Goal: Task Accomplishment & Management: Use online tool/utility

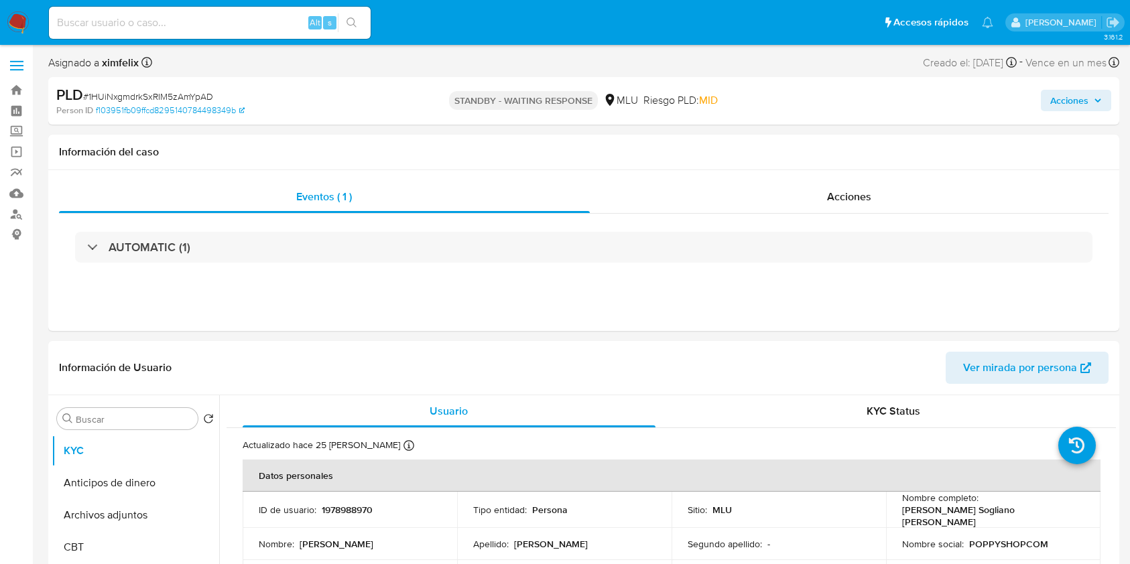
select select "10"
click at [241, 30] on input at bounding box center [210, 22] width 322 height 17
paste input "uJADWEvsYKqyhTPv5uWJjlD6"
type input "uJADWEvsYKqyhTPv5uWJjlD6"
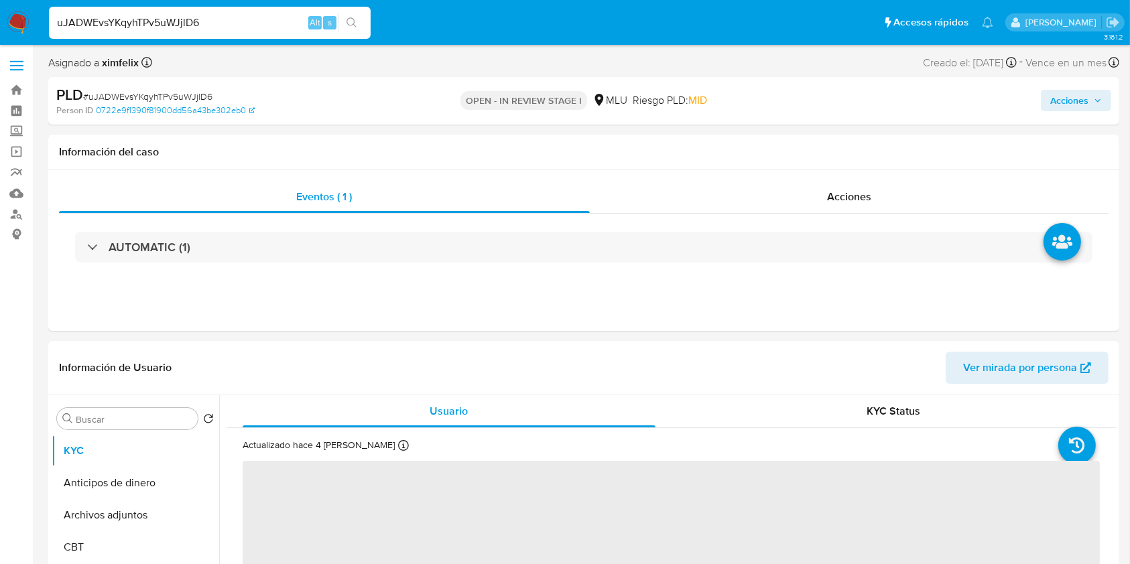
select select "10"
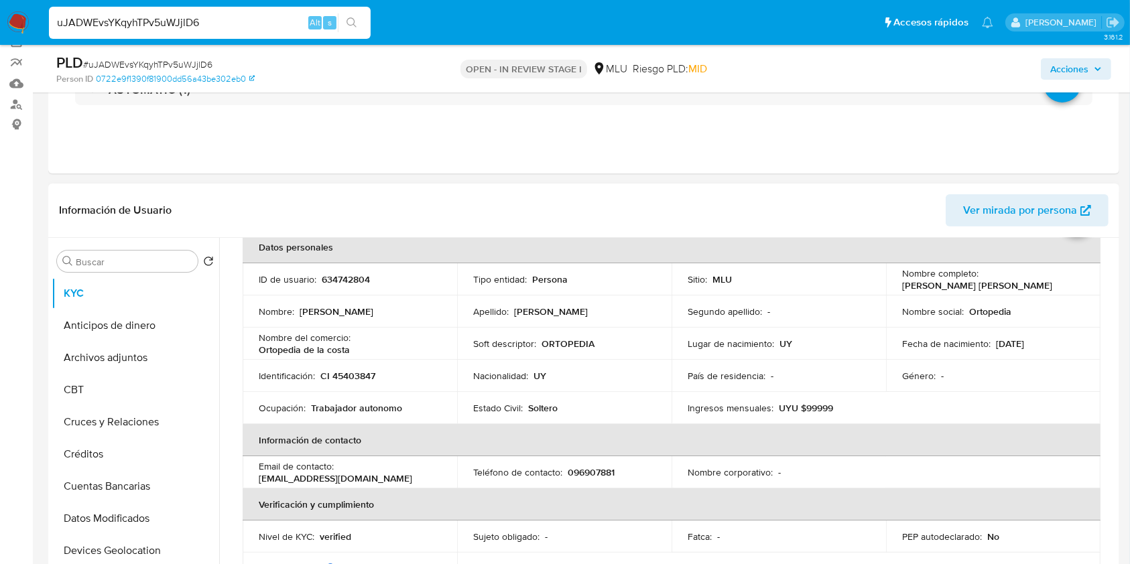
scroll to position [192, 0]
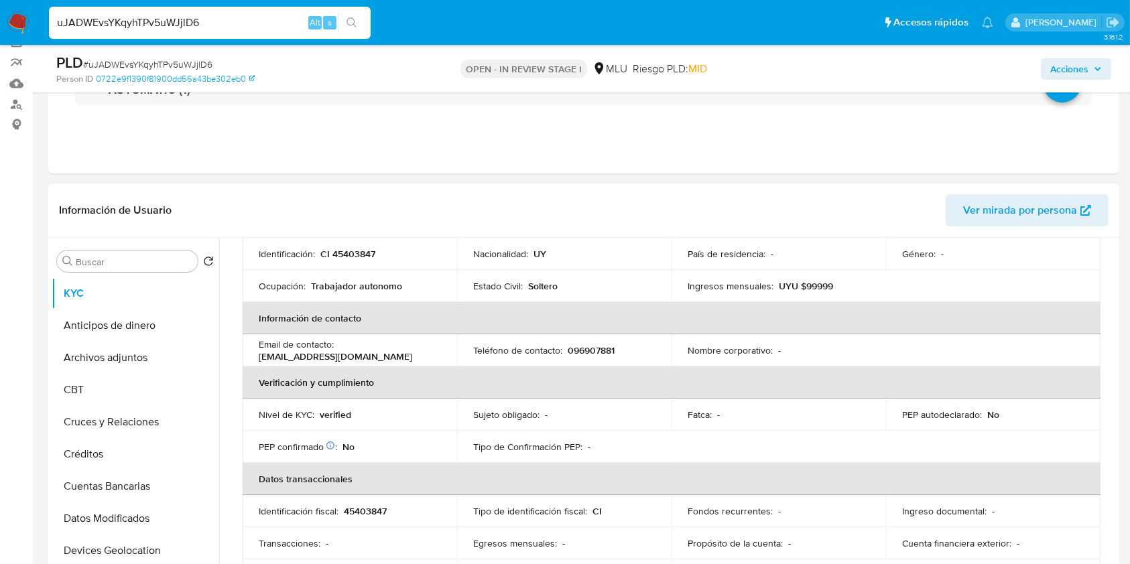
click at [595, 345] on p "096907881" at bounding box center [591, 350] width 47 height 12
copy p "096907881"
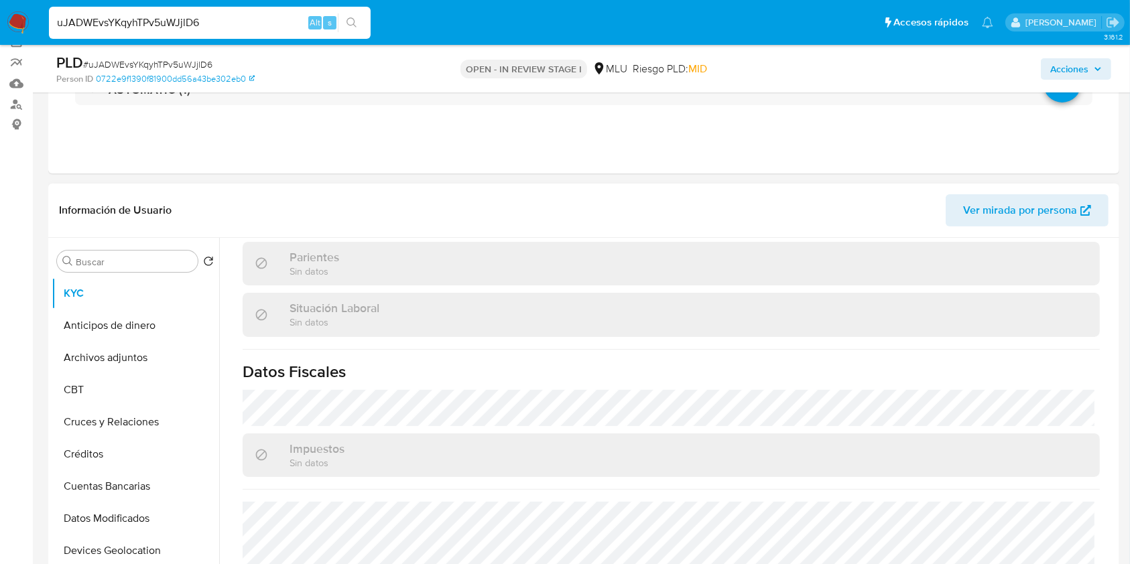
scroll to position [674, 0]
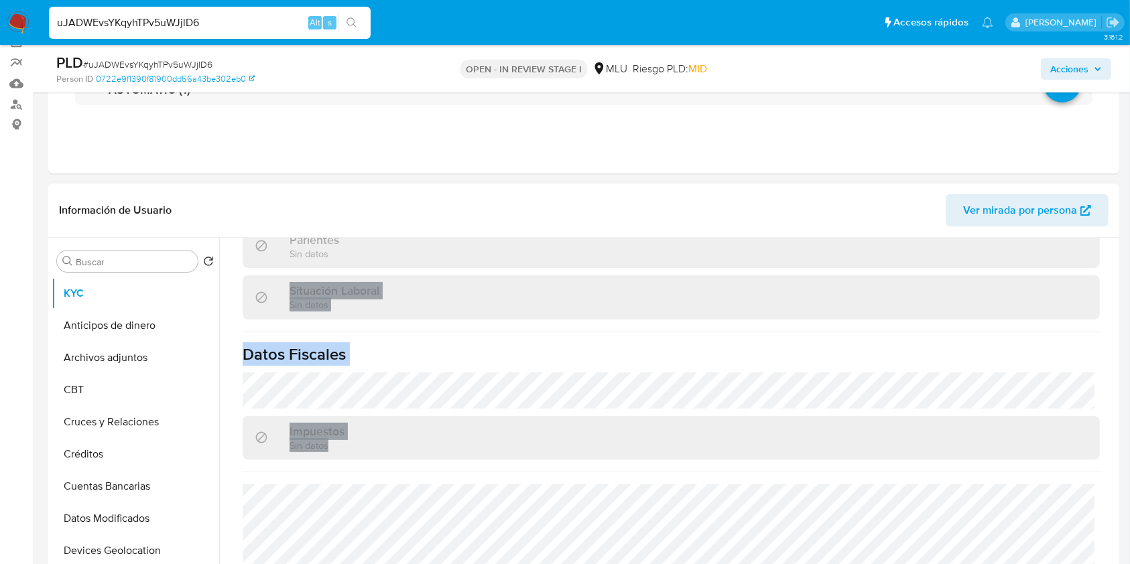
drag, startPoint x: 1116, startPoint y: 479, endPoint x: 1108, endPoint y: 257, distance: 222.0
click at [1108, 257] on div "Buscar Volver al orden por defecto KYC Anticipos de dinero Archivos adjuntos CB…" at bounding box center [583, 409] width 1071 height 343
click at [1108, 257] on div "Actualizado hace 4 días Creado: 25/02/2022 09:27:18 Actualizado: 29/09/2025 04:…" at bounding box center [671, 89] width 889 height 984
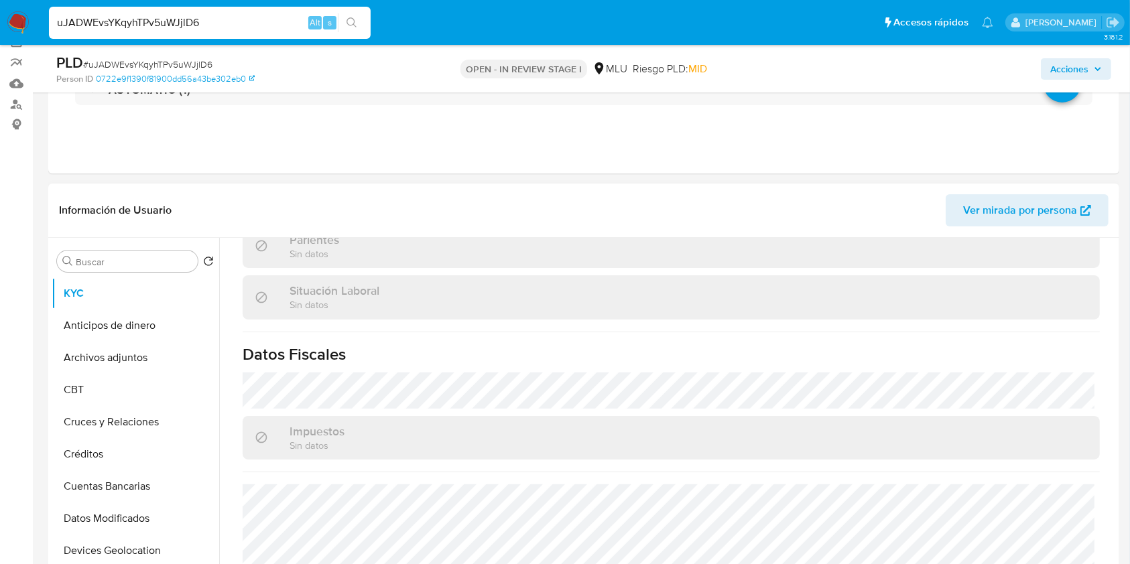
click at [1108, 257] on div "Actualizado hace 4 días Creado: 25/02/2022 09:27:18 Actualizado: 29/09/2025 04:…" at bounding box center [671, 89] width 889 height 984
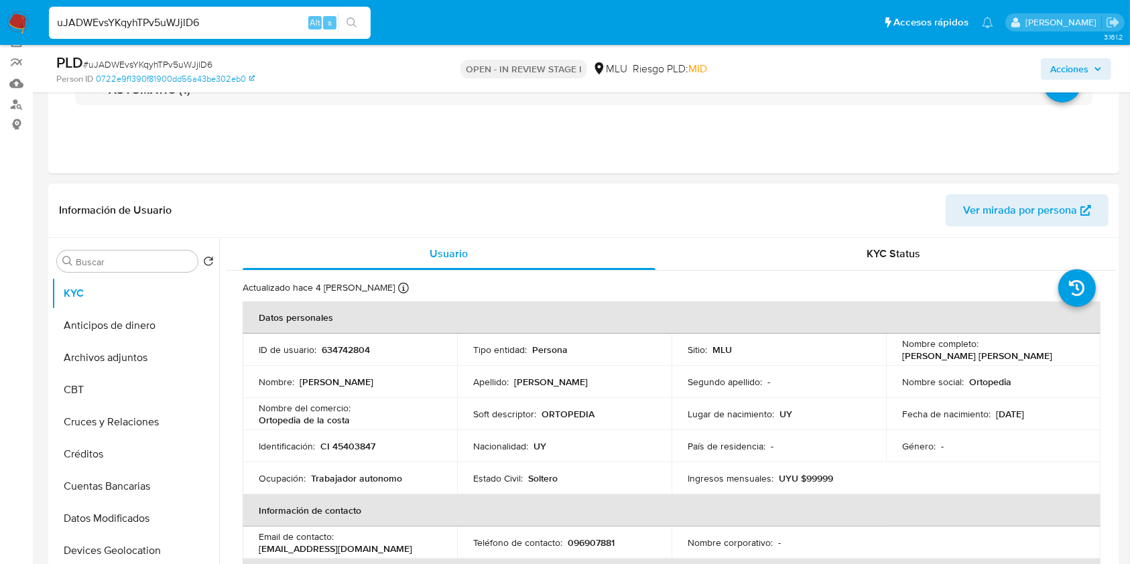
scroll to position [3, 0]
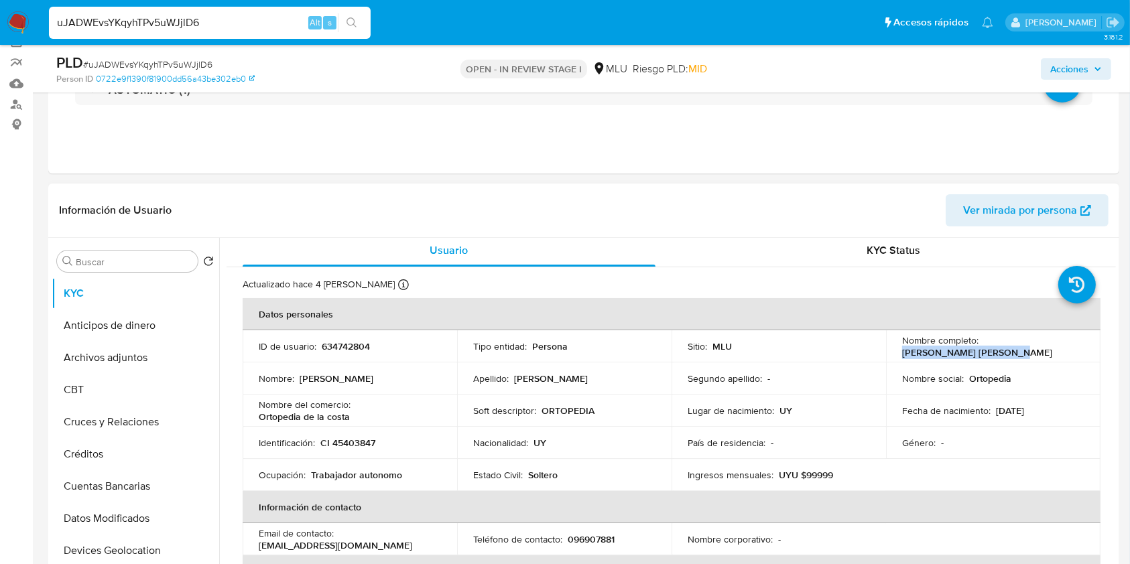
drag, startPoint x: 1013, startPoint y: 349, endPoint x: 884, endPoint y: 354, distance: 129.4
click at [886, 354] on td "Nombre completo : Lorena Paola Vega Perez" at bounding box center [993, 346] width 214 height 32
copy p "Lorena Paola Vega Perez"
click at [145, 357] on button "Archivos adjuntos" at bounding box center [130, 358] width 157 height 32
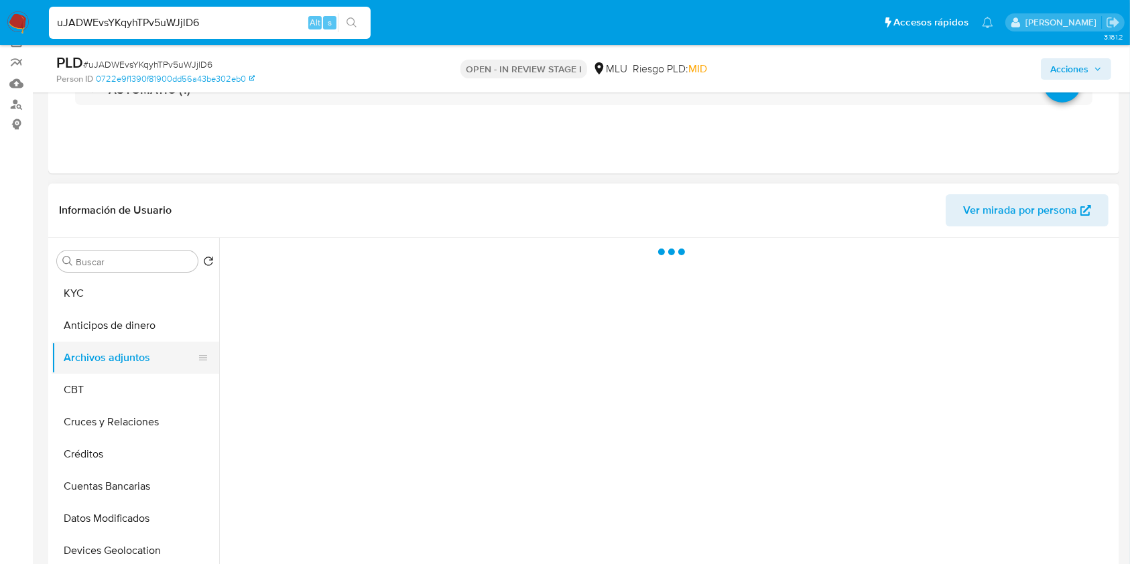
scroll to position [0, 0]
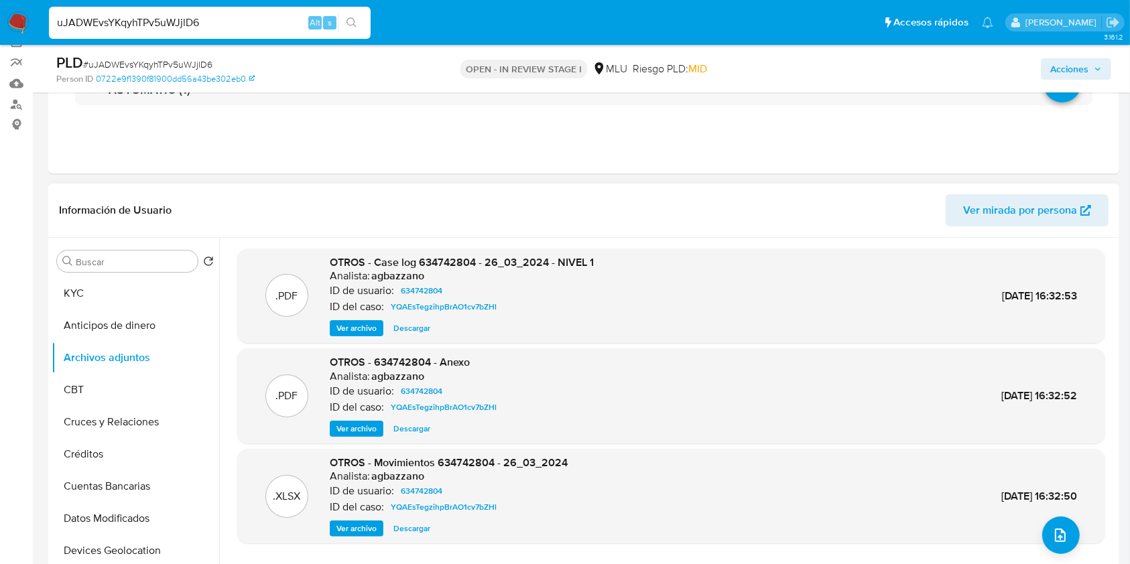
click at [374, 330] on span "Ver archivo" at bounding box center [356, 328] width 40 height 13
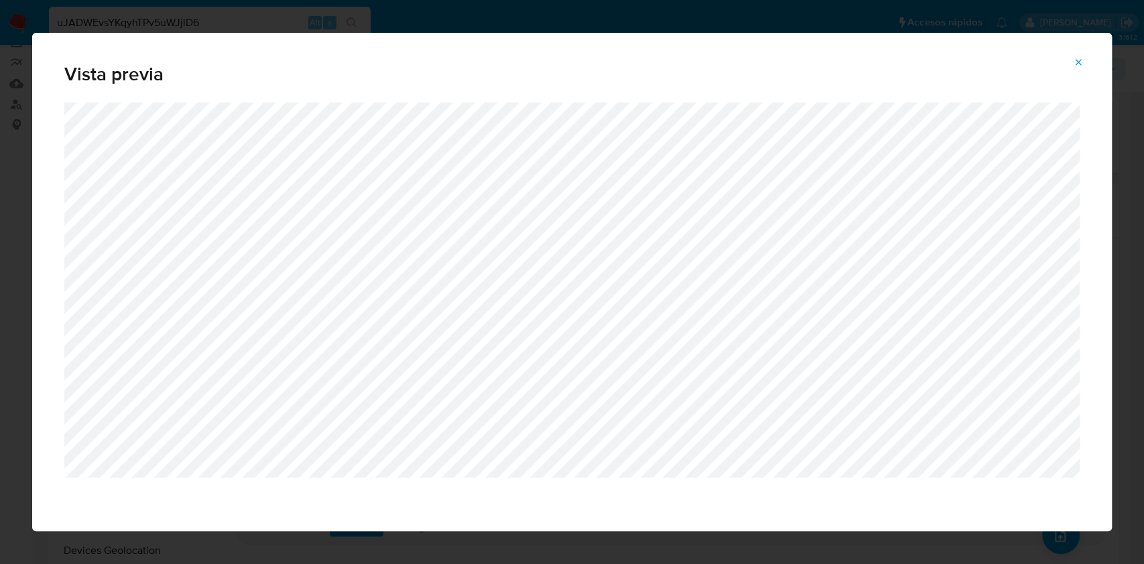
click at [1078, 67] on icon "Attachment preview" at bounding box center [1078, 62] width 11 height 11
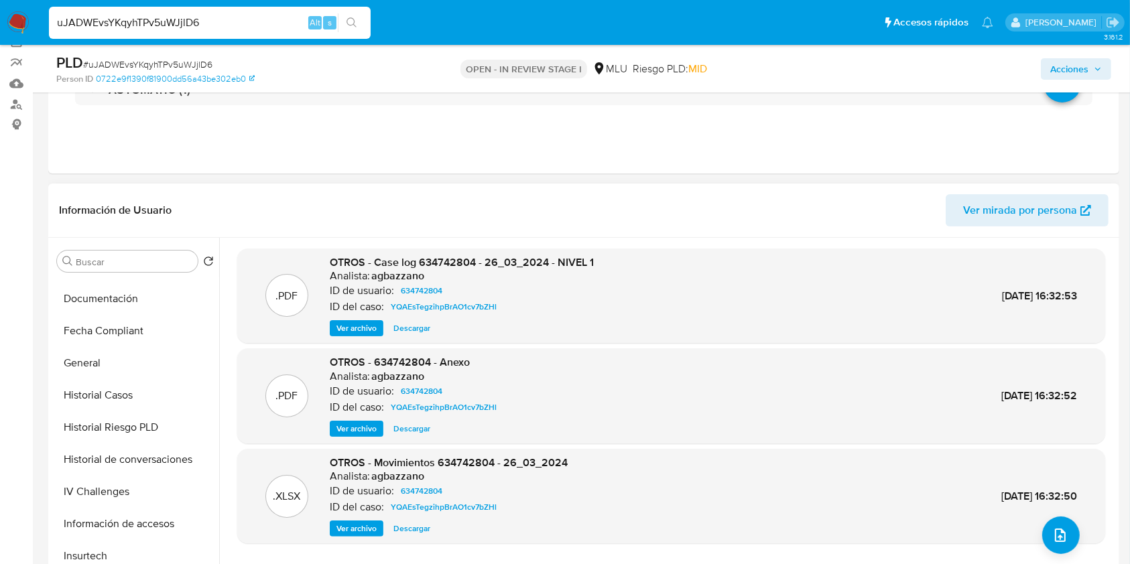
scroll to position [359, 0]
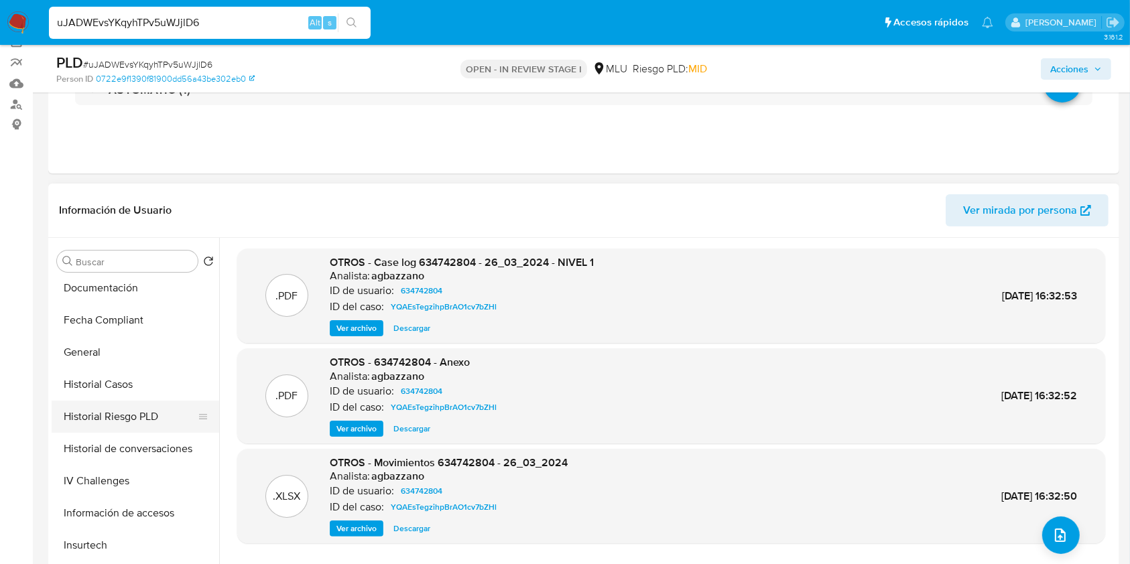
click at [116, 401] on button "Historial Riesgo PLD" at bounding box center [130, 417] width 157 height 32
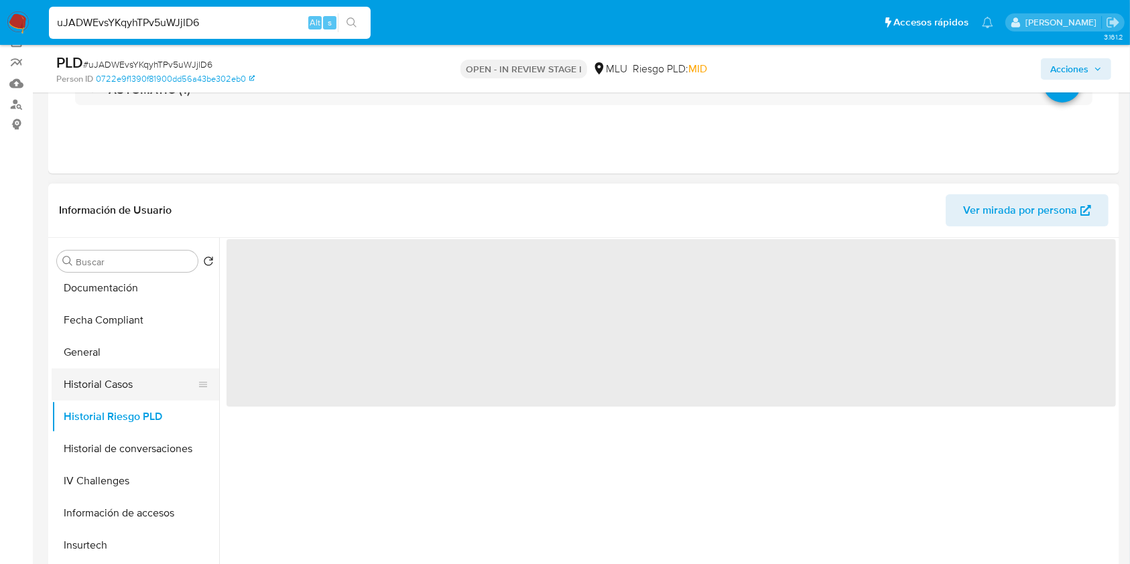
click at [119, 389] on button "Historial Casos" at bounding box center [130, 385] width 157 height 32
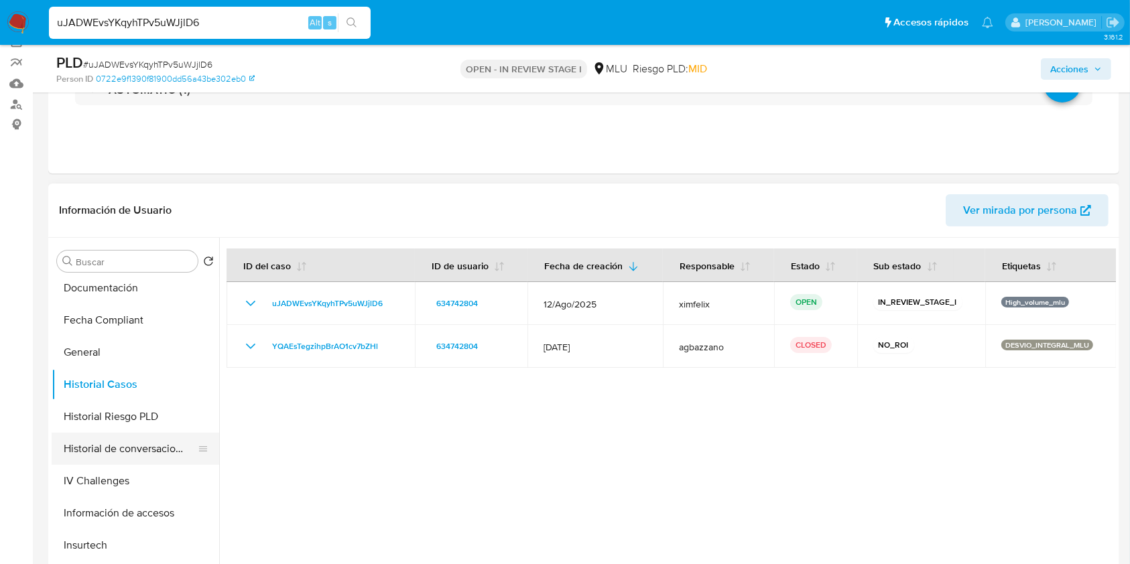
click at [135, 448] on button "Historial de conversaciones" at bounding box center [130, 449] width 157 height 32
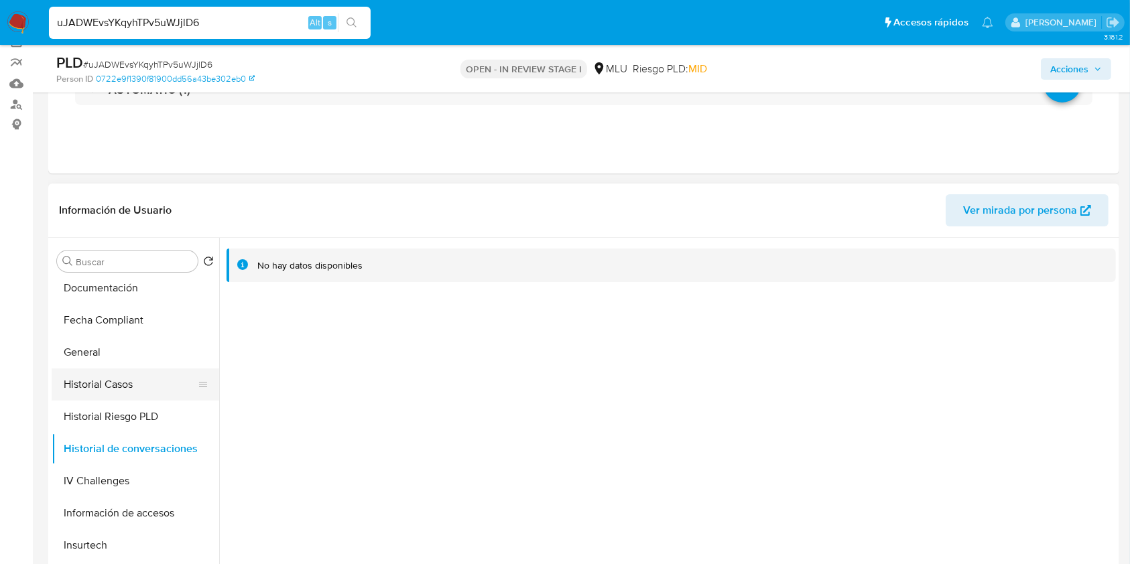
click at [137, 389] on button "Historial Casos" at bounding box center [130, 385] width 157 height 32
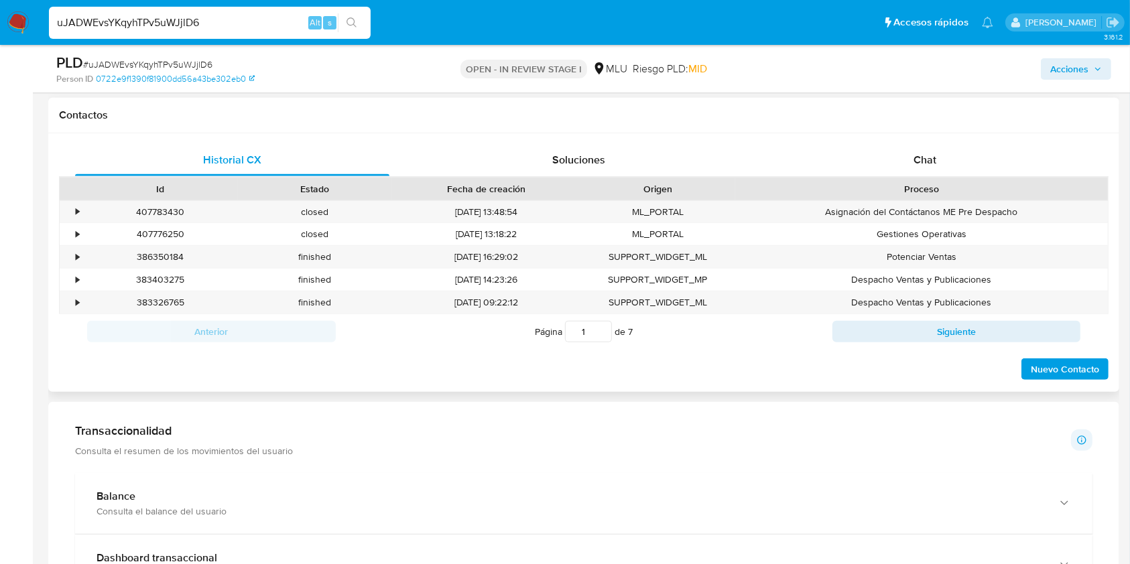
scroll to position [606, 0]
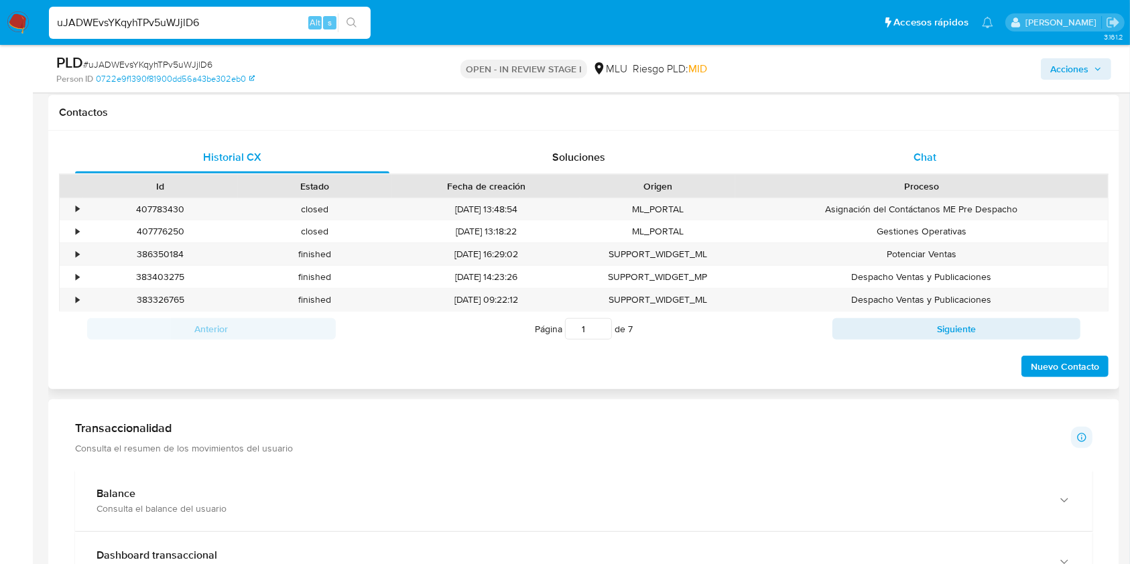
click at [923, 171] on div "Chat" at bounding box center [925, 157] width 314 height 32
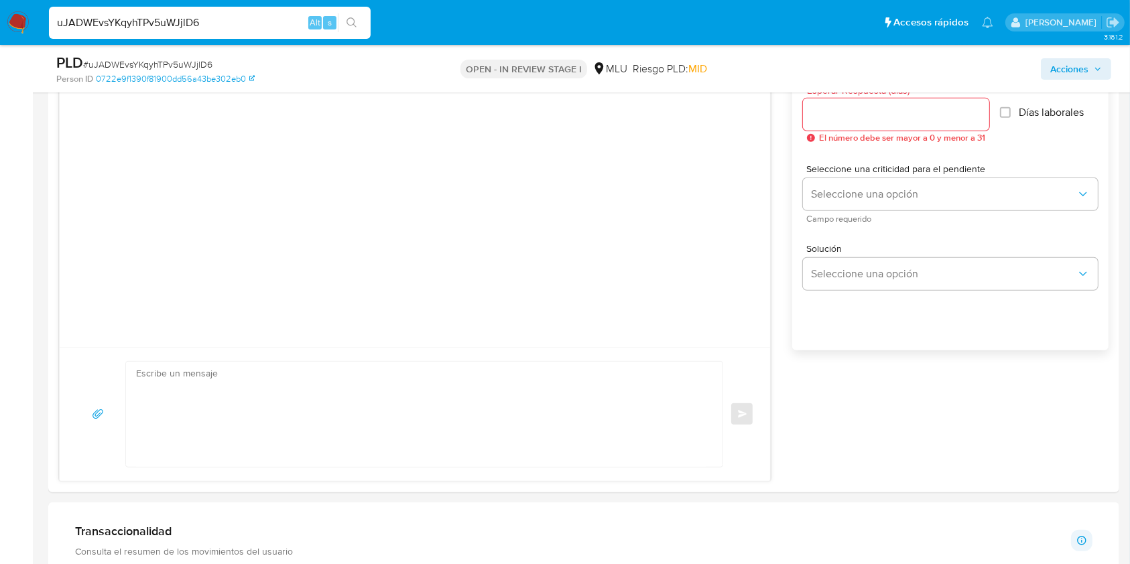
scroll to position [786, 0]
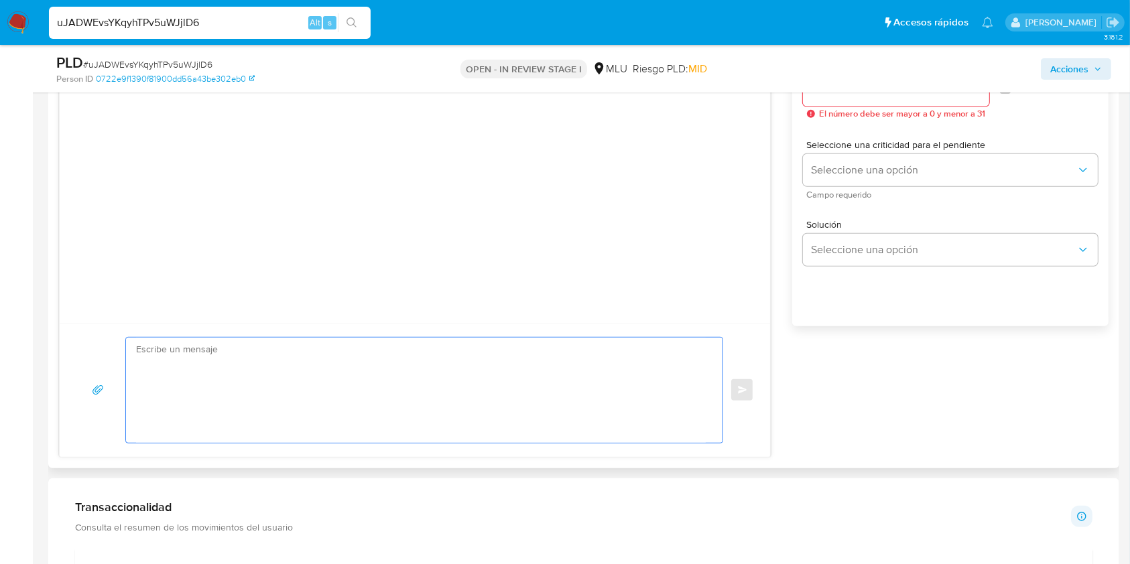
click at [539, 438] on textarea at bounding box center [421, 390] width 570 height 105
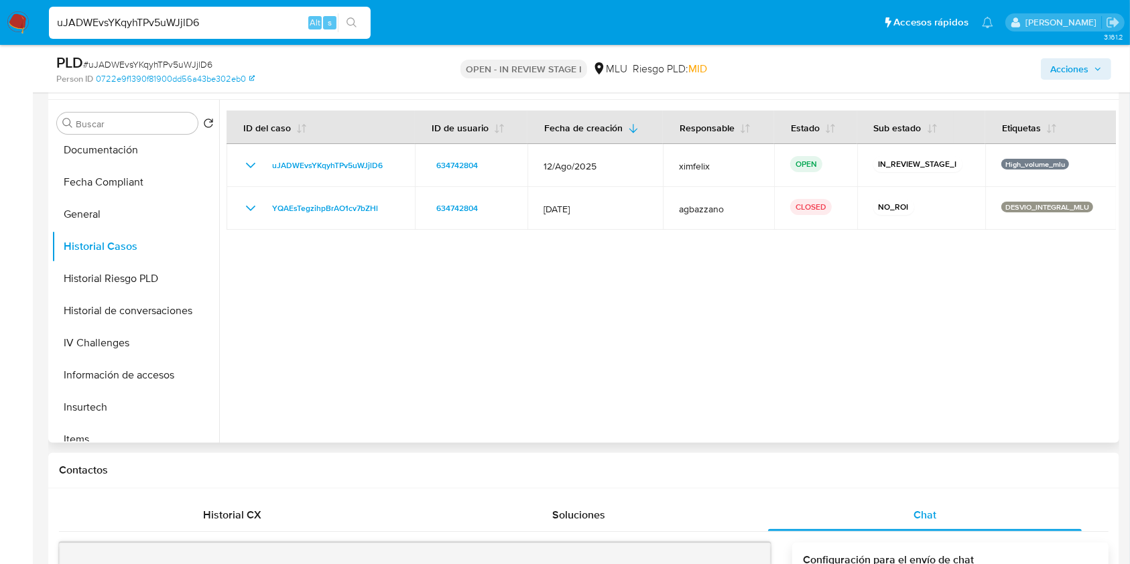
scroll to position [0, 0]
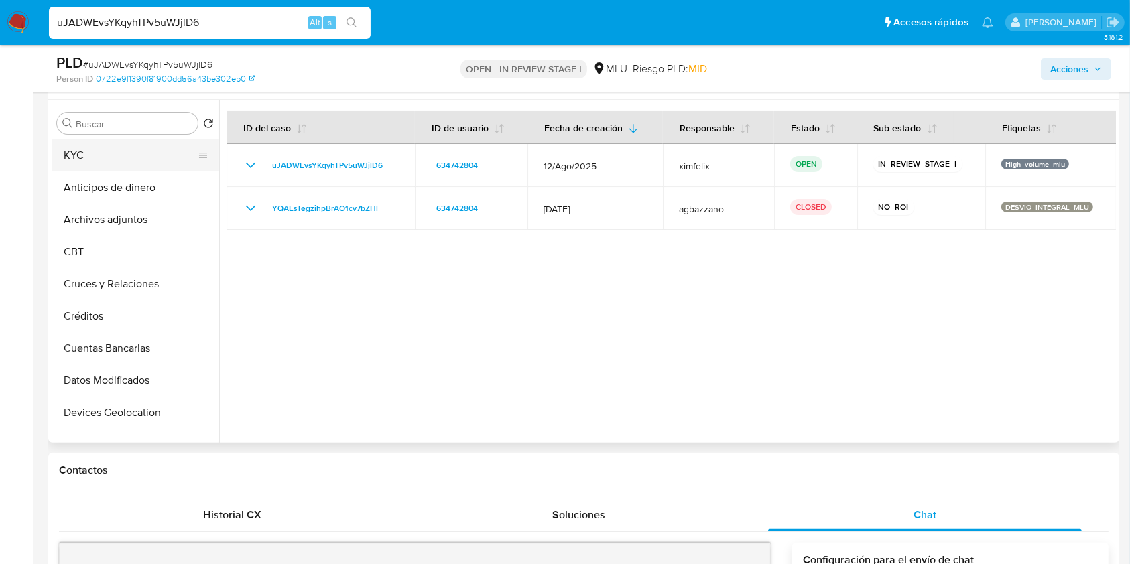
click at [143, 143] on button "KYC" at bounding box center [130, 155] width 157 height 32
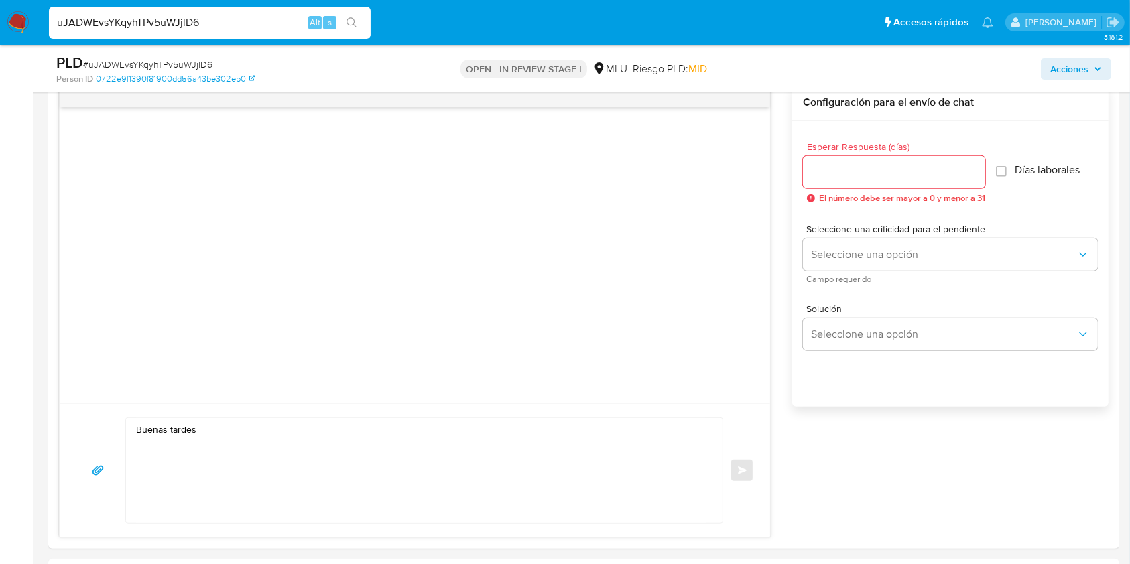
scroll to position [879, 0]
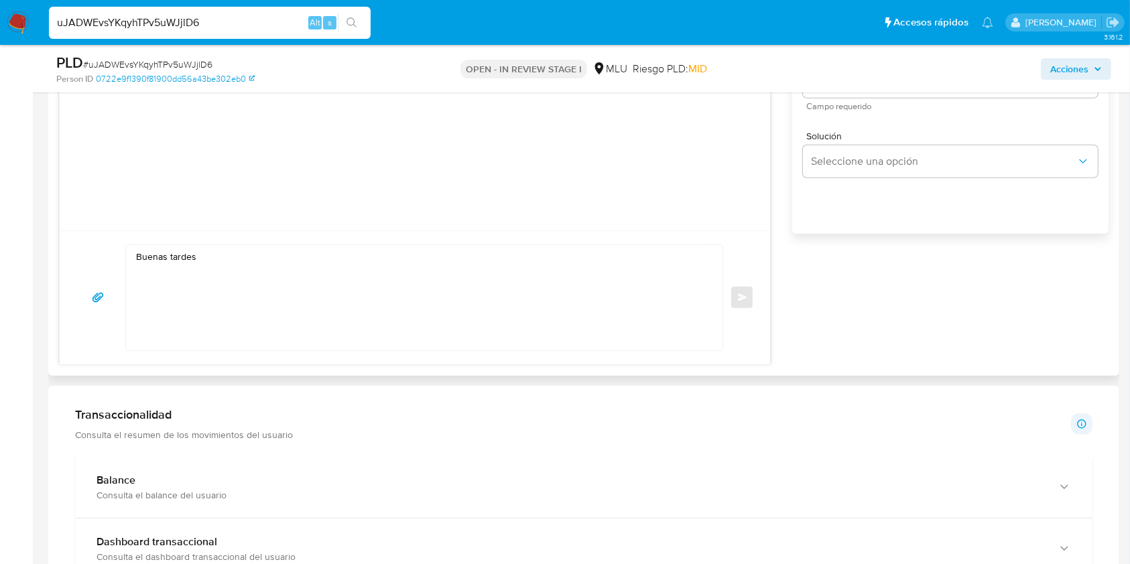
click at [493, 290] on textarea "Buenas tardes" at bounding box center [421, 297] width 570 height 105
paste textarea "Te contactamos ya que necesitamos verificar algunos datos. Por este motivo, sol…"
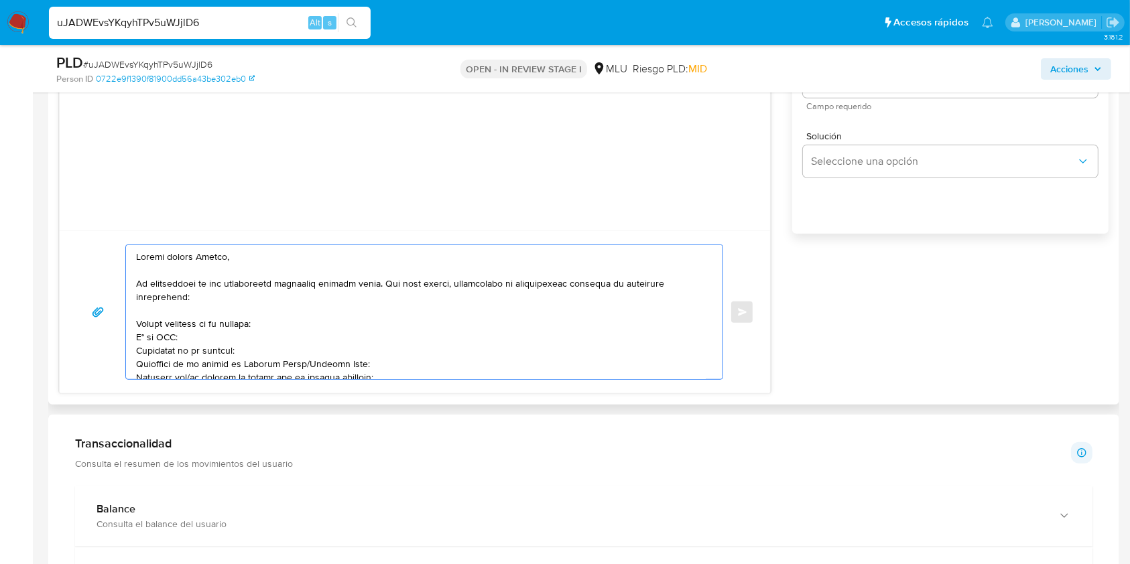
scroll to position [7, 0]
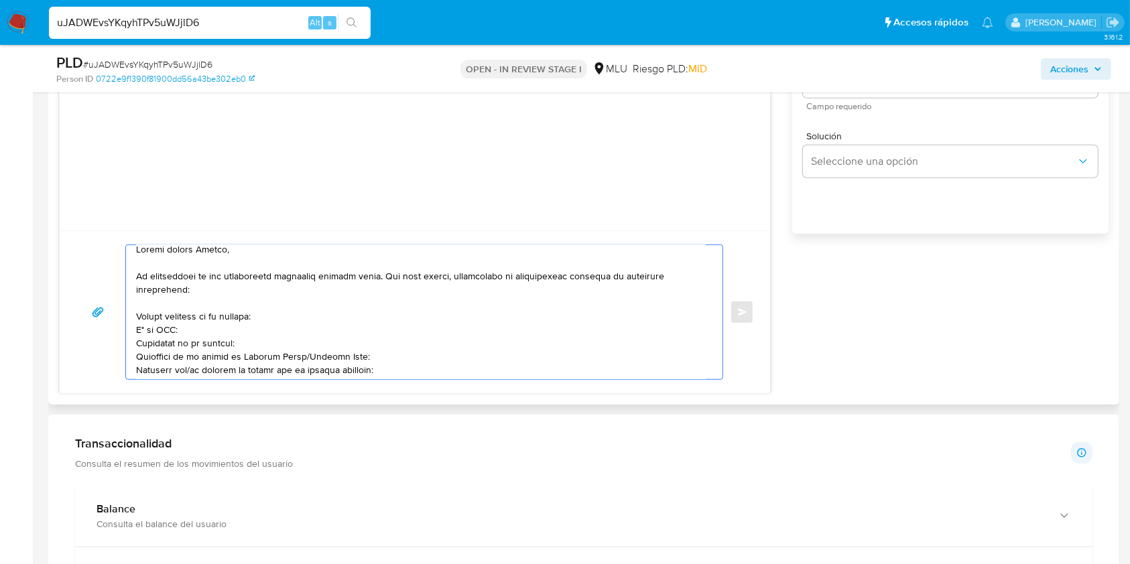
click at [307, 360] on textarea at bounding box center [421, 312] width 570 height 134
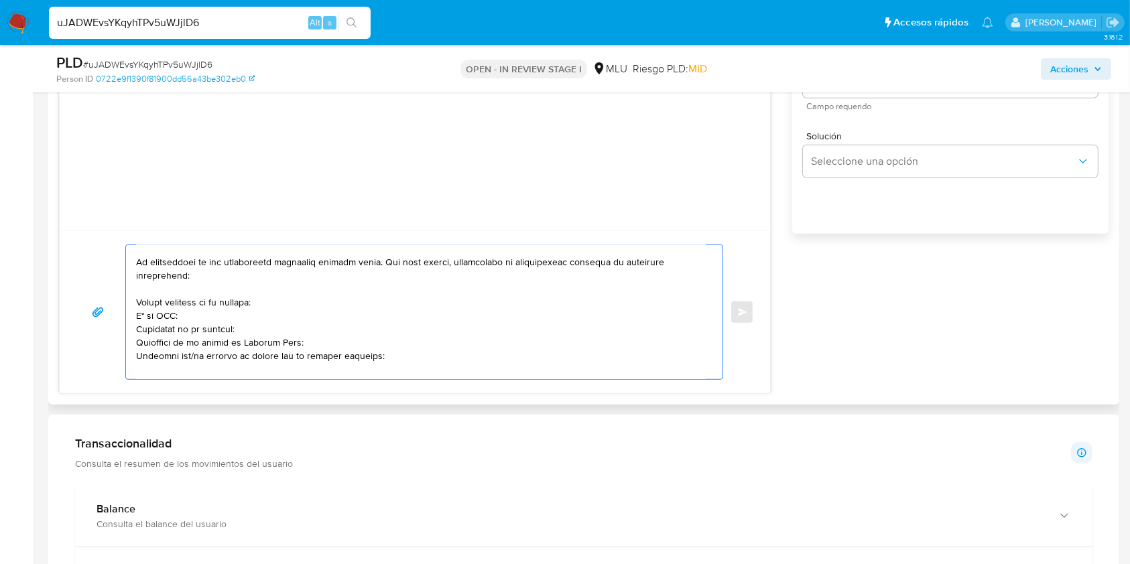
click at [189, 355] on textarea at bounding box center [421, 312] width 570 height 134
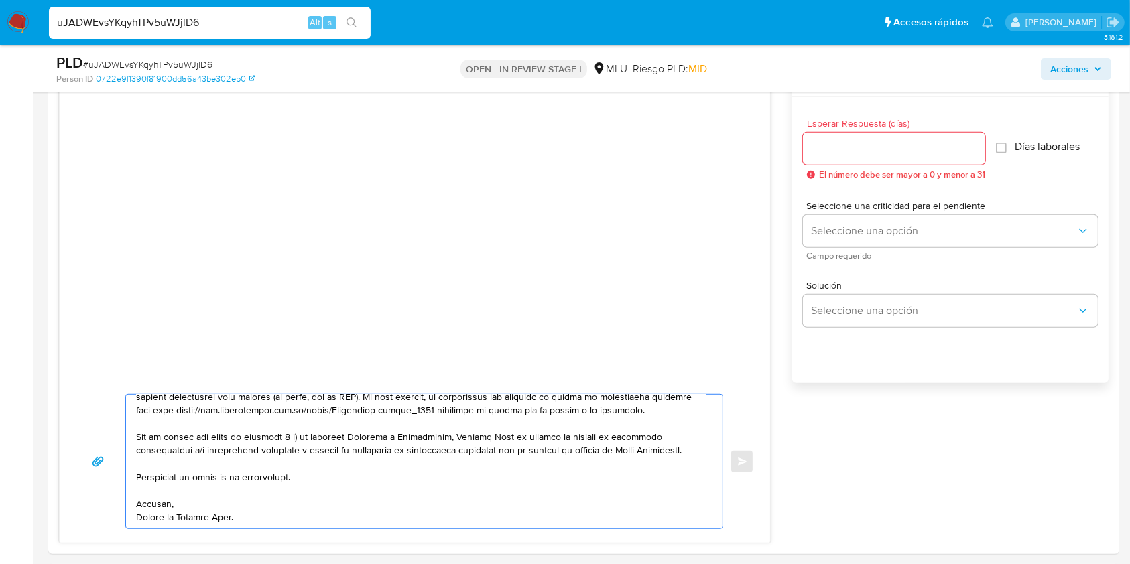
scroll to position [727, 0]
type textarea "Buenas tardes Lorena, Te contactamos ya que necesitamos verificar algunos datos…"
click at [876, 153] on input "Esperar Respuesta (días)" at bounding box center [894, 151] width 182 height 17
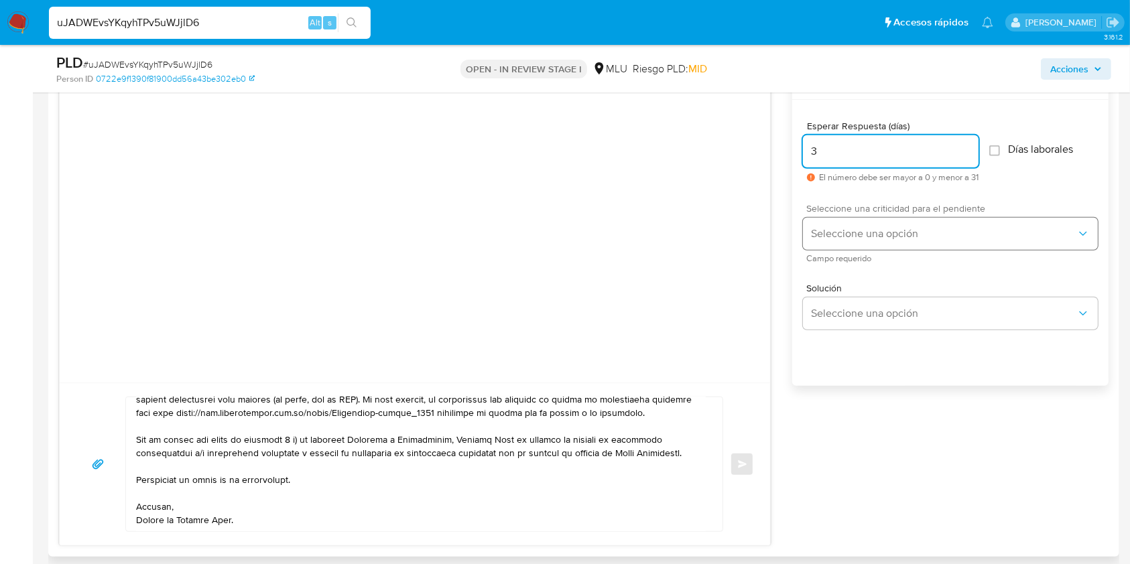
type input "3"
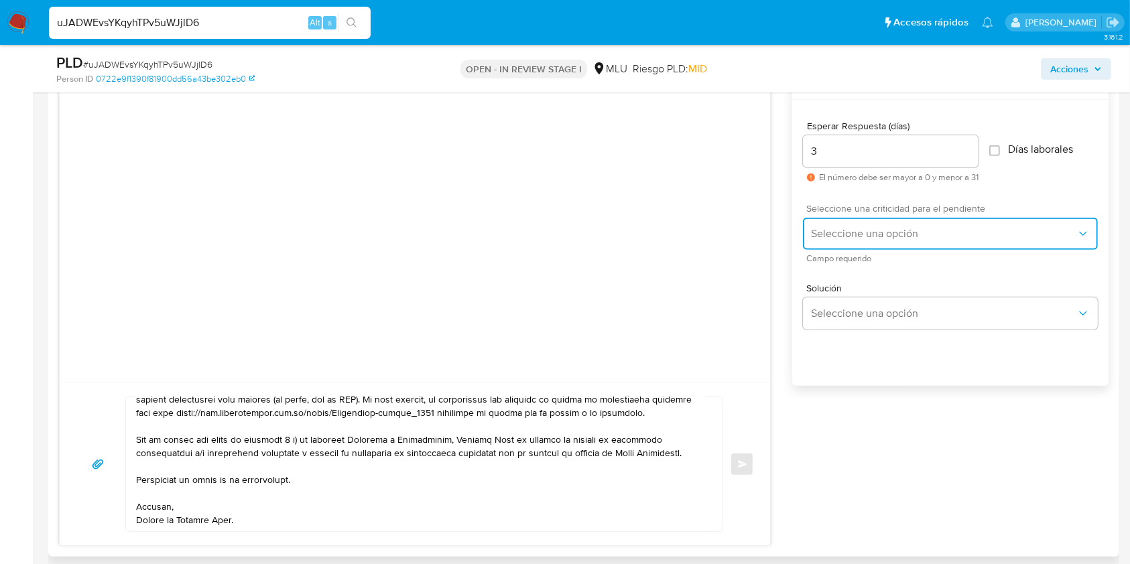
click at [856, 236] on span "Seleccione una opción" at bounding box center [943, 233] width 265 height 13
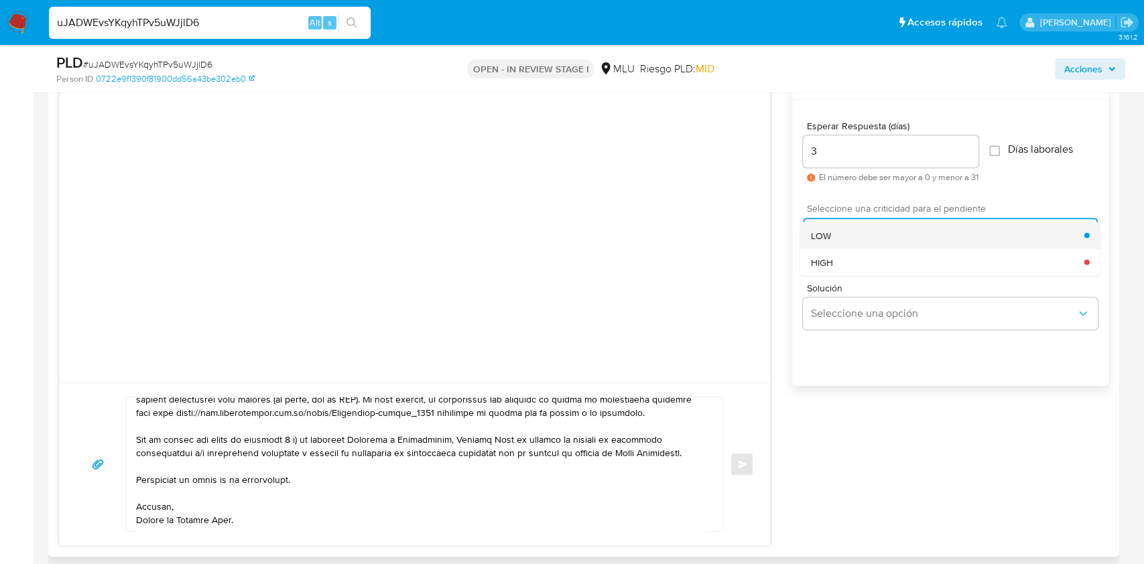
click at [836, 234] on div "LOW" at bounding box center [947, 235] width 273 height 27
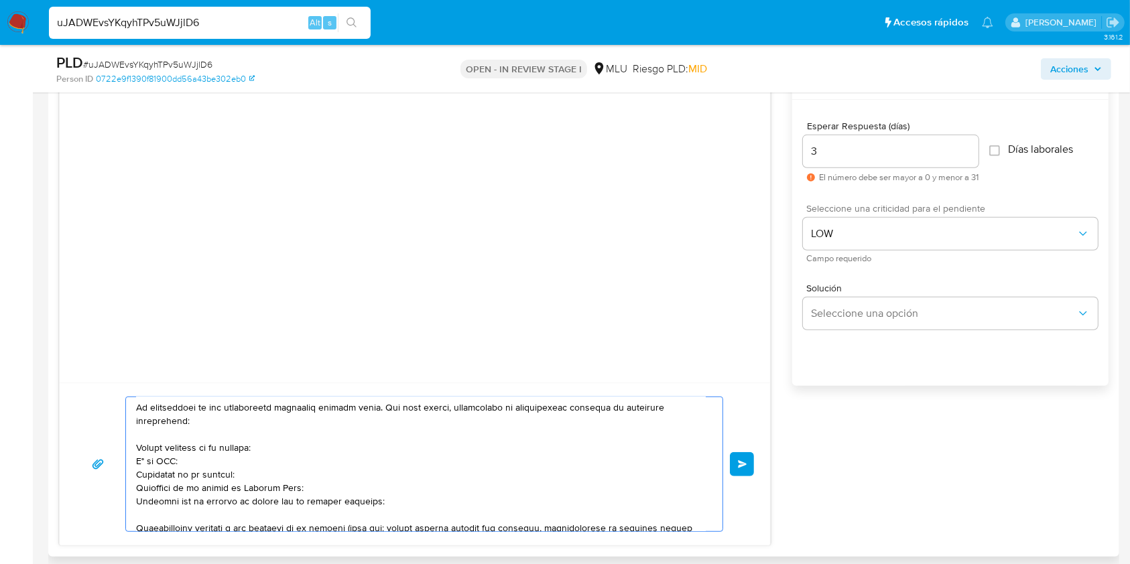
scroll to position [0, 0]
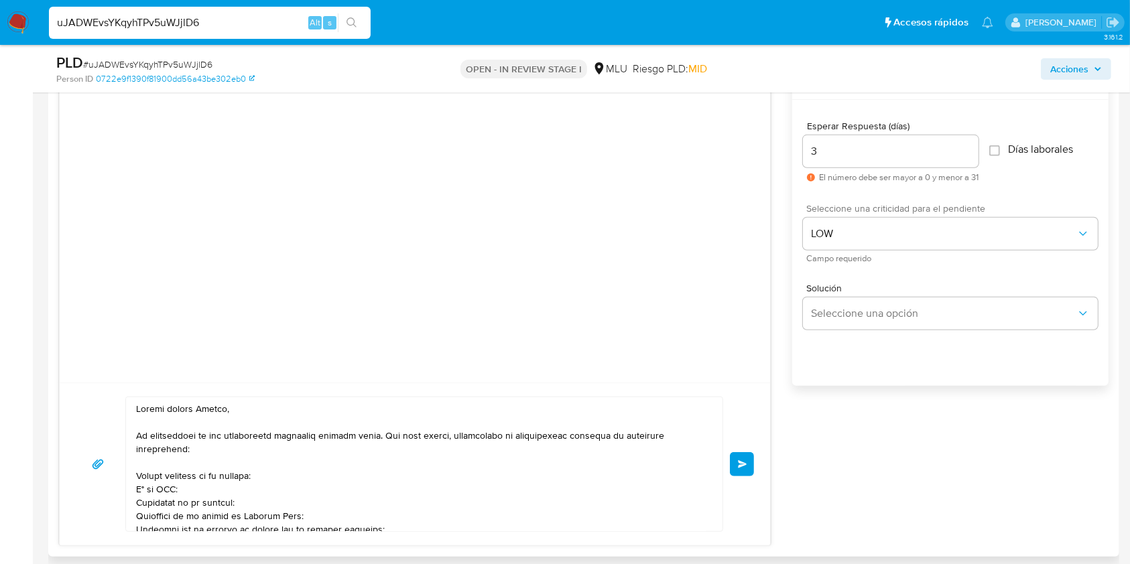
click at [743, 462] on span "Enviar" at bounding box center [742, 464] width 9 height 8
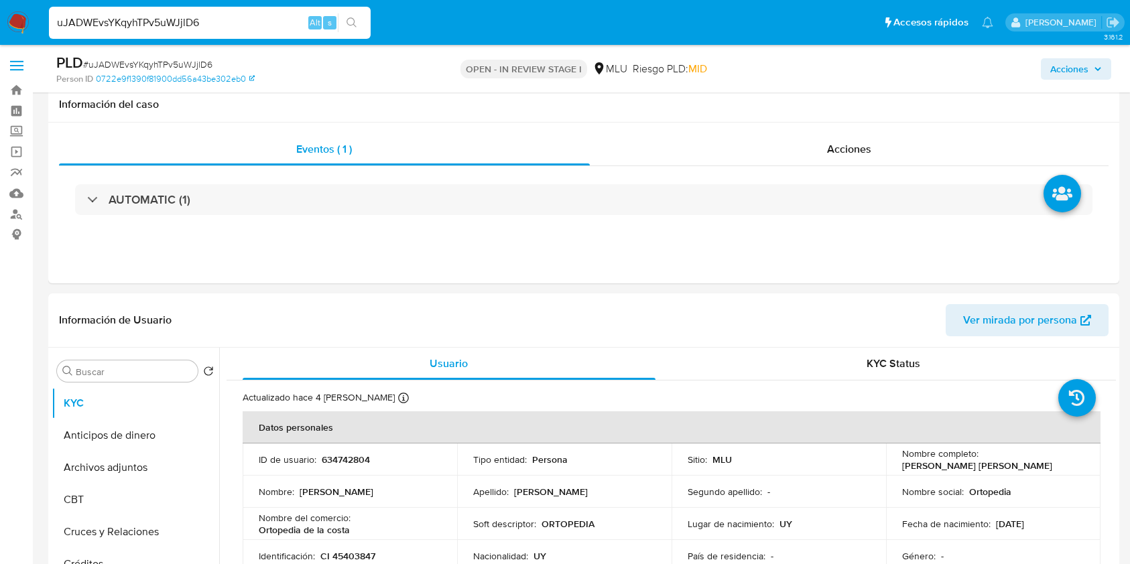
select select "10"
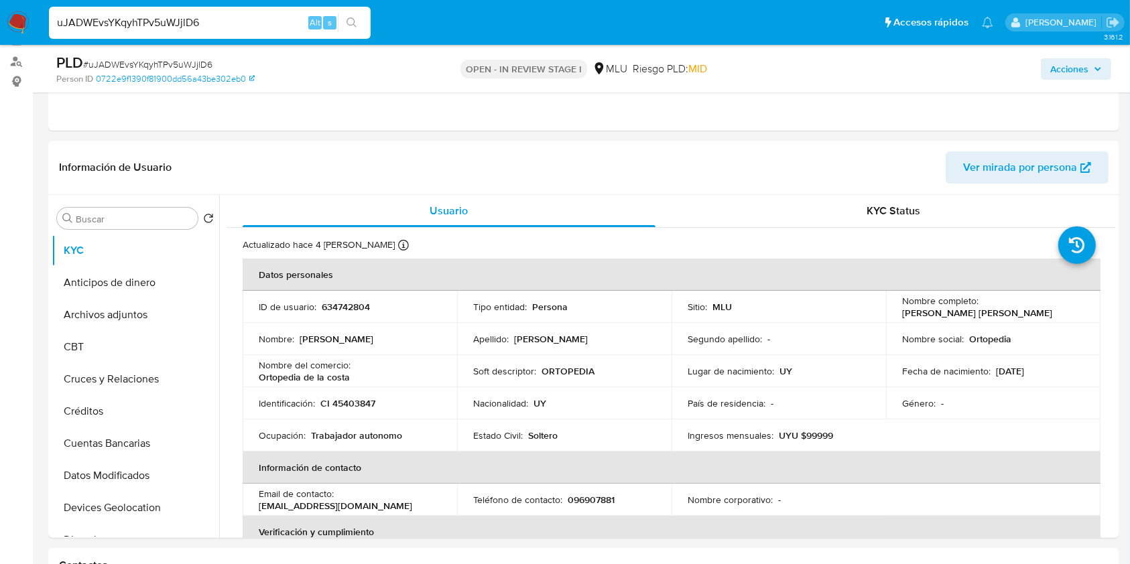
click at [21, 15] on img at bounding box center [18, 22] width 23 height 23
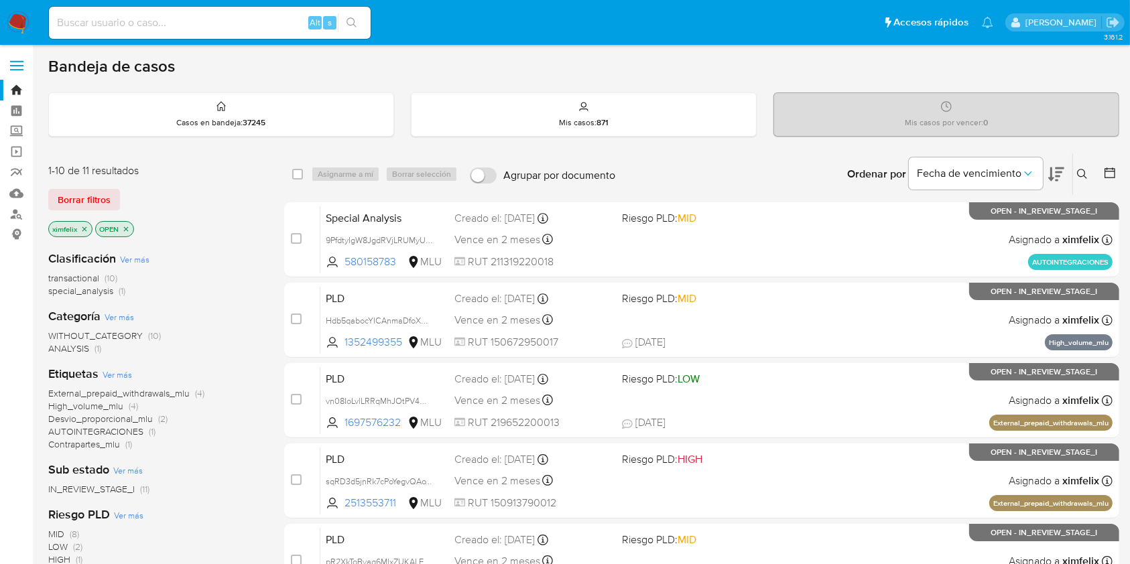
click at [84, 227] on icon "close-filter" at bounding box center [84, 229] width 8 height 8
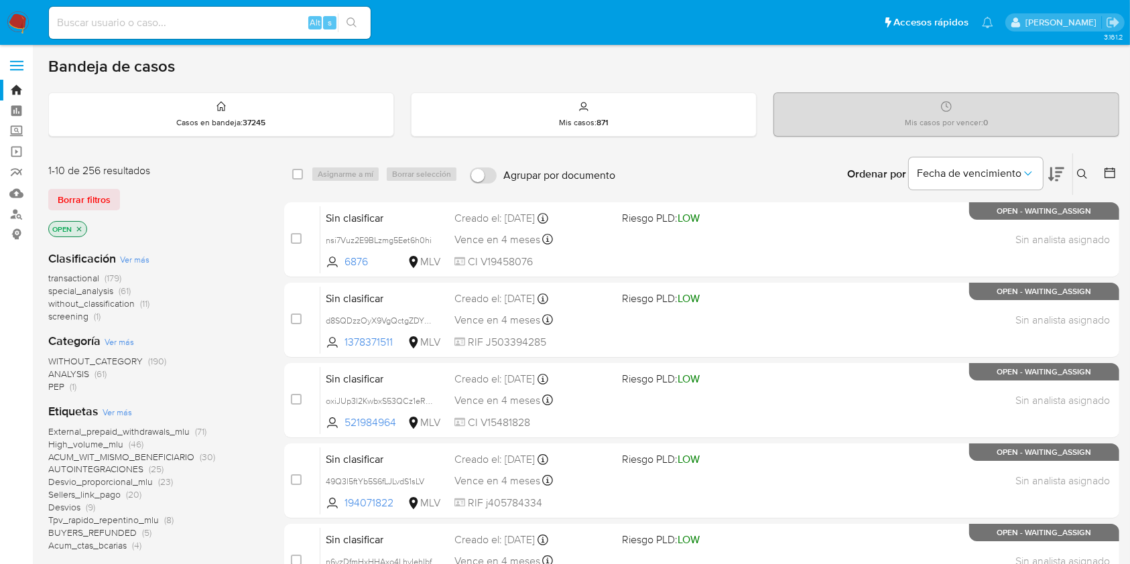
click at [1083, 170] on icon at bounding box center [1082, 174] width 11 height 11
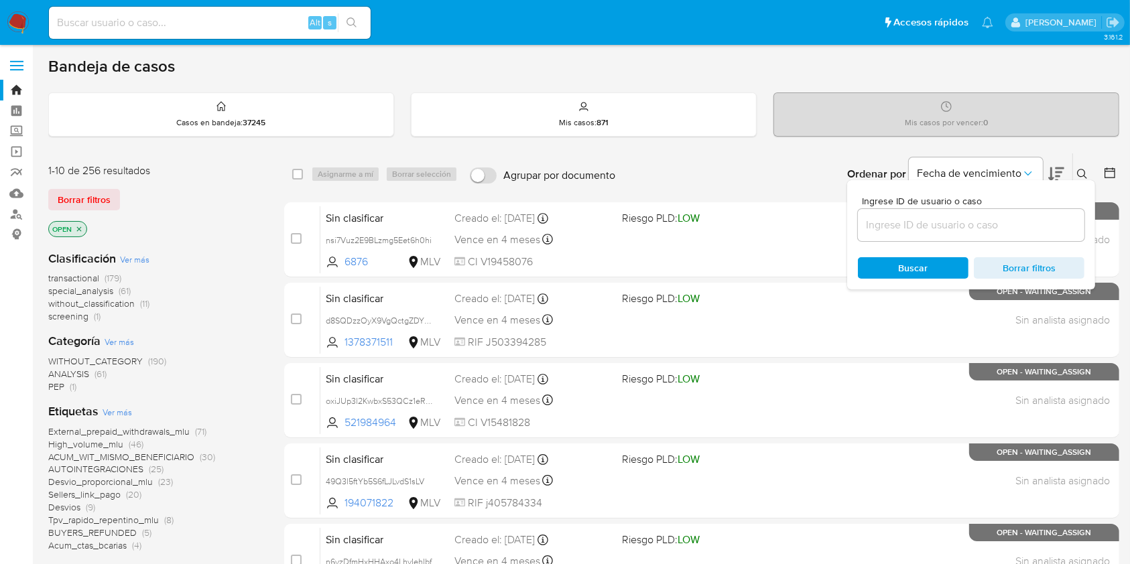
click at [917, 225] on input at bounding box center [971, 224] width 227 height 17
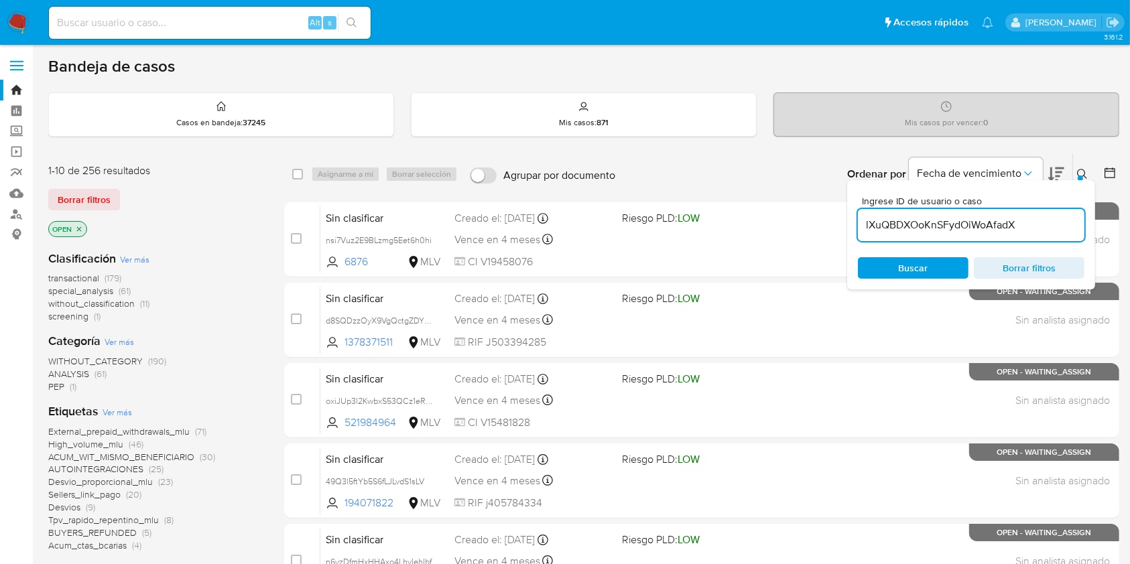
type input "lXuQBDXOoKnSFydOiWoAfadX"
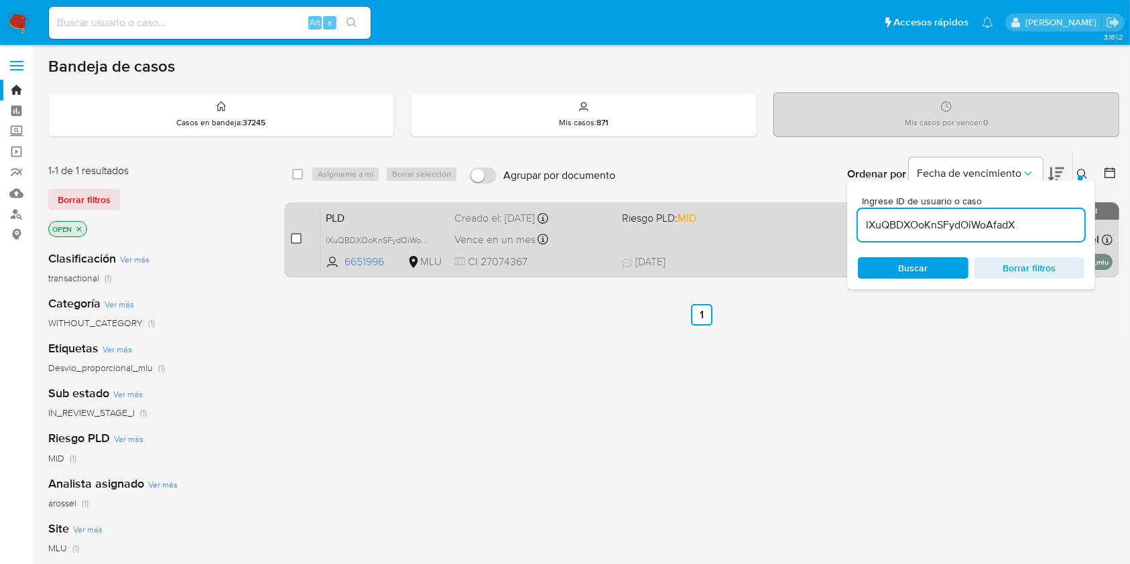
click at [296, 239] on input "checkbox" at bounding box center [296, 238] width 11 height 11
checkbox input "true"
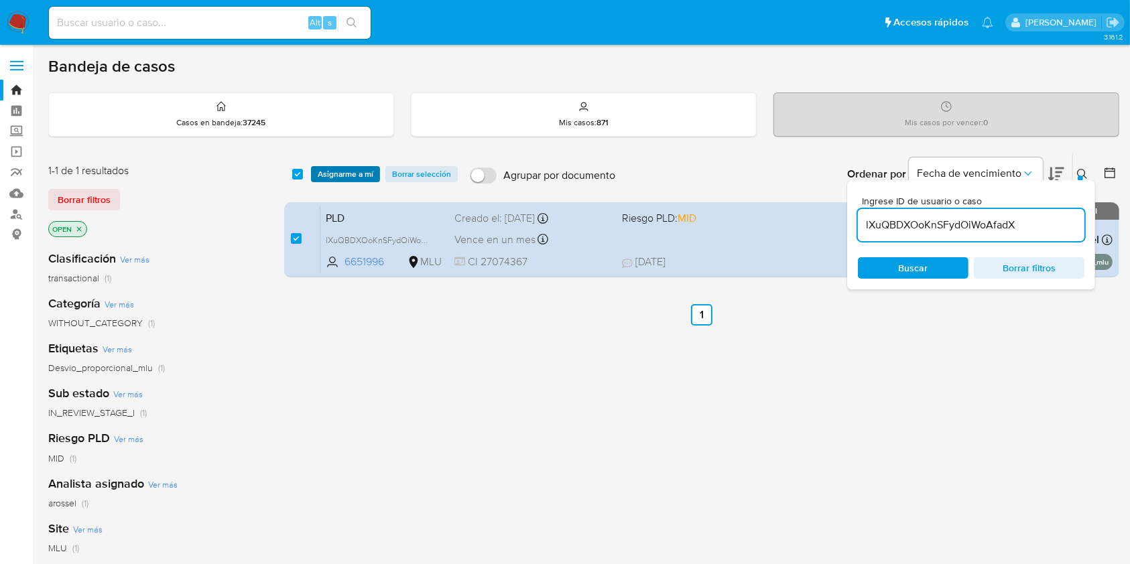
click at [342, 177] on span "Asignarme a mí" at bounding box center [346, 174] width 56 height 13
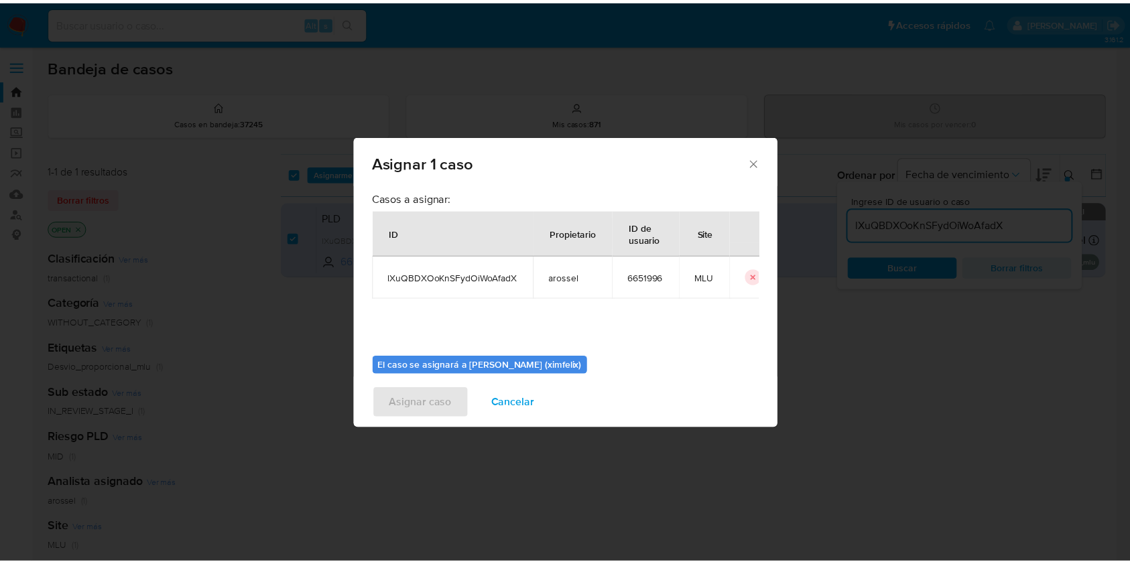
scroll to position [68, 0]
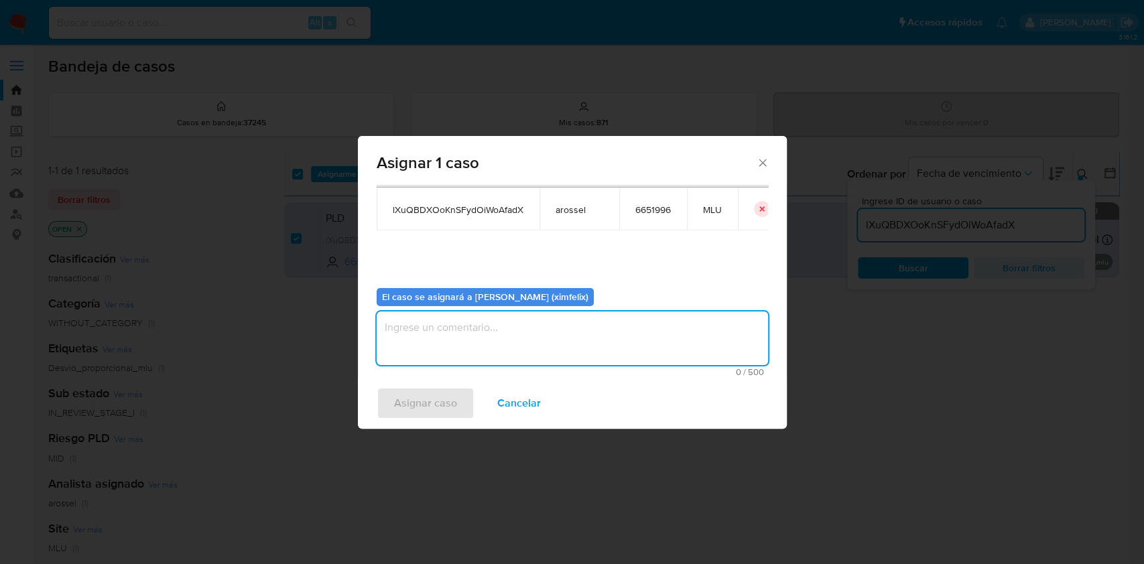
click at [594, 356] on textarea "assign-modal" at bounding box center [572, 339] width 391 height 54
click at [438, 407] on span "Asignar caso" at bounding box center [425, 403] width 63 height 29
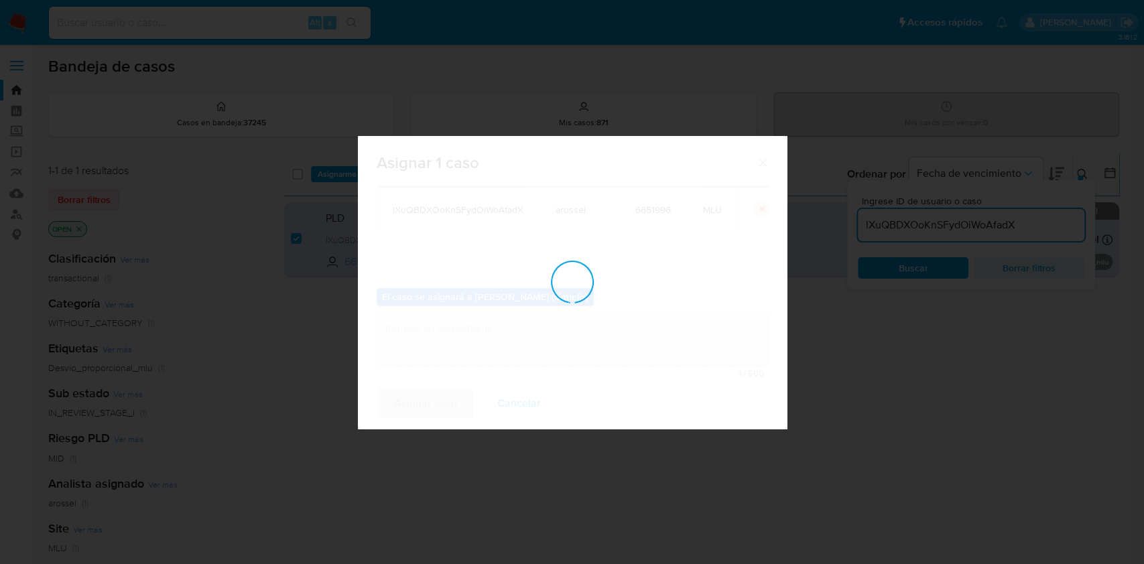
checkbox input "false"
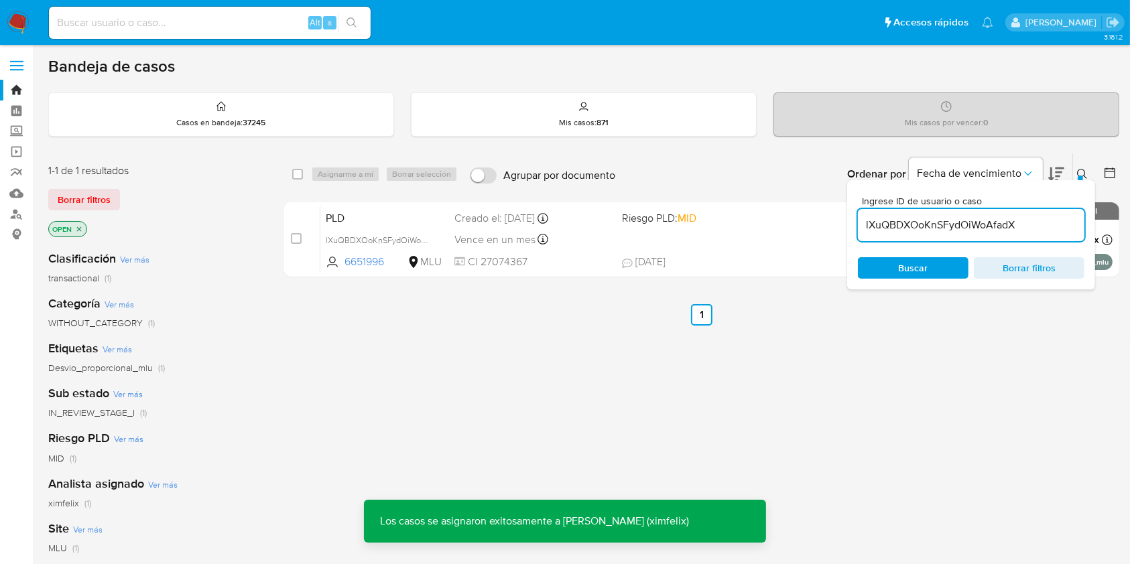
click at [17, 27] on img at bounding box center [18, 22] width 23 height 23
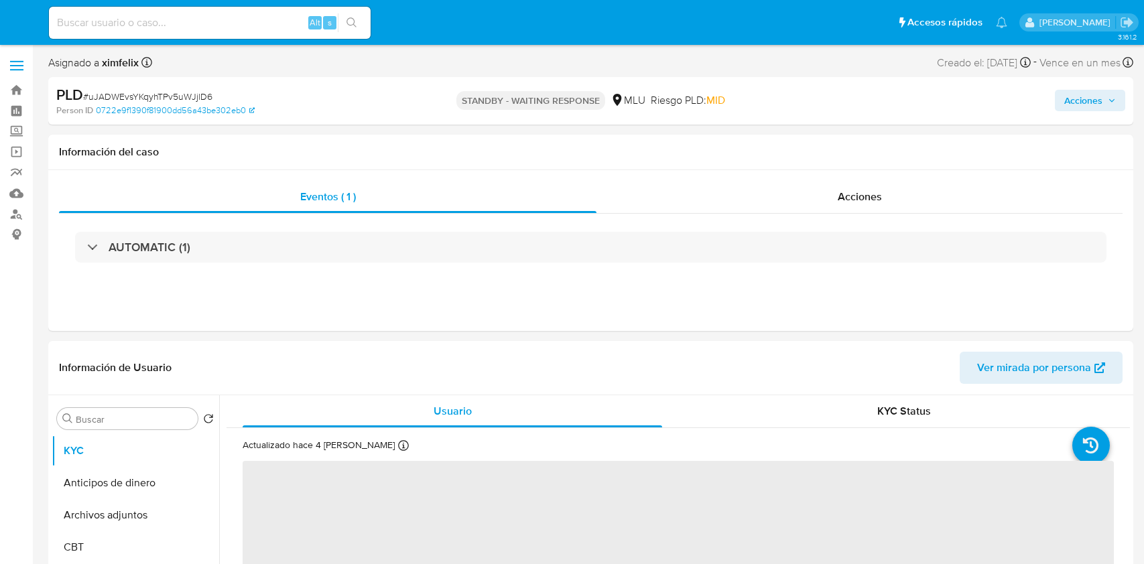
select select "10"
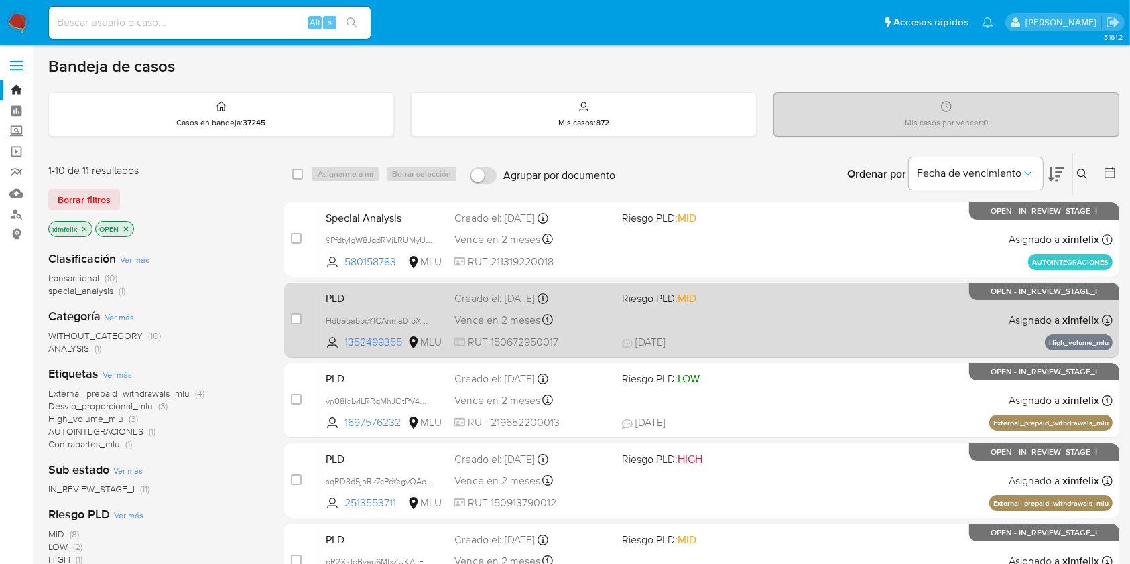
click at [877, 336] on span "01/10/2025 01/10/2025 21:36" at bounding box center [784, 342] width 324 height 15
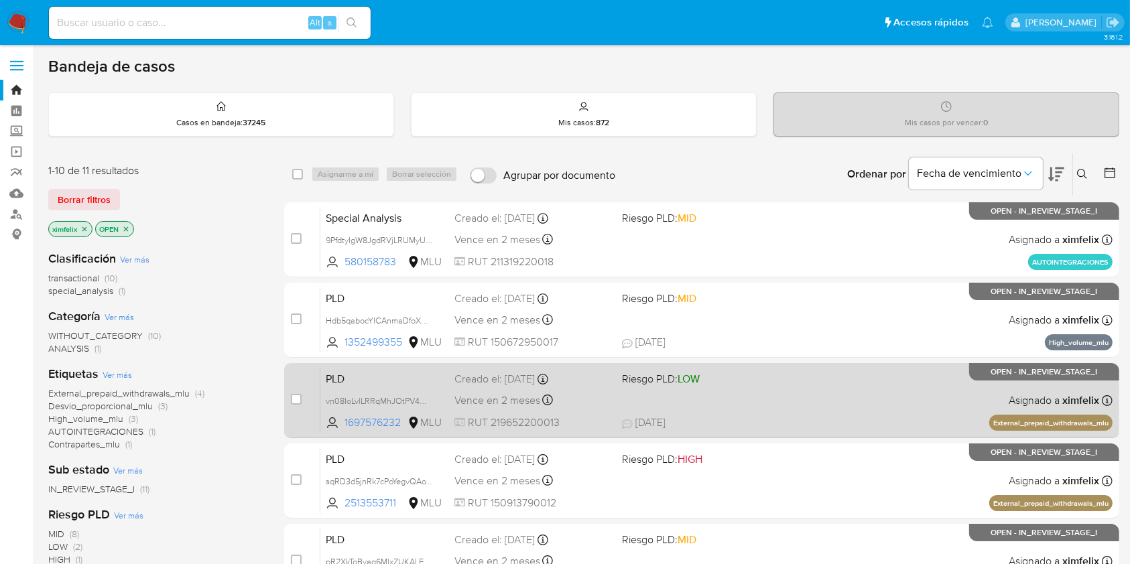
click at [875, 381] on div "PLD vn08IoLvlLRRqMhJOtPV4WkZ 1697576232 MLU Riesgo PLD: LOW Creado el: 12/09/20…" at bounding box center [716, 401] width 792 height 68
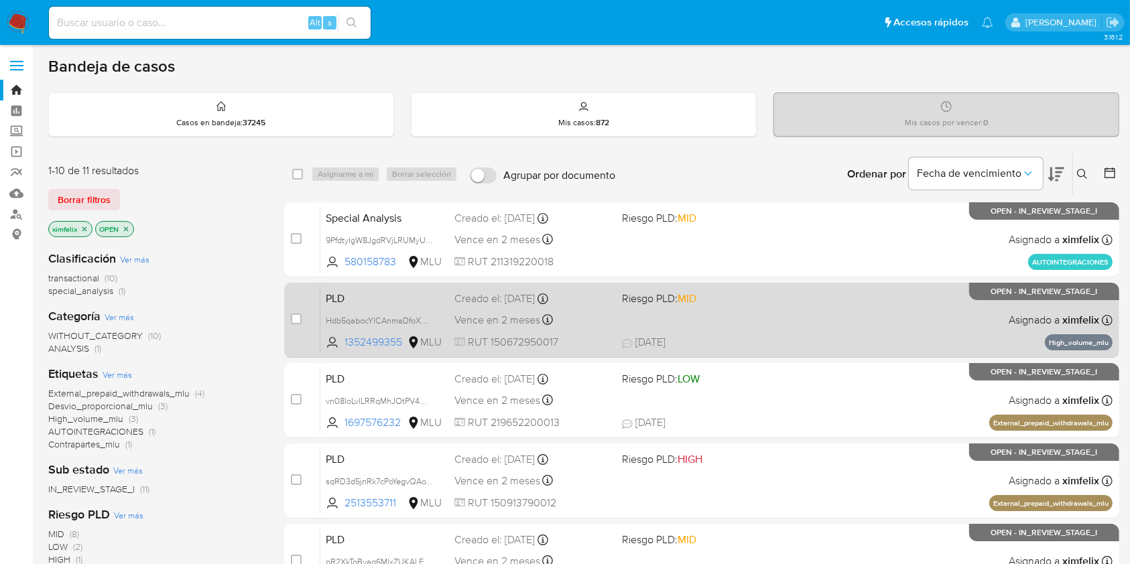
click at [807, 292] on div "PLD Hdb5qabocYICAnmaDfoXGdNN 1352499355 MLU Riesgo PLD: MID Creado el: 12/09/20…" at bounding box center [716, 320] width 792 height 68
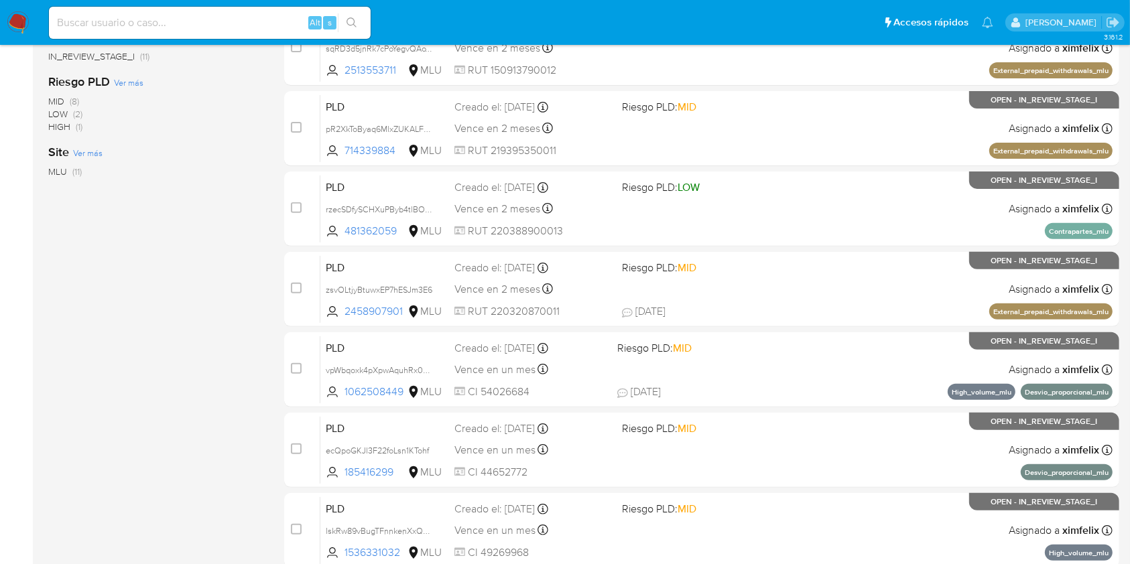
scroll to position [435, 0]
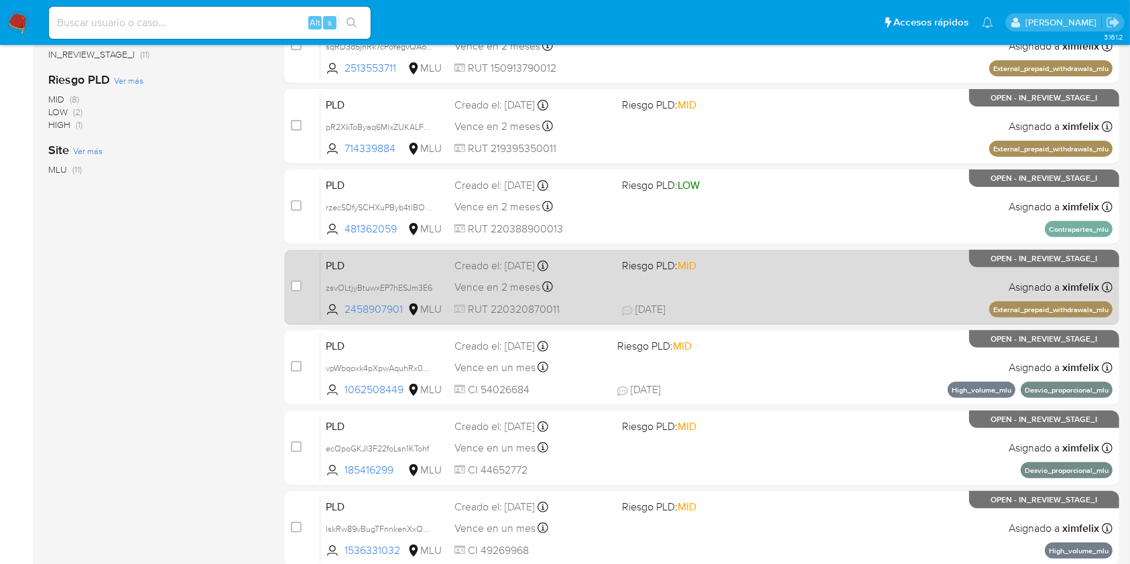
click at [891, 308] on span "02/10/2025 02/10/2025 10:26" at bounding box center [784, 309] width 324 height 15
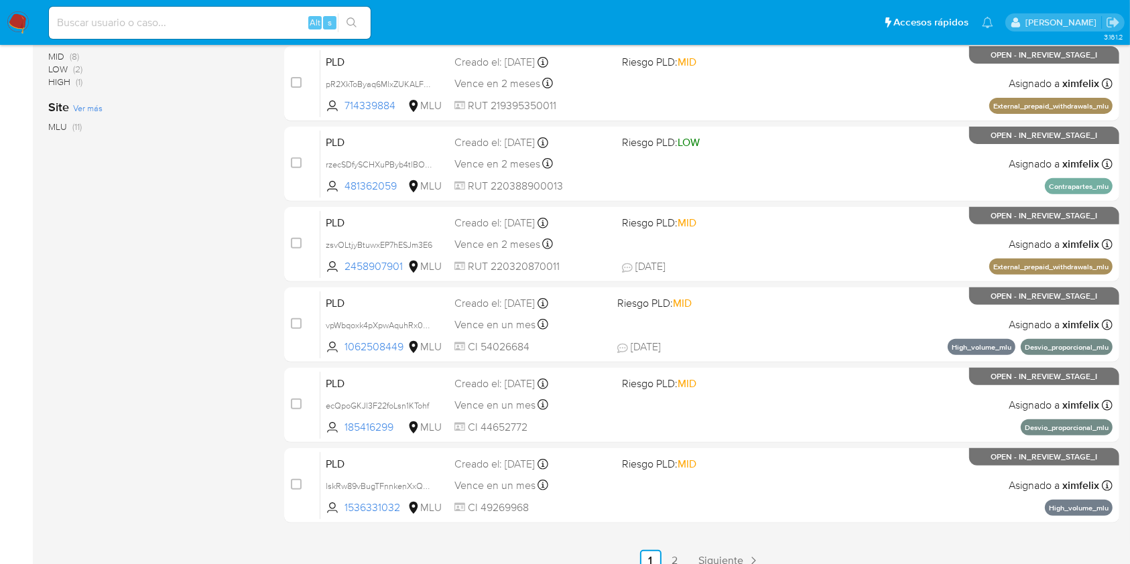
scroll to position [484, 0]
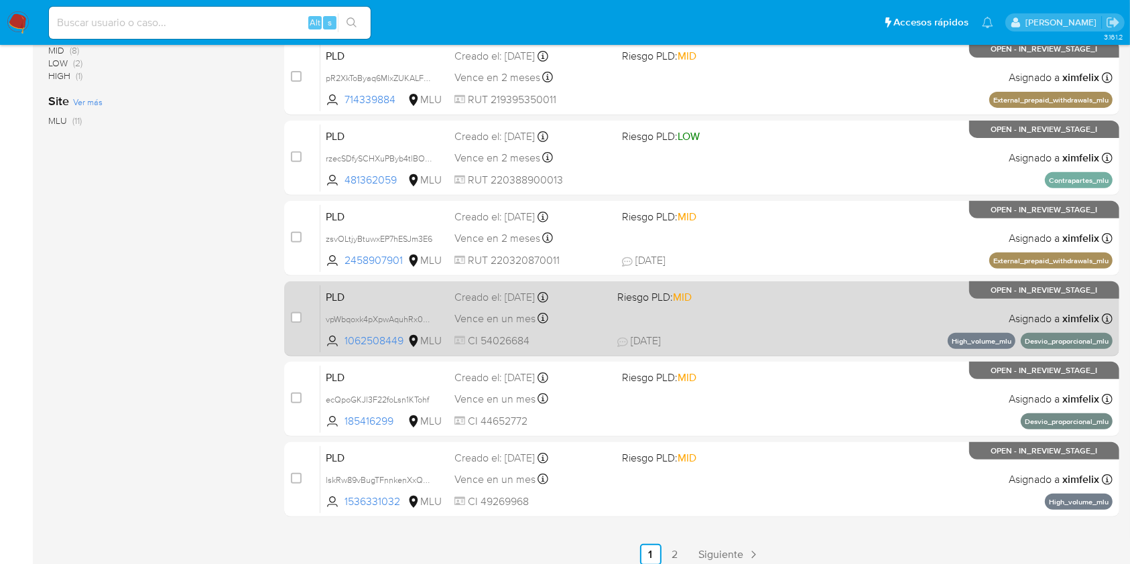
click at [867, 314] on div "PLD vpWbqoxk4pXpwAquhRx0GYzc 1062508449 MLU Riesgo PLD: MID Creado el: 12/08/20…" at bounding box center [716, 319] width 792 height 68
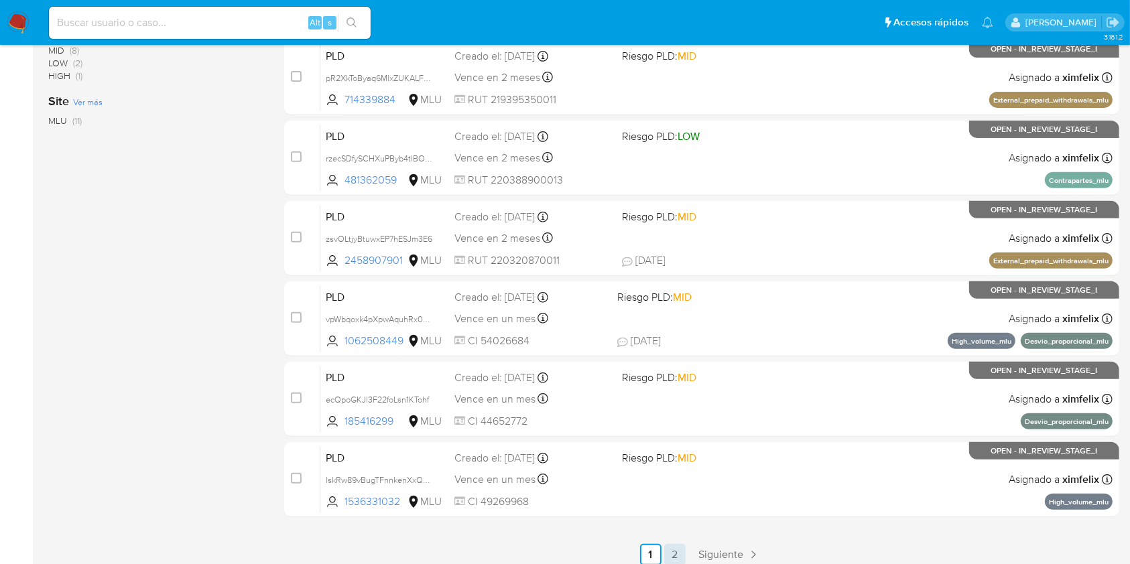
click at [675, 550] on link "2" at bounding box center [674, 554] width 21 height 21
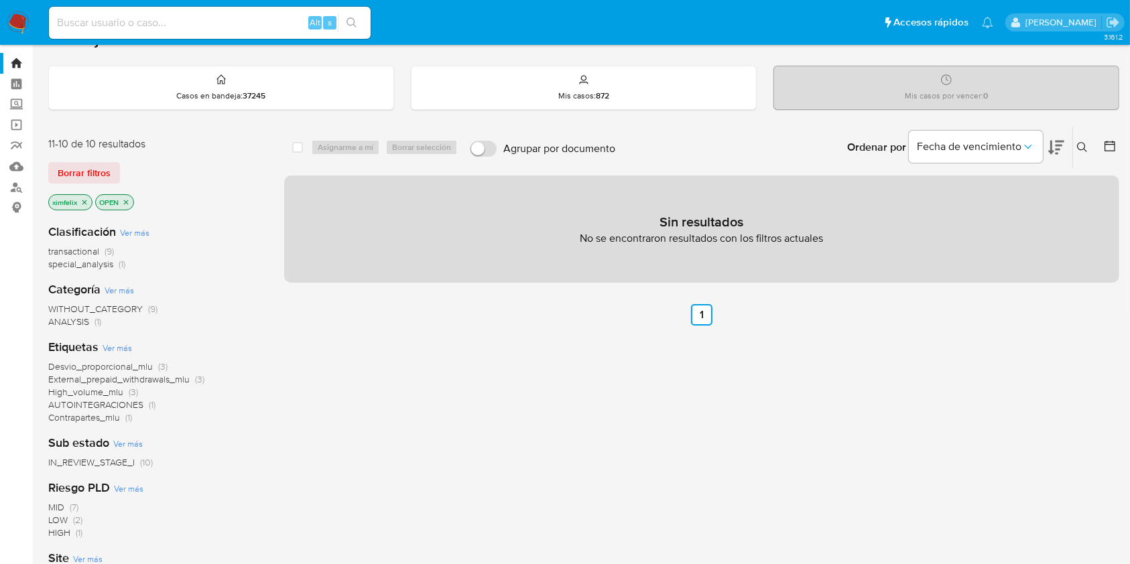
scroll to position [27, 0]
click at [18, 29] on img at bounding box center [18, 22] width 23 height 23
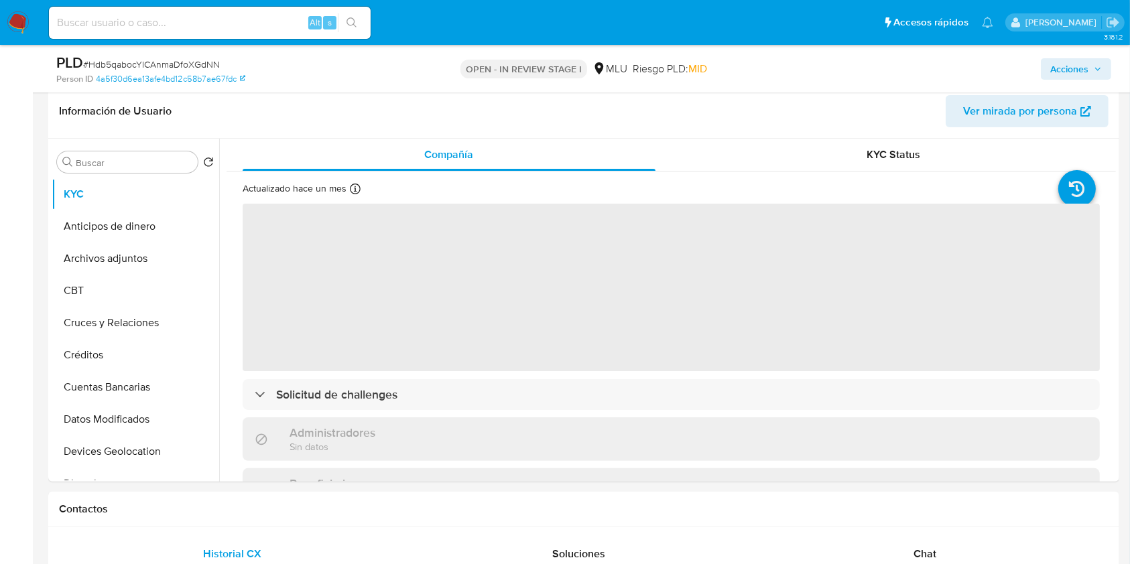
scroll to position [348, 0]
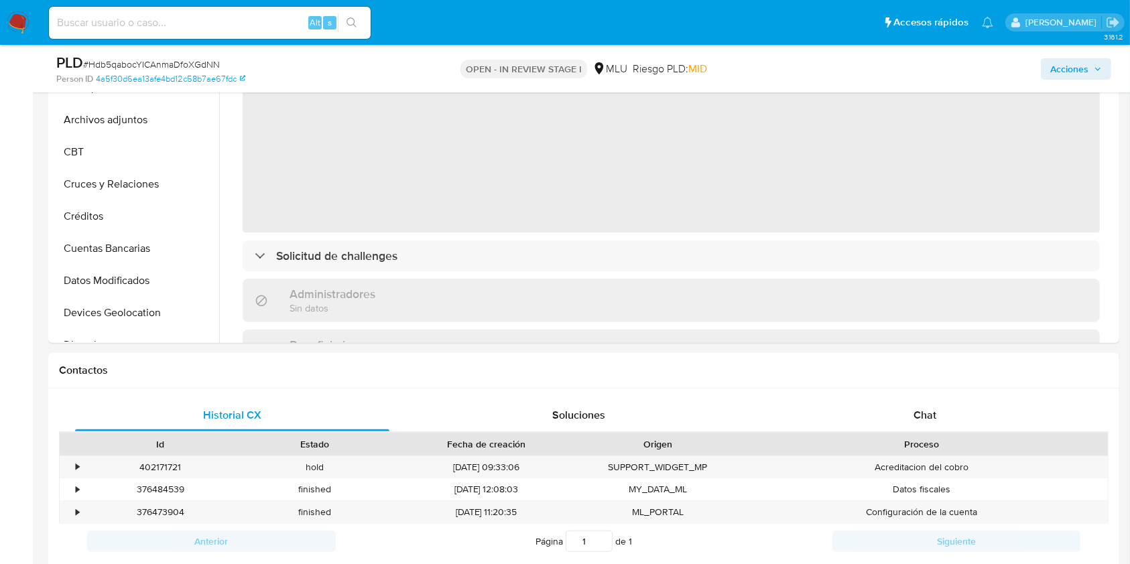
select select "10"
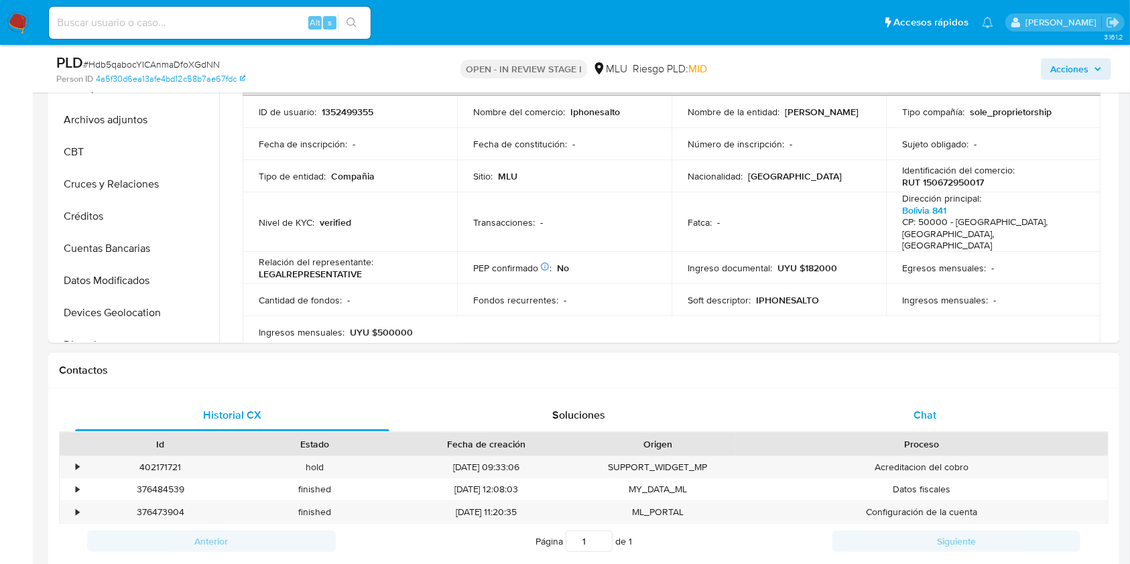
click at [927, 418] on span "Chat" at bounding box center [925, 414] width 23 height 15
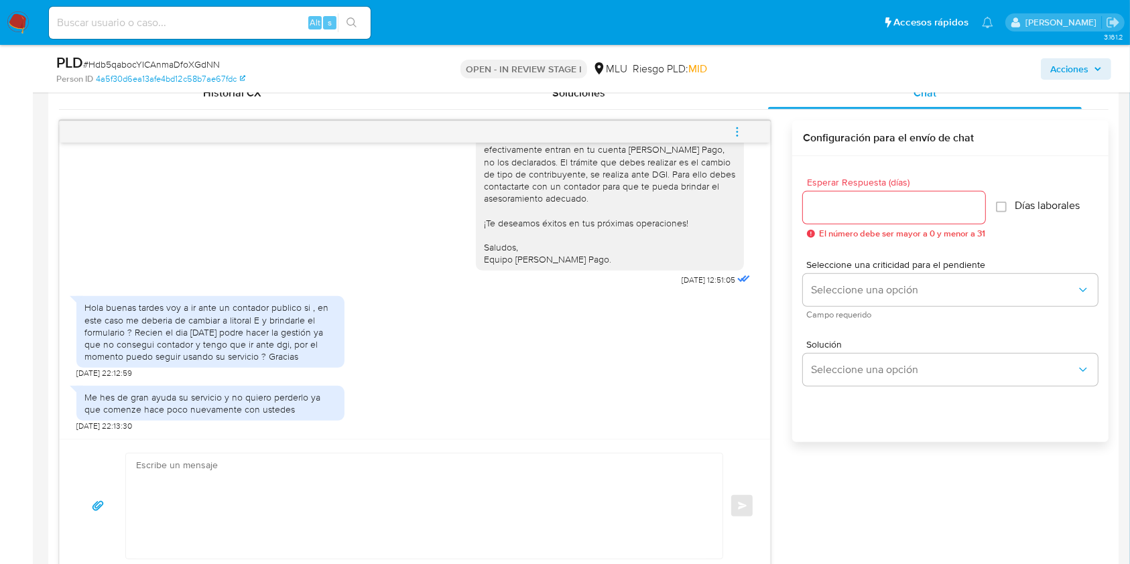
scroll to position [694, 0]
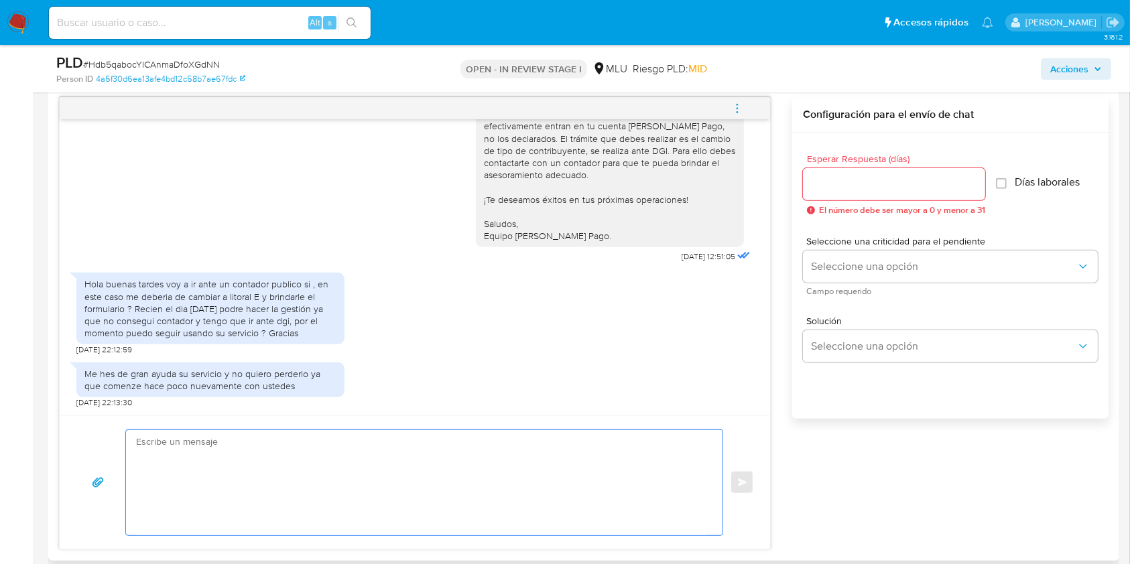
click at [485, 479] on textarea at bounding box center [421, 482] width 570 height 105
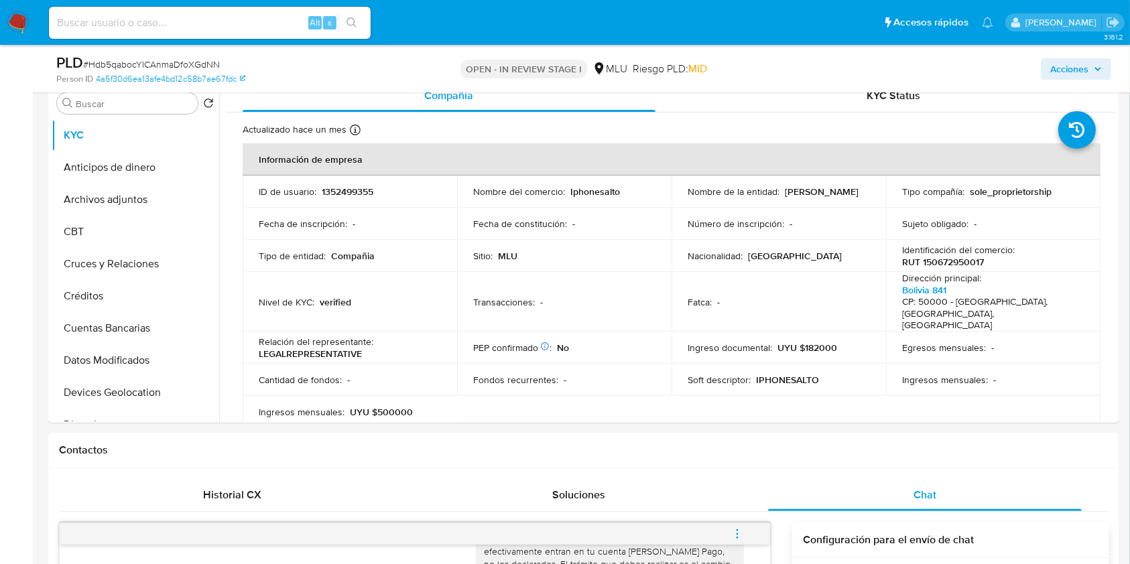
scroll to position [256, 0]
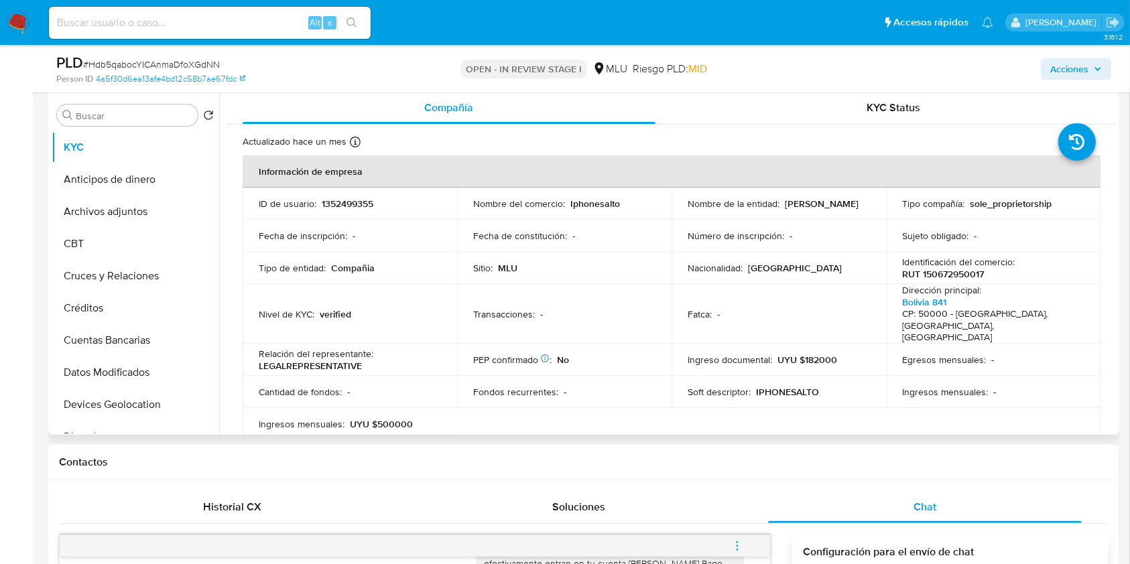
click at [359, 198] on p "1352499355" at bounding box center [348, 204] width 52 height 12
copy p "1352499355"
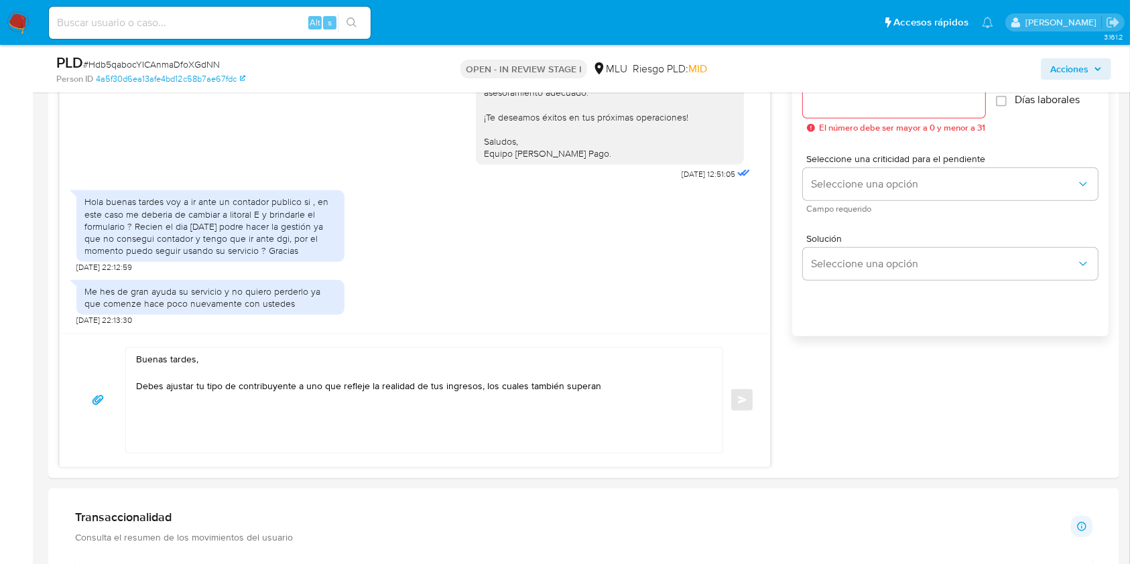
scroll to position [791, 0]
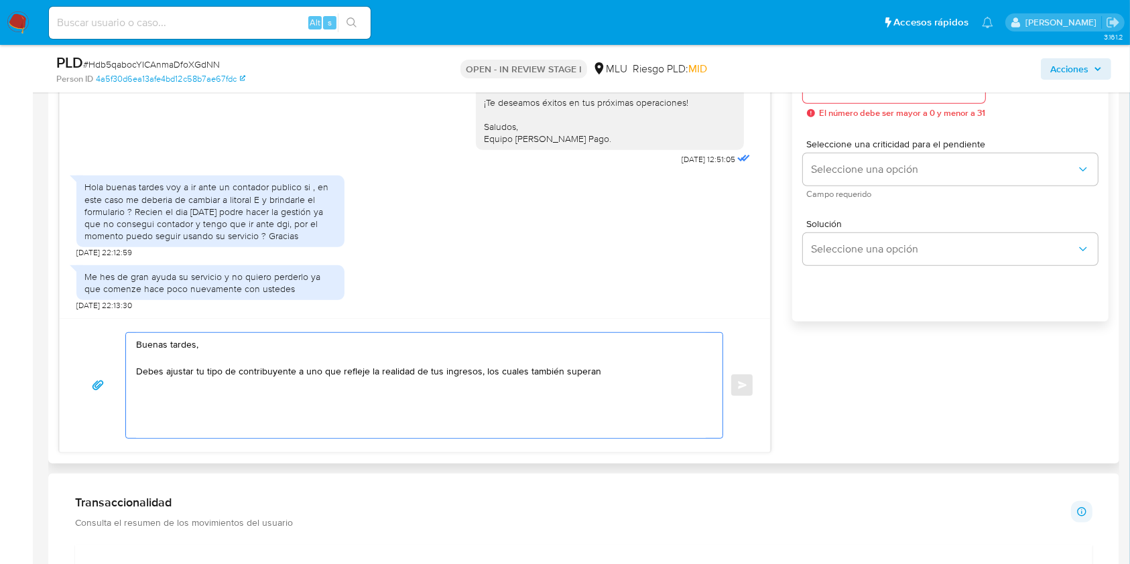
drag, startPoint x: 618, startPoint y: 378, endPoint x: 481, endPoint y: 396, distance: 137.9
click at [481, 396] on textarea "Buenas tardes, Debes ajustar tu tipo de contribuyente a uno que refleje la real…" at bounding box center [421, 385] width 570 height 105
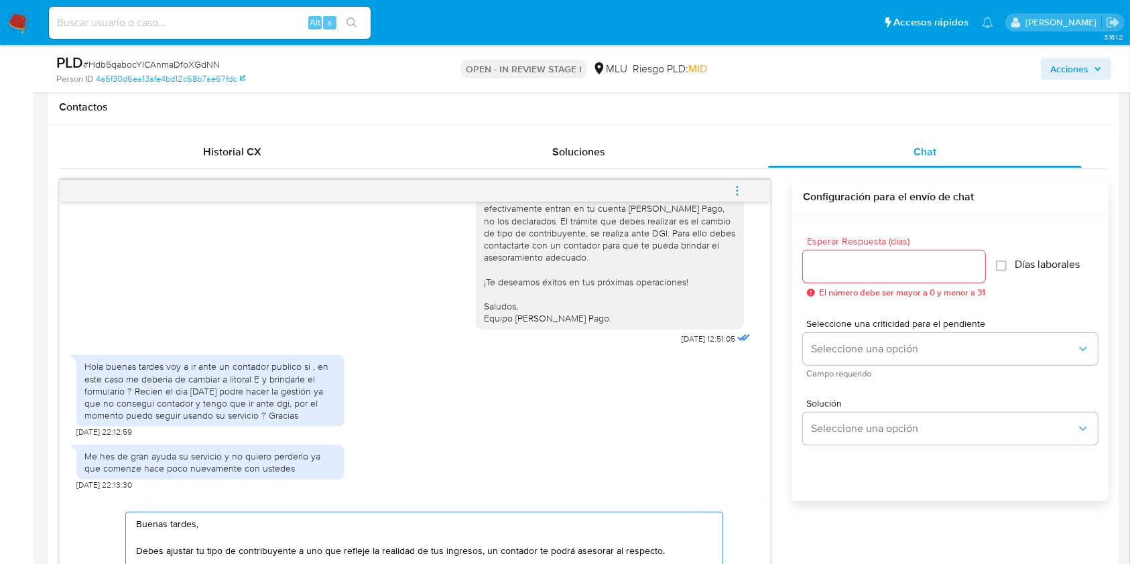
scroll to position [606, 0]
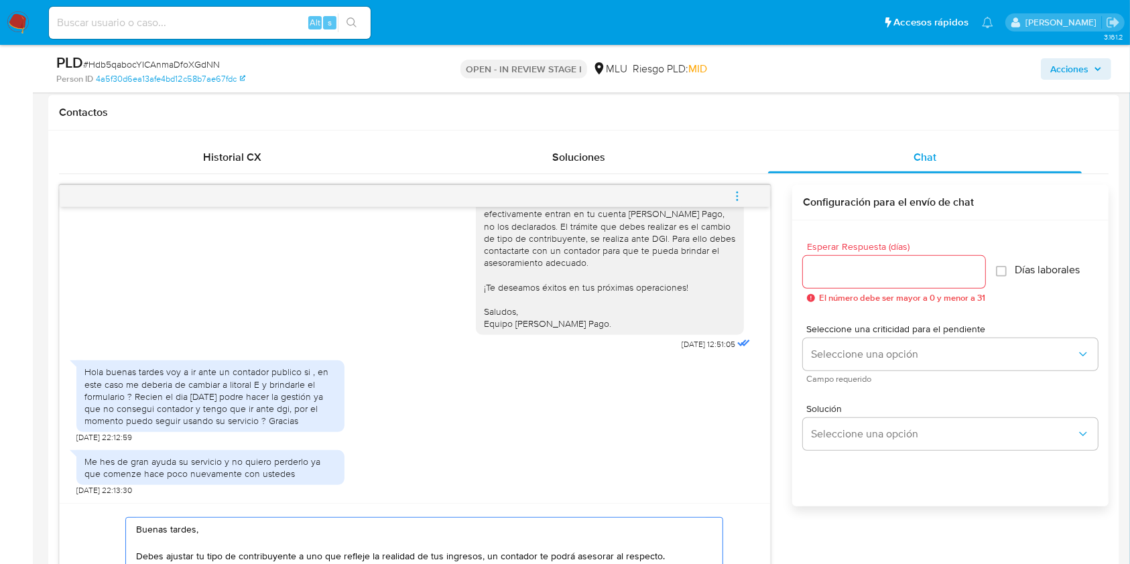
type textarea "Buenas tardes, Debes ajustar tu tipo de contribuyente a uno que refleje la real…"
click at [897, 275] on div at bounding box center [894, 272] width 182 height 32
click at [897, 275] on input "Esperar Respuesta (días)" at bounding box center [894, 271] width 182 height 17
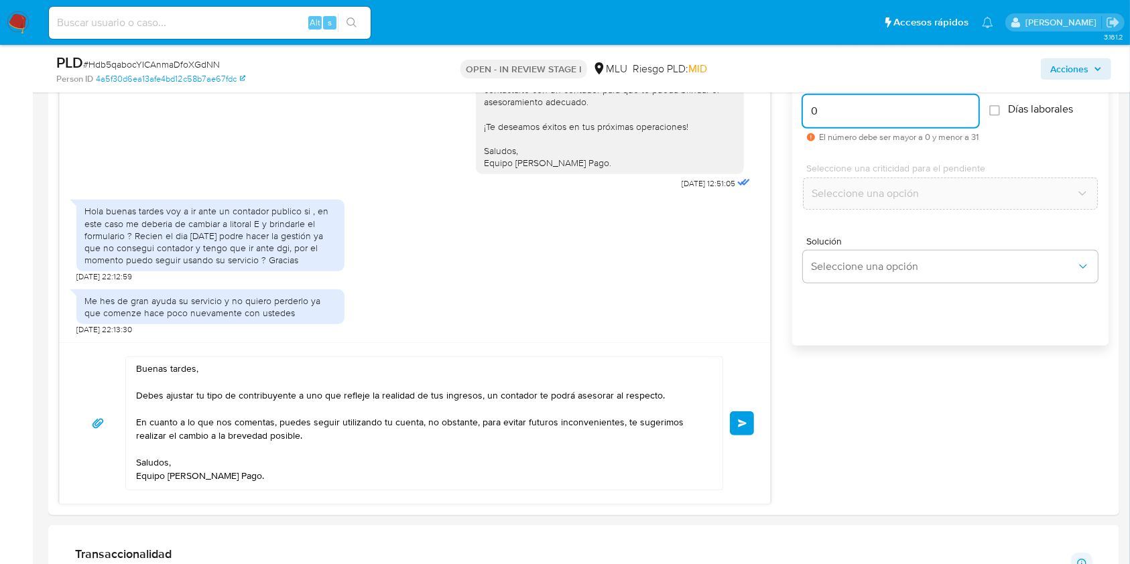
scroll to position [844, 0]
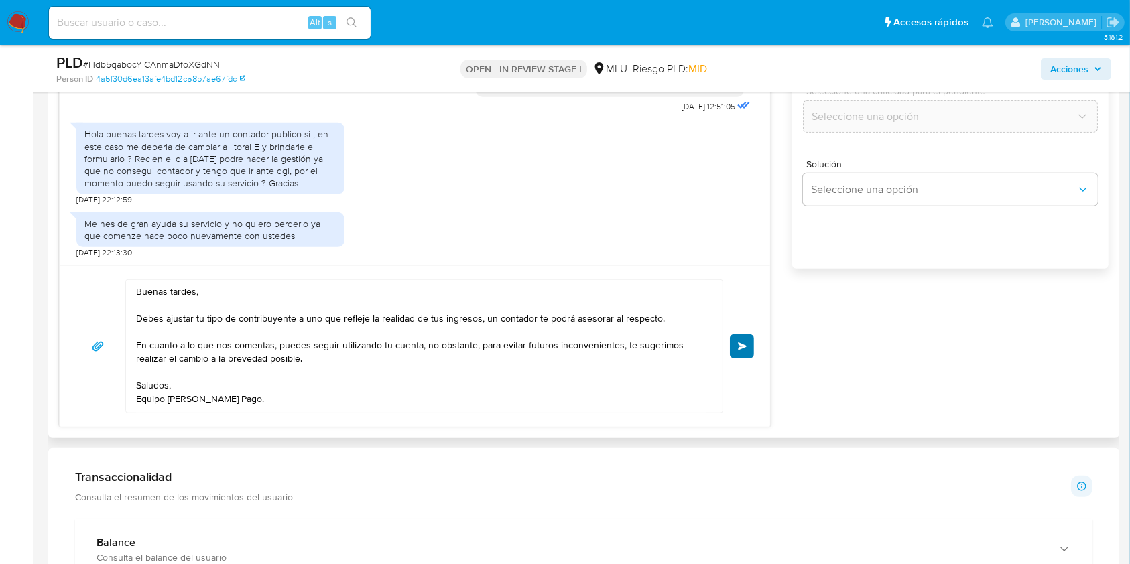
type input "0"
click at [741, 346] on span "Enviar" at bounding box center [742, 346] width 9 height 8
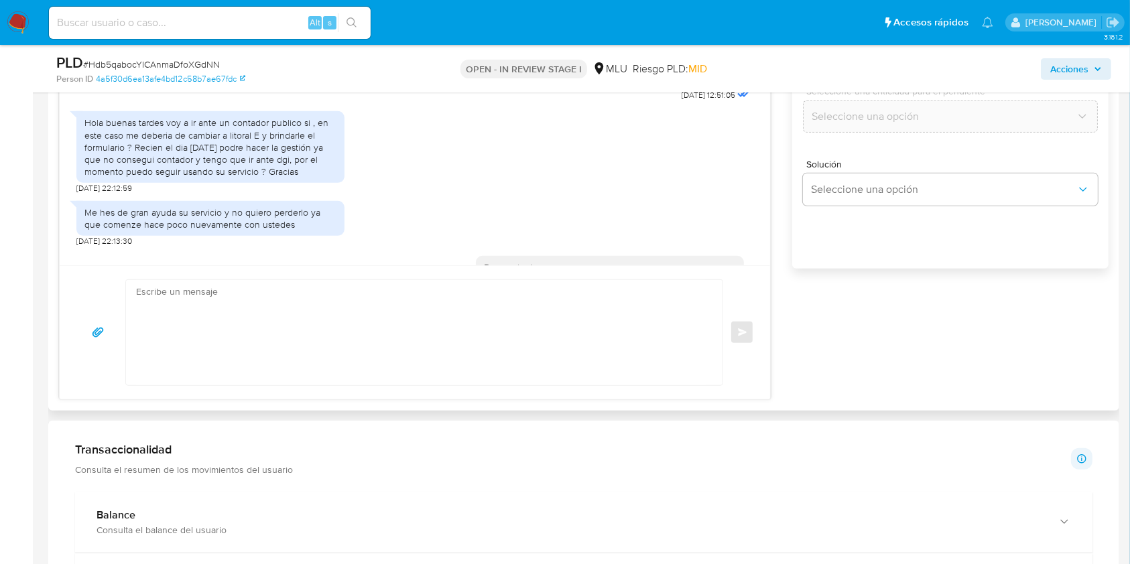
scroll to position [637, 0]
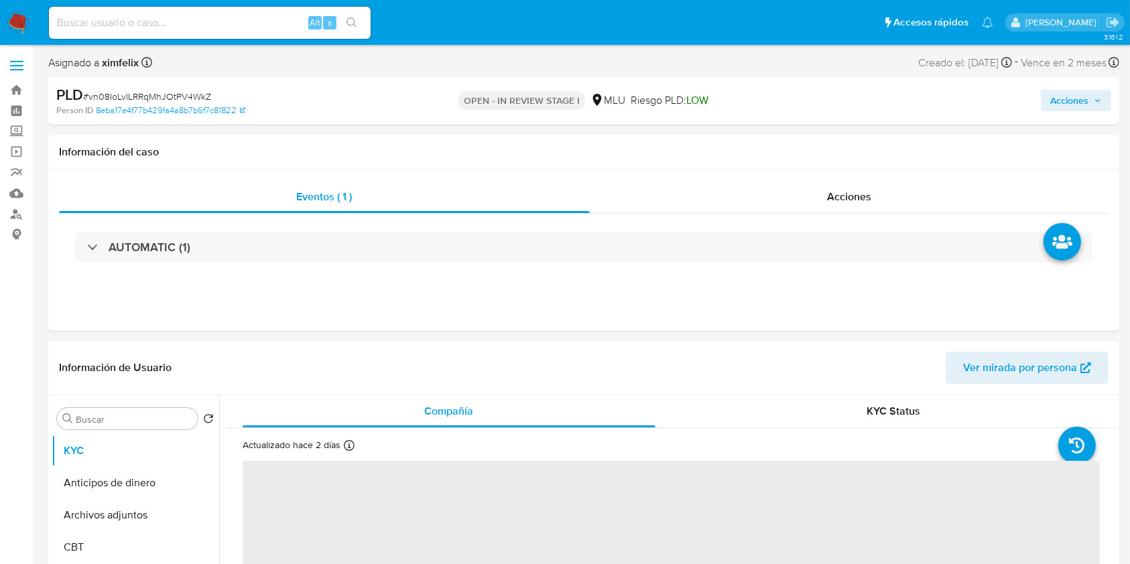
select select "10"
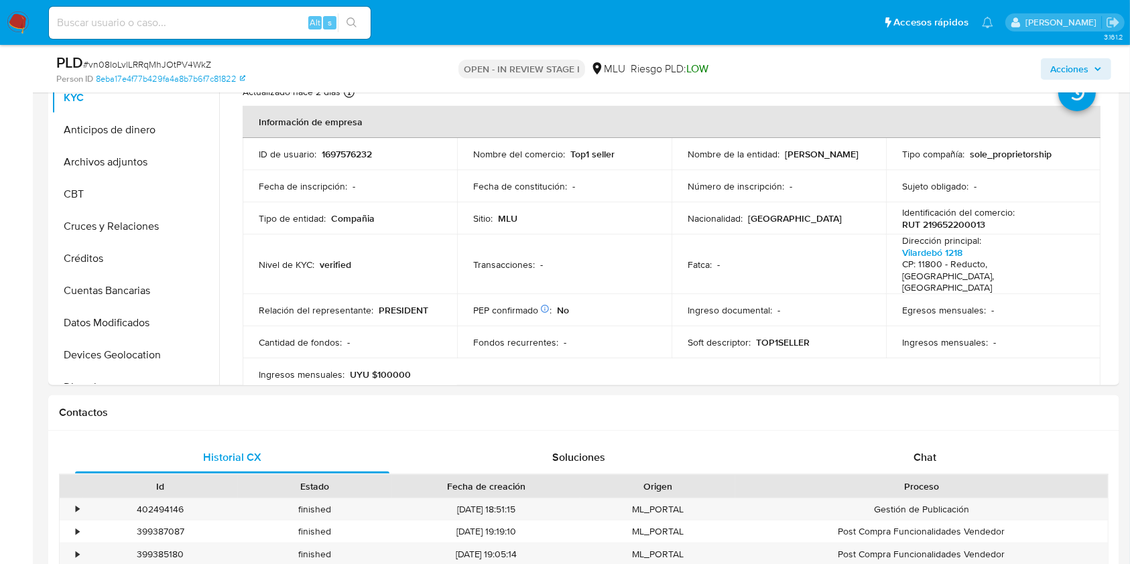
scroll to position [408, 0]
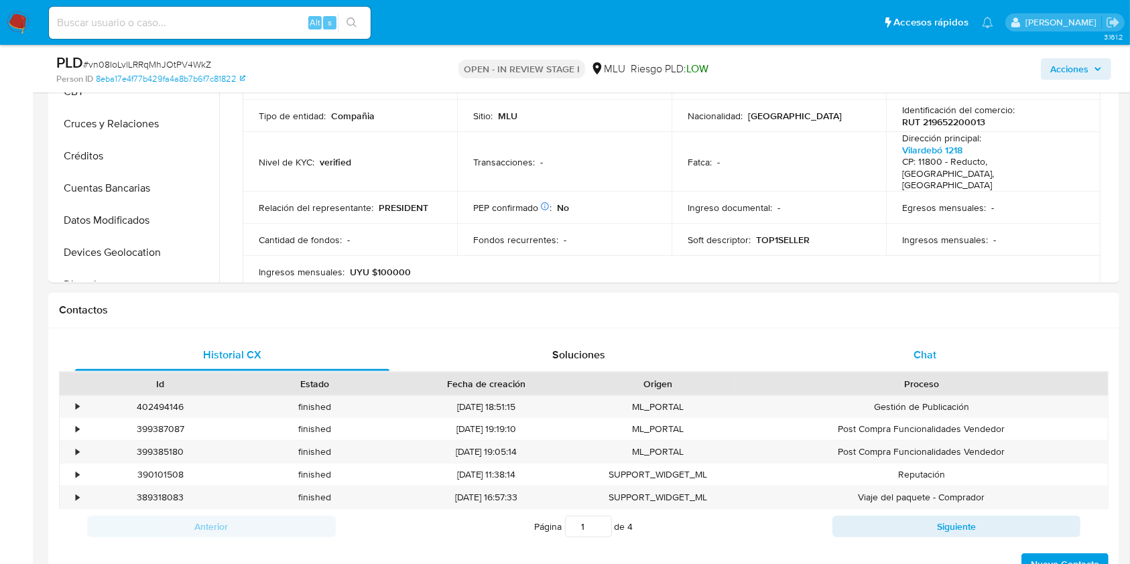
click at [934, 362] on span "Chat" at bounding box center [925, 354] width 23 height 15
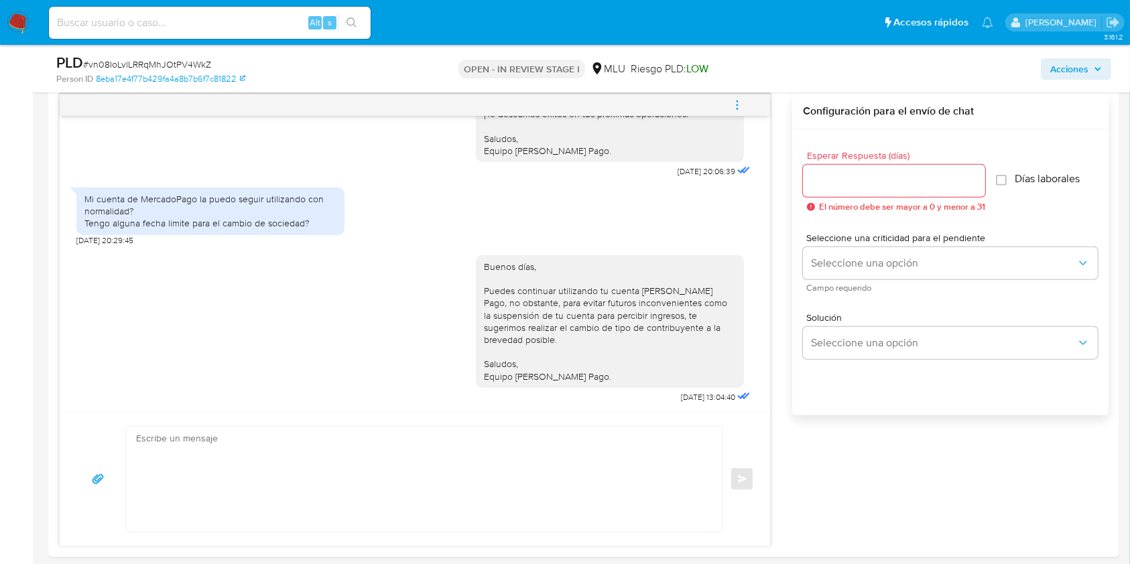
scroll to position [710, 0]
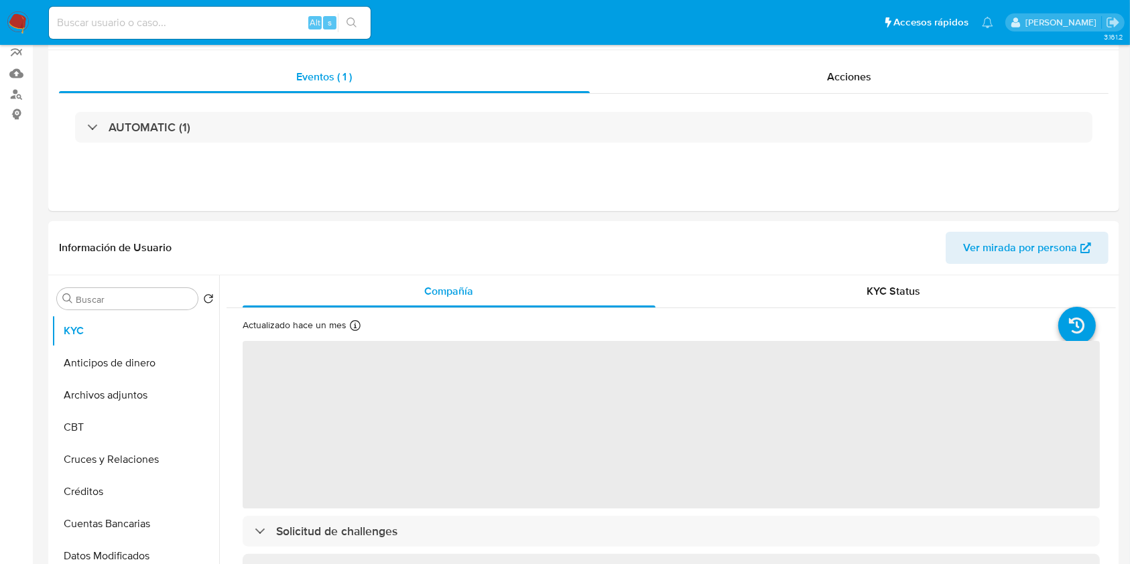
select select "10"
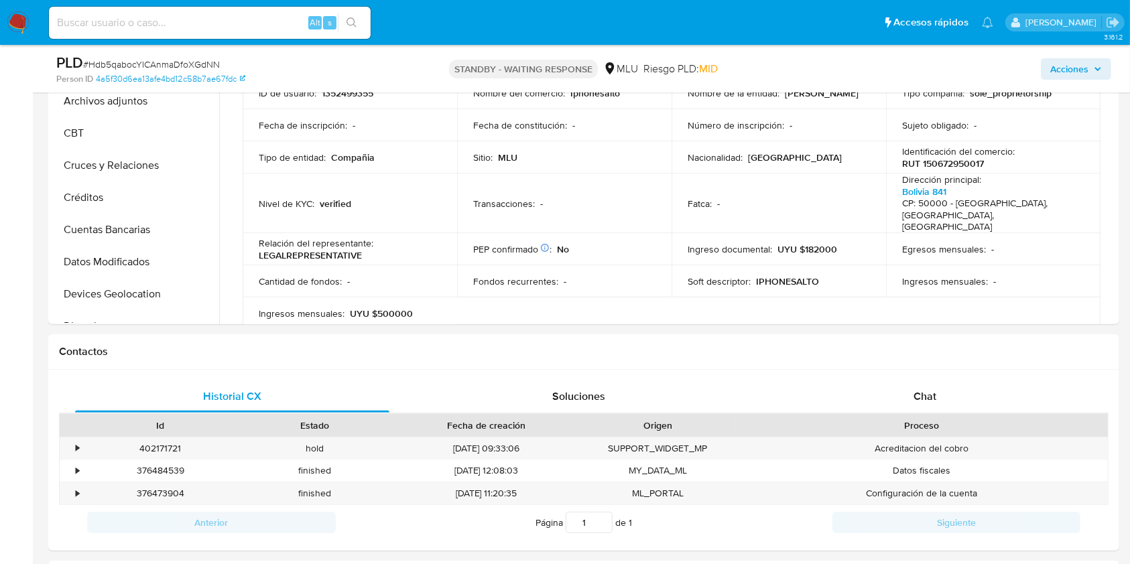
scroll to position [369, 0]
click at [940, 405] on div "Chat" at bounding box center [925, 395] width 314 height 32
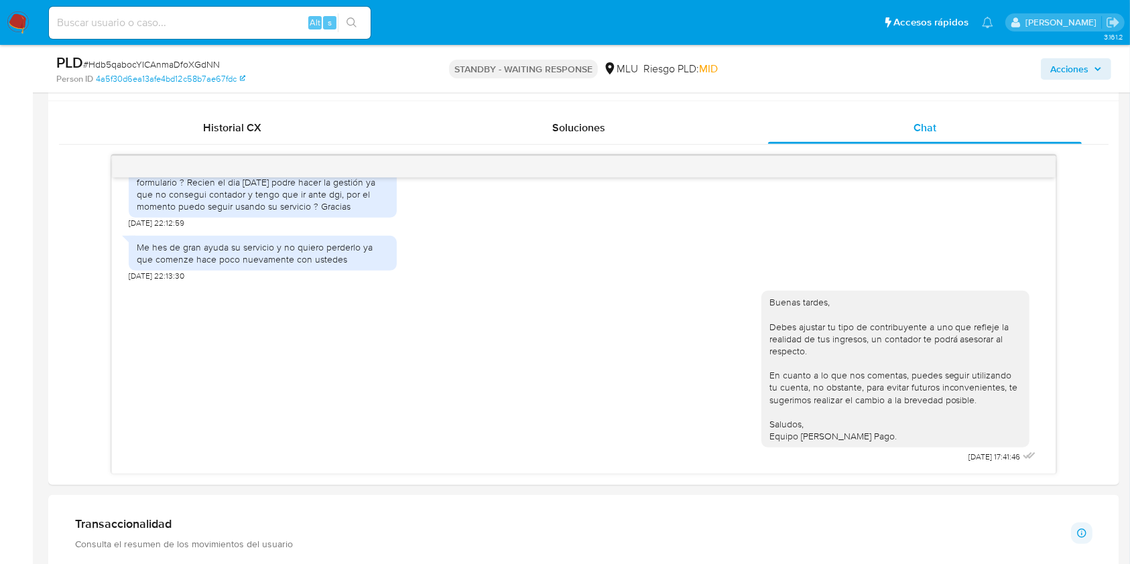
scroll to position [648, 0]
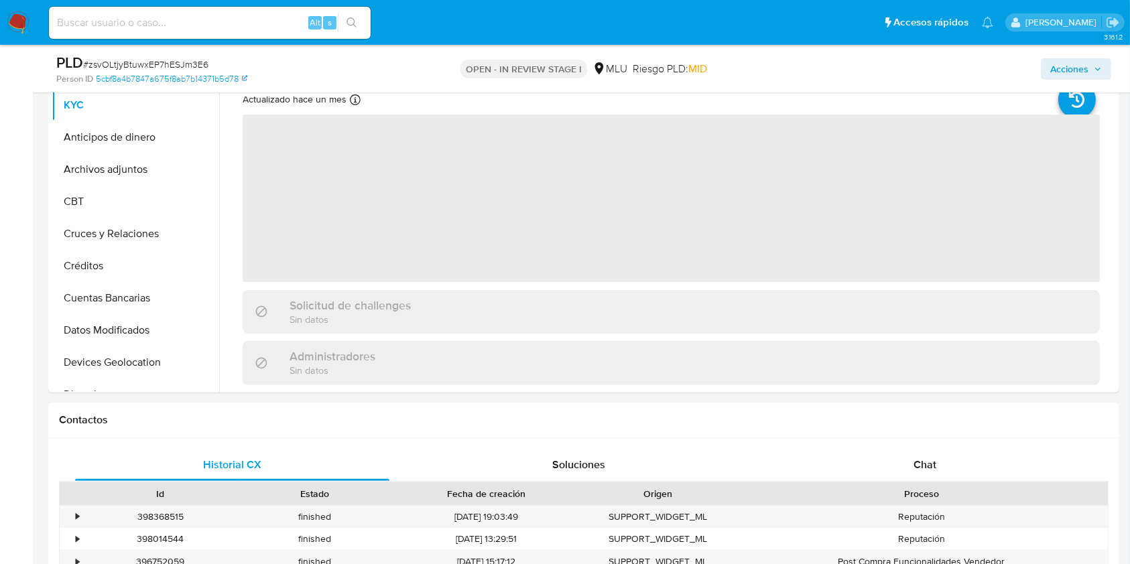
select select "10"
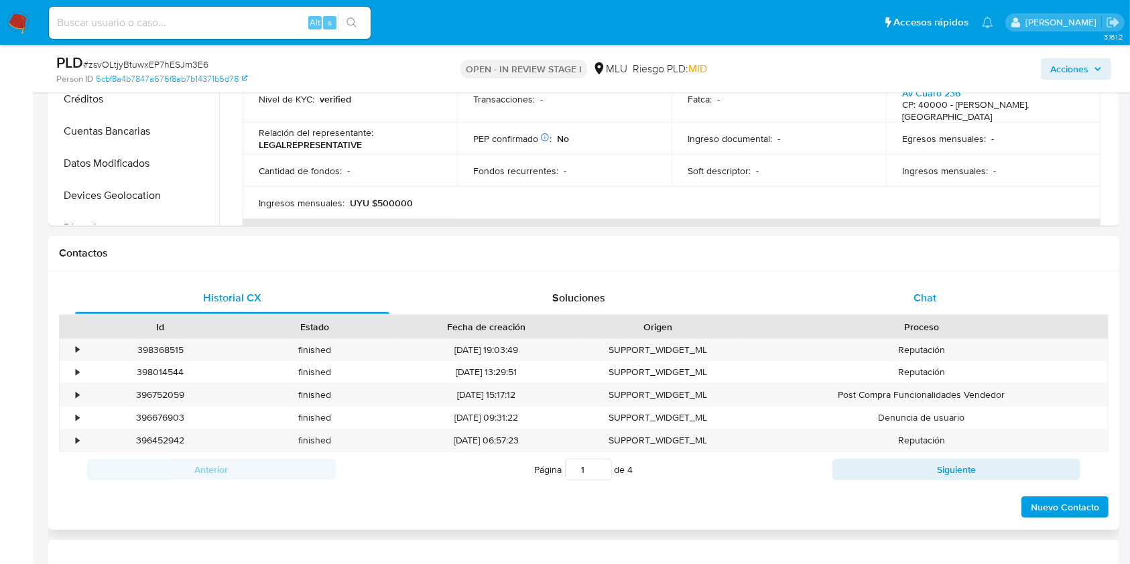
click at [915, 298] on span "Chat" at bounding box center [925, 297] width 23 height 15
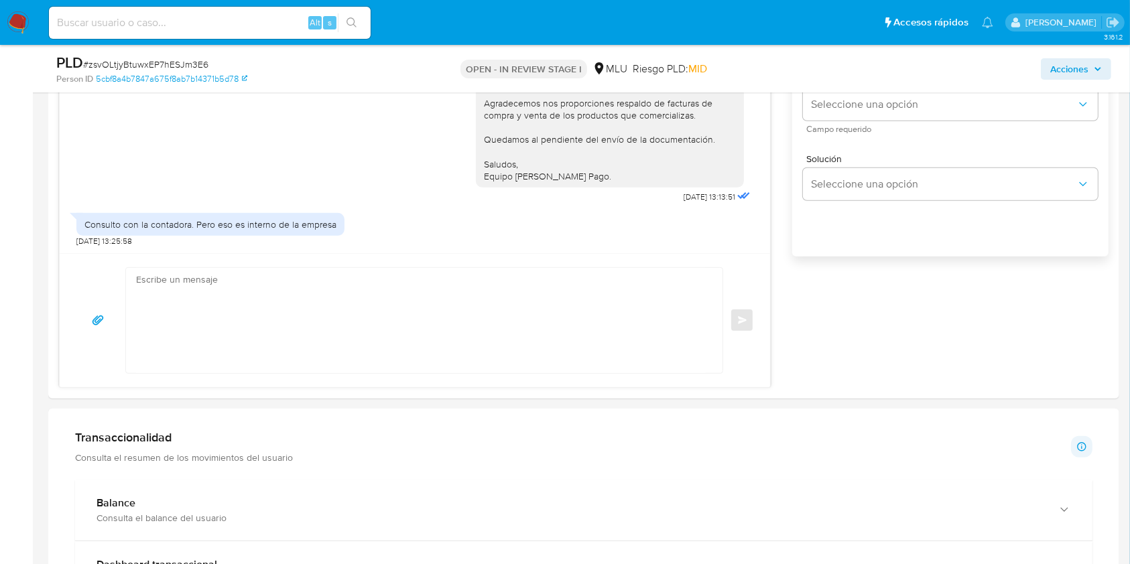
scroll to position [853, 0]
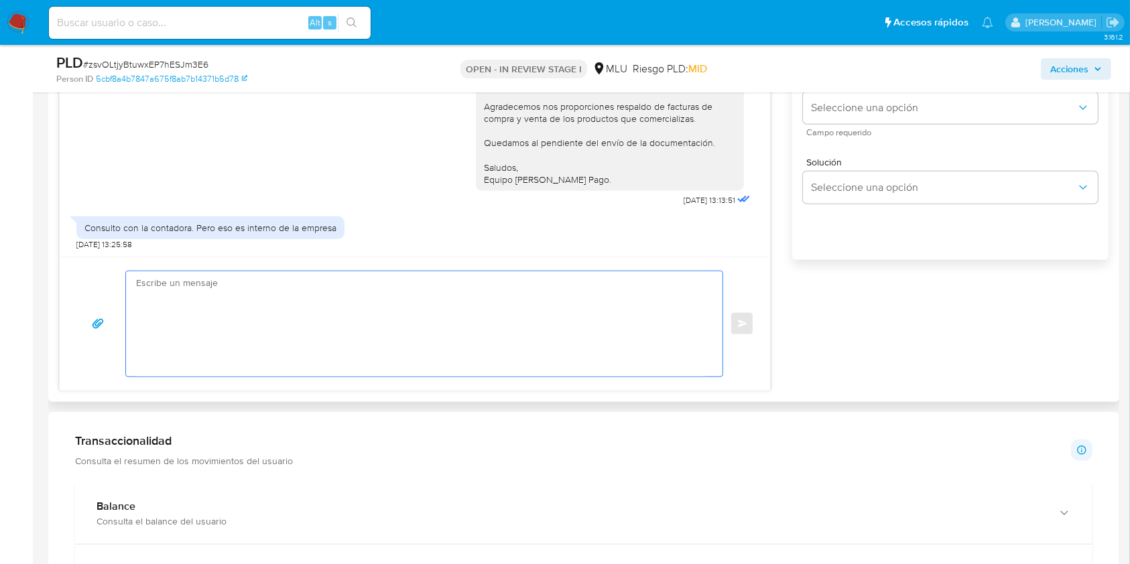
click at [536, 280] on textarea at bounding box center [421, 323] width 570 height 105
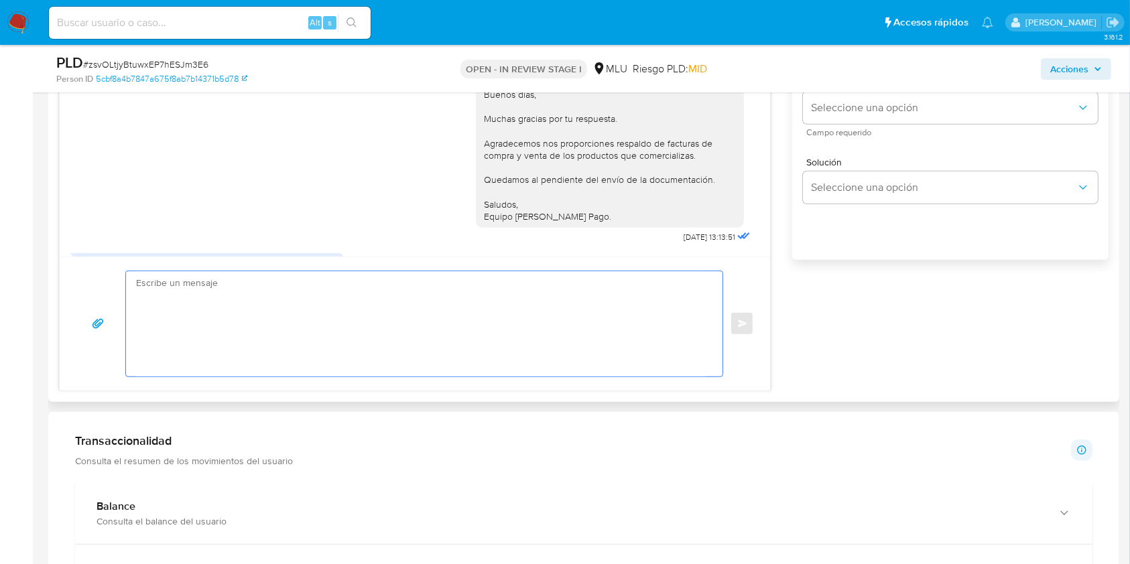
scroll to position [131, 0]
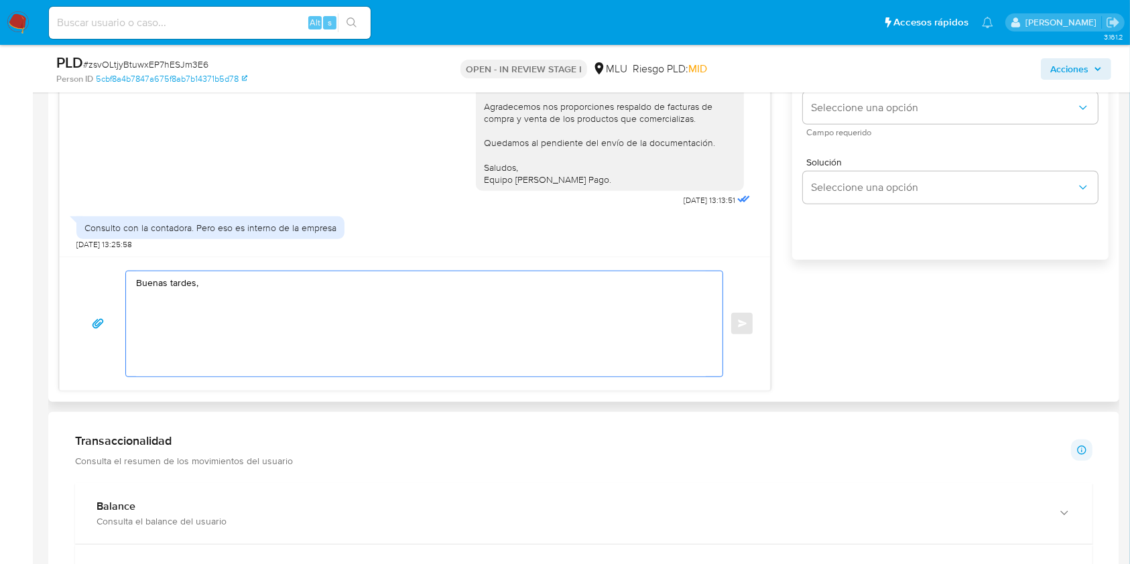
paste textarea "Ten en cuenta que según la cláusula 1 a) de nuestros Términos y Condiciones, Me…"
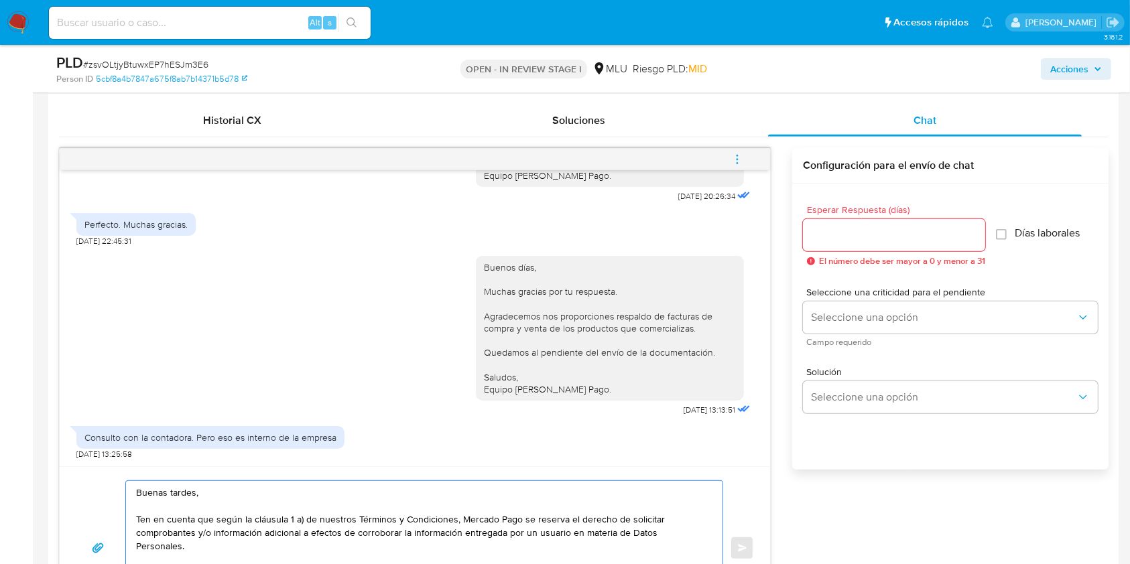
scroll to position [629, 0]
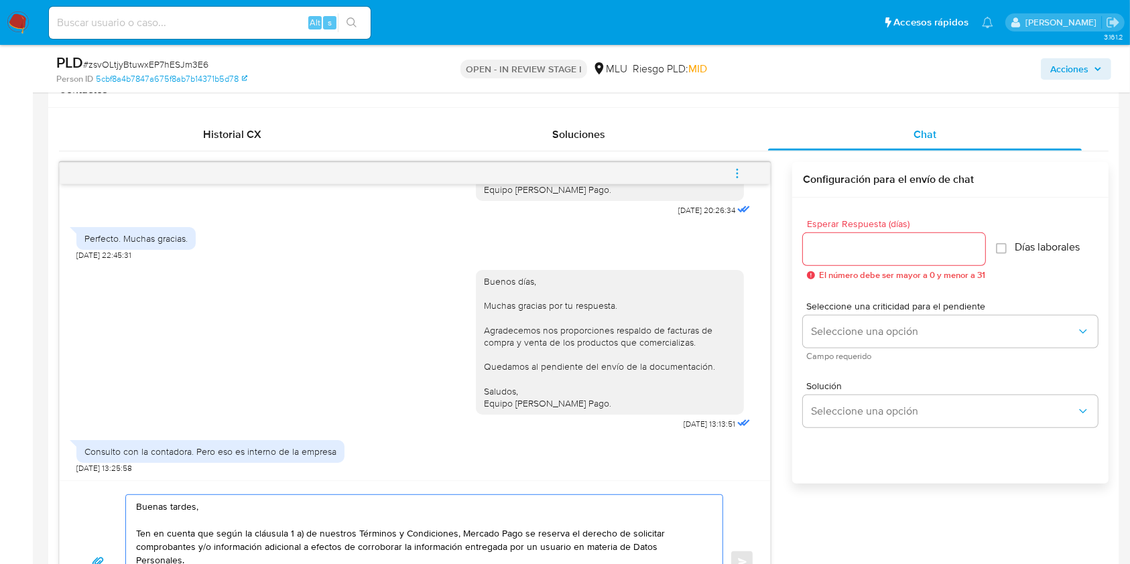
type textarea "Buenas tardes, Ten en cuenta que según la cláusula 1 a) de nuestros Términos y …"
click at [858, 249] on input "Esperar Respuesta (días)" at bounding box center [894, 249] width 182 height 17
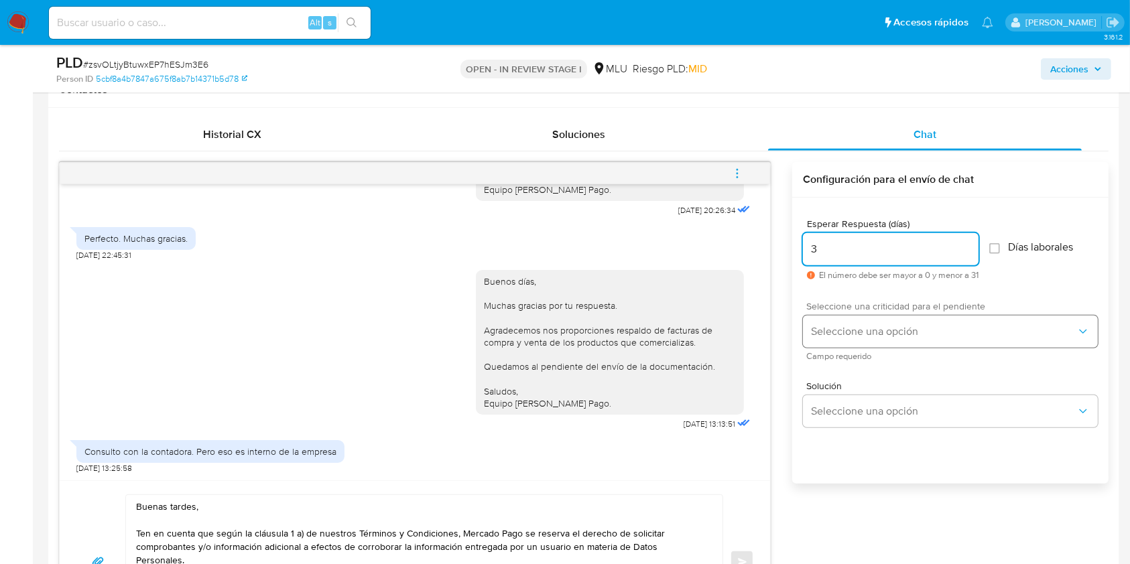
type input "3"
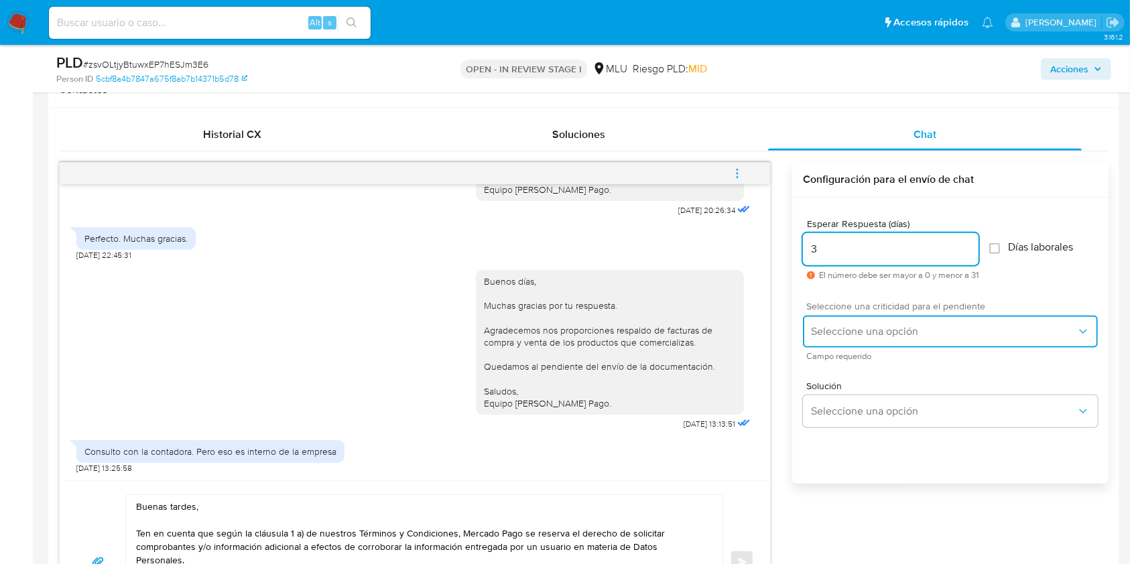
click at [847, 338] on button "Seleccione una opción" at bounding box center [950, 332] width 295 height 32
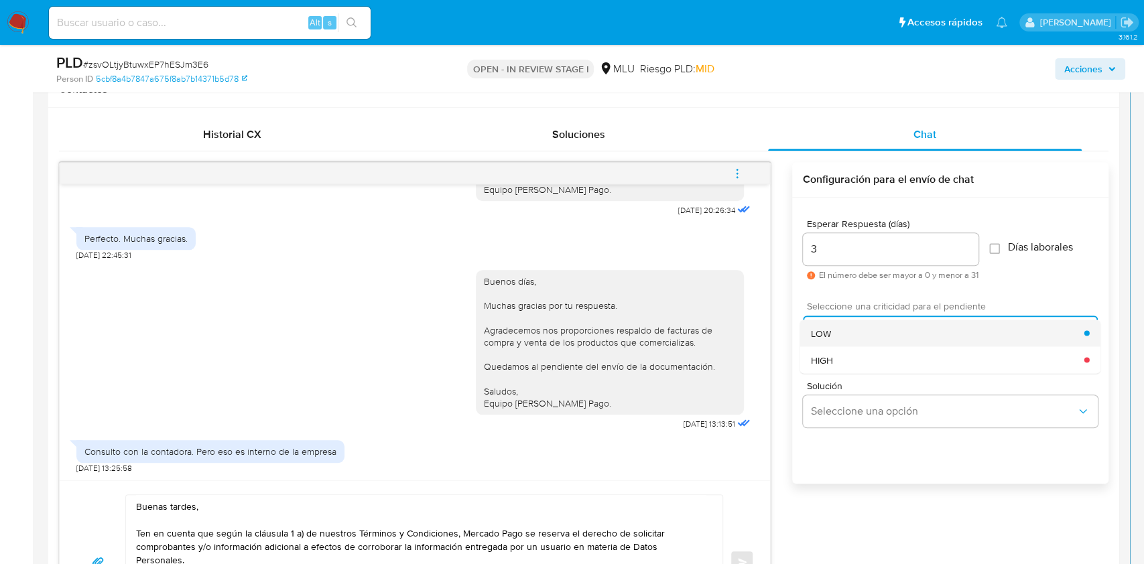
click at [847, 336] on div "LOW" at bounding box center [947, 333] width 273 height 27
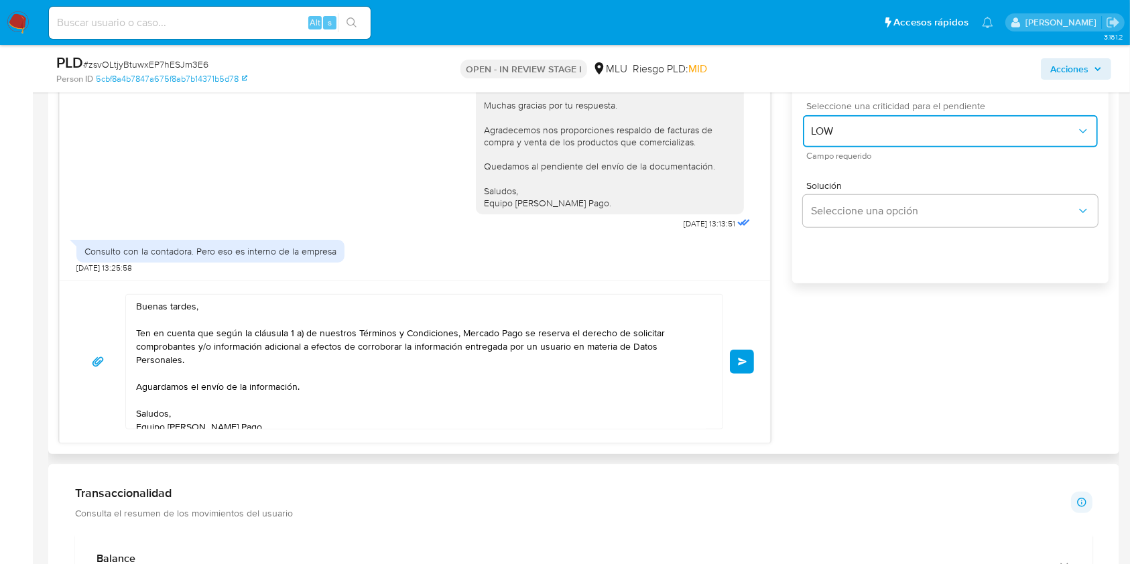
scroll to position [863, 0]
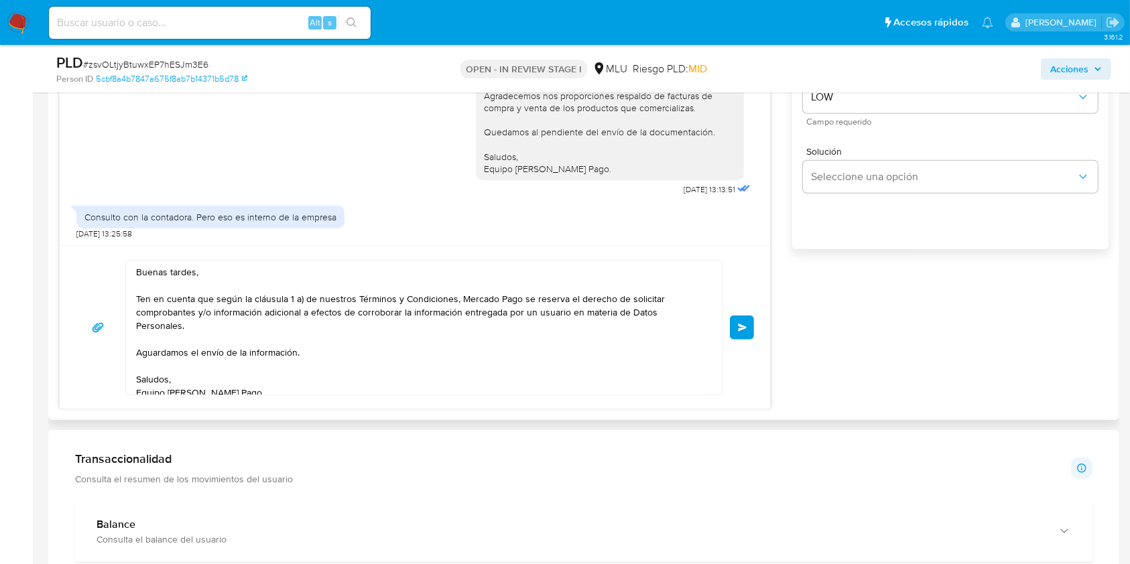
click at [745, 321] on button "Enviar" at bounding box center [742, 328] width 24 height 24
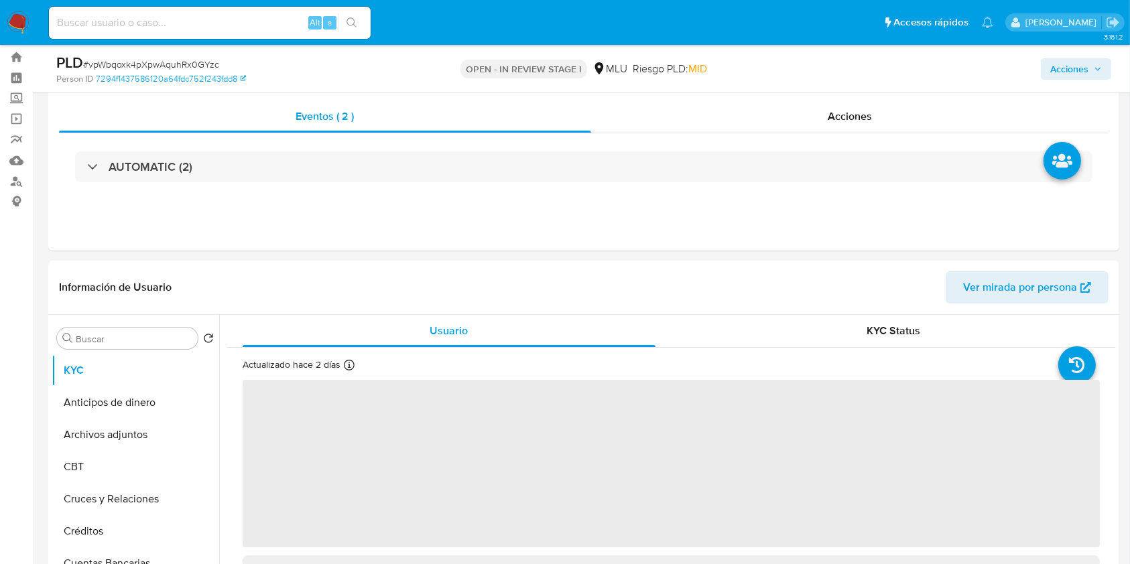
select select "10"
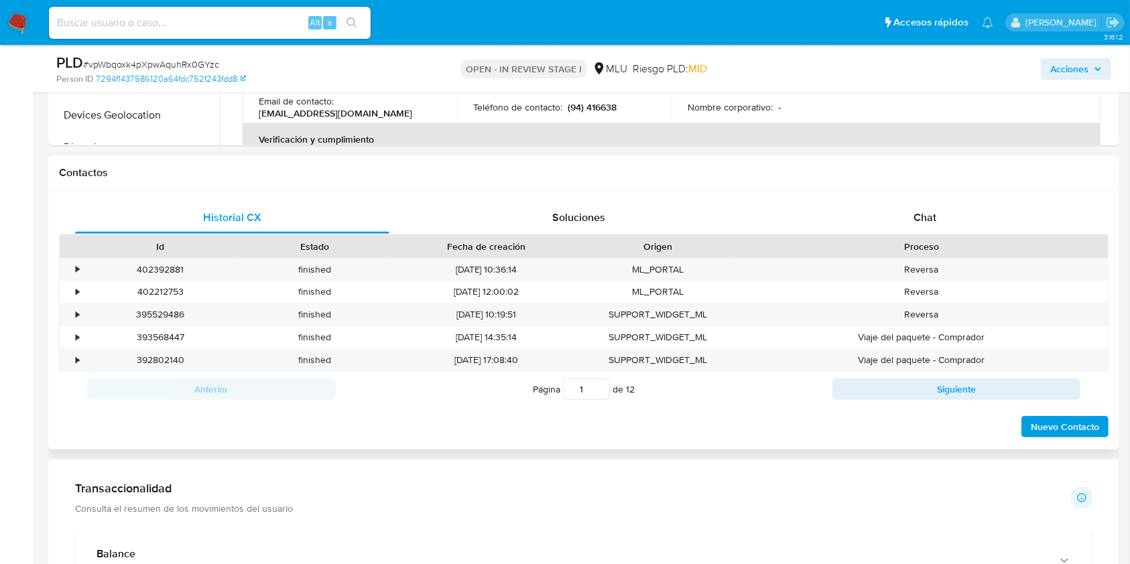
scroll to position [543, 0]
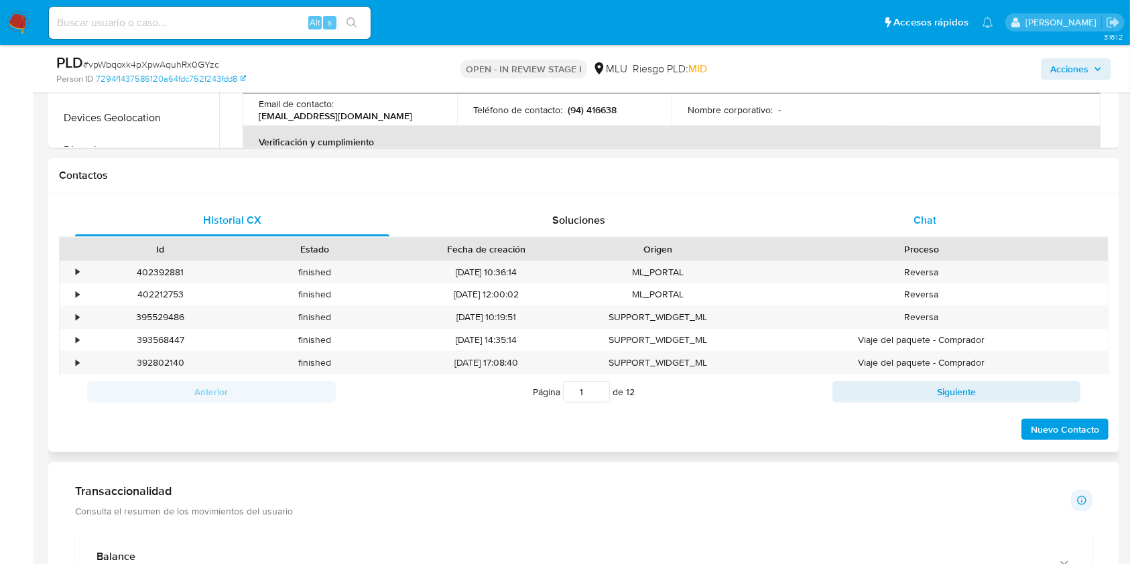
click at [966, 221] on div "Chat" at bounding box center [925, 220] width 314 height 32
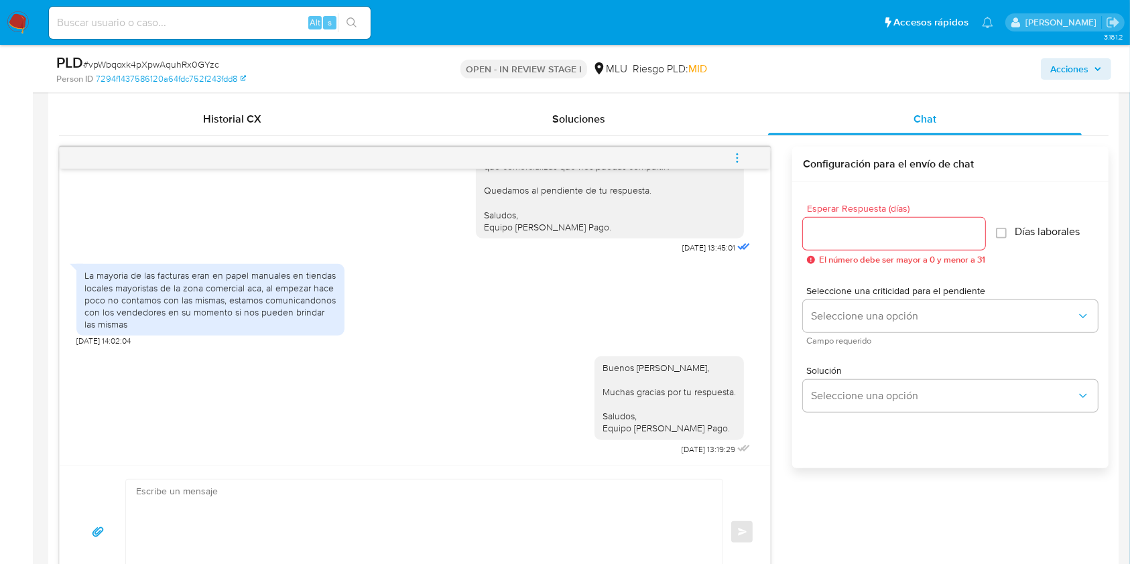
scroll to position [633, 0]
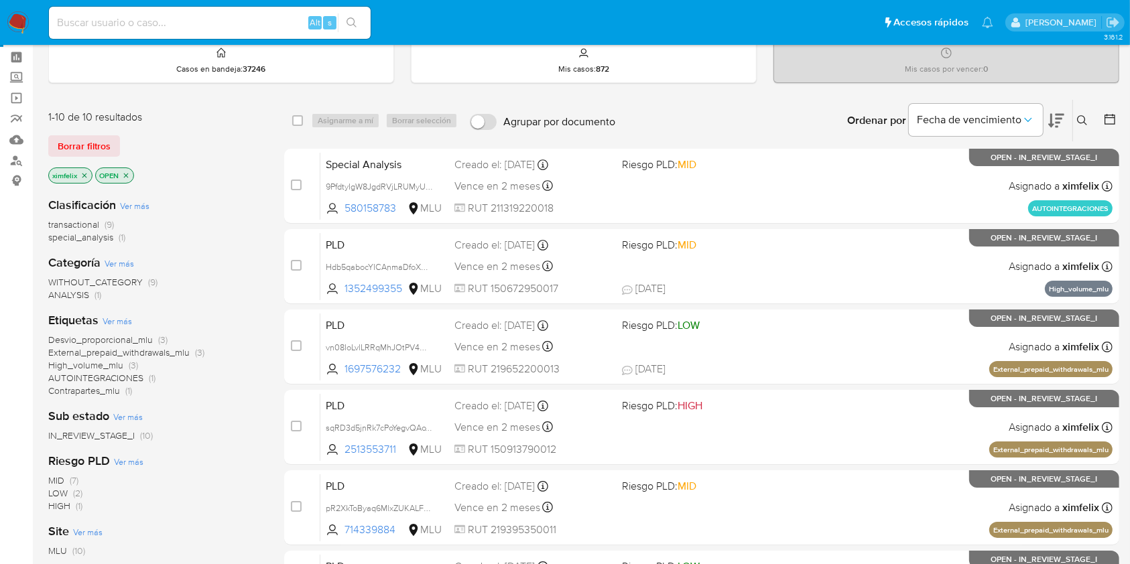
scroll to position [58, 0]
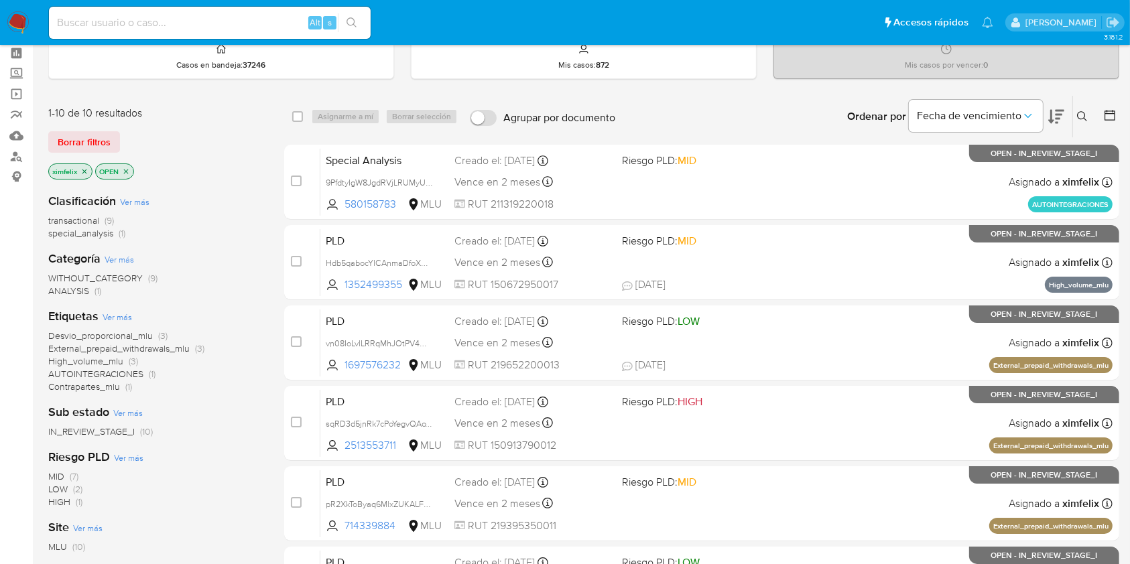
click at [191, 19] on input at bounding box center [210, 22] width 322 height 17
paste input "lskRw89vBugTFnnkenXxQWYj"
type input "lskRw89vBugTFnnkenXxQWYj"
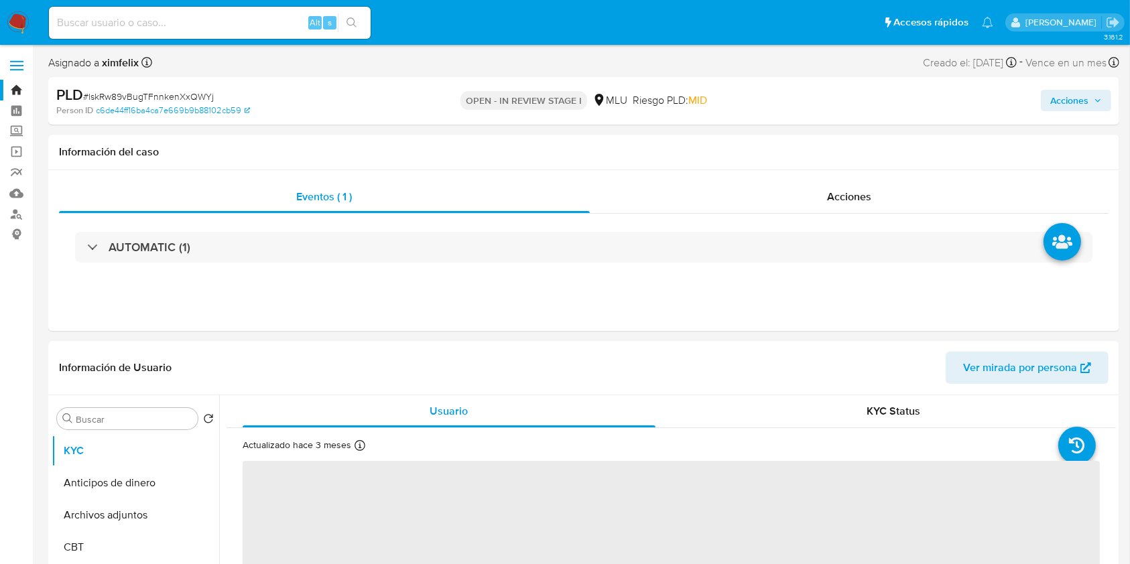
select select "10"
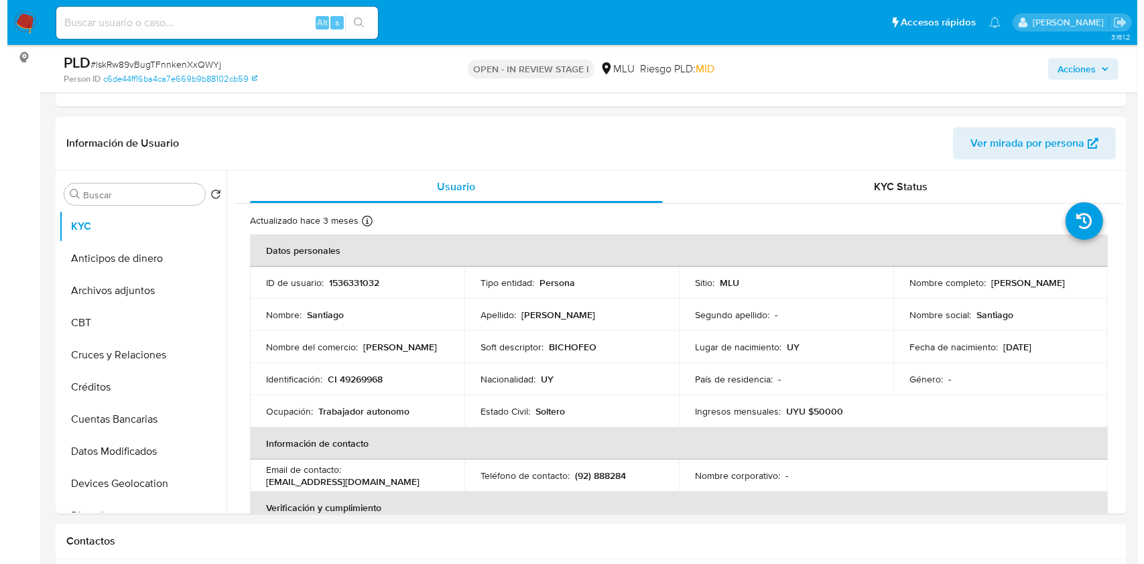
scroll to position [202, 0]
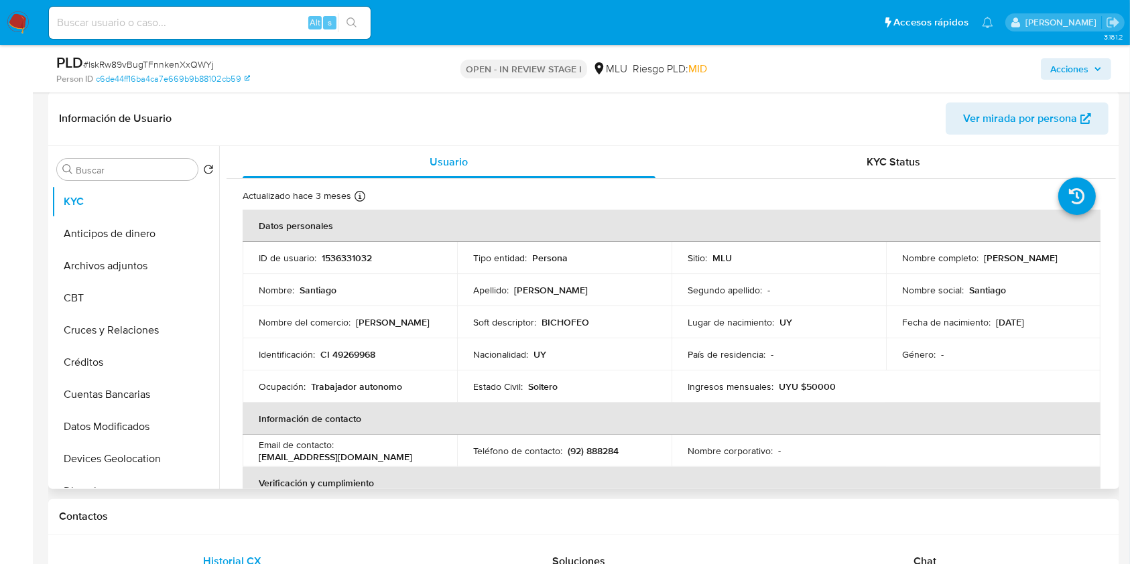
click at [564, 318] on p "BICHOFEO" at bounding box center [566, 322] width 48 height 12
copy p "BICHOFEO"
click at [163, 270] on button "Archivos adjuntos" at bounding box center [130, 266] width 157 height 32
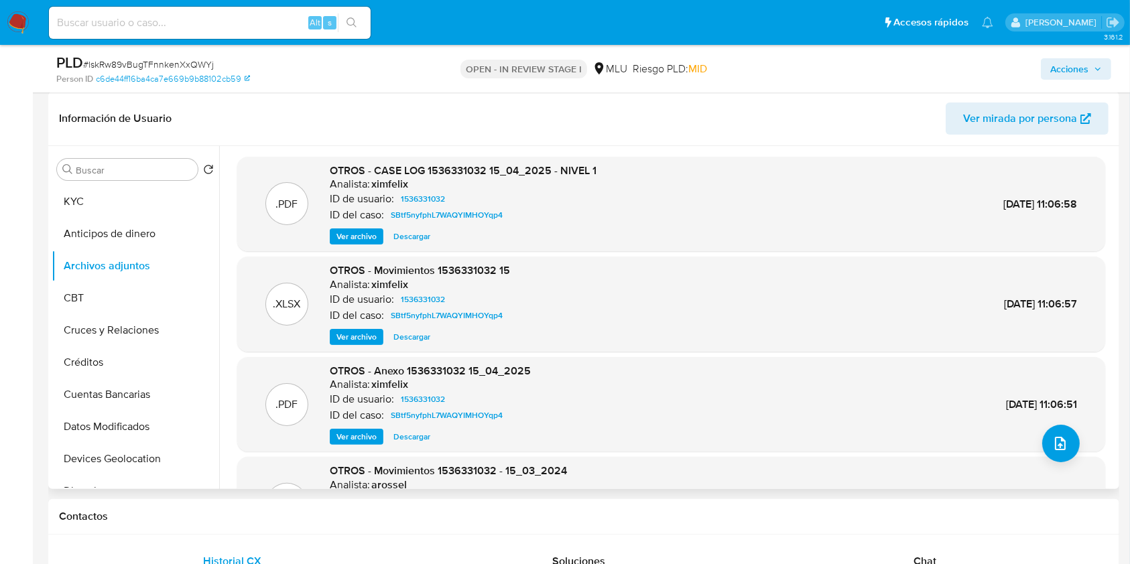
click at [351, 233] on span "Ver archivo" at bounding box center [356, 236] width 40 height 13
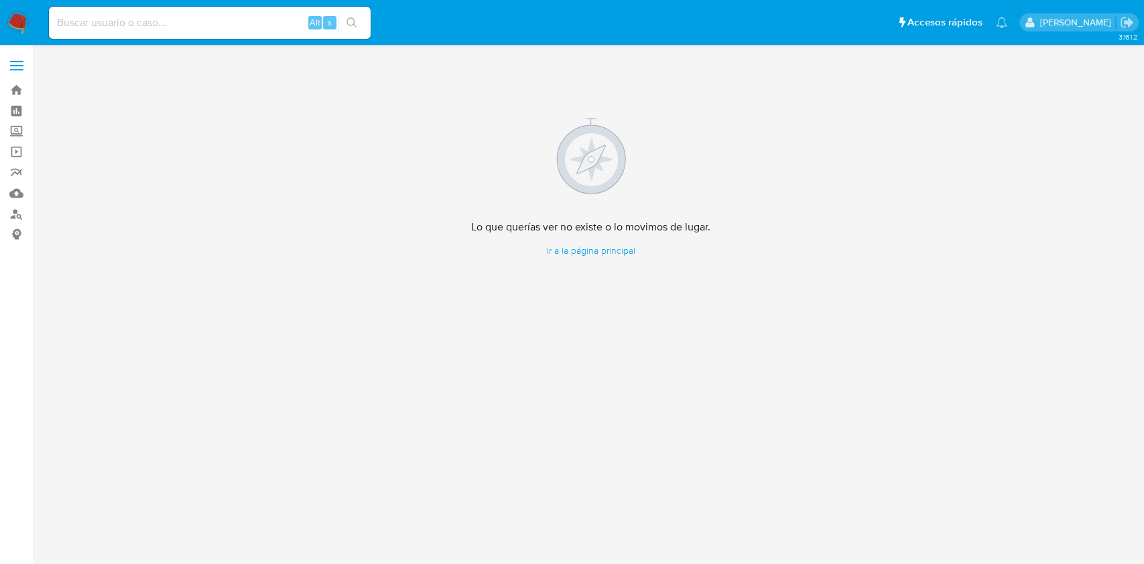
click at [19, 24] on img at bounding box center [18, 22] width 23 height 23
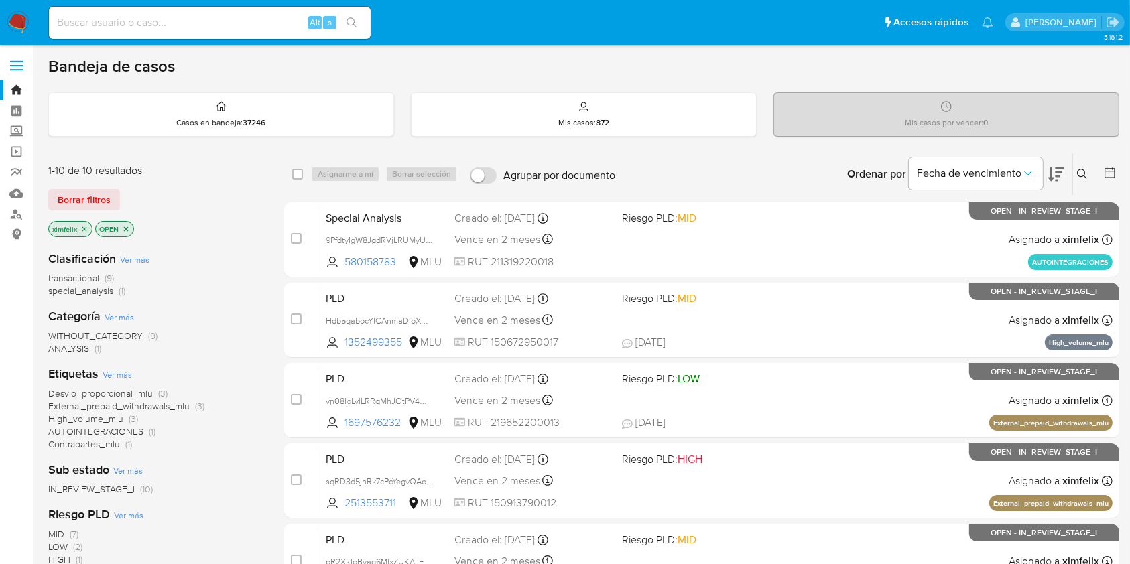
click at [1107, 174] on icon at bounding box center [1109, 172] width 13 height 13
click at [1117, 174] on button at bounding box center [1111, 174] width 16 height 16
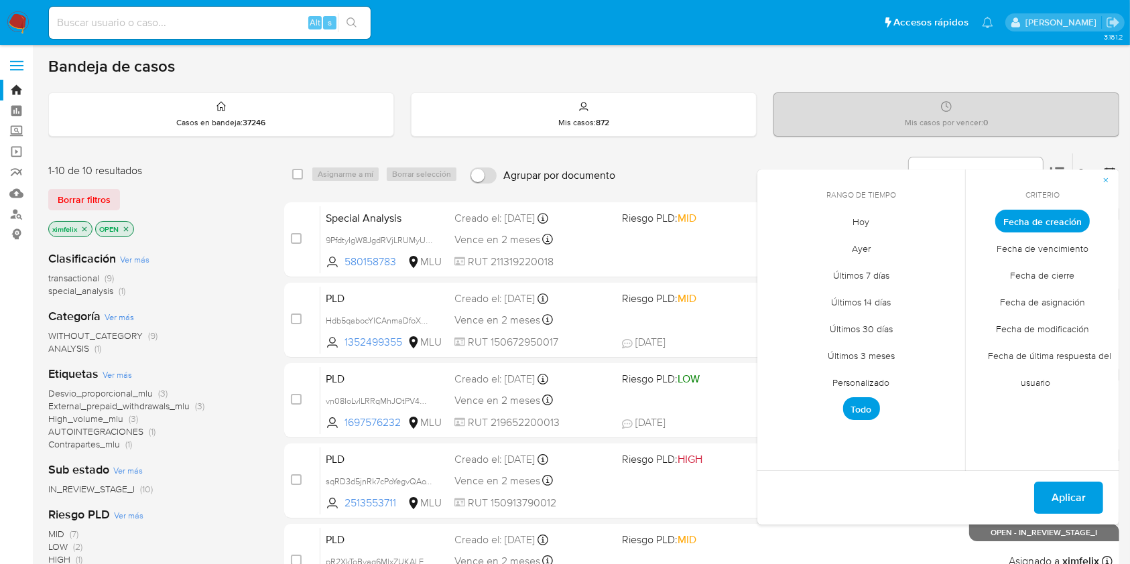
click at [863, 377] on span "Personalizado" at bounding box center [861, 382] width 85 height 27
click at [84, 230] on icon "close-filter" at bounding box center [84, 229] width 8 height 8
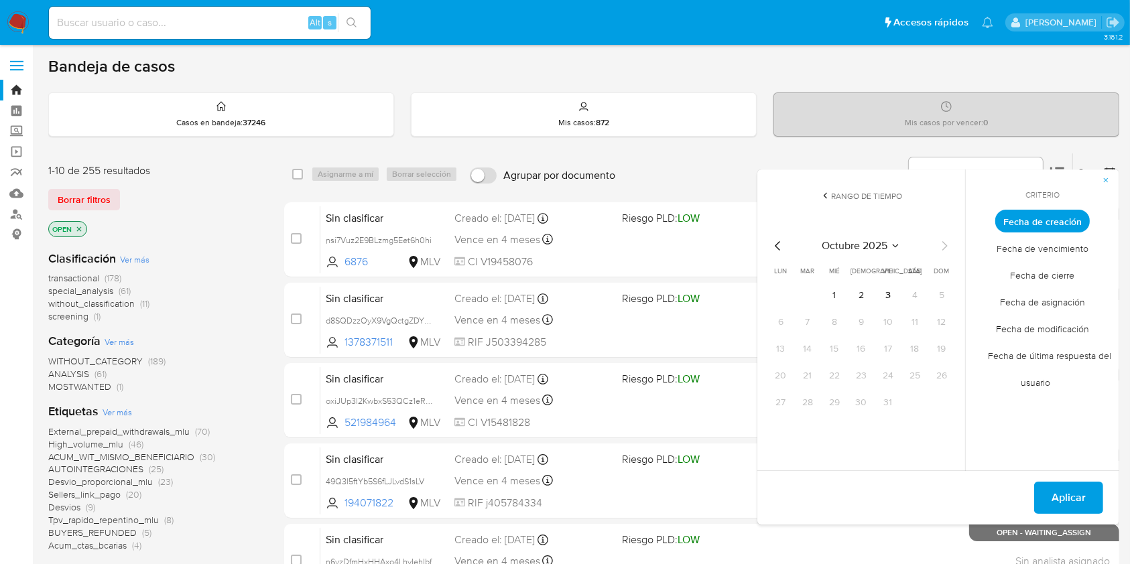
click at [80, 230] on icon "close-filter" at bounding box center [79, 229] width 8 height 8
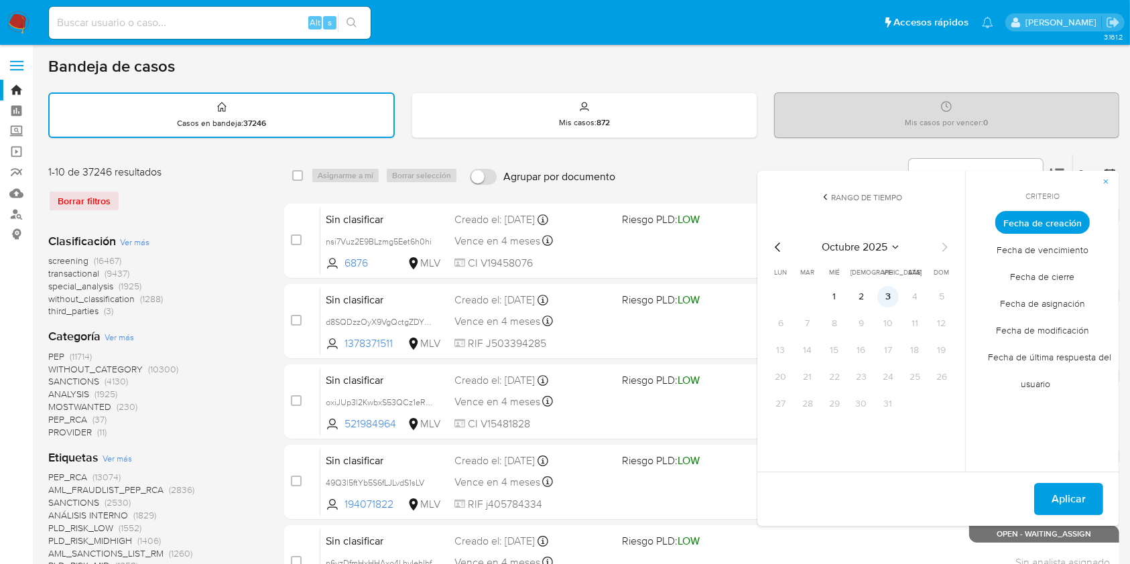
click at [888, 302] on button "3" at bounding box center [887, 296] width 21 height 21
click at [832, 303] on button "1" at bounding box center [834, 296] width 21 height 21
click at [1067, 281] on span "Fecha de cierre" at bounding box center [1043, 276] width 92 height 27
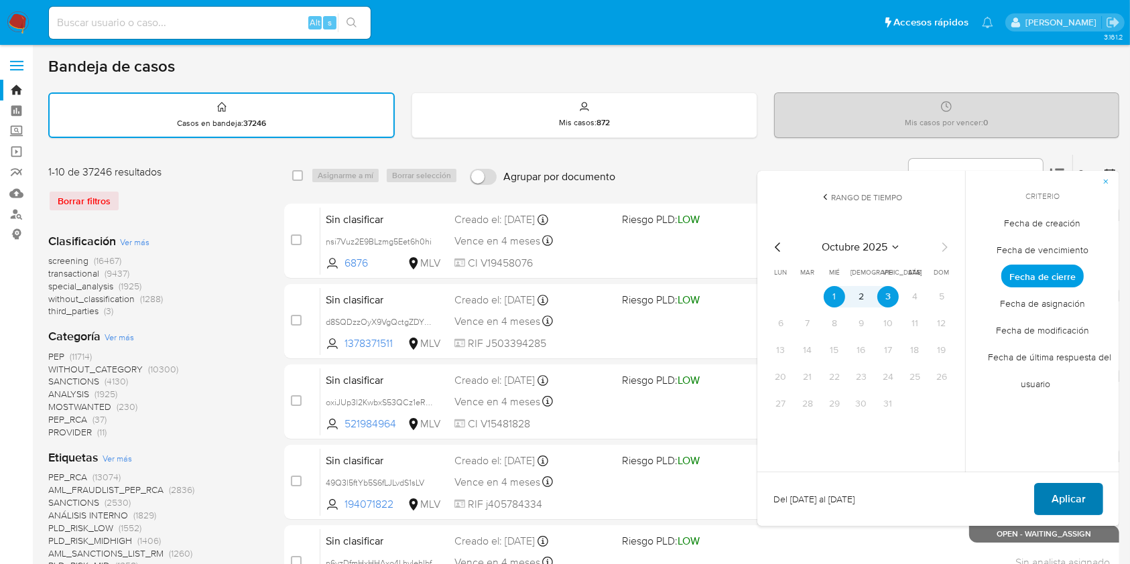
click at [1062, 491] on span "Aplicar" at bounding box center [1069, 499] width 34 height 29
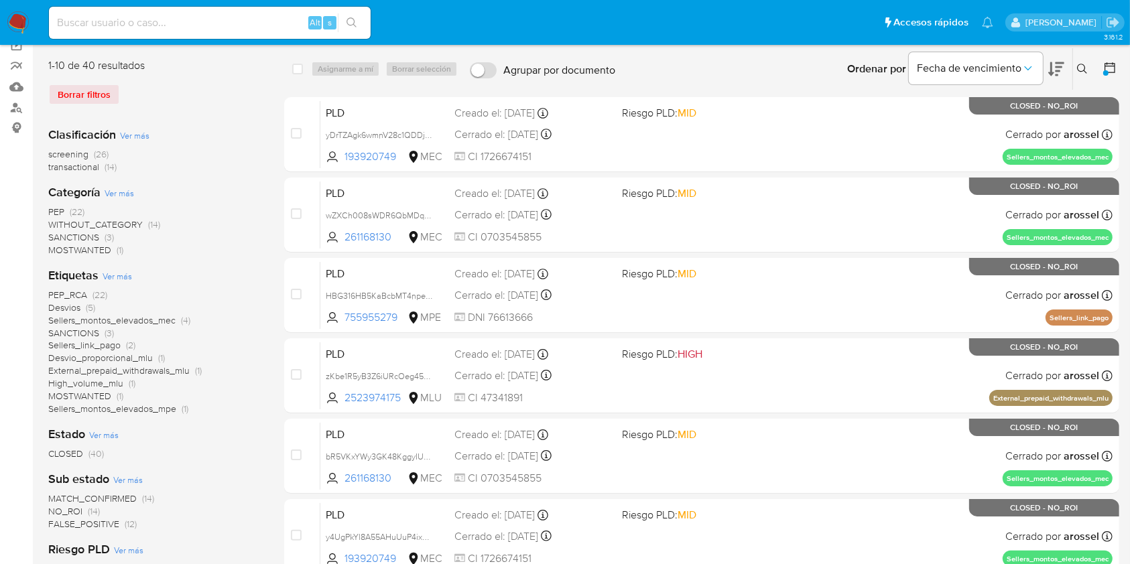
scroll to position [105, 0]
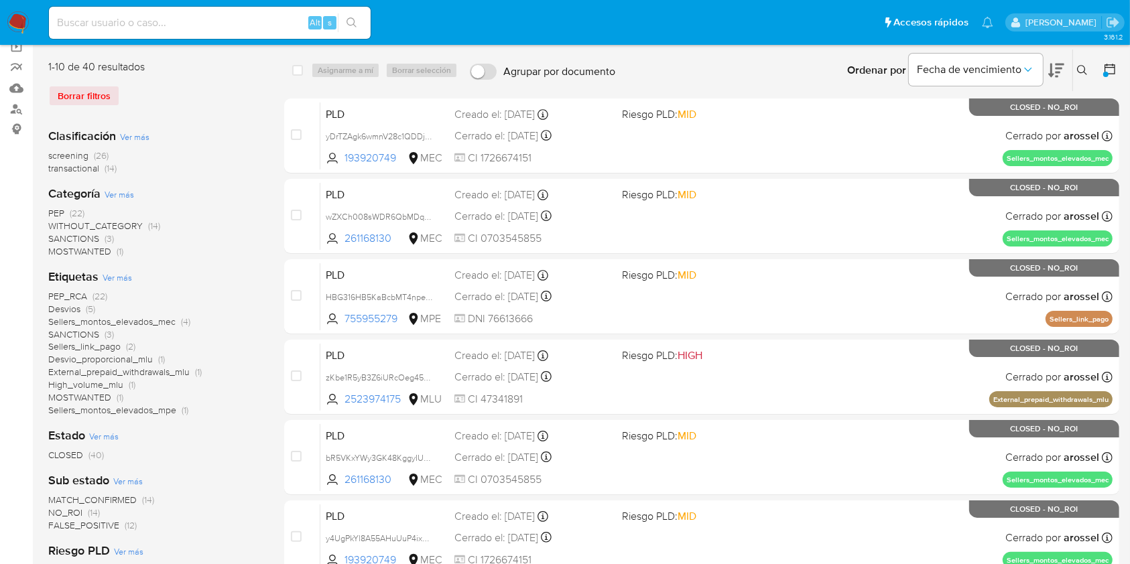
click at [1119, 52] on div at bounding box center [1107, 71] width 24 height 42
click at [1109, 68] on icon at bounding box center [1109, 68] width 13 height 13
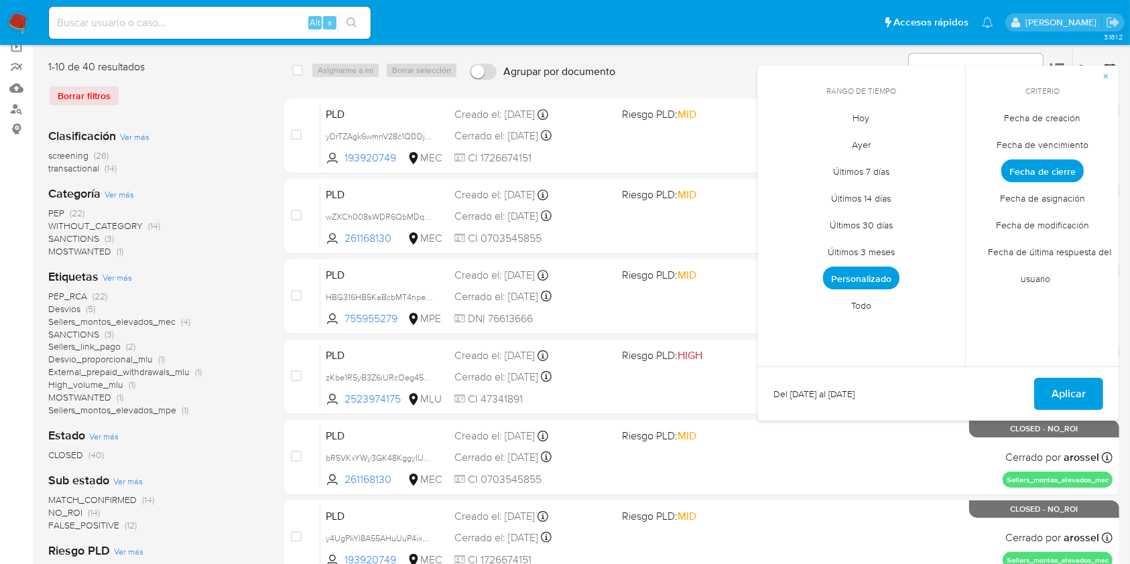
click at [868, 117] on span "Hoy" at bounding box center [861, 118] width 45 height 27
click at [1084, 392] on span "Aplicar" at bounding box center [1069, 393] width 34 height 29
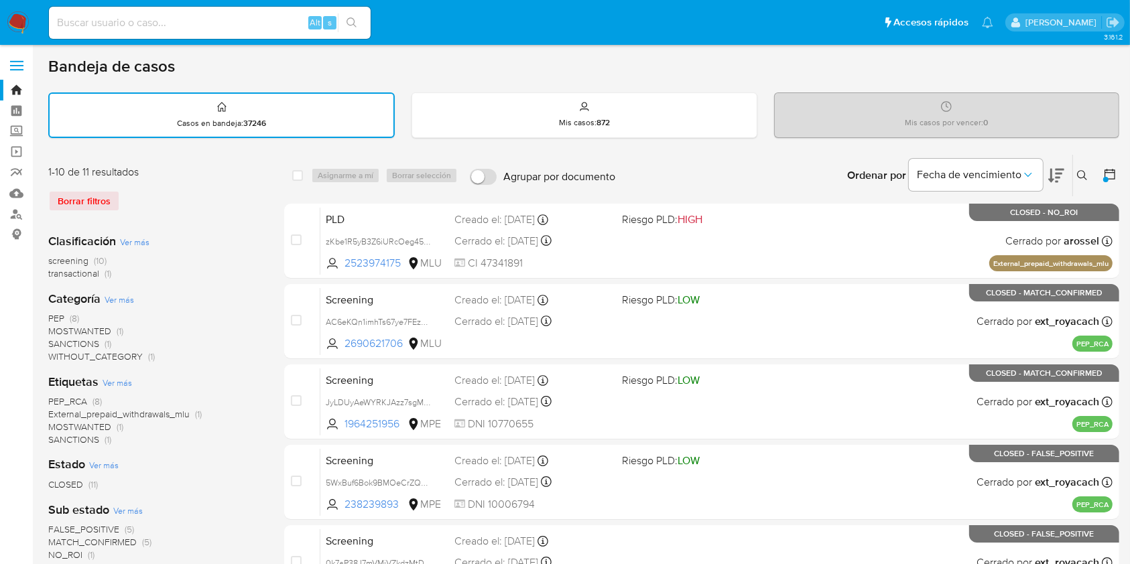
click at [28, 19] on img at bounding box center [18, 22] width 23 height 23
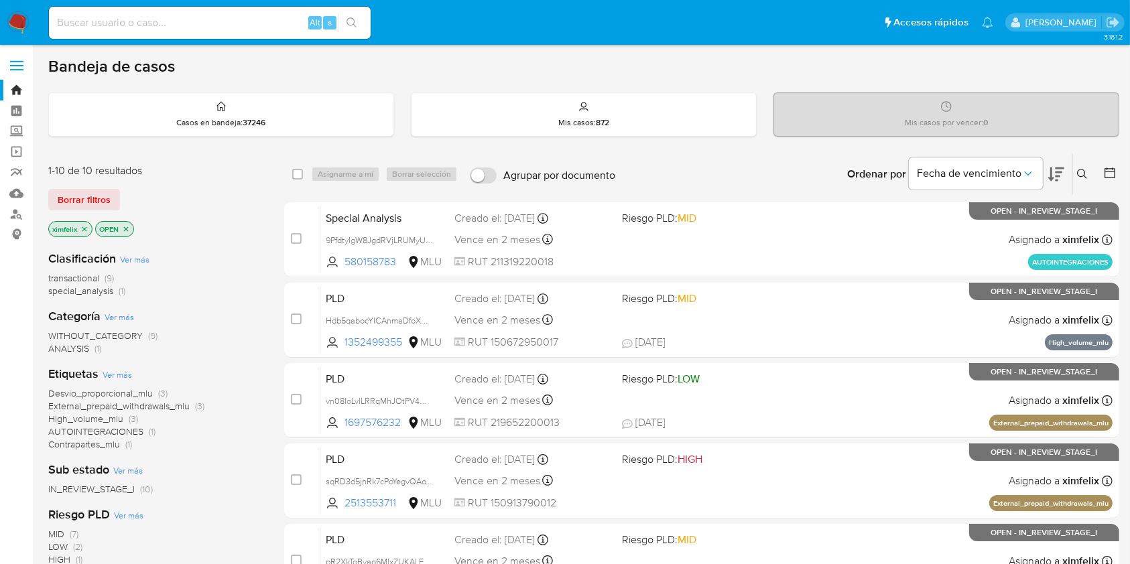
click at [259, 23] on input at bounding box center [210, 22] width 322 height 17
paste input "1964669297"
type input "1964669297"
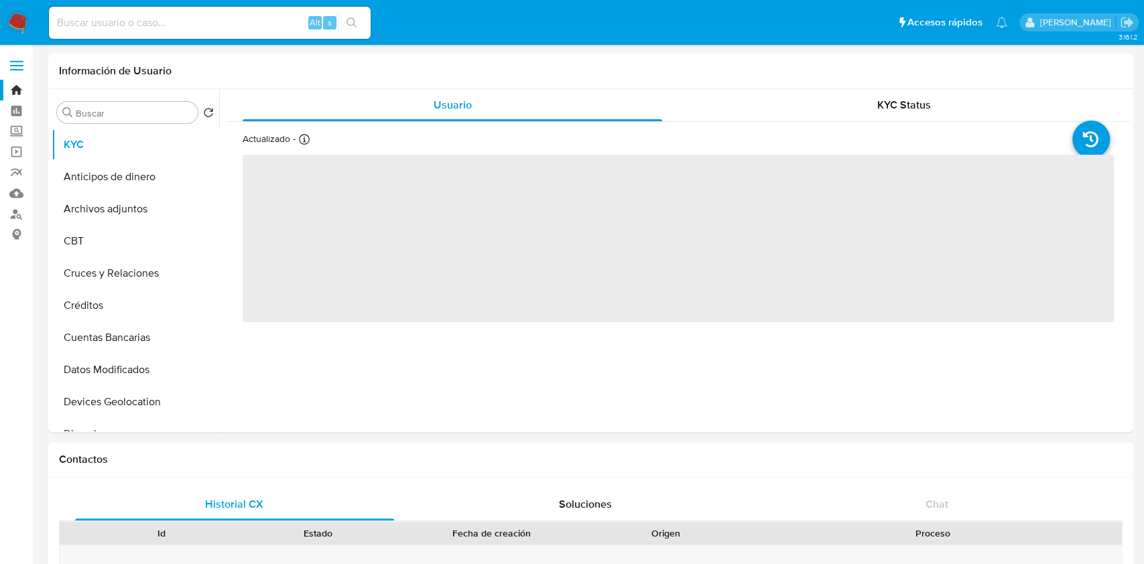
select select "10"
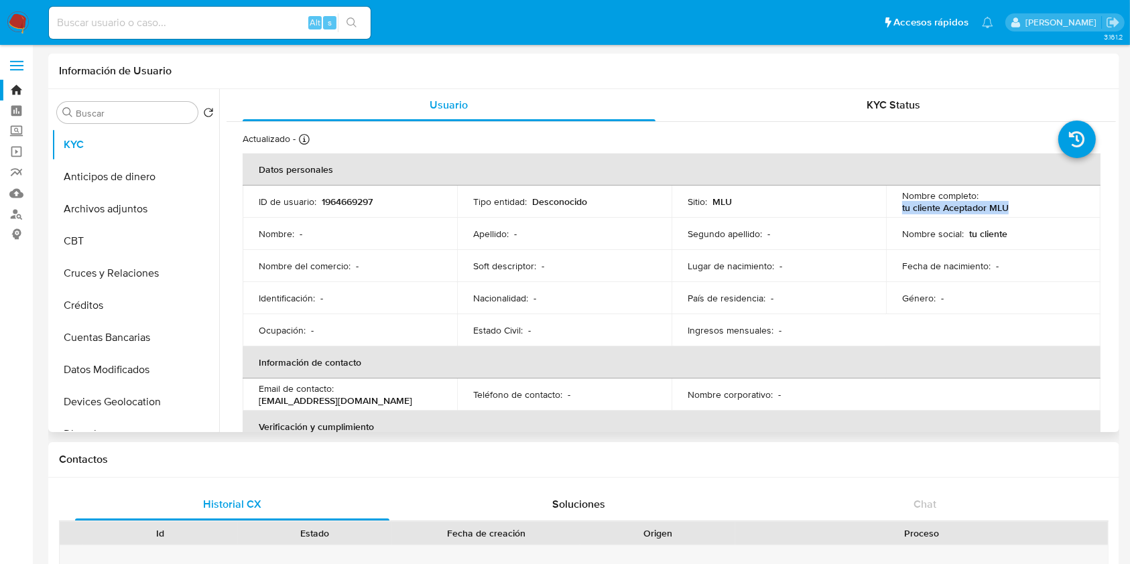
drag, startPoint x: 1013, startPoint y: 208, endPoint x: 896, endPoint y: 207, distance: 117.3
click at [896, 207] on td "Nombre completo : tu cliente Aceptador MLU" at bounding box center [993, 202] width 214 height 32
copy p "tu cliente Aceptador MLU"
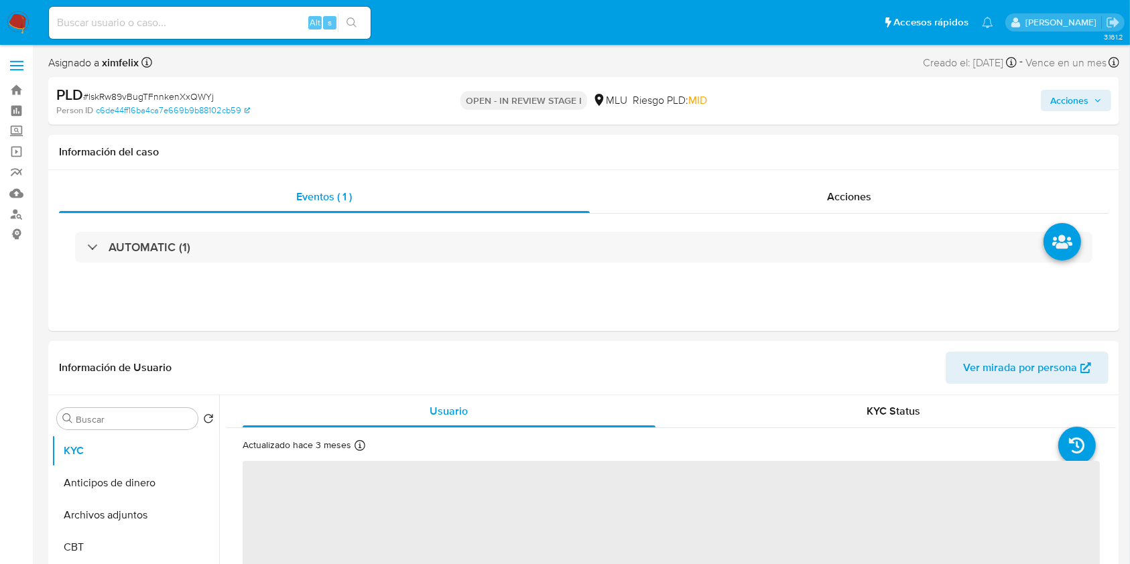
select select "10"
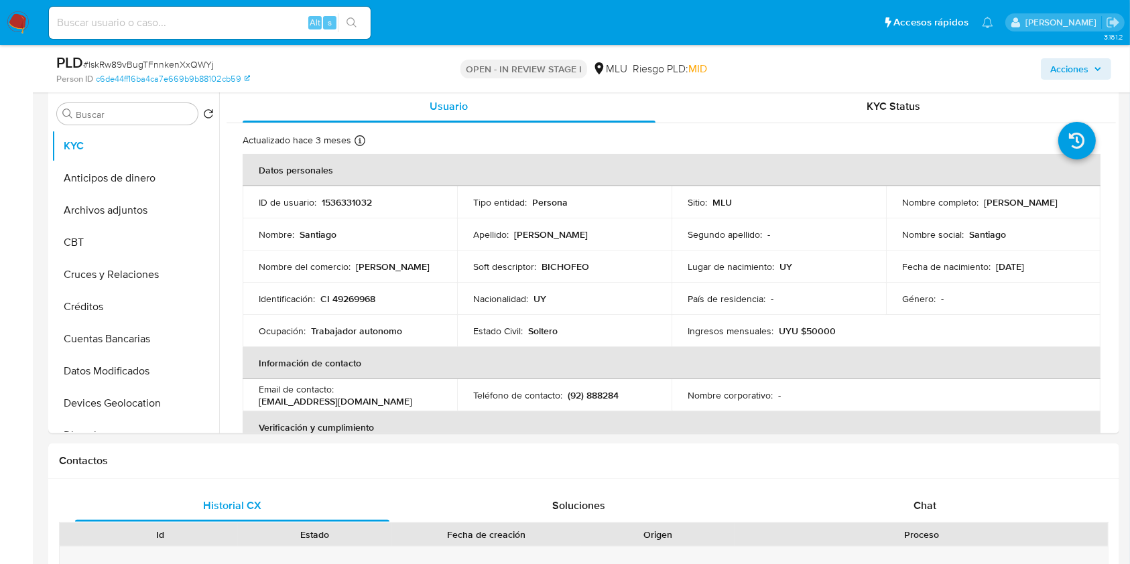
scroll to position [255, 0]
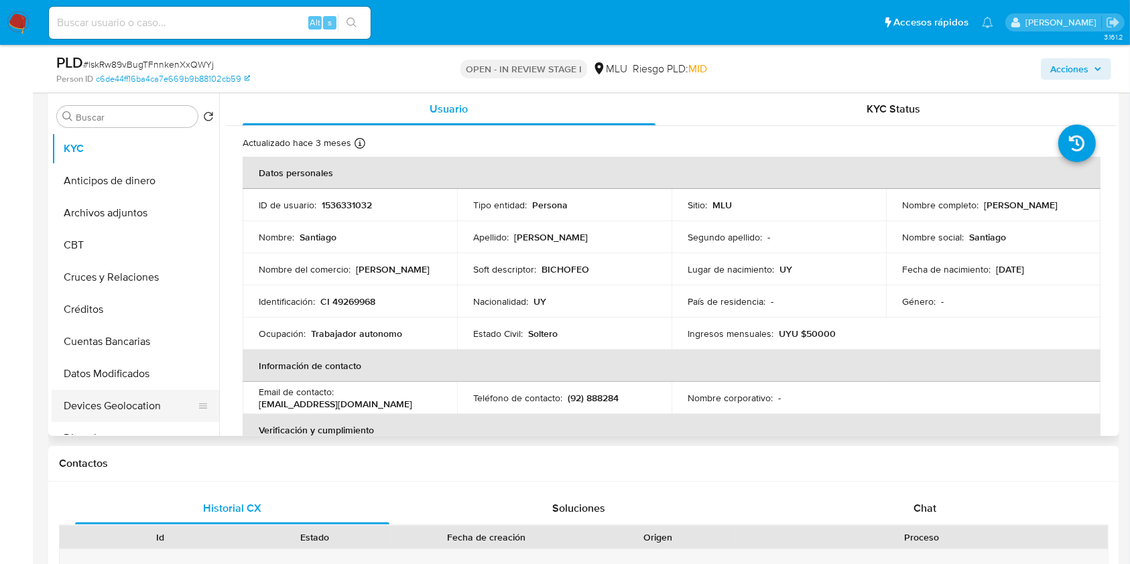
click at [122, 412] on button "Devices Geolocation" at bounding box center [130, 406] width 157 height 32
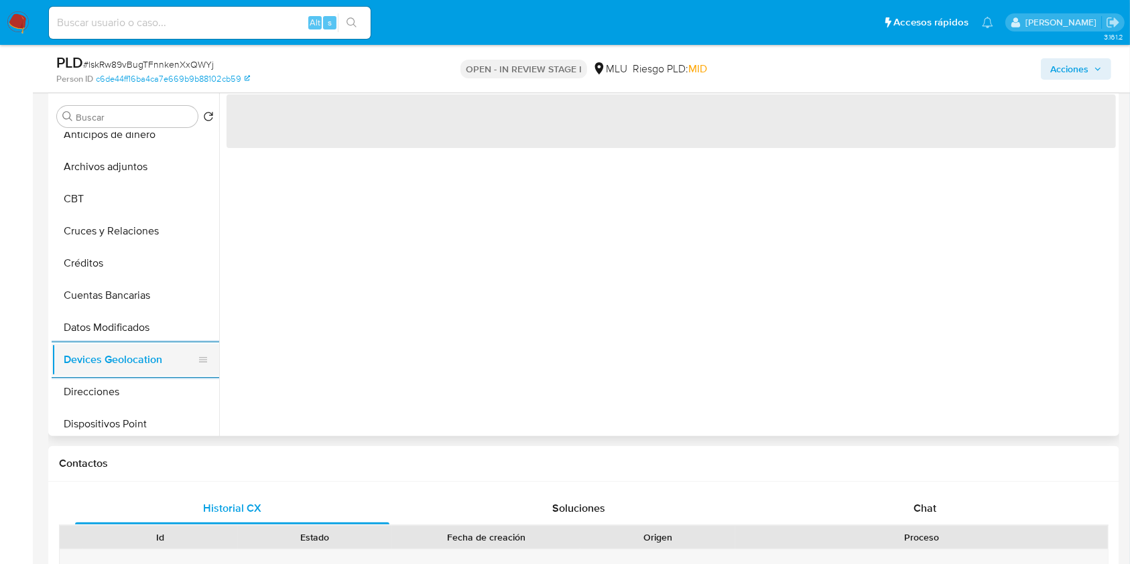
scroll to position [71, 0]
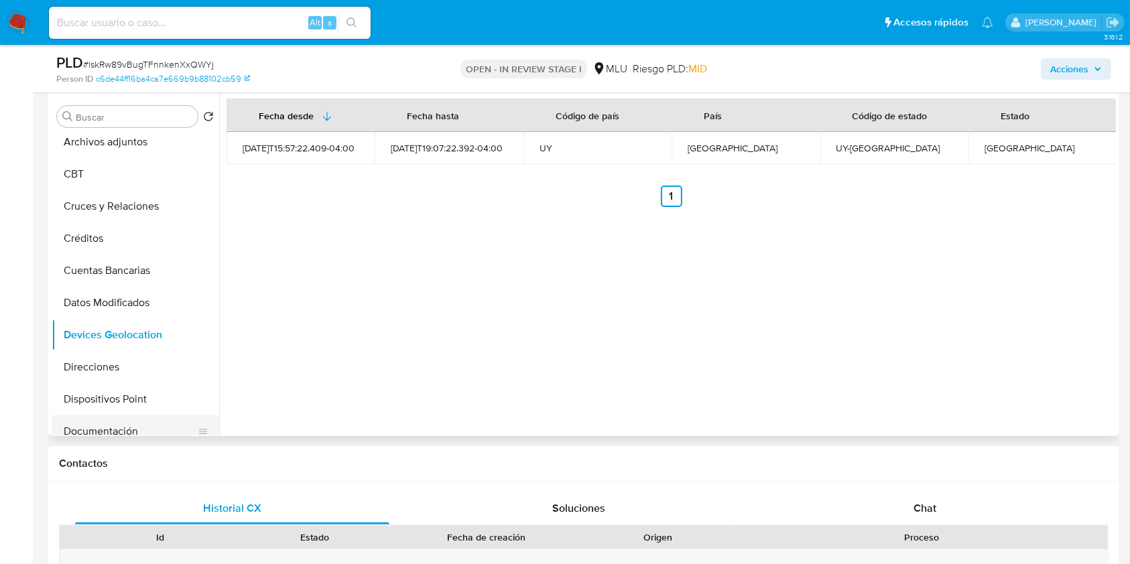
click at [138, 428] on button "Documentación" at bounding box center [130, 432] width 157 height 32
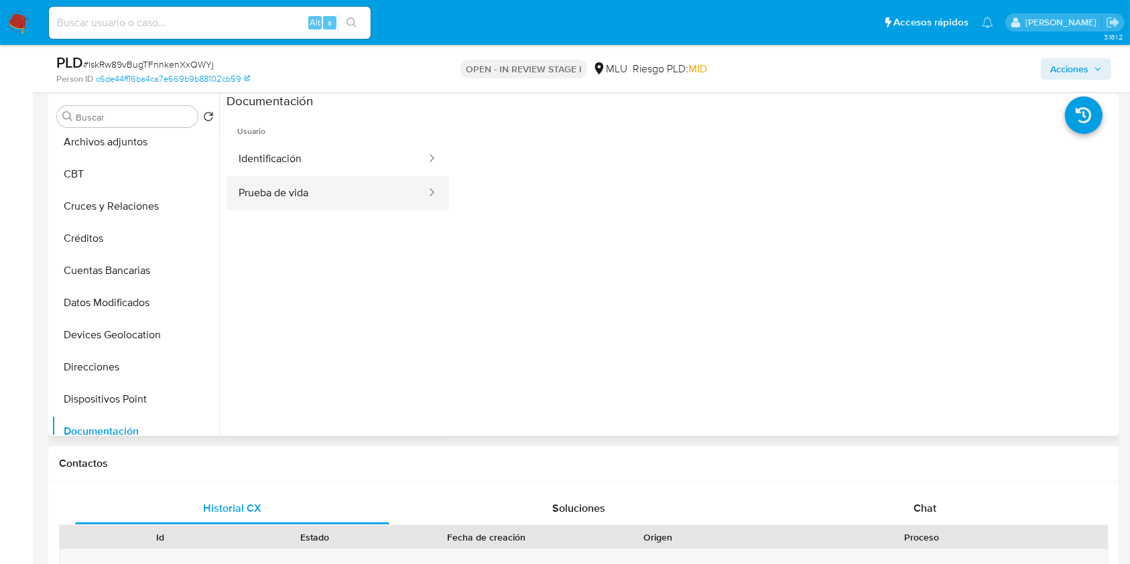
click at [393, 191] on button "Prueba de vida" at bounding box center [327, 193] width 201 height 34
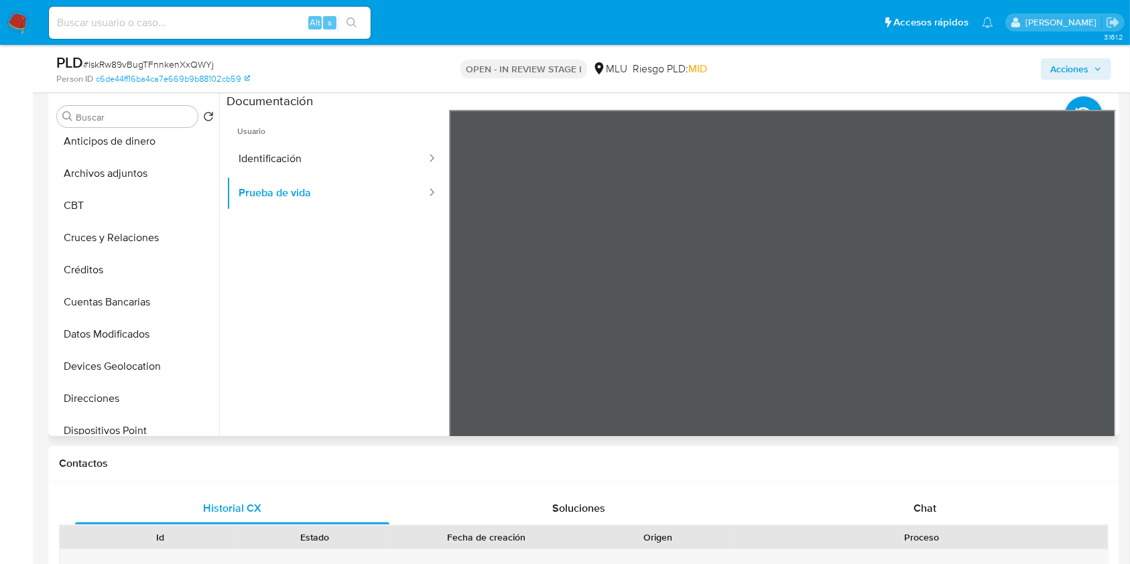
scroll to position [57, 0]
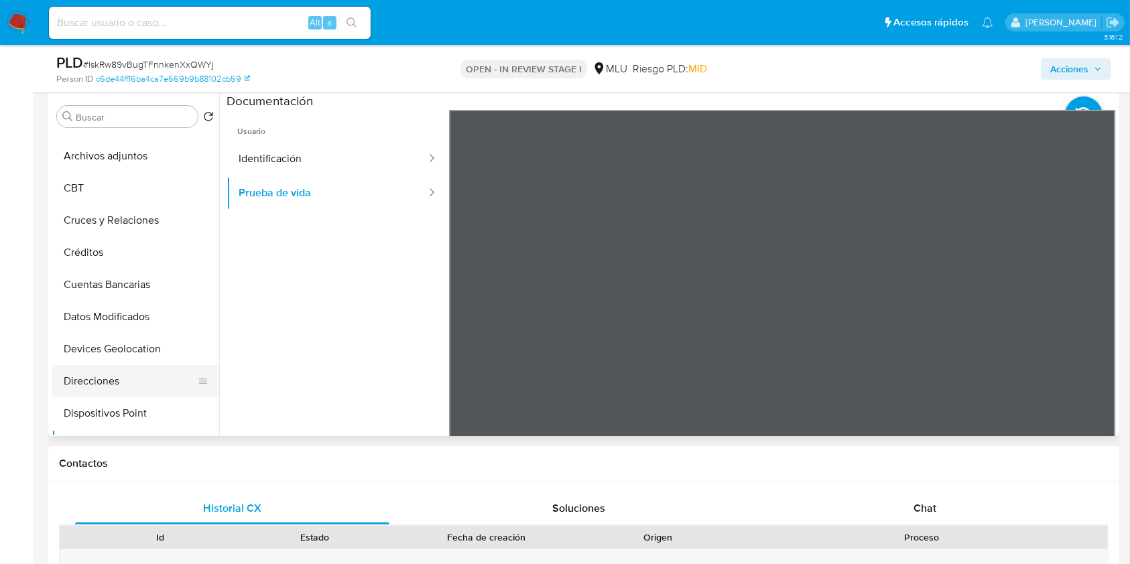
click at [123, 383] on button "Direcciones" at bounding box center [130, 381] width 157 height 32
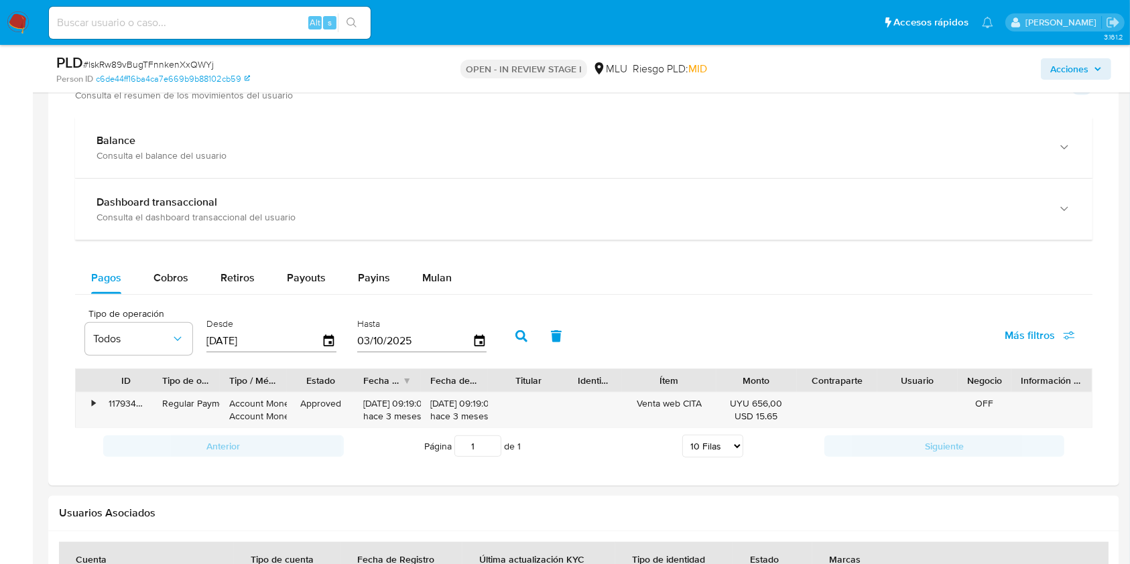
scroll to position [945, 0]
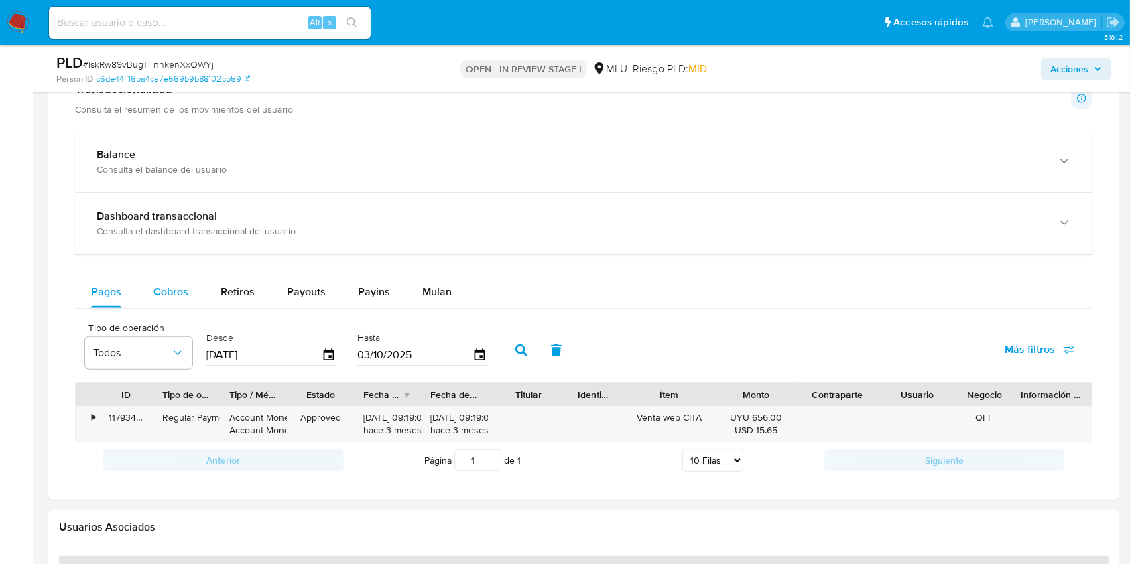
click at [172, 292] on span "Cobros" at bounding box center [170, 291] width 35 height 15
select select "10"
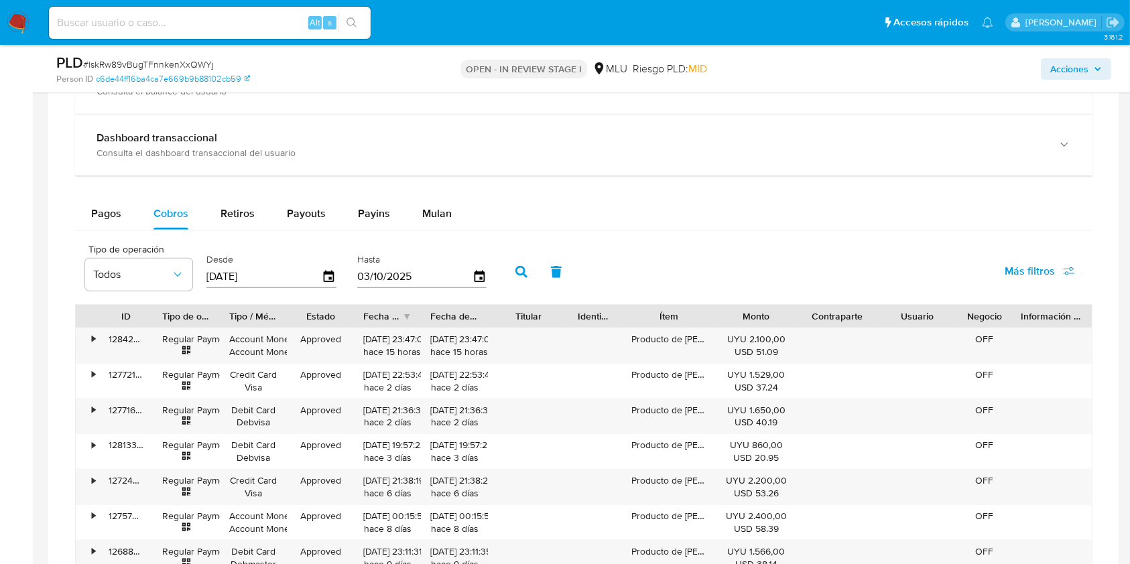
scroll to position [1029, 0]
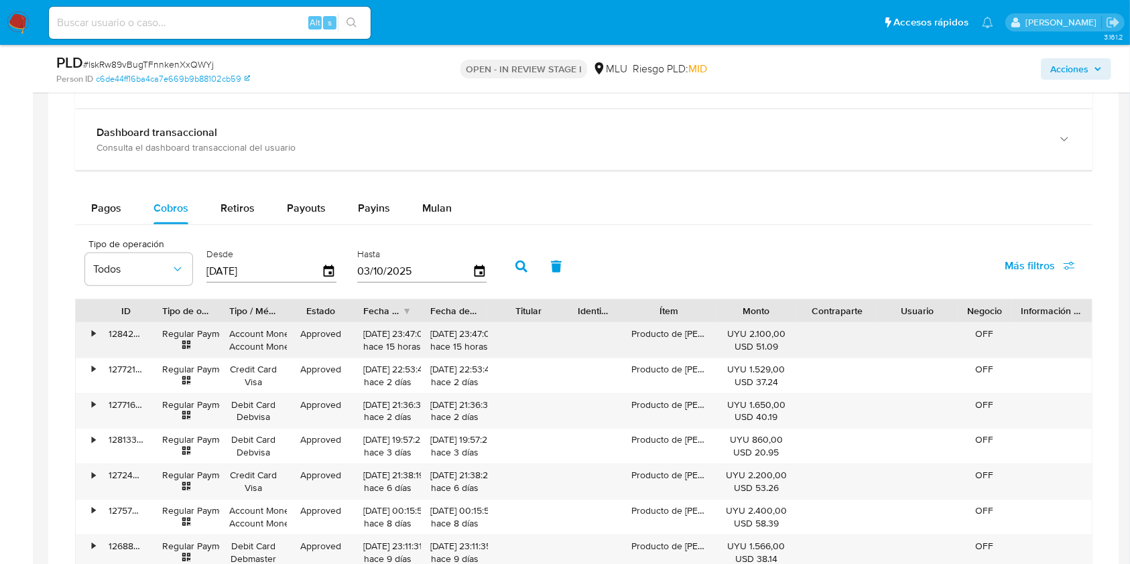
click at [93, 336] on div "•" at bounding box center [93, 334] width 3 height 13
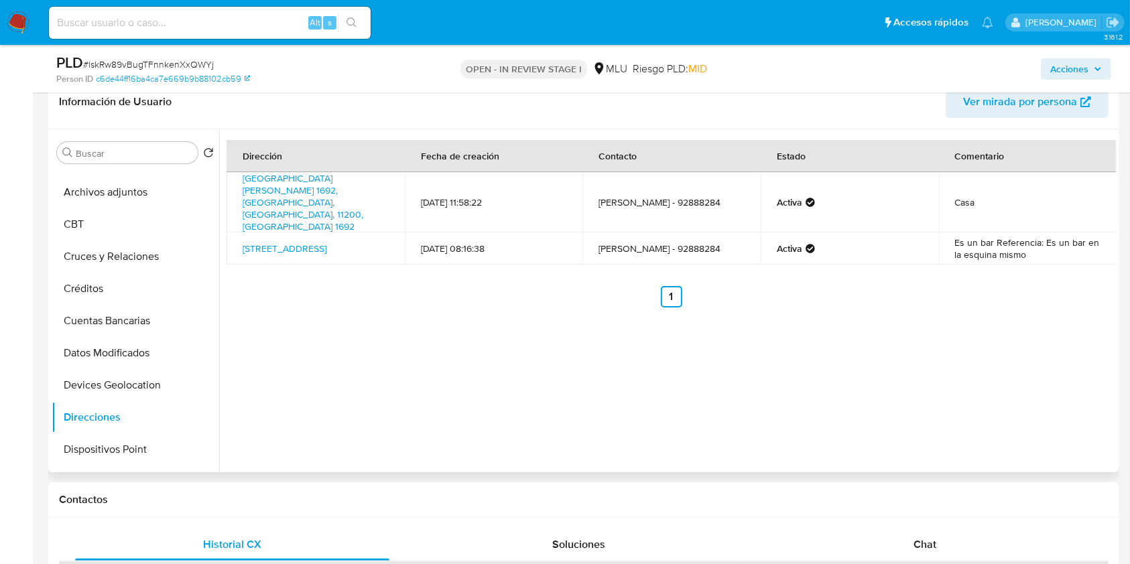
scroll to position [0, 0]
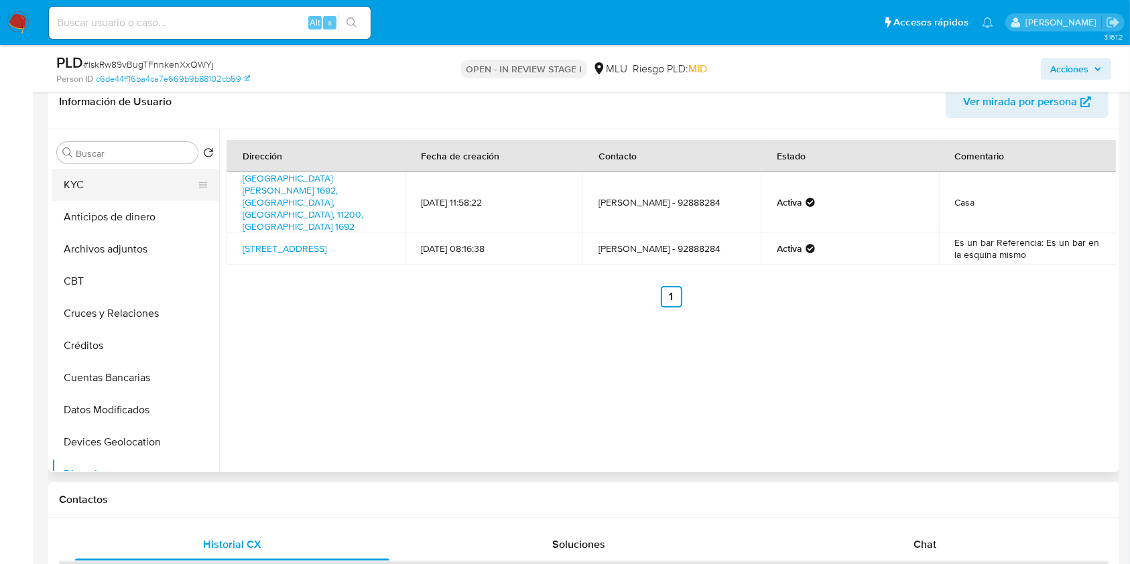
click at [153, 188] on button "KYC" at bounding box center [130, 185] width 157 height 32
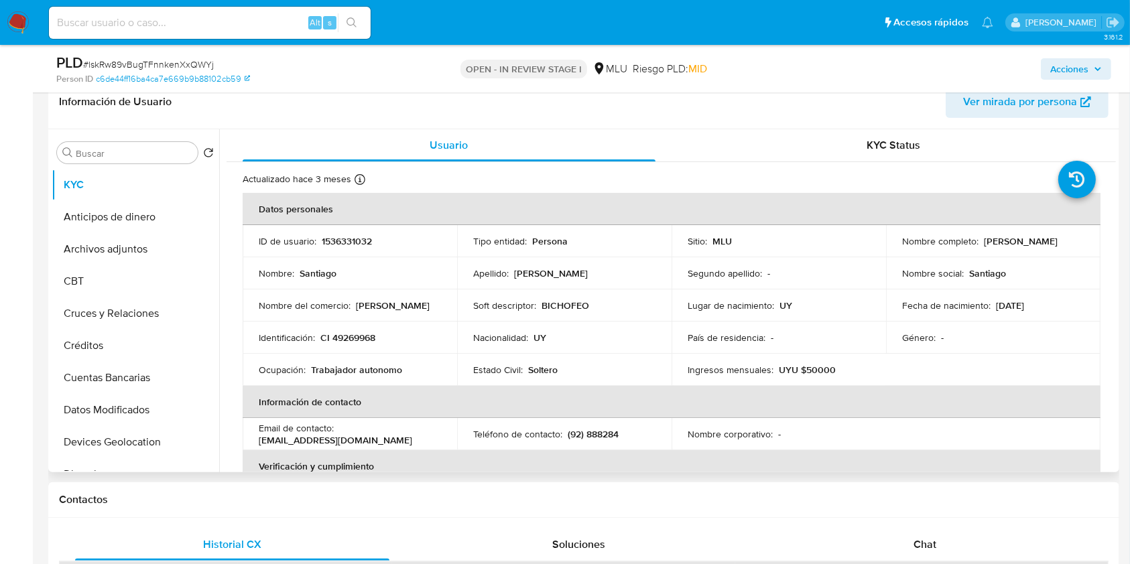
drag, startPoint x: 895, startPoint y: 246, endPoint x: 1027, endPoint y: 245, distance: 132.0
click at [1027, 245] on td "Nombre completo : Santiago Perdomo Villanueva" at bounding box center [993, 241] width 214 height 32
copy p "[PERSON_NAME]"
click at [135, 384] on button "Cuentas Bancarias" at bounding box center [130, 378] width 157 height 32
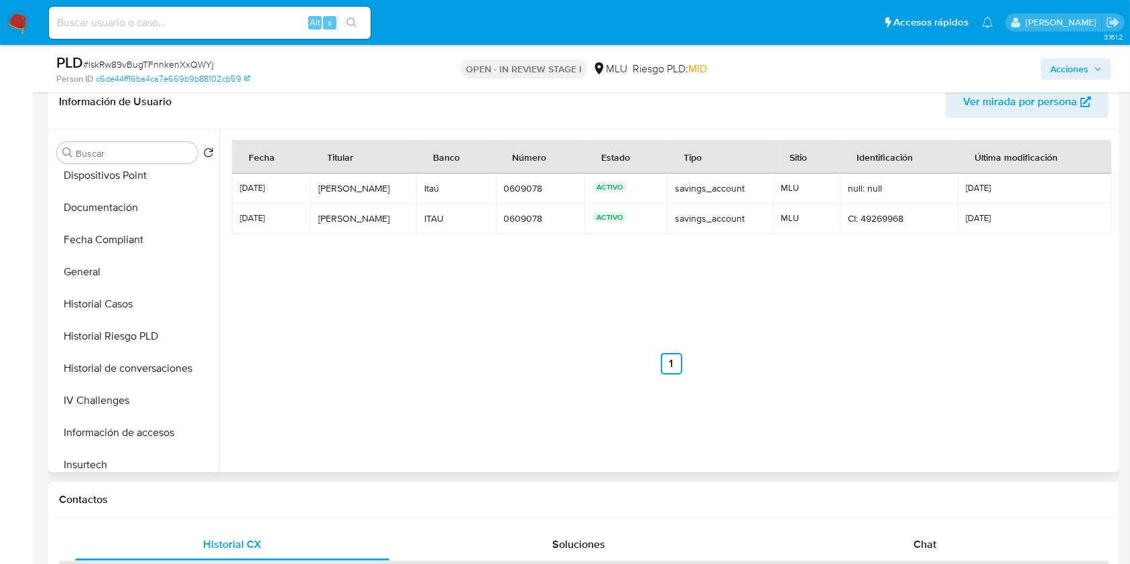
scroll to position [327, 0]
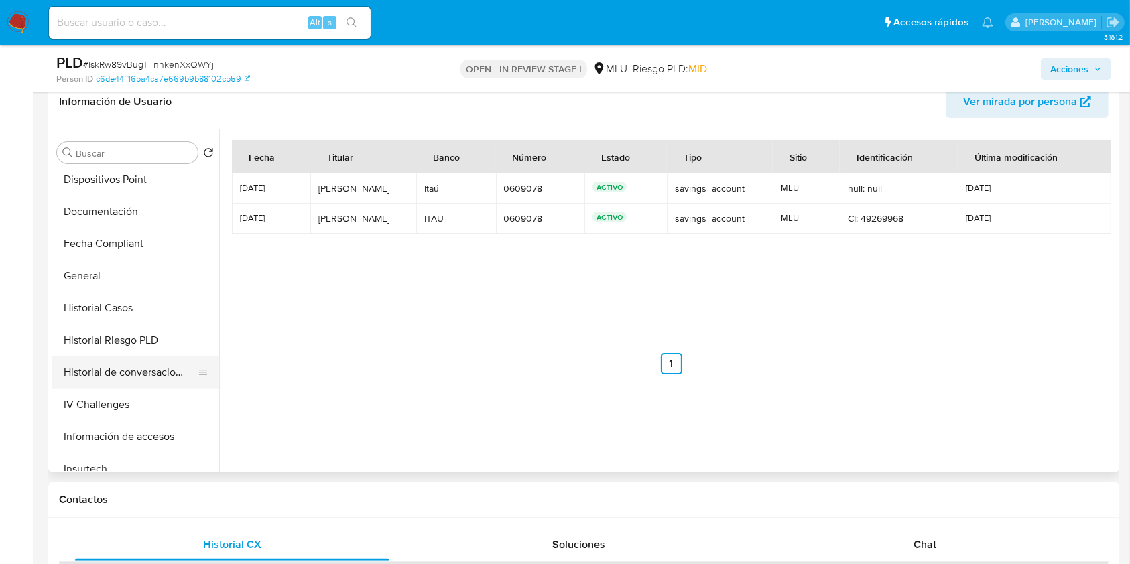
click at [178, 378] on button "Historial de conversaciones" at bounding box center [130, 373] width 157 height 32
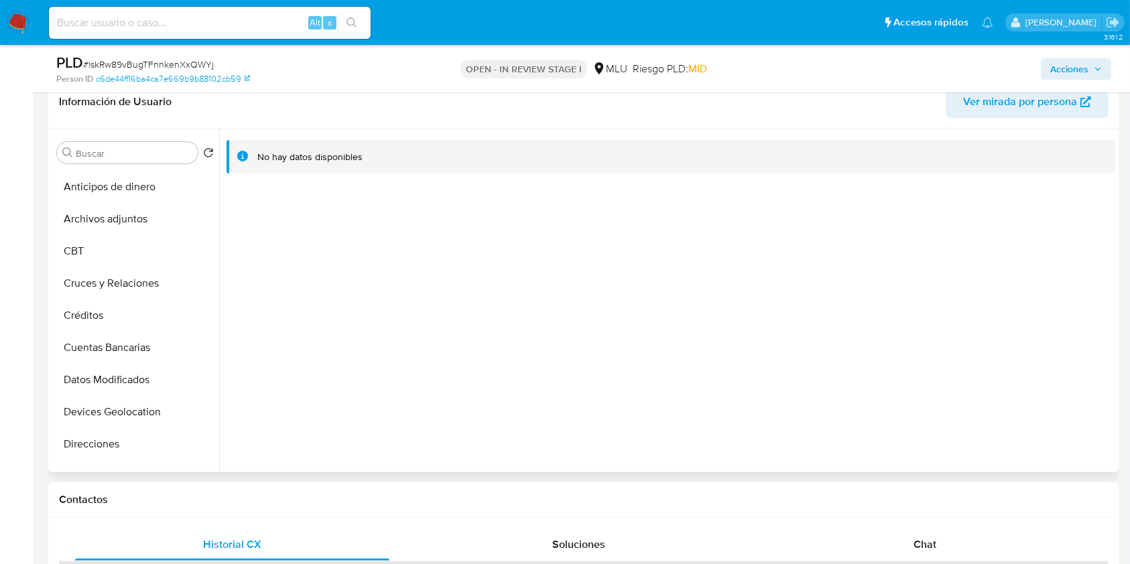
scroll to position [0, 0]
click at [172, 195] on button "KYC" at bounding box center [130, 185] width 157 height 32
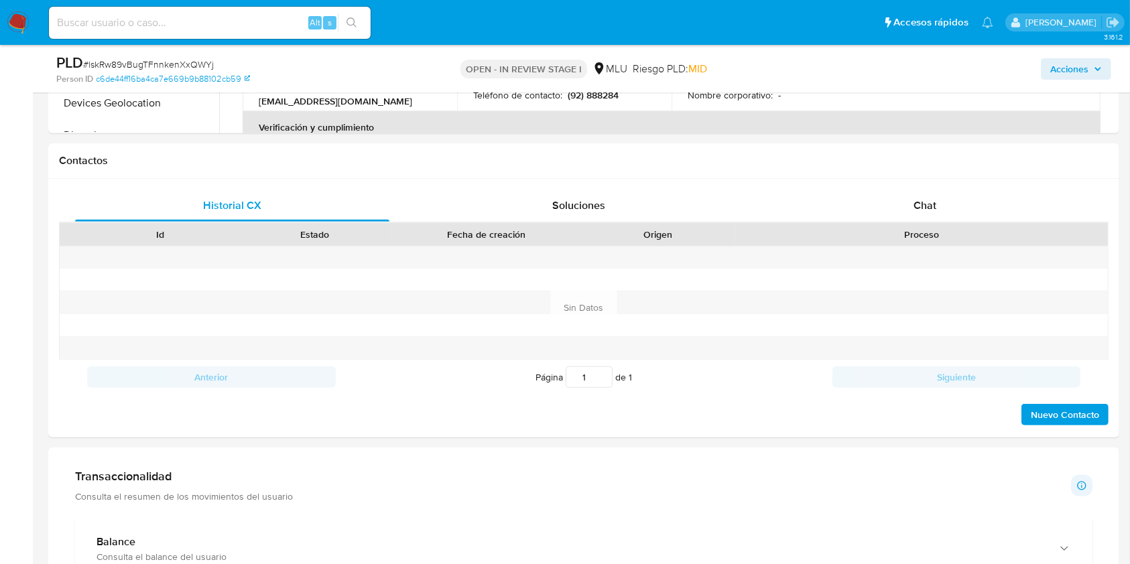
scroll to position [599, 0]
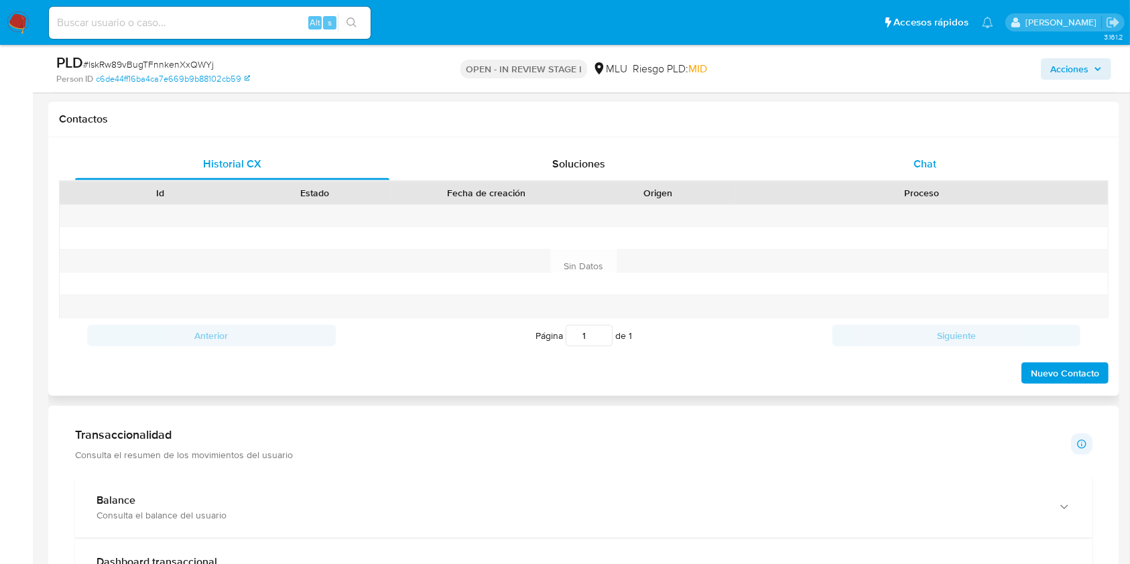
click at [956, 169] on div "Chat" at bounding box center [925, 164] width 314 height 32
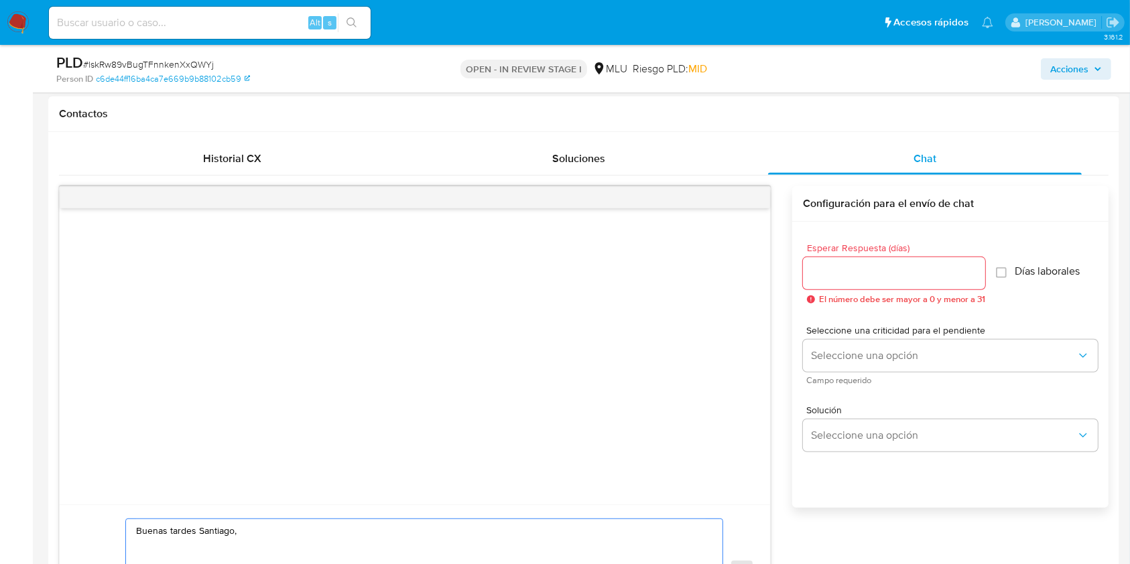
paste textarea "Te contactamos ya que necesitamos verificar algunos datos. Por este motivo, sol…"
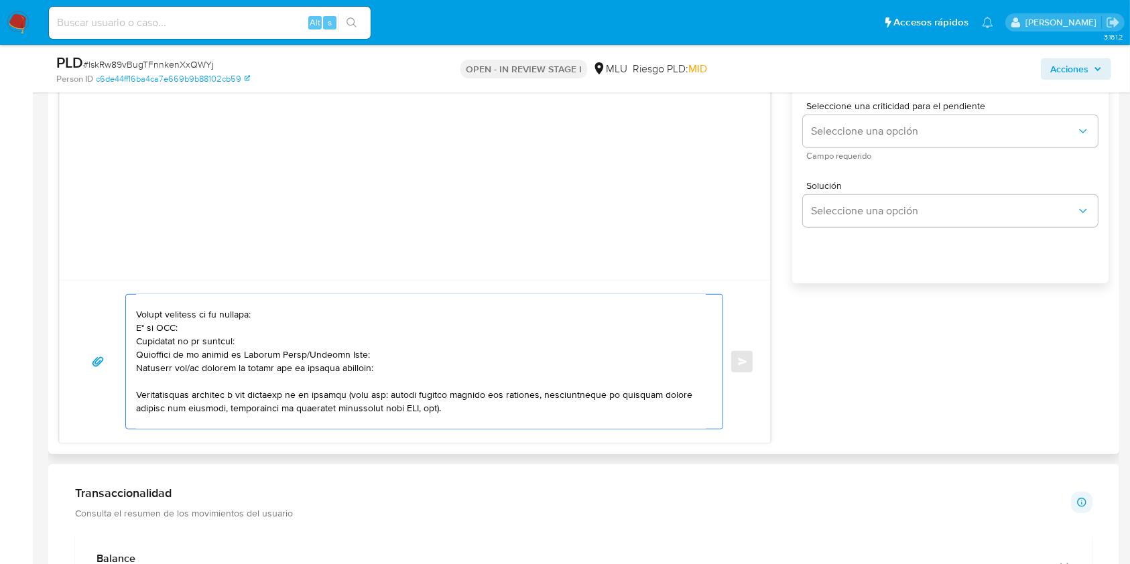
scroll to position [68, 0]
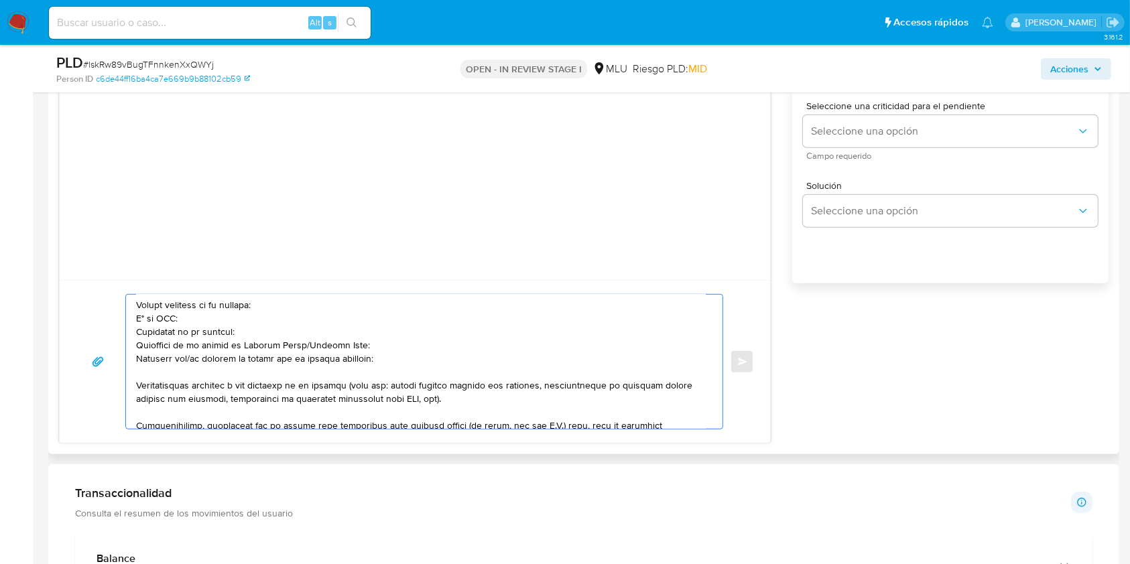
click at [306, 347] on textarea at bounding box center [421, 362] width 570 height 134
click at [192, 359] on textarea at bounding box center [421, 362] width 570 height 134
click at [374, 359] on textarea at bounding box center [421, 362] width 570 height 134
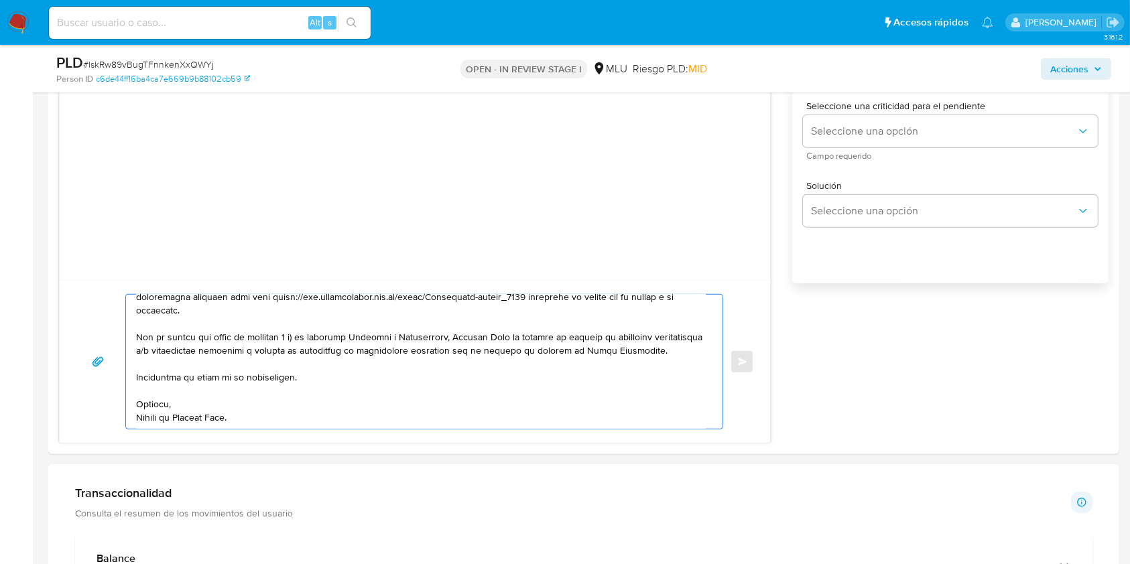
scroll to position [630, 0]
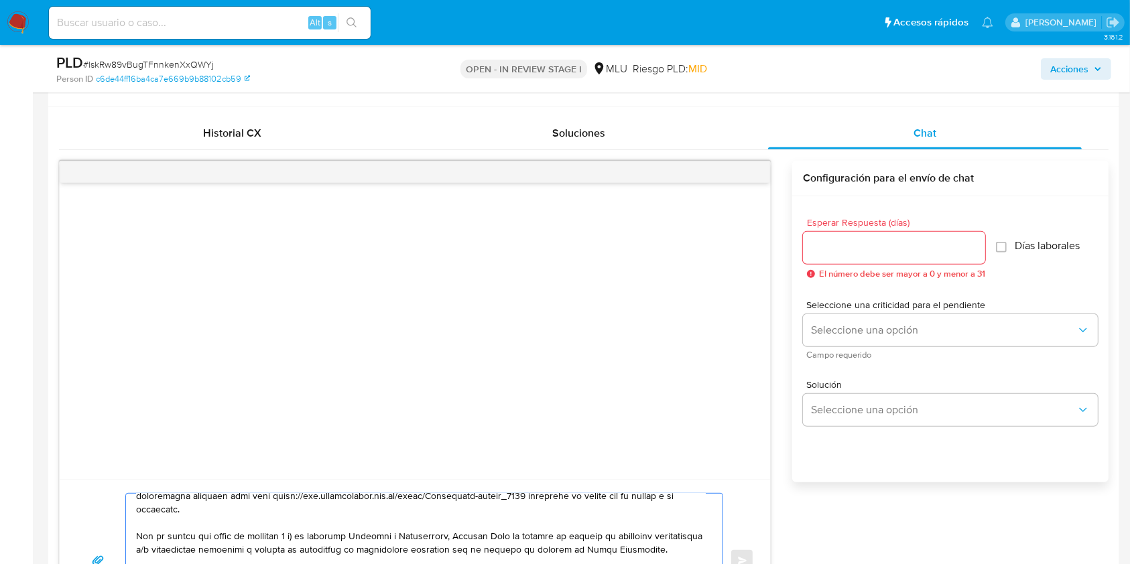
type textarea "Buenas tardes Santiago, Te contactamos ya que necesitamos verificar algunos dat…"
click at [853, 256] on div at bounding box center [894, 248] width 182 height 32
click at [868, 239] on input "Esperar Respuesta (días)" at bounding box center [894, 247] width 182 height 17
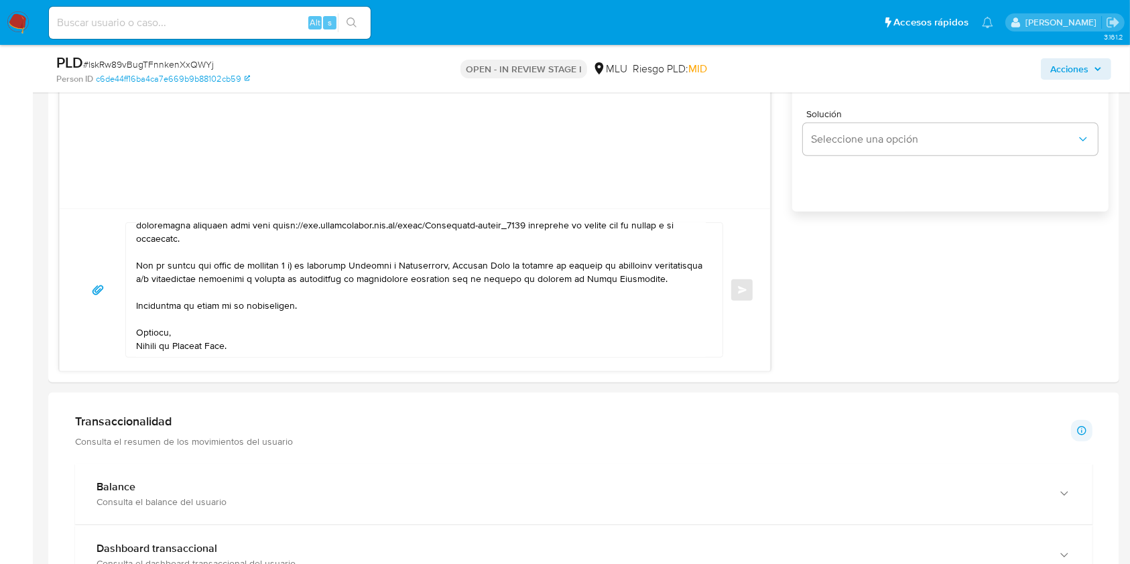
scroll to position [910, 0]
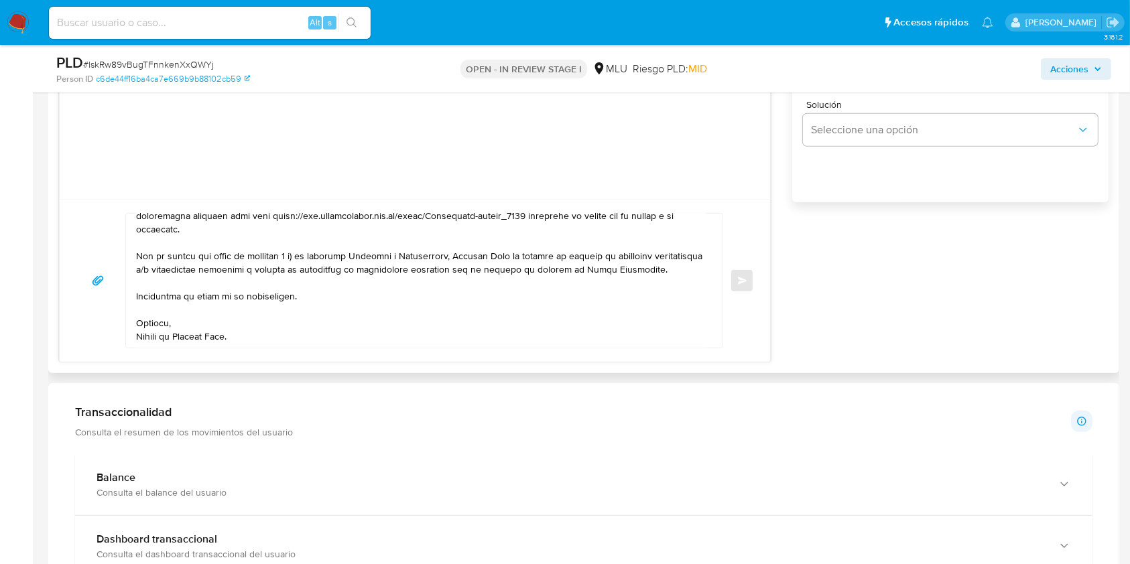
type input "3"
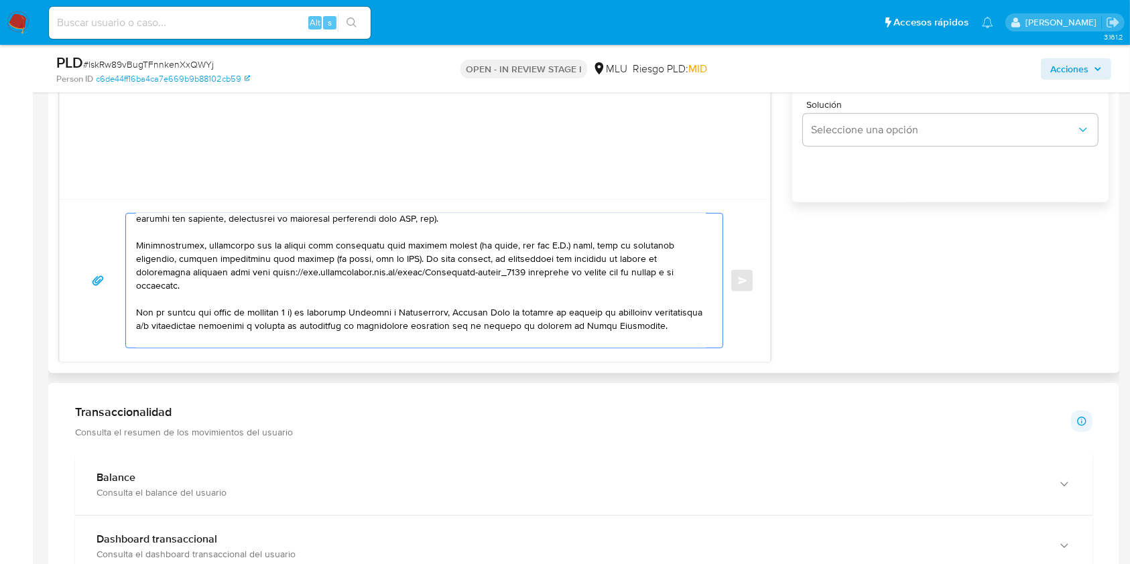
scroll to position [188, 0]
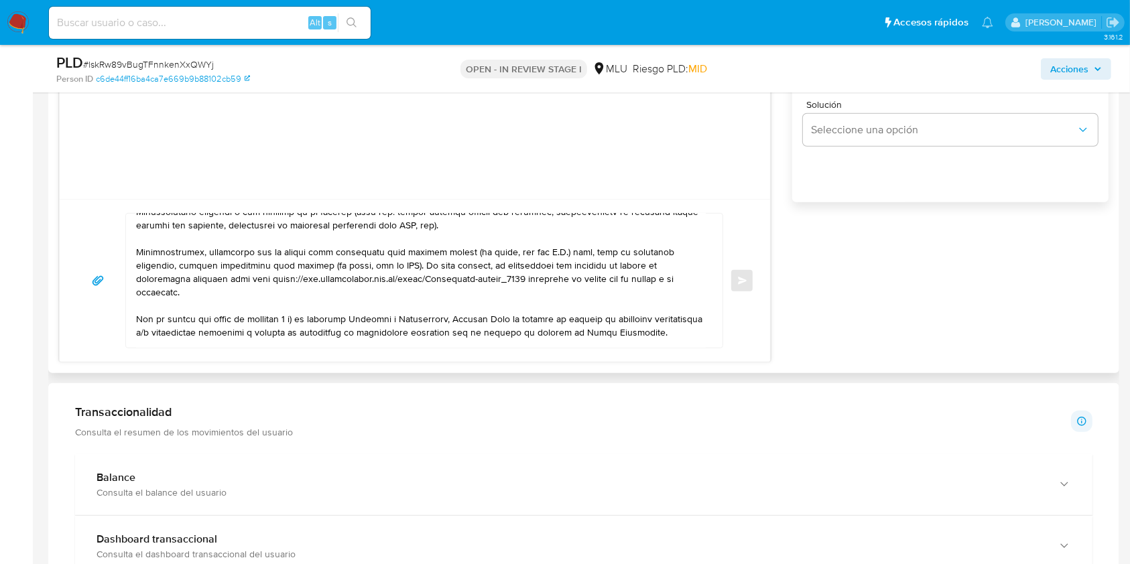
drag, startPoint x: 129, startPoint y: 255, endPoint x: 182, endPoint y: 276, distance: 57.7
click at [182, 276] on div at bounding box center [421, 281] width 590 height 134
drag, startPoint x: 186, startPoint y: 294, endPoint x: 130, endPoint y: 251, distance: 69.8
click at [130, 251] on div at bounding box center [421, 281] width 590 height 134
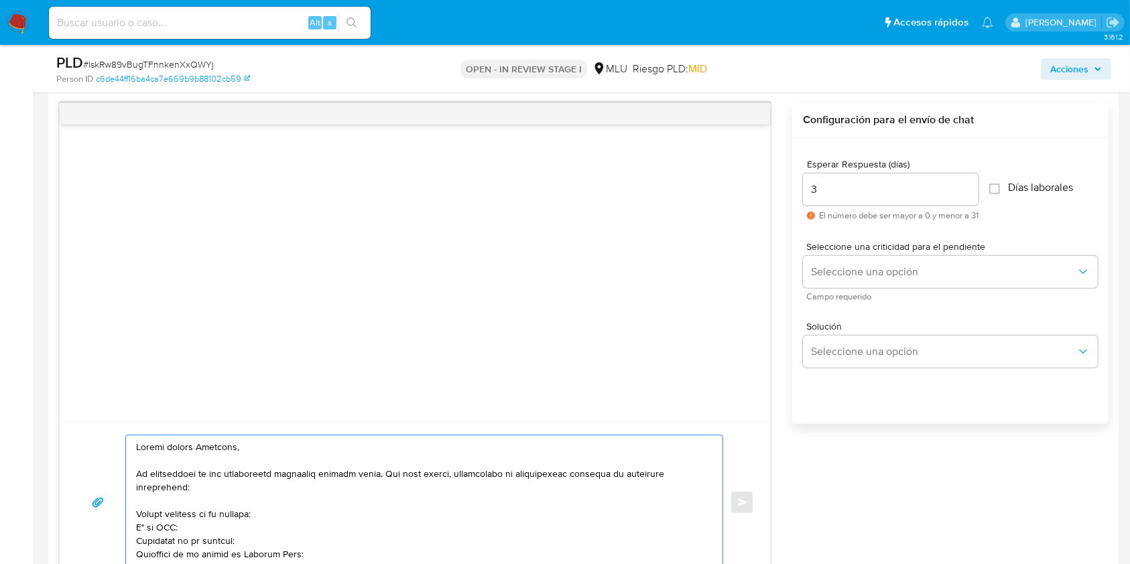
scroll to position [682, 0]
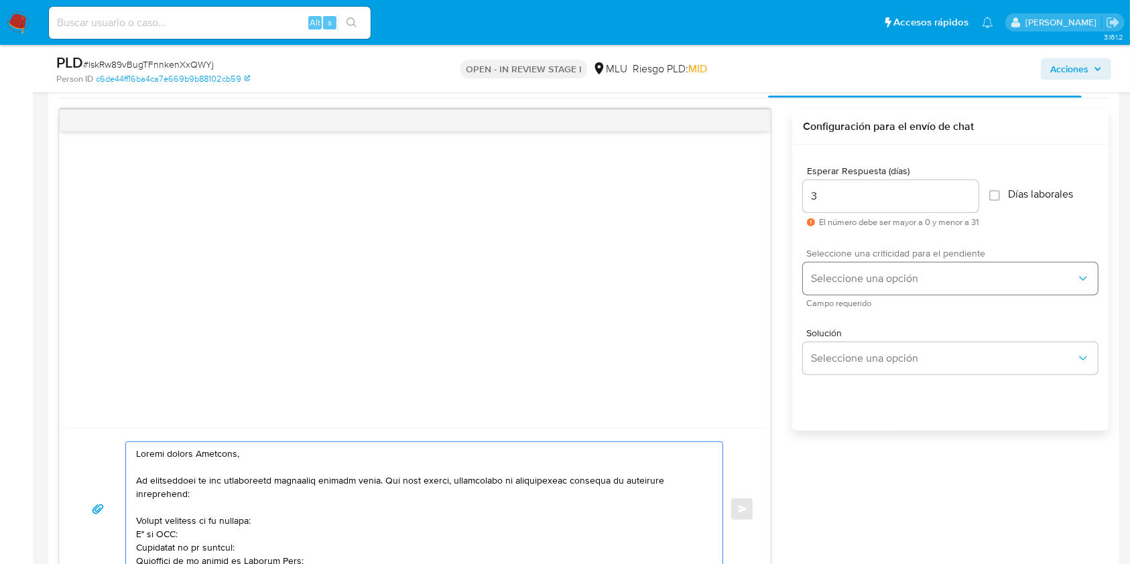
type textarea "Buenas tardes Santiago, Te contactamos ya que necesitamos verificar algunos dat…"
click at [887, 274] on span "Seleccione una opción" at bounding box center [943, 278] width 265 height 13
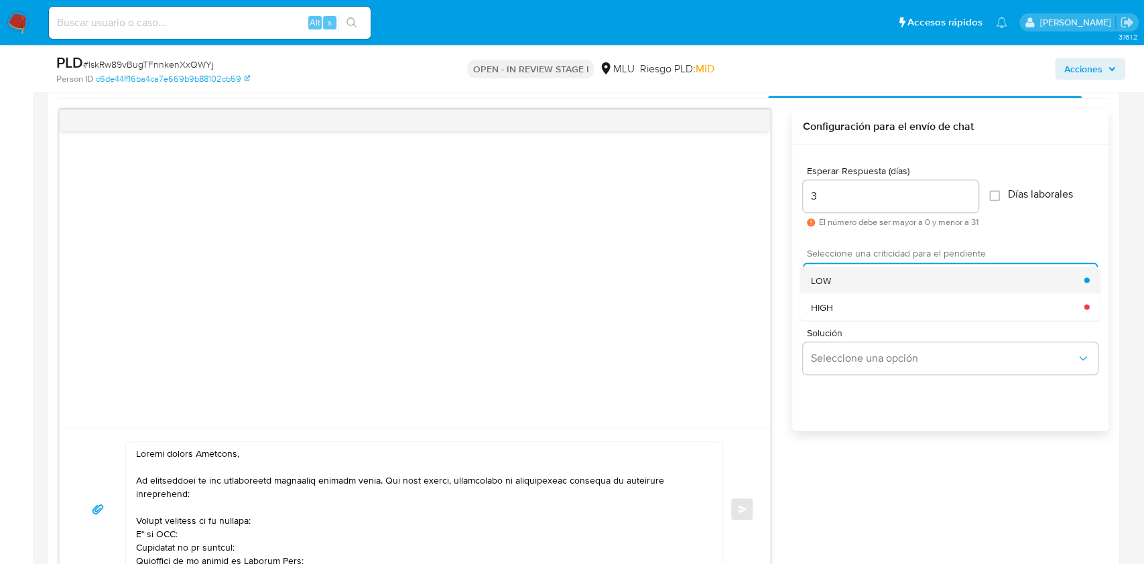
click at [820, 277] on span "LOW" at bounding box center [821, 280] width 20 height 12
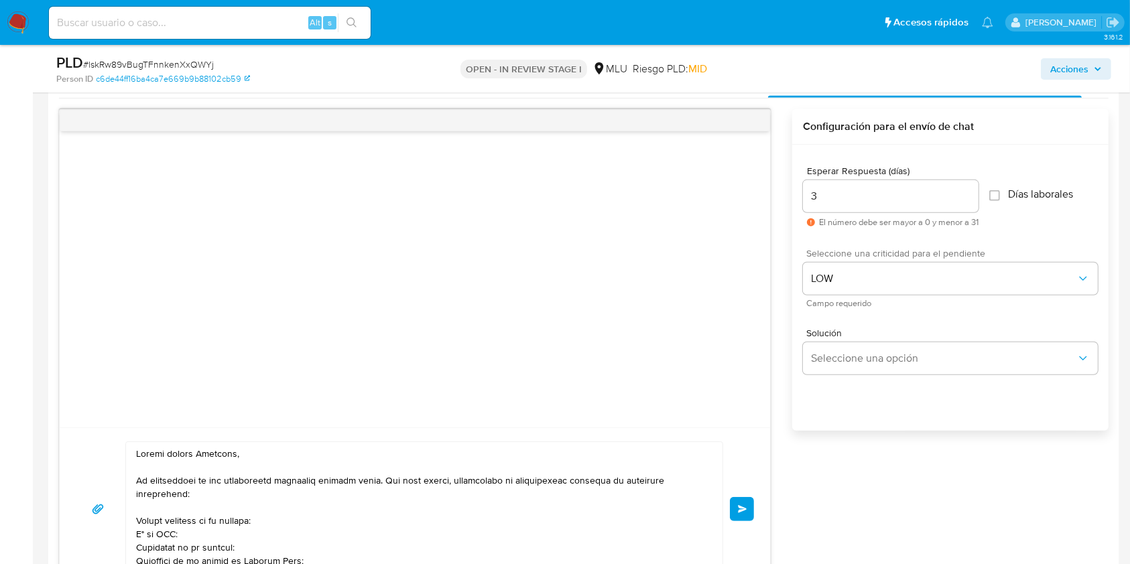
click at [740, 505] on span "Enviar" at bounding box center [742, 509] width 9 height 8
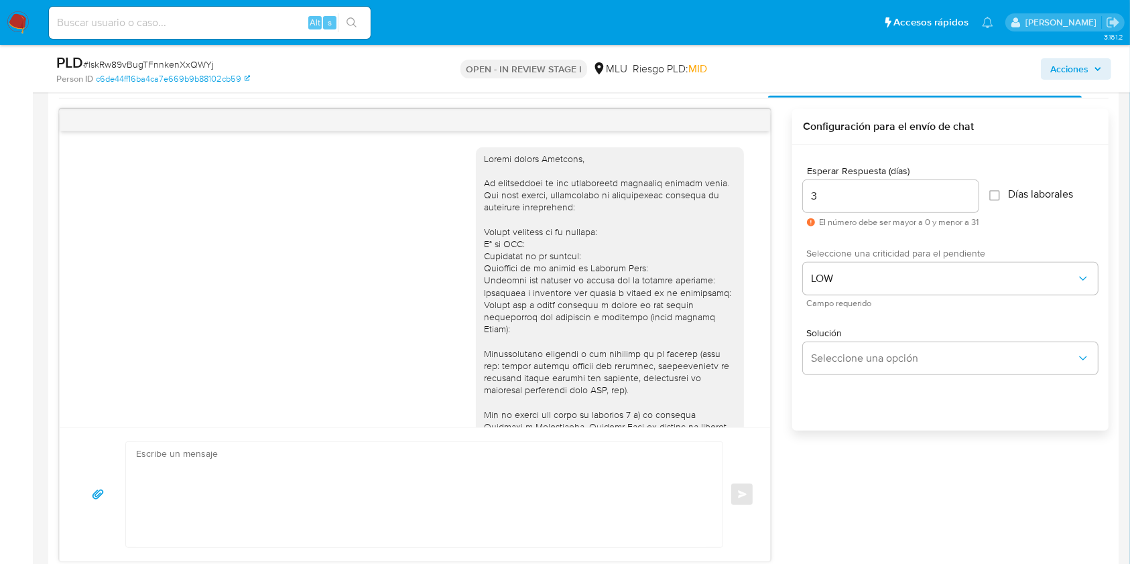
scroll to position [122, 0]
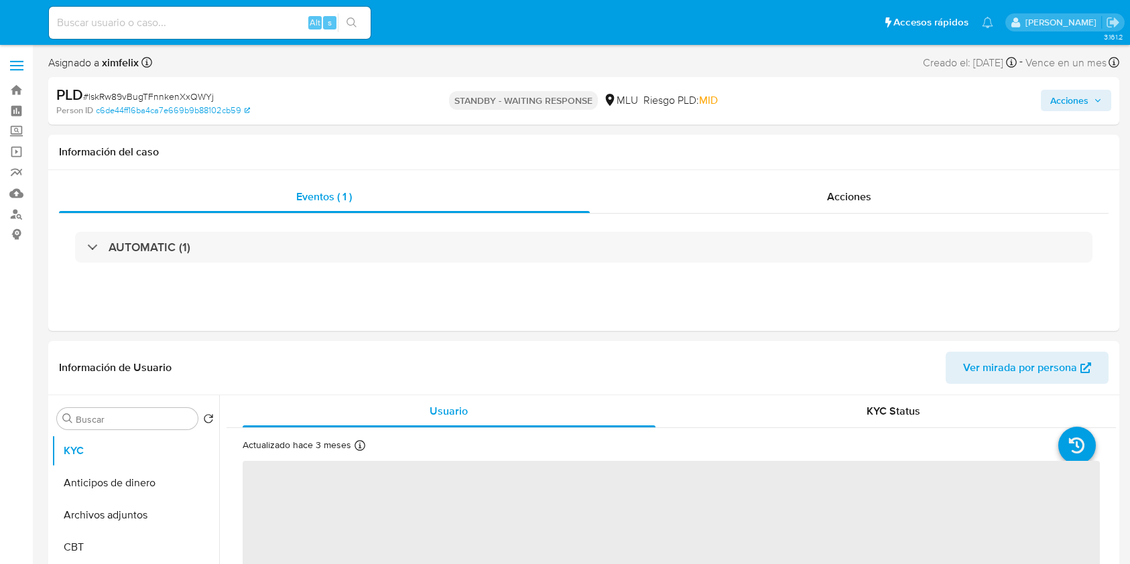
select select "10"
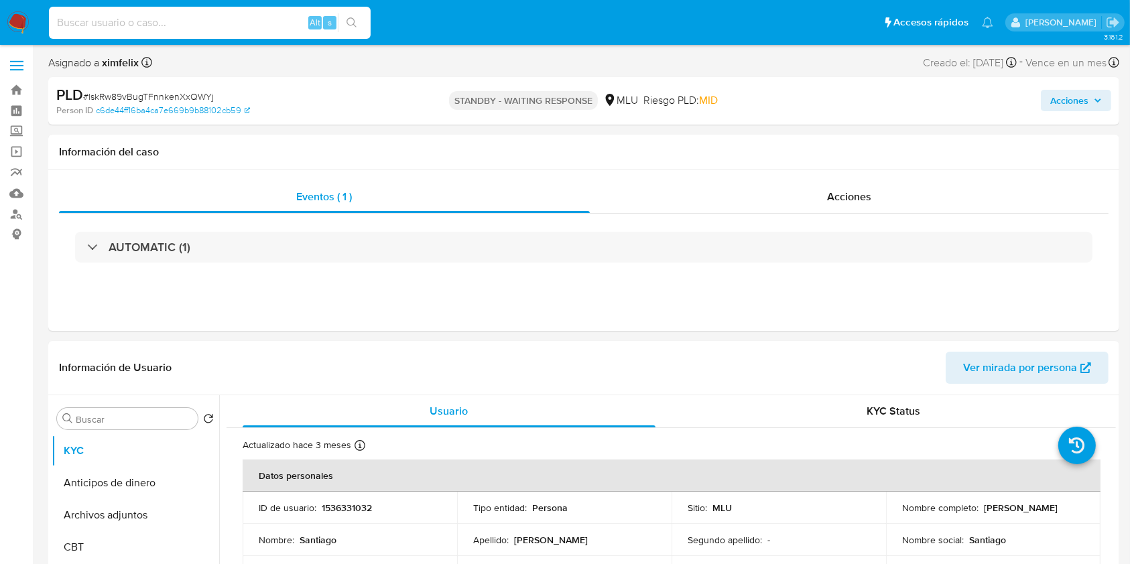
click at [215, 30] on input at bounding box center [210, 22] width 322 height 17
paste input "ecQpoGKJl3F22foLsn1KTohf"
type input "ecQpoGKJl3F22foLsn1KTohf"
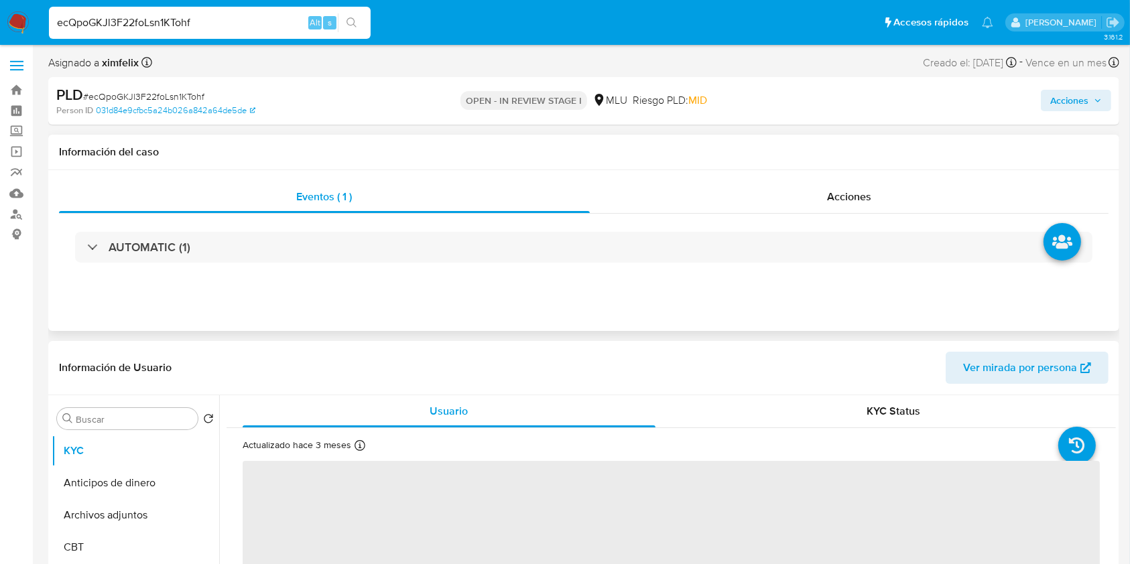
select select "10"
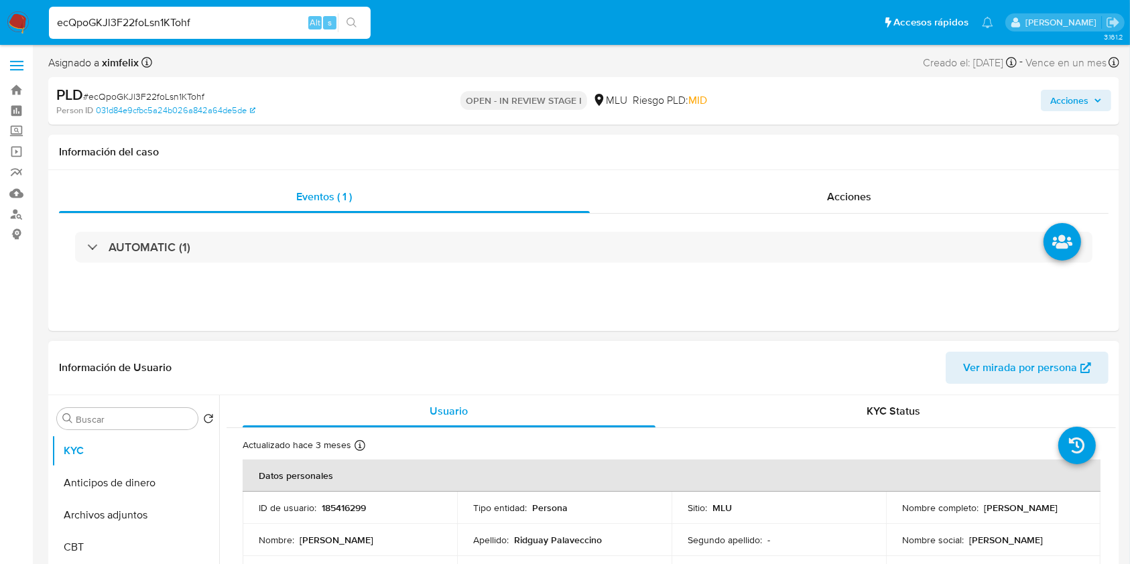
drag, startPoint x: 1060, startPoint y: 510, endPoint x: 895, endPoint y: 513, distance: 164.9
click at [895, 513] on td "Nombre completo : [PERSON_NAME]" at bounding box center [993, 508] width 214 height 32
copy p "[PERSON_NAME]"
click at [208, 486] on button "Anticipos de dinero" at bounding box center [130, 483] width 157 height 32
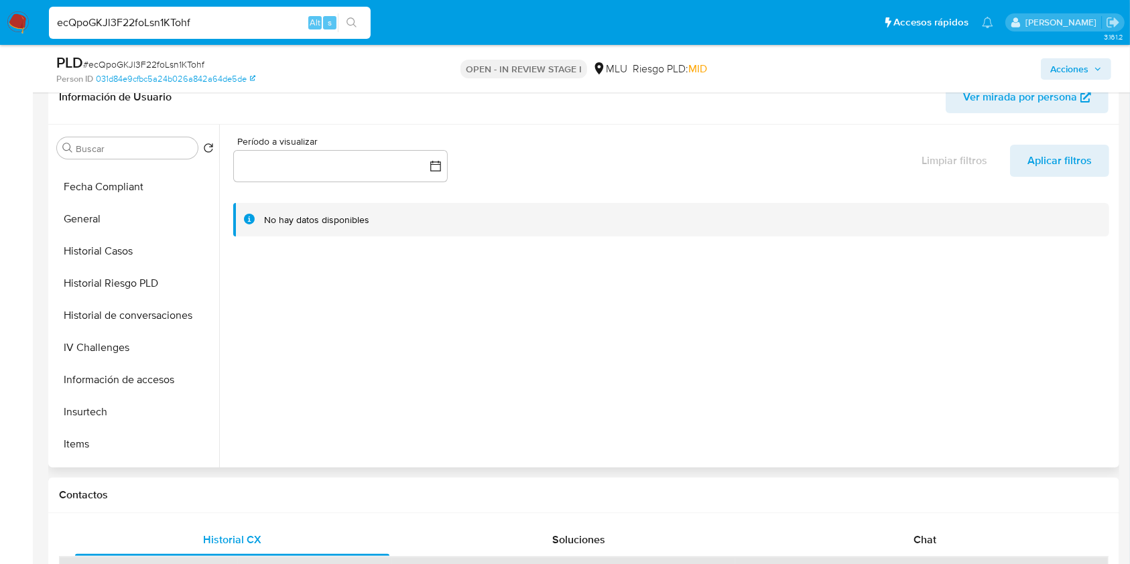
scroll to position [375, 0]
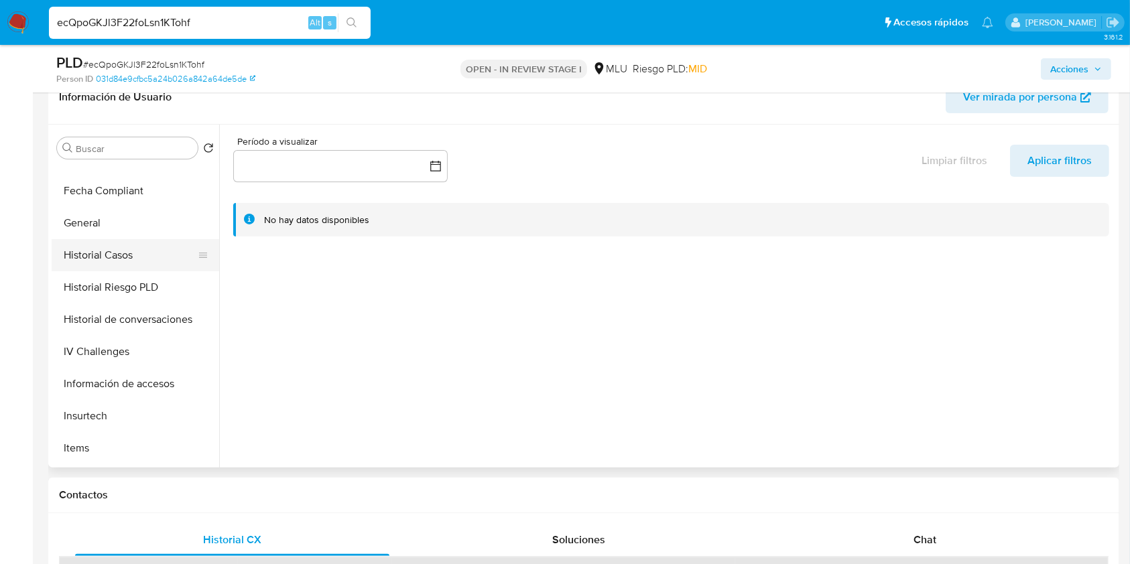
click at [119, 255] on button "Historial Casos" at bounding box center [130, 255] width 157 height 32
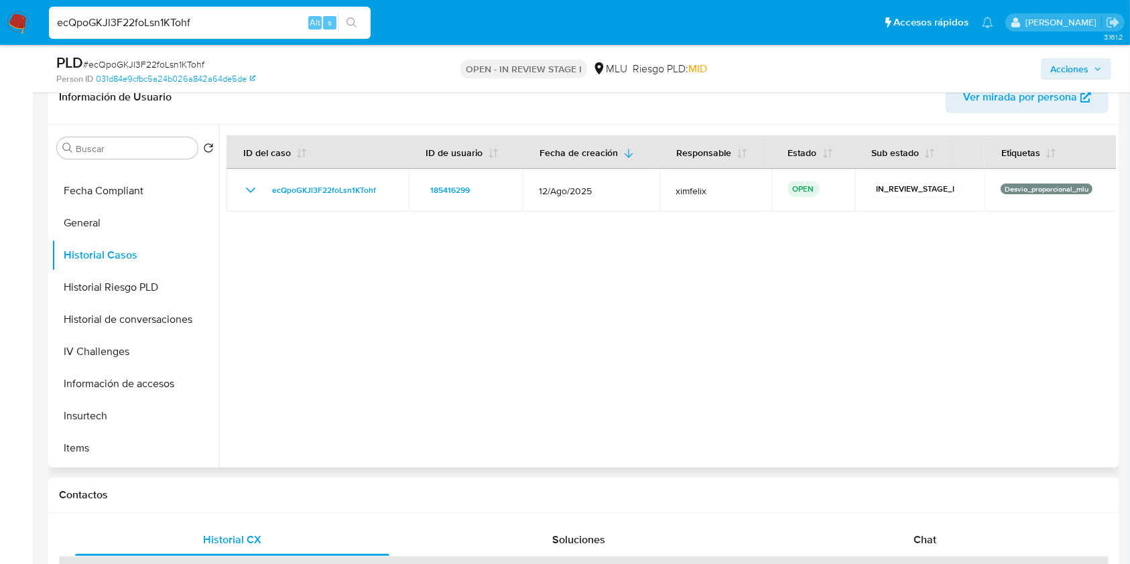
click at [1080, 99] on icon "button" at bounding box center [1085, 97] width 11 height 11
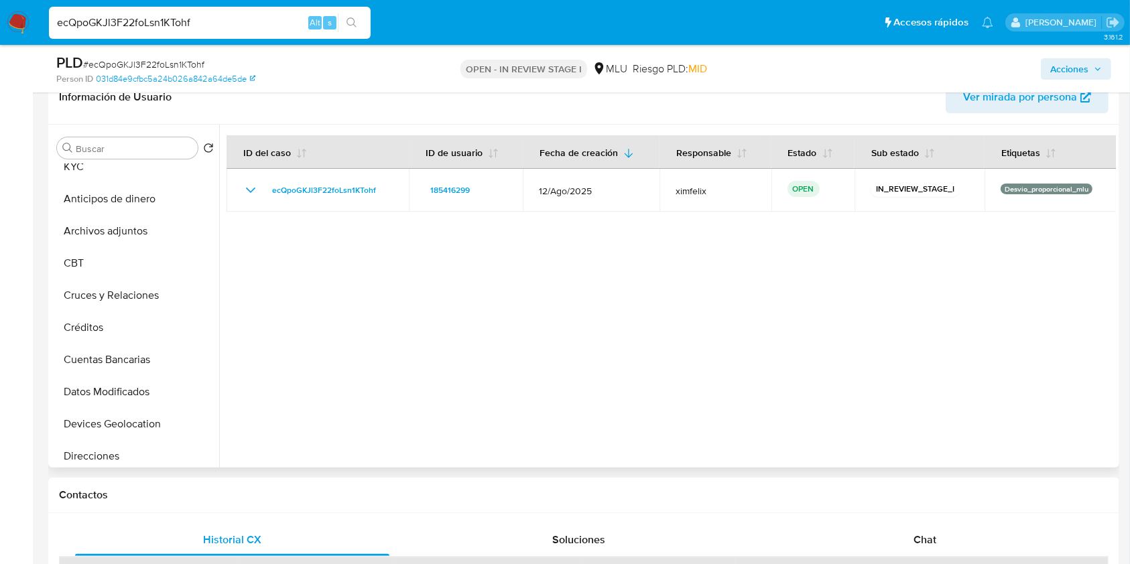
scroll to position [17, 0]
click at [144, 346] on button "Cuentas Bancarias" at bounding box center [130, 356] width 157 height 32
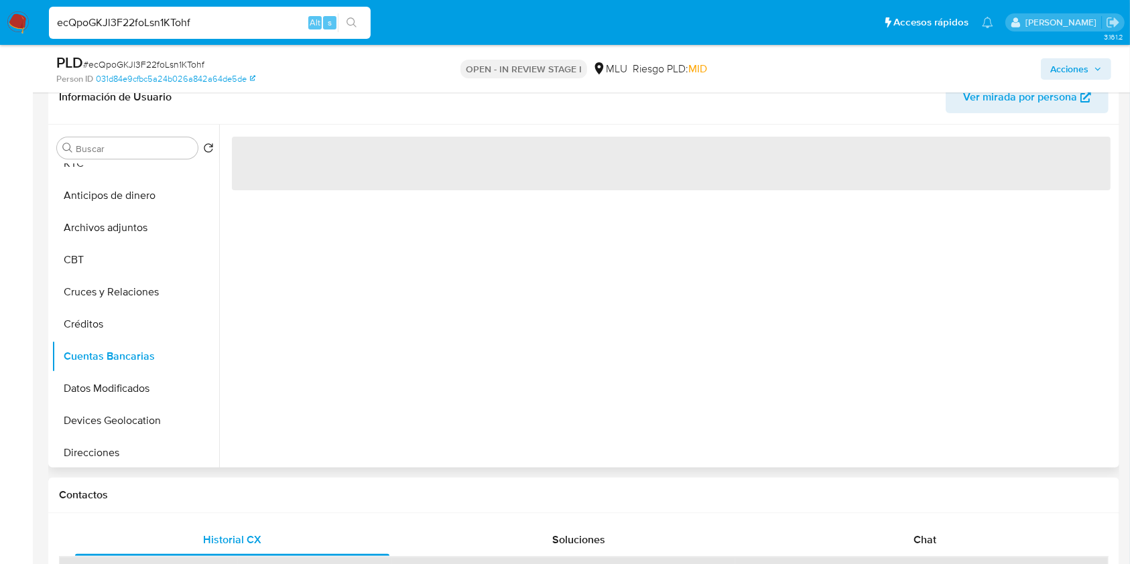
click at [310, 394] on div "‌" at bounding box center [667, 296] width 897 height 343
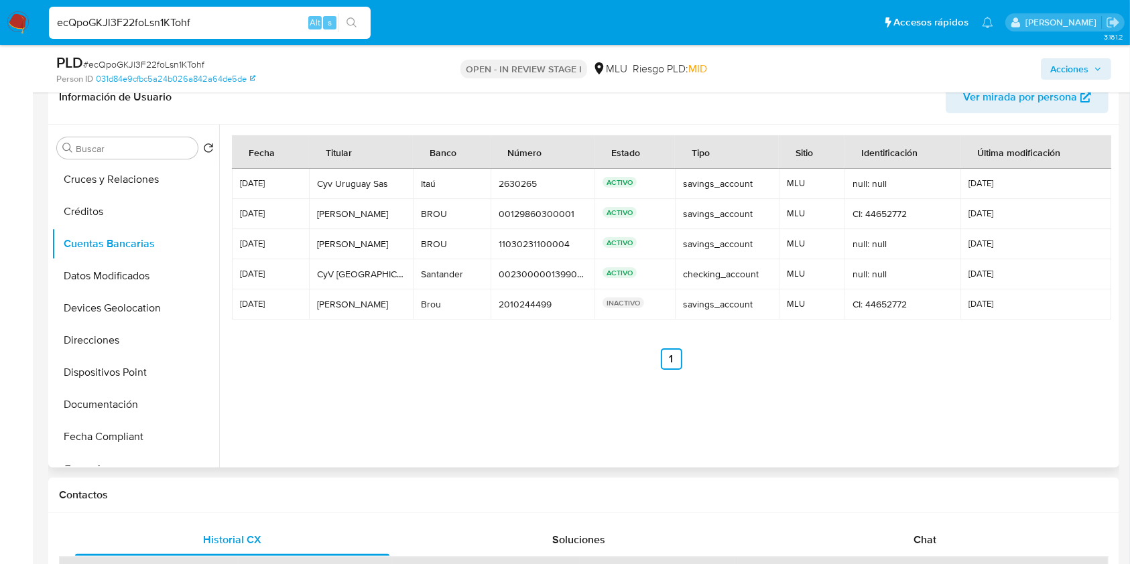
scroll to position [139, 0]
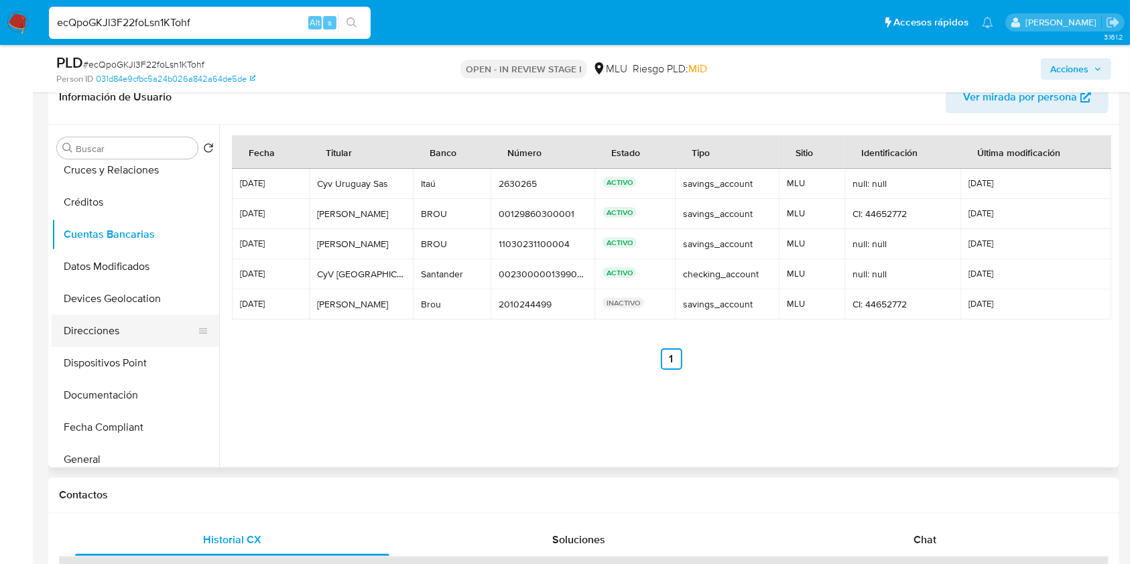
click at [123, 332] on button "Direcciones" at bounding box center [130, 331] width 157 height 32
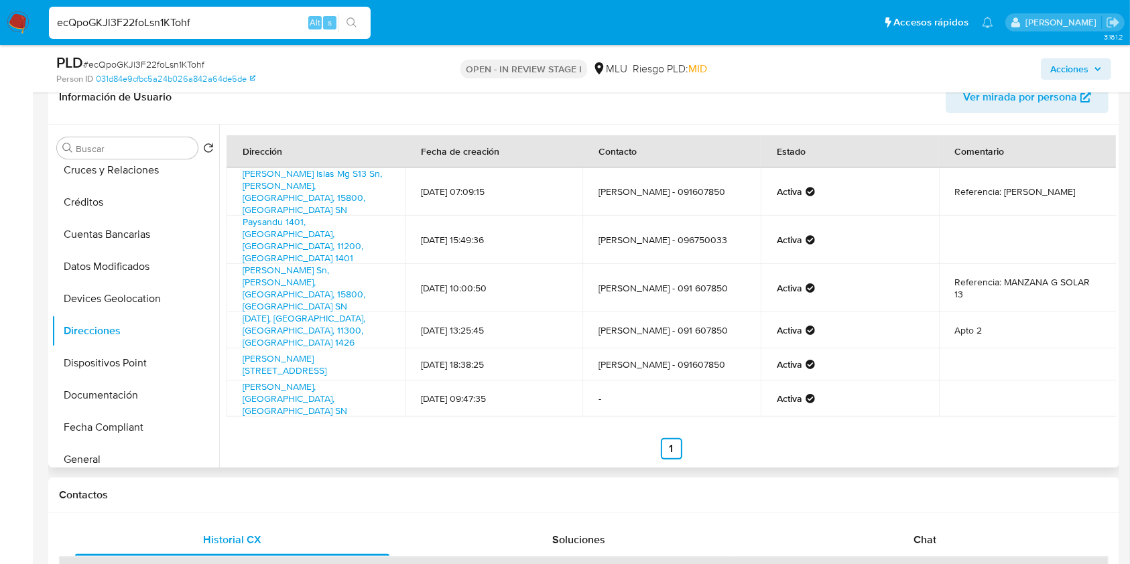
scroll to position [0, 0]
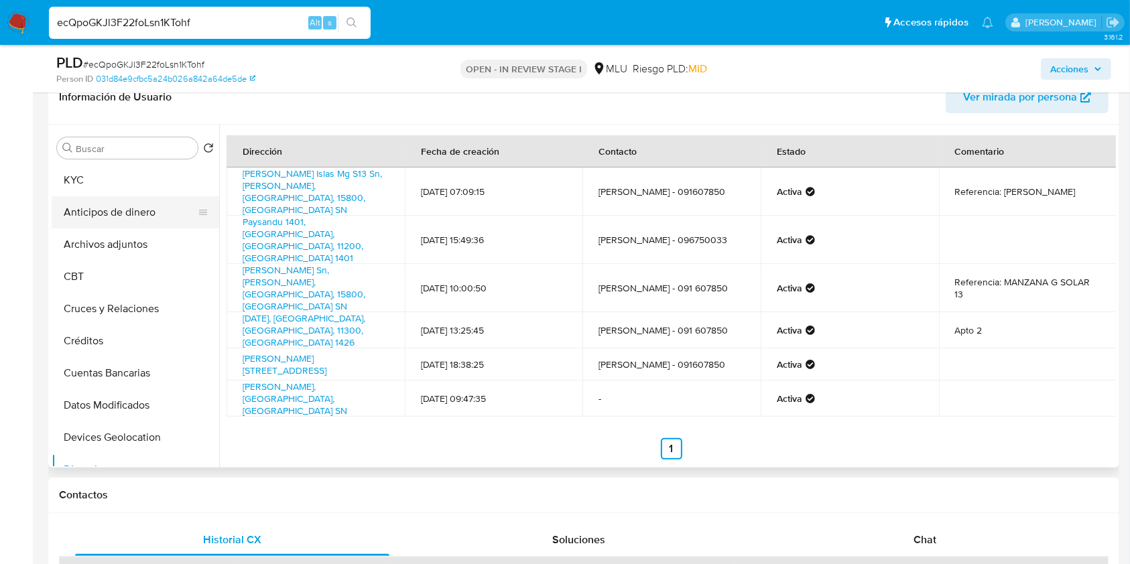
click at [109, 204] on button "Anticipos de dinero" at bounding box center [130, 212] width 157 height 32
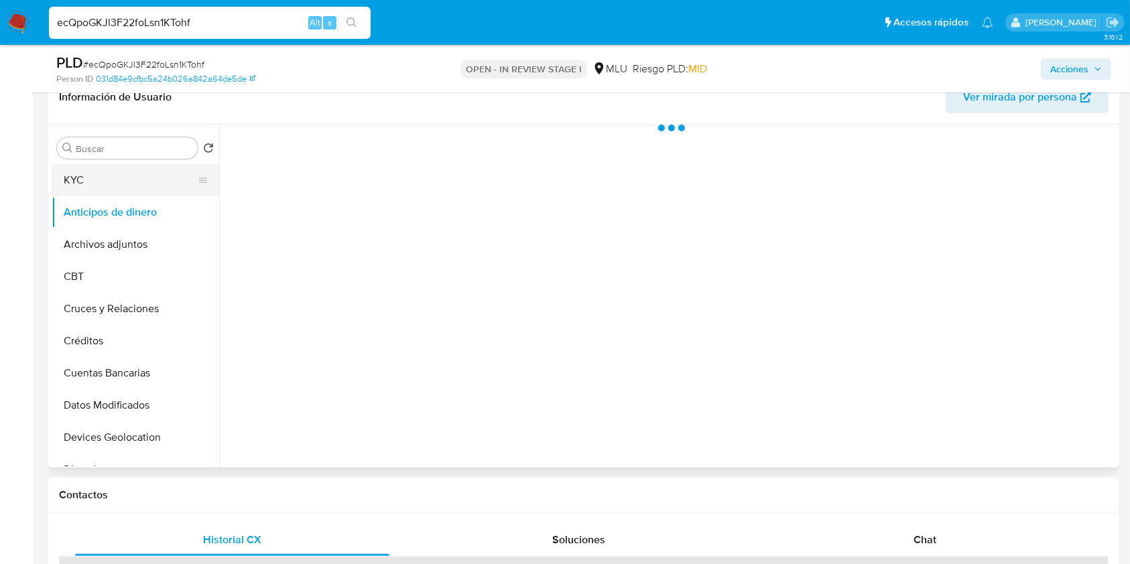
click at [140, 169] on button "KYC" at bounding box center [130, 180] width 157 height 32
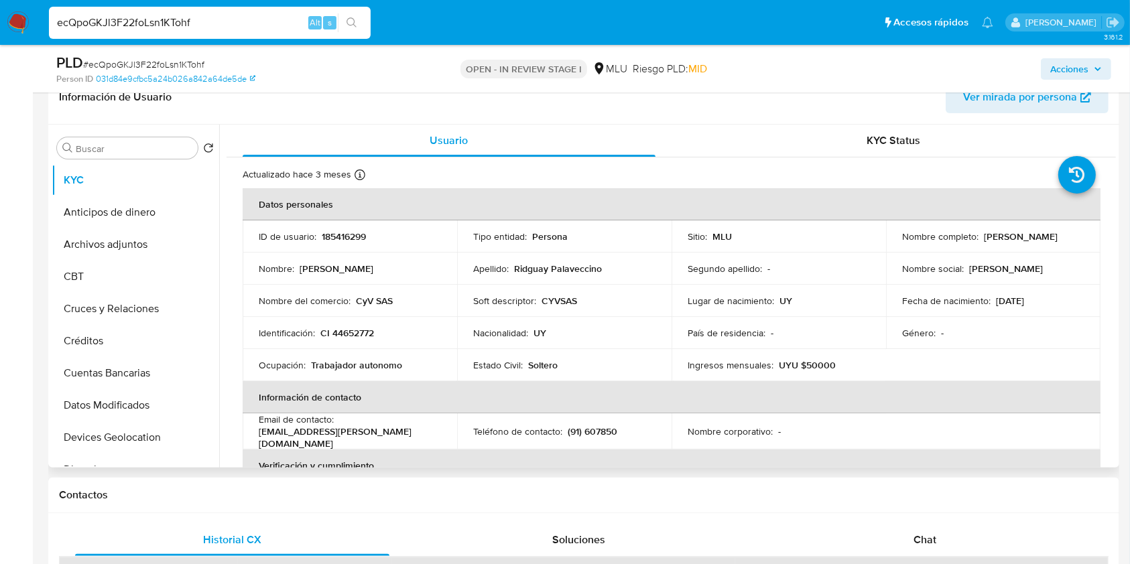
click at [964, 411] on th "Información de contacto" at bounding box center [672, 397] width 858 height 32
click at [1116, 162] on div "Buscar Volver al orden por defecto KYC Anticipos de dinero Archivos adjuntos CB…" at bounding box center [583, 296] width 1071 height 343
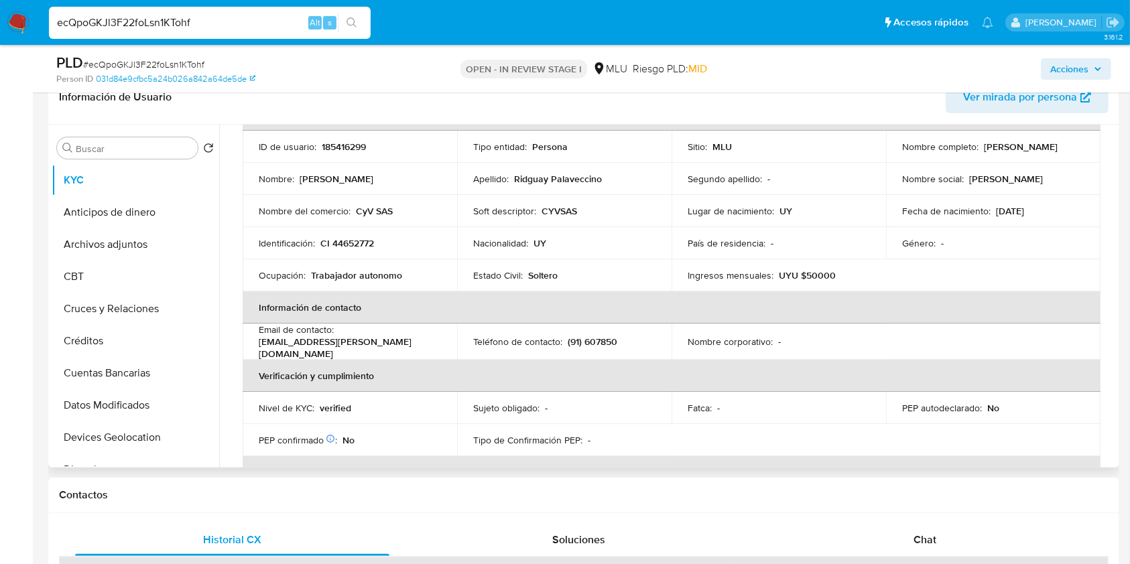
scroll to position [70, 0]
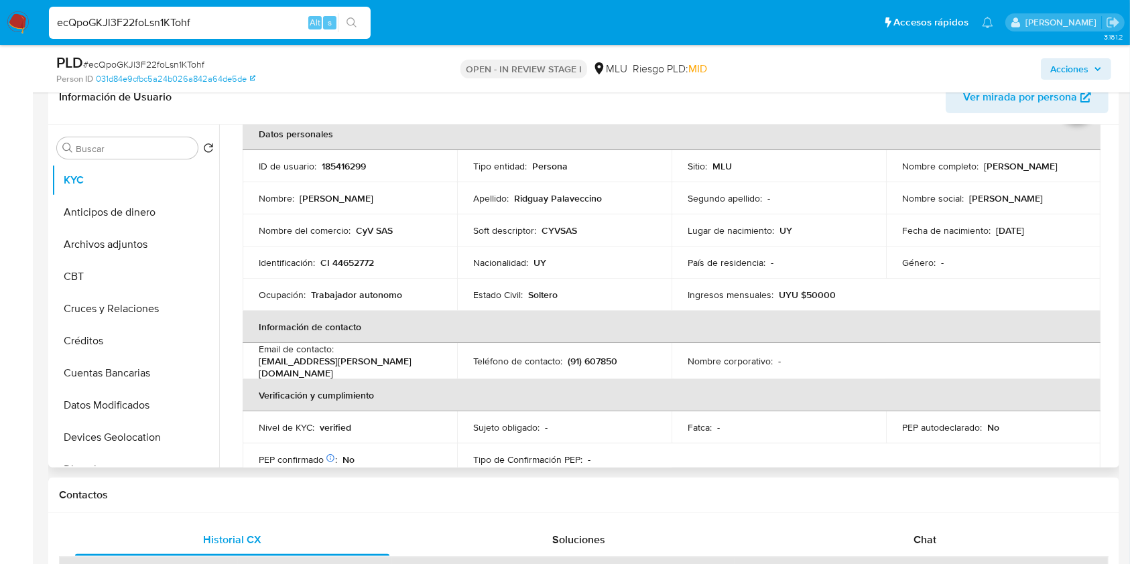
click at [1025, 426] on div "PEP autodeclarado : No" at bounding box center [993, 428] width 182 height 12
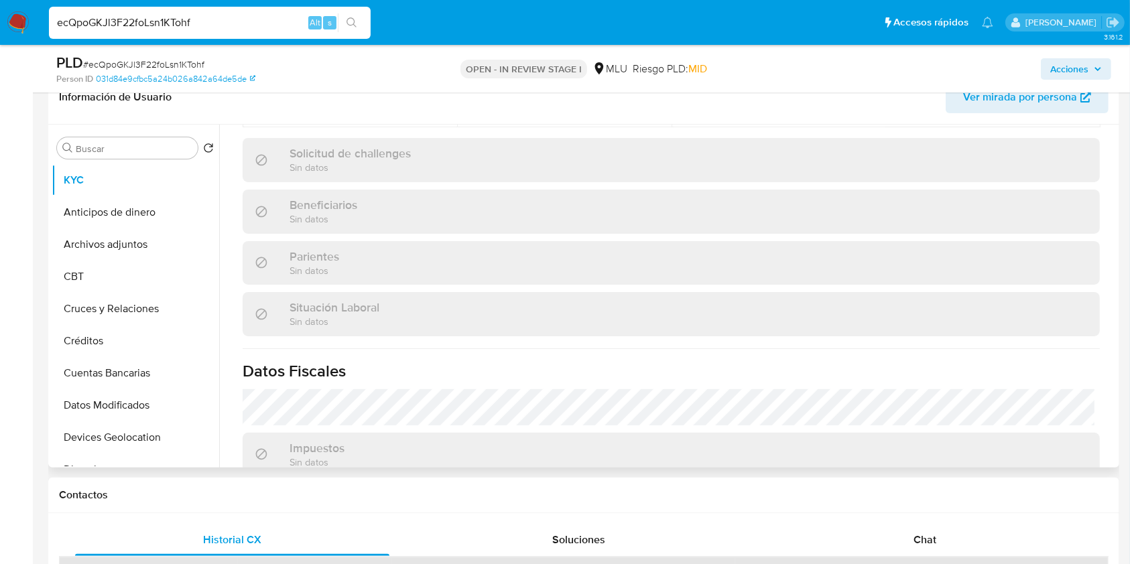
scroll to position [674, 0]
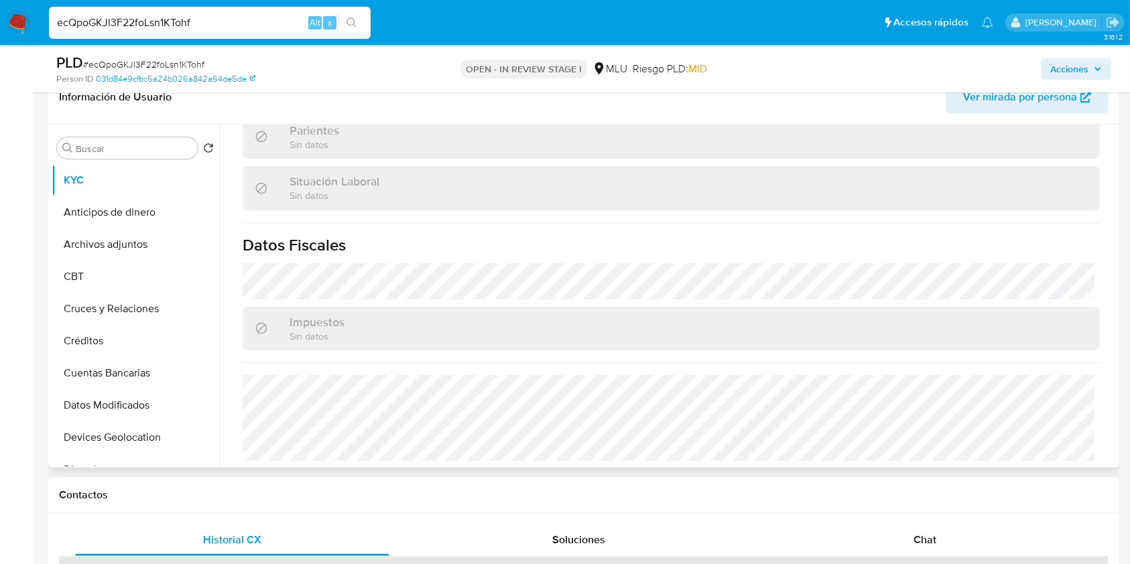
click at [1073, 336] on div "Impuestos Sin datos" at bounding box center [671, 329] width 857 height 44
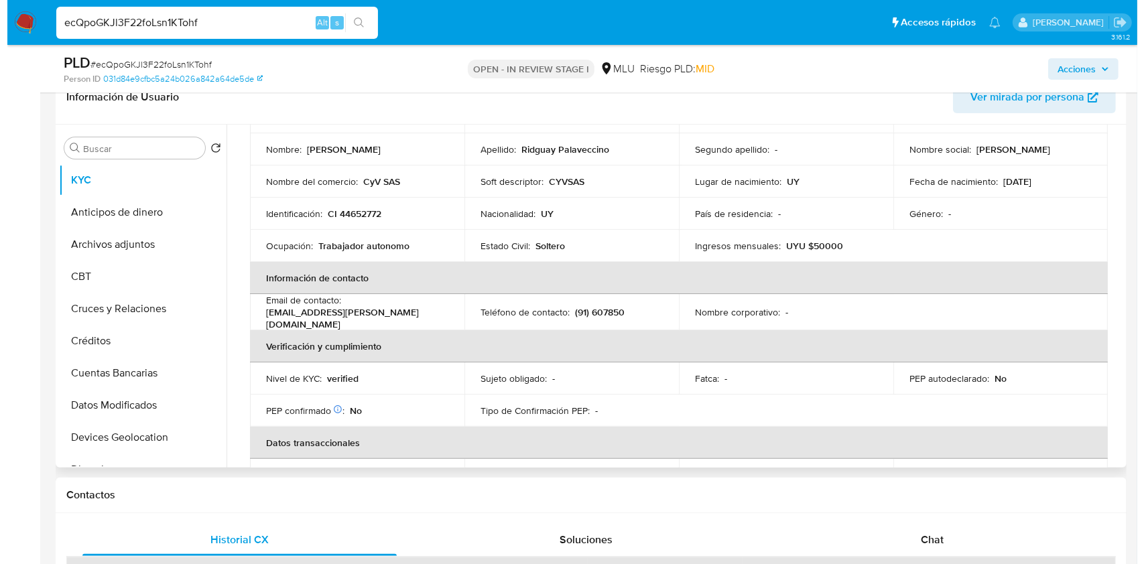
scroll to position [0, 0]
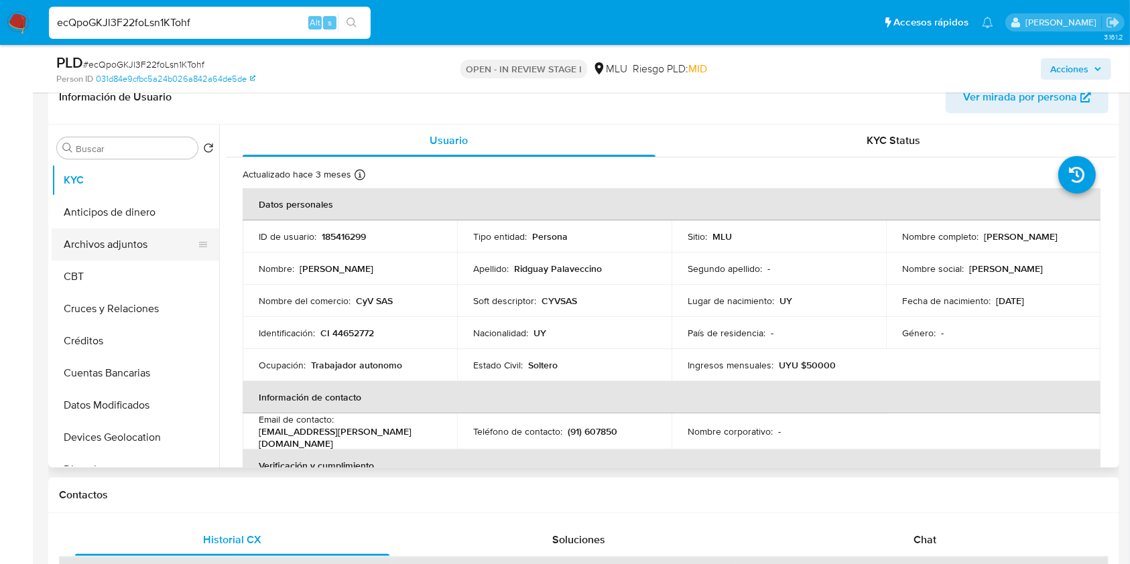
click at [163, 244] on button "Archivos adjuntos" at bounding box center [130, 245] width 157 height 32
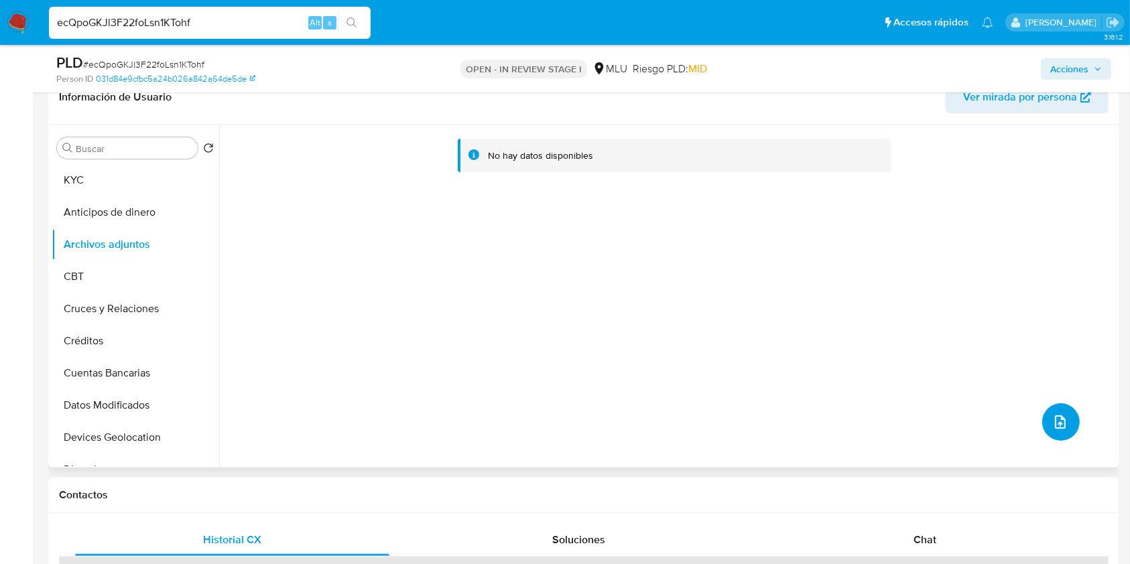
click at [1052, 416] on icon "upload-file" at bounding box center [1060, 422] width 16 height 16
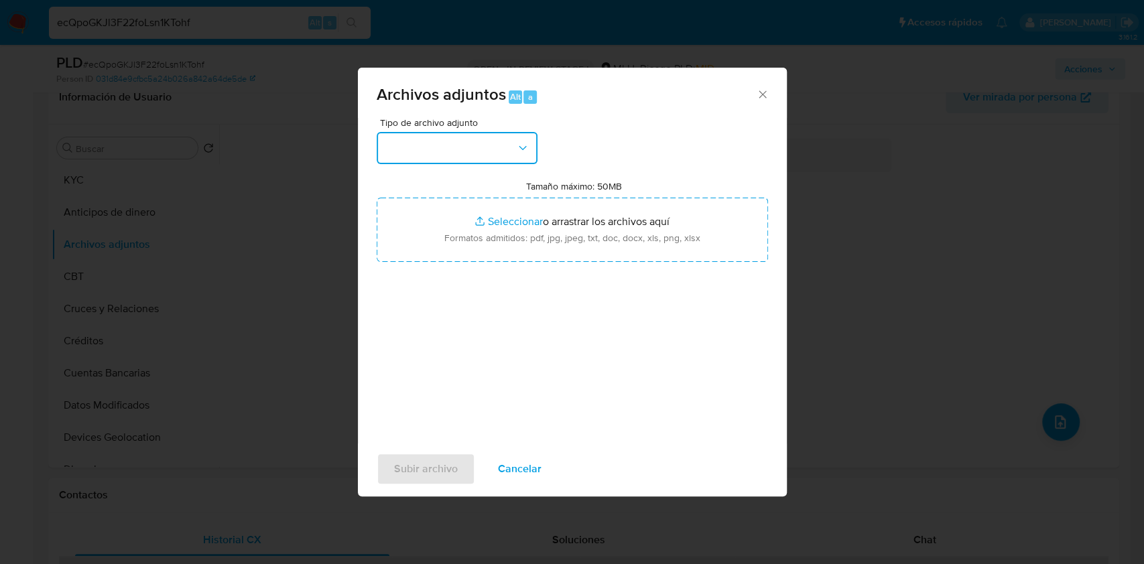
click at [502, 160] on button "button" at bounding box center [457, 148] width 161 height 32
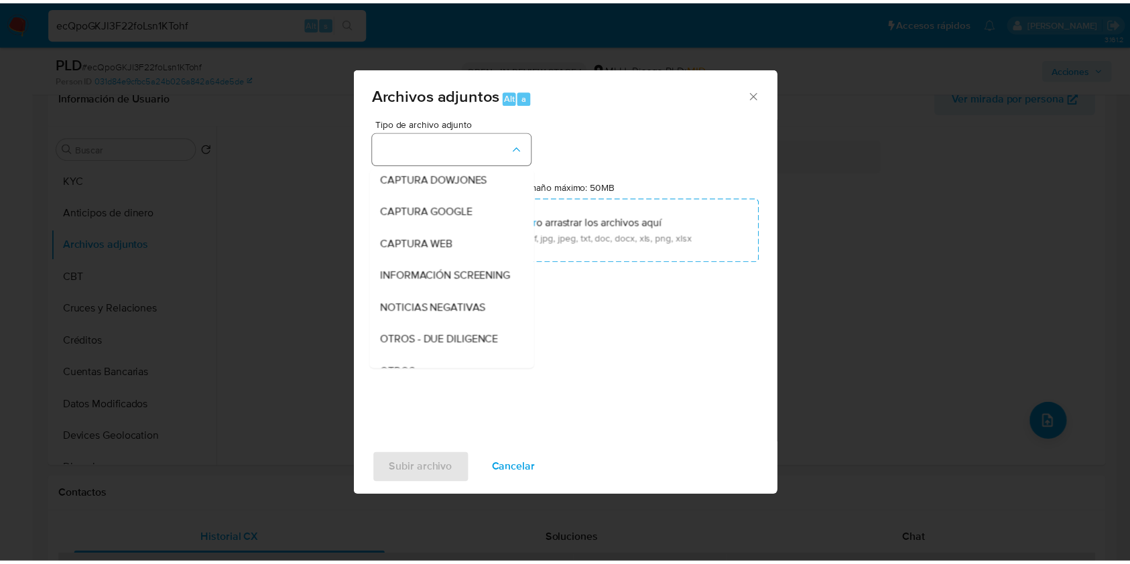
scroll to position [70, 0]
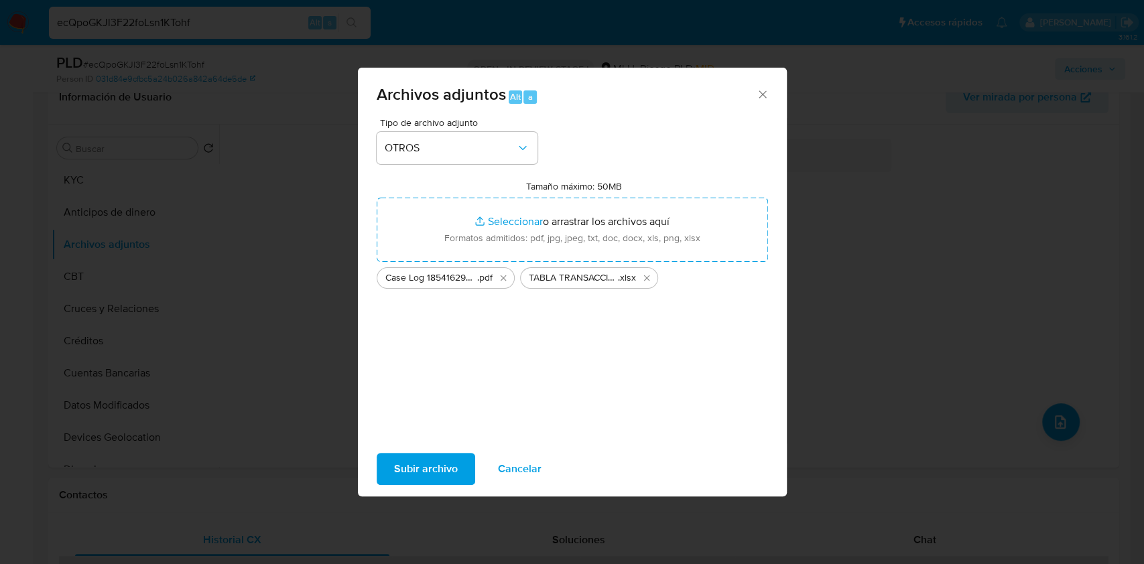
click at [438, 460] on span "Subir archivo" at bounding box center [426, 468] width 64 height 29
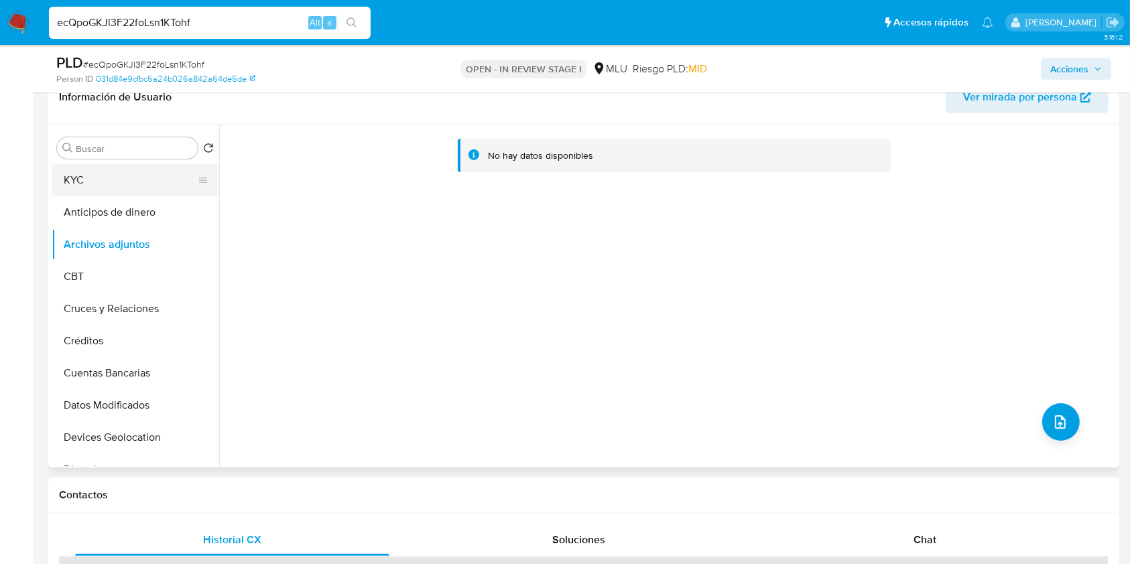
click at [133, 181] on button "KYC" at bounding box center [130, 180] width 157 height 32
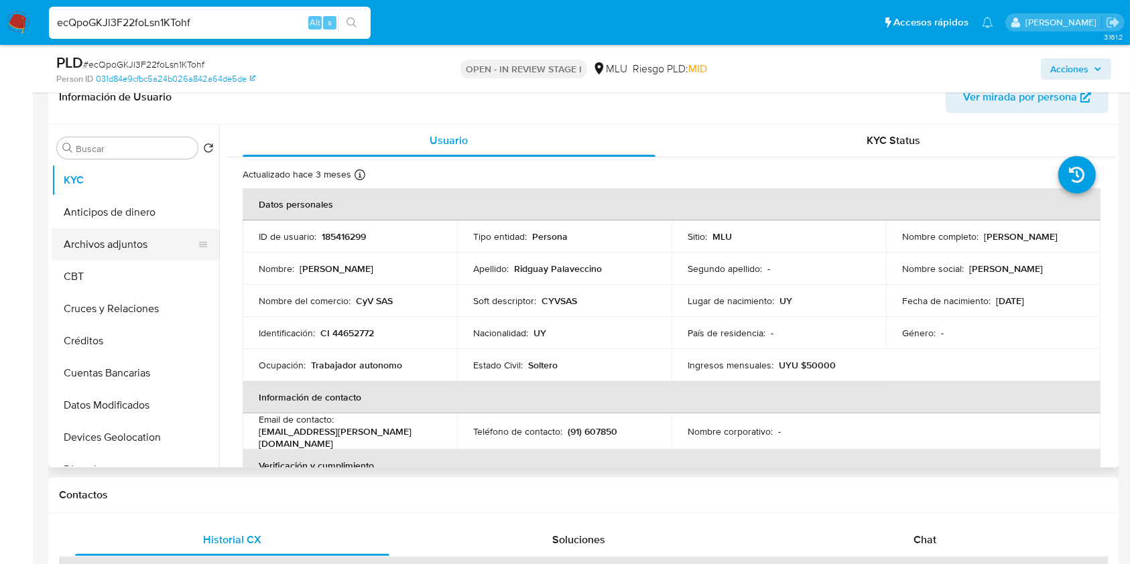
click at [125, 237] on button "Archivos adjuntos" at bounding box center [130, 245] width 157 height 32
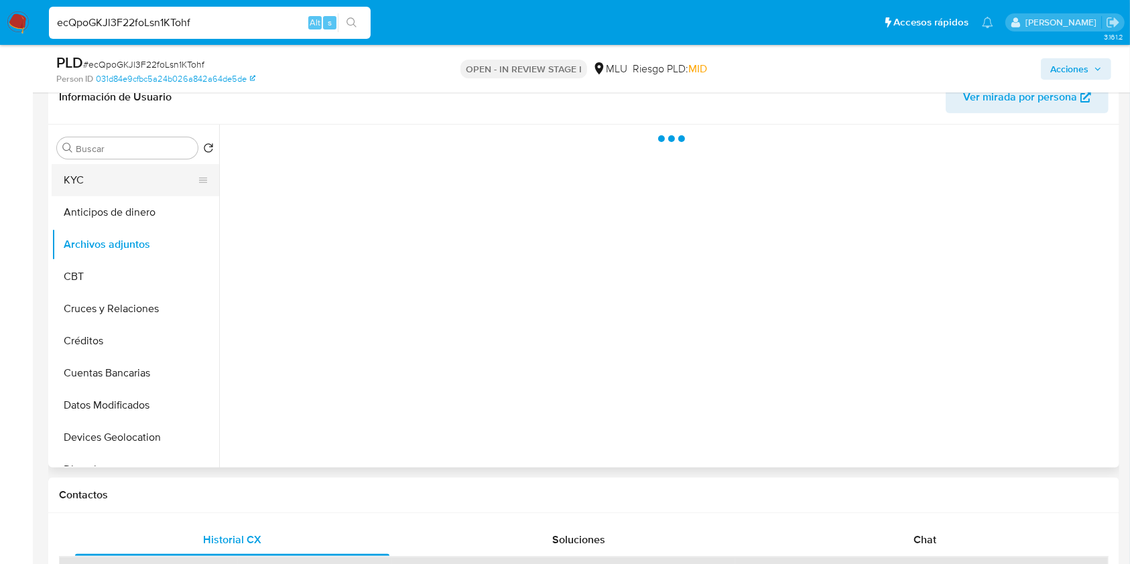
click at [148, 169] on button "KYC" at bounding box center [130, 180] width 157 height 32
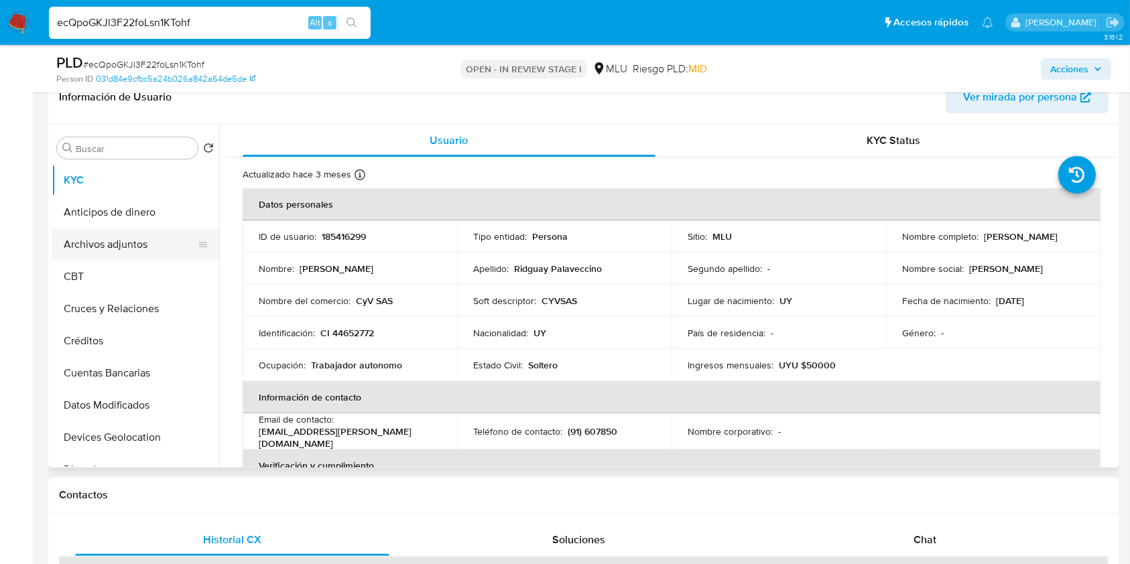
click at [137, 243] on button "Archivos adjuntos" at bounding box center [130, 245] width 157 height 32
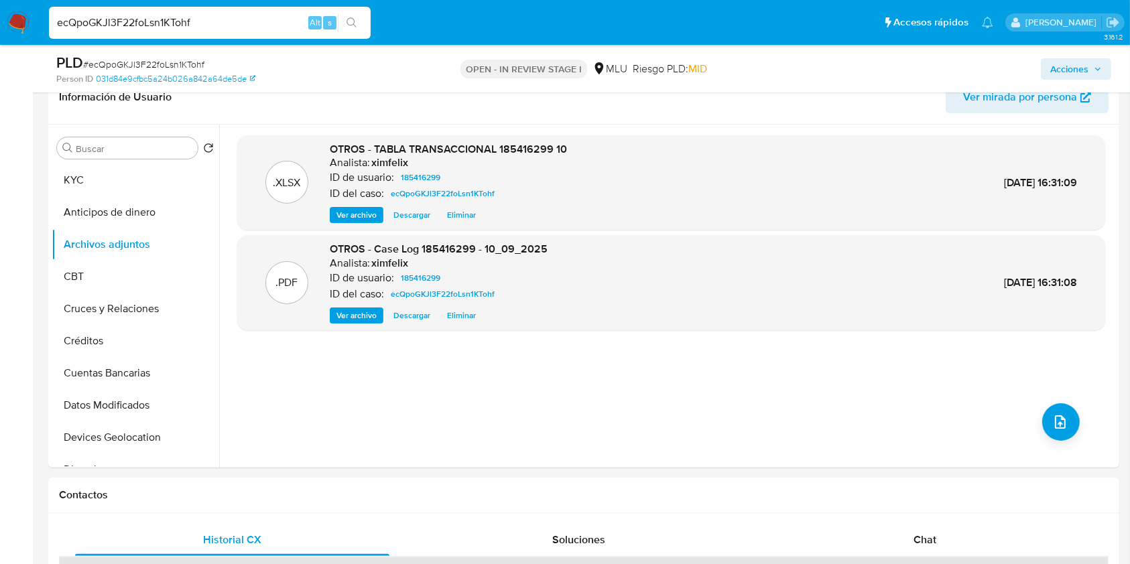
click at [1084, 78] on span "Acciones" at bounding box center [1069, 68] width 38 height 21
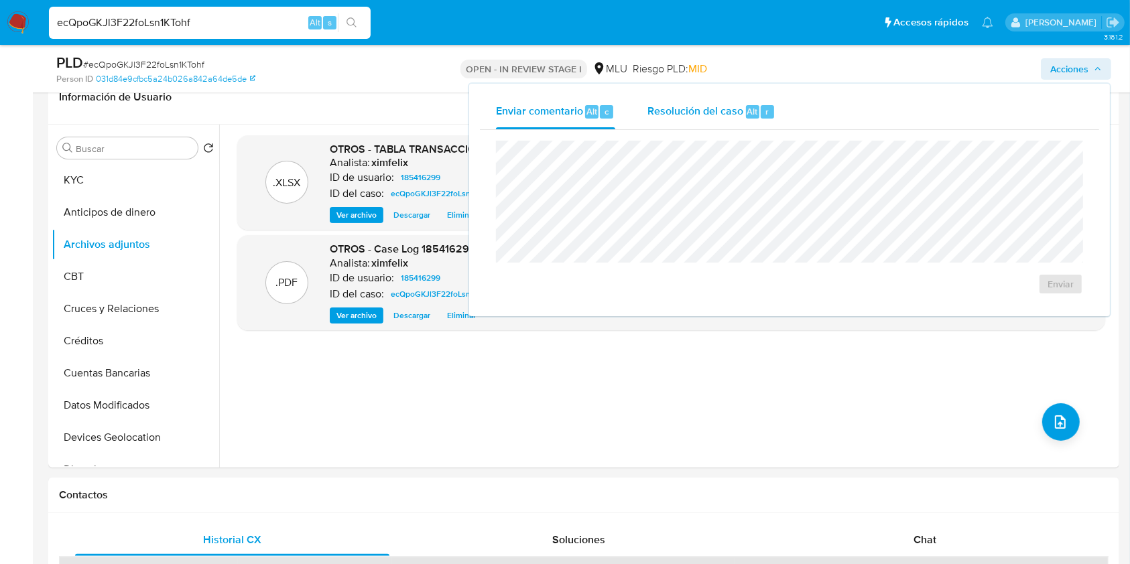
click at [760, 95] on div "Resolución del caso Alt r" at bounding box center [711, 112] width 128 height 35
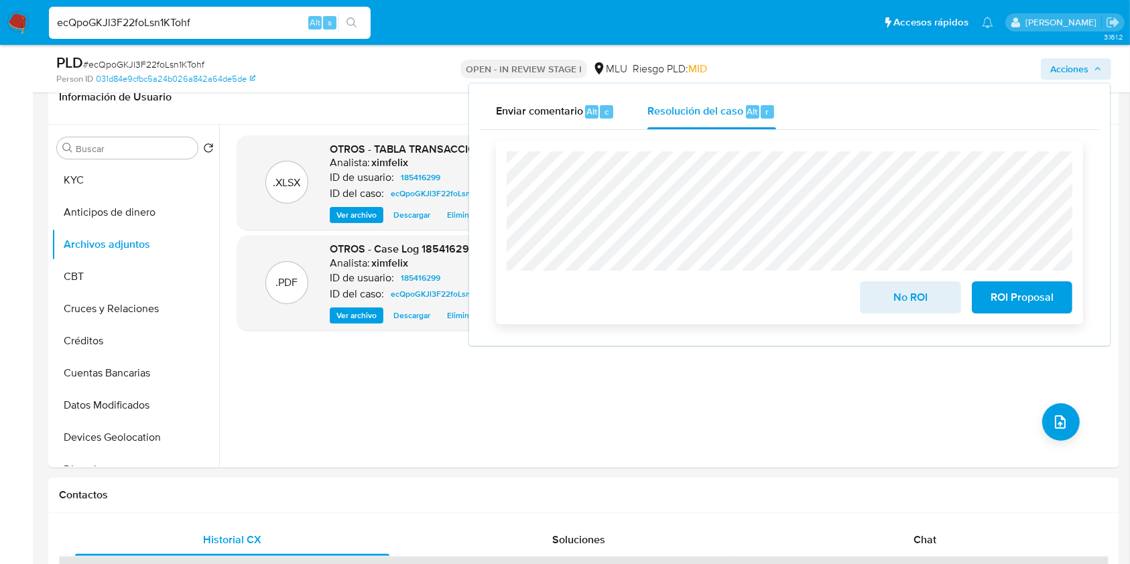
click at [891, 303] on span "No ROI" at bounding box center [910, 297] width 66 height 29
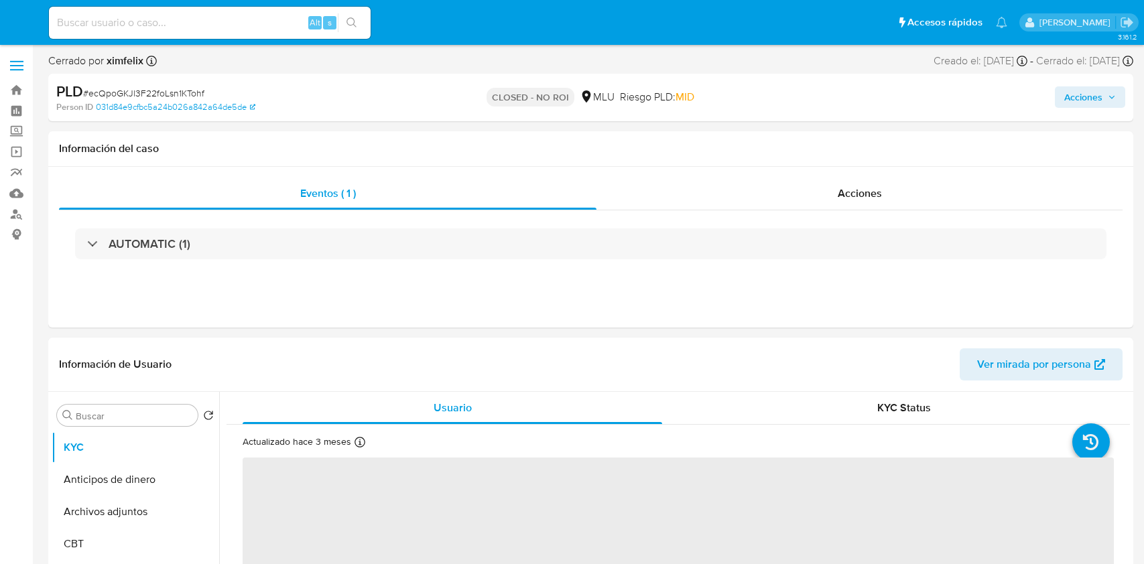
select select "10"
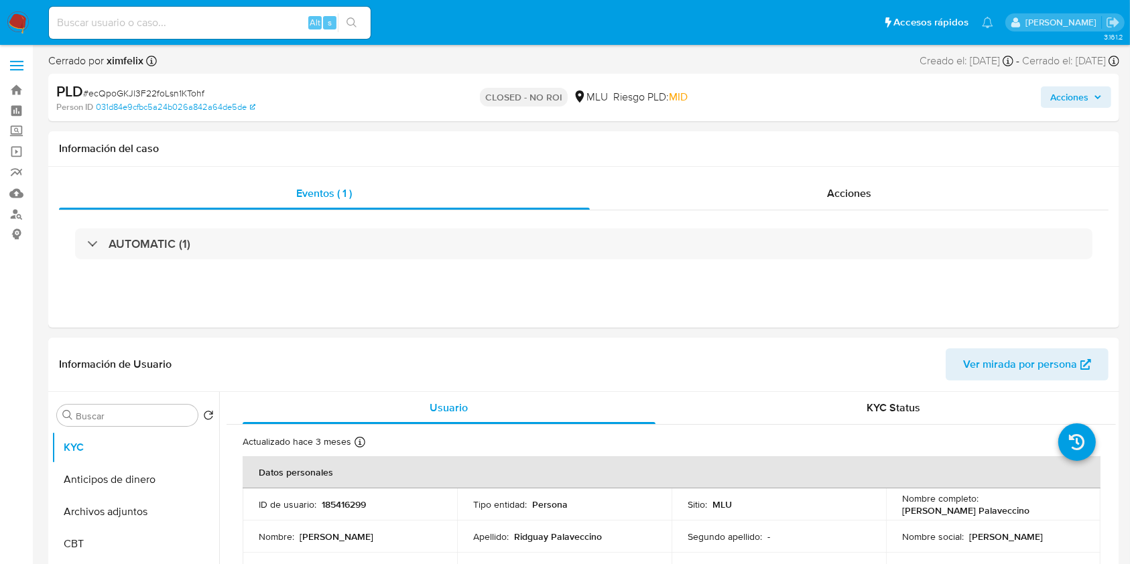
click at [25, 25] on img at bounding box center [18, 22] width 23 height 23
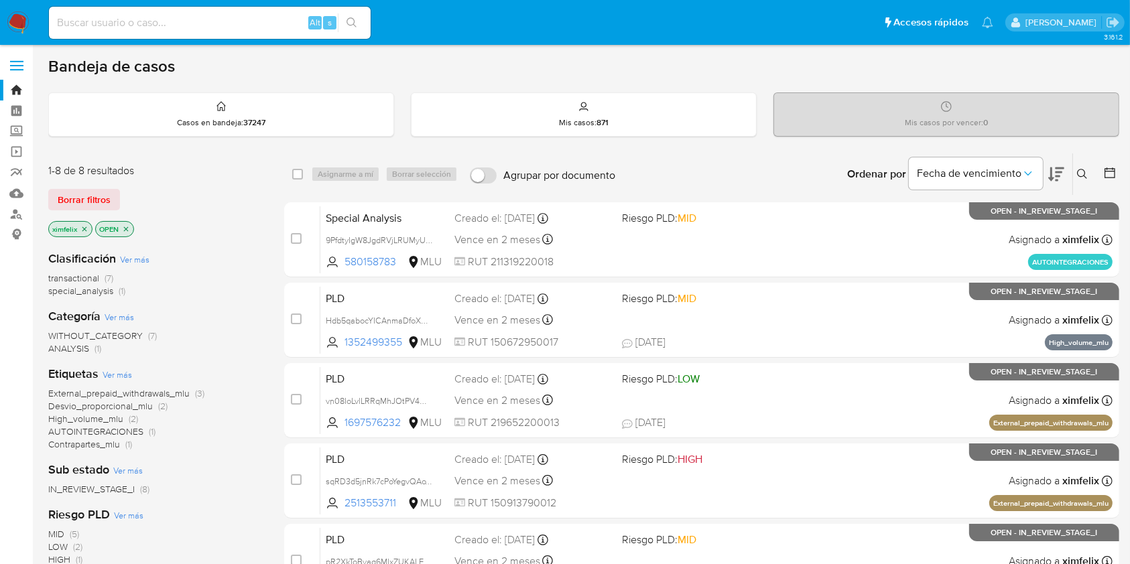
click at [86, 231] on icon "close-filter" at bounding box center [84, 229] width 8 height 8
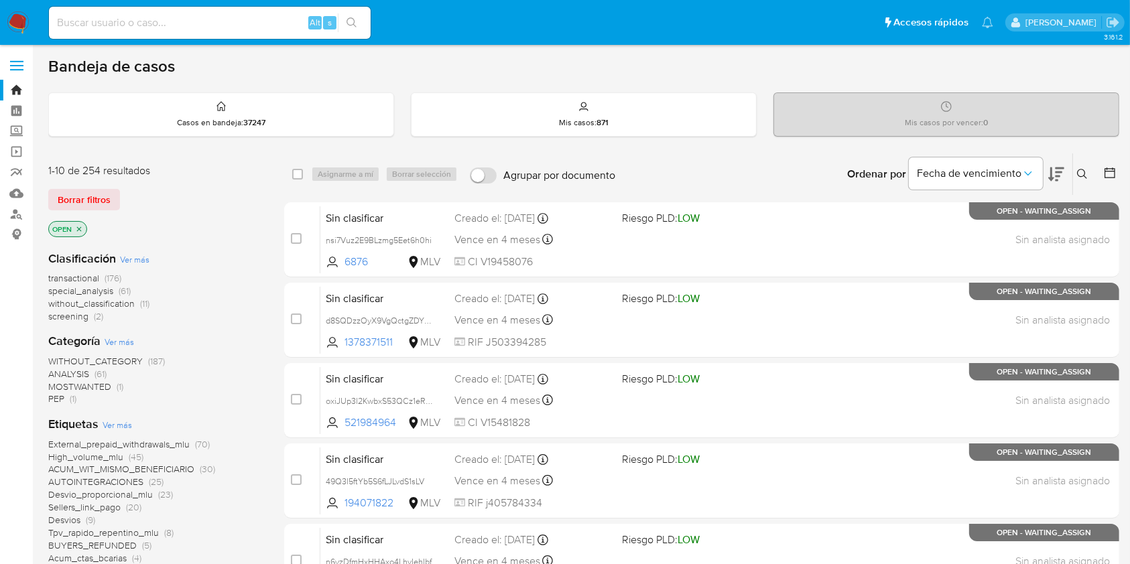
click at [1084, 183] on div "Ingrese ID de usuario o caso Buscar Borrar filtros" at bounding box center [1083, 174] width 23 height 42
click at [1083, 178] on icon at bounding box center [1082, 174] width 11 height 11
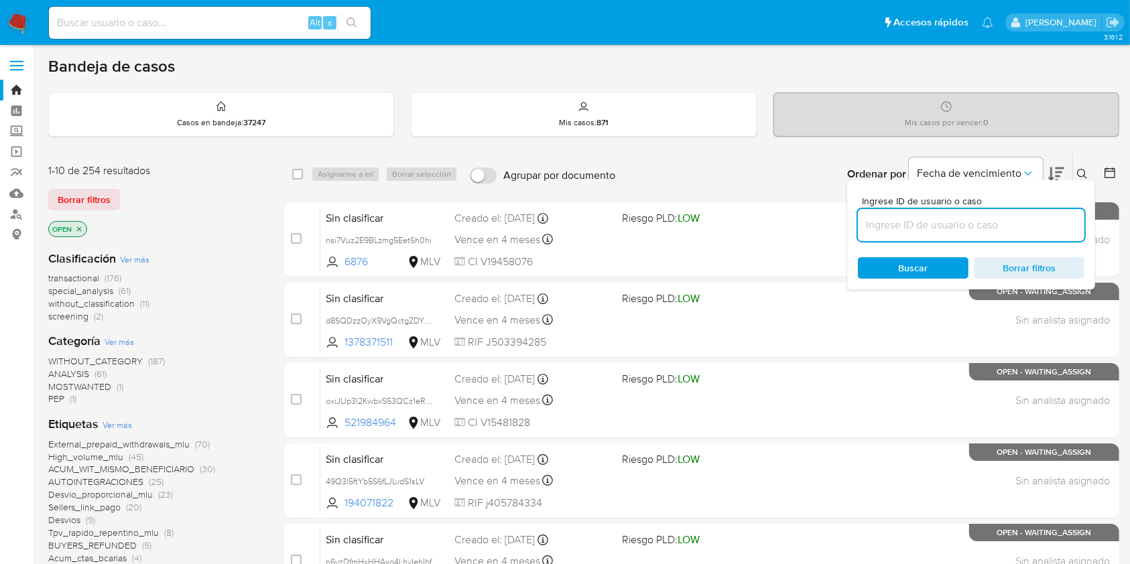
click at [1017, 221] on input at bounding box center [971, 224] width 227 height 17
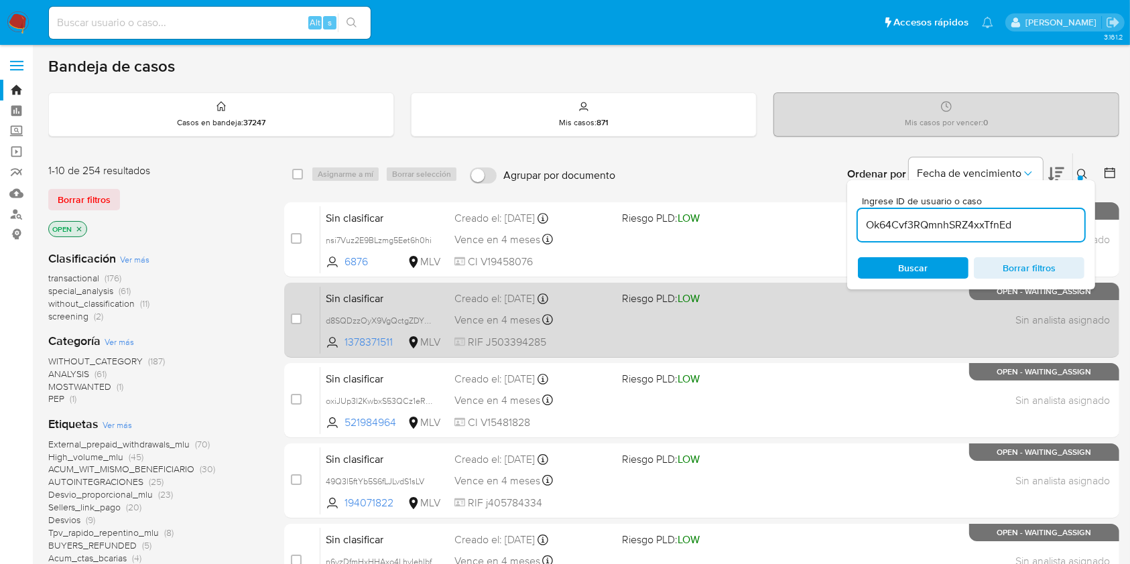
type input "Ok64Cvf3RQmnhSRZ4xxTfnEd"
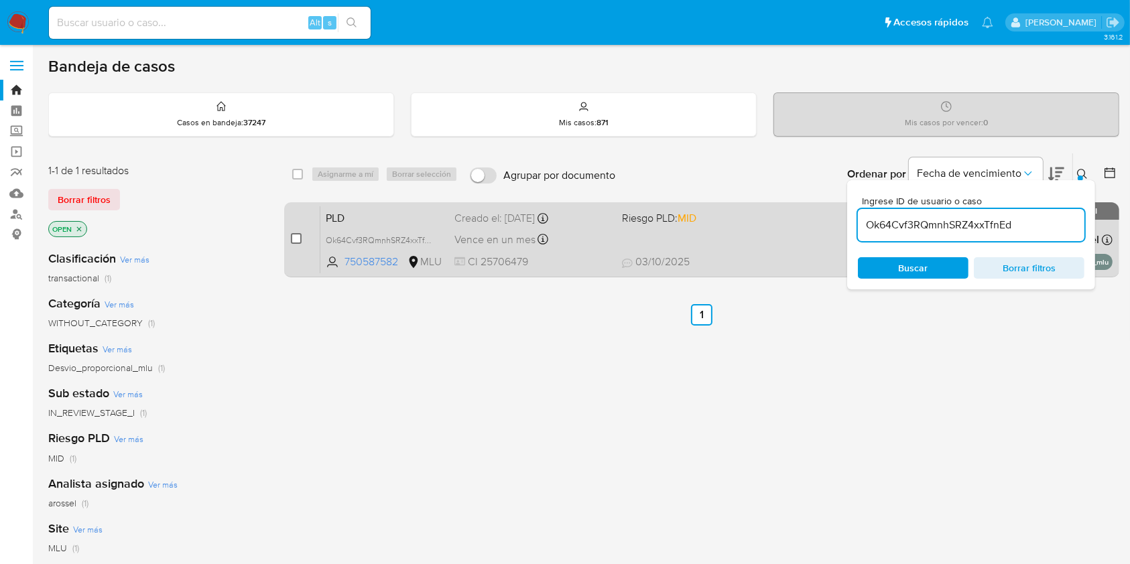
click at [292, 238] on input "checkbox" at bounding box center [296, 238] width 11 height 11
checkbox input "true"
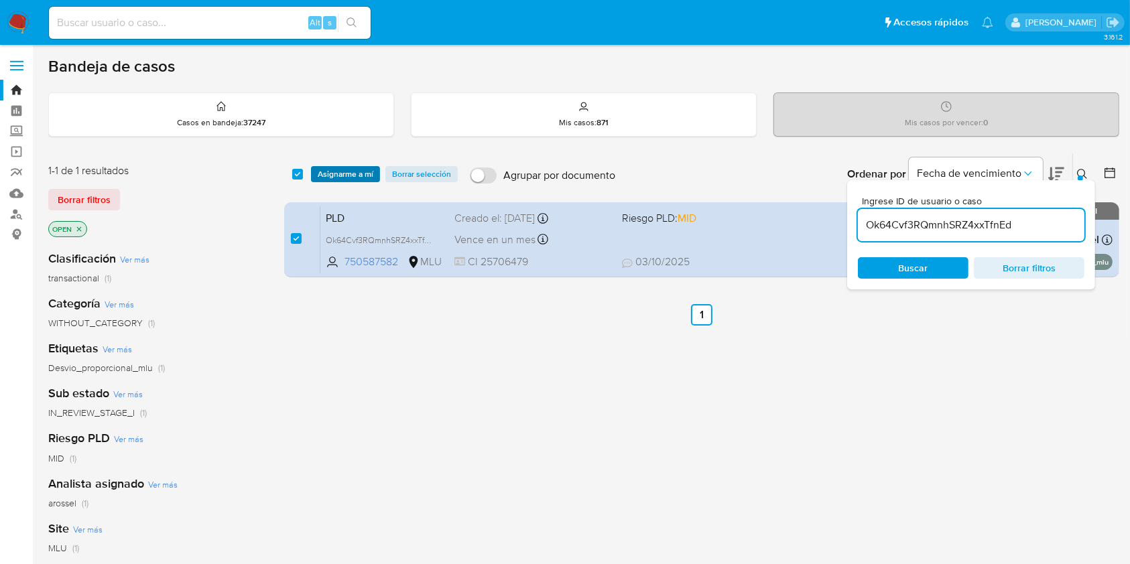
click at [353, 168] on span "Asignarme a mí" at bounding box center [346, 174] width 56 height 13
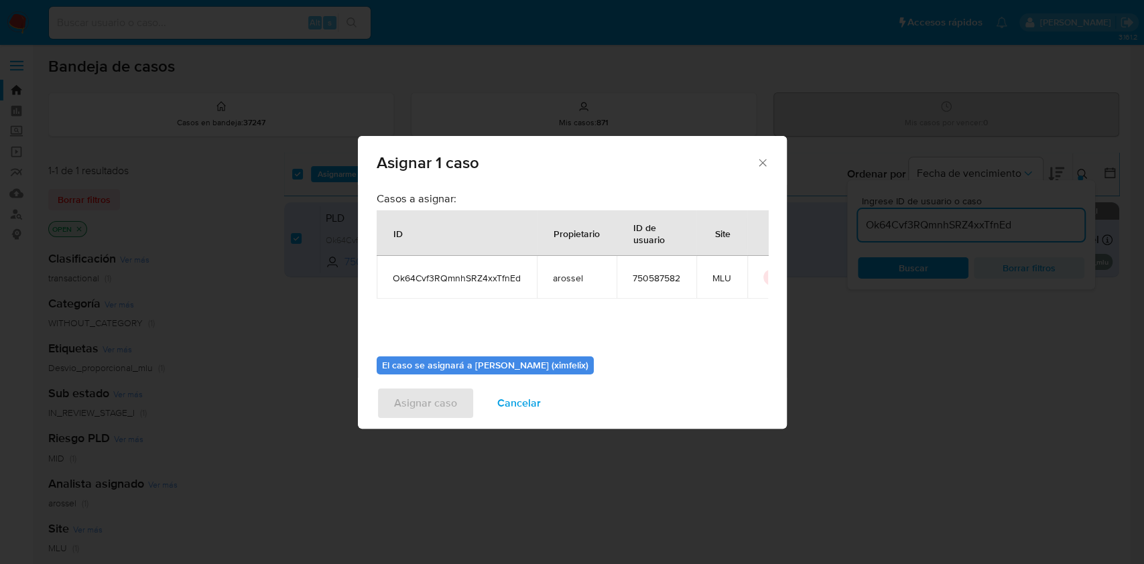
click at [712, 344] on div "Asignar 1 caso Casos a asignar: ID Propietario ID de usuario Site Ok64Cvf3RQmnh…" at bounding box center [572, 282] width 1144 height 564
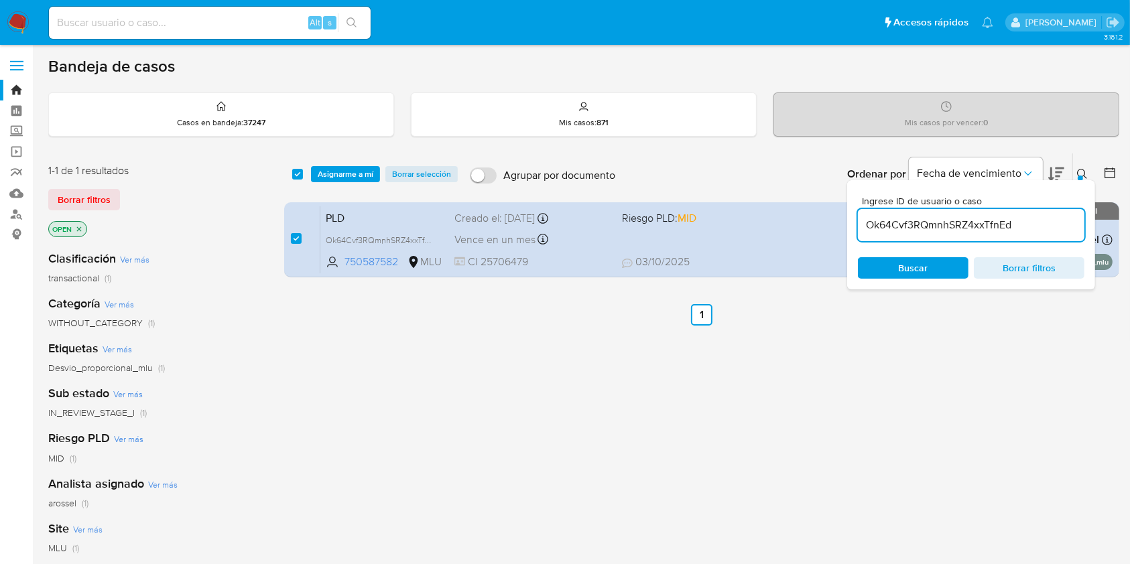
click at [328, 164] on div "select-all-cases-checkbox Asignarme a mí Borrar selección Agrupar por documento…" at bounding box center [701, 174] width 835 height 42
click at [332, 176] on span "Asignarme a mí" at bounding box center [346, 174] width 56 height 13
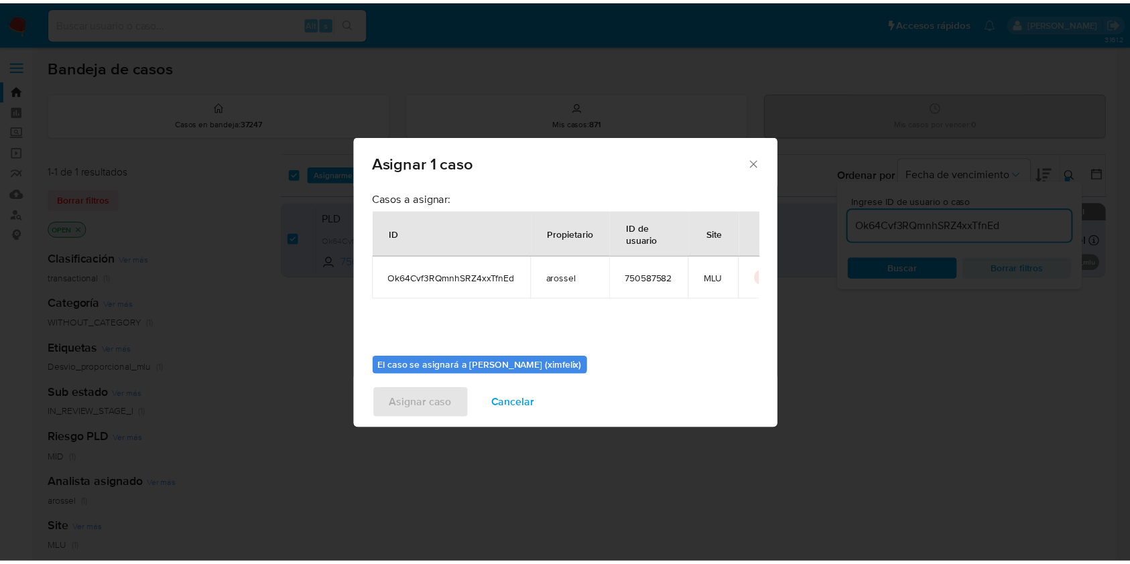
scroll to position [68, 0]
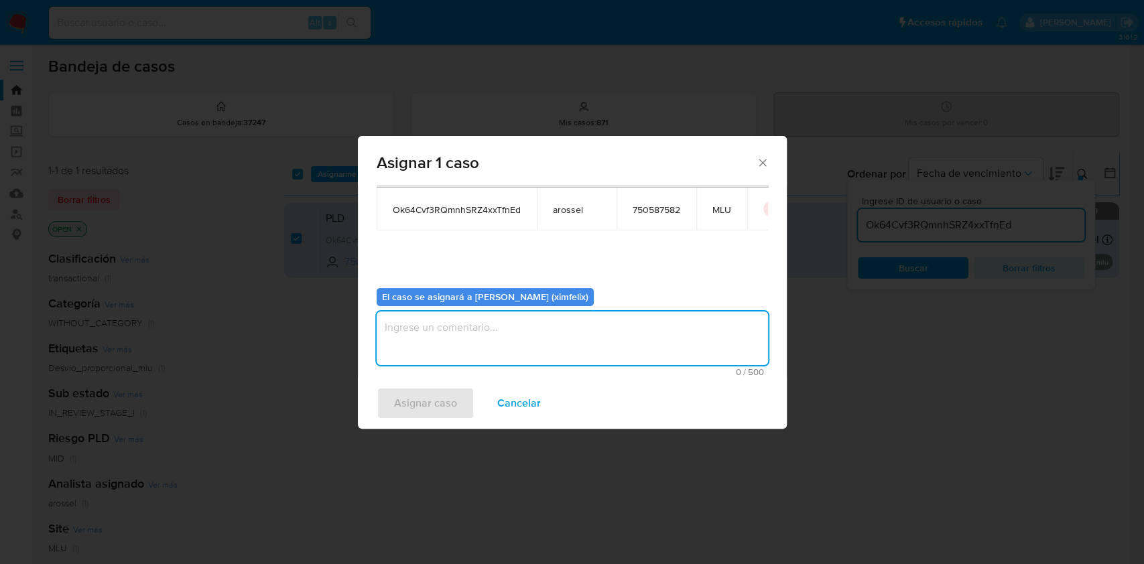
click at [644, 341] on textarea "assign-modal" at bounding box center [572, 339] width 391 height 54
click at [422, 399] on span "Asignar caso" at bounding box center [425, 403] width 63 height 29
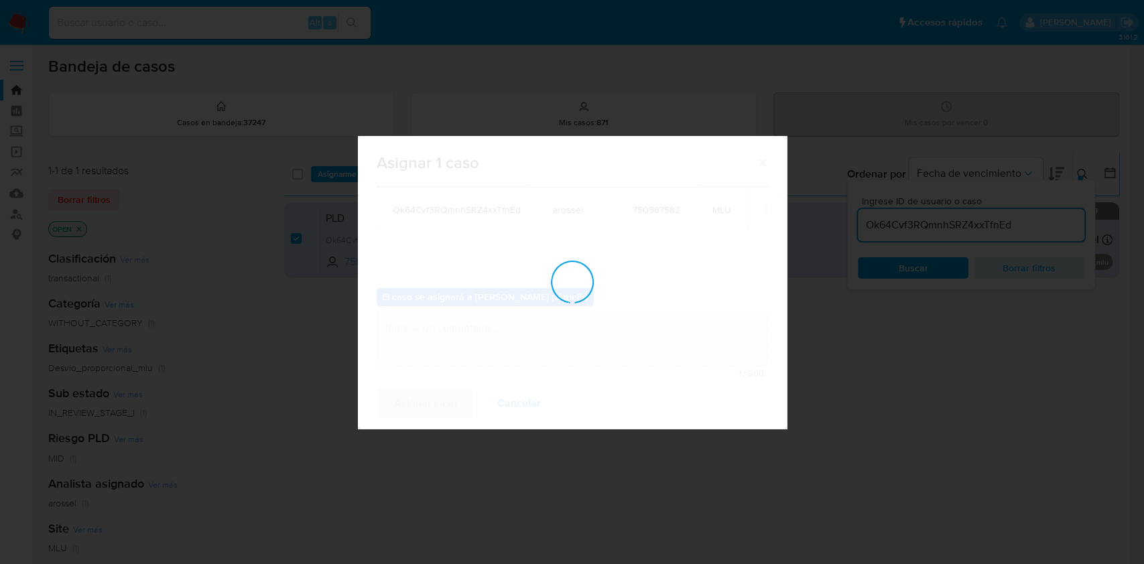
checkbox input "false"
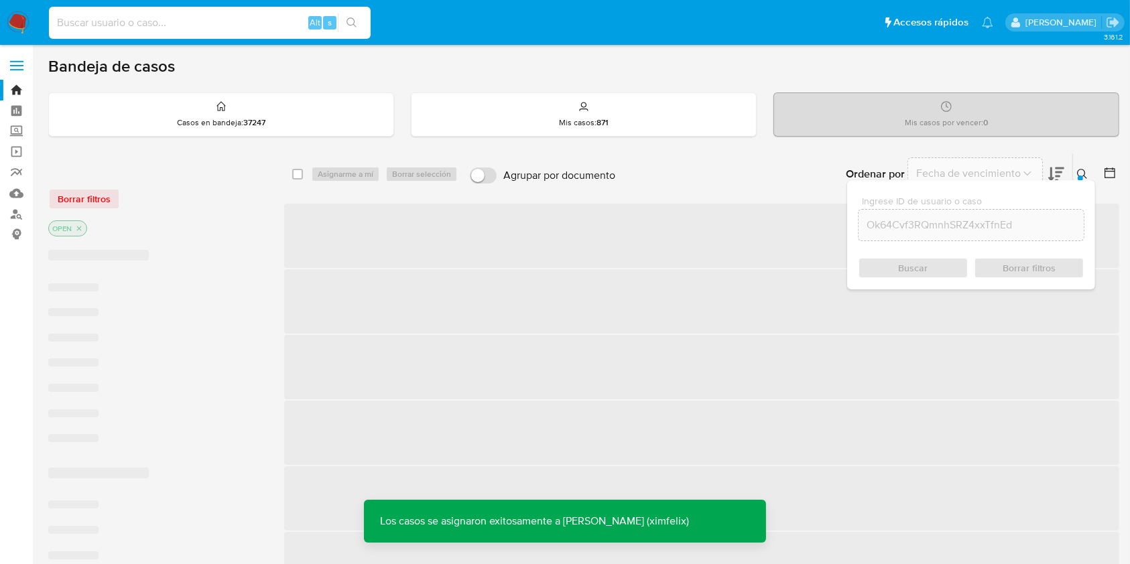
click at [129, 23] on input at bounding box center [210, 22] width 322 height 17
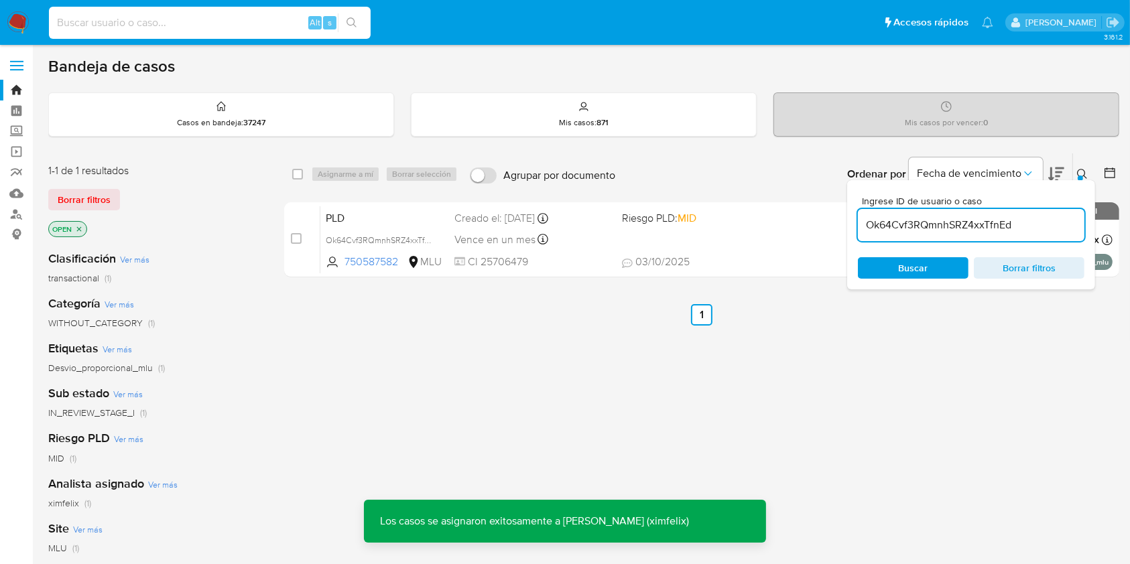
paste input "Ok64Cvf3RQmnhSRZ4xxTfnEd"
type input "Ok64Cvf3RQmnhSRZ4xxTfnEd"
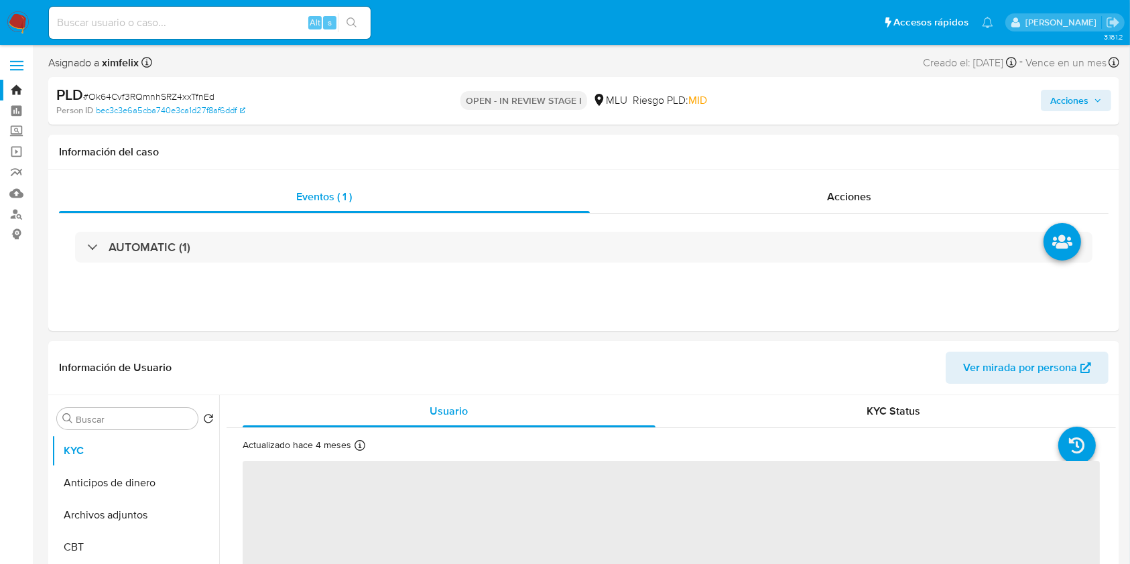
select select "10"
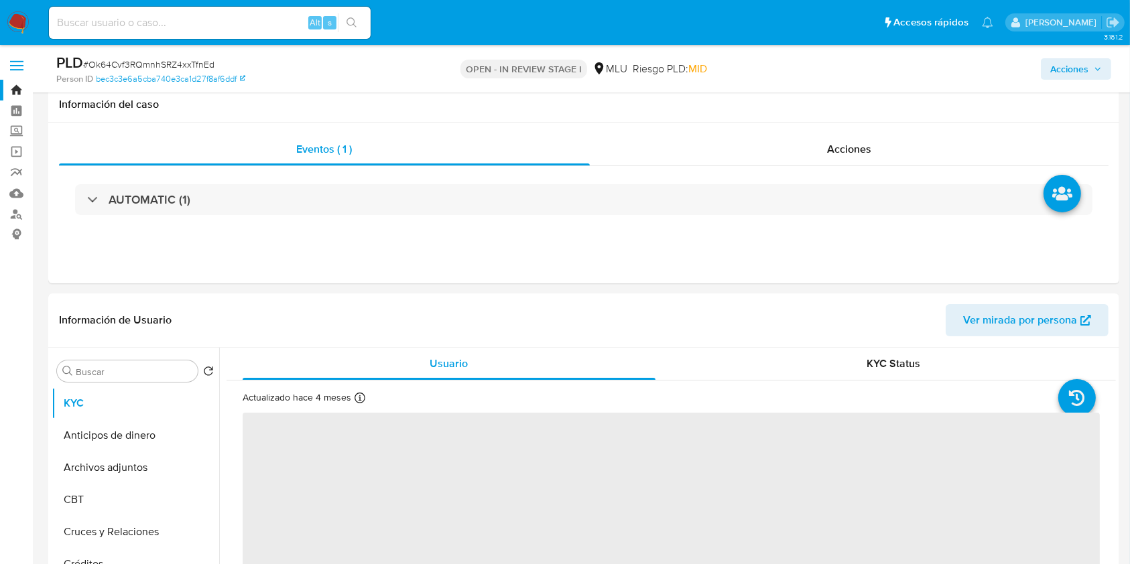
scroll to position [493, 0]
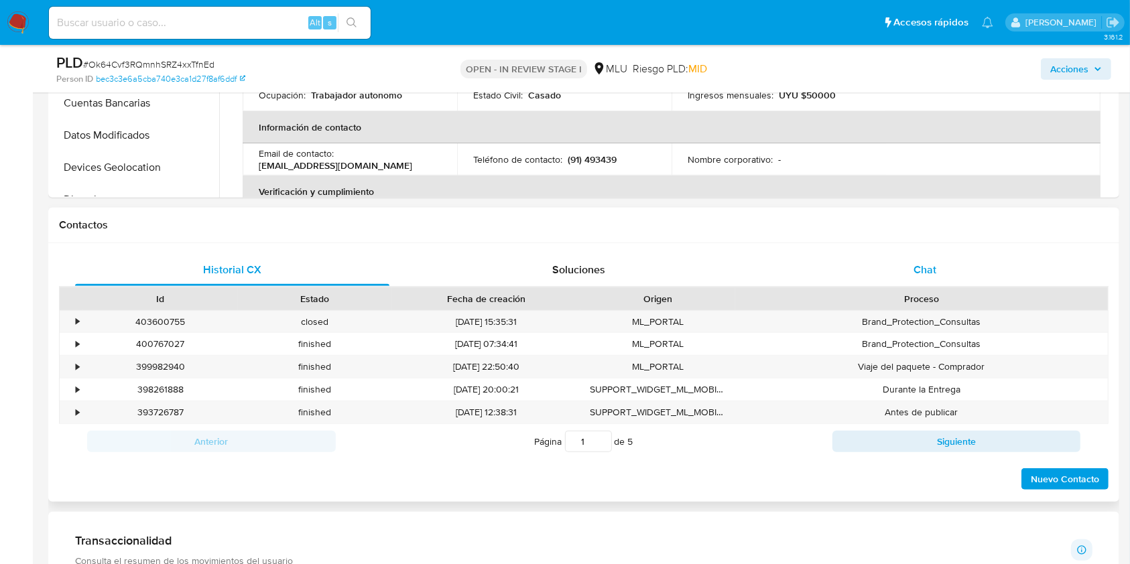
click at [952, 283] on div "Chat" at bounding box center [925, 270] width 314 height 32
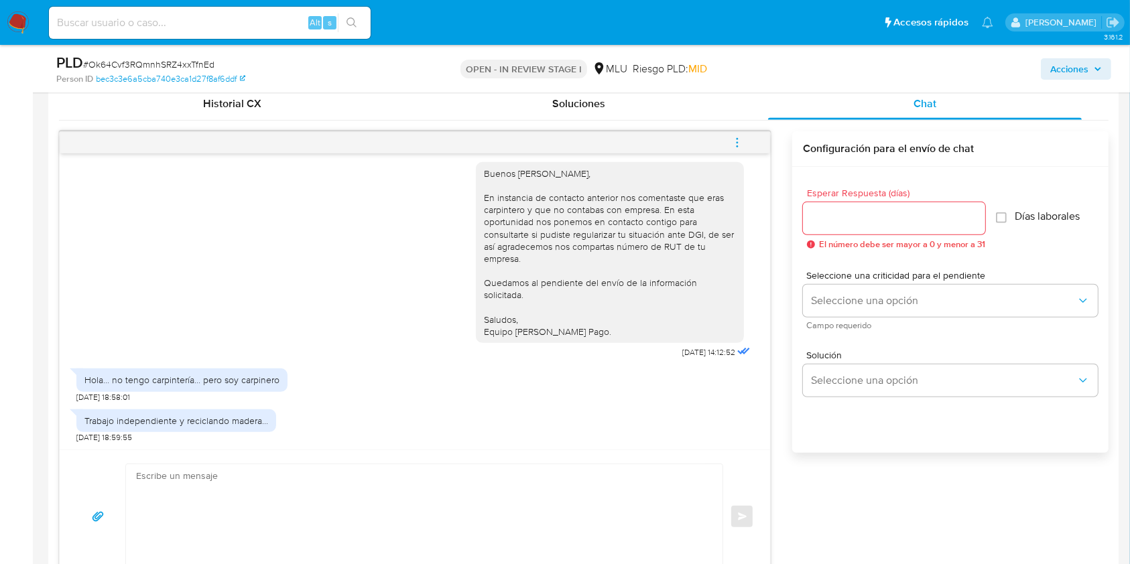
scroll to position [0, 0]
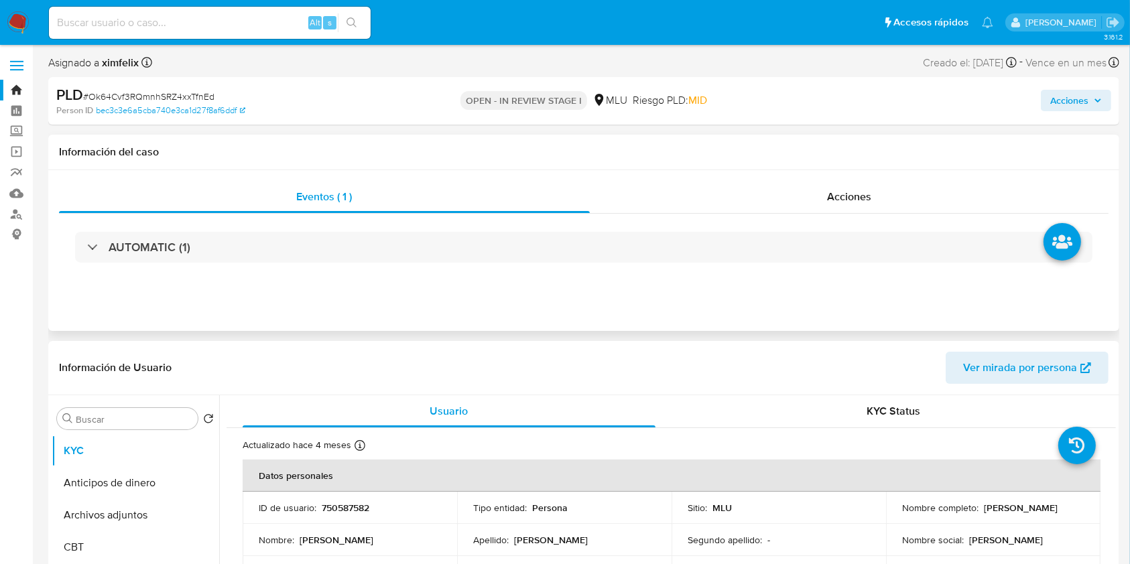
click at [879, 221] on div "AUTOMATIC (1)" at bounding box center [584, 247] width 1050 height 67
click at [860, 263] on div "AUTOMATIC (1)" at bounding box center [584, 247] width 1050 height 67
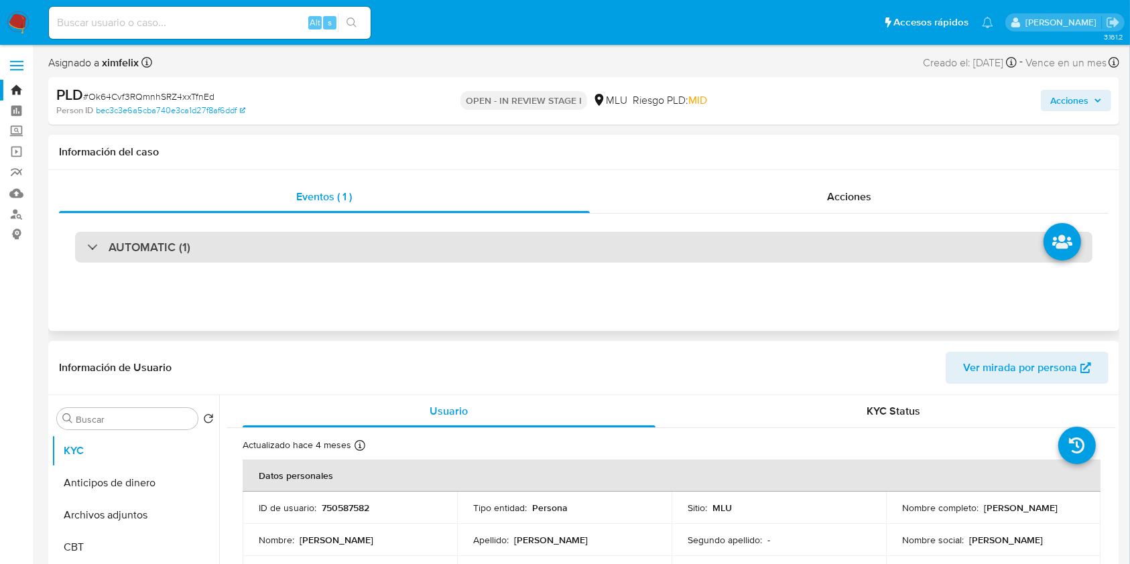
click at [871, 239] on div "AUTOMATIC (1)" at bounding box center [583, 247] width 1017 height 31
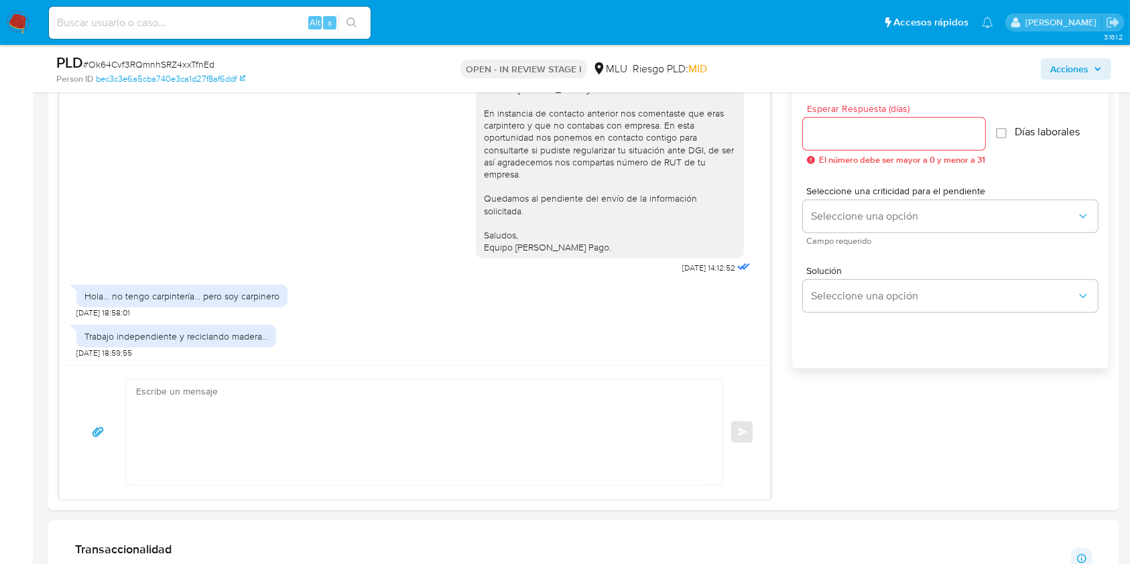
scroll to position [1229, 0]
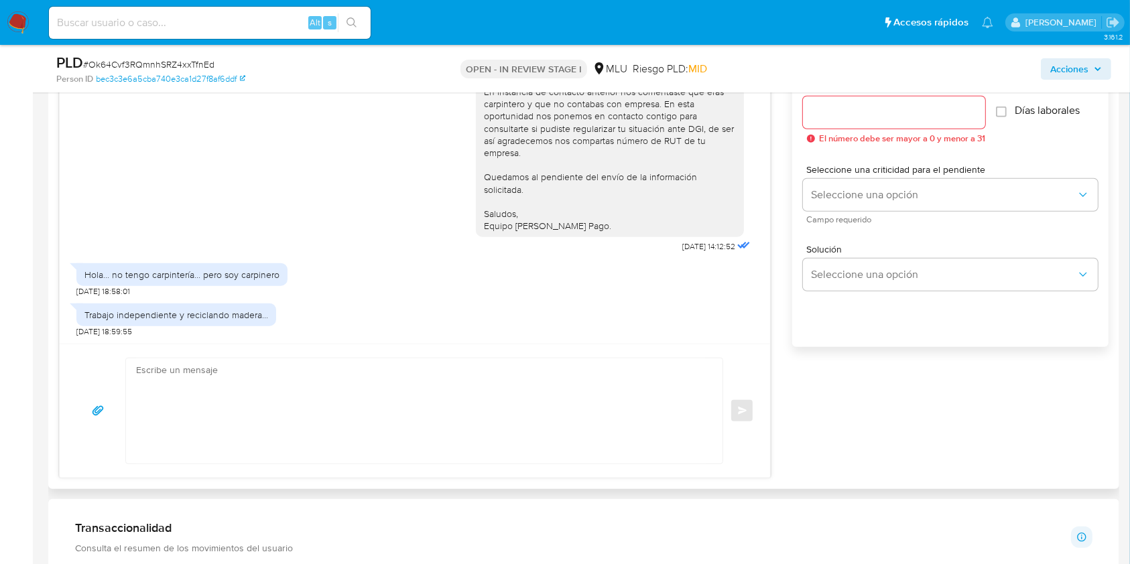
click at [499, 403] on textarea at bounding box center [421, 411] width 570 height 105
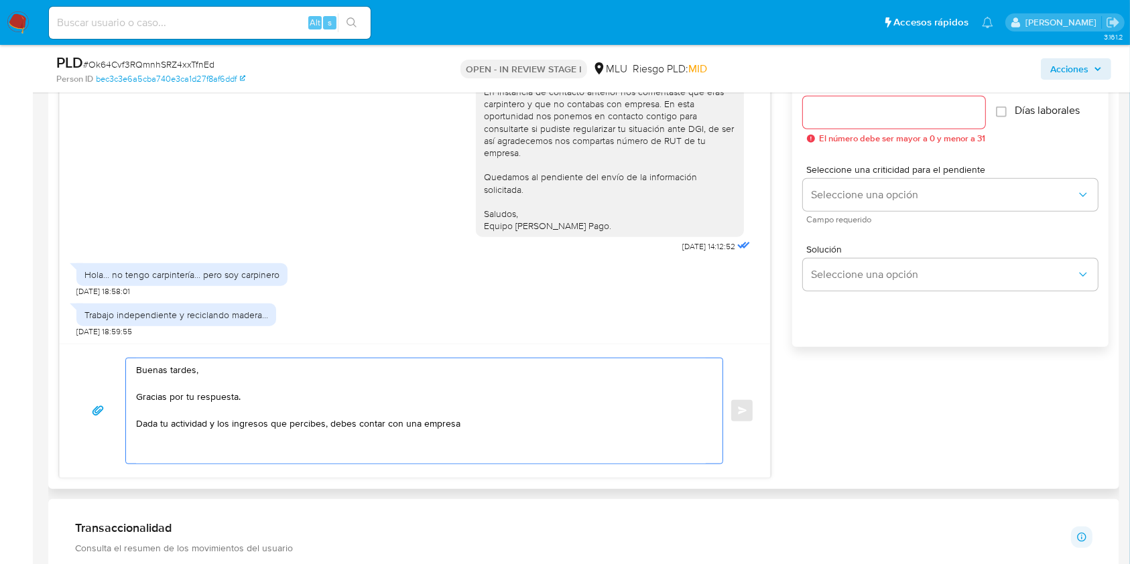
drag, startPoint x: 483, startPoint y: 423, endPoint x: 454, endPoint y: 430, distance: 30.2
click at [454, 430] on textarea "Buenas tardes, Gracias por tu respuesta. Dada tu actividad y los ingresos que p…" at bounding box center [421, 411] width 570 height 105
paste textarea "Sugerimos que te contactes con un contador para que te pueda brindar el asesora…"
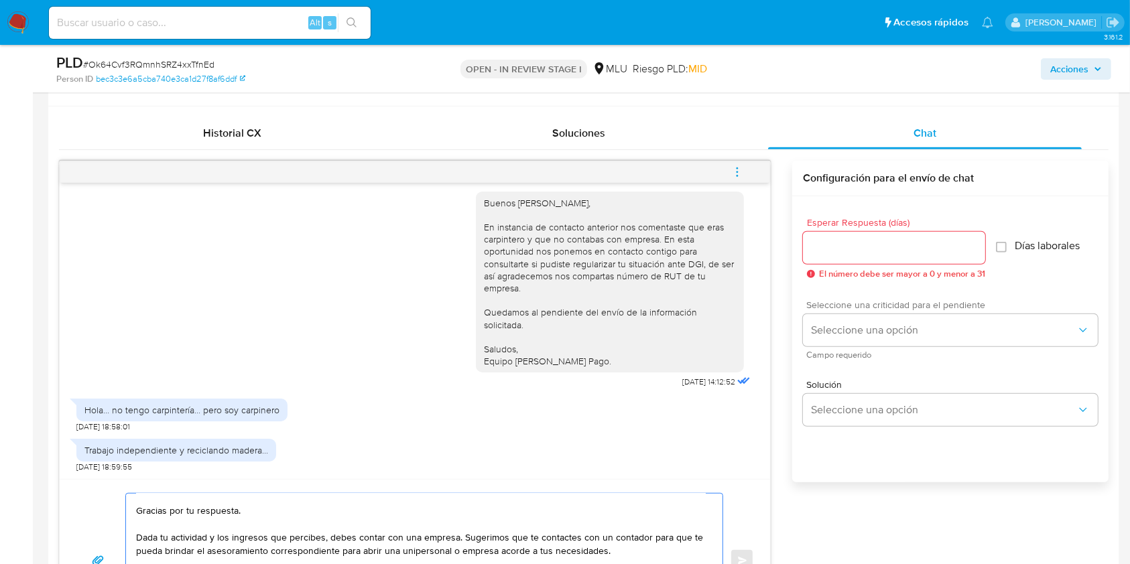
scroll to position [1085, 0]
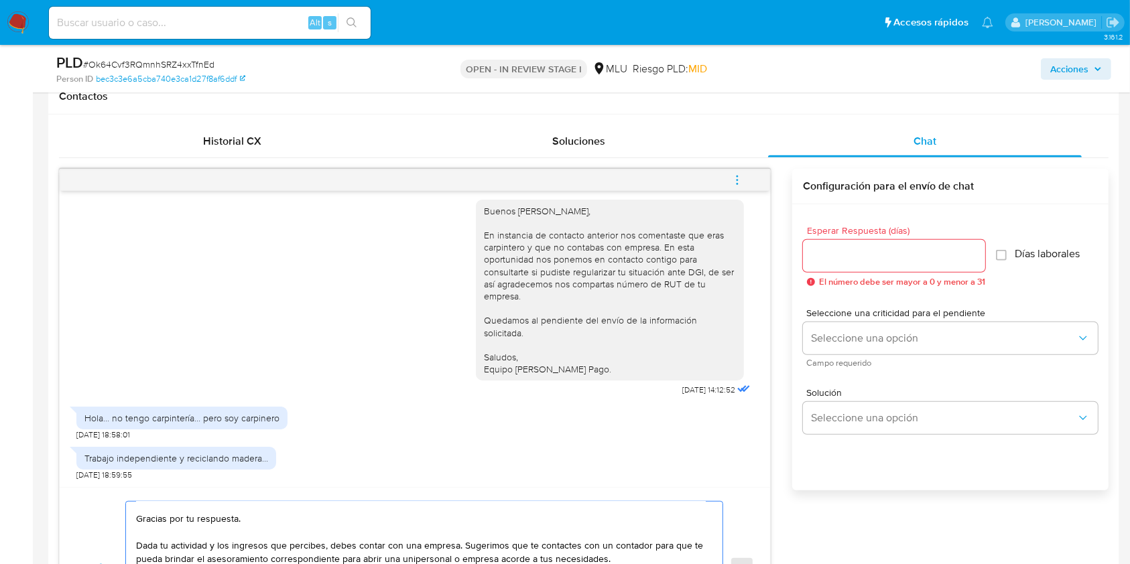
type textarea "Buenas tardes, Gracias por tu respuesta. Dada tu actividad y los ingresos que p…"
click at [832, 255] on input "Esperar Respuesta (días)" at bounding box center [894, 255] width 182 height 17
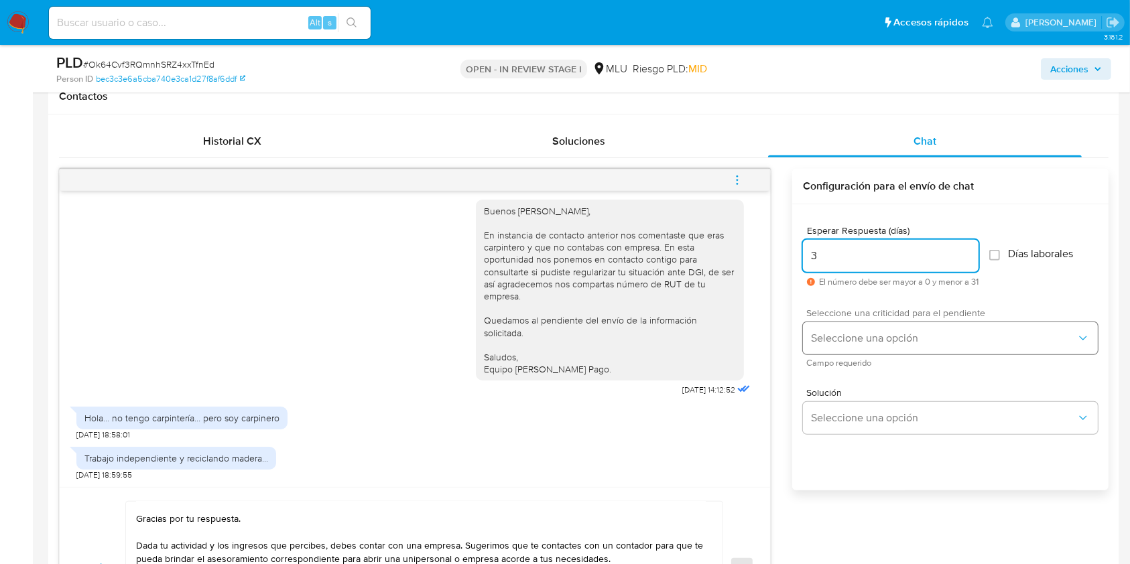
type input "3"
click at [867, 340] on span "Seleccione una opción" at bounding box center [943, 338] width 265 height 13
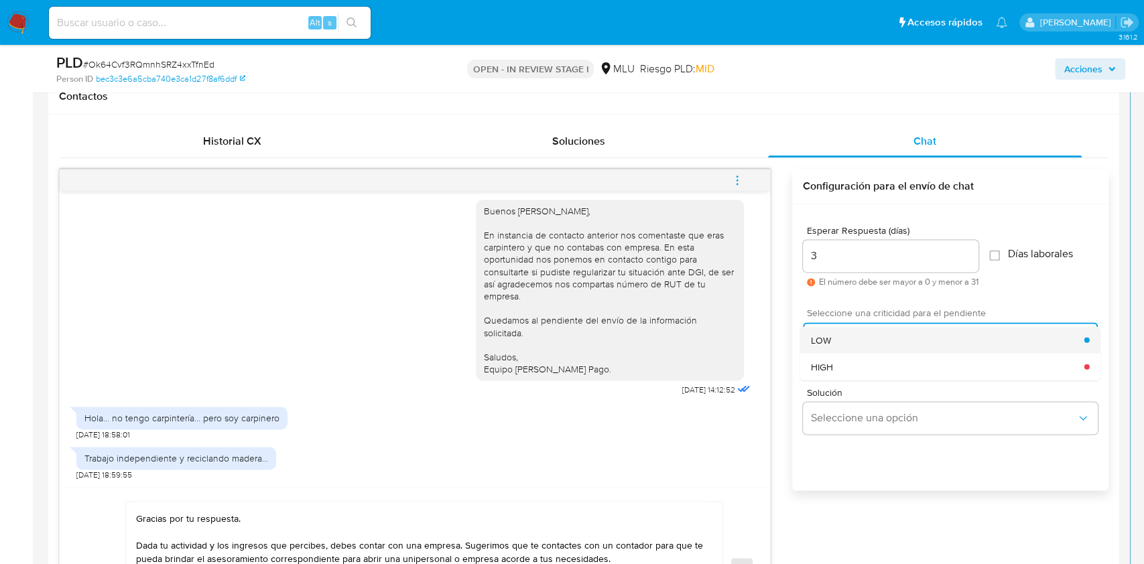
click at [857, 335] on div "LOW" at bounding box center [947, 339] width 273 height 27
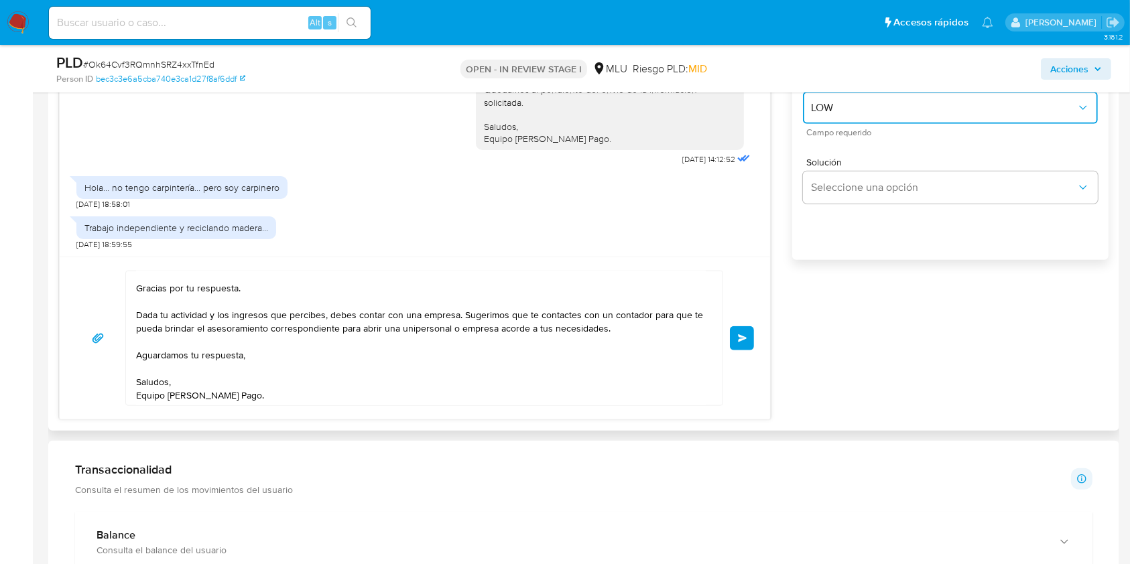
scroll to position [1356, 0]
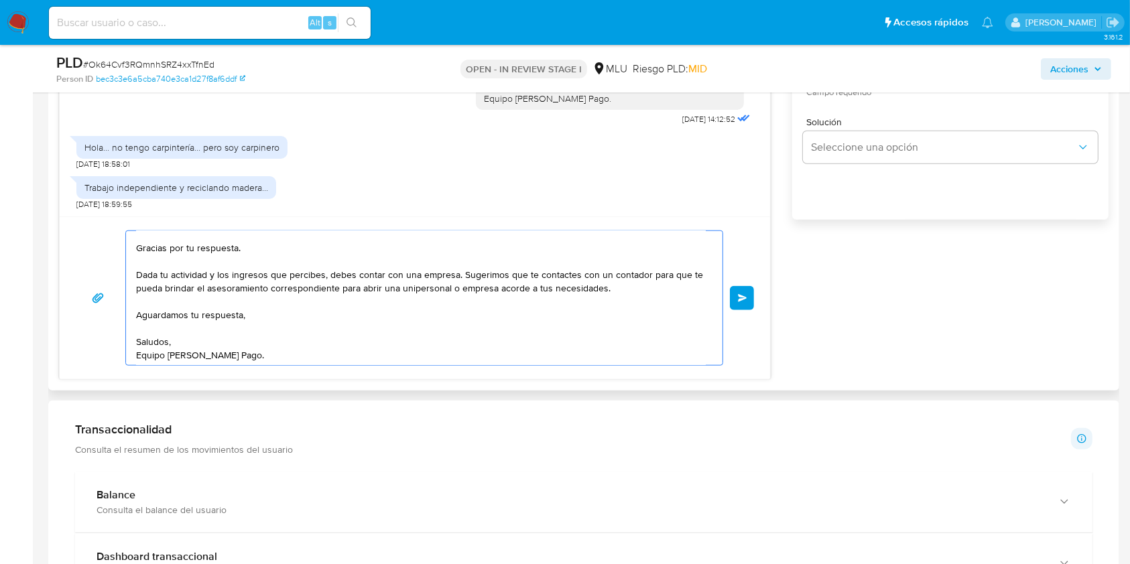
click at [464, 299] on textarea "Buenas tardes, Gracias por tu respuesta. Dada tu actividad y los ingresos que p…" at bounding box center [421, 298] width 570 height 134
click at [429, 319] on textarea "Buenas tardes, Gracias por tu respuesta. Dada tu actividad y los ingresos que p…" at bounding box center [421, 298] width 570 height 134
type textarea "Buenas tardes, Gracias por tu respuesta. Dada tu actividad y los ingresos que p…"
click at [753, 298] on button "Enviar" at bounding box center [742, 298] width 24 height 24
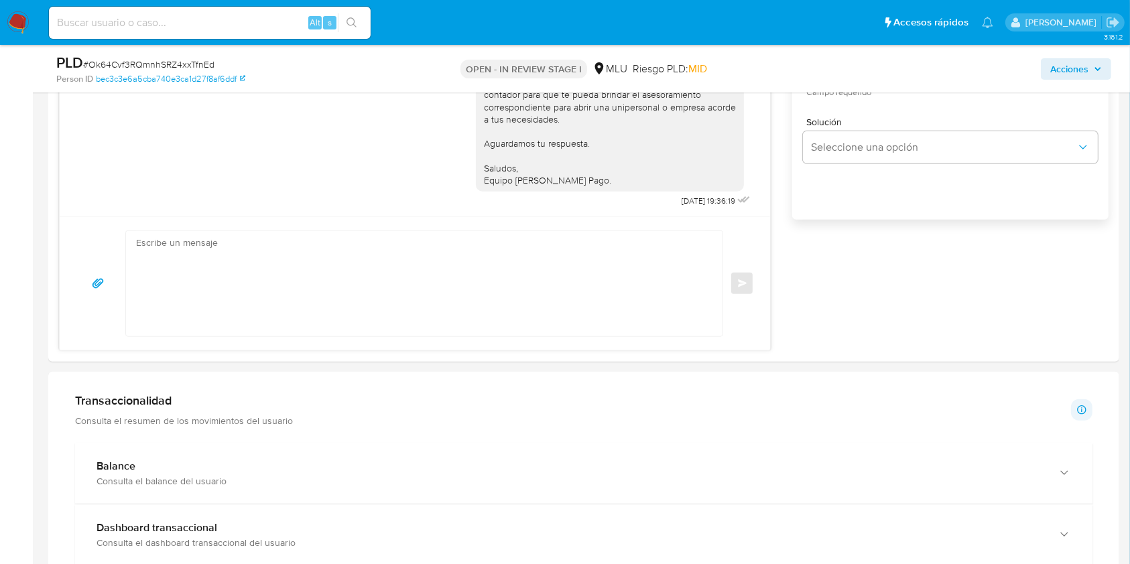
scroll to position [863, 0]
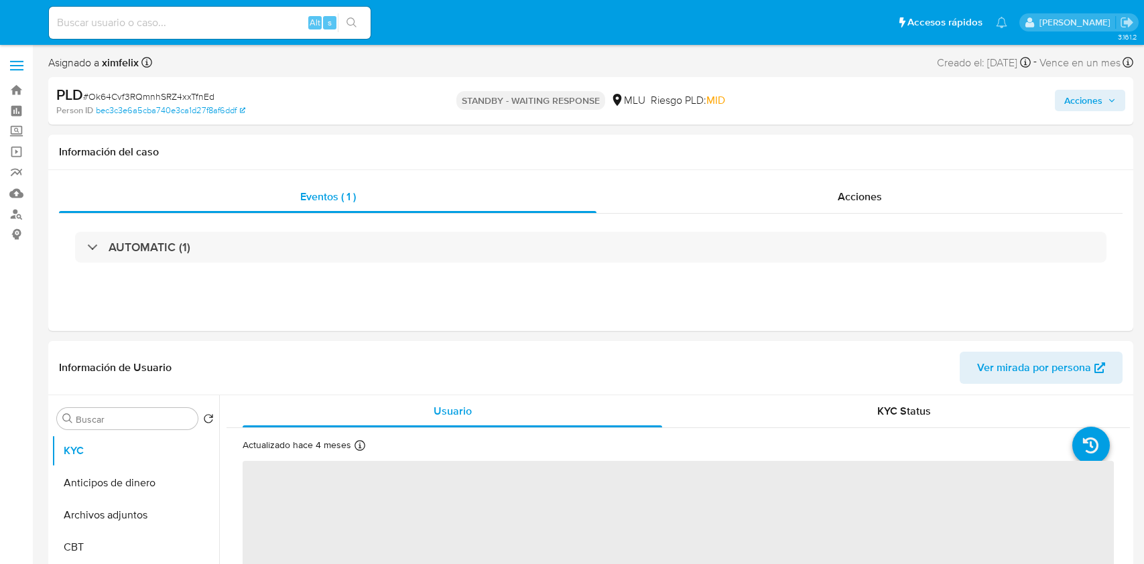
select select "10"
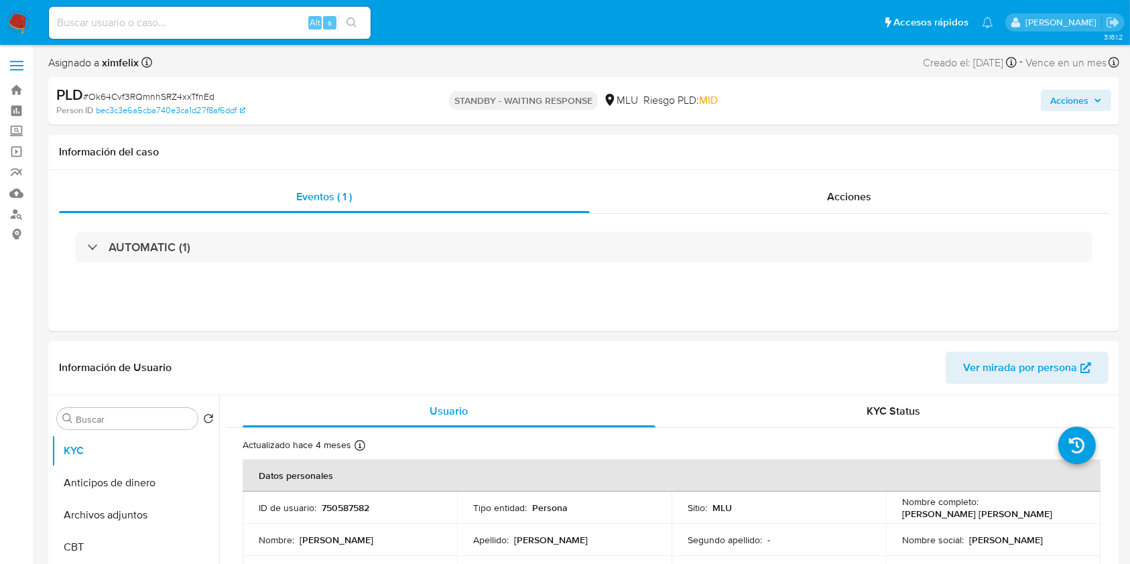
click at [19, 24] on img at bounding box center [18, 22] width 23 height 23
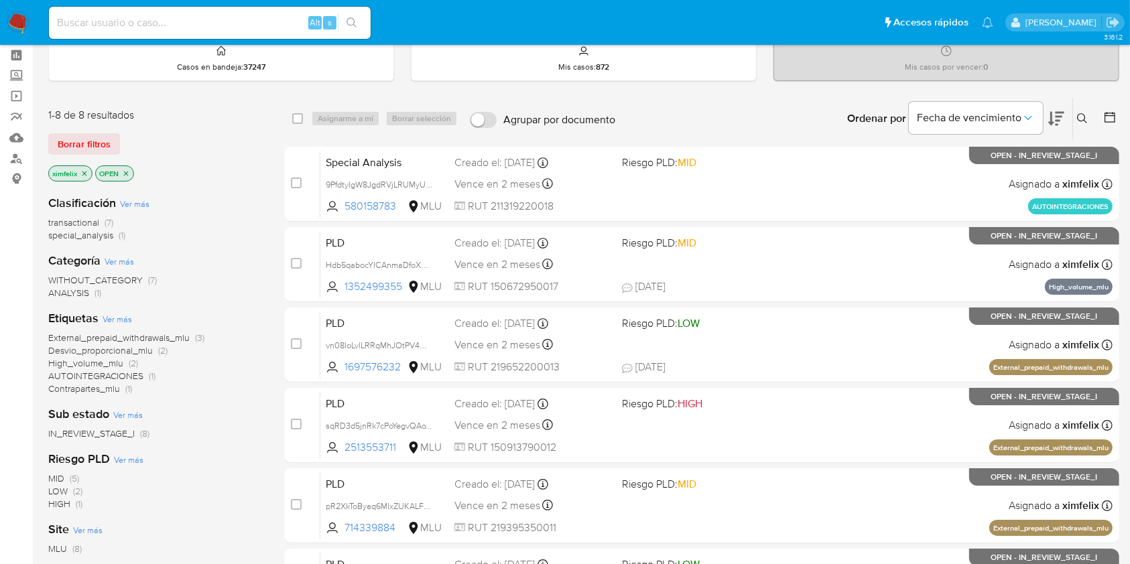
scroll to position [54, 0]
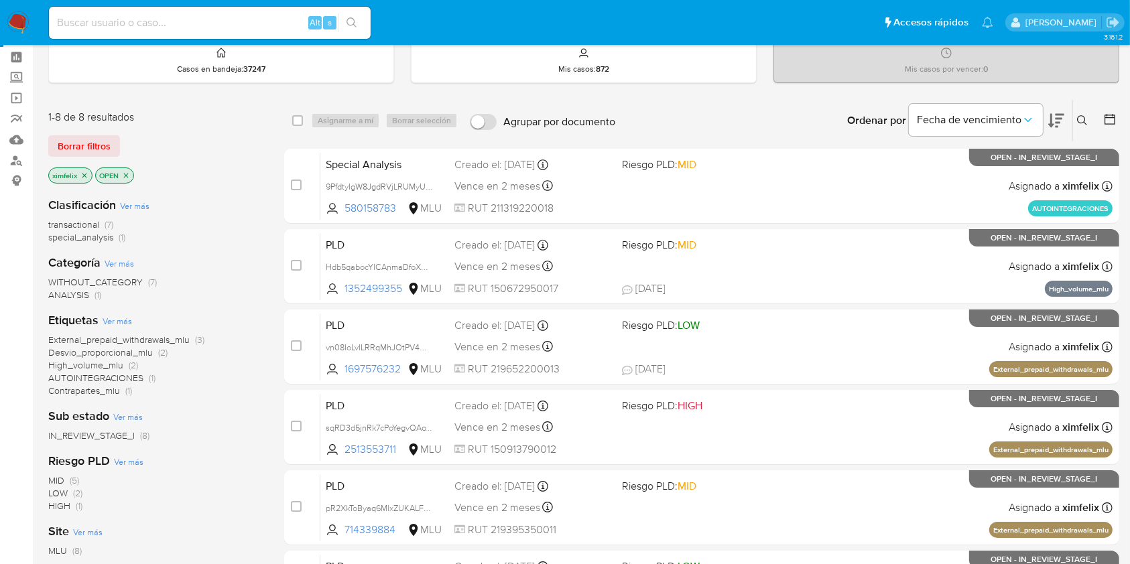
click at [1057, 117] on icon at bounding box center [1056, 121] width 16 height 14
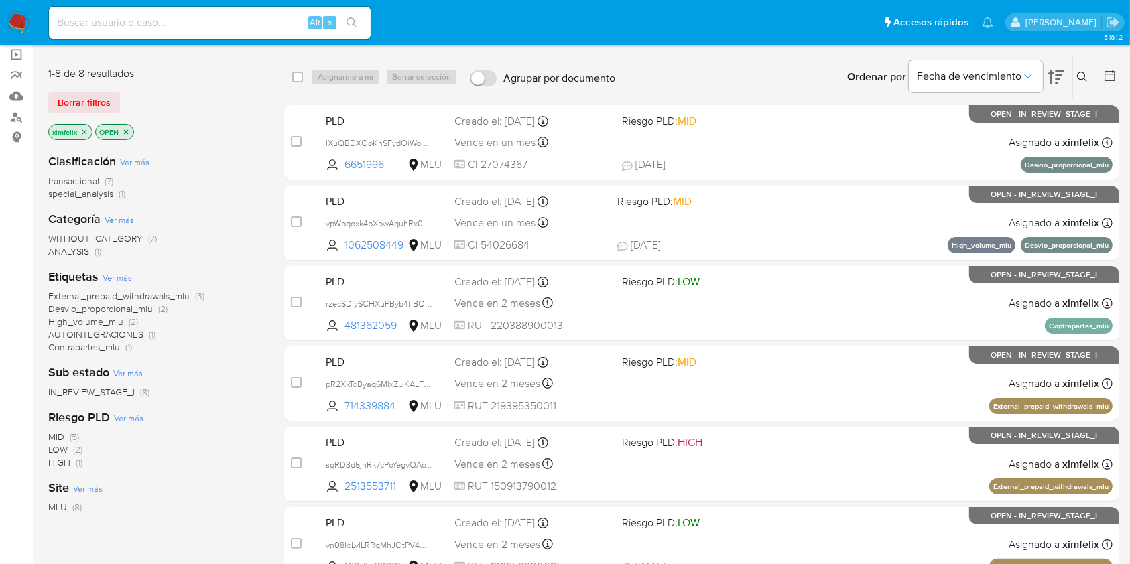
scroll to position [121, 0]
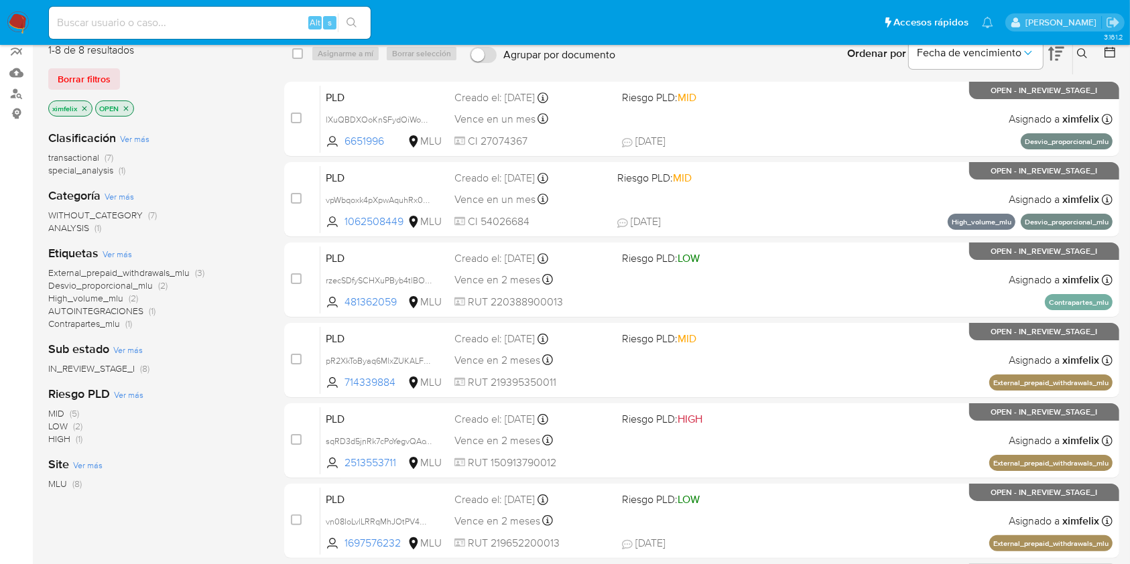
click at [86, 106] on icon "close-filter" at bounding box center [84, 108] width 5 height 5
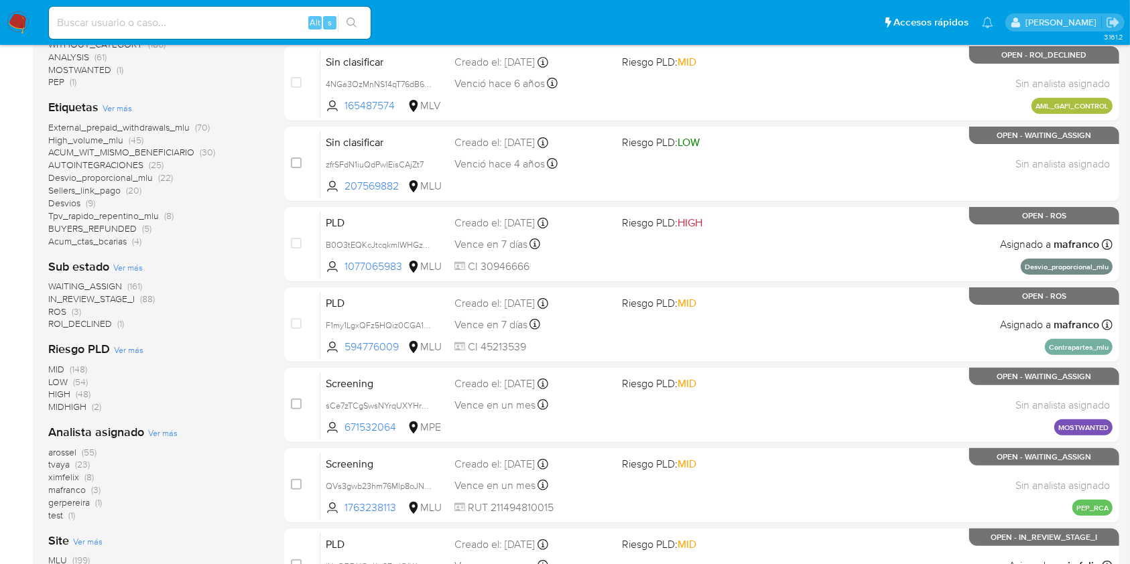
scroll to position [327, 0]
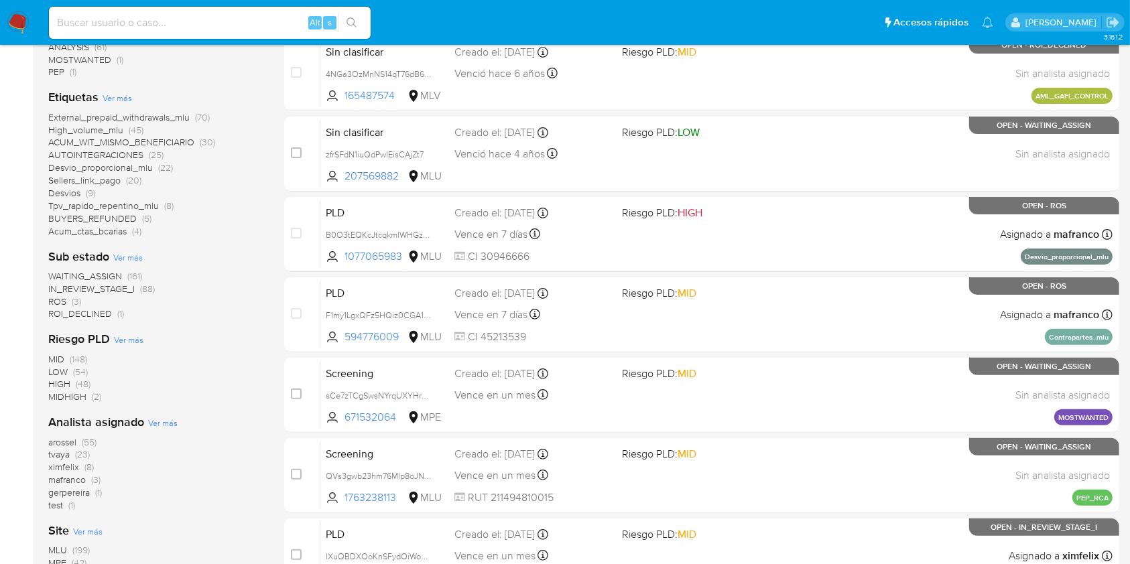
click at [94, 273] on span "WAITING_ASSIGN" at bounding box center [85, 275] width 74 height 13
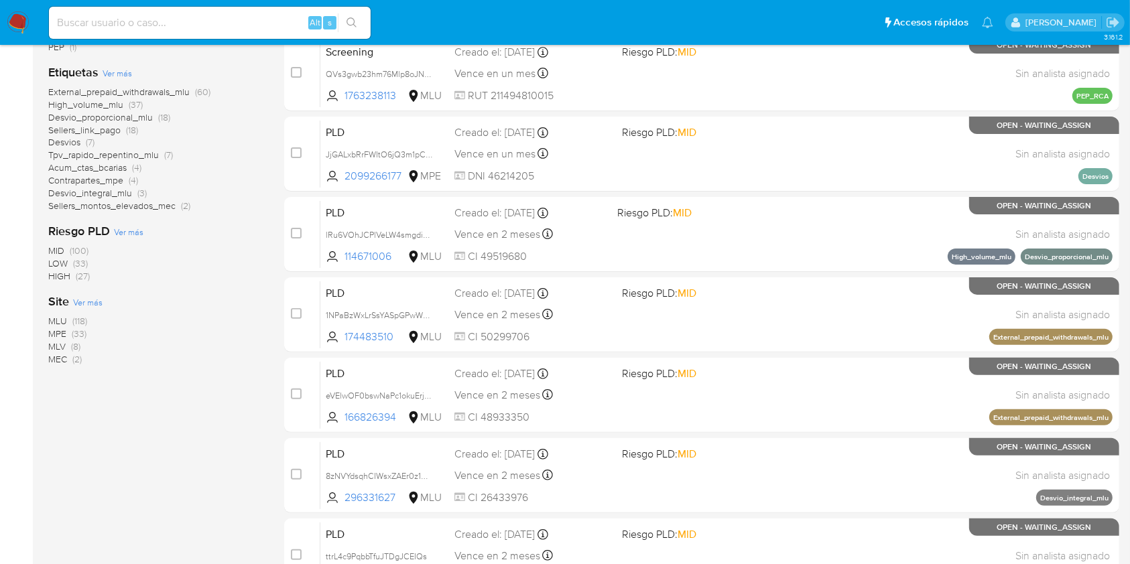
click at [75, 319] on span "(118)" at bounding box center [79, 320] width 15 height 13
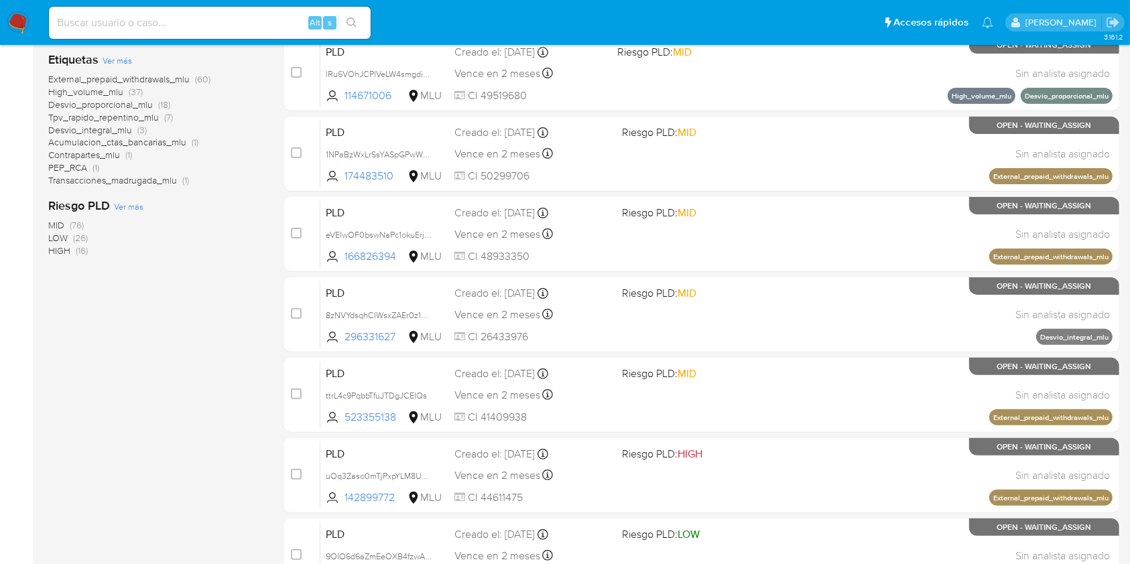
click at [72, 249] on span "HIGH (16)" at bounding box center [68, 251] width 40 height 13
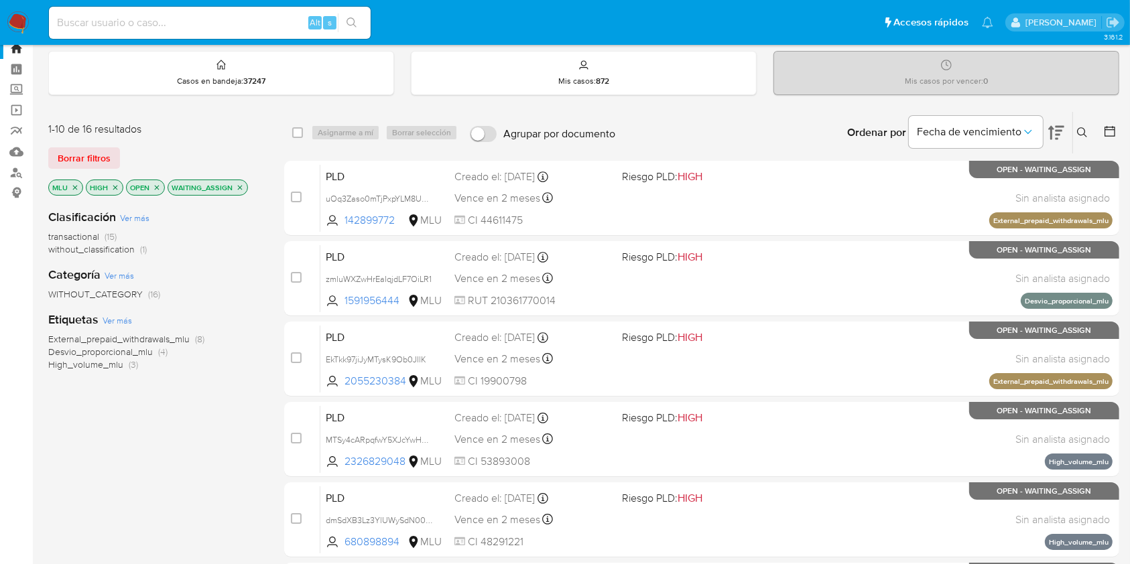
scroll to position [24, 0]
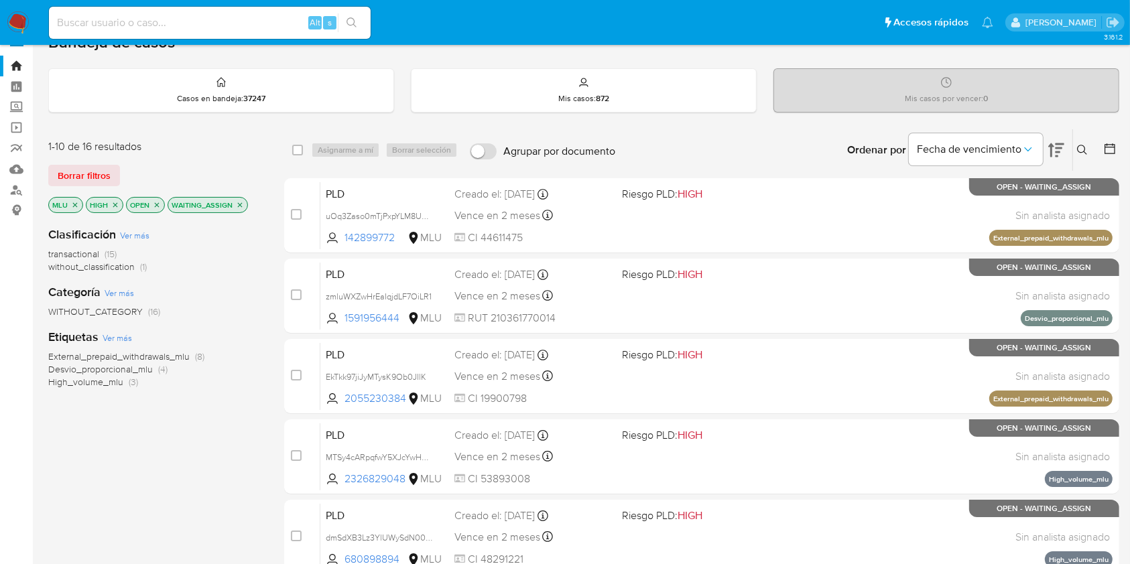
click at [1062, 147] on icon at bounding box center [1056, 150] width 16 height 16
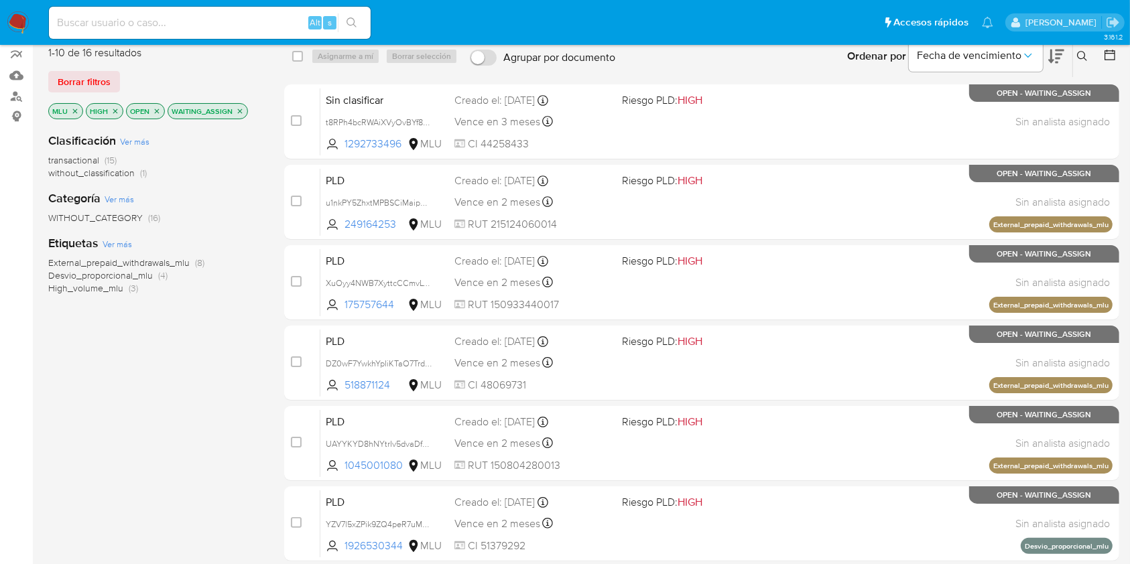
scroll to position [152, 0]
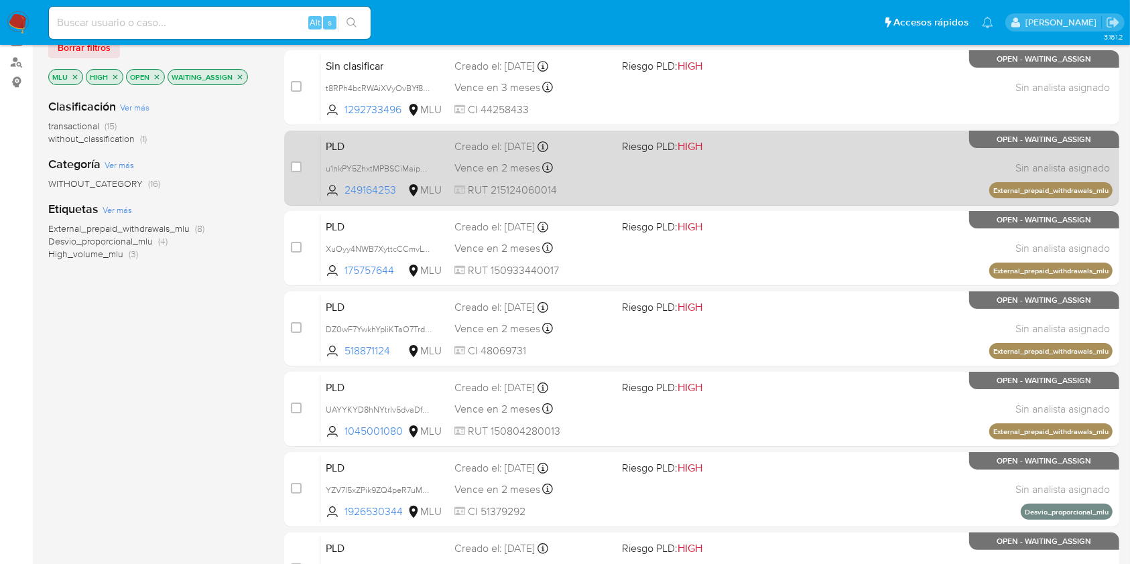
click at [303, 164] on div "case-item-checkbox No es posible asignar el caso" at bounding box center [305, 168] width 29 height 68
click at [296, 166] on input "checkbox" at bounding box center [296, 167] width 11 height 11
checkbox input "true"
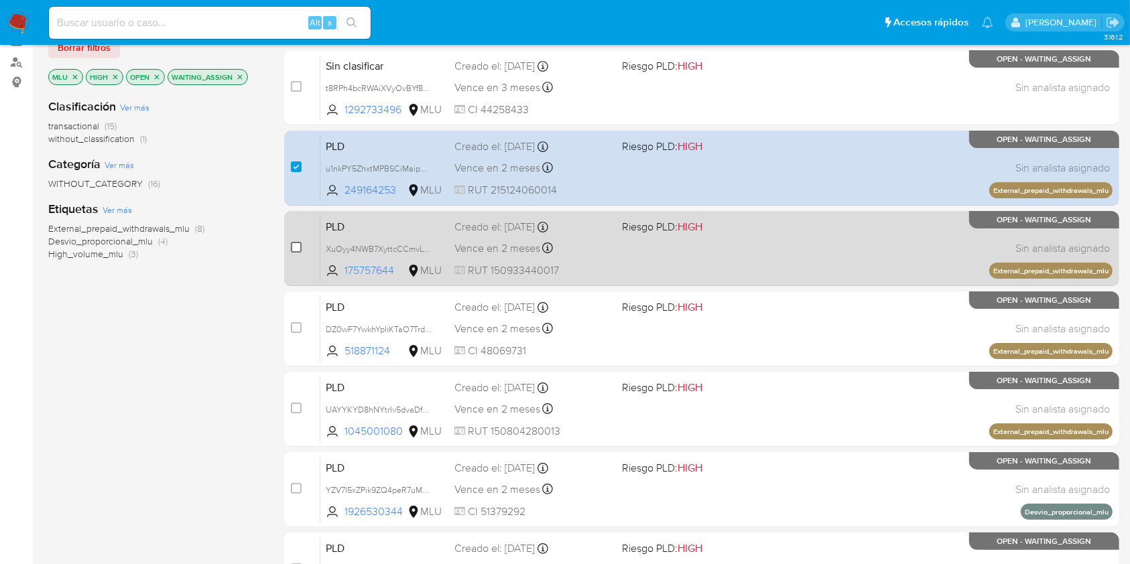
click at [298, 243] on input "checkbox" at bounding box center [296, 247] width 11 height 11
checkbox input "true"
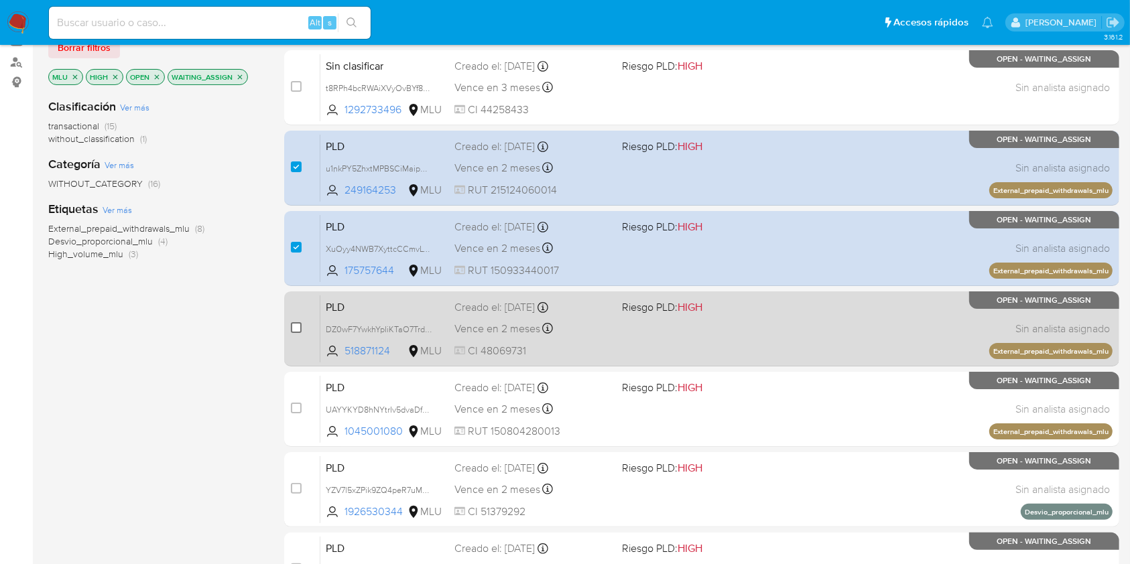
click at [293, 328] on input "checkbox" at bounding box center [296, 327] width 11 height 11
checkbox input "true"
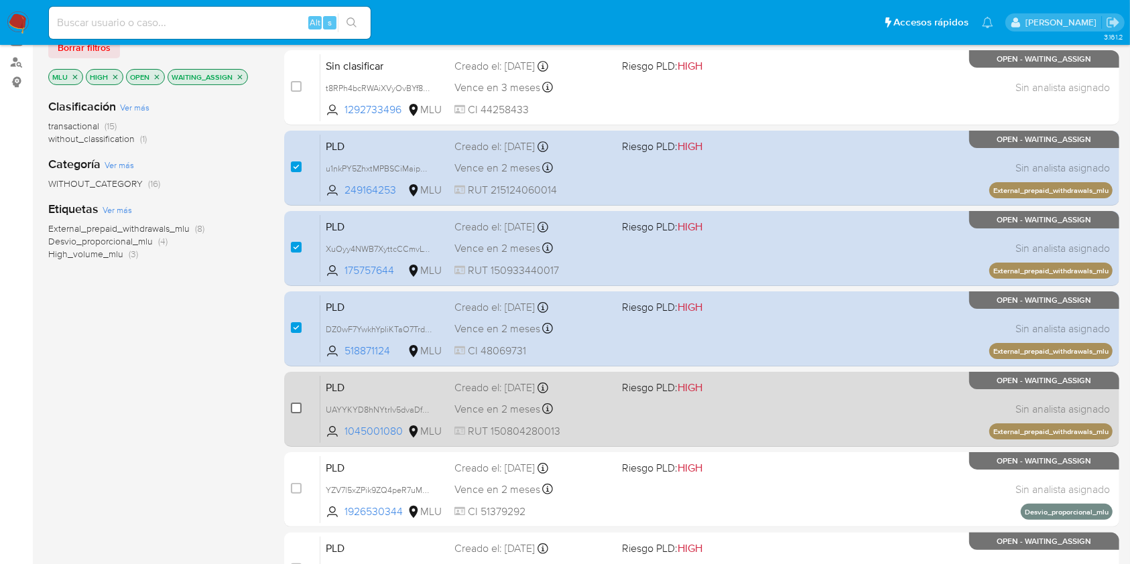
click at [295, 405] on input "checkbox" at bounding box center [296, 408] width 11 height 11
checkbox input "true"
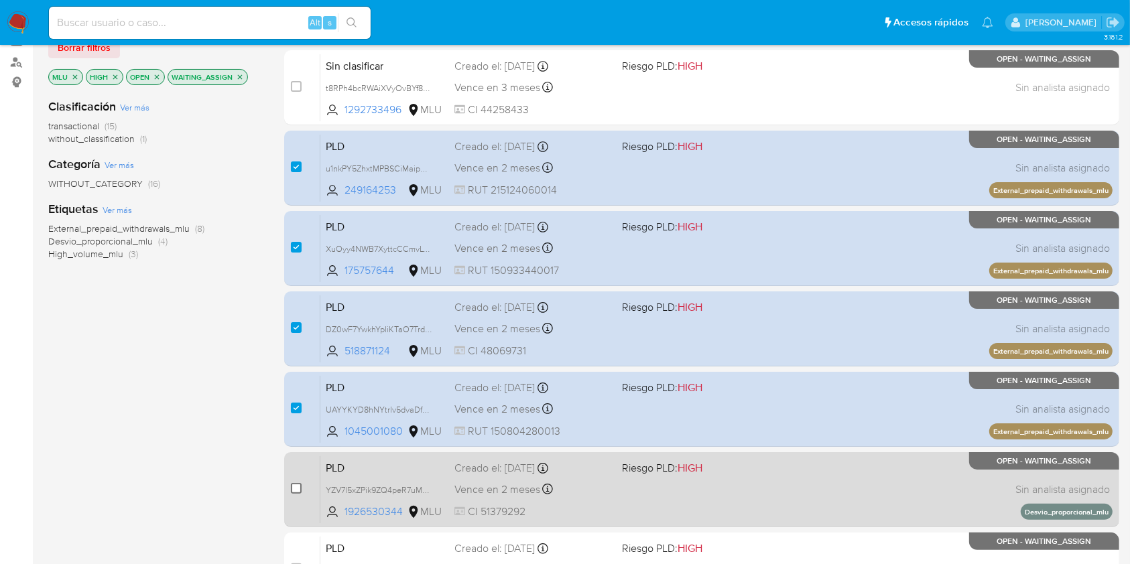
click at [296, 487] on input "checkbox" at bounding box center [296, 488] width 11 height 11
checkbox input "true"
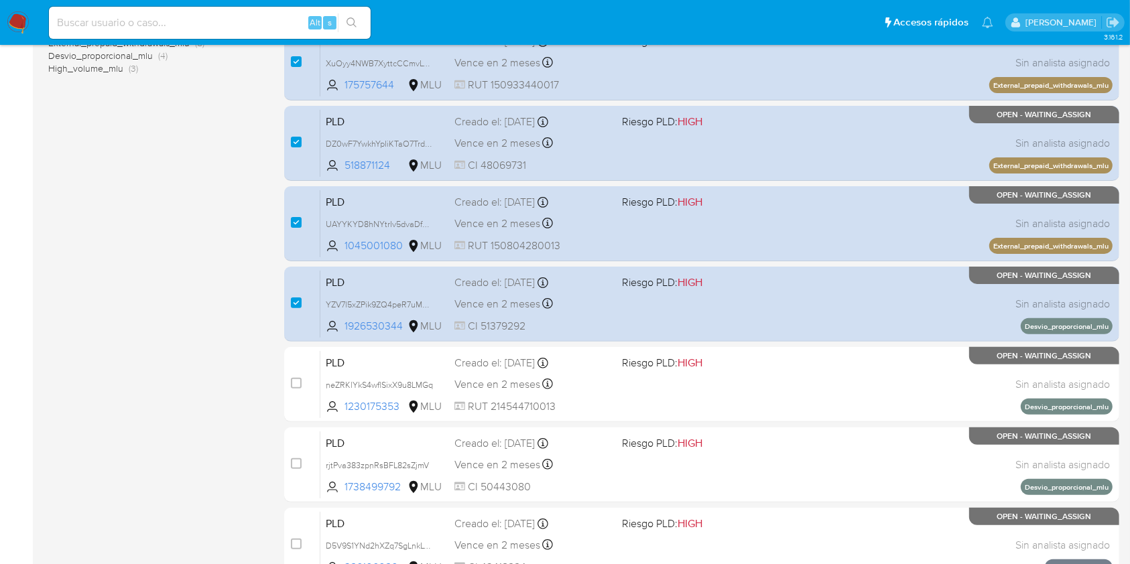
scroll to position [345, 0]
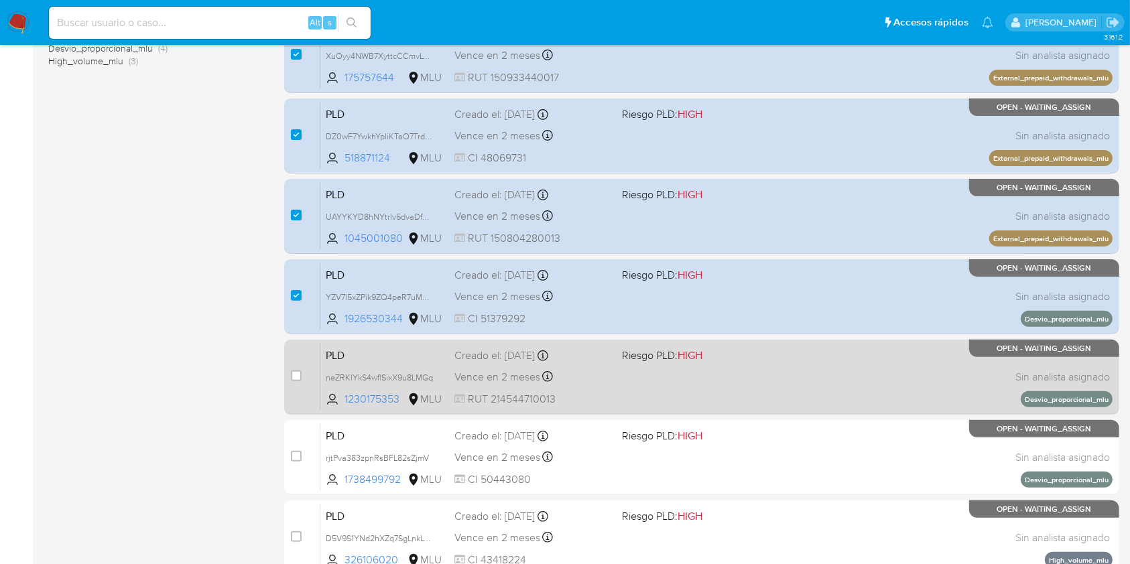
click at [290, 371] on div "case-item-checkbox No es posible asignar el caso PLD neZRKlYkS4wflSixX9u8LMGq 1…" at bounding box center [701, 377] width 835 height 75
click at [294, 376] on input "checkbox" at bounding box center [296, 376] width 11 height 11
checkbox input "true"
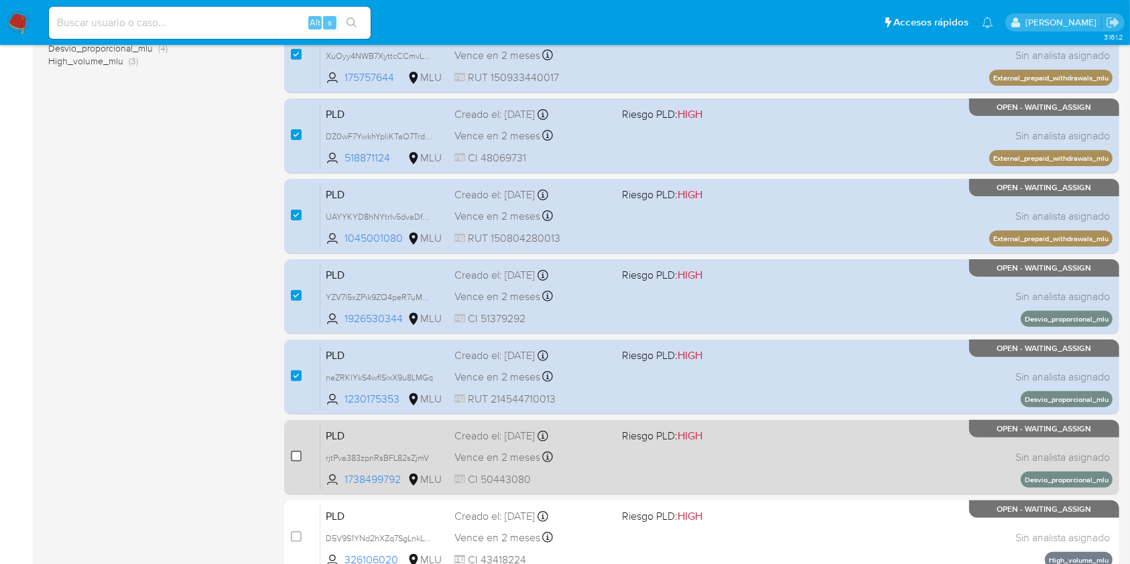
click at [295, 454] on input "checkbox" at bounding box center [296, 456] width 11 height 11
checkbox input "true"
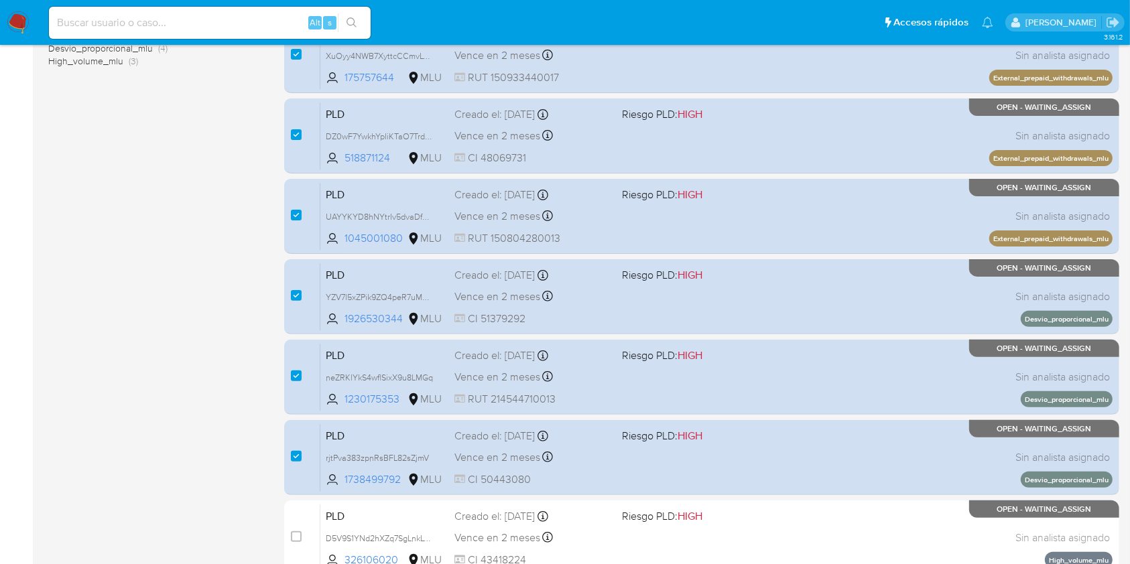
scroll to position [542, 0]
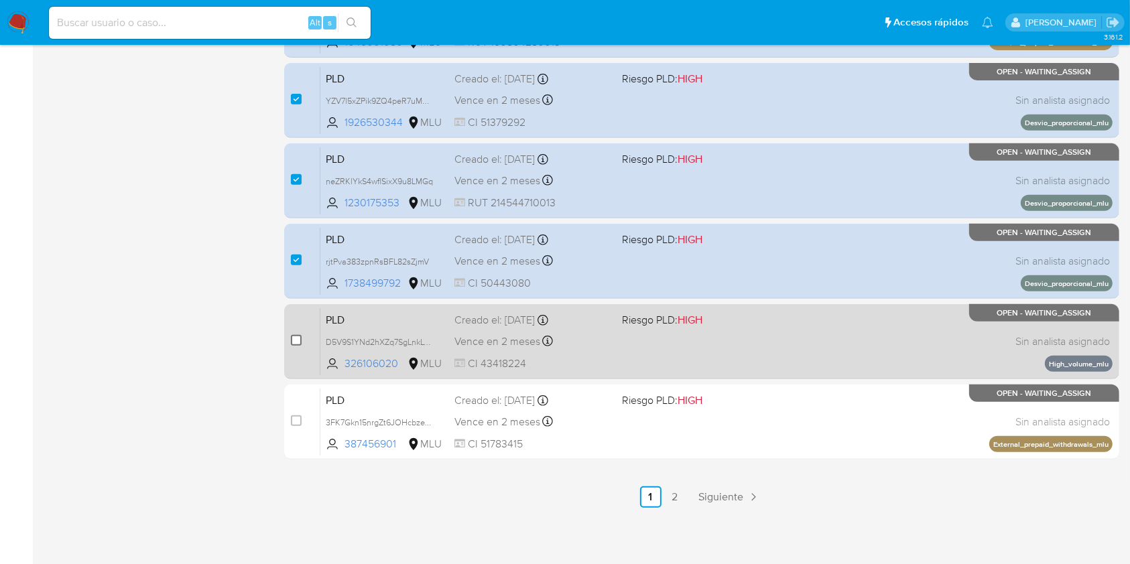
click at [293, 335] on input "checkbox" at bounding box center [296, 340] width 11 height 11
checkbox input "true"
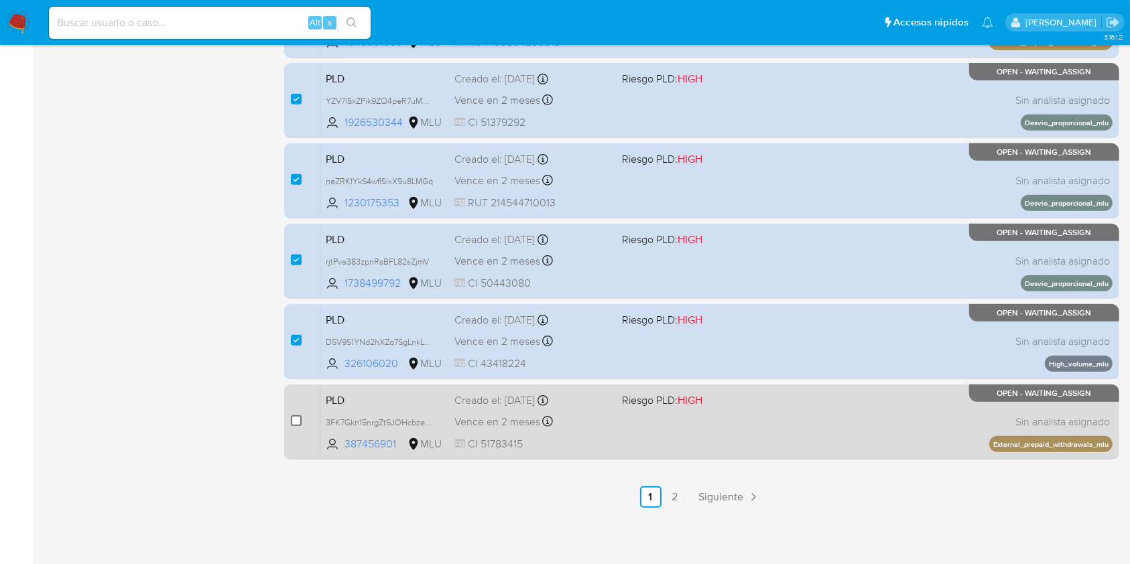
click at [291, 422] on input "checkbox" at bounding box center [296, 421] width 11 height 11
checkbox input "true"
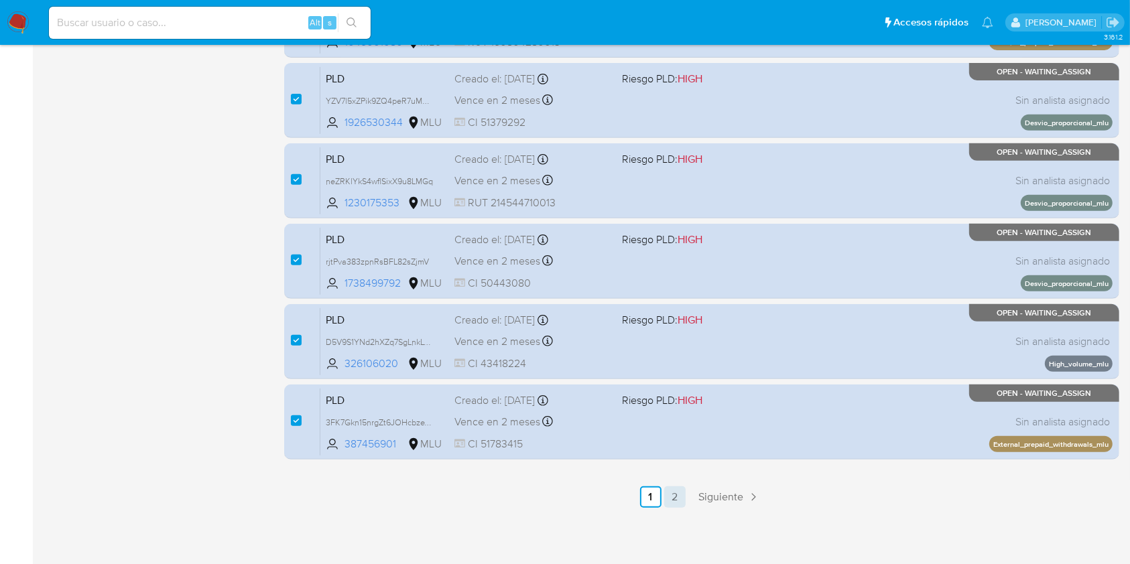
click at [679, 499] on link "2" at bounding box center [674, 497] width 21 height 21
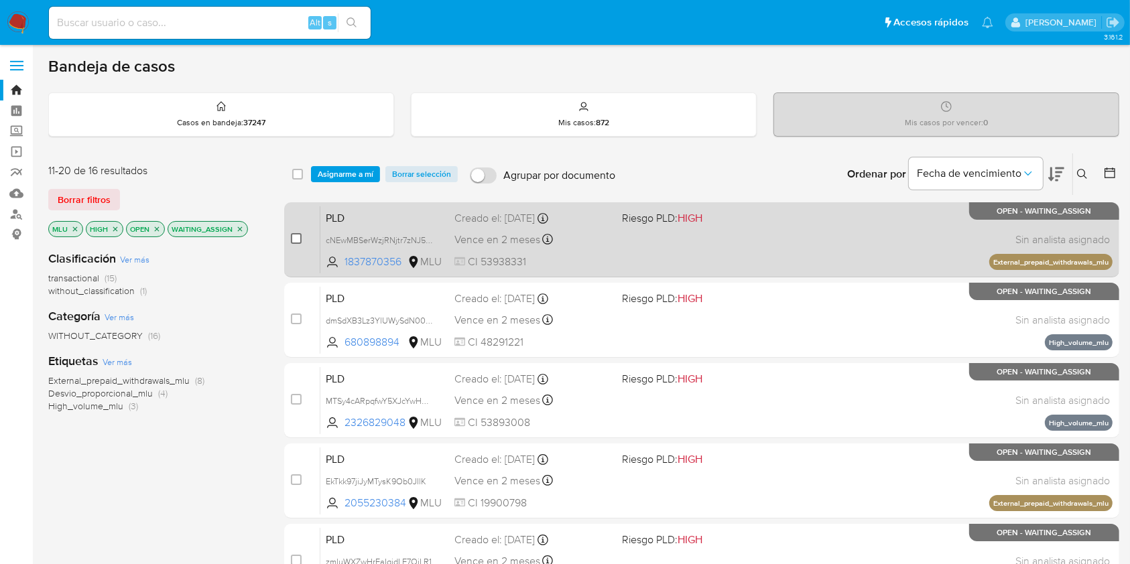
click at [296, 233] on input "checkbox" at bounding box center [296, 238] width 11 height 11
checkbox input "true"
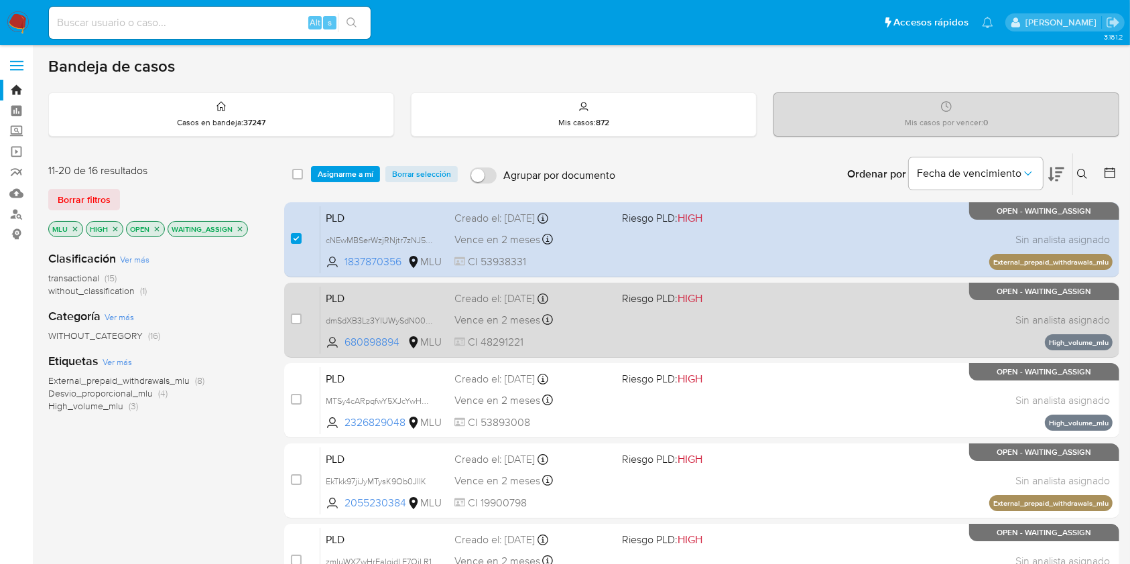
click at [292, 303] on div "case-item-checkbox No es posible asignar el caso" at bounding box center [305, 320] width 29 height 68
click at [298, 334] on div "case-item-checkbox No es posible asignar el caso" at bounding box center [305, 320] width 29 height 68
click at [298, 318] on input "checkbox" at bounding box center [296, 319] width 11 height 11
checkbox input "true"
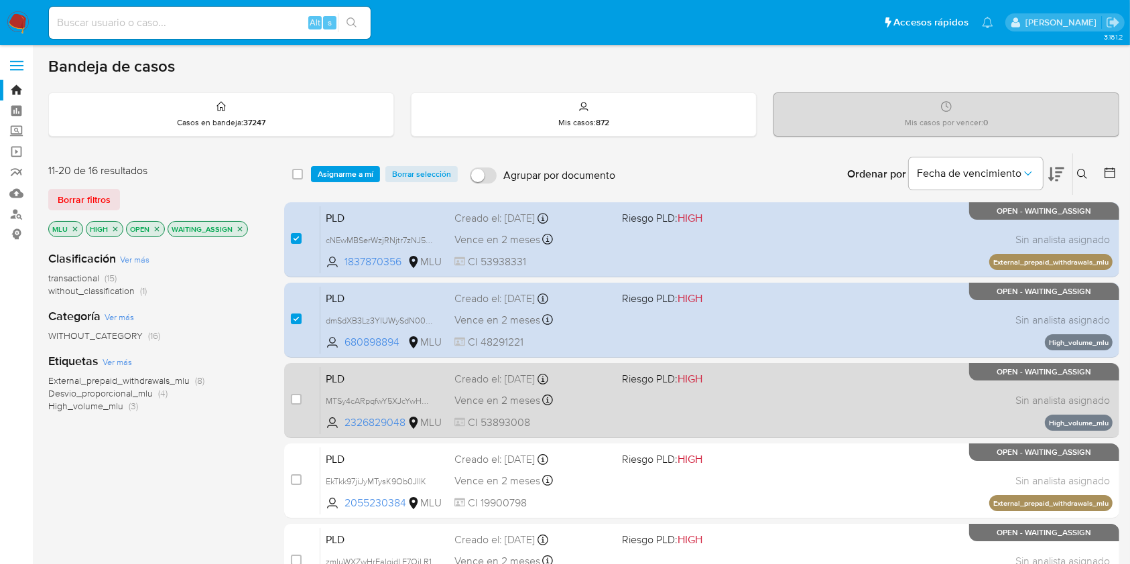
click at [298, 393] on div "case-item-checkbox" at bounding box center [296, 399] width 11 height 13
click at [295, 403] on input "checkbox" at bounding box center [296, 399] width 11 height 11
checkbox input "true"
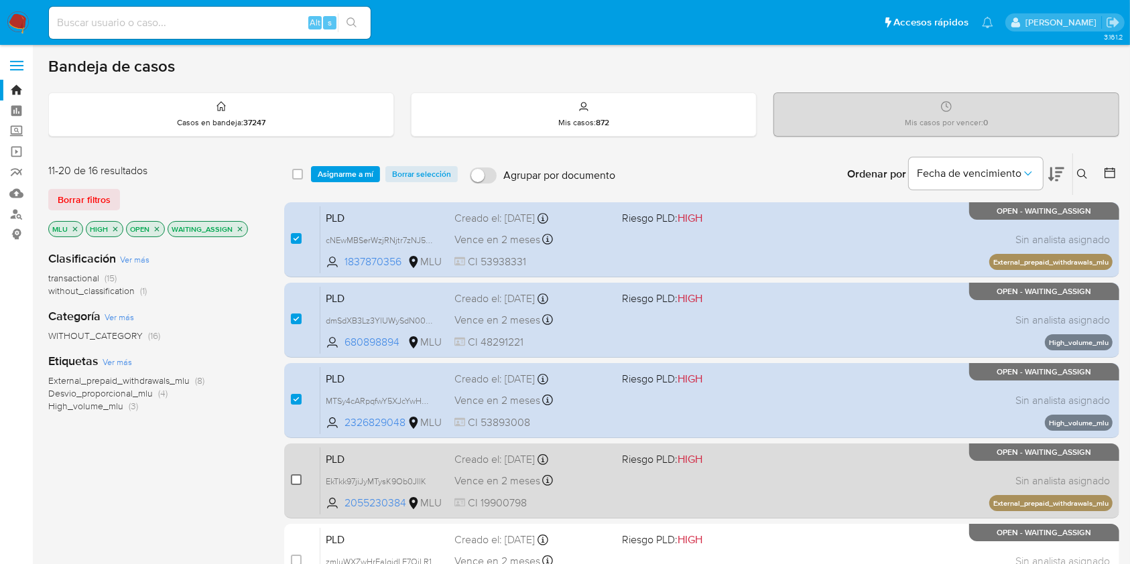
click at [293, 482] on input "checkbox" at bounding box center [296, 480] width 11 height 11
checkbox input "true"
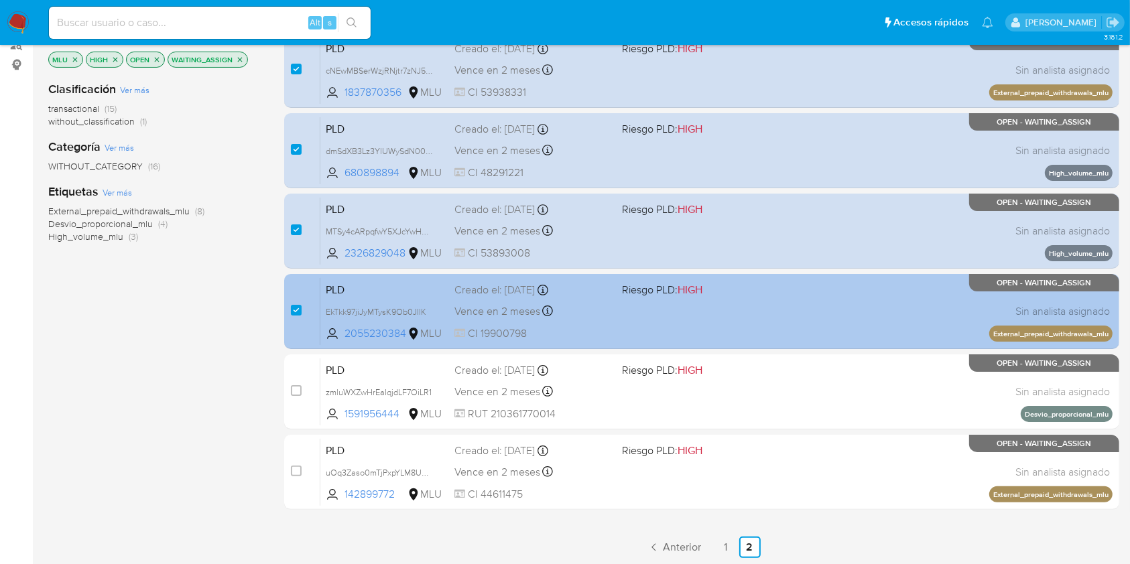
scroll to position [170, 0]
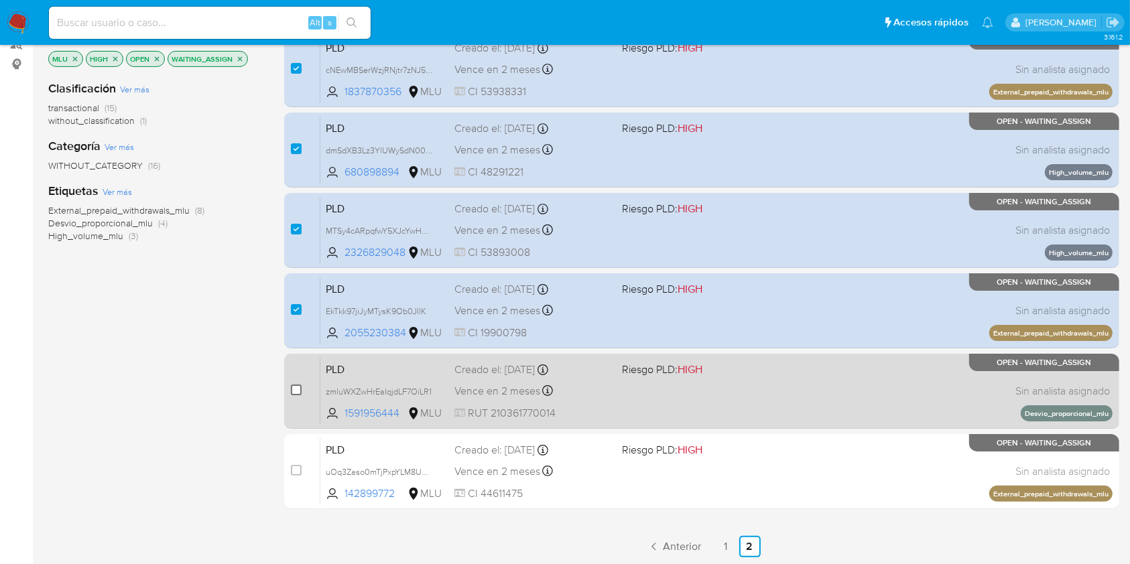
click at [295, 392] on input "checkbox" at bounding box center [296, 390] width 11 height 11
checkbox input "true"
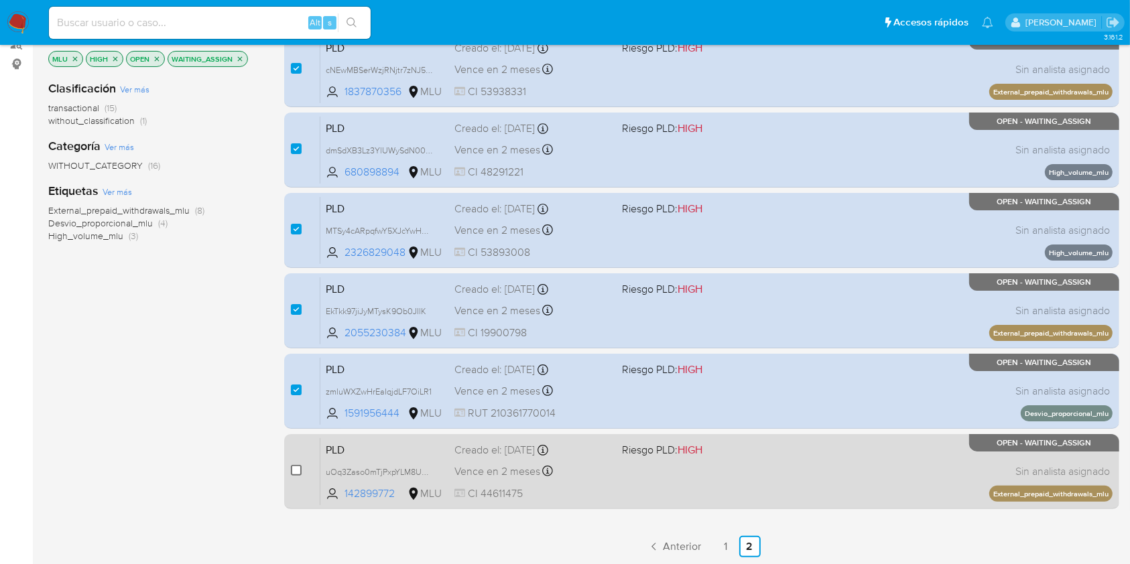
click at [293, 469] on input "checkbox" at bounding box center [296, 470] width 11 height 11
checkbox input "true"
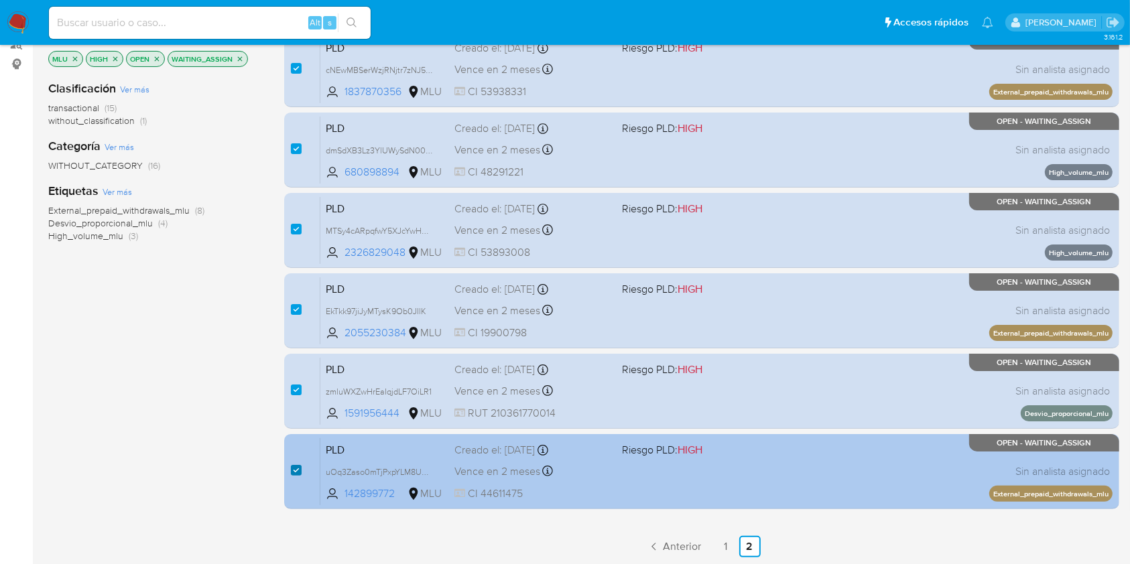
checkbox input "true"
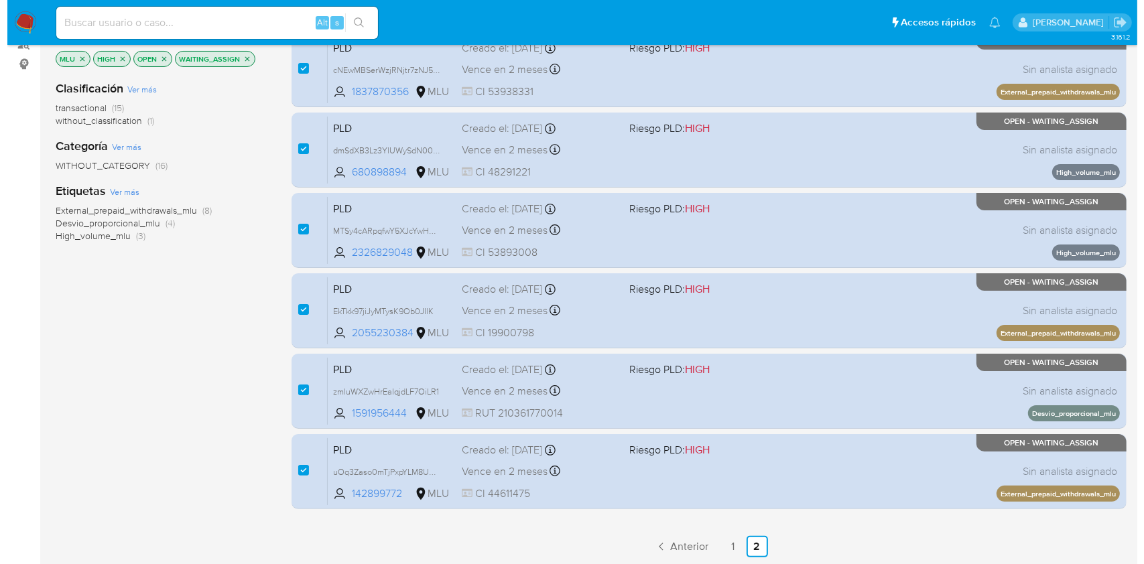
scroll to position [0, 0]
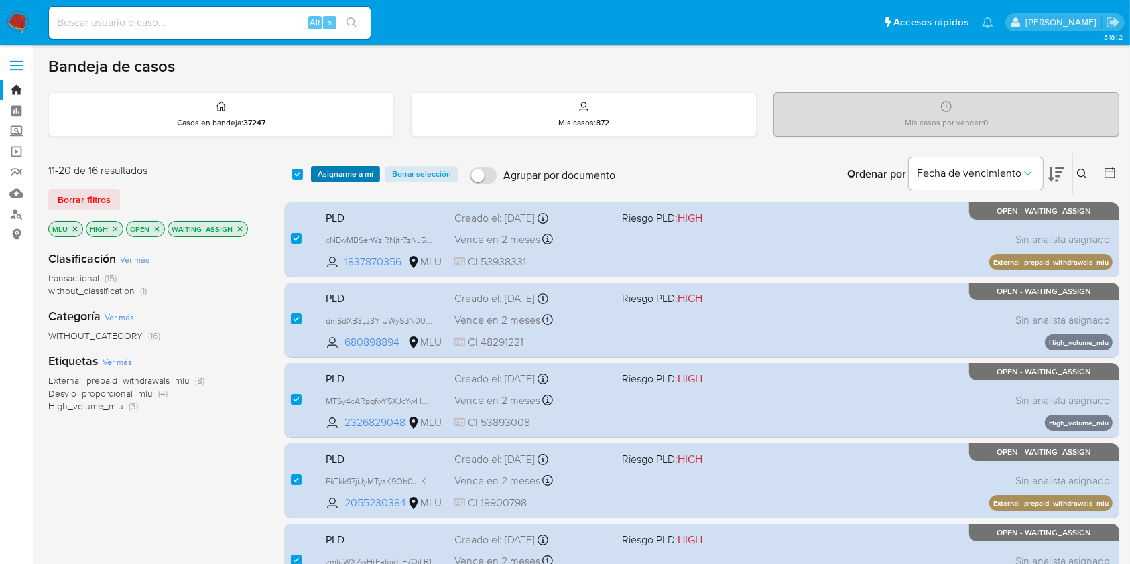
click at [330, 169] on span "Asignarme a mí" at bounding box center [346, 174] width 56 height 13
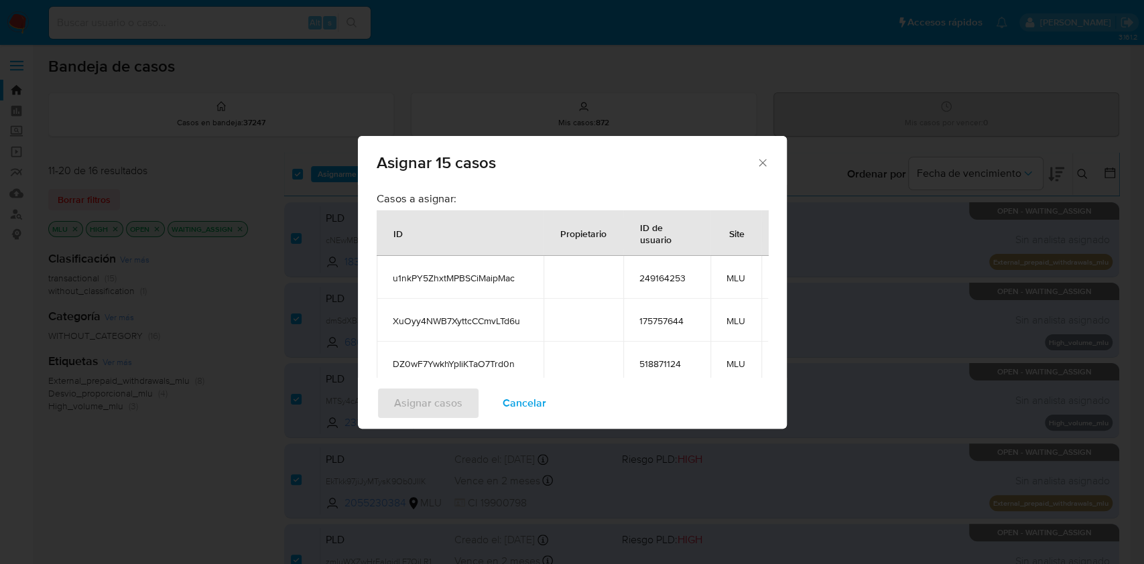
click at [505, 275] on span "u1nkPY5ZhxtMPBSCiMaipMac" at bounding box center [460, 278] width 135 height 12
copy span "u1nkPY5ZhxtMPBSCiMaipMac"
click at [448, 317] on span "XuOyy4NWB7XyttcCCmvLTd6u" at bounding box center [460, 321] width 135 height 12
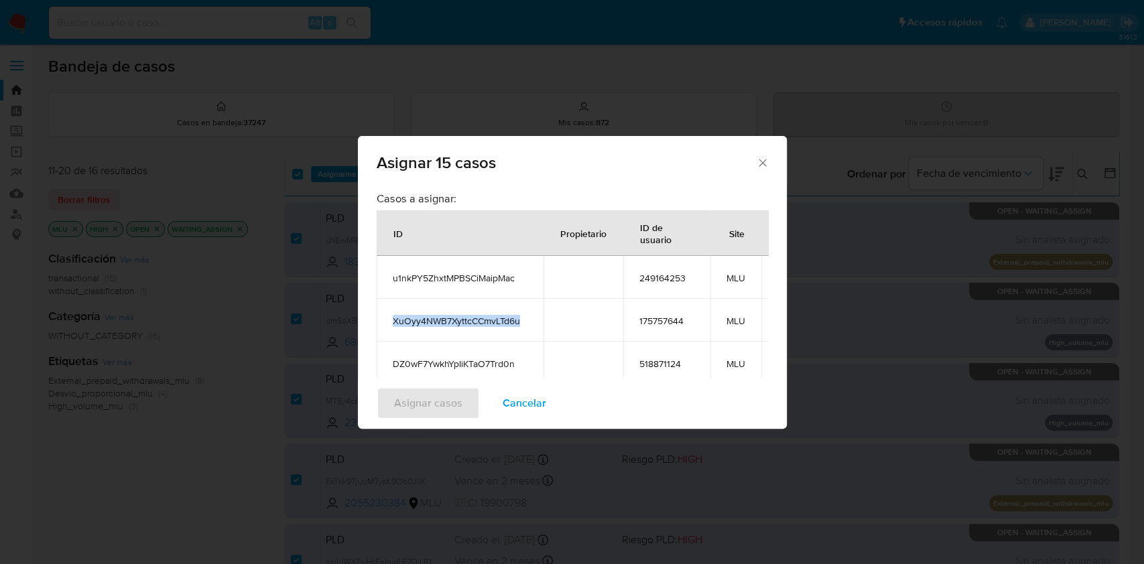
copy span "XuOyy4NWB7XyttcCCmvLTd6u"
click at [456, 360] on span "DZ0wF7YwkhYpIiKTaO7Trd0n" at bounding box center [460, 364] width 135 height 12
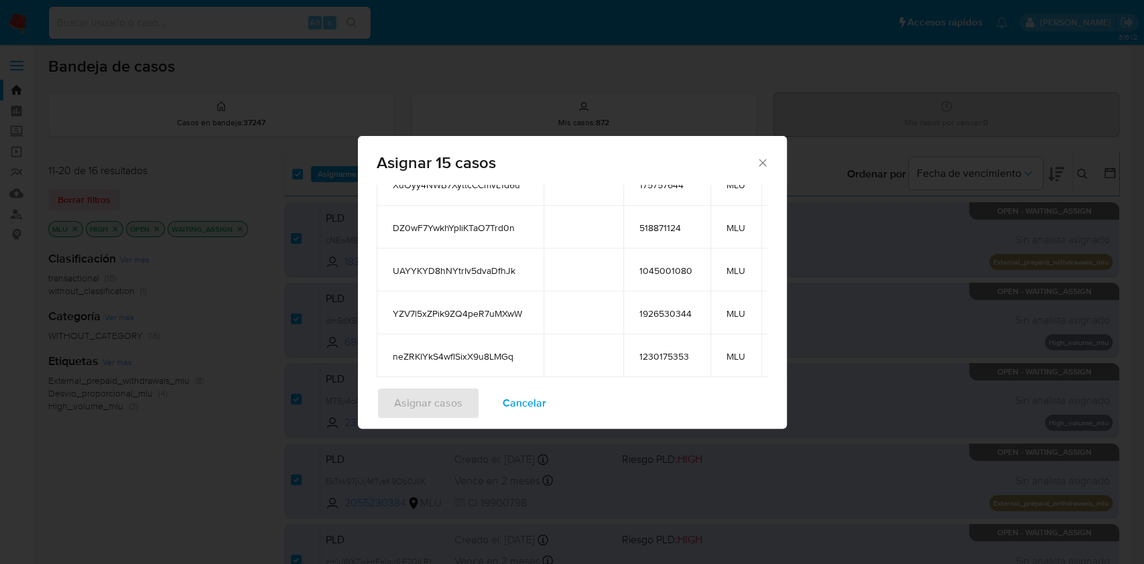
scroll to position [145, 0]
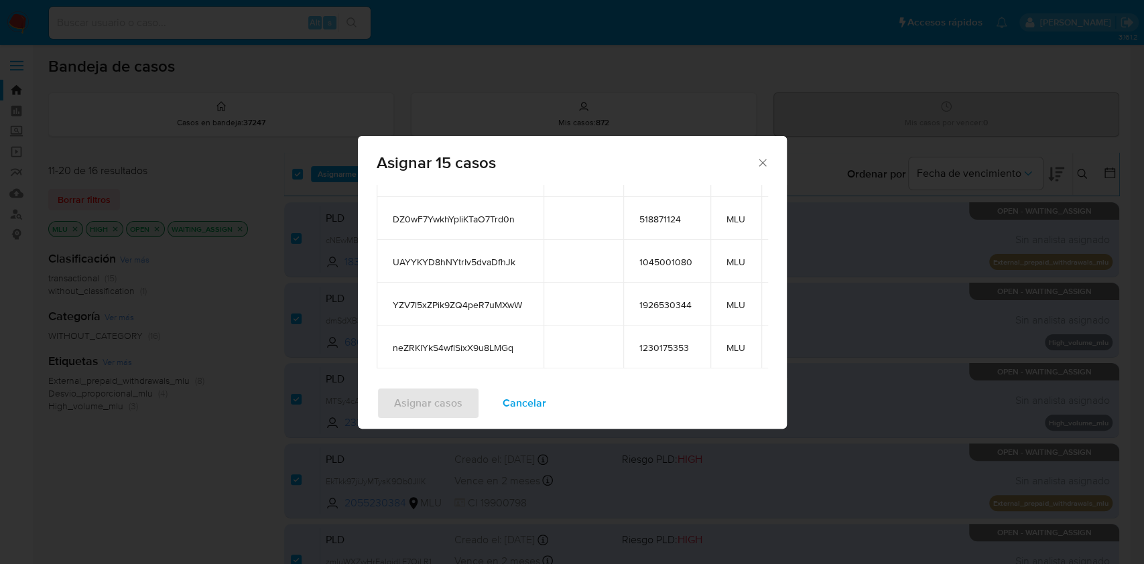
click at [495, 221] on span "DZ0wF7YwkhYpIiKTaO7Trd0n" at bounding box center [460, 219] width 135 height 12
copy span "DZ0wF7YwkhYpIiKTaO7Trd0n"
click at [472, 261] on span "UAYYKYD8hNYtrIv5dvaDfhJk" at bounding box center [460, 262] width 135 height 12
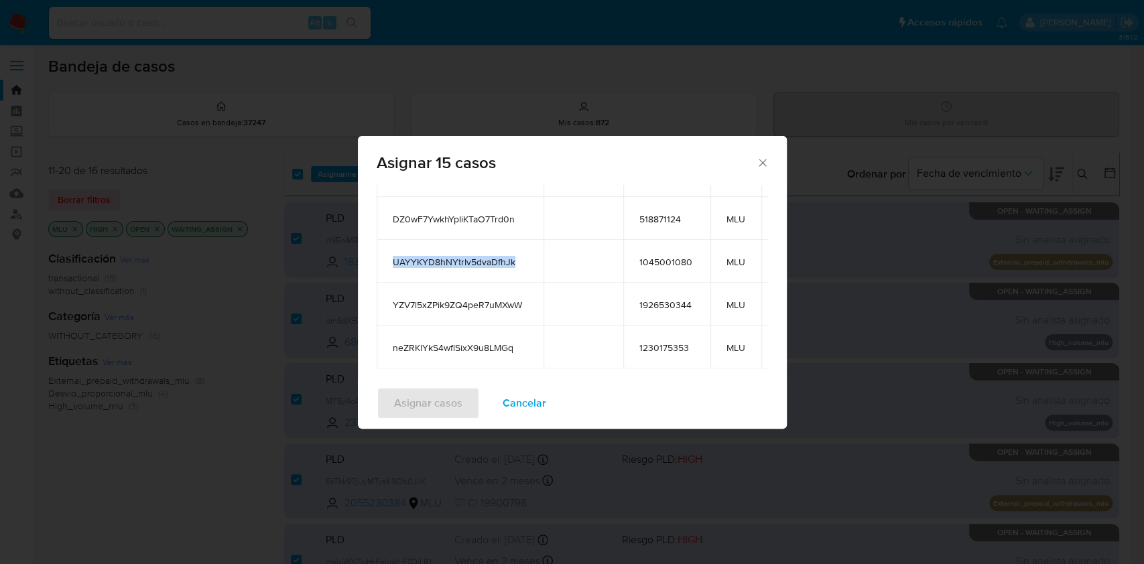
copy span "UAYYKYD8hNYtrIv5dvaDfhJk"
click at [466, 299] on span "YZV7l5xZPik9ZQ4peR7uMXwW" at bounding box center [460, 305] width 135 height 12
copy span "YZV7l5xZPik9ZQ4peR7uMXwW"
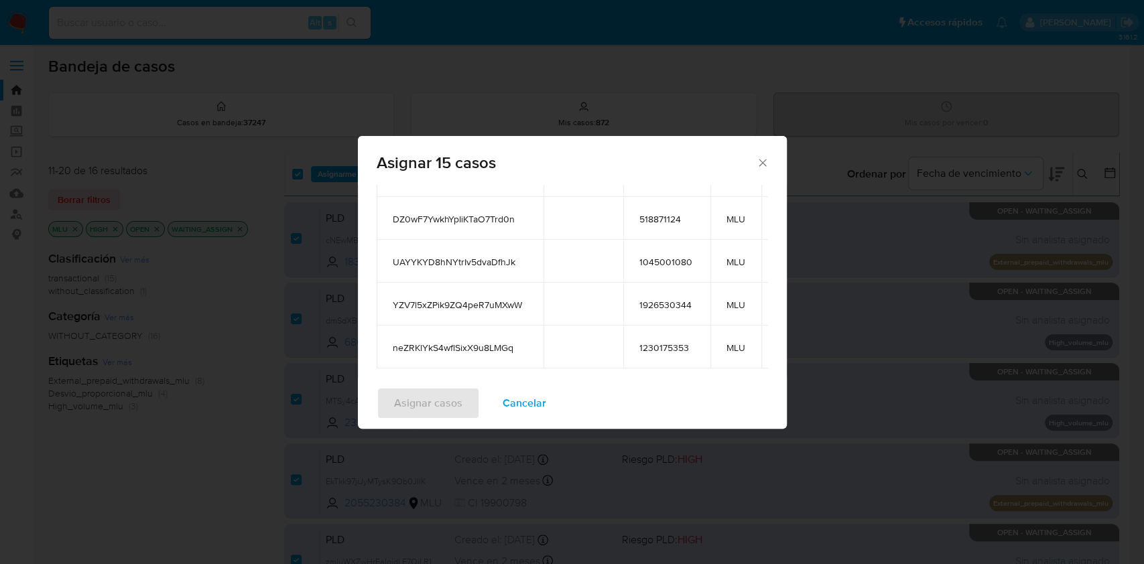
click at [465, 345] on span "neZRKlYkS4wflSixX9u8LMGq" at bounding box center [460, 348] width 135 height 12
copy span "neZRKlYkS4wflSixX9u8LMGq"
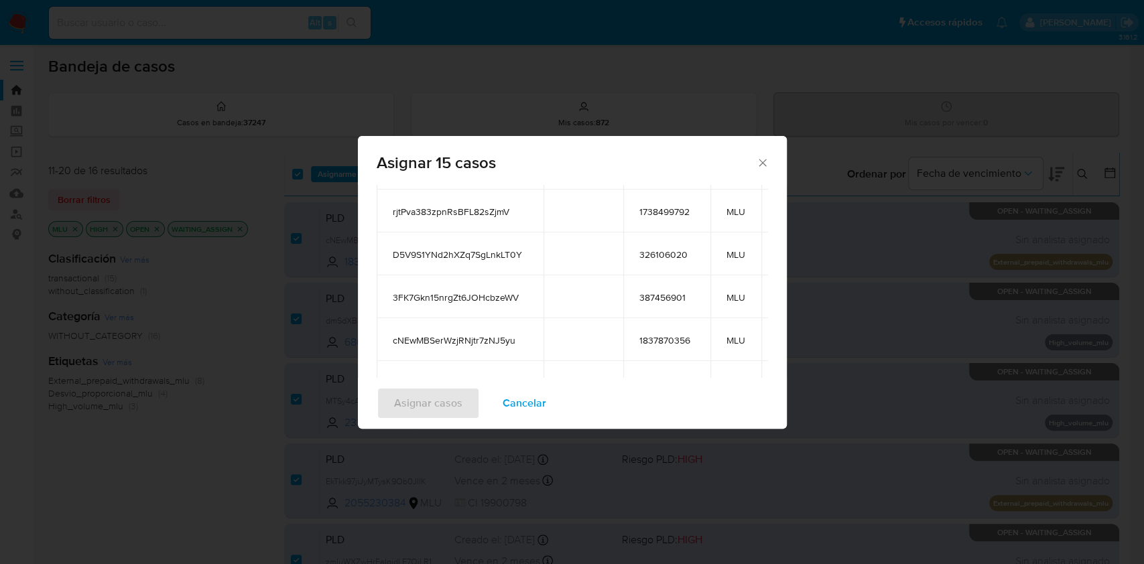
click at [477, 217] on span "rjtPva383zpnRsBFL82sZjmV" at bounding box center [460, 212] width 135 height 12
copy span "rjtPva383zpnRsBFL82sZjmV"
click at [433, 255] on span "D5V9S1YNd2hXZq7SgLnkLT0Y" at bounding box center [460, 255] width 135 height 12
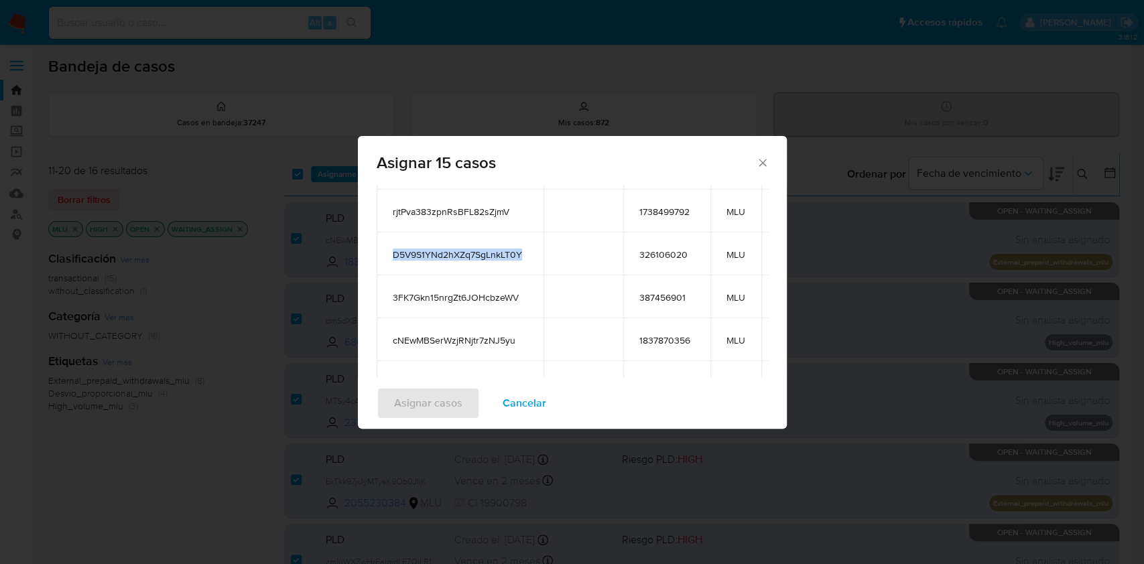
copy span "D5V9S1YNd2hXZq7SgLnkLT0Y"
click at [436, 288] on td "3FK7Gkn15nrgZt6JOHcbzeWV" at bounding box center [460, 296] width 167 height 43
copy span "3FK7Gkn15nrgZt6JOHcbzeWV"
click at [448, 340] on span "cNEwMBSerWzjRNjtr7zNJ5yu" at bounding box center [460, 340] width 135 height 12
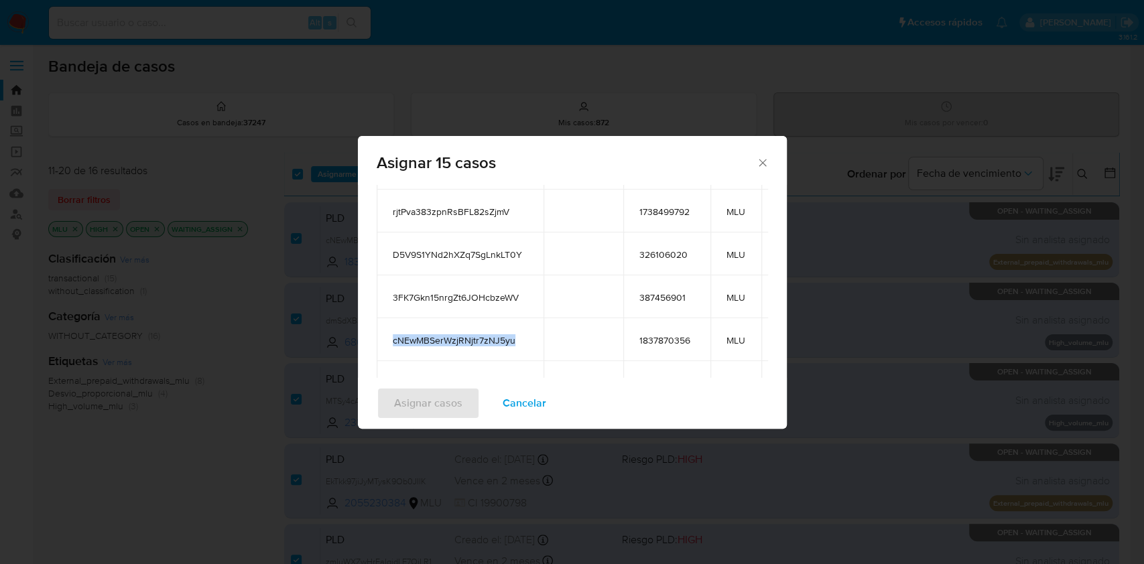
click at [448, 340] on span "cNEwMBSerWzjRNjtr7zNJ5yu" at bounding box center [460, 340] width 135 height 12
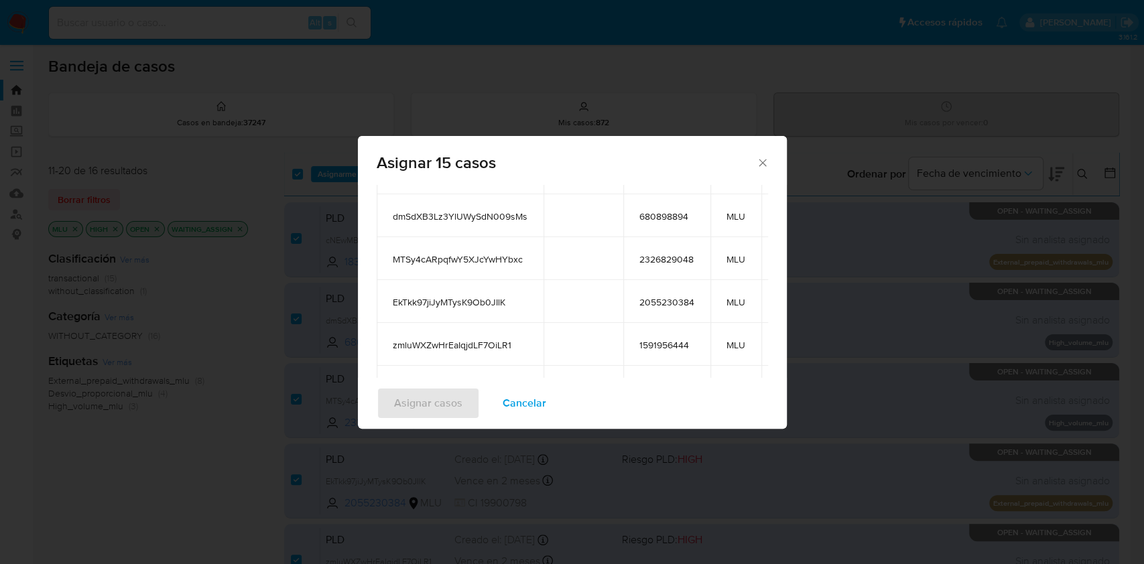
scroll to position [367, 0]
click at [466, 208] on span "dmSdXB3Lz3YlUWySdN009sMs" at bounding box center [460, 213] width 135 height 12
click at [460, 250] on span "MTSy4cARpqfwY5XJcYwHYbxc" at bounding box center [460, 256] width 135 height 12
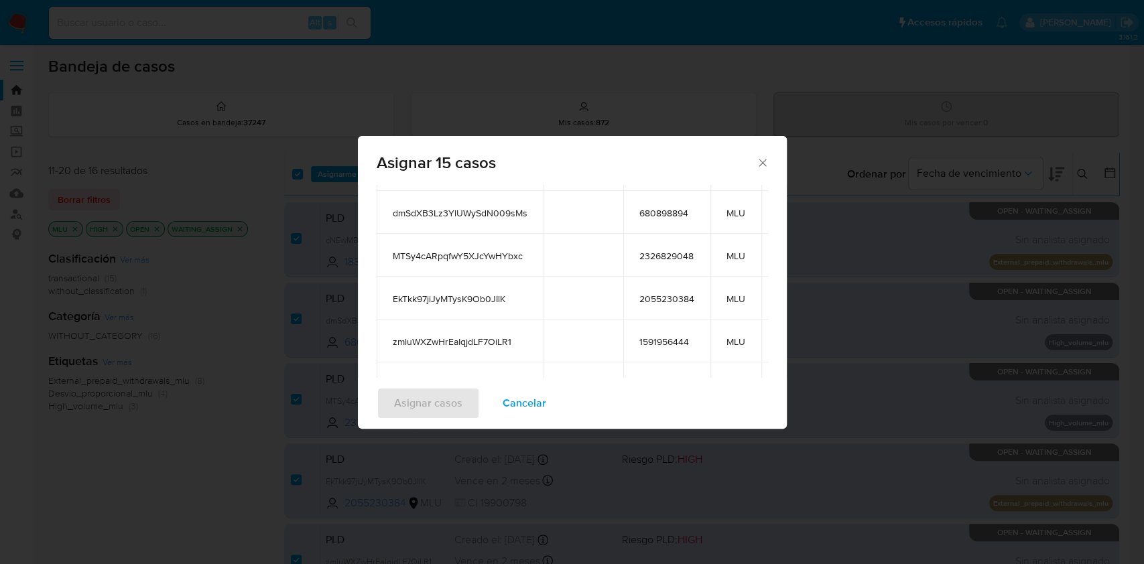
click at [458, 290] on td "EkTkk97jiJyMTysK9Ob0JIlK" at bounding box center [460, 298] width 167 height 43
click at [460, 344] on span "zmluWXZwHrEaIqjdLF7OiLR1" at bounding box center [460, 342] width 135 height 12
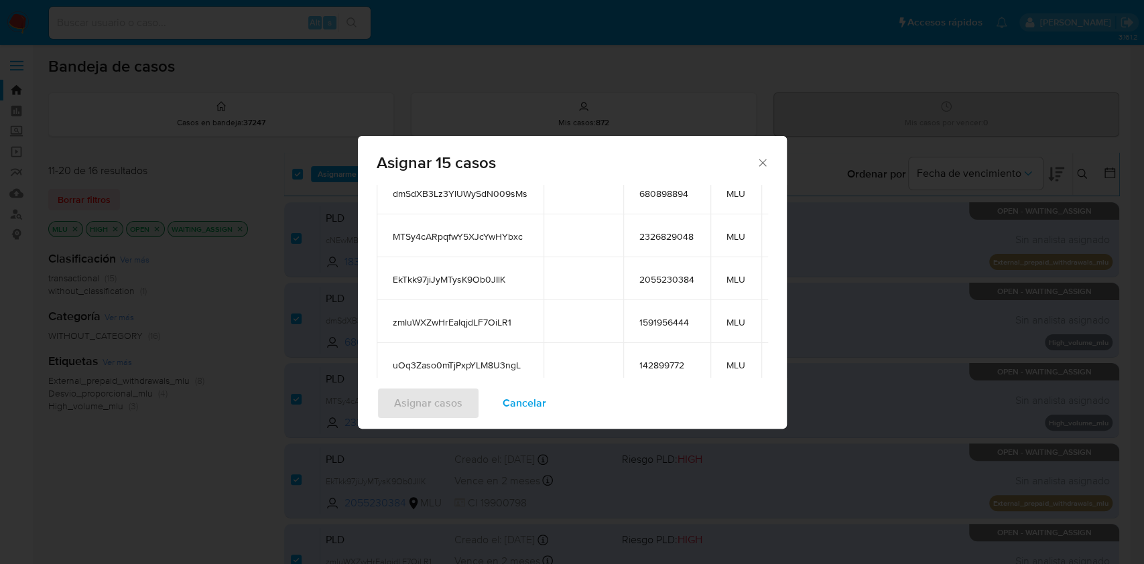
click at [499, 359] on span "uOq3Zaso0mTjPxpYLM8U3ngL" at bounding box center [460, 365] width 135 height 12
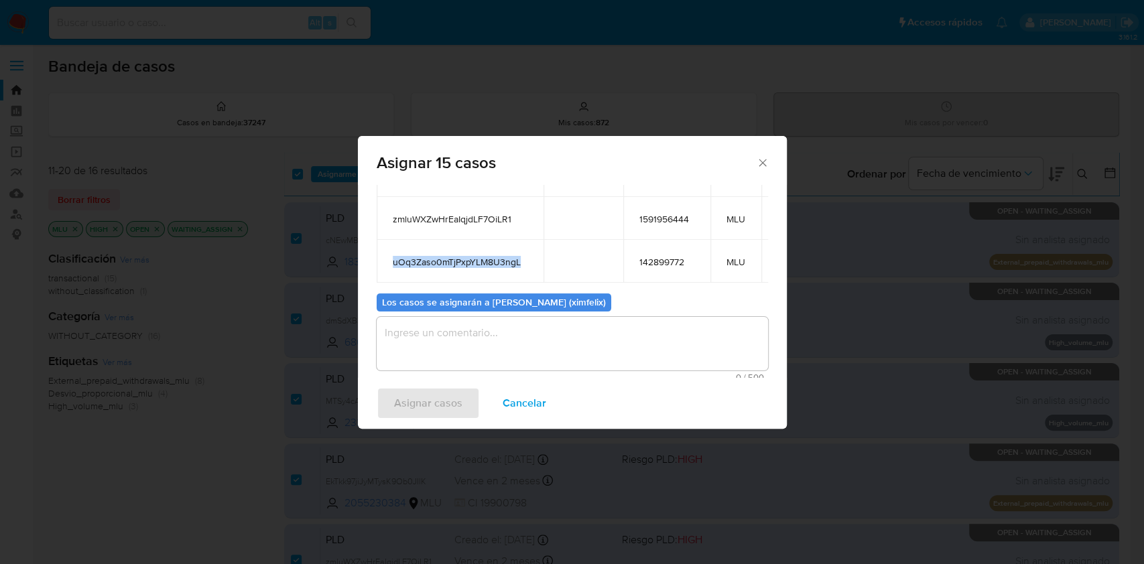
scroll to position [245, 0]
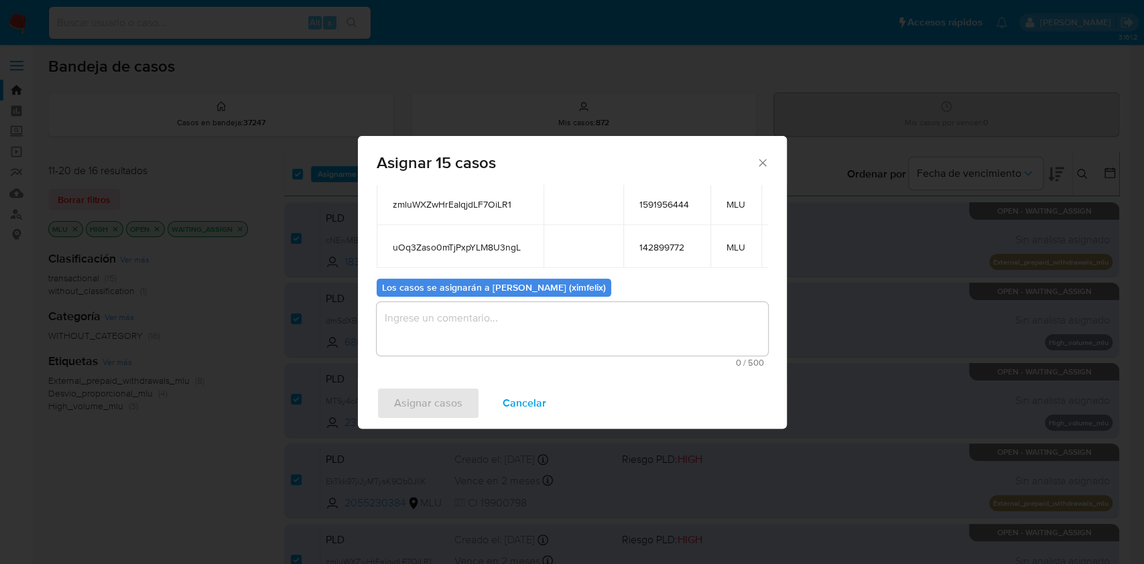
click at [588, 341] on textarea "assign-modal" at bounding box center [572, 329] width 391 height 54
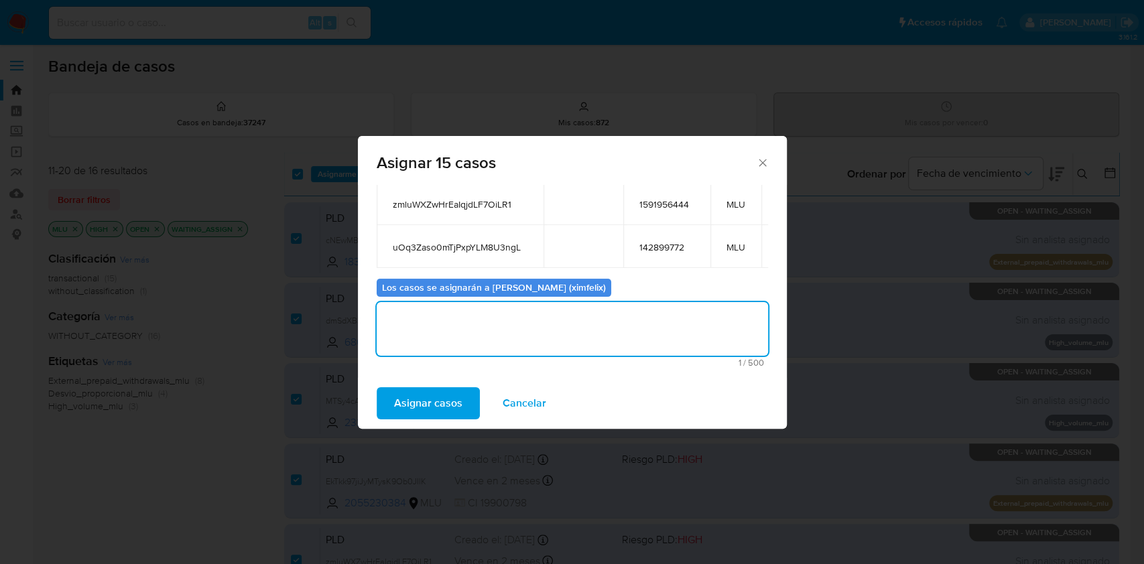
click at [426, 401] on span "Asignar casos" at bounding box center [428, 403] width 68 height 29
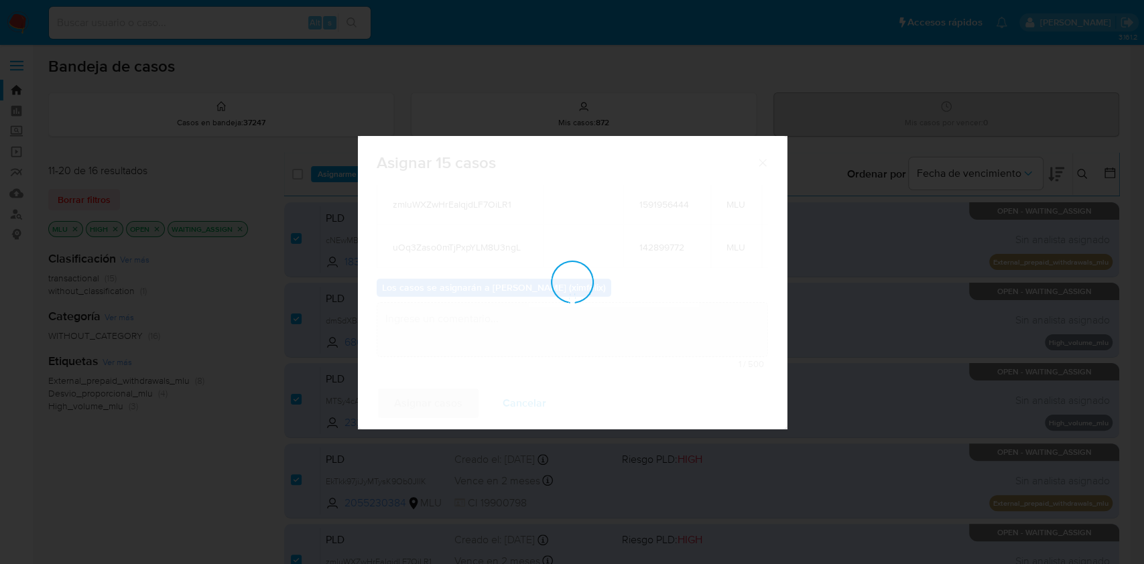
checkbox input "false"
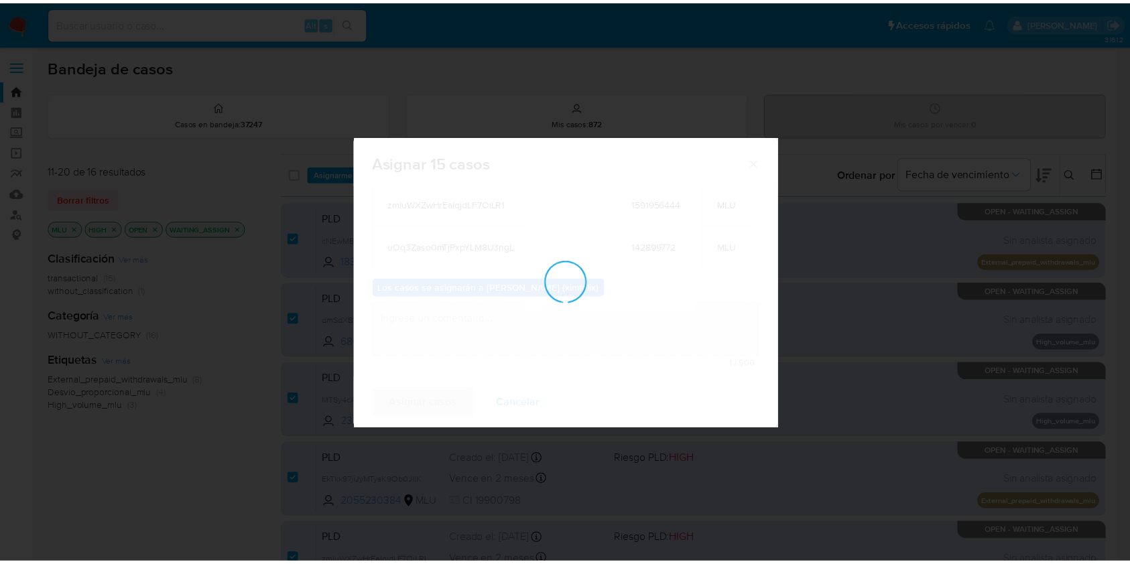
scroll to position [80, 0]
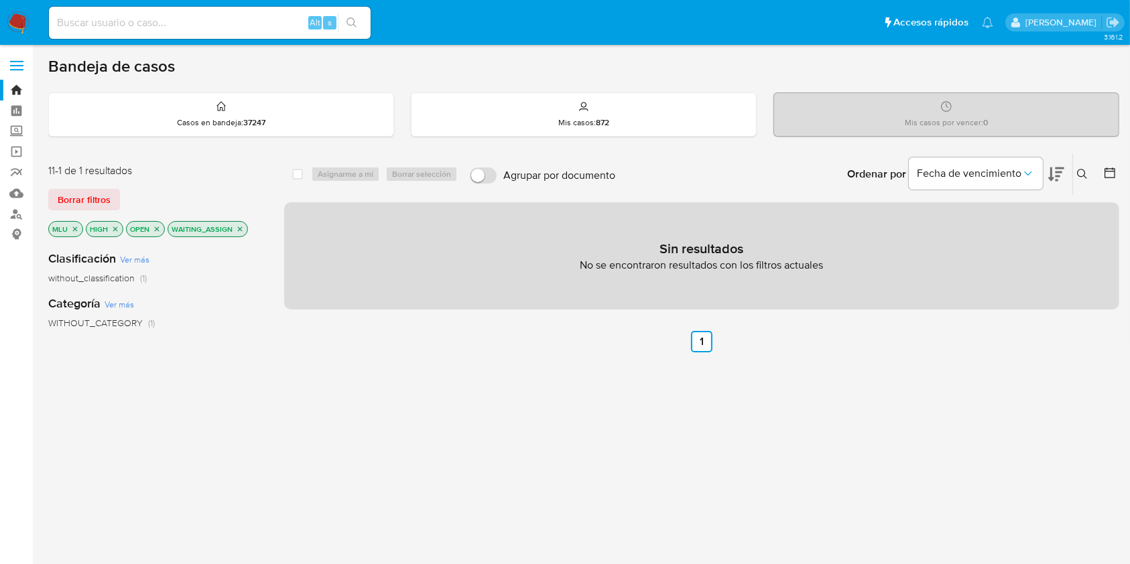
click at [32, 27] on nav "Pausado Ver notificaciones Alt s Accesos rápidos Presiona las siguientes teclas…" at bounding box center [565, 22] width 1130 height 45
click at [23, 24] on img at bounding box center [18, 22] width 23 height 23
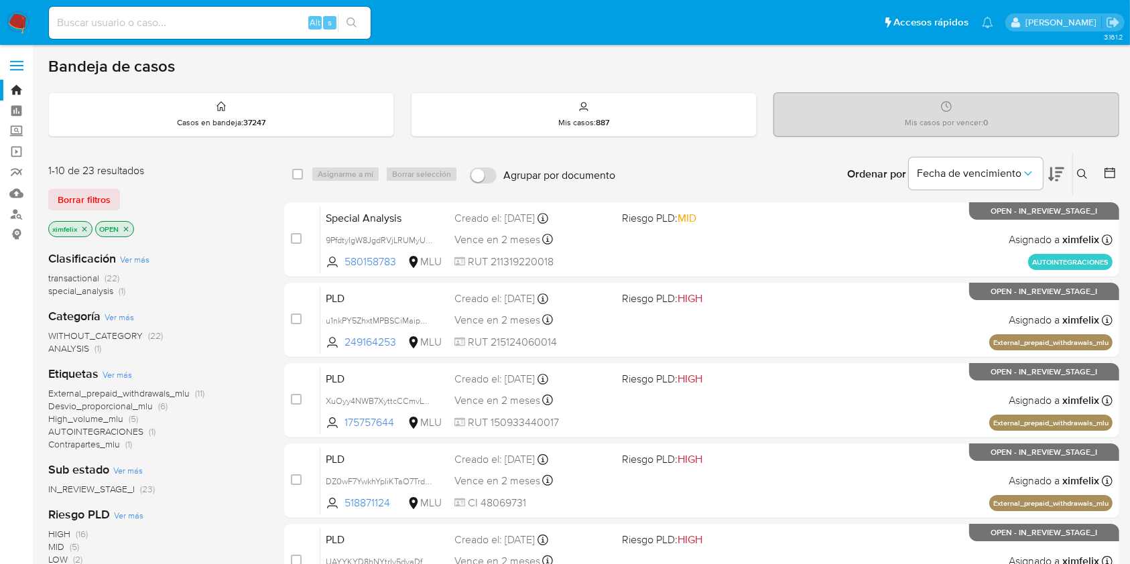
click at [1049, 175] on icon at bounding box center [1056, 174] width 16 height 16
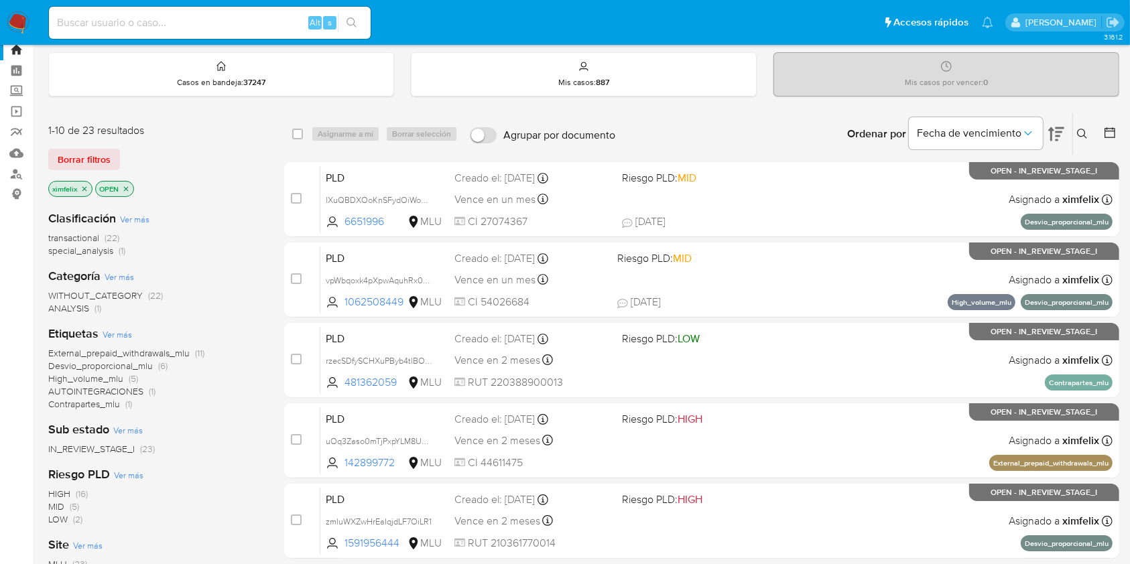
scroll to position [42, 0]
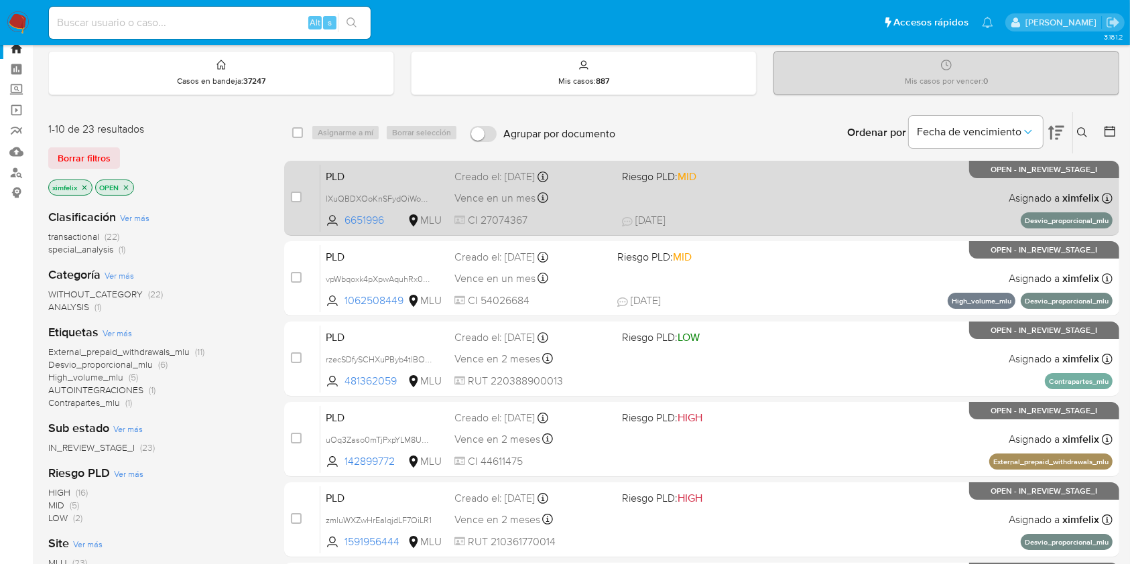
click at [857, 174] on div "PLD lXuQBDXOoKnSFydOiWoAfadX 6651996 MLU Riesgo PLD: MID Creado el: 12/08/2025 …" at bounding box center [716, 198] width 792 height 68
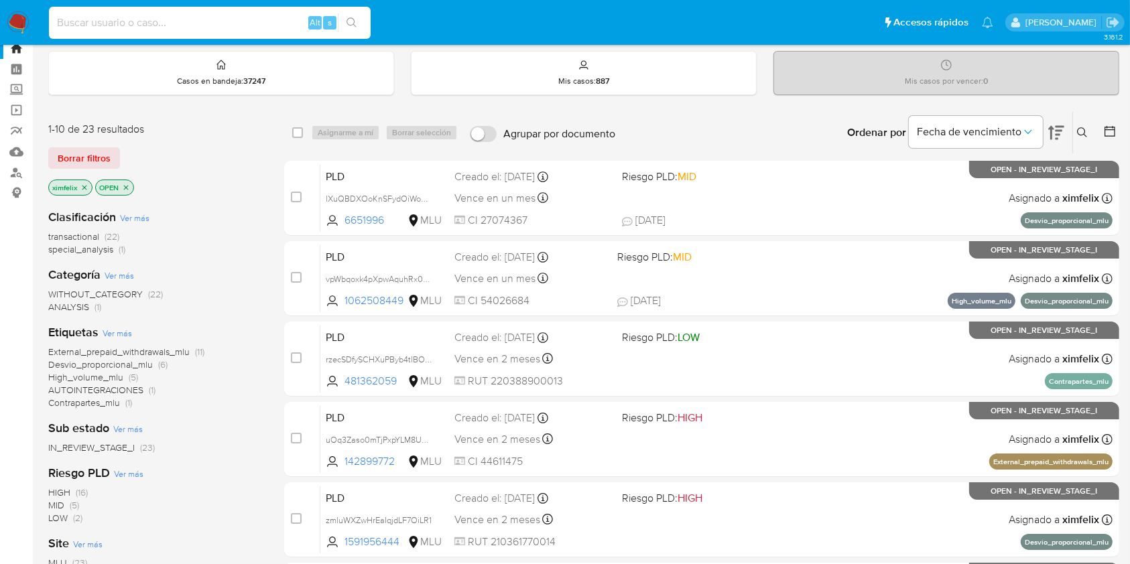
click at [149, 24] on input at bounding box center [210, 22] width 322 height 17
paste input "u1nkPY5ZhxtMPBSCiMaipMac"
type input "u1nkPY5ZhxtMPBSCiMaipMac"
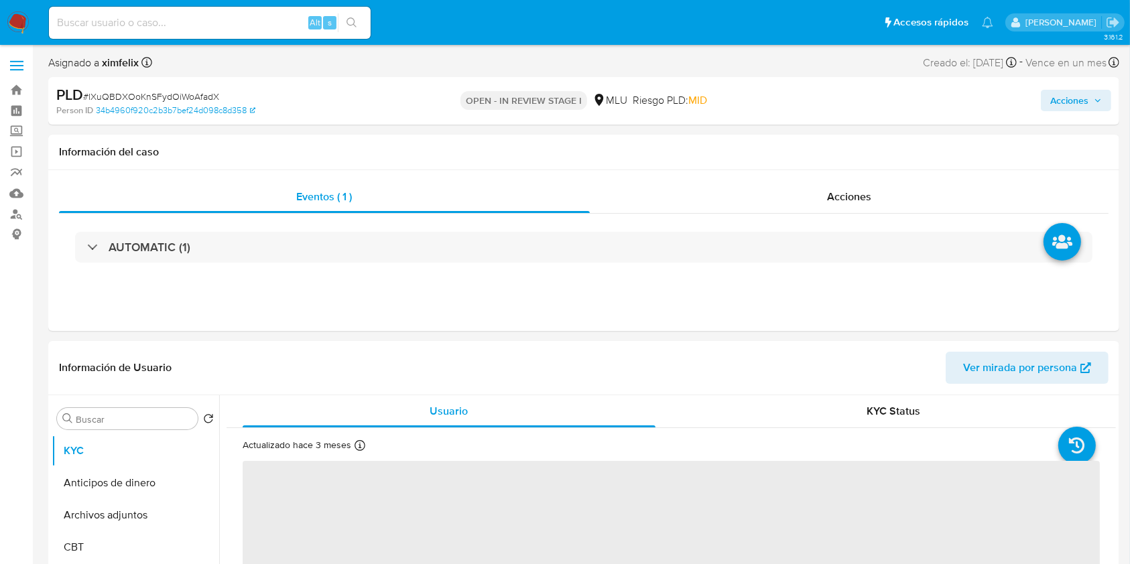
select select "10"
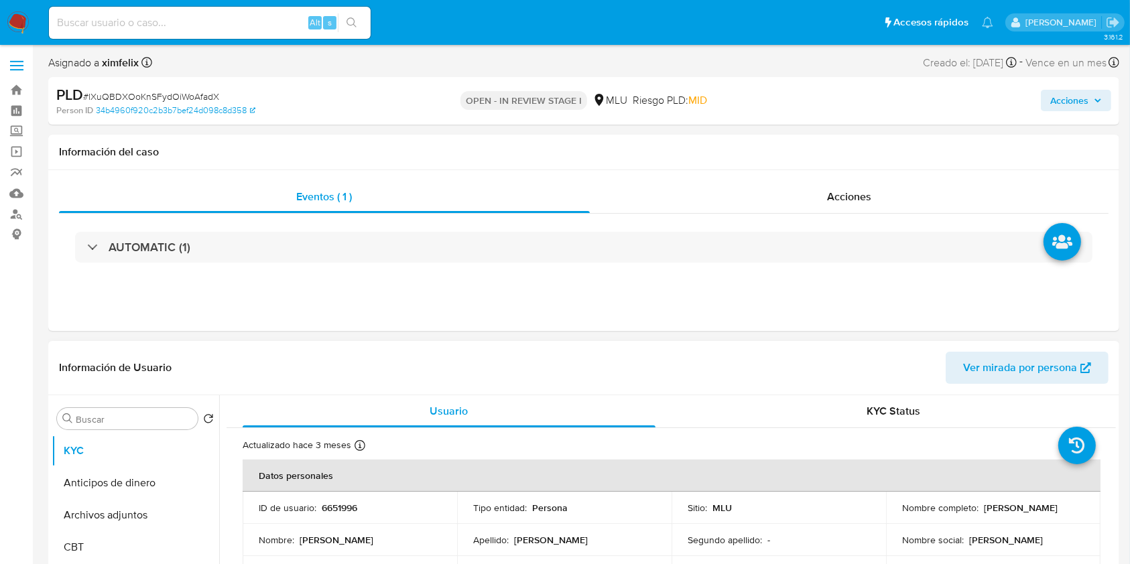
click at [344, 502] on p "6651996" at bounding box center [340, 508] width 36 height 12
copy p "6651996"
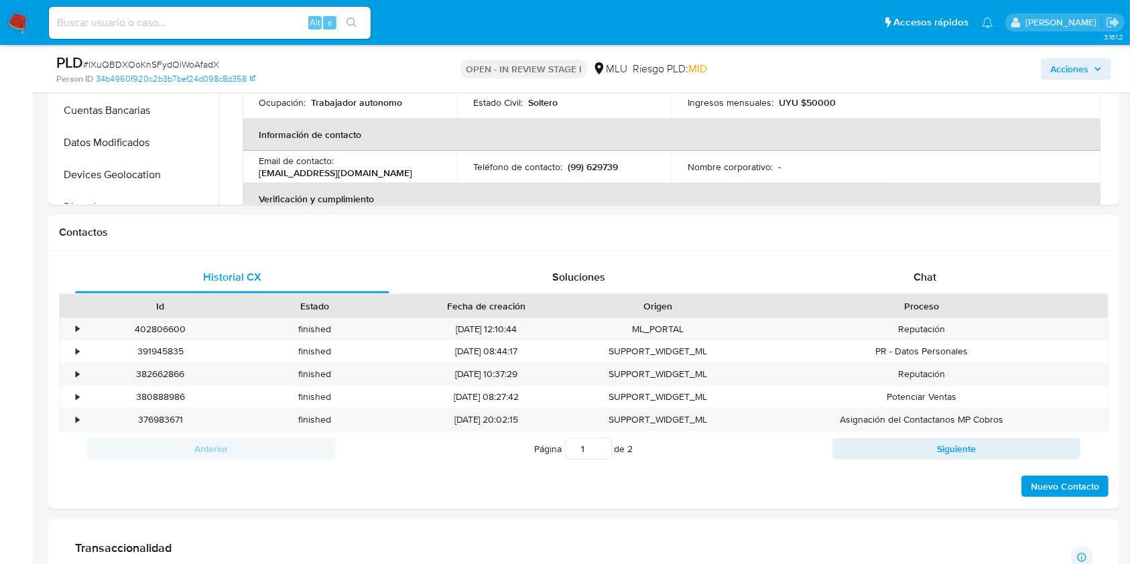
scroll to position [504, 0]
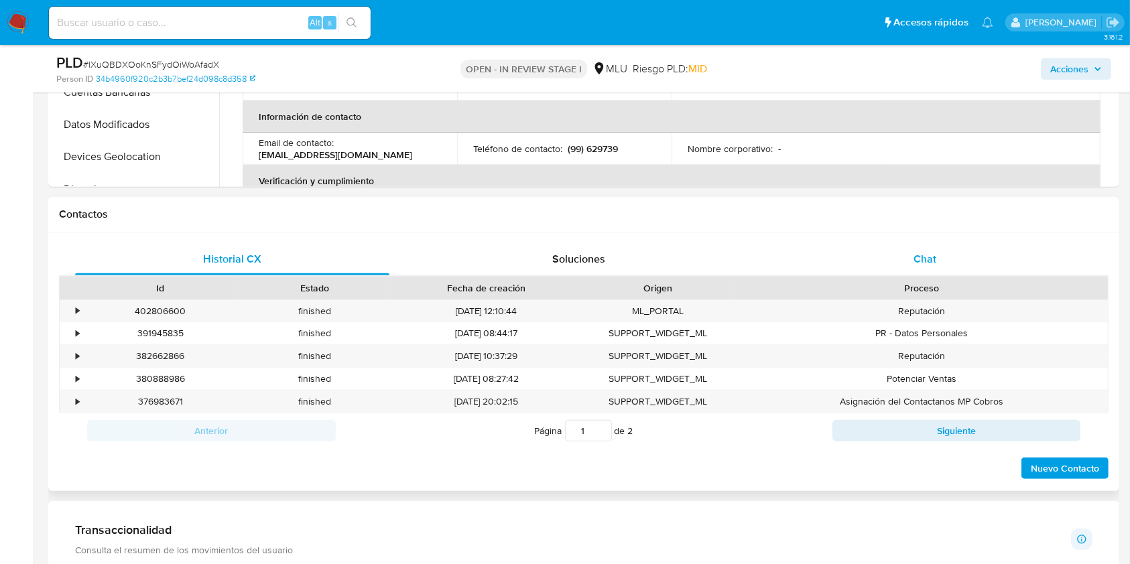
click at [930, 244] on div "Chat" at bounding box center [925, 259] width 314 height 32
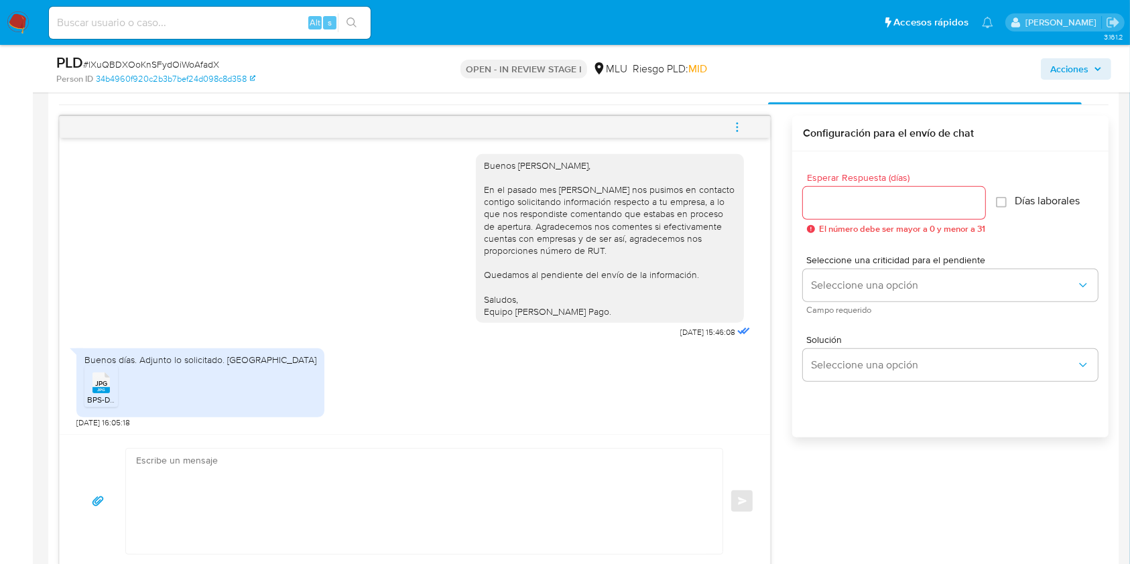
scroll to position [1, 0]
click at [99, 389] on rect at bounding box center [100, 390] width 17 height 6
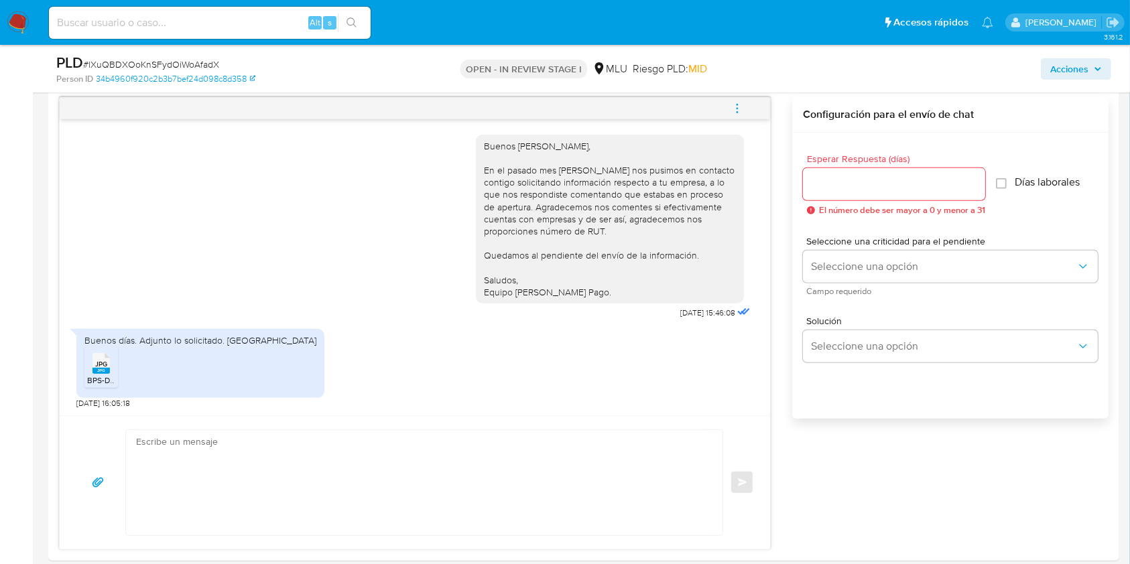
scroll to position [688, 0]
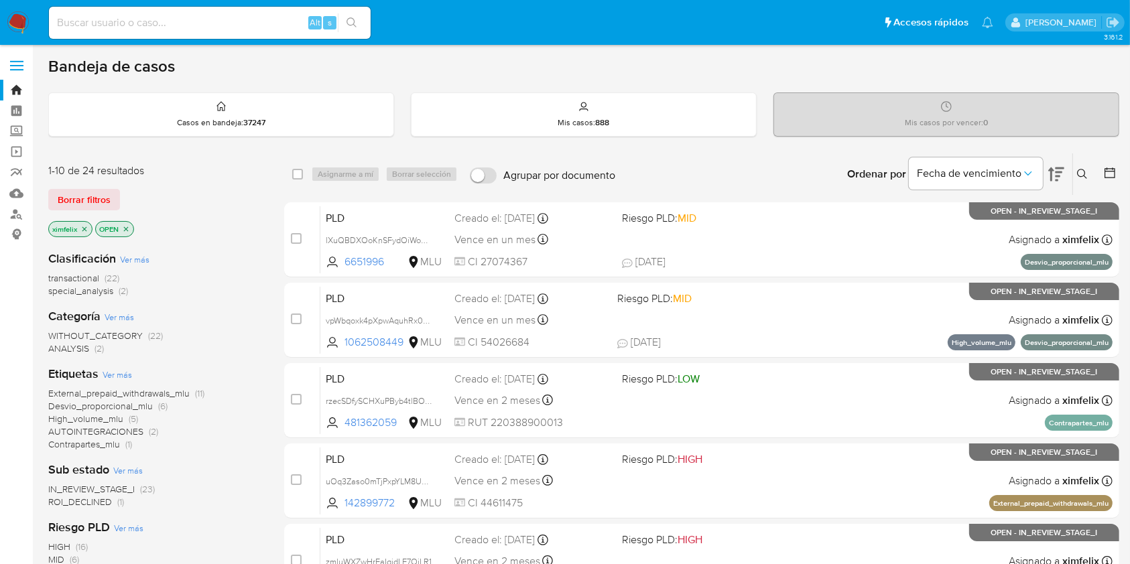
click at [84, 496] on span "ROI_DECLINED" at bounding box center [80, 501] width 64 height 13
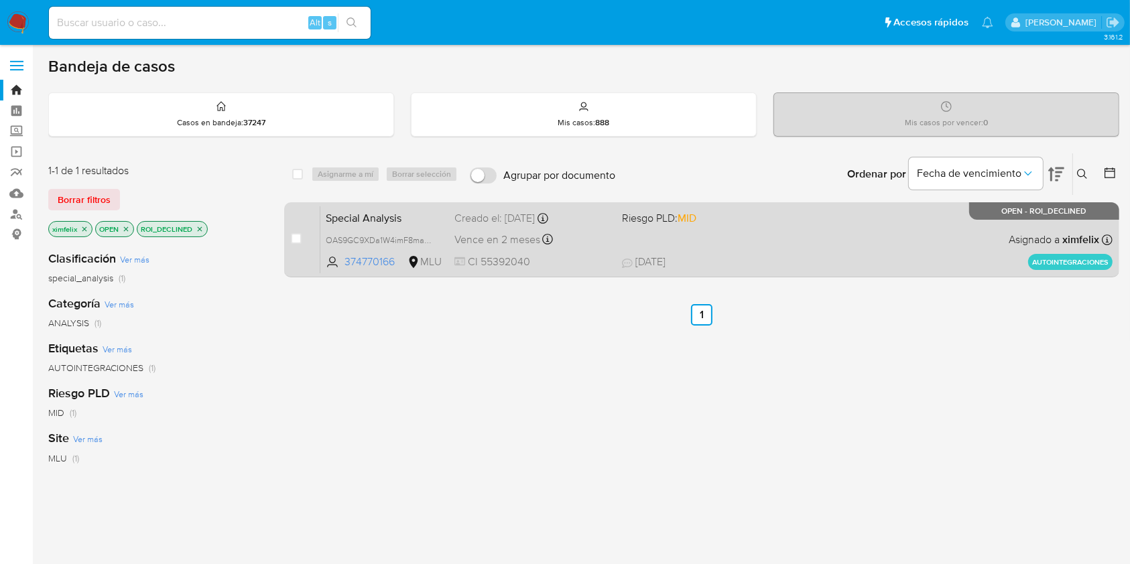
click at [765, 257] on span "[DATE] [DATE] 14:31" at bounding box center [784, 262] width 324 height 15
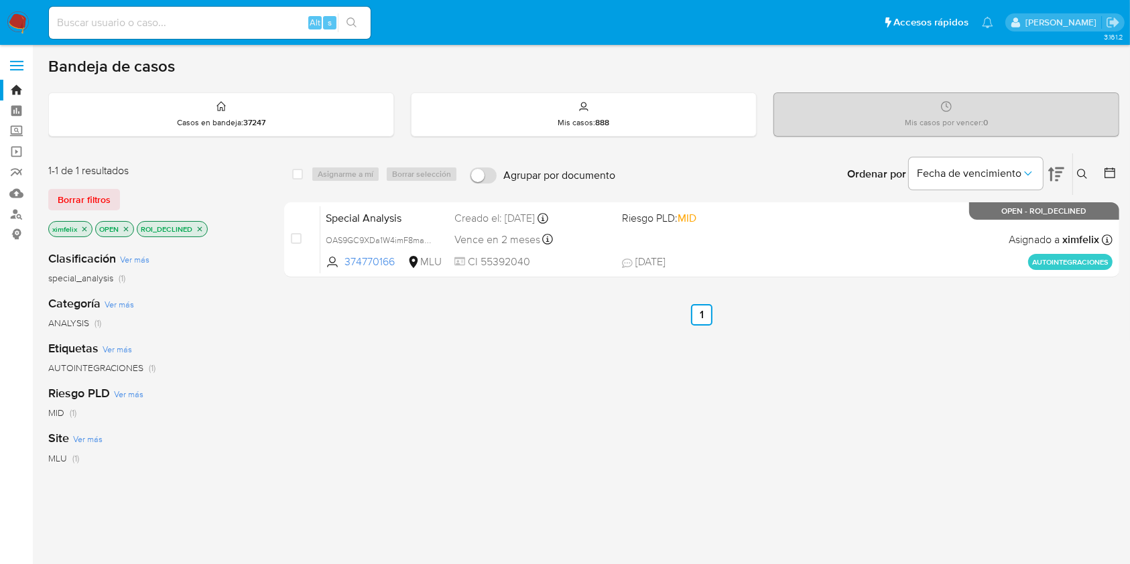
click at [200, 33] on div "Alt s" at bounding box center [210, 23] width 322 height 32
click at [200, 28] on input at bounding box center [210, 22] width 322 height 17
paste input "u1nkPY5ZhxtMPBSCiMaipMac"
type input "u1nkPY5ZhxtMPBSCiMaipMac"
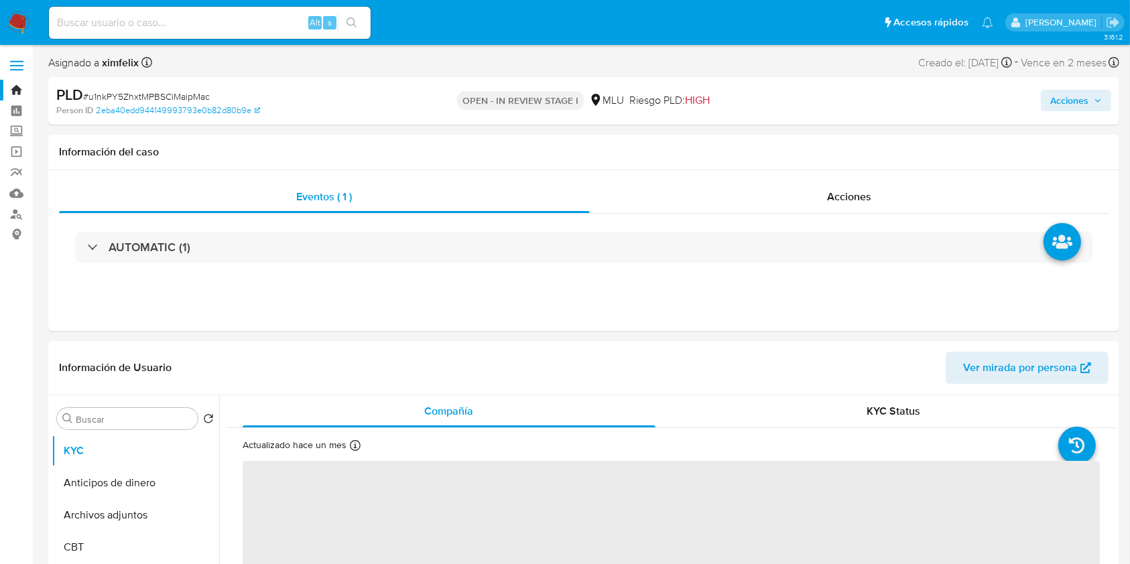
select select "10"
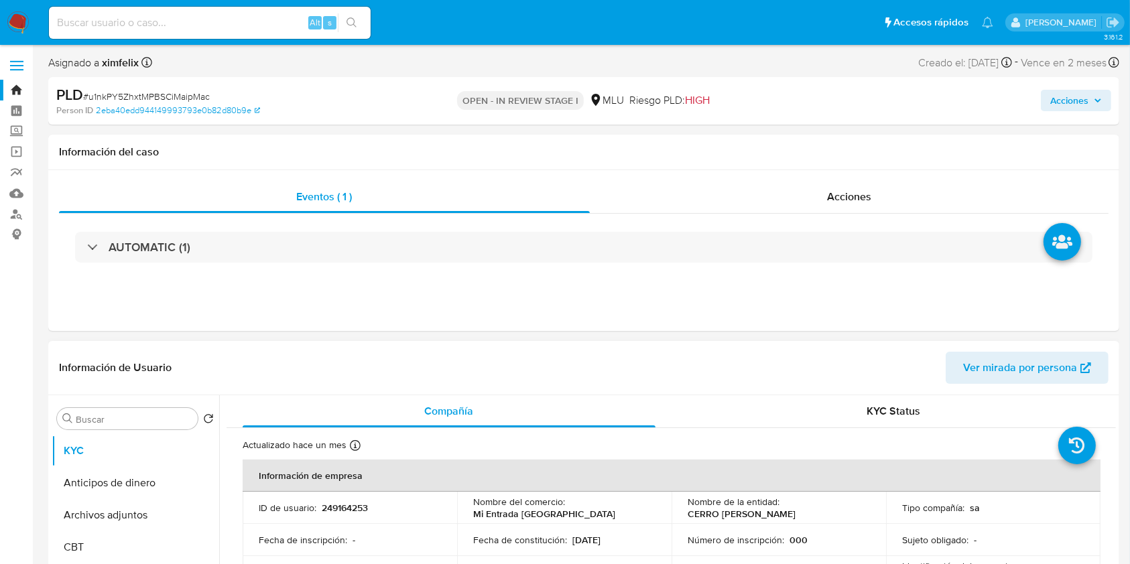
click at [370, 502] on div "ID de usuario : 249164253" at bounding box center [350, 508] width 182 height 12
click at [356, 503] on p "249164253" at bounding box center [345, 508] width 46 height 12
copy p "249164253"
drag, startPoint x: 863, startPoint y: 509, endPoint x: 783, endPoint y: 512, distance: 80.5
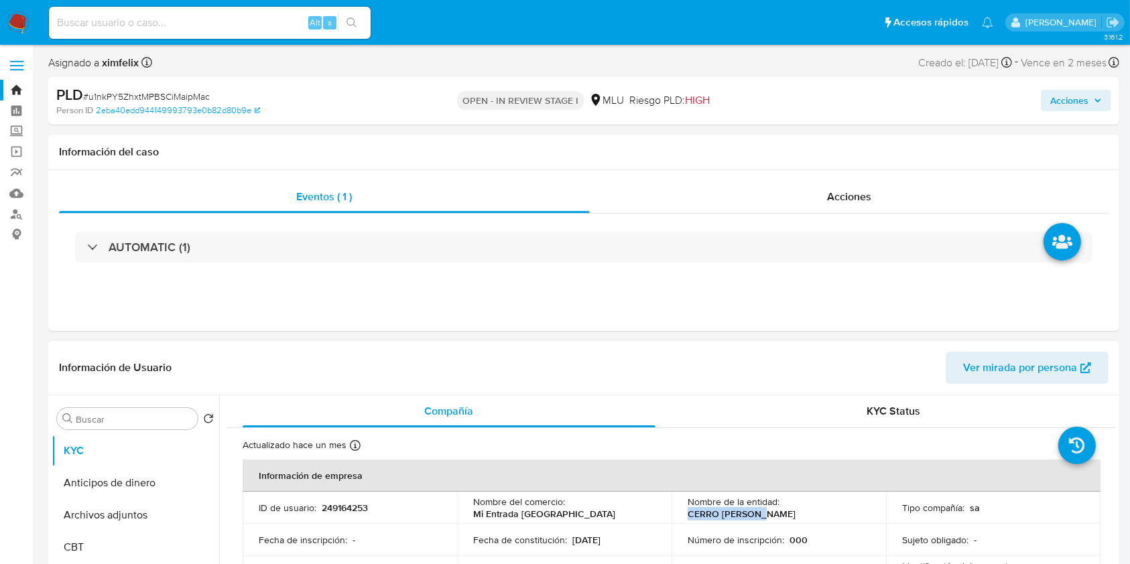
click at [783, 512] on div "Nombre de la entidad : CERRO LINDO SA" at bounding box center [779, 508] width 182 height 24
copy p "CERRO LINDO SA"
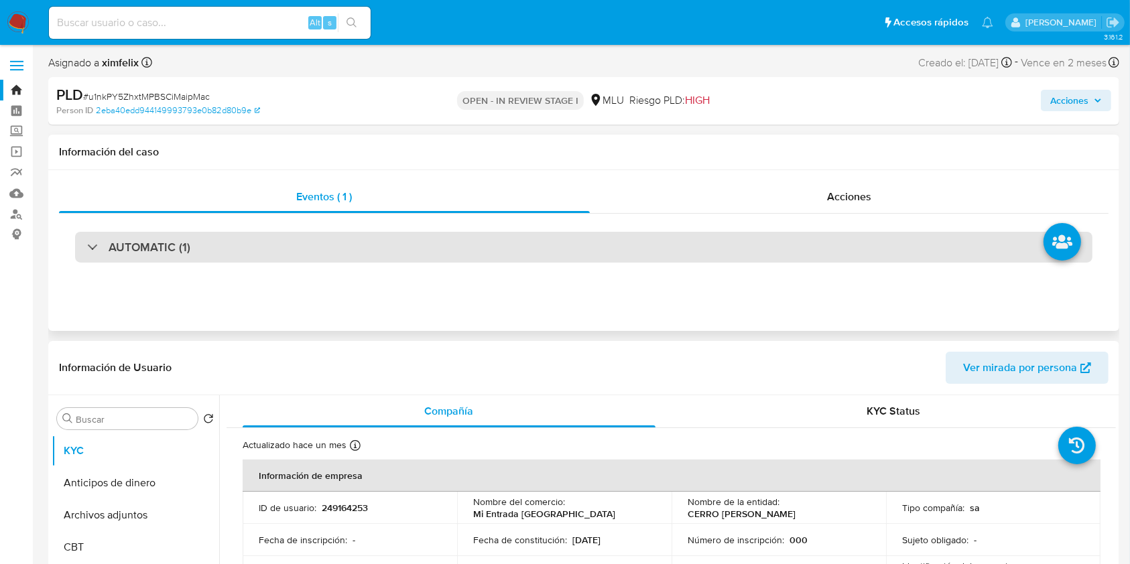
click at [450, 244] on div "AUTOMATIC (1)" at bounding box center [583, 247] width 1017 height 31
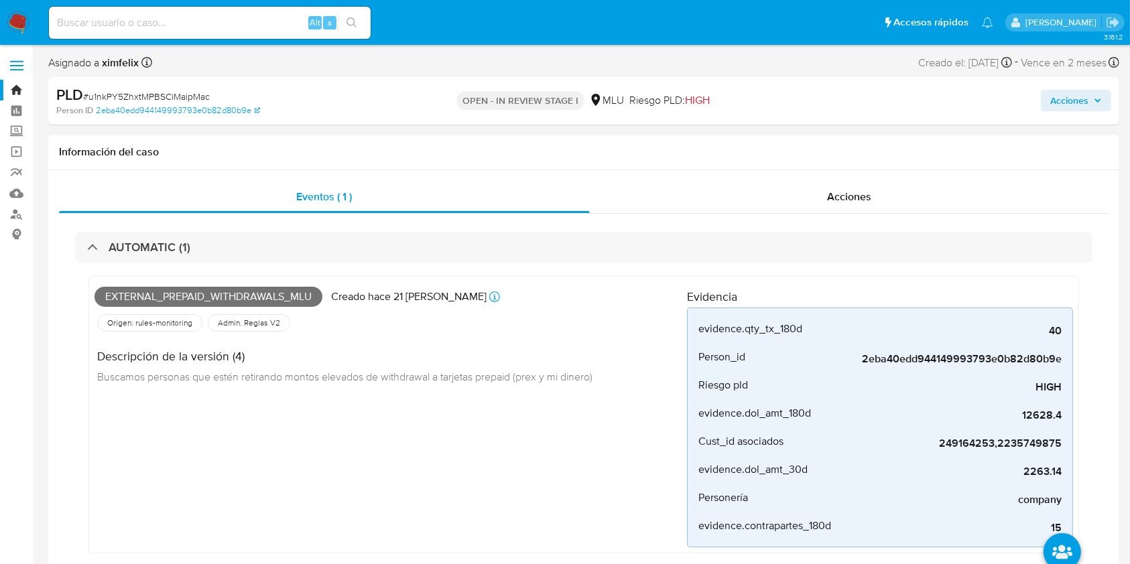
click at [238, 287] on span "External_prepaid_withdrawals_mlu" at bounding box center [209, 297] width 228 height 20
click at [238, 292] on span "External_prepaid_withdrawals_mlu" at bounding box center [209, 297] width 228 height 20
click at [153, 19] on input at bounding box center [210, 22] width 322 height 17
paste input "XuOyy4NWB7XyttcCCmvLTd6u"
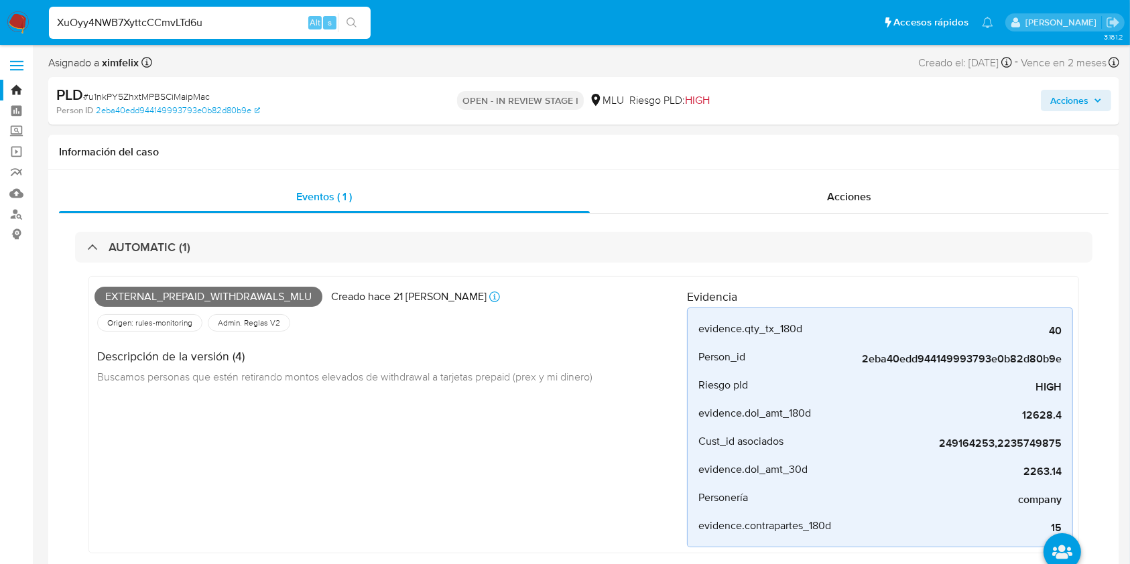
type input "XuOyy4NWB7XyttcCCmvLTd6u"
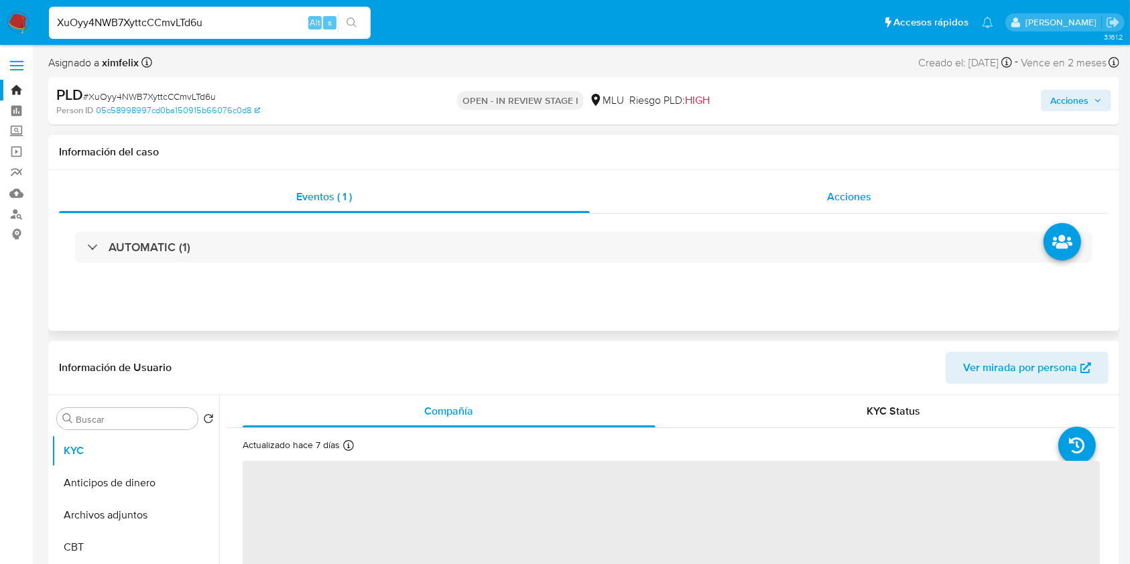
select select "10"
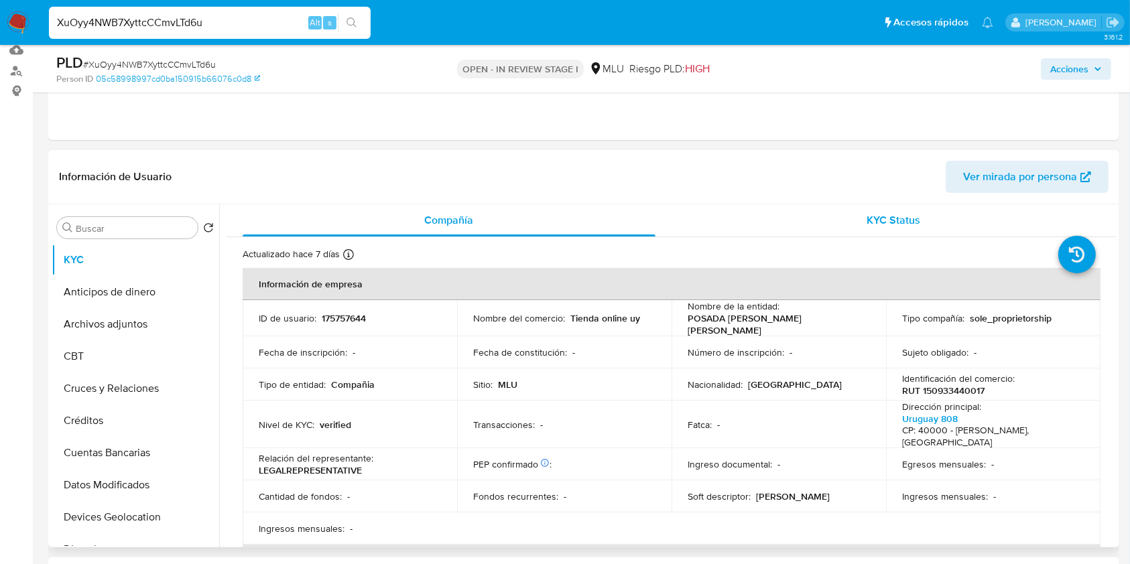
scroll to position [166, 0]
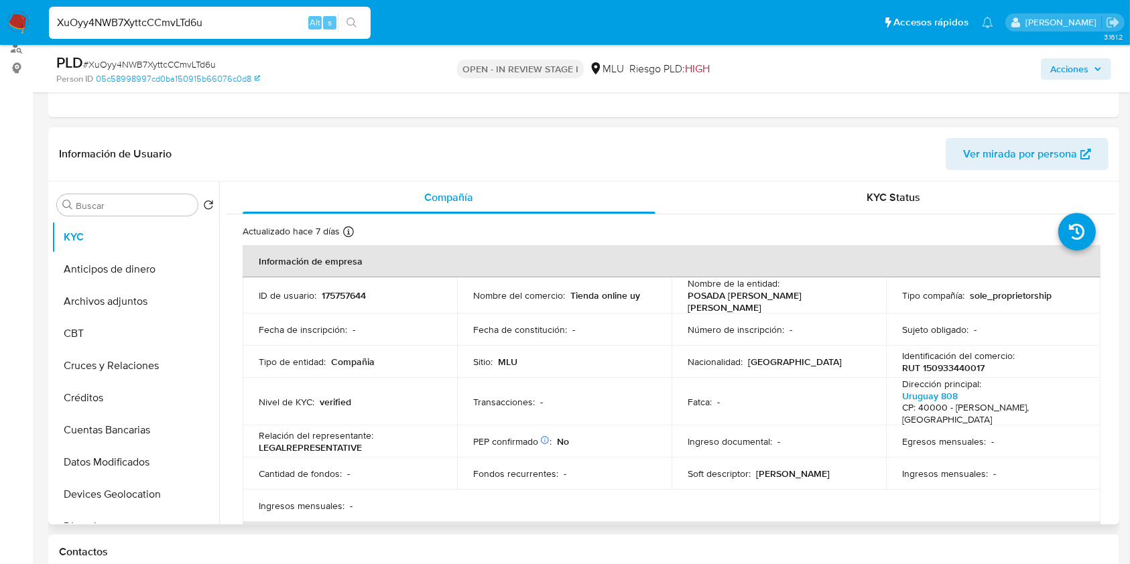
click at [339, 291] on p "175757644" at bounding box center [344, 296] width 44 height 12
copy p "175757644"
drag, startPoint x: 775, startPoint y: 302, endPoint x: 683, endPoint y: 301, distance: 91.8
click at [683, 301] on td "Nombre de la entidad : POSADA LEITE JUAN RAMON" at bounding box center [779, 295] width 214 height 36
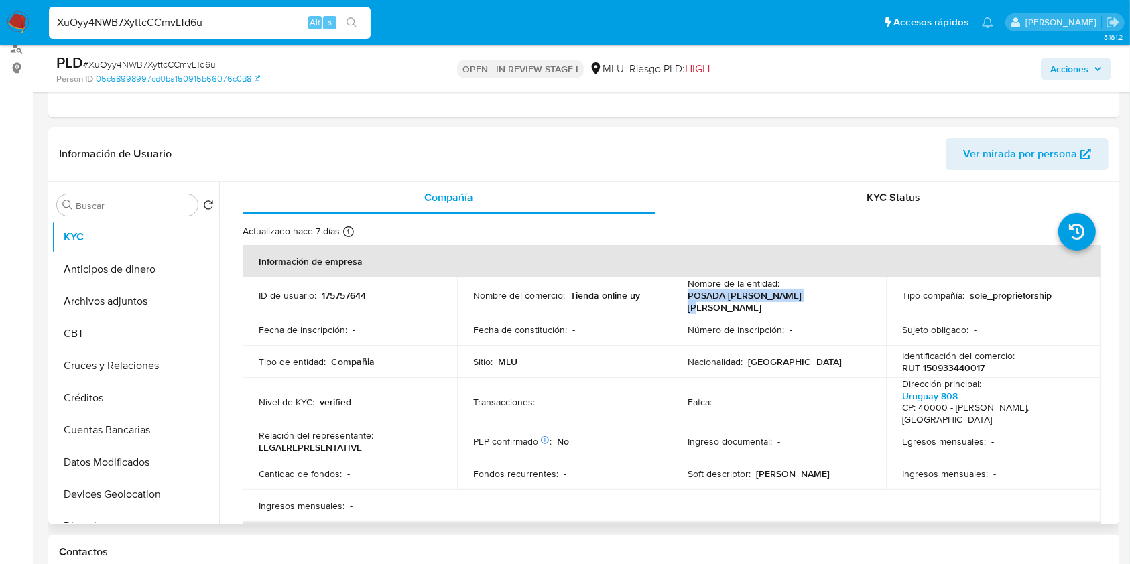
copy p "POSADA LEITE JUAN RAMON"
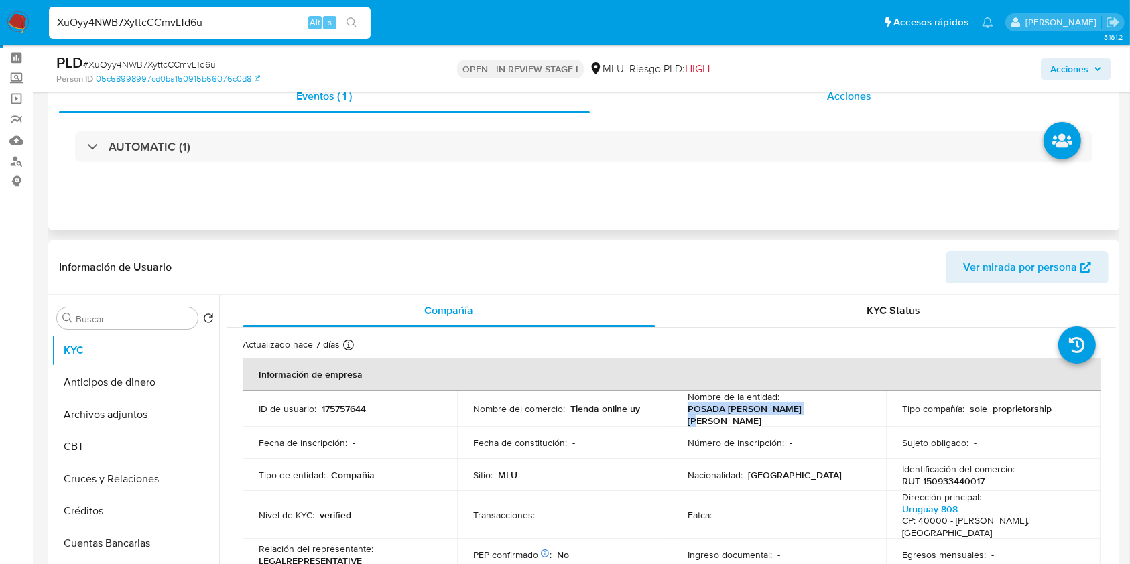
scroll to position [39, 0]
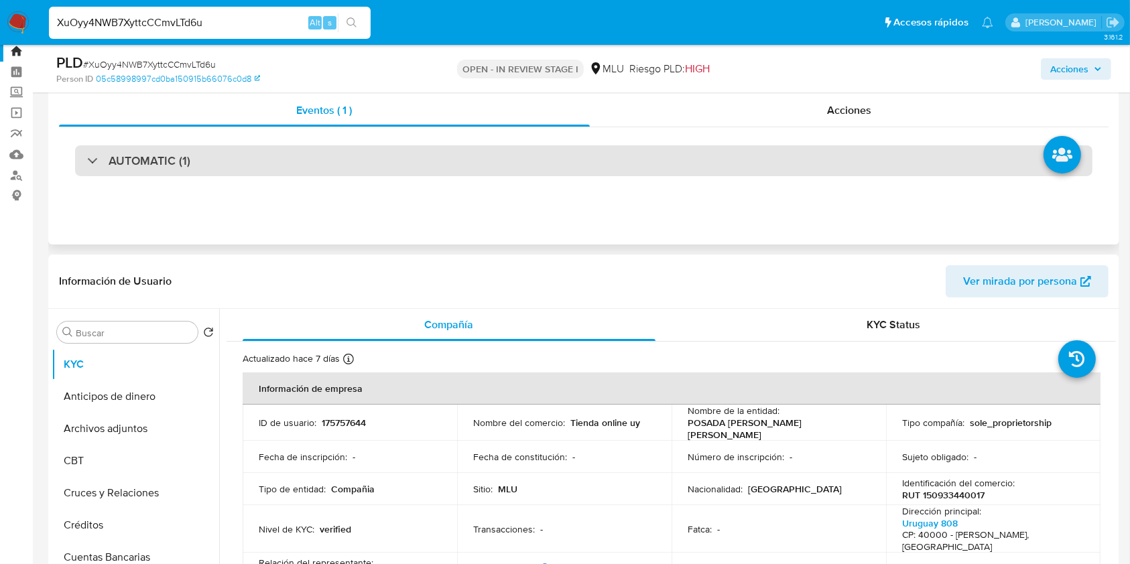
click at [269, 172] on div "AUTOMATIC (1)" at bounding box center [583, 160] width 1017 height 31
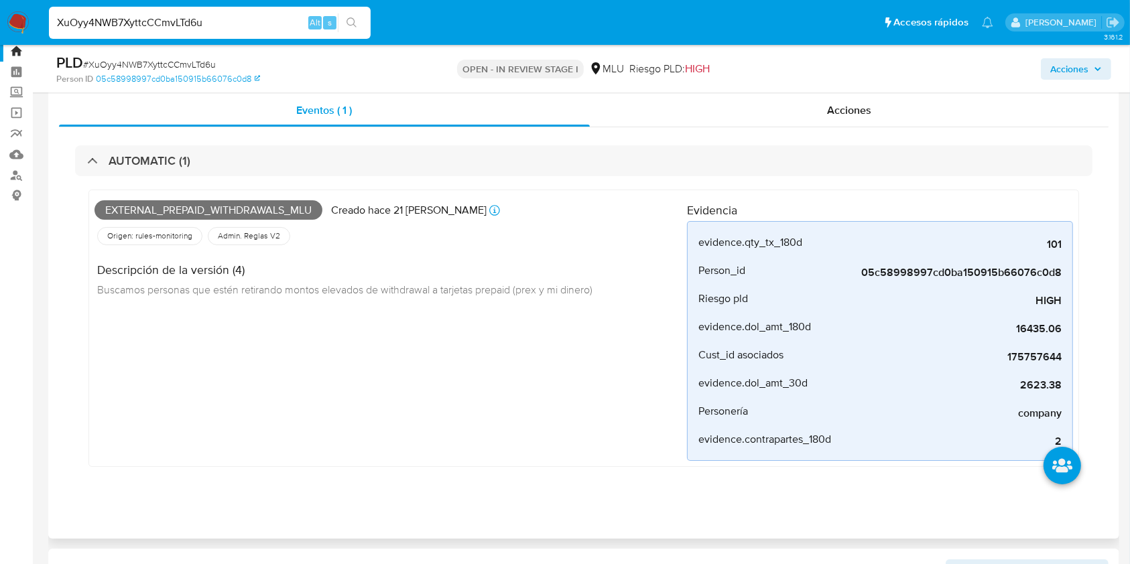
click at [246, 201] on span "External_prepaid_withdrawals_mlu" at bounding box center [209, 210] width 228 height 20
copy span "External_prepaid_withdrawals_mlu"
click at [198, 22] on input "XuOyy4NWB7XyttcCCmvLTd6u" at bounding box center [210, 22] width 322 height 17
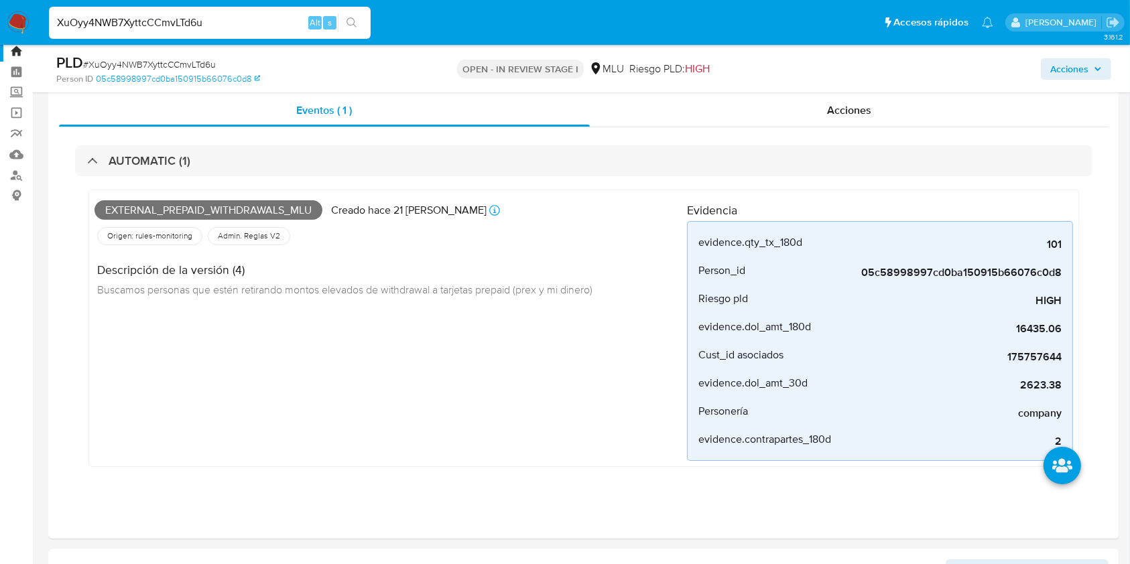
paste input "DZ0wF7YwkhYpIiKTaO7Trd0n"
type input "DZ0wF7YwkhYpIiKTaO7Trd0n"
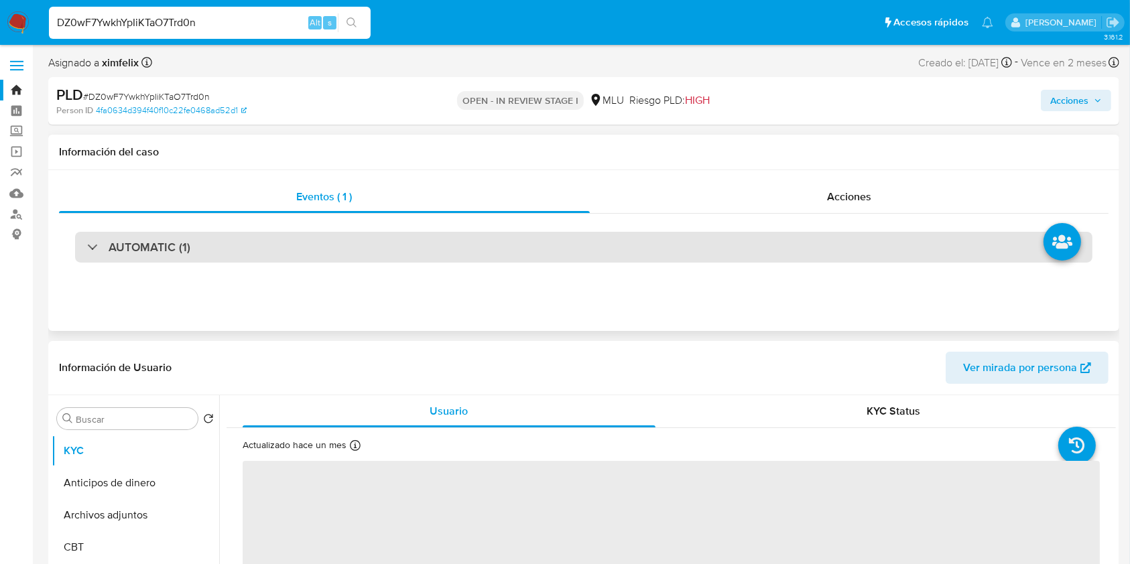
click at [254, 251] on div "AUTOMATIC (1)" at bounding box center [583, 247] width 1017 height 31
select select "10"
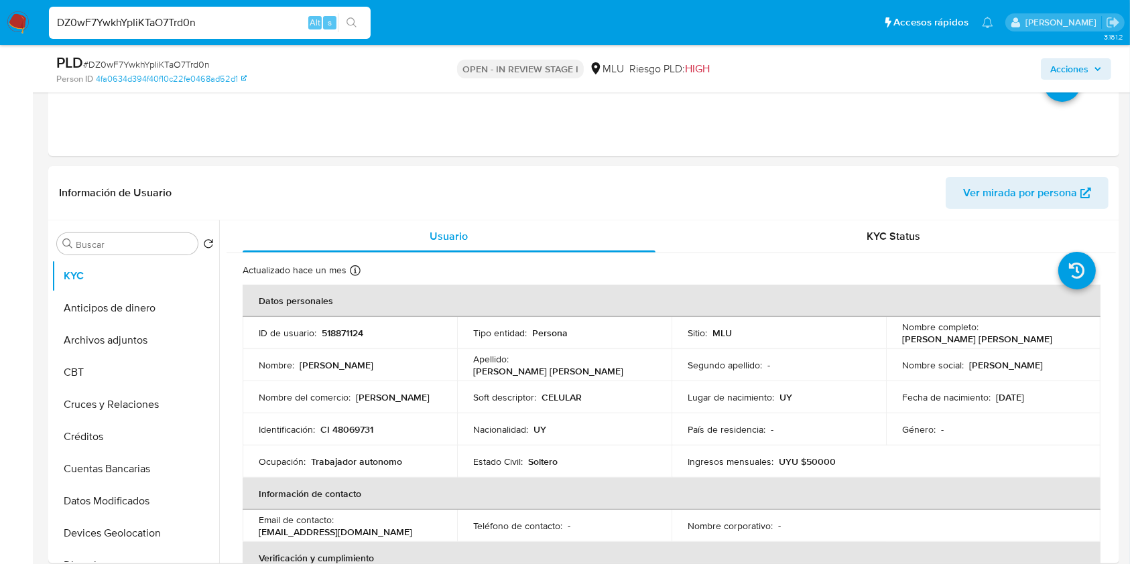
scroll to position [441, 0]
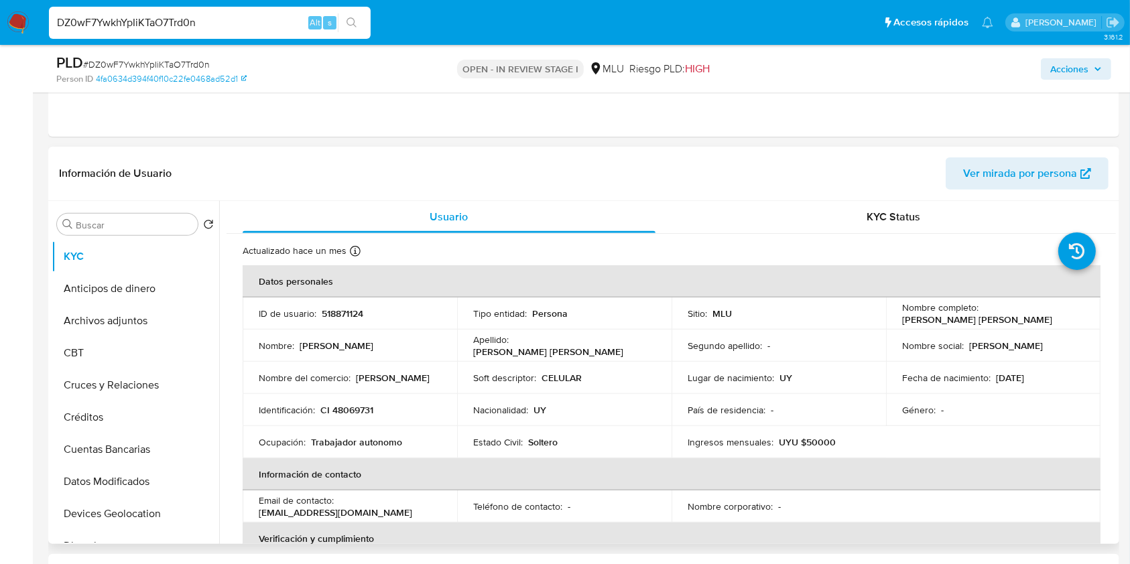
click at [355, 311] on p "518871124" at bounding box center [343, 314] width 42 height 12
copy p "518871124"
drag, startPoint x: 1007, startPoint y: 318, endPoint x: 895, endPoint y: 316, distance: 111.9
click at [895, 316] on td "Nombre completo : Marcos Sampaio Guedes" at bounding box center [993, 314] width 214 height 32
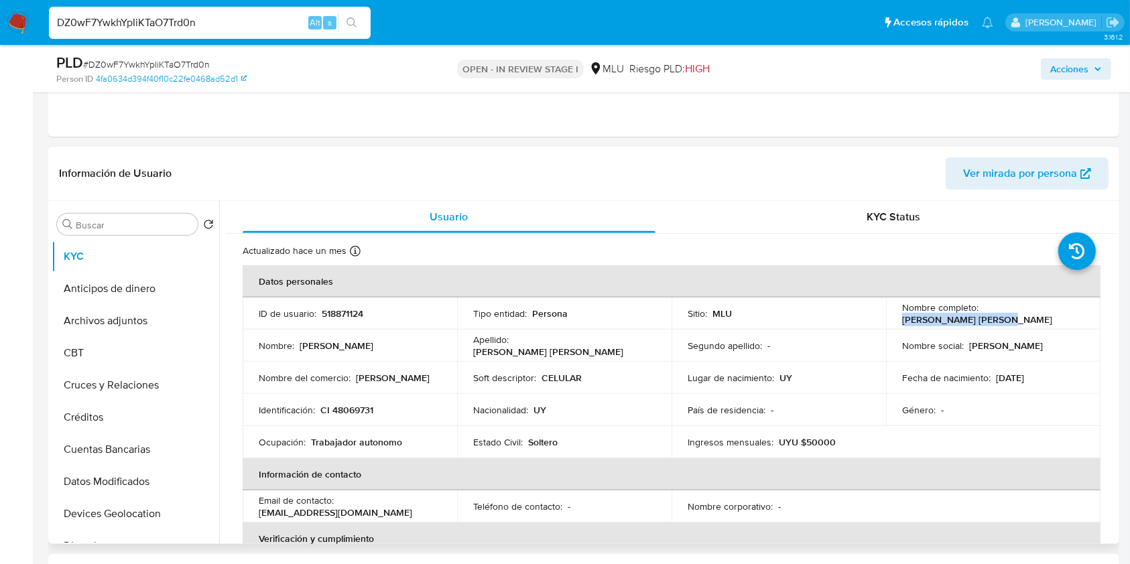
copy p "Marcos Sampaio Guedes"
click at [162, 15] on input "DZ0wF7YwkhYpIiKTaO7Trd0n" at bounding box center [210, 22] width 322 height 17
paste input "UAYYKYD8hNYtrIv5dvaDfhJk"
type input "UAYYKYD8hNYtrIv5dvaDfhJk"
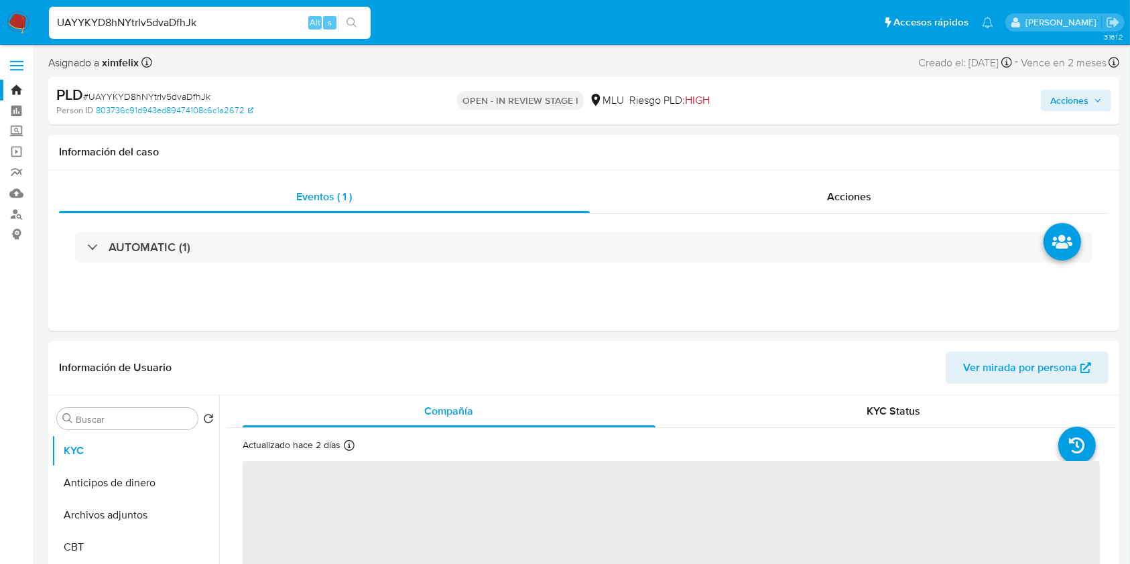
select select "10"
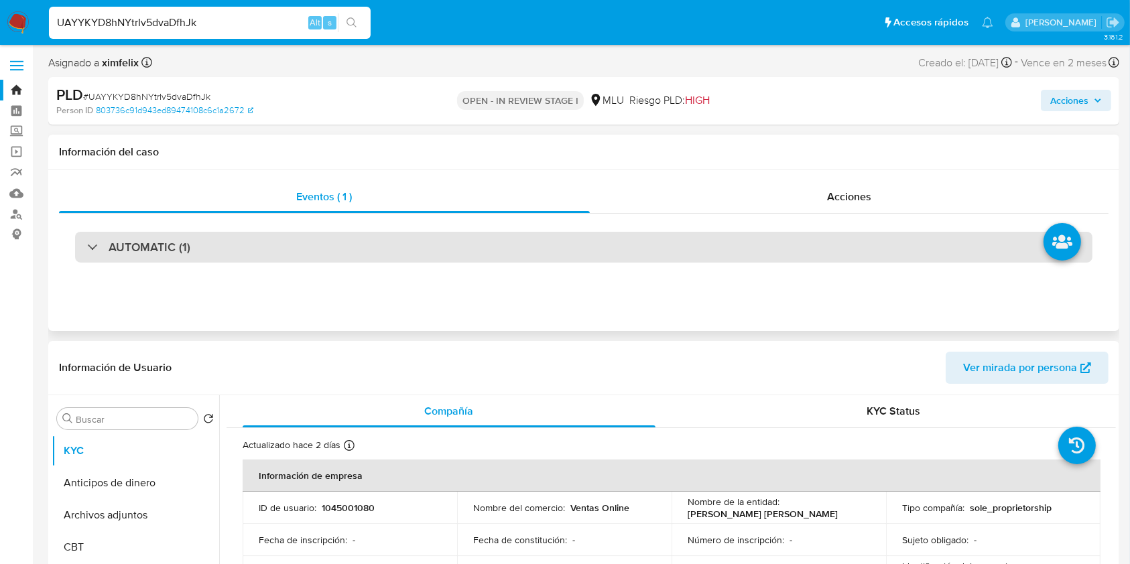
click at [223, 255] on div "AUTOMATIC (1)" at bounding box center [583, 247] width 1017 height 31
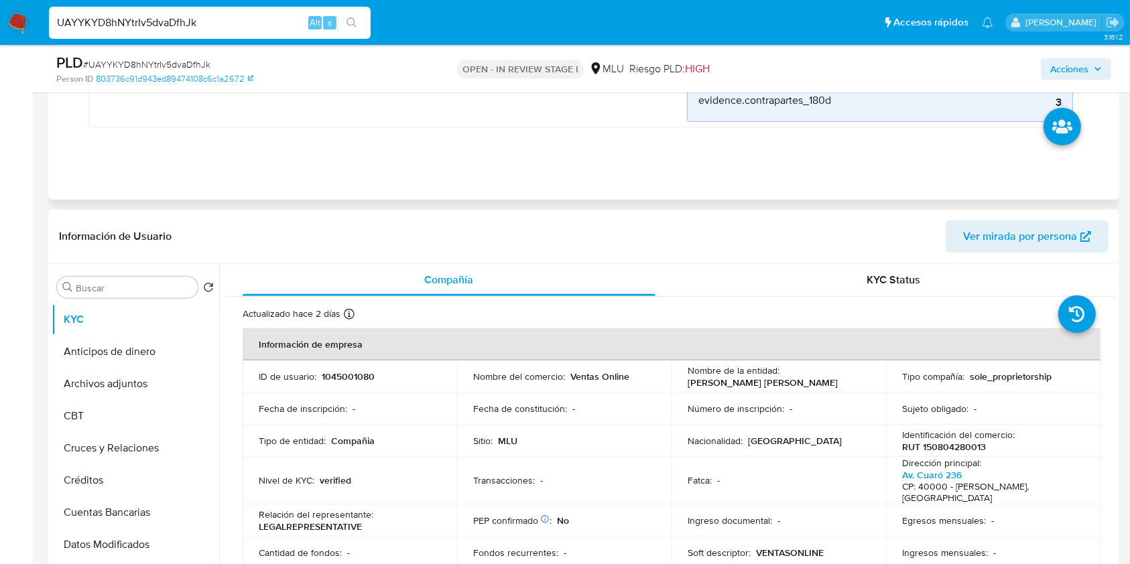
scroll to position [393, 0]
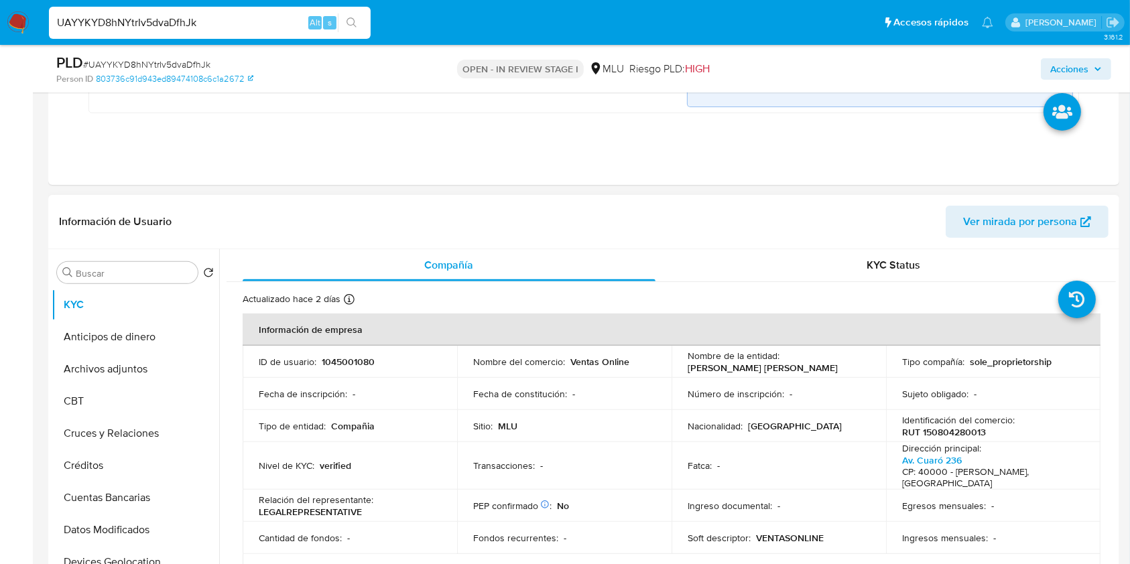
click at [345, 360] on p "1045001080" at bounding box center [348, 362] width 53 height 12
copy p "1045001080"
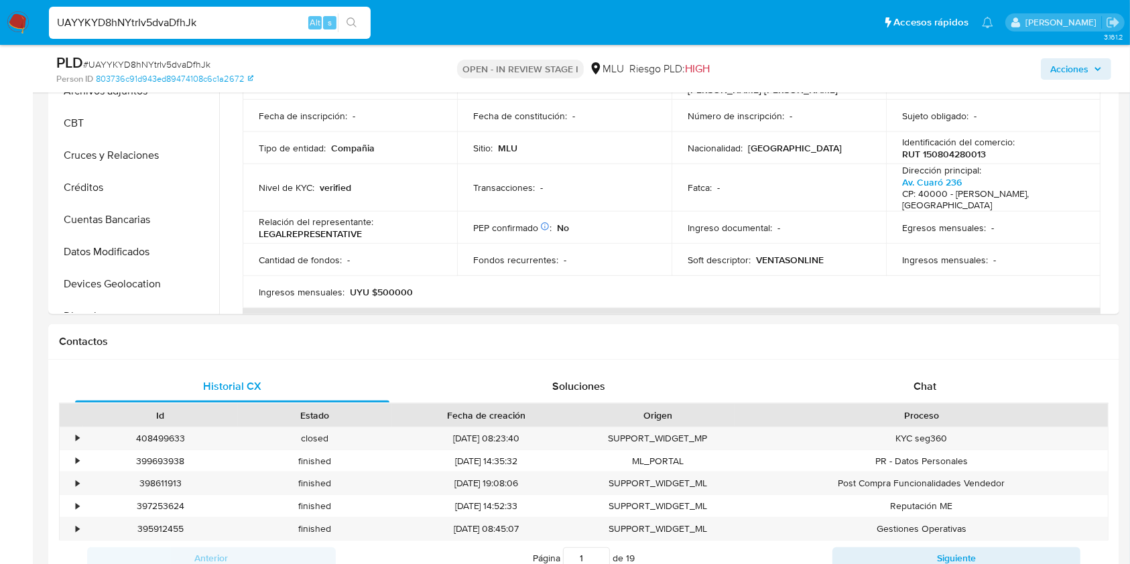
scroll to position [729, 0]
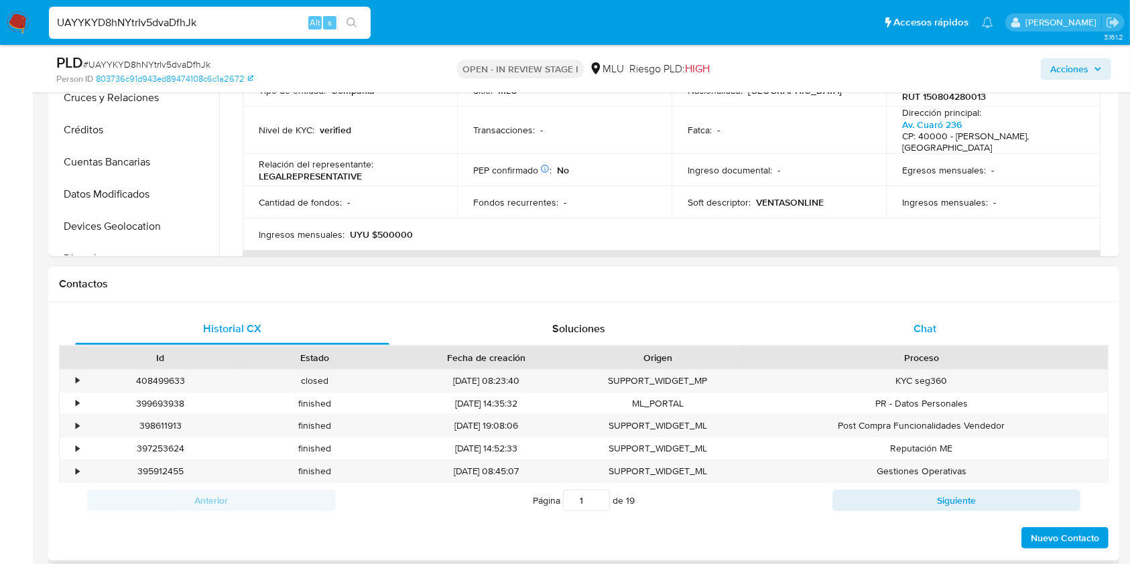
click at [938, 314] on div "Chat" at bounding box center [925, 329] width 314 height 32
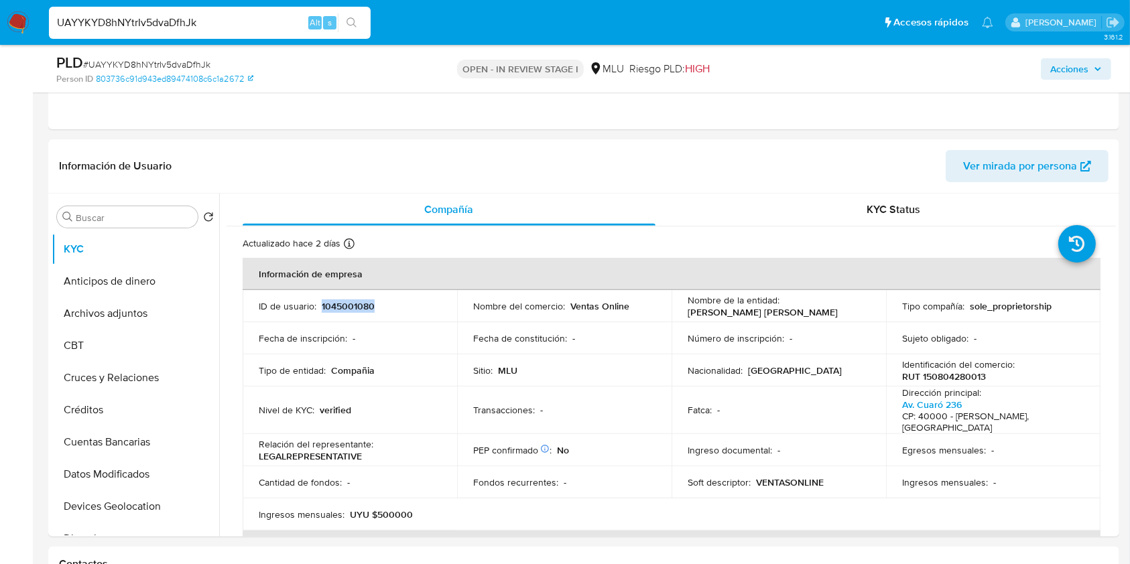
scroll to position [461, 0]
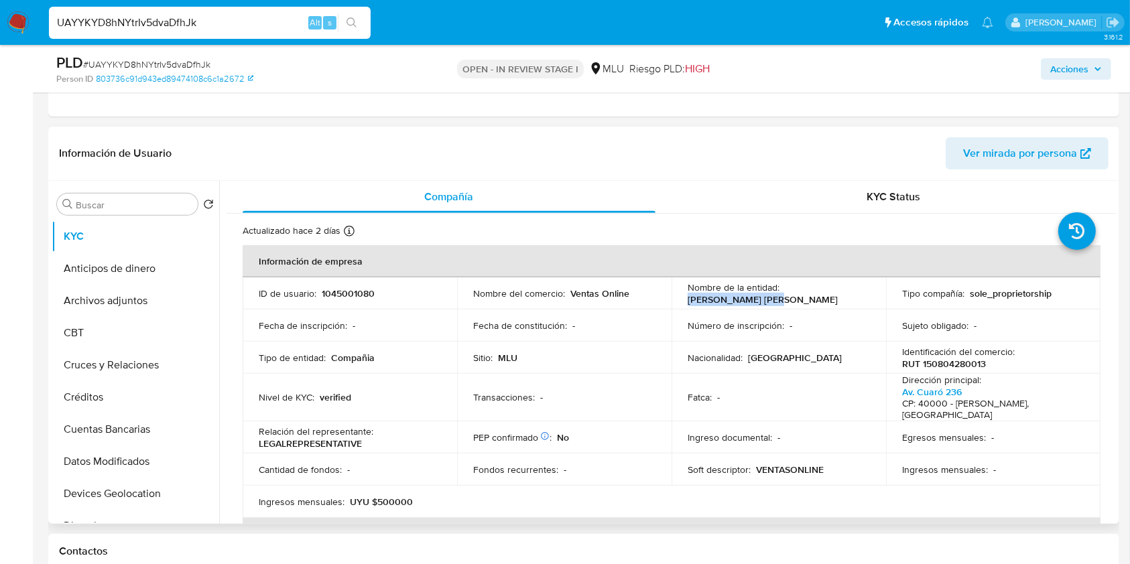
drag, startPoint x: 799, startPoint y: 302, endPoint x: 682, endPoint y: 296, distance: 117.5
click at [682, 296] on td "Nombre de la entidad : MORA SOSA FERNANDO" at bounding box center [779, 293] width 214 height 32
copy p "MORA SOSA FERNANDO"
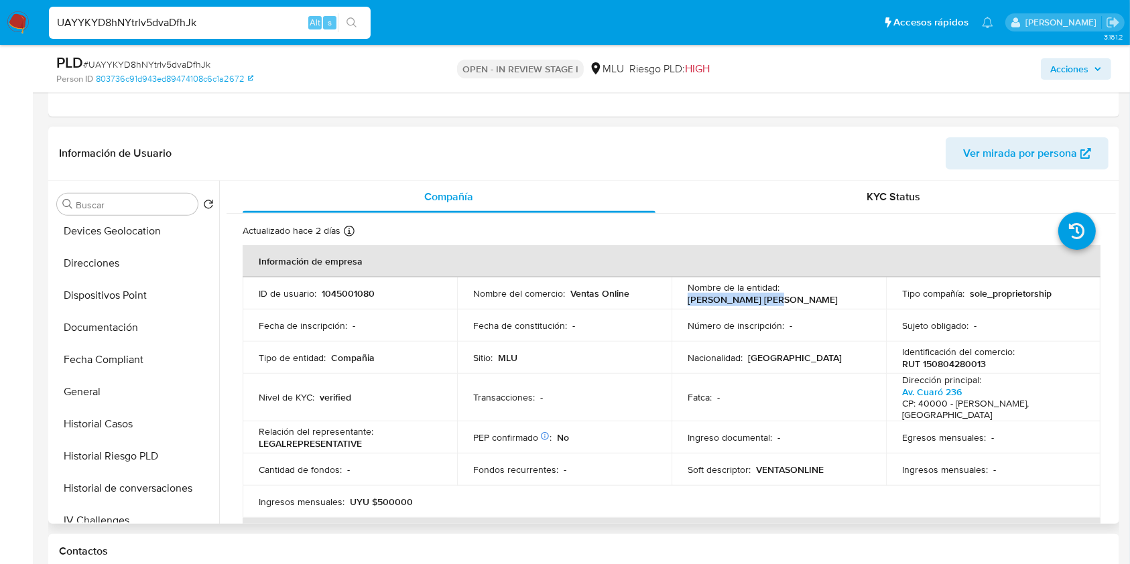
scroll to position [284, 0]
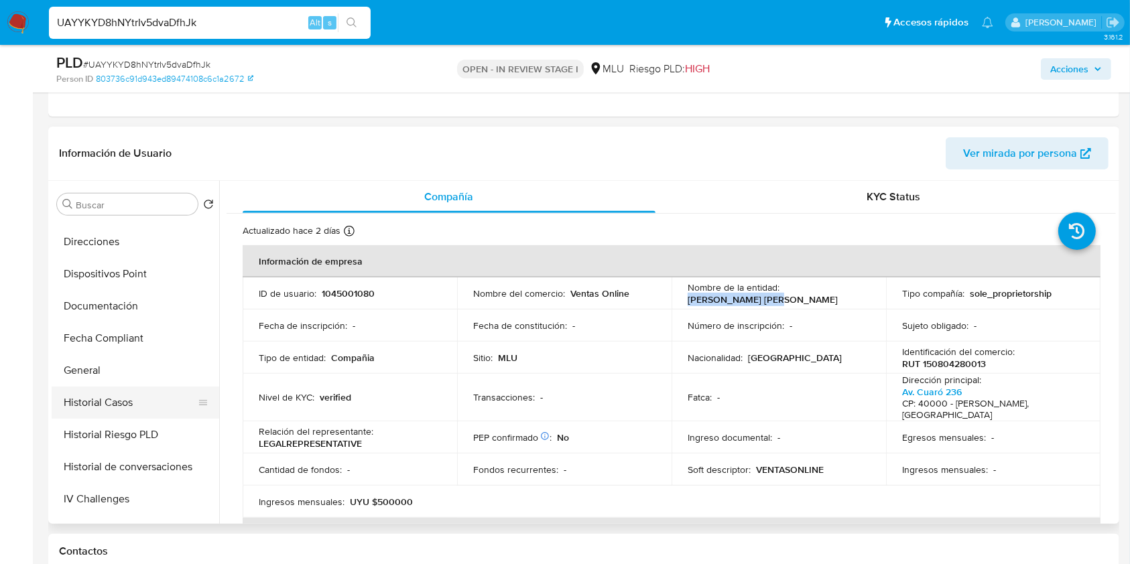
click at [105, 415] on button "Historial Casos" at bounding box center [130, 403] width 157 height 32
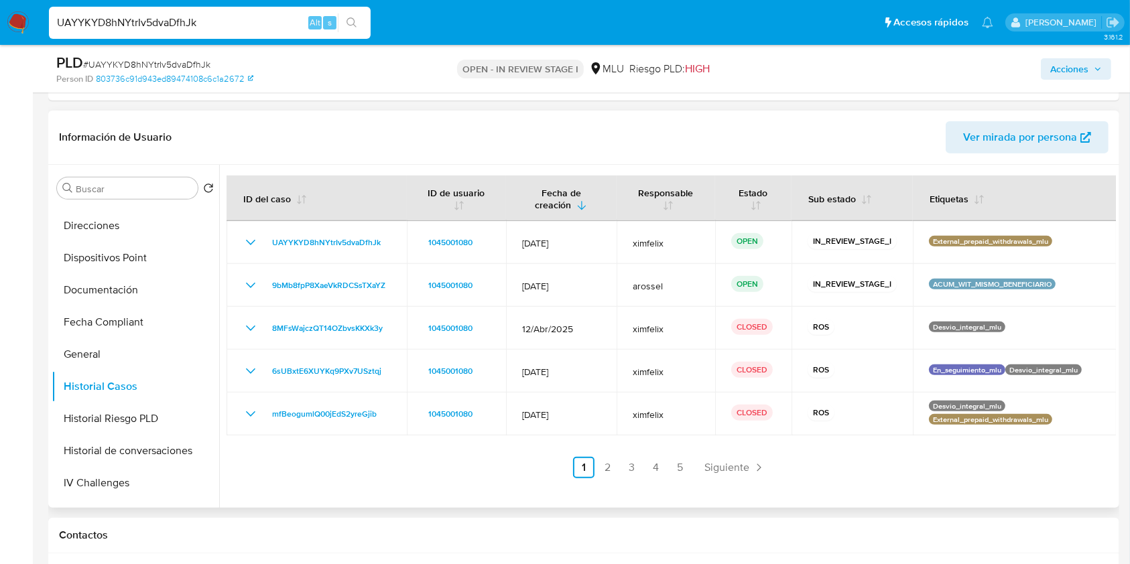
scroll to position [663, 0]
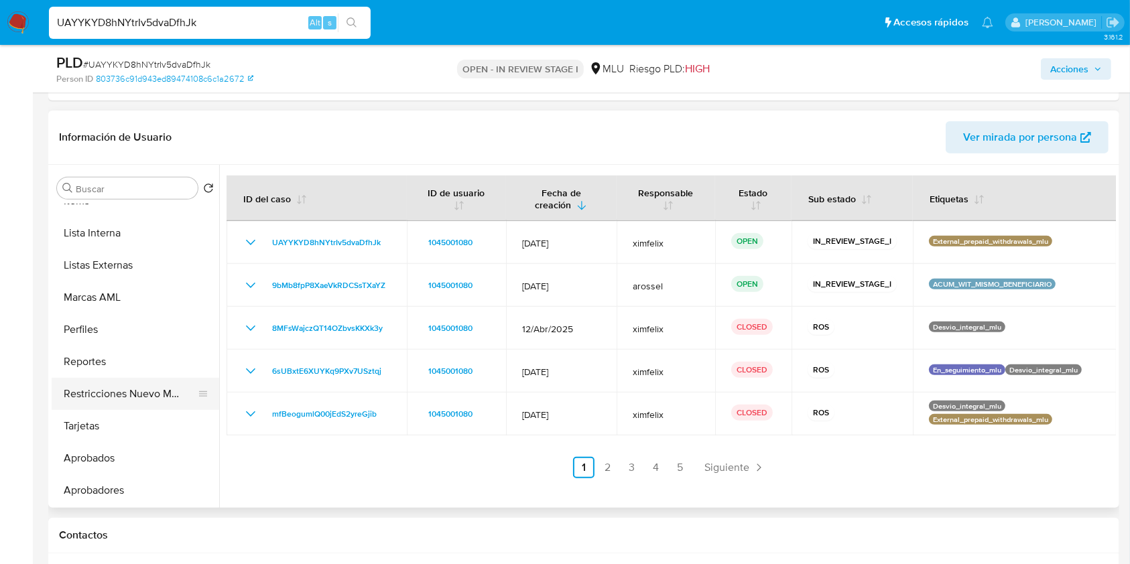
click at [148, 401] on button "Restricciones Nuevo Mundo" at bounding box center [130, 394] width 157 height 32
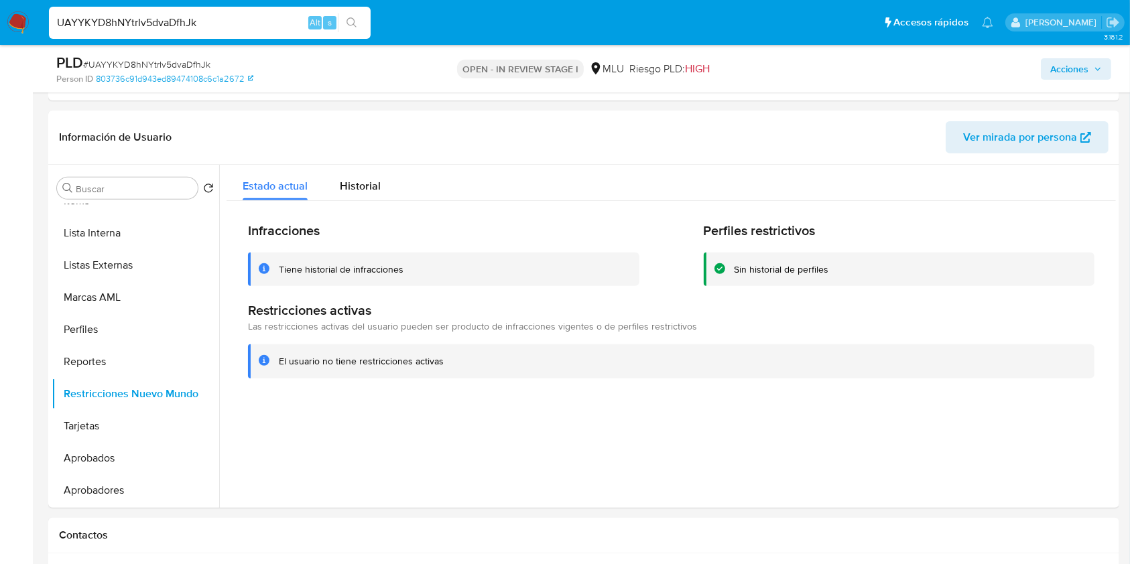
click at [209, 29] on input "UAYYKYD8hNYtrIv5dvaDfhJk" at bounding box center [210, 22] width 322 height 17
paste input "YZV7l5xZPik9ZQ4peR7uMXwW"
type input "YZV7l5xZPik9ZQ4peR7uMXwW"
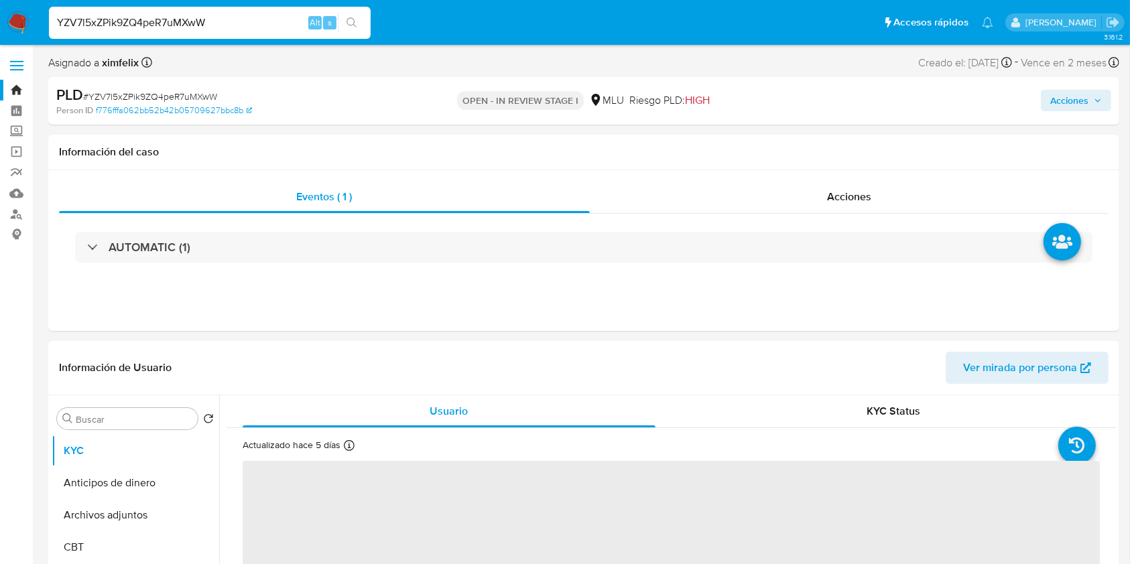
select select "10"
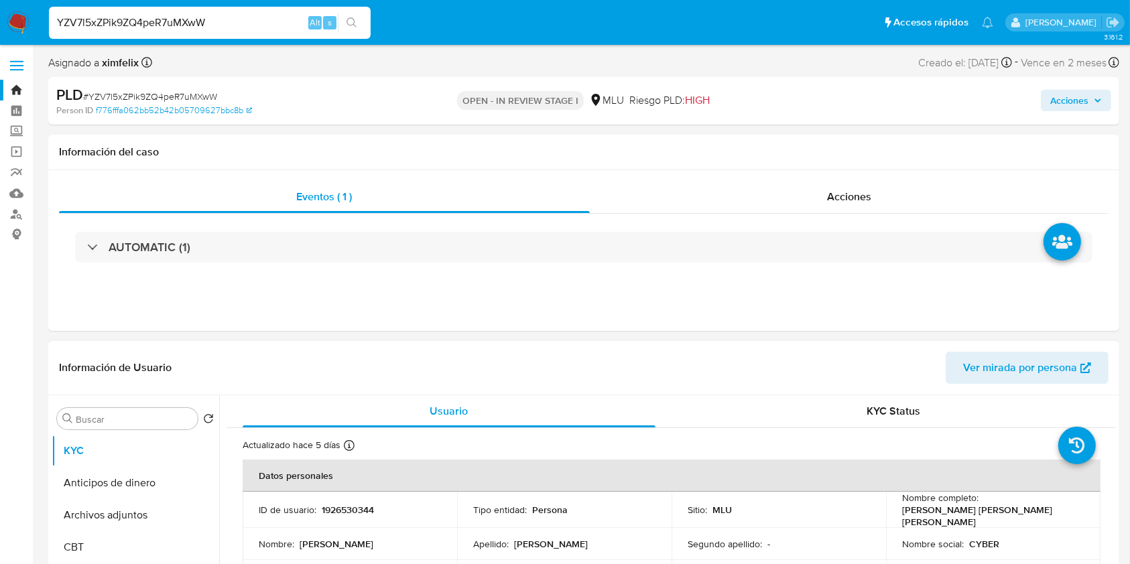
click at [362, 505] on p "1926530344" at bounding box center [348, 510] width 52 height 12
copy p "1926530344"
drag, startPoint x: 1050, startPoint y: 516, endPoint x: 896, endPoint y: 517, distance: 154.2
click at [896, 517] on td "Nombre completo : Andres Marcelo Alvarez Gonzalez" at bounding box center [993, 510] width 214 height 36
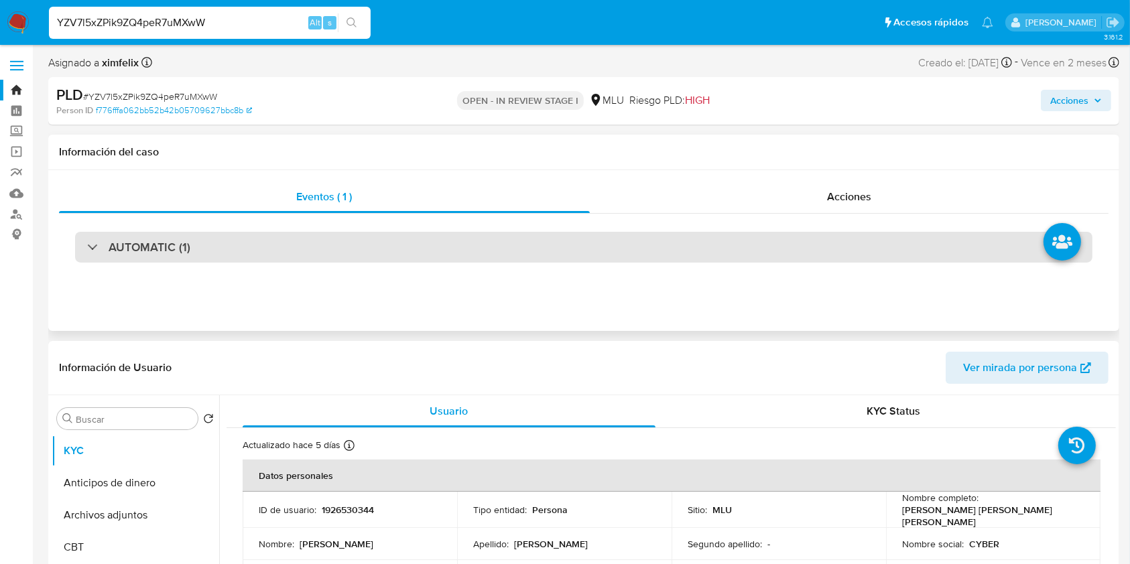
click at [300, 238] on div "AUTOMATIC (1)" at bounding box center [583, 247] width 1017 height 31
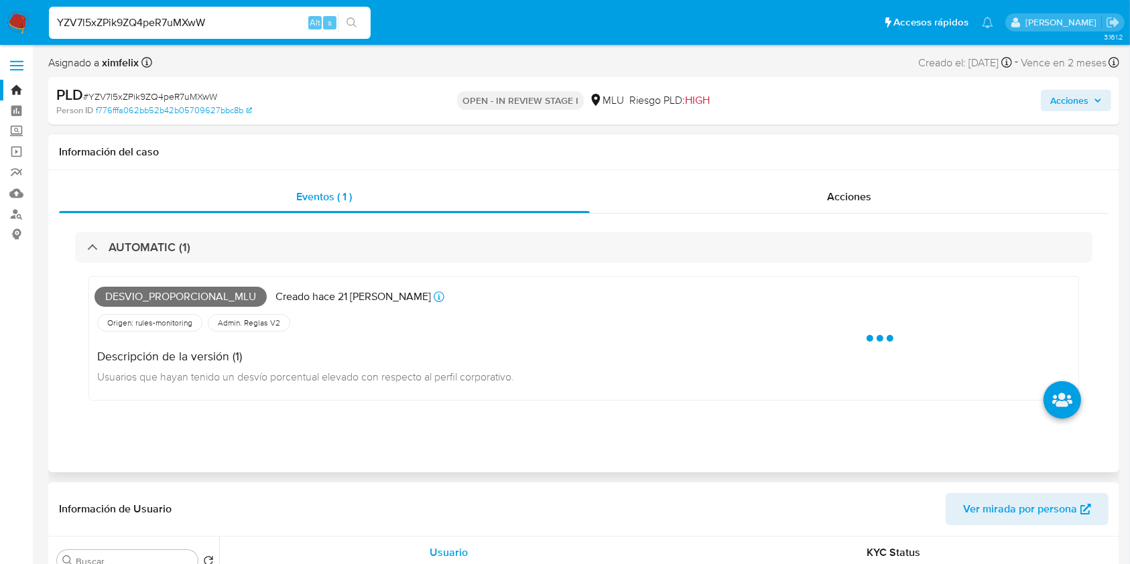
click at [220, 301] on span "Desvio_proporcional_mlu" at bounding box center [181, 297] width 172 height 20
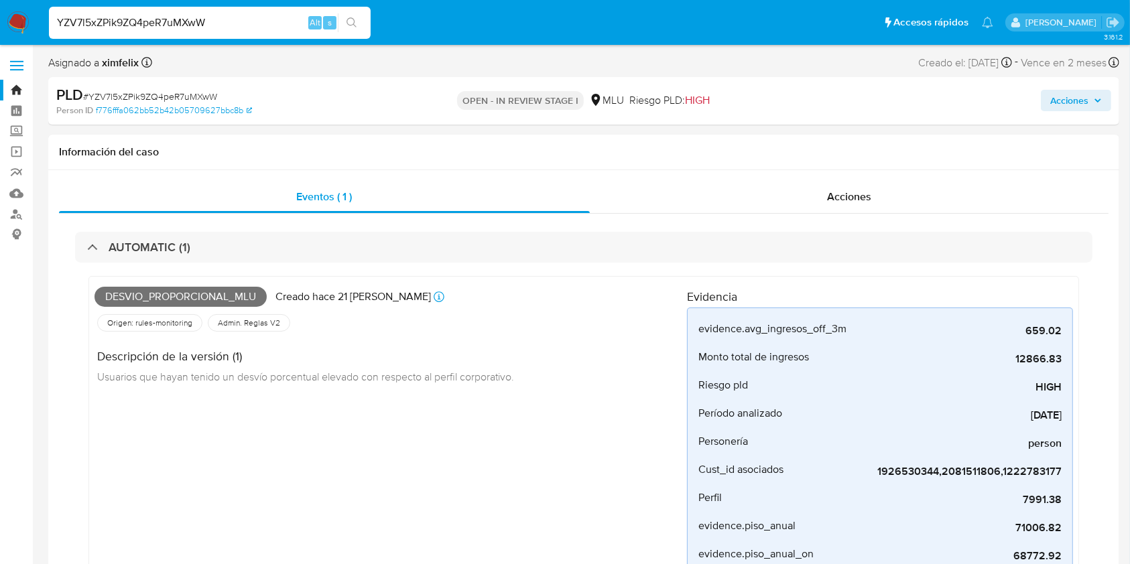
click at [161, 14] on input "YZV7l5xZPik9ZQ4peR7uMXwW" at bounding box center [210, 22] width 322 height 17
paste input "neZRKlYkS4wflSixX9u8LMGq"
type input "neZRKlYkS4wflSixX9u8LMGq"
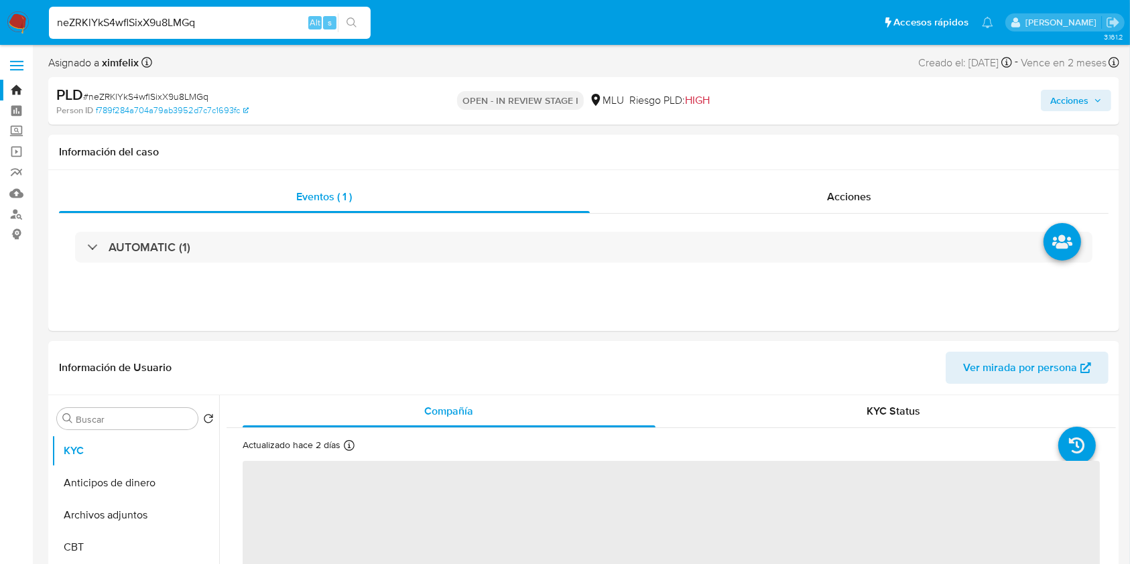
select select "10"
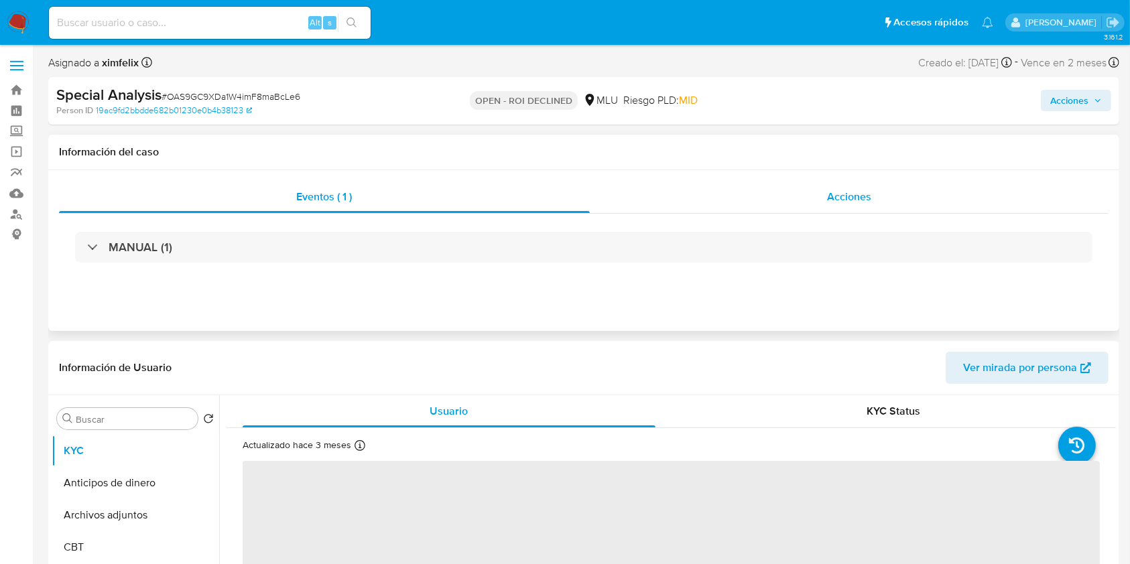
select select "10"
click at [837, 197] on span "Acciones" at bounding box center [849, 196] width 44 height 15
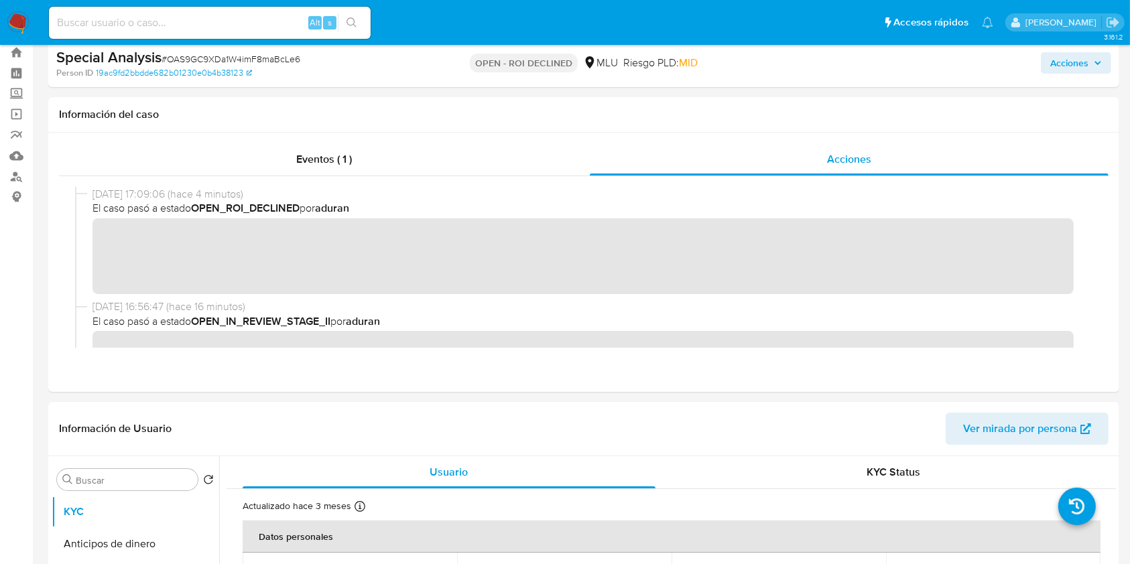
scroll to position [40, 0]
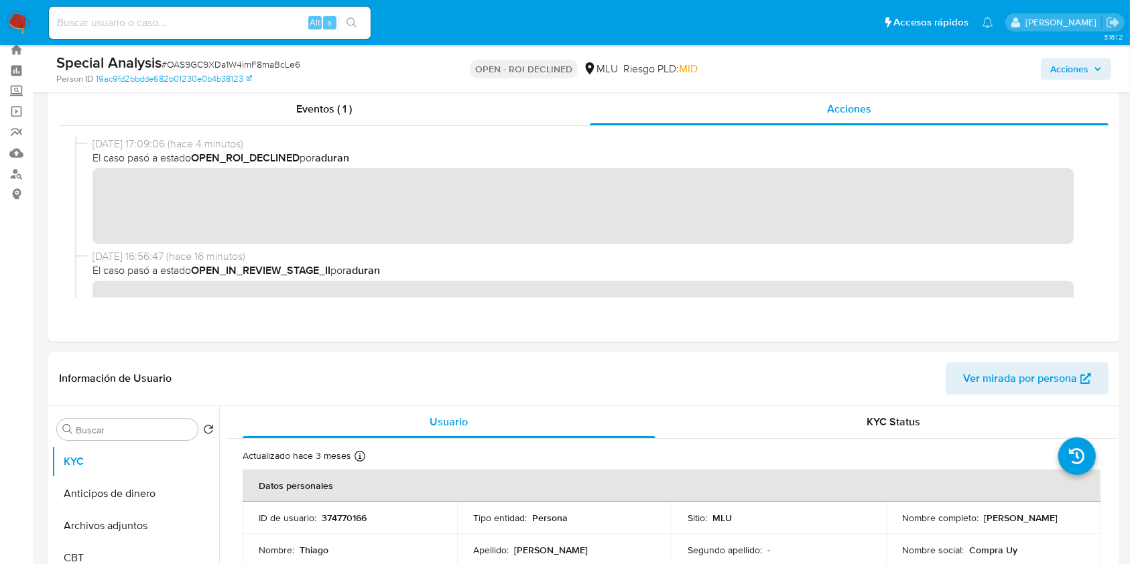
click at [1094, 68] on icon "button" at bounding box center [1098, 69] width 8 height 8
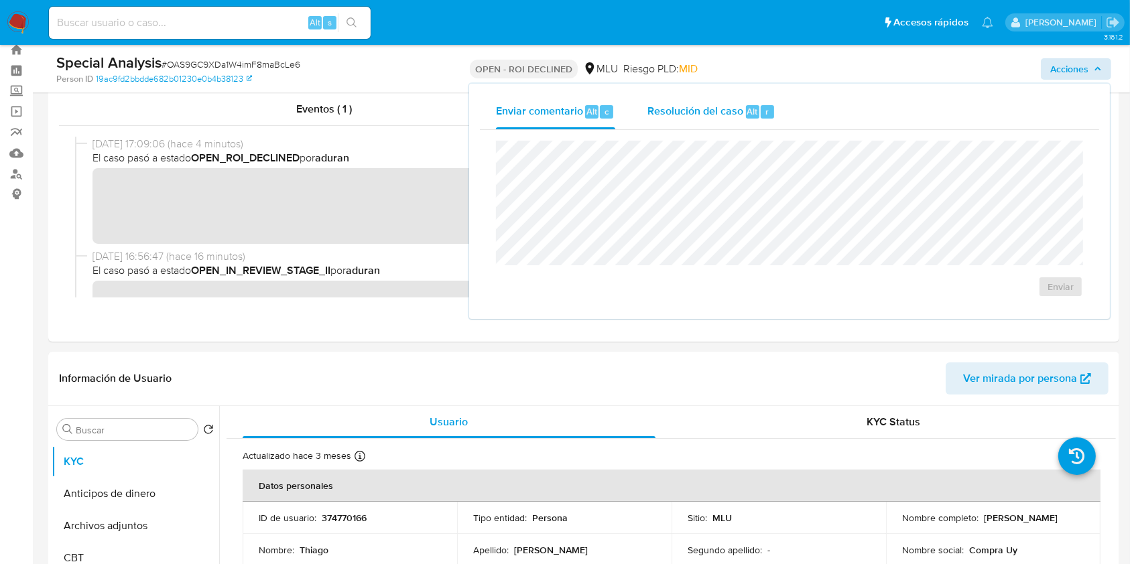
click at [716, 96] on div "Resolución del caso Alt r" at bounding box center [711, 112] width 128 height 35
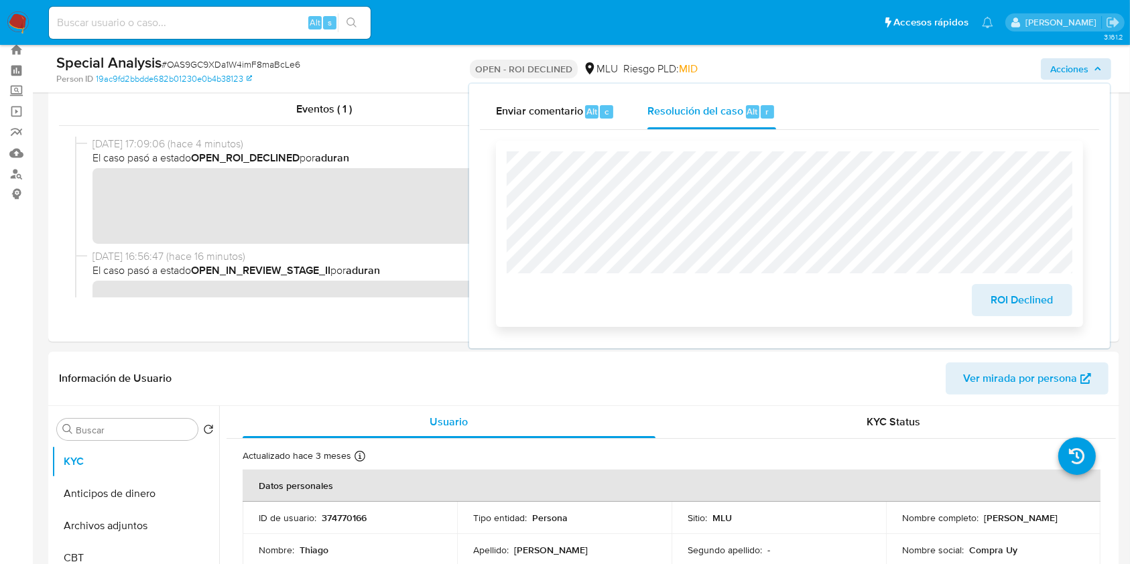
click at [1012, 308] on span "ROI Declined" at bounding box center [1022, 300] width 66 height 29
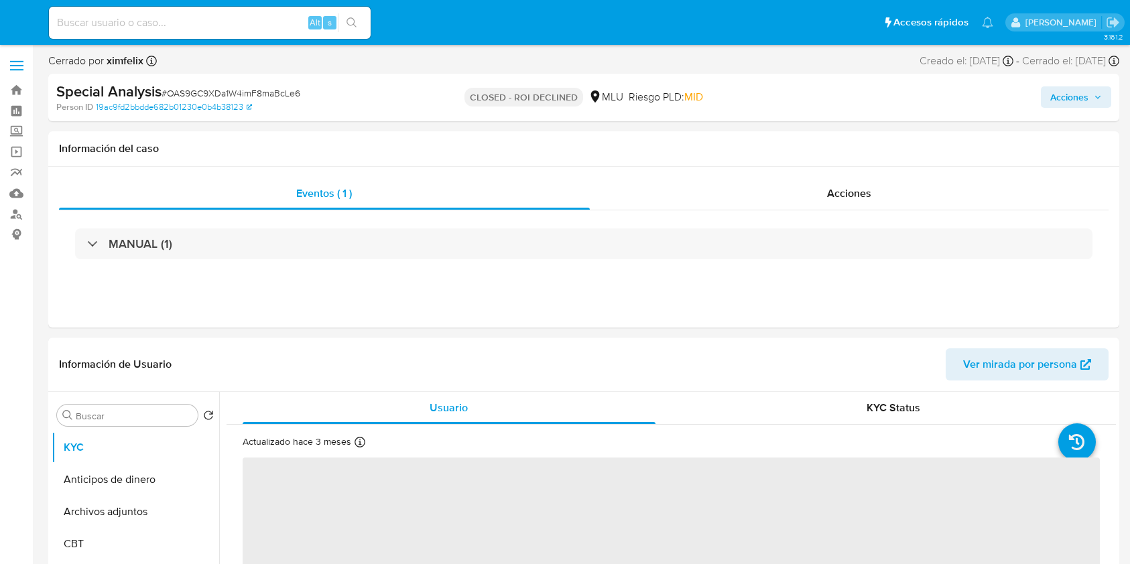
select select "10"
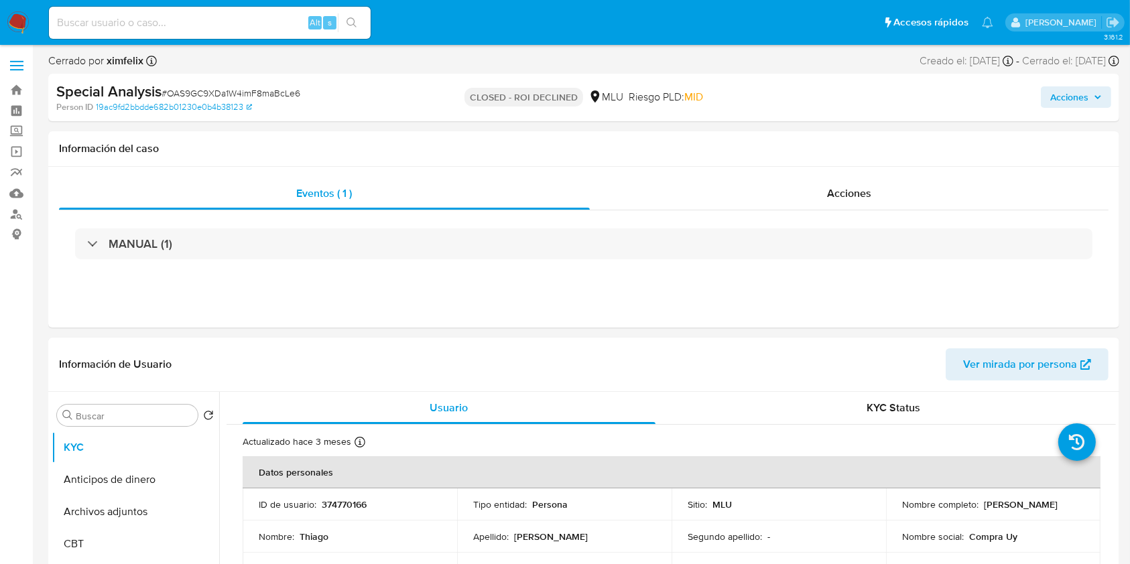
drag, startPoint x: 213, startPoint y: 453, endPoint x: 206, endPoint y: 585, distance: 132.2
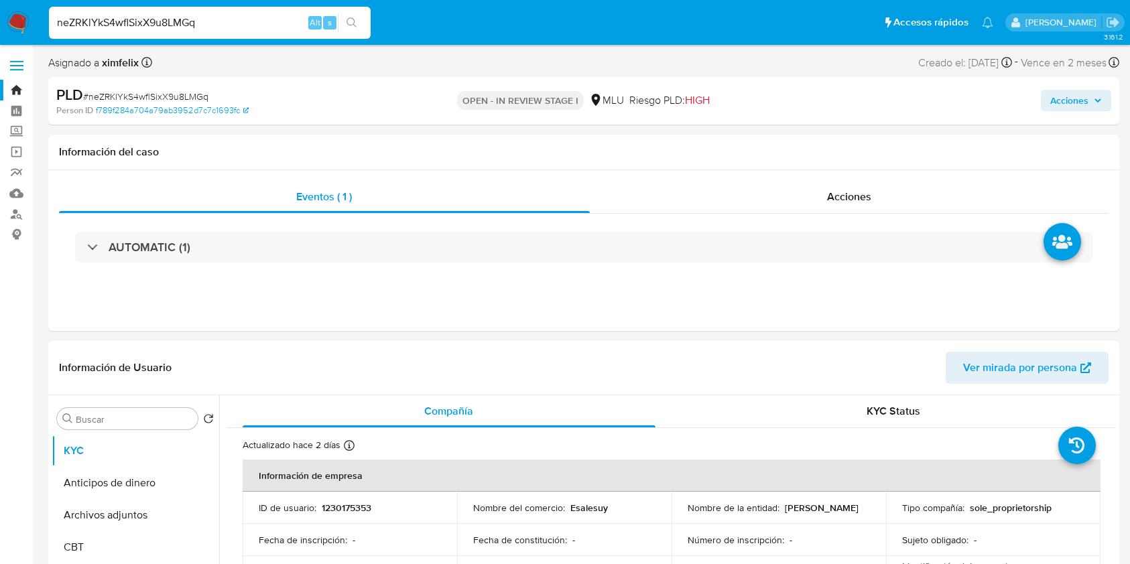
select select "10"
click at [347, 507] on p "1230175353" at bounding box center [347, 508] width 50 height 12
copy p "1230175353"
drag, startPoint x: 836, startPoint y: 517, endPoint x: 684, endPoint y: 519, distance: 152.2
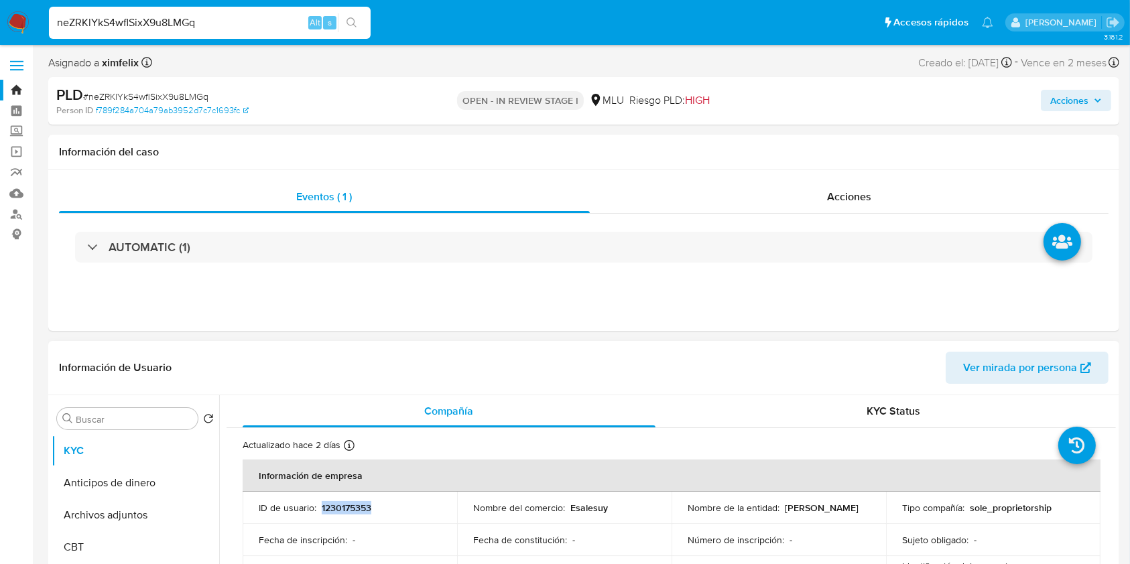
click at [684, 519] on td "Nombre de la entidad : [PERSON_NAME]" at bounding box center [779, 508] width 214 height 32
copy p "[PERSON_NAME]"
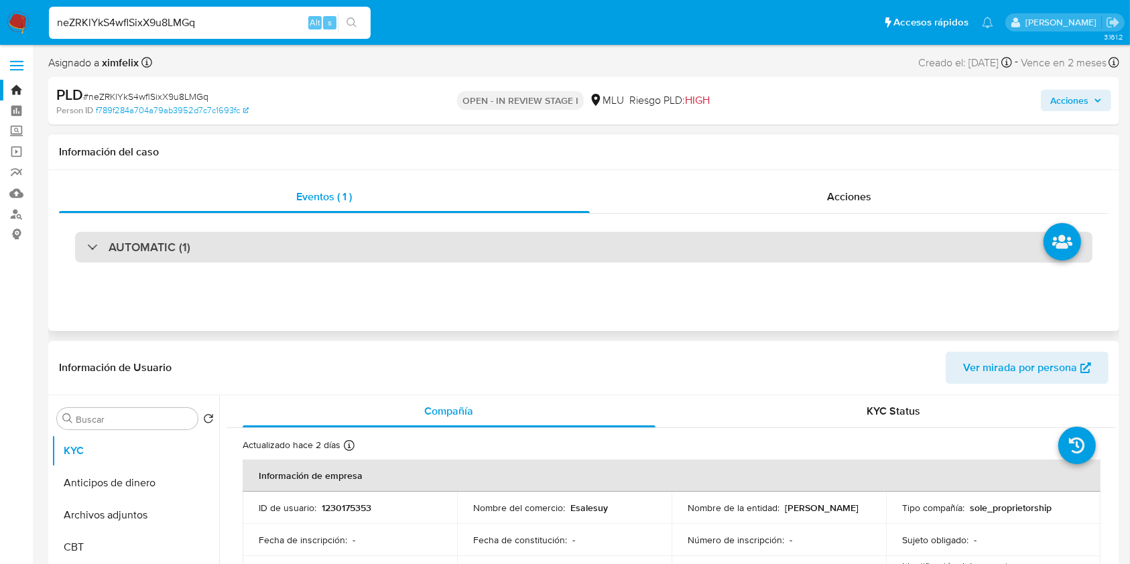
click at [314, 245] on div "AUTOMATIC (1)" at bounding box center [583, 247] width 1017 height 31
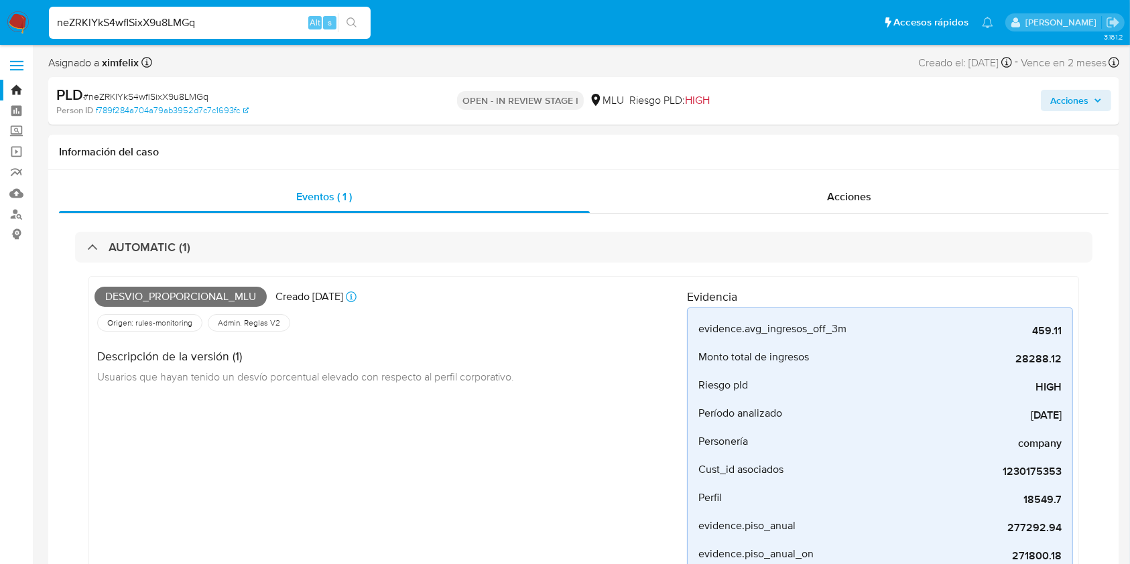
click at [148, 19] on input "neZRKlYkS4wflSixX9u8LMGq" at bounding box center [210, 22] width 322 height 17
paste input "rjtPva383zpnRsBFL82sZjmV"
type input "rjtPva383zpnRsBFL82sZjmV"
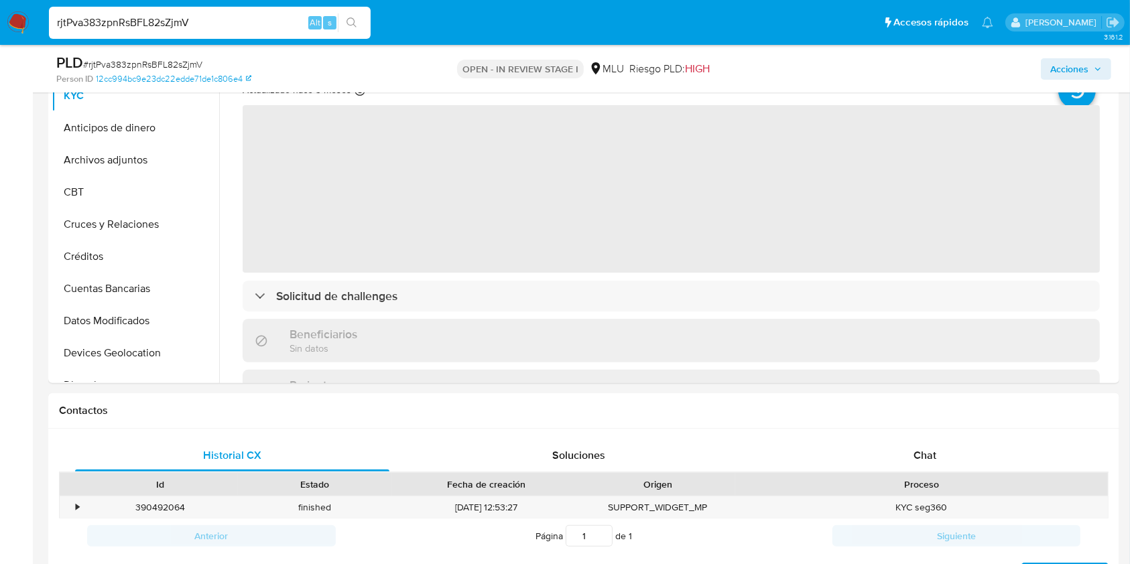
select select "10"
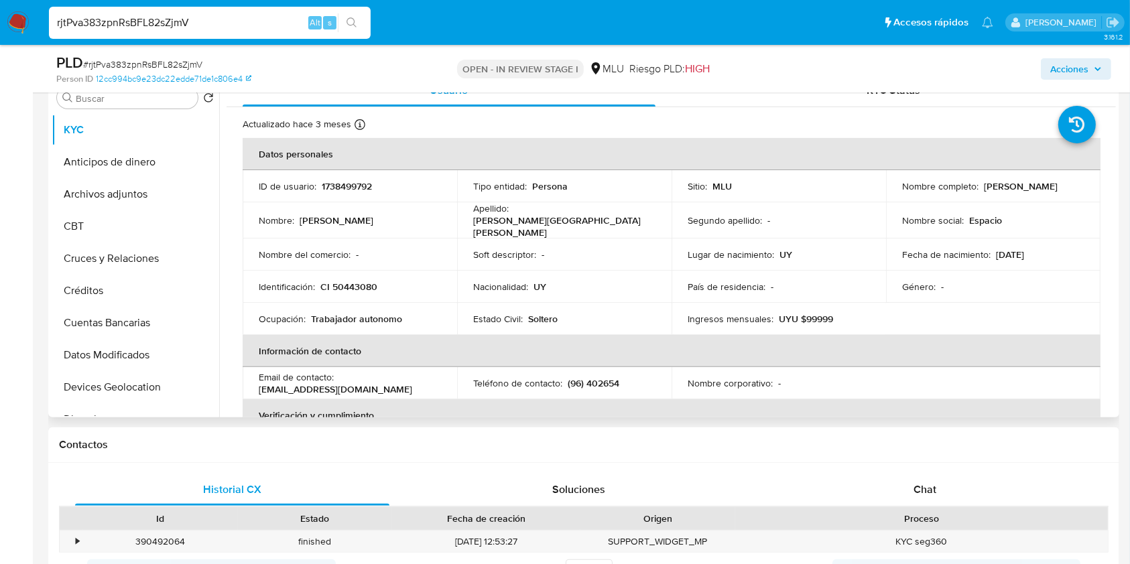
scroll to position [268, 0]
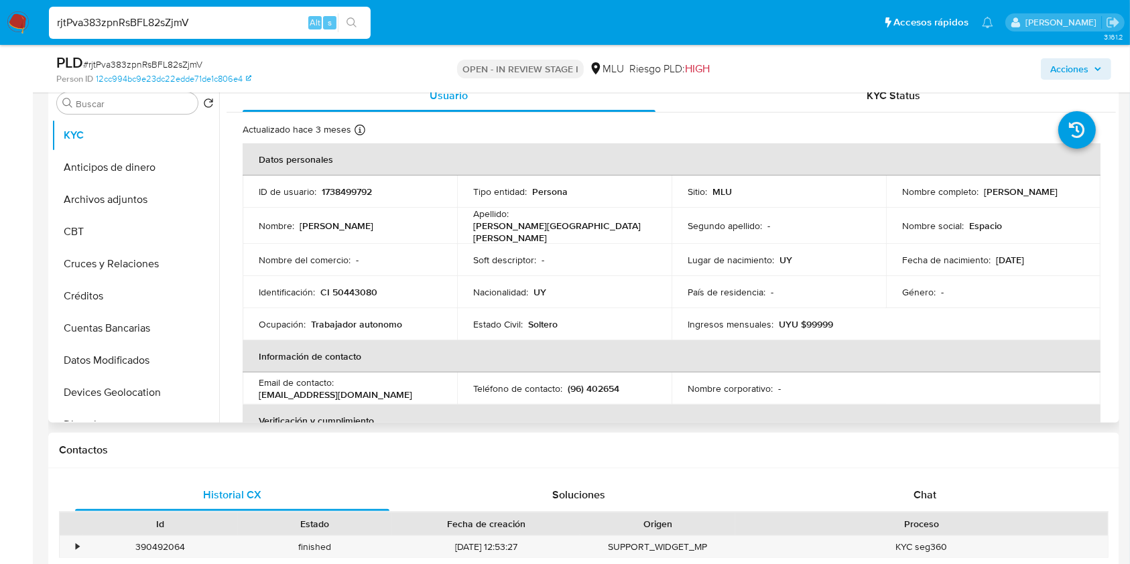
click at [347, 194] on p "1738499792" at bounding box center [347, 192] width 50 height 12
copy p "1738499792"
drag, startPoint x: 1067, startPoint y: 194, endPoint x: 981, endPoint y: 196, distance: 86.5
click at [981, 196] on div "Nombre completo : [PERSON_NAME][GEOGRAPHIC_DATA]" at bounding box center [993, 192] width 182 height 12
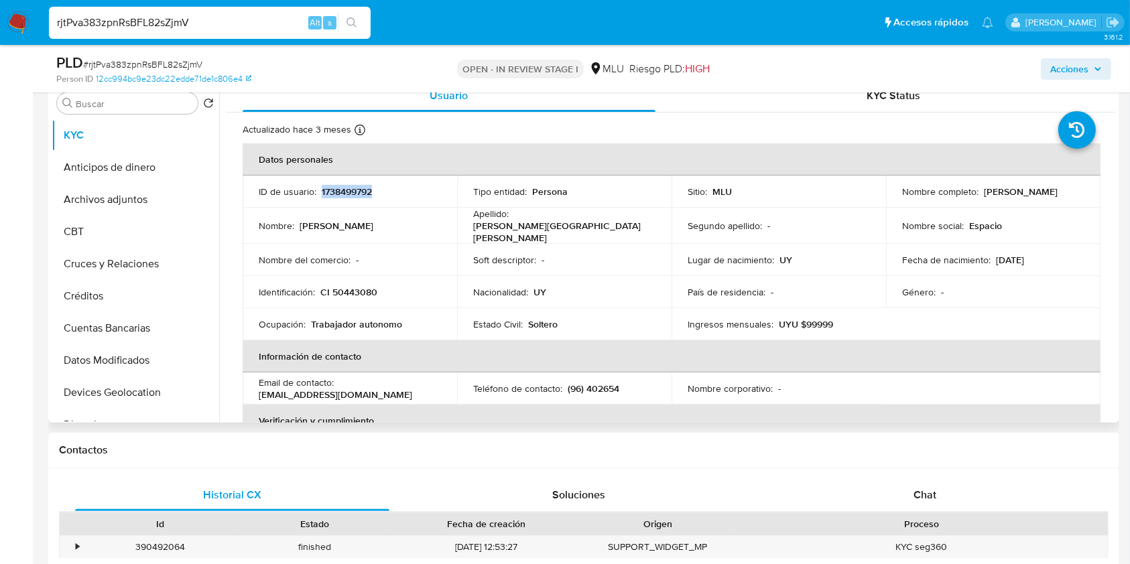
copy p "[PERSON_NAME]"
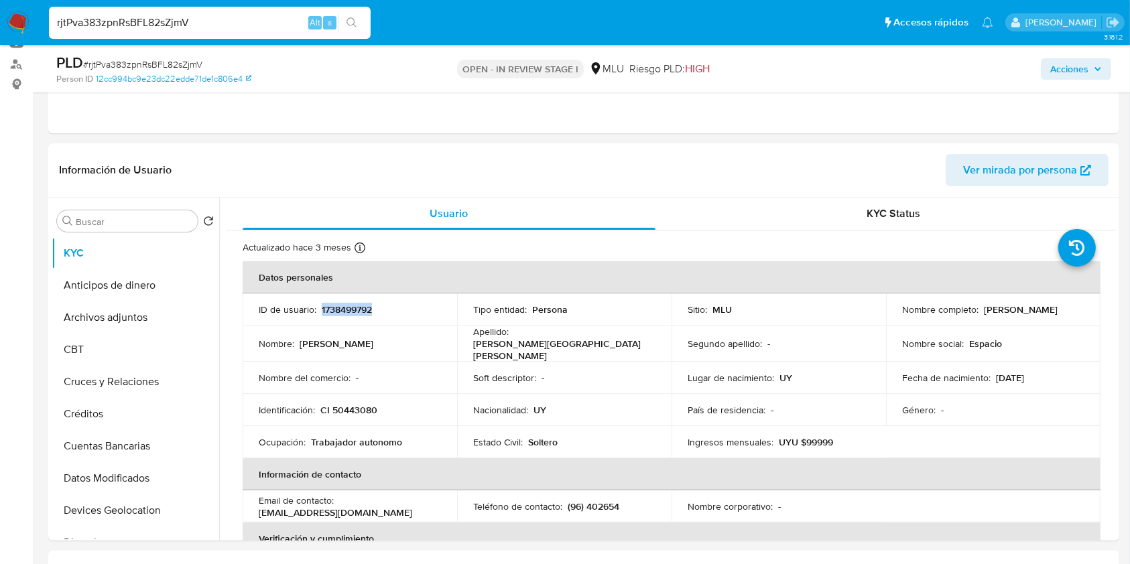
scroll to position [38, 0]
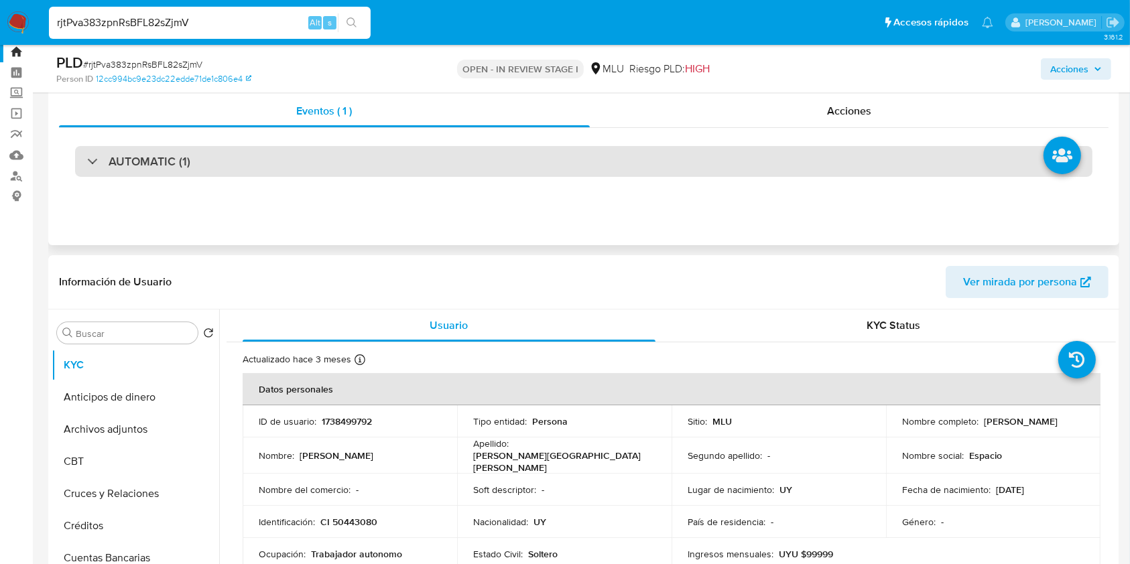
click at [358, 160] on div "AUTOMATIC (1)" at bounding box center [583, 161] width 1017 height 31
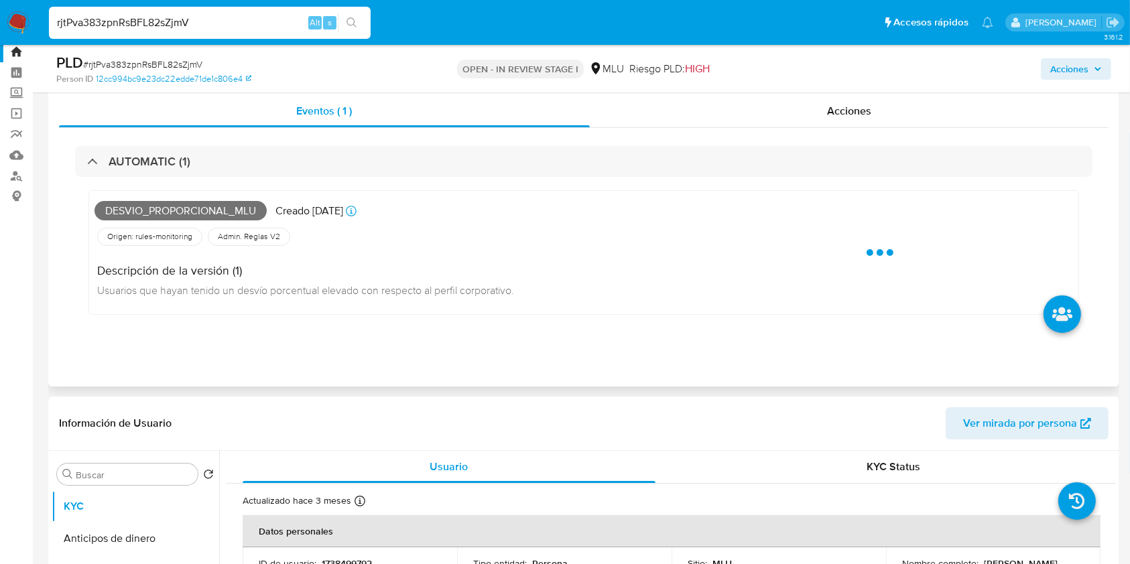
click at [199, 212] on span "Desvio_proporcional_mlu" at bounding box center [181, 211] width 172 height 20
copy span "Desvio_proporcional_mlu"
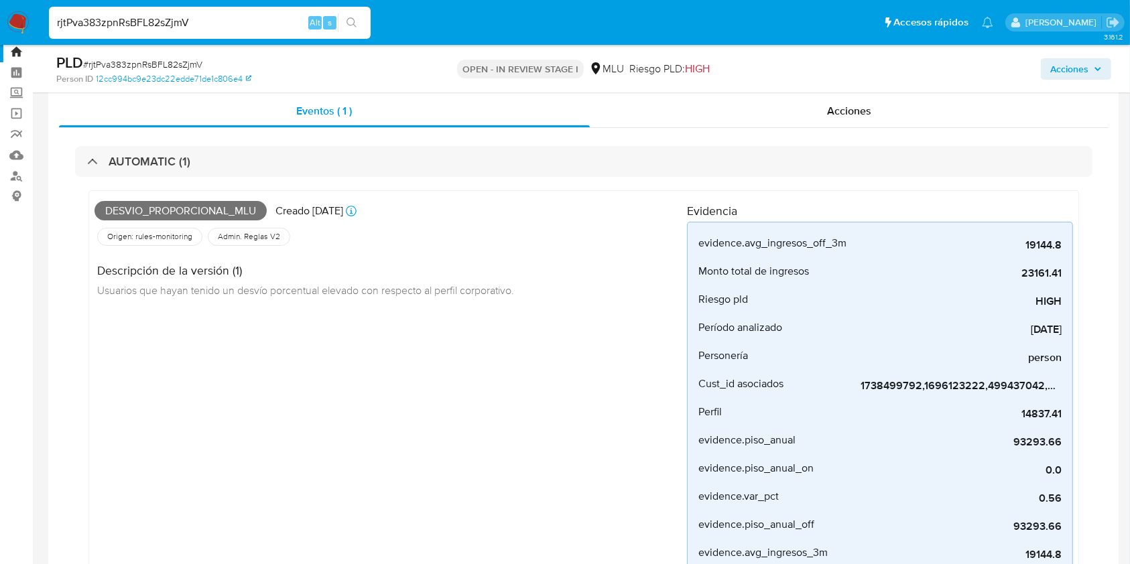
click at [141, 19] on input "rjtPva383zpnRsBFL82sZjmV" at bounding box center [210, 22] width 322 height 17
paste input "D5V9S1YNd2hXZq7SgLnkLT0Y"
type input "D5V9S1YNd2hXZq7SgLnkLT0Y"
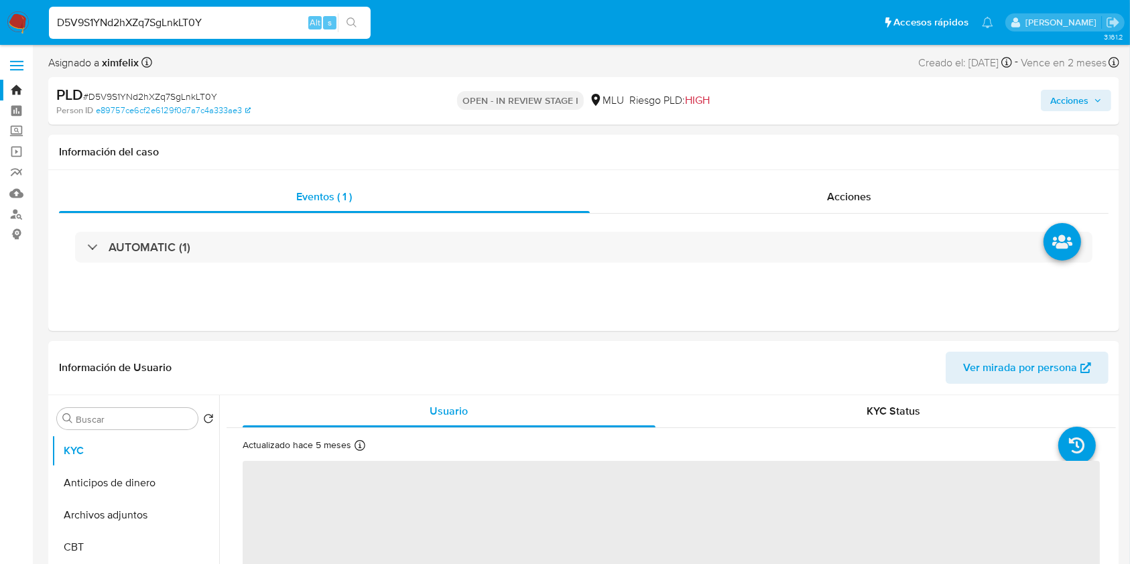
select select "10"
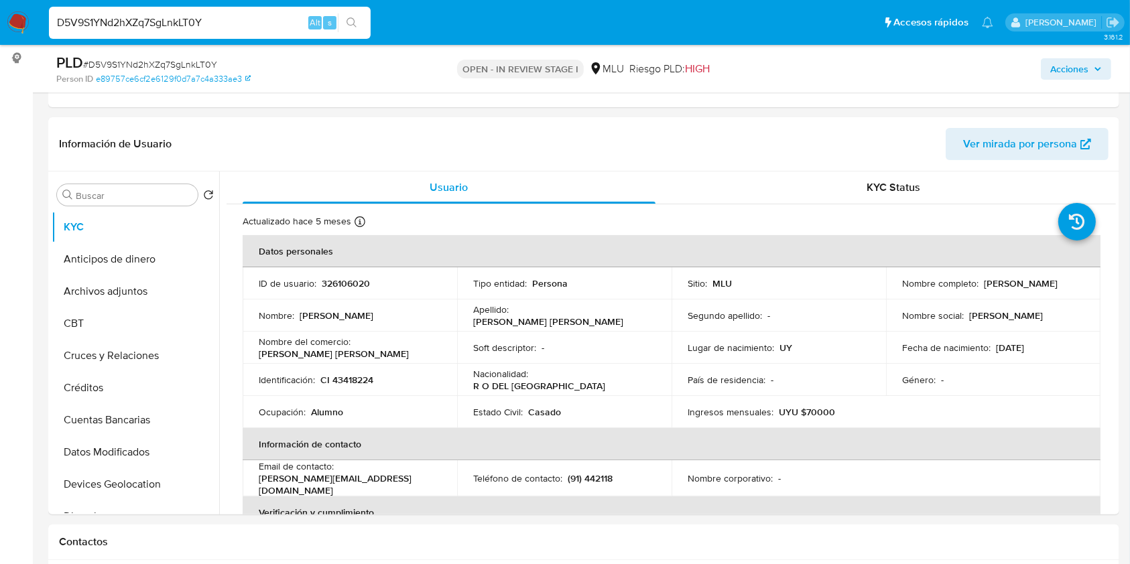
scroll to position [183, 0]
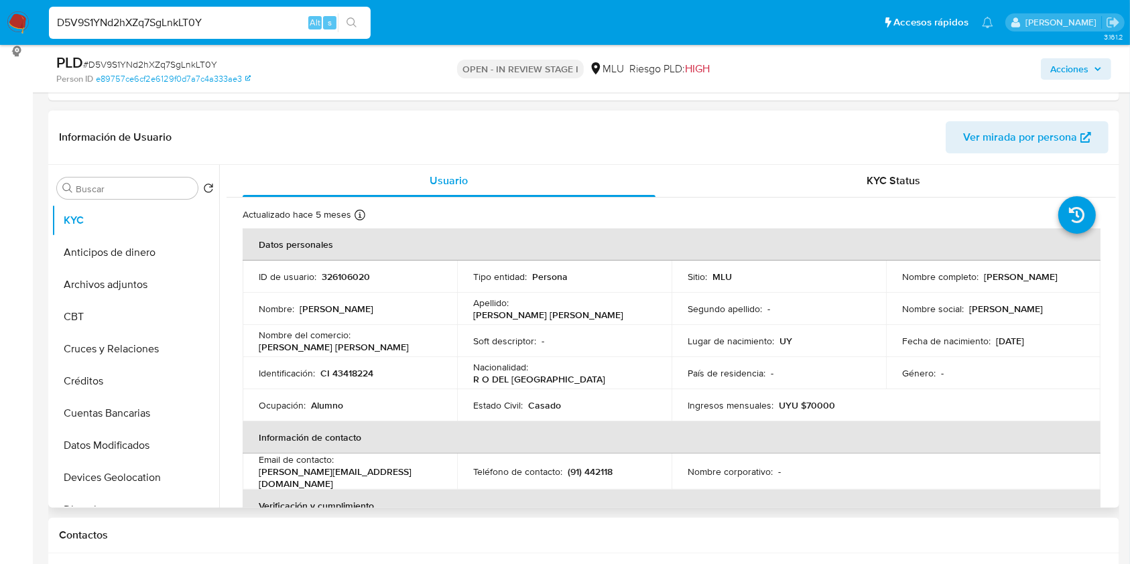
click at [350, 271] on p "326106020" at bounding box center [346, 277] width 48 height 12
copy p "326106020"
drag, startPoint x: 1028, startPoint y: 286, endPoint x: 895, endPoint y: 286, distance: 132.7
click at [895, 286] on td "Nombre completo : [PERSON_NAME]" at bounding box center [993, 277] width 214 height 32
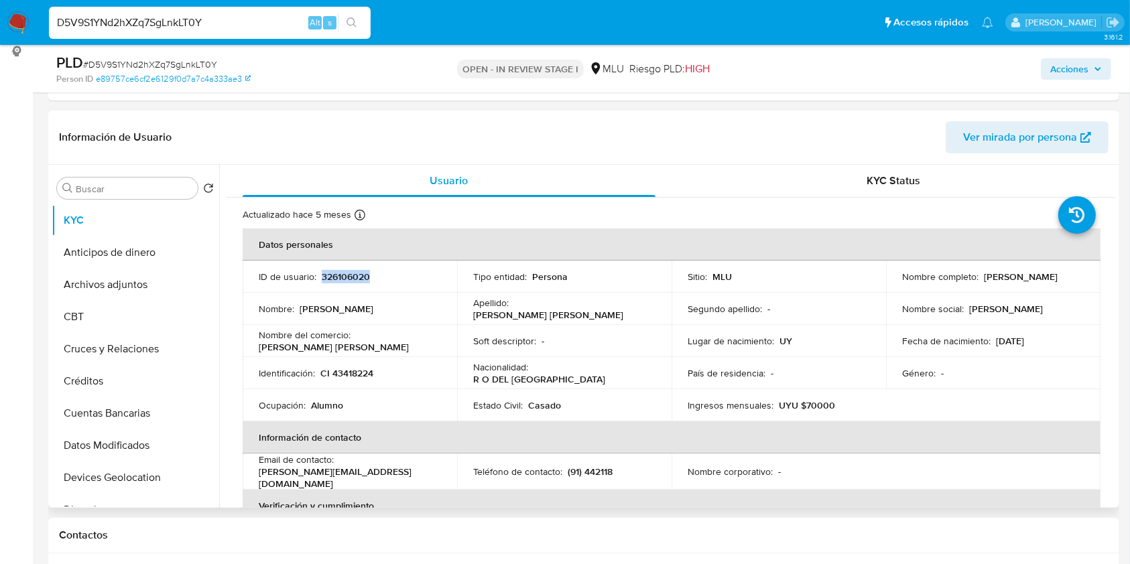
copy p "[PERSON_NAME]"
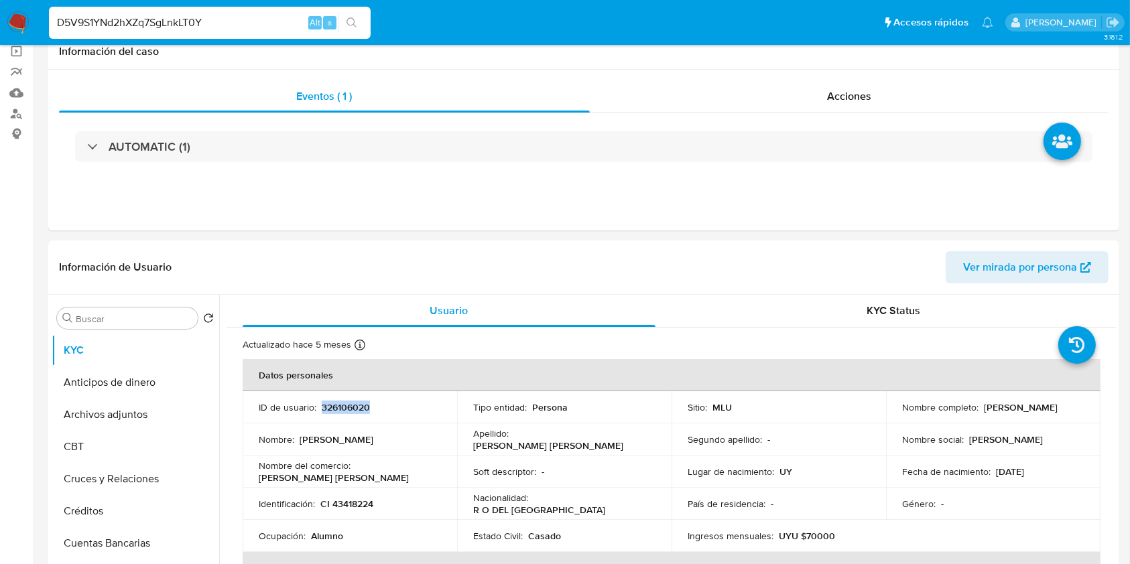
scroll to position [0, 0]
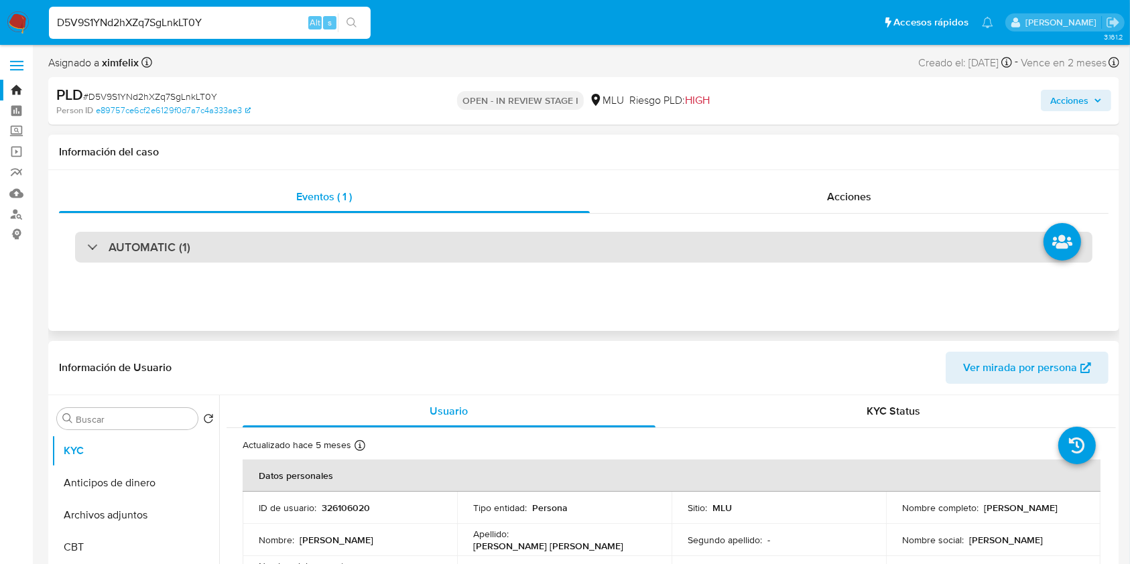
click at [560, 257] on div "AUTOMATIC (1)" at bounding box center [583, 247] width 1017 height 31
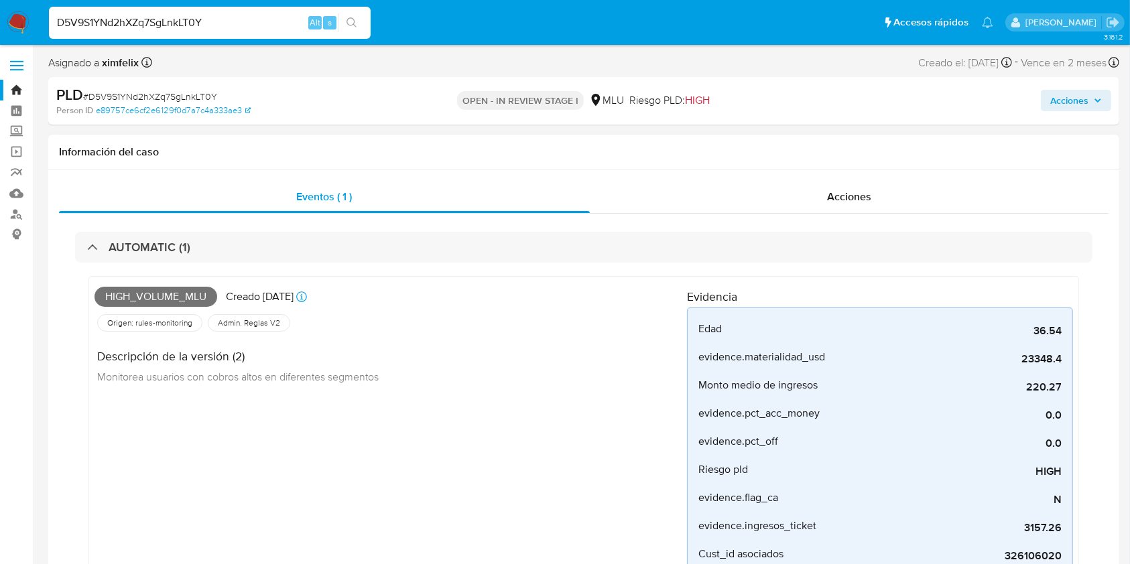
click at [175, 298] on span "High_volume_mlu" at bounding box center [156, 297] width 123 height 20
copy span "High_volume_mlu"
click at [118, 35] on div "D5V9S1YNd2hXZq7SgLnkLT0Y Alt s" at bounding box center [210, 23] width 322 height 32
click at [129, 21] on input "D5V9S1YNd2hXZq7SgLnkLT0Y" at bounding box center [210, 22] width 322 height 17
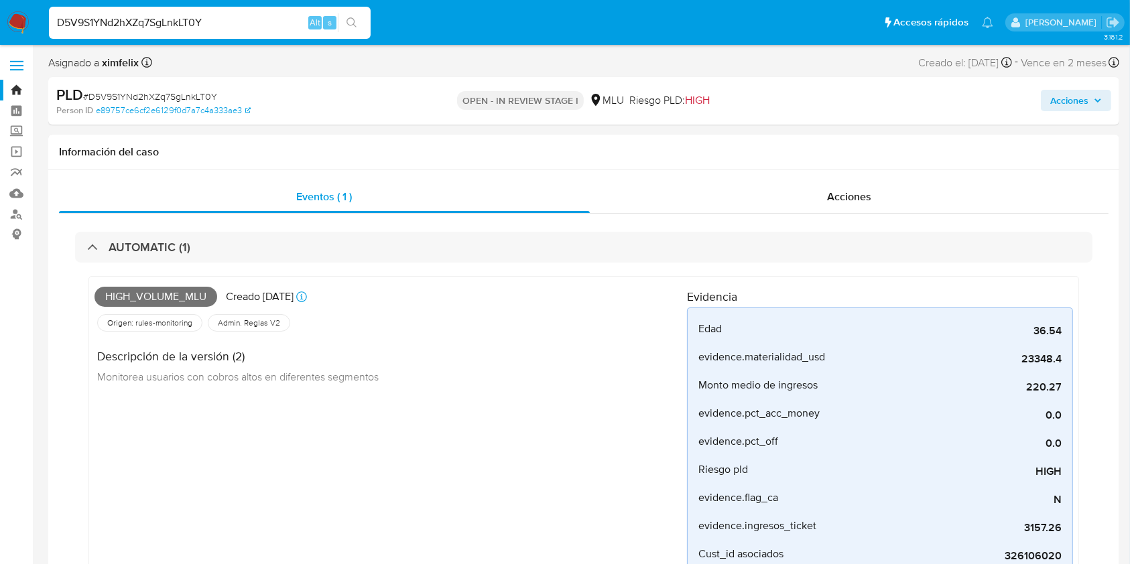
click at [129, 21] on input "D5V9S1YNd2hXZq7SgLnkLT0Y" at bounding box center [210, 22] width 322 height 17
paste input "3FK7Gkn15nrgZt6JOHcbzeWV"
type input "3FK7Gkn15nrgZt6JOHcbzeWV"
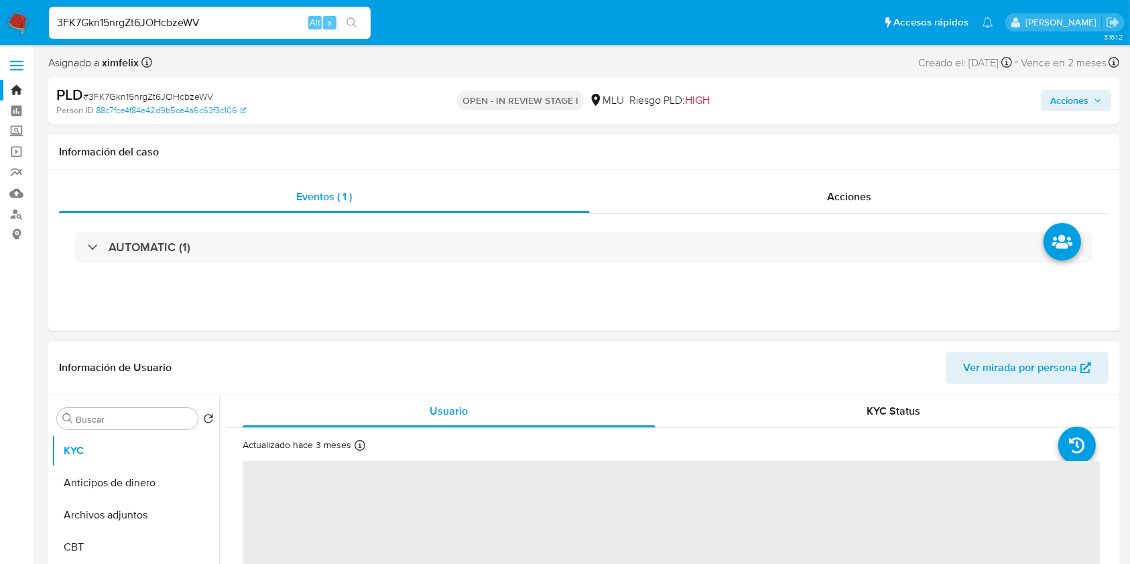
select select "10"
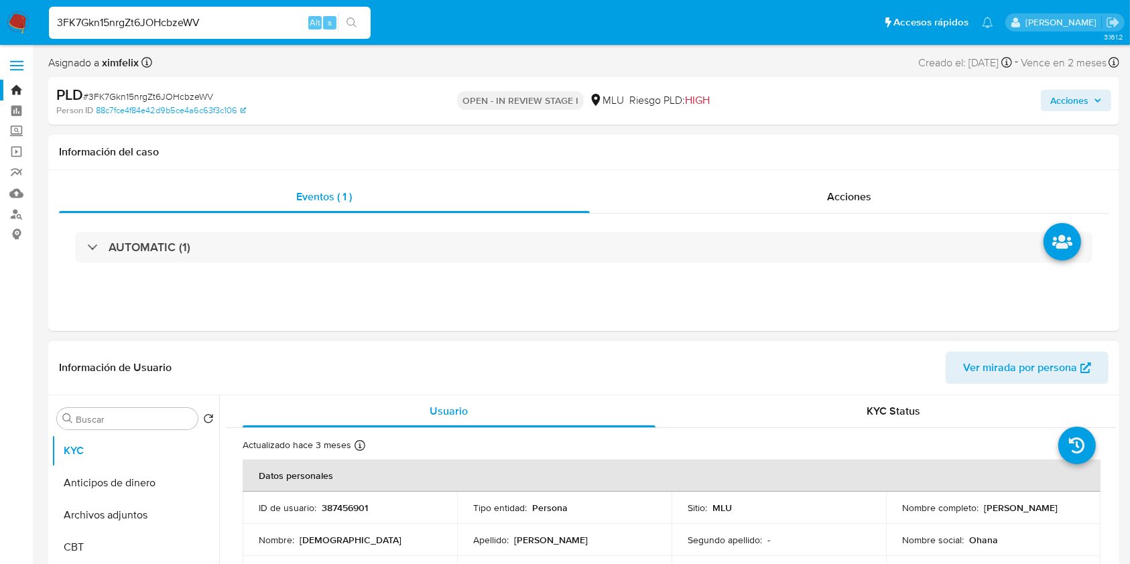
click at [365, 515] on td "ID de usuario : 387456901" at bounding box center [350, 508] width 214 height 32
click at [361, 513] on p "387456901" at bounding box center [345, 508] width 46 height 12
copy p "387456901"
drag, startPoint x: 1082, startPoint y: 507, endPoint x: 977, endPoint y: 514, distance: 106.2
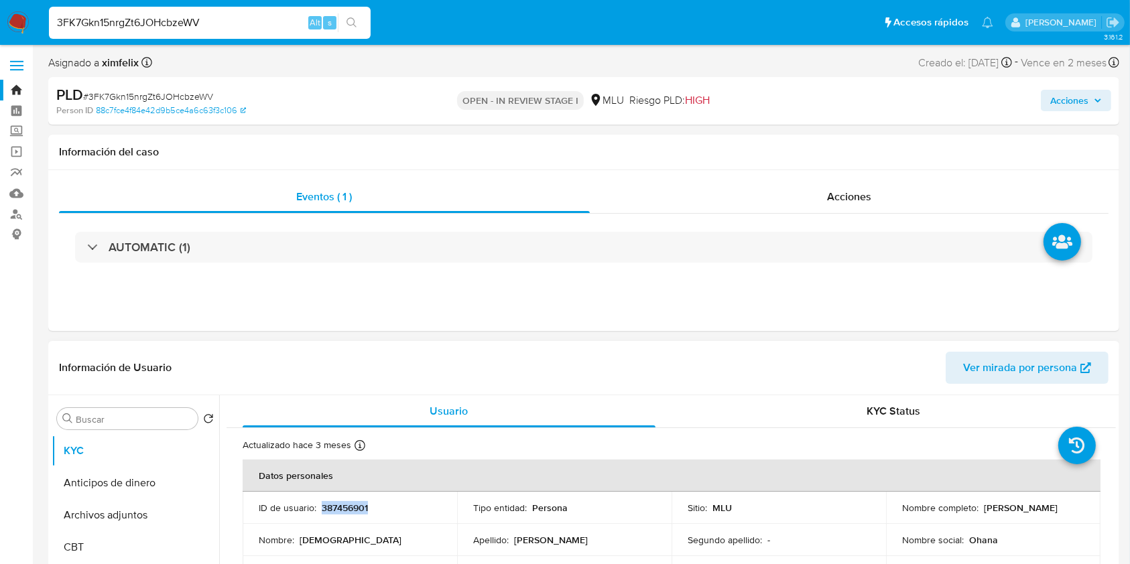
click at [977, 514] on td "Nombre completo : Yhojana Marset Braga" at bounding box center [993, 508] width 214 height 32
copy div "Yhojana Marset Braga"
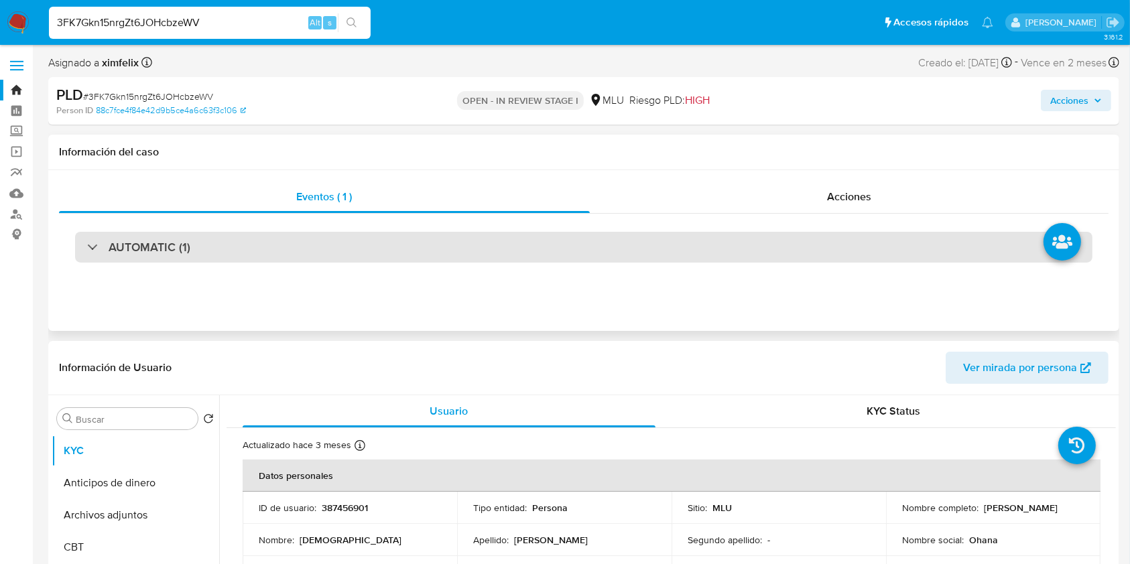
click at [408, 249] on div "AUTOMATIC (1)" at bounding box center [583, 247] width 1017 height 31
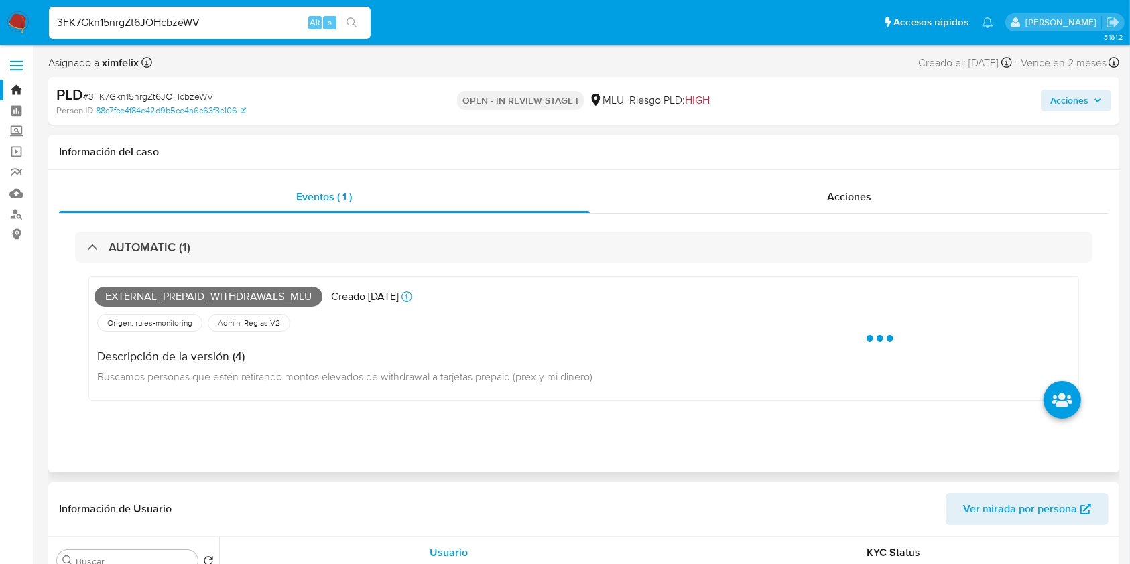
click at [252, 292] on span "External_prepaid_withdrawals_mlu" at bounding box center [209, 297] width 228 height 20
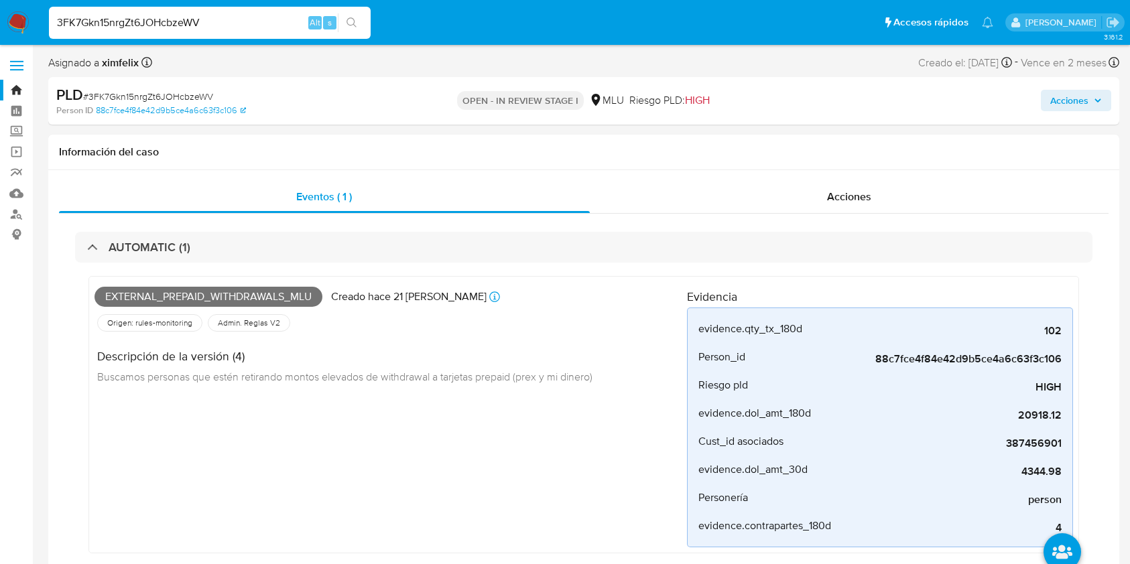
select select "10"
click at [155, 35] on div "3FK7Gkn15nrgZt6JOHcbzeWV Alt s" at bounding box center [210, 23] width 322 height 32
click at [168, 19] on input "3FK7Gkn15nrgZt6JOHcbzeWV" at bounding box center [210, 22] width 322 height 17
paste input "cNEwMBSerWzjRNjtr7zNJ5yu"
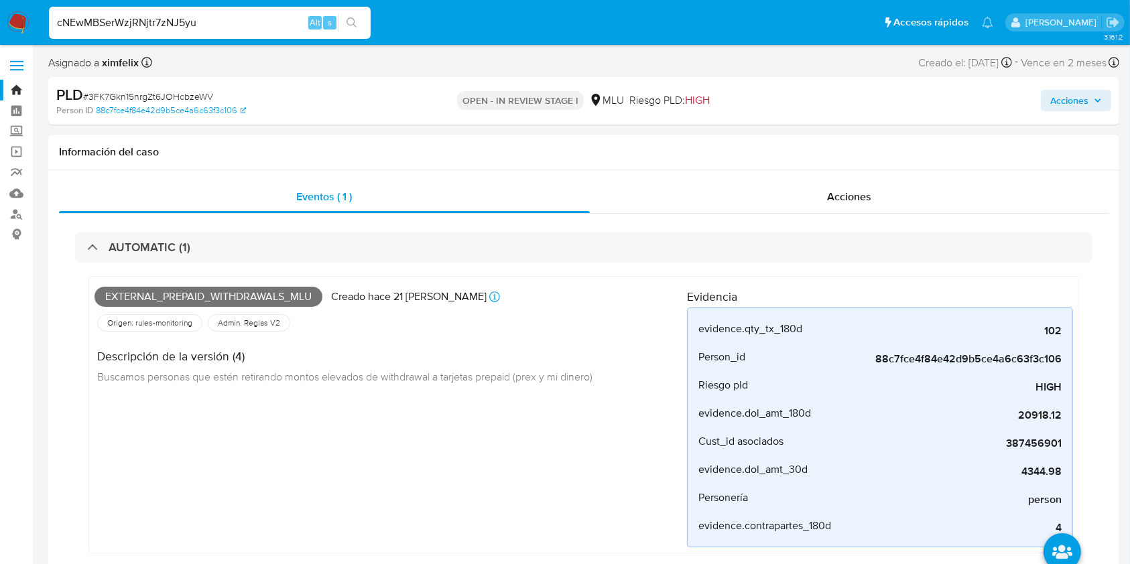
type input "cNEwMBSerWzjRNjtr7zNJ5yu"
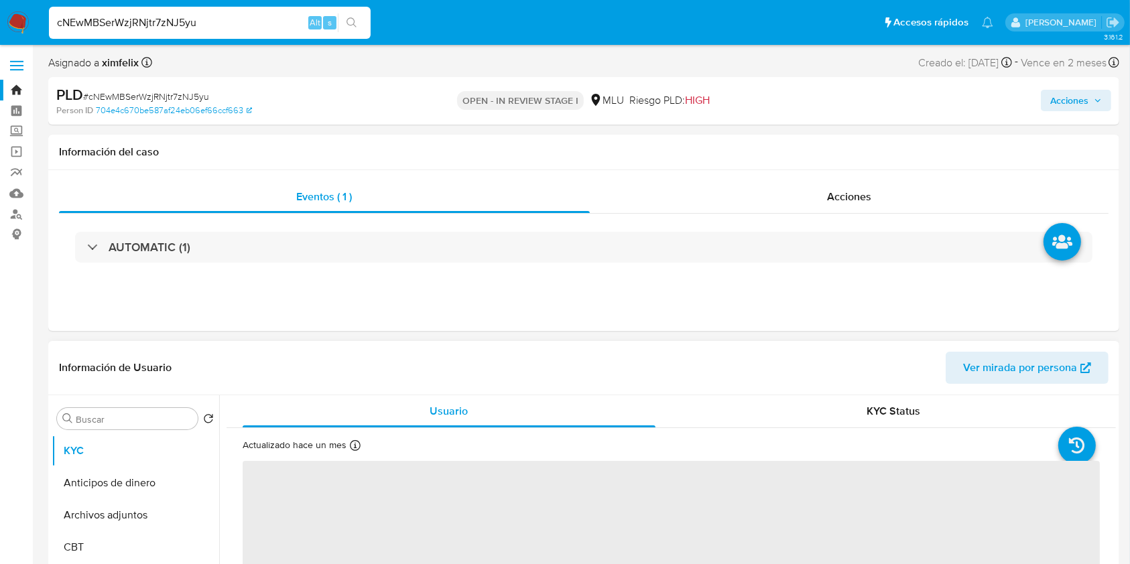
select select "10"
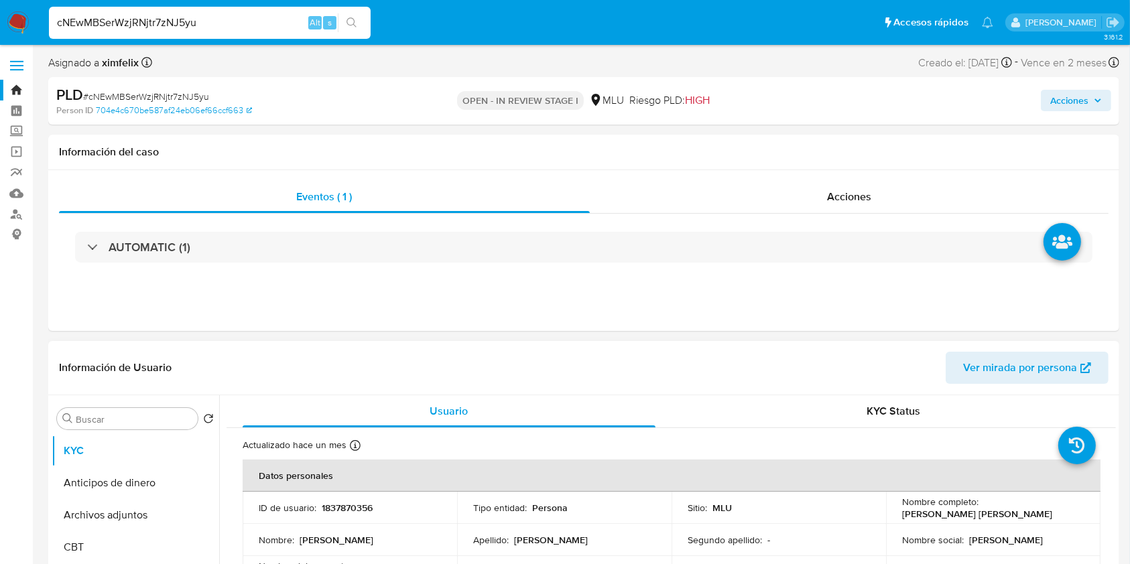
click at [354, 515] on td "ID de usuario : 1837870356" at bounding box center [350, 508] width 214 height 32
click at [363, 503] on p "1837870356" at bounding box center [347, 508] width 51 height 12
copy p "1837870356"
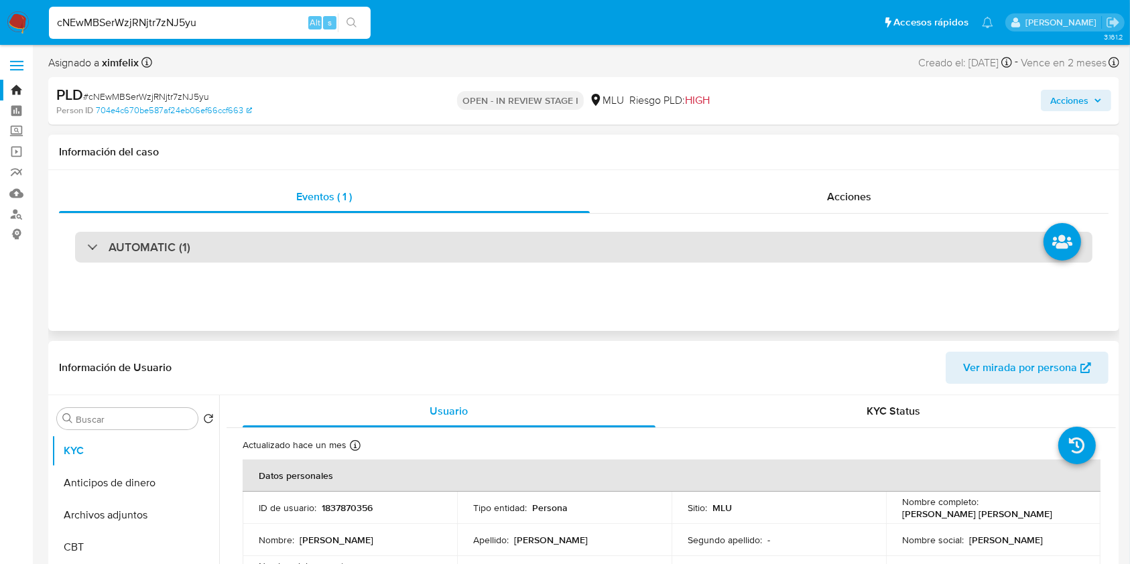
click at [416, 245] on div "AUTOMATIC (1)" at bounding box center [583, 247] width 1017 height 31
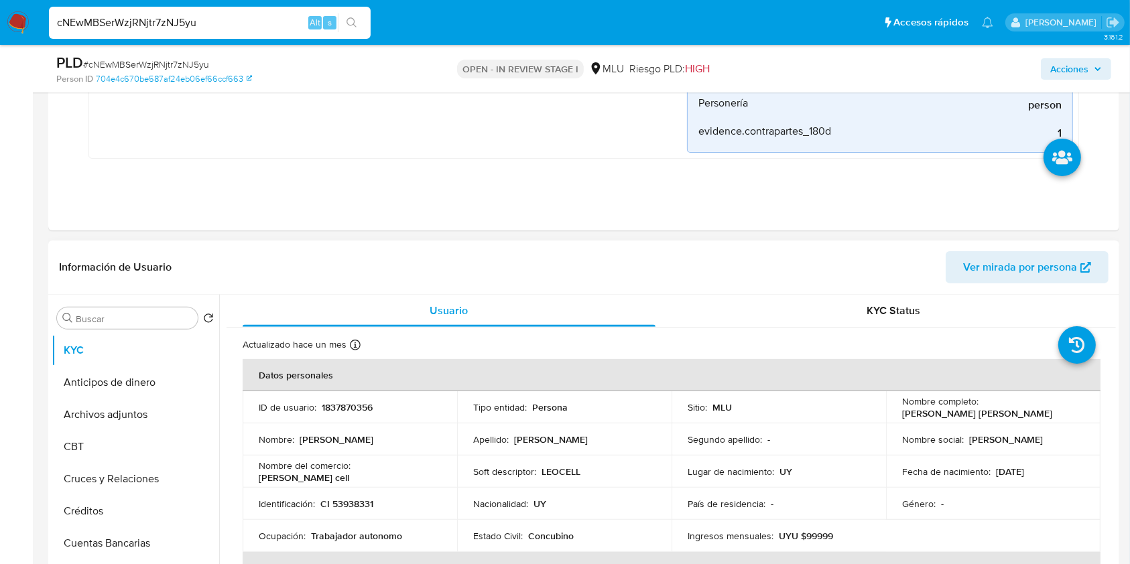
scroll to position [382, 0]
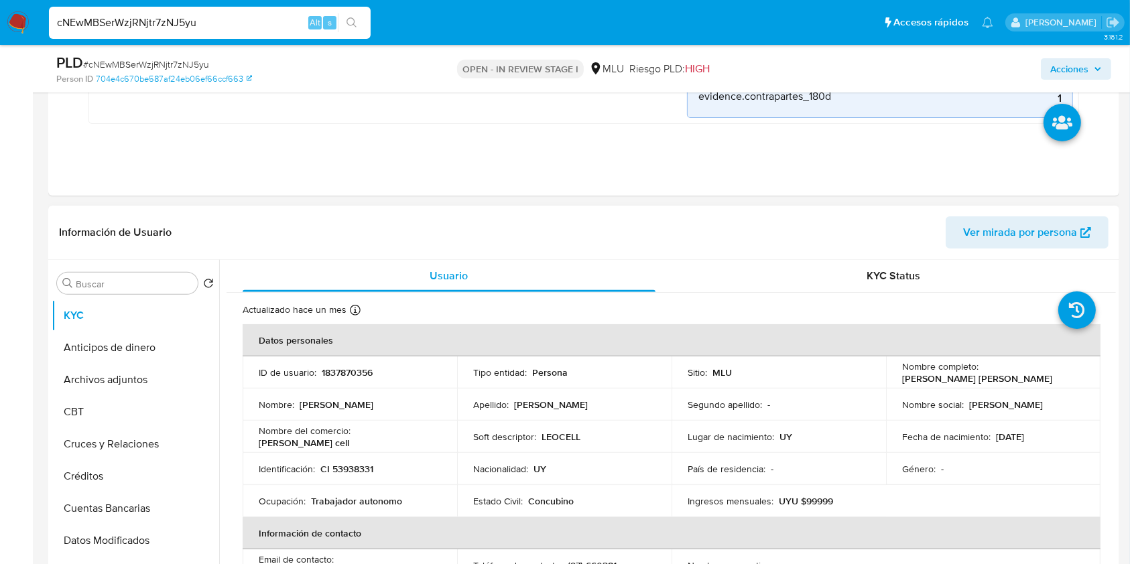
drag, startPoint x: 1035, startPoint y: 383, endPoint x: 892, endPoint y: 381, distance: 142.8
click at [892, 381] on td "Nombre completo : [PERSON_NAME] [PERSON_NAME]" at bounding box center [993, 373] width 214 height 32
copy p "[PERSON_NAME] [PERSON_NAME]"
click at [198, 23] on input "cNEwMBSerWzjRNjtr7zNJ5yu" at bounding box center [210, 22] width 322 height 17
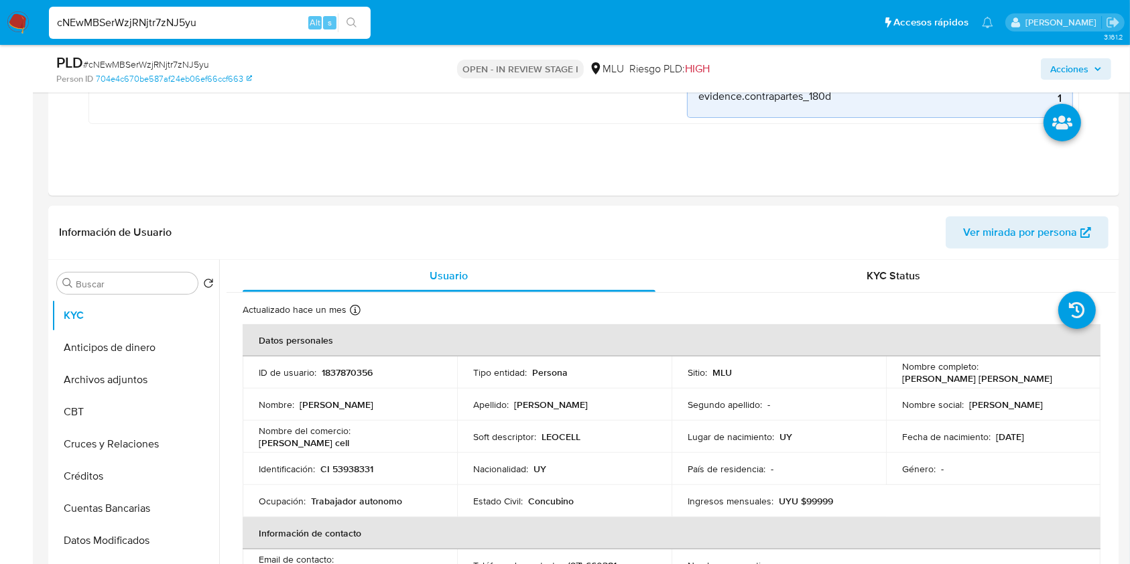
paste input "dmSdXB3Lz3YlUWySdN009sMs"
type input "dmSdXB3Lz3YlUWySdN009sMs"
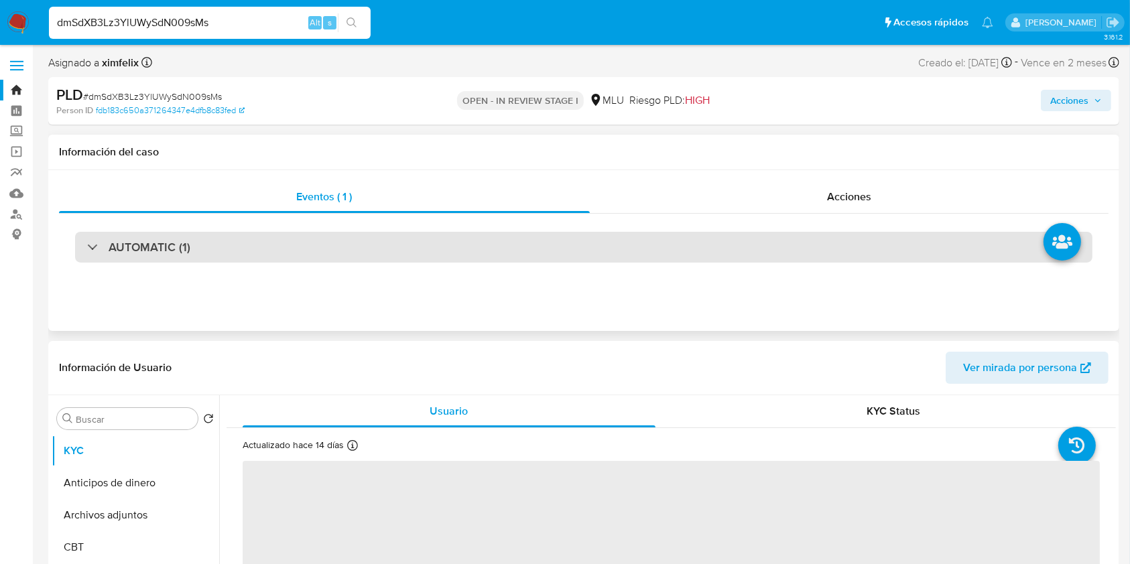
click at [324, 244] on div "AUTOMATIC (1)" at bounding box center [583, 247] width 1017 height 31
select select "10"
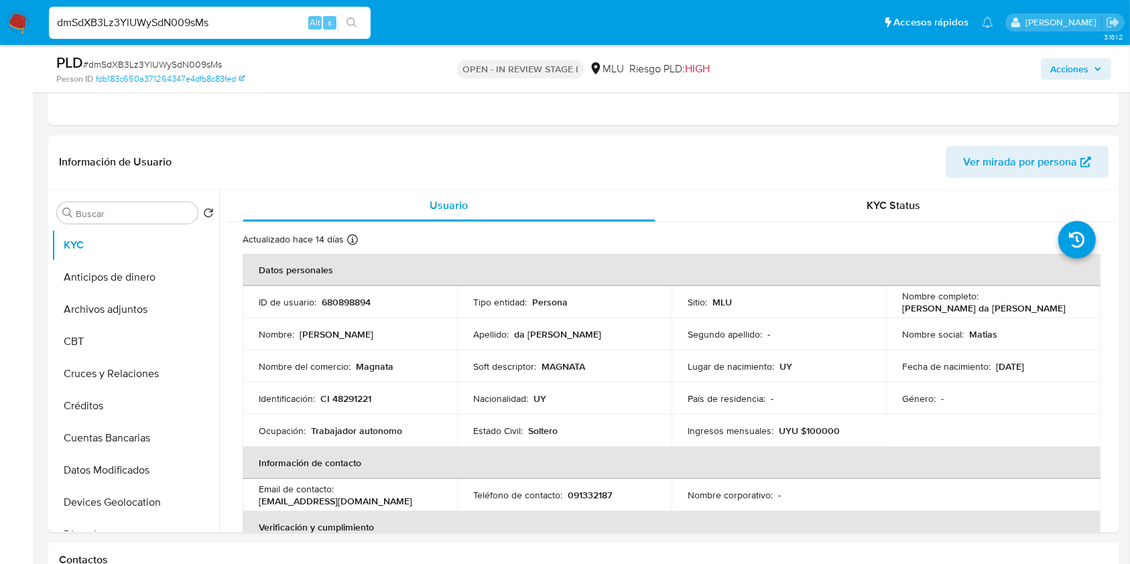
scroll to position [726, 0]
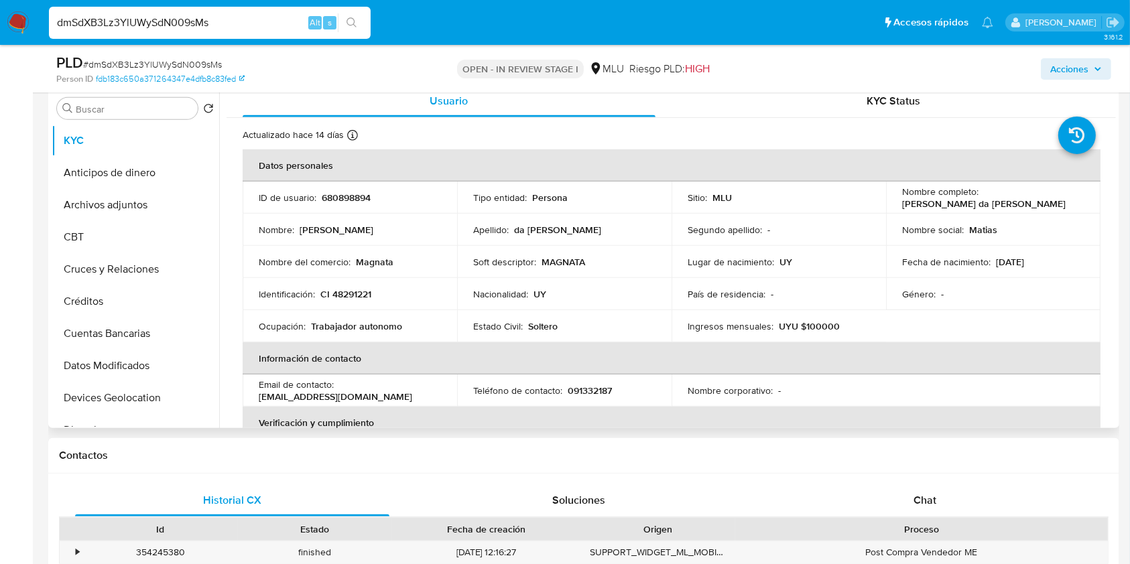
click at [338, 203] on td "ID de usuario : 680898894" at bounding box center [350, 198] width 214 height 32
click at [344, 199] on p "680898894" at bounding box center [346, 198] width 49 height 12
copy p "680898894"
drag, startPoint x: 1030, startPoint y: 207, endPoint x: 898, endPoint y: 206, distance: 132.0
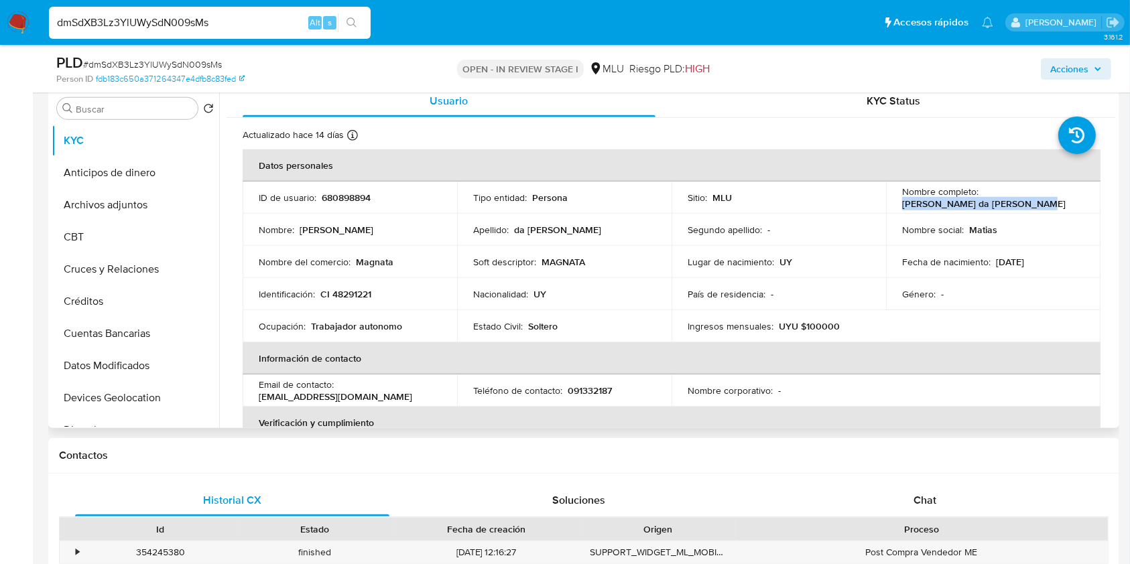
click at [902, 206] on div "Nombre completo : Matias David da Silva Osorio" at bounding box center [993, 198] width 182 height 24
copy p "Matias David da Silva Osorio"
click at [136, 21] on input "dmSdXB3Lz3YlUWySdN009sMs" at bounding box center [210, 22] width 322 height 17
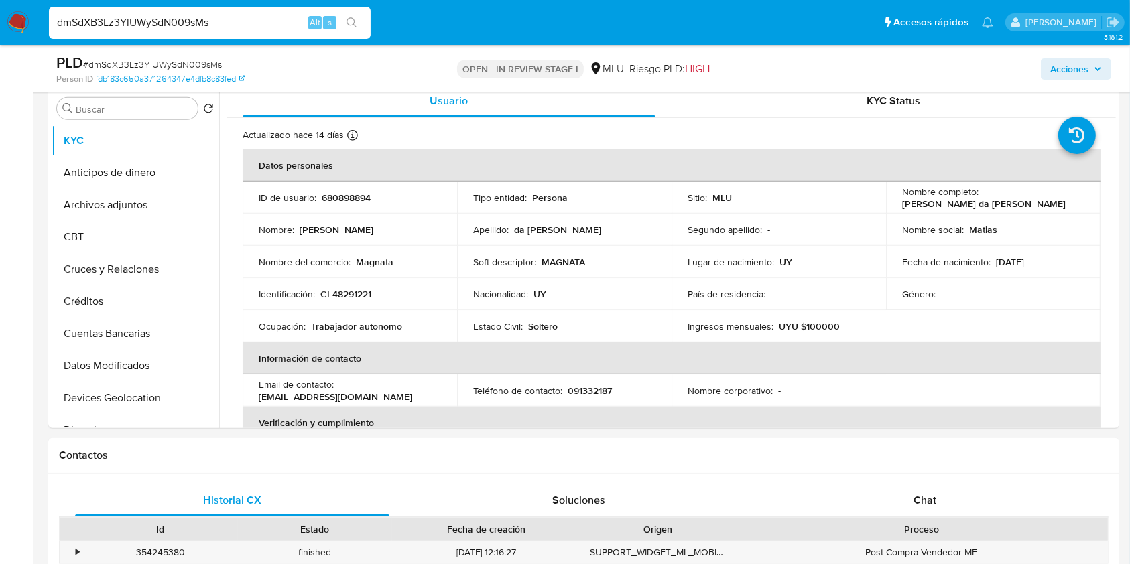
click at [136, 21] on input "dmSdXB3Lz3YlUWySdN009sMs" at bounding box center [210, 22] width 322 height 17
click at [164, 18] on input "dmSdXB3Lz3YlUWySdN009sMs" at bounding box center [210, 22] width 322 height 17
paste input "MTSy4cARpqfwY5XJcYwHYbxc"
type input "MTSy4cARpqfwY5XJcYwHYbxc"
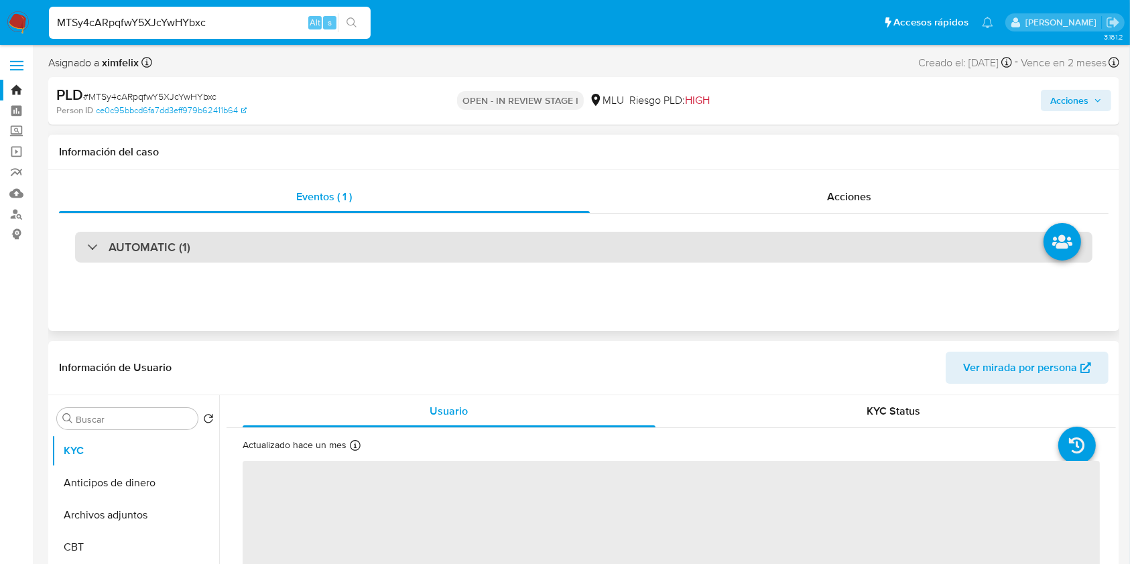
click at [199, 245] on div "AUTOMATIC (1)" at bounding box center [583, 247] width 1017 height 31
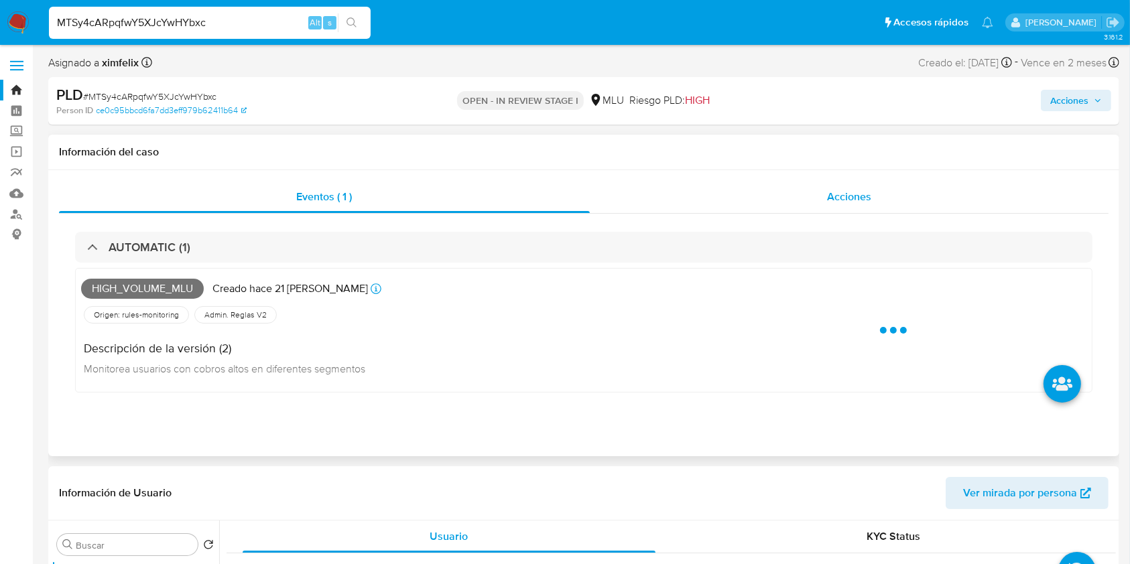
select select "10"
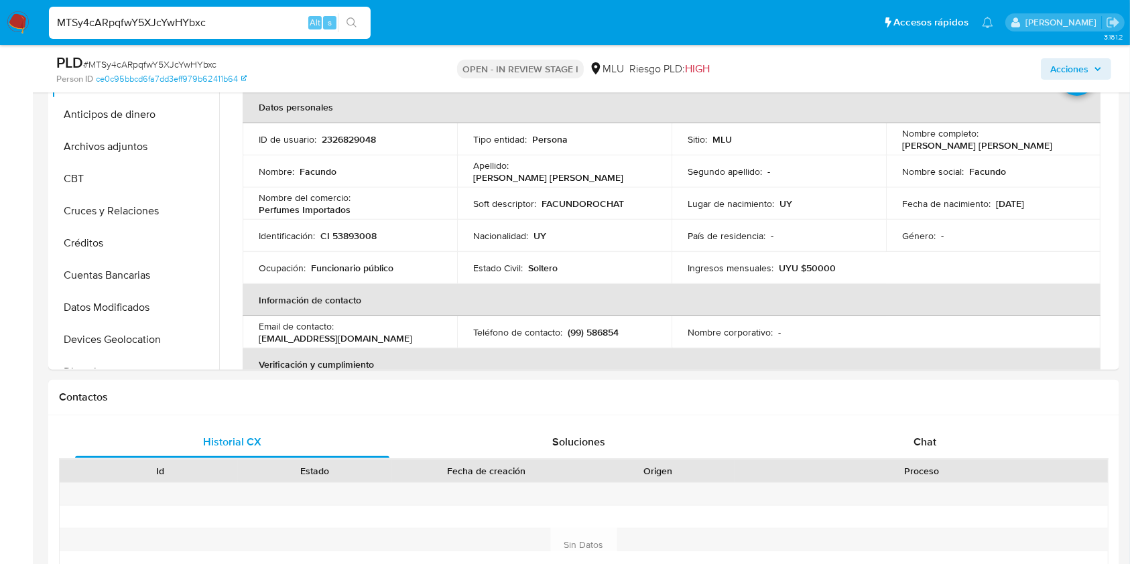
scroll to position [491, 0]
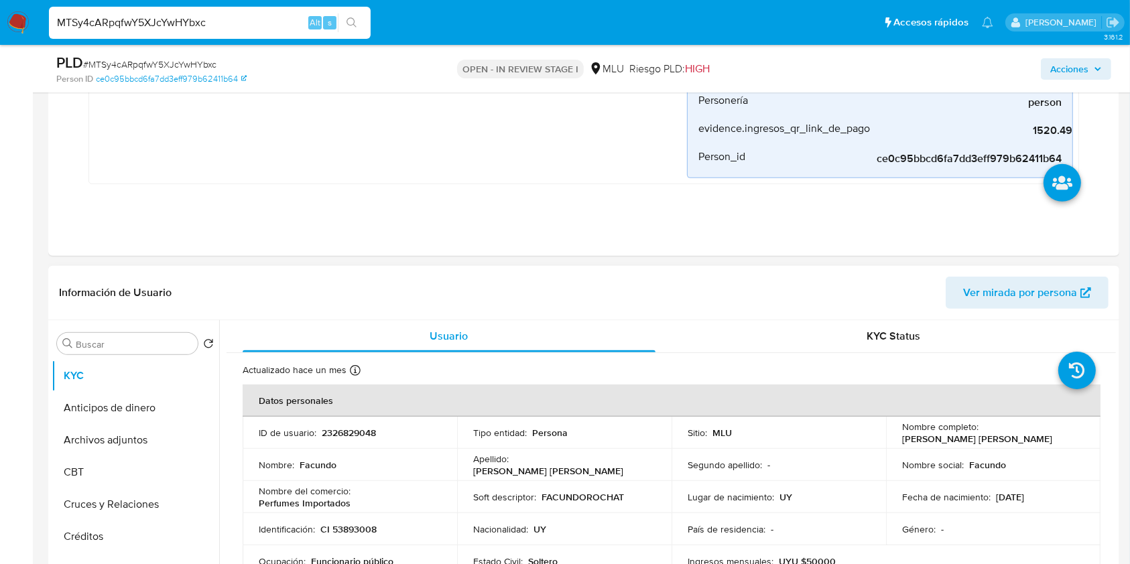
click at [367, 427] on p "2326829048" at bounding box center [349, 433] width 54 height 12
copy p "2326829048"
drag, startPoint x: 1014, startPoint y: 430, endPoint x: 1008, endPoint y: 436, distance: 8.1
click at [1008, 436] on div "Nombre completo : Facundo Rocha Trindade" at bounding box center [993, 433] width 182 height 24
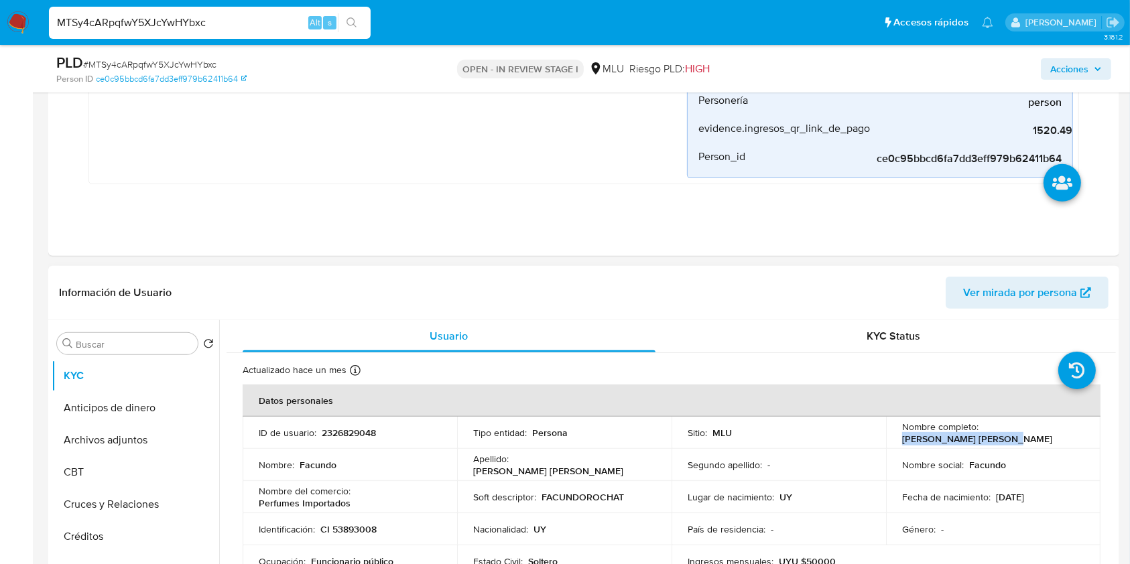
copy p "Facundo Rocha Trindade"
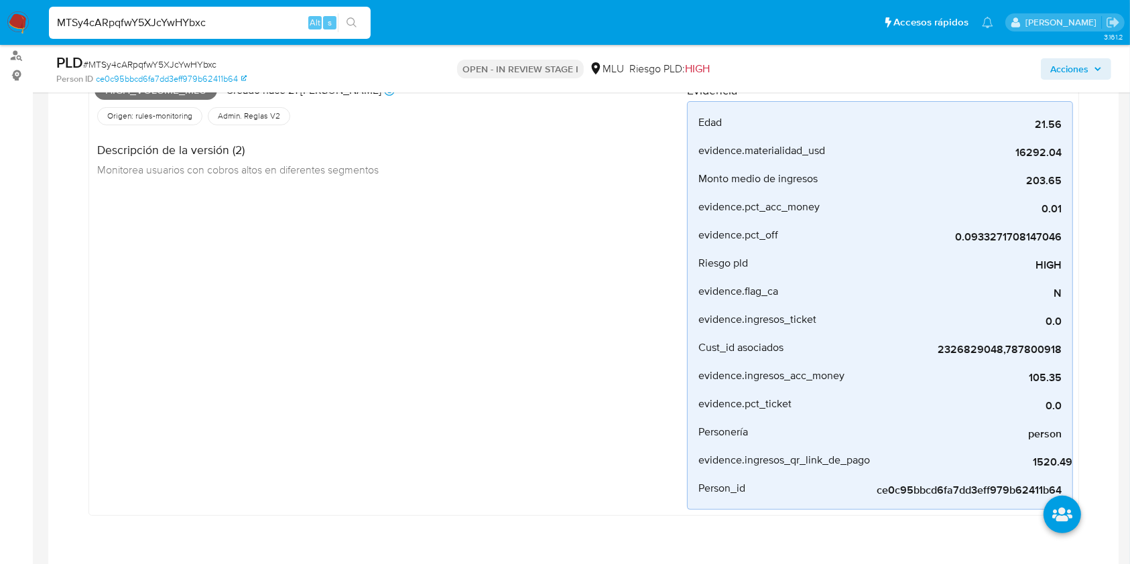
scroll to position [127, 0]
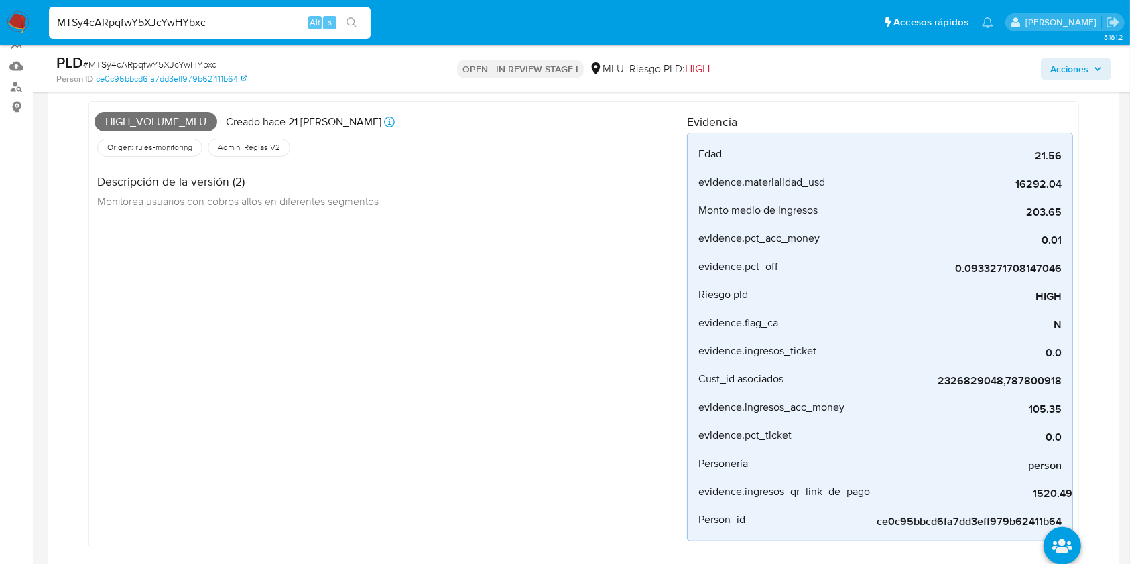
click at [158, 19] on input "MTSy4cARpqfwY5XJcYwHYbxc" at bounding box center [210, 22] width 322 height 17
paste input "EkTkk97jiJyMTysK9Ob0JIlK"
type input "EkTkk97jiJyMTysK9Ob0JIlK"
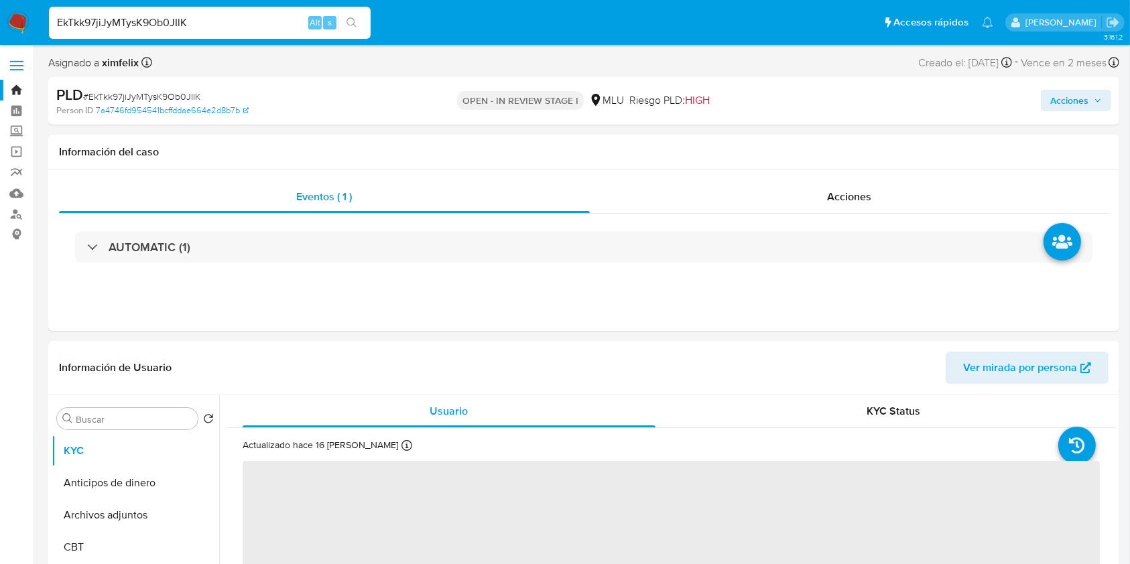
select select "10"
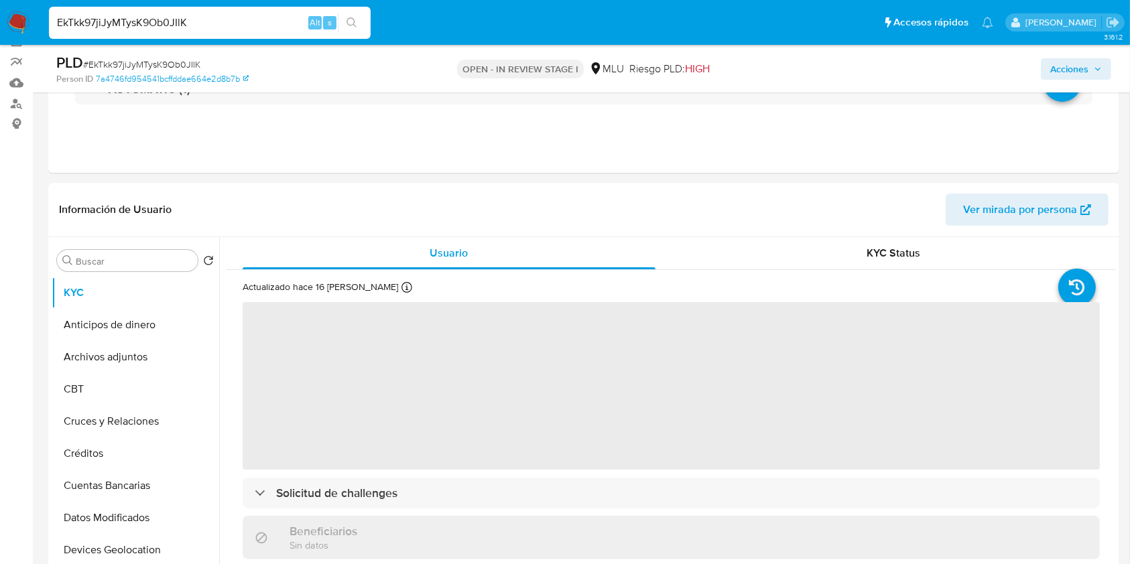
scroll to position [133, 0]
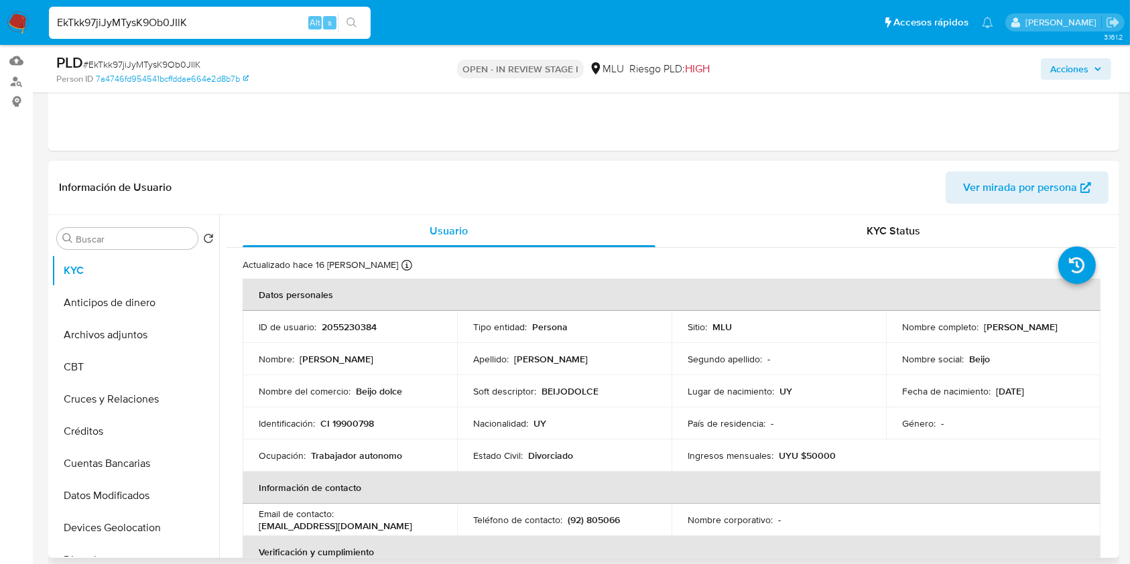
drag, startPoint x: 1051, startPoint y: 335, endPoint x: 897, endPoint y: 336, distance: 154.2
click at [897, 336] on td "Nombre completo : Carolina Katherine Chiribau Flores" at bounding box center [993, 327] width 214 height 32
copy p "Carolina Katherine Chiribau Flores"
click at [350, 321] on p "2055230384" at bounding box center [349, 327] width 55 height 12
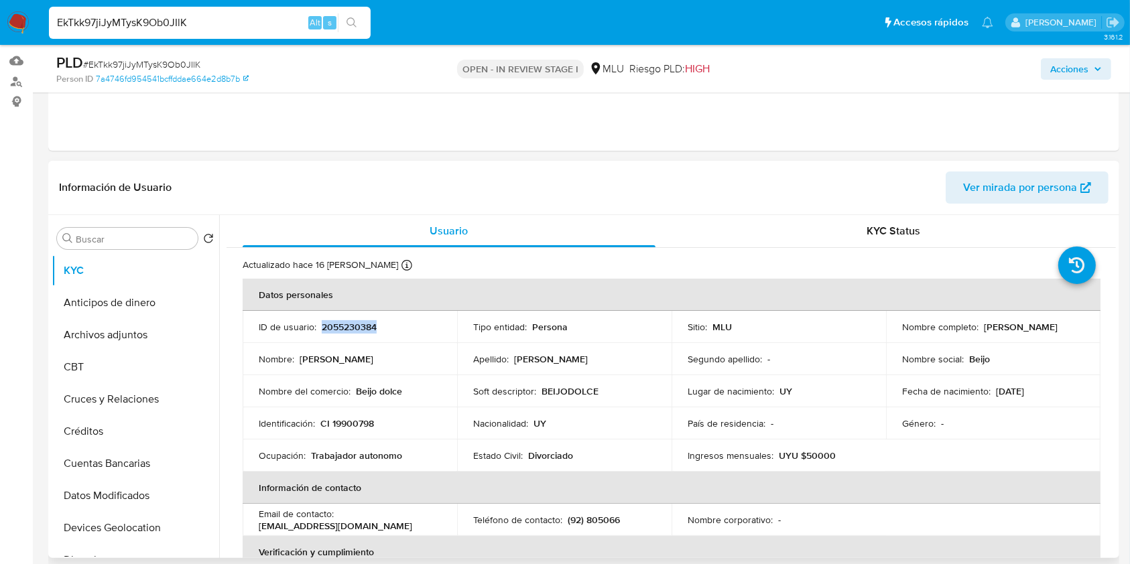
copy p "2055230384"
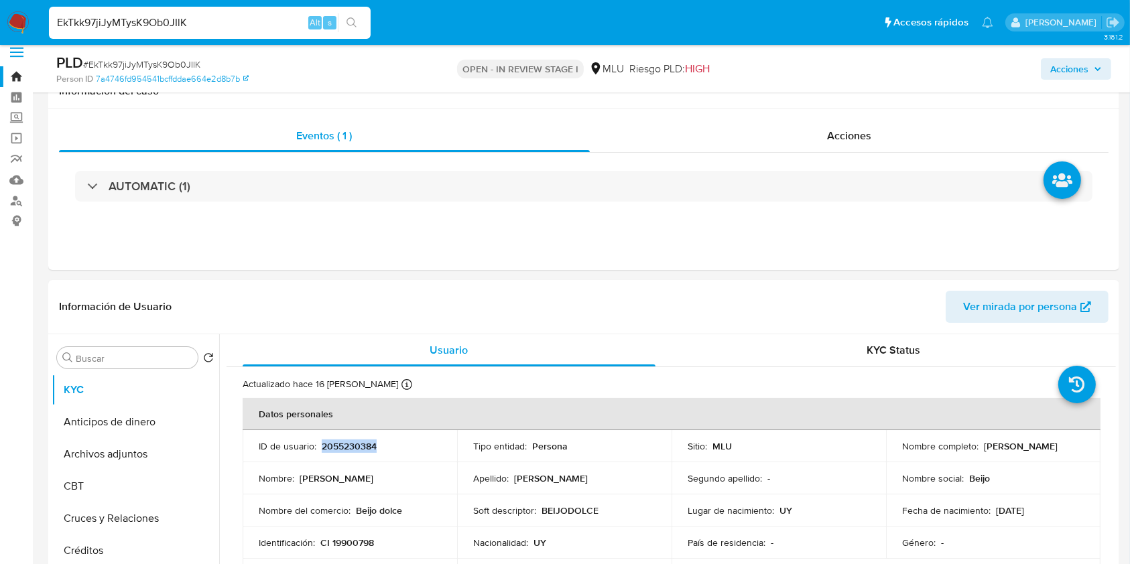
scroll to position [0, 0]
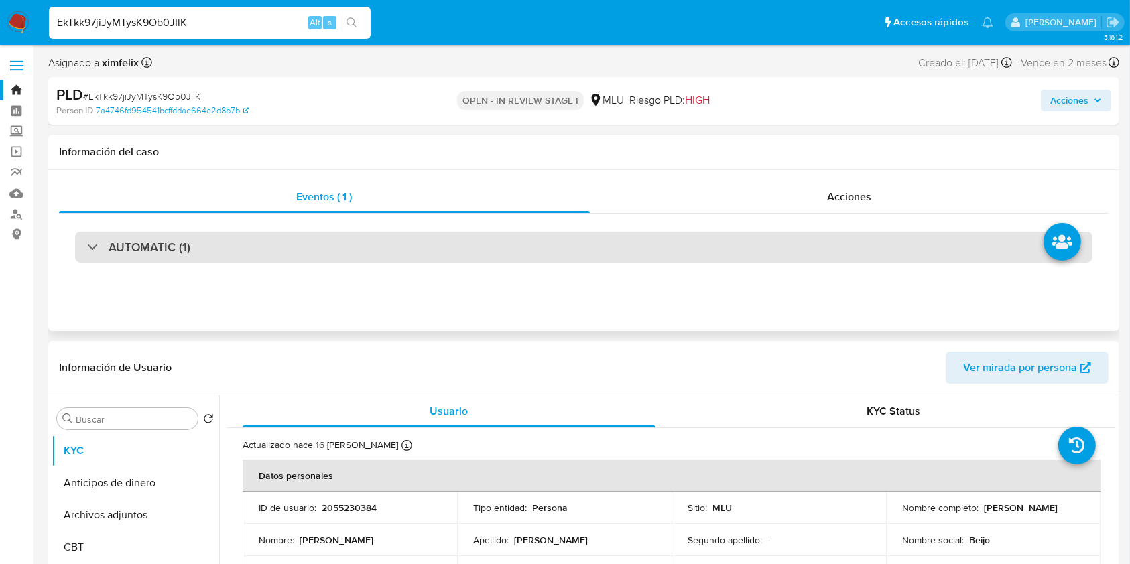
click at [352, 255] on div "AUTOMATIC (1)" at bounding box center [583, 247] width 1017 height 31
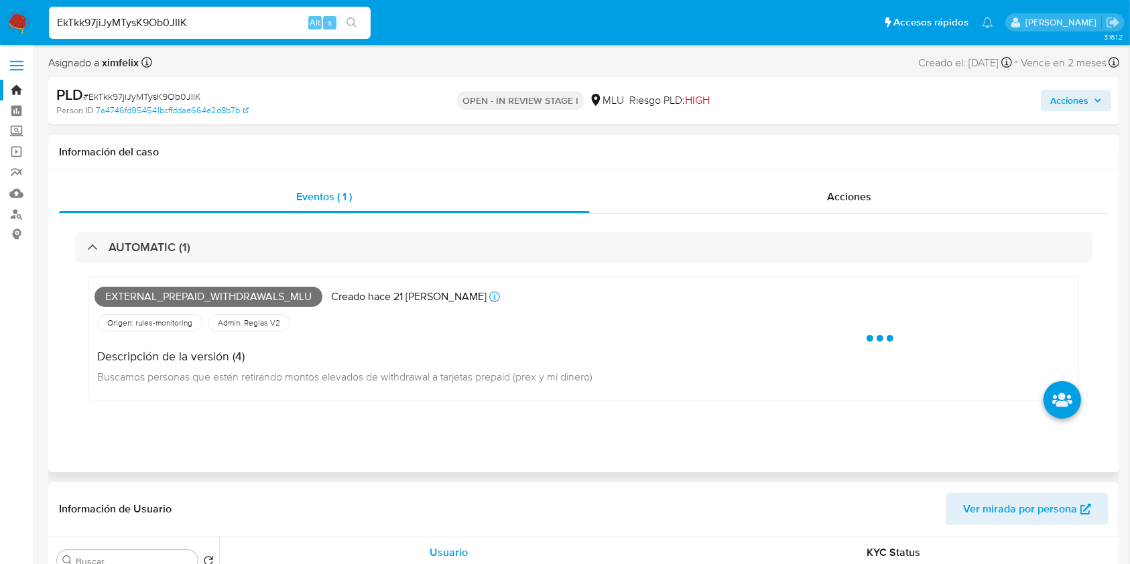
click at [220, 292] on span "External_prepaid_withdrawals_mlu" at bounding box center [209, 297] width 228 height 20
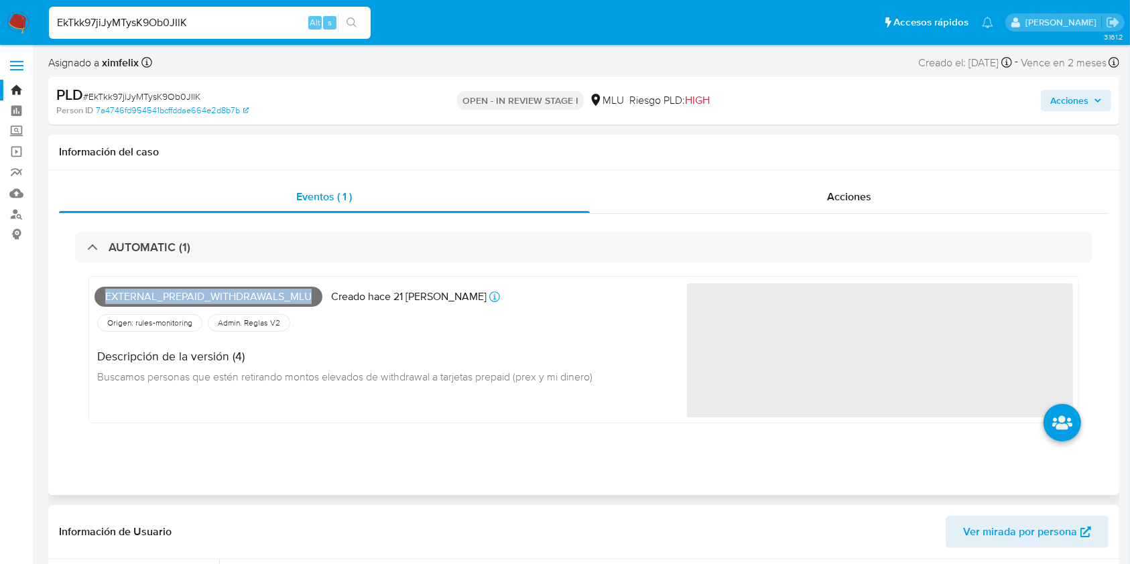
copy span "External_prepaid_withdrawals_mlu"
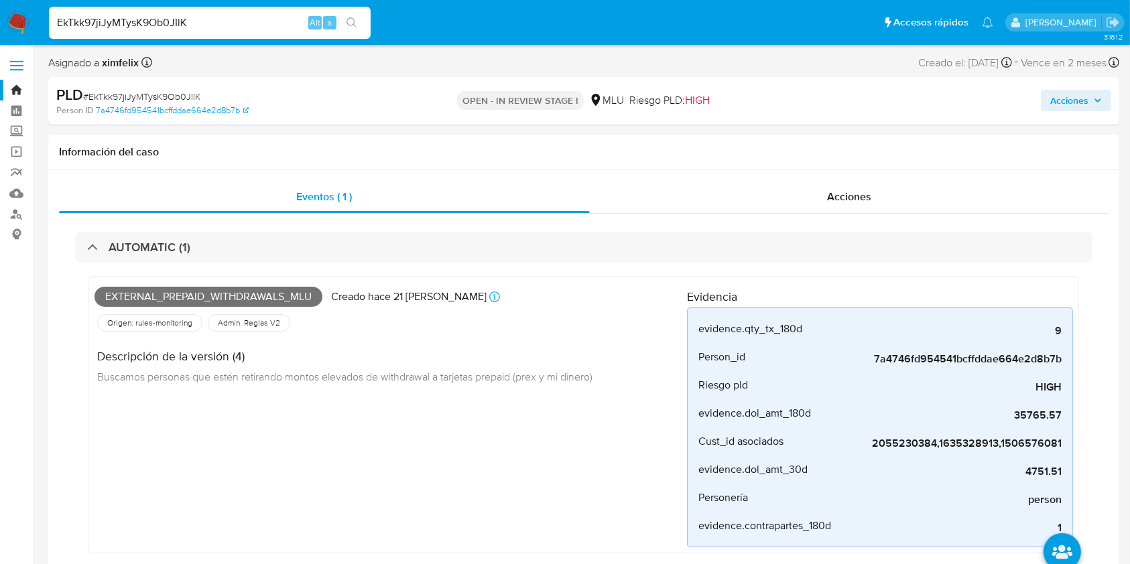
click at [172, 23] on input "EkTkk97jiJyMTysK9Ob0JIlK" at bounding box center [210, 22] width 322 height 17
paste input "zmluWXZwHrEaIqjdLF7OiLR1"
type input "zmluWXZwHrEaIqjdLF7OiLR1"
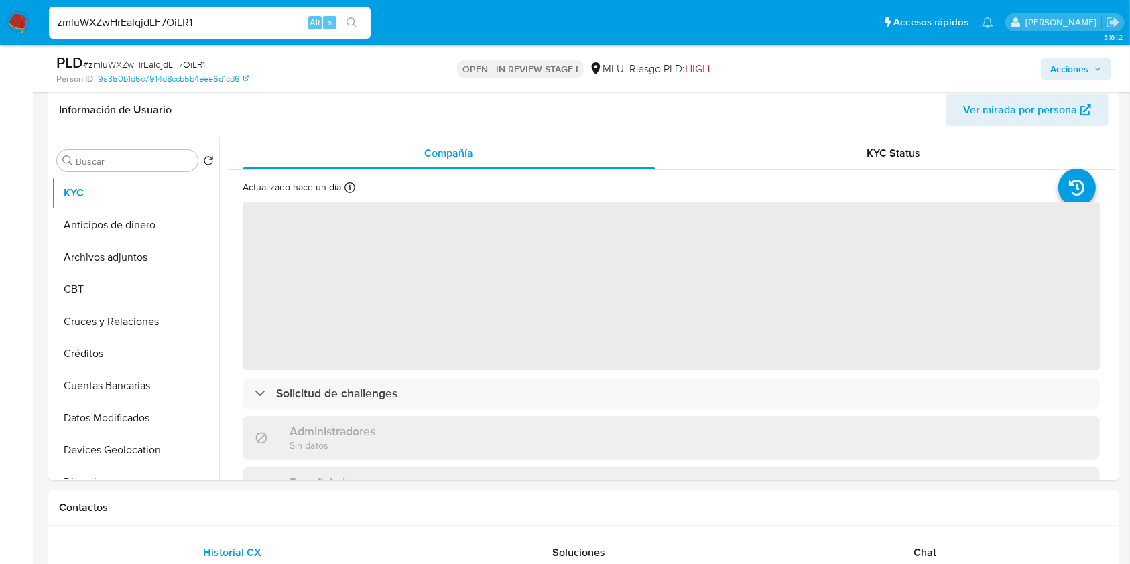
scroll to position [246, 0]
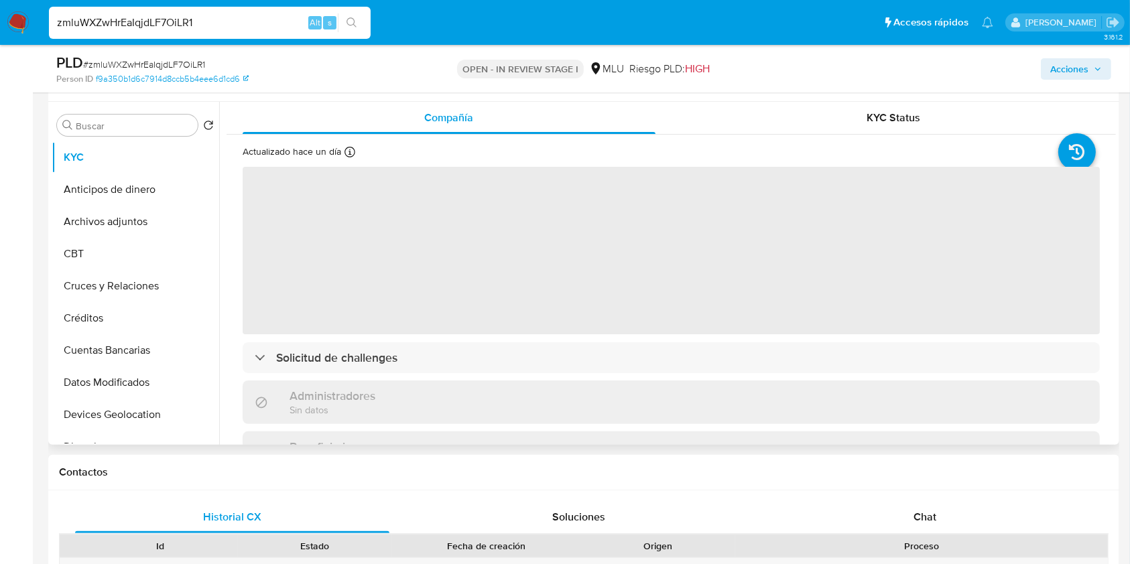
select select "10"
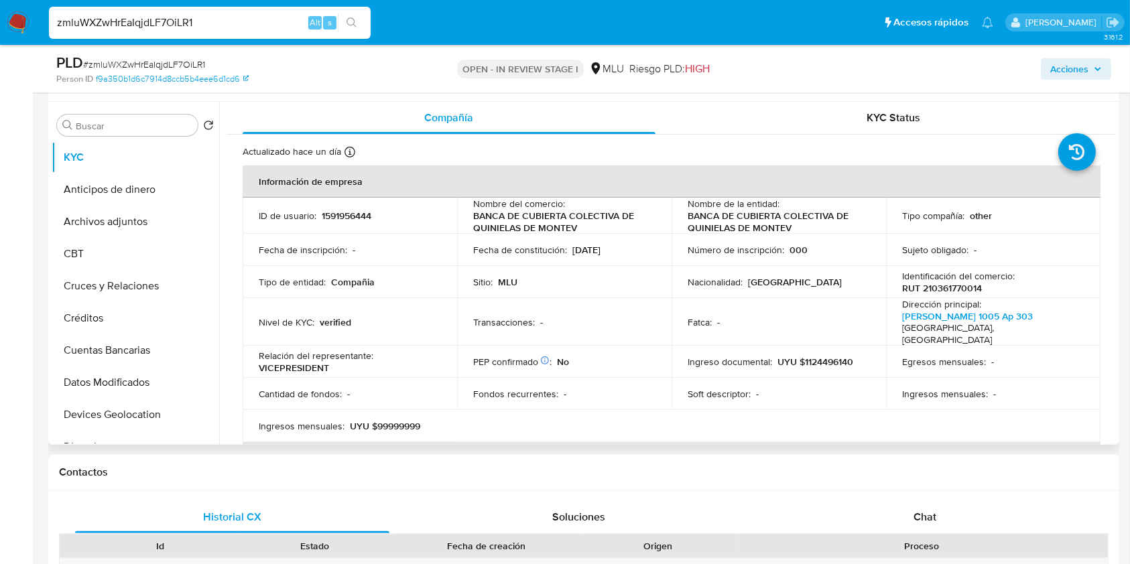
click at [338, 210] on p "1591956444" at bounding box center [347, 216] width 50 height 12
copy p "1591956444"
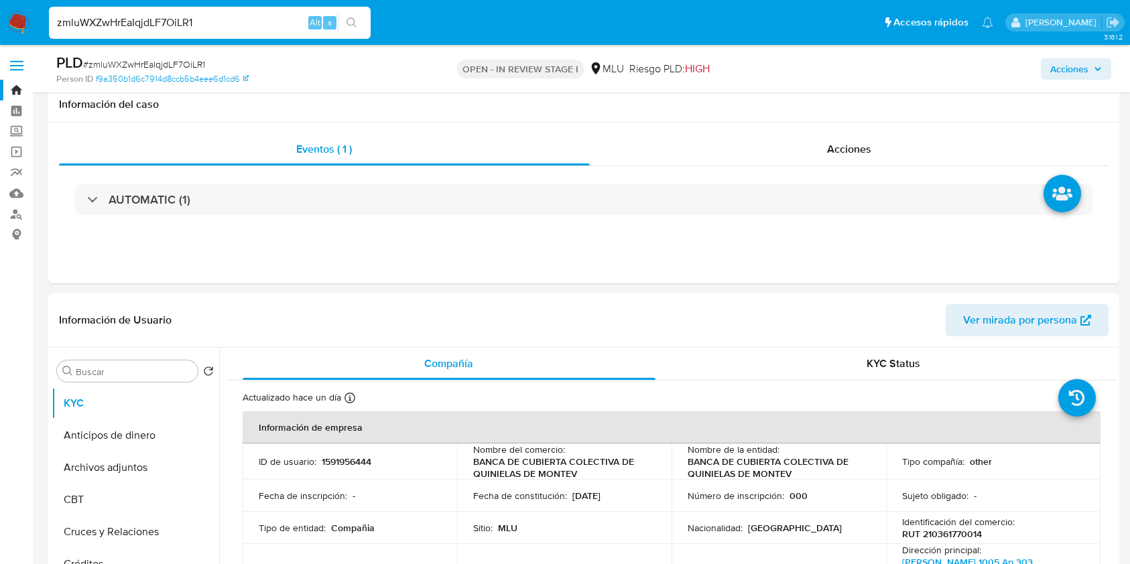
select select "10"
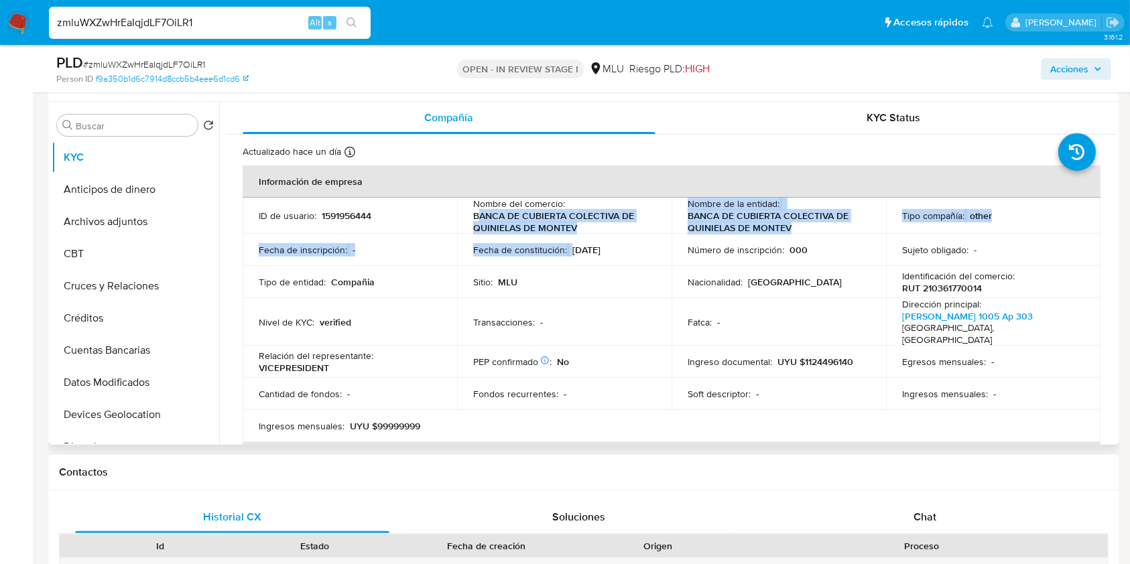
drag, startPoint x: 594, startPoint y: 234, endPoint x: 477, endPoint y: 217, distance: 119.1
click at [477, 217] on tbody "ID de usuario : 1591956444 Nombre del comercio : BANCA DE CUBIERTA COLECTIVA DE…" at bounding box center [672, 320] width 858 height 245
click at [477, 217] on p "BANCA DE CUBIERTA COLECTIVA DE QUINIELAS DE MONTEV" at bounding box center [561, 222] width 177 height 24
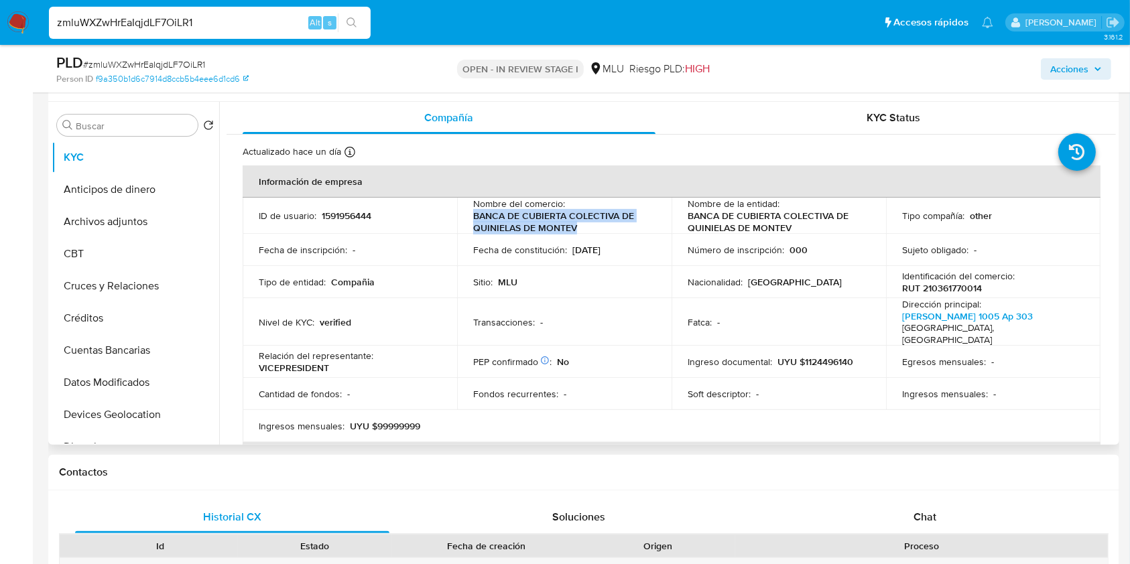
drag, startPoint x: 472, startPoint y: 217, endPoint x: 589, endPoint y: 228, distance: 117.8
click at [589, 228] on p "BANCA DE CUBIERTA COLECTIVA DE QUINIELAS DE MONTEV" at bounding box center [561, 222] width 177 height 24
copy p "BANCA DE CUBIERTA COLECTIVA DE QUINIELAS DE MONTEV"
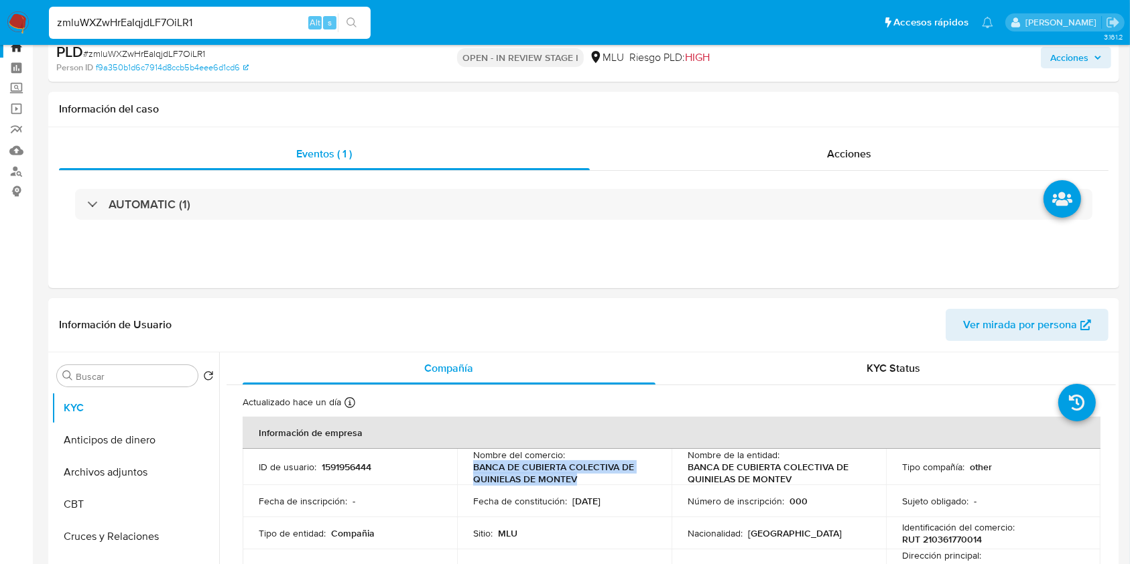
scroll to position [0, 0]
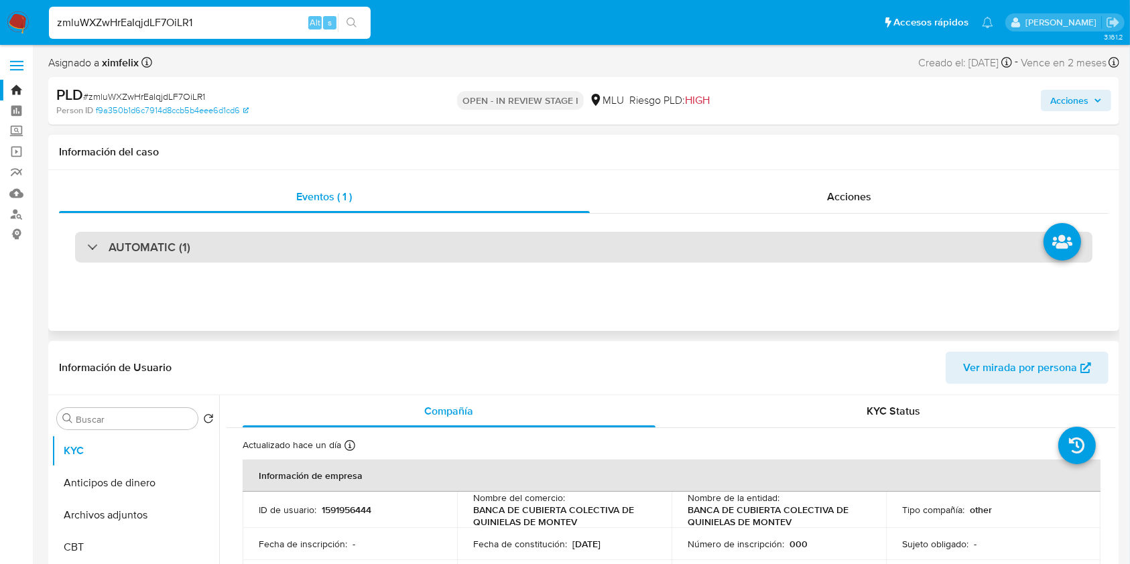
click at [584, 259] on div "AUTOMATIC (1)" at bounding box center [583, 247] width 1017 height 31
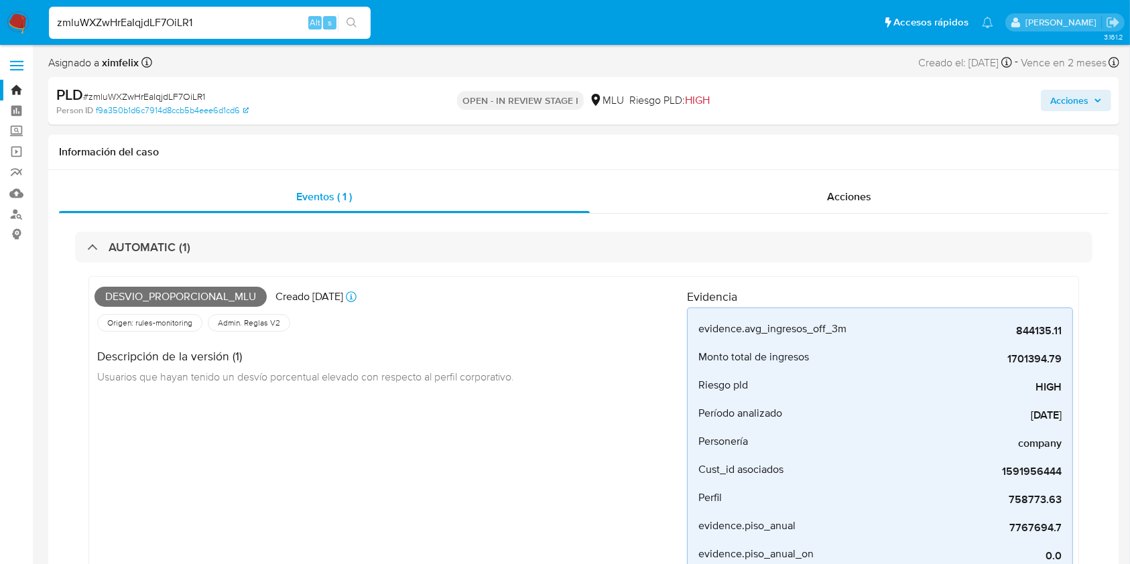
click at [143, 21] on input "zmluWXZwHrEaIqjdLF7OiLR1" at bounding box center [210, 22] width 322 height 17
paste input "uOq3Zaso0mTjPxpYLM8U3ngL"
type input "uOq3Zaso0mTjPxpYLM8U3ngL"
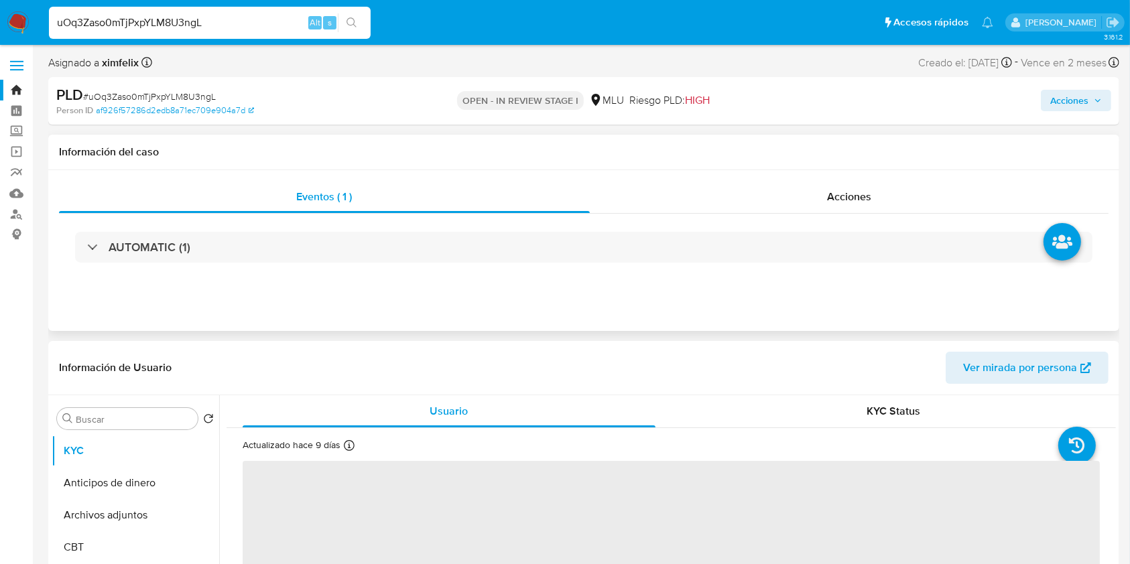
select select "10"
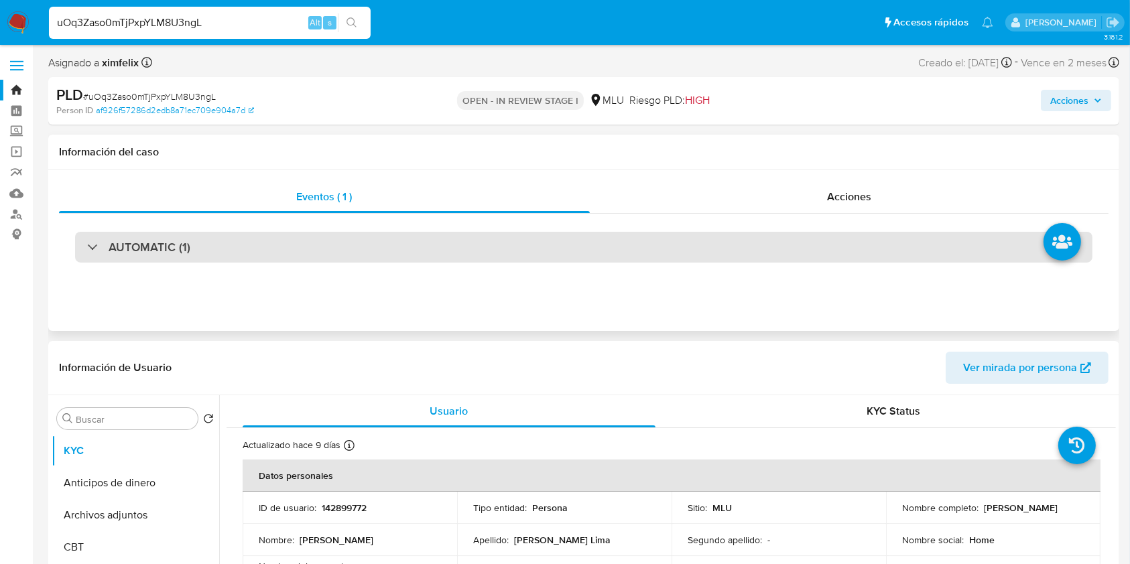
click at [517, 254] on div "AUTOMATIC (1)" at bounding box center [583, 247] width 1017 height 31
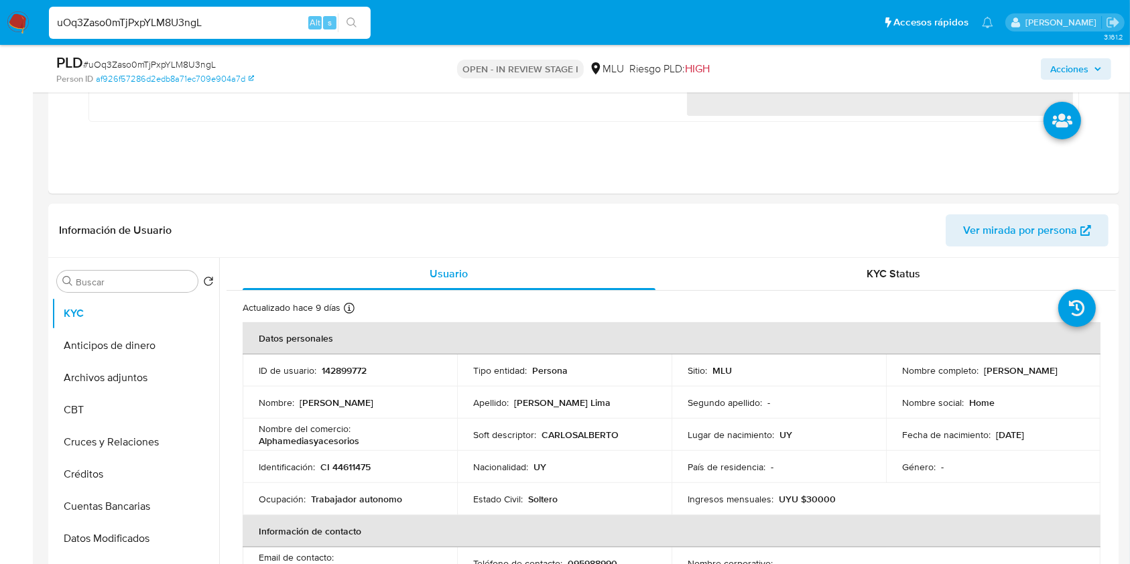
scroll to position [266, 0]
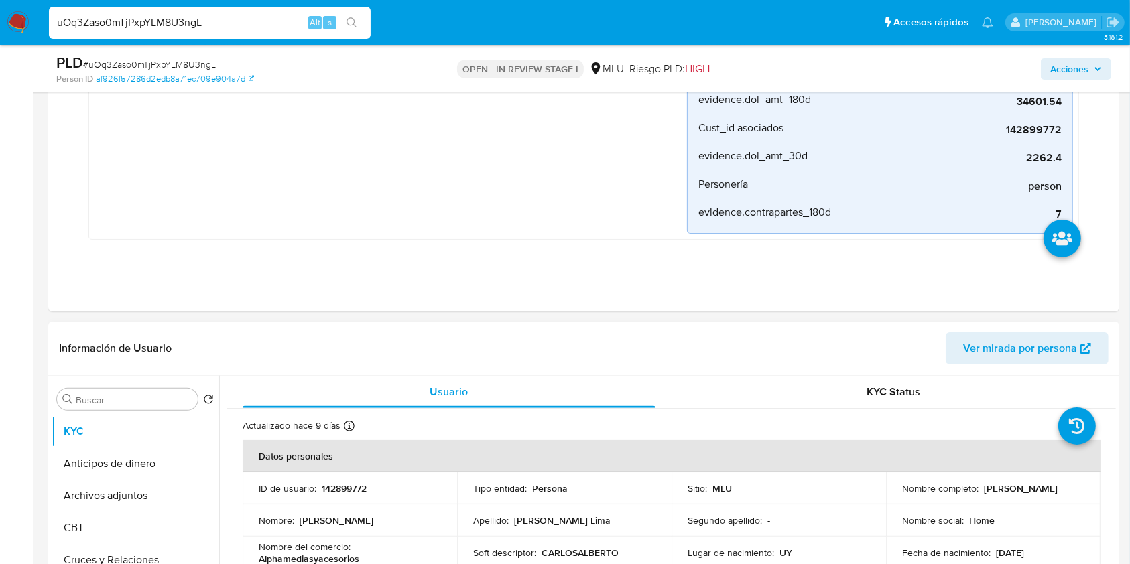
click at [349, 483] on p "142899772" at bounding box center [344, 489] width 45 height 12
copy p "142899772"
drag, startPoint x: 1029, startPoint y: 491, endPoint x: 891, endPoint y: 495, distance: 138.1
click at [891, 495] on td "Nombre completo : Carlos Alberto Berrutti Lima" at bounding box center [993, 489] width 214 height 32
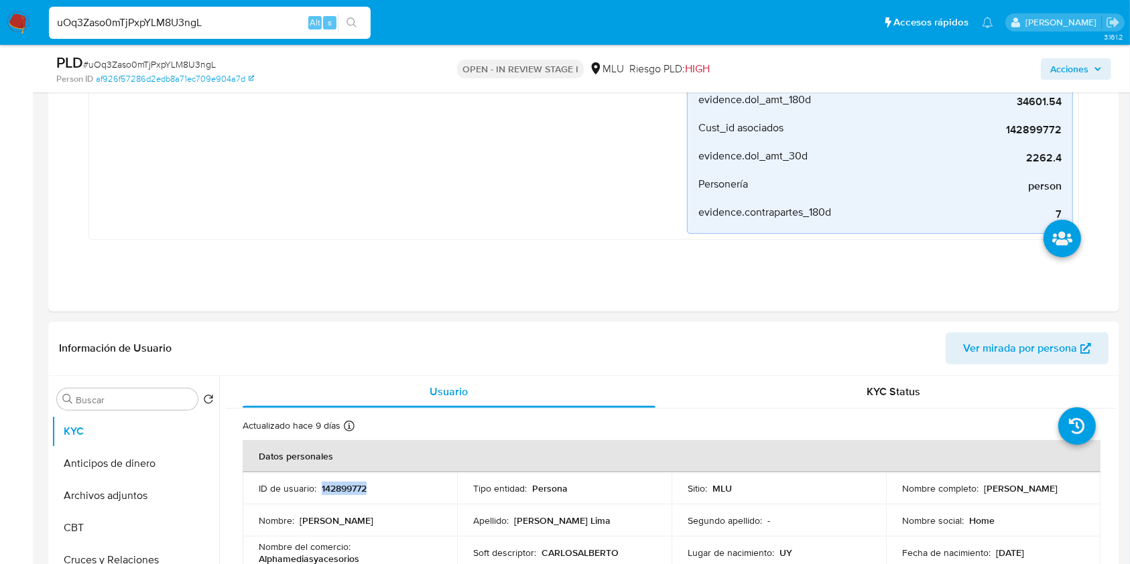
copy p "Carlos Alberto Berrutti Lima"
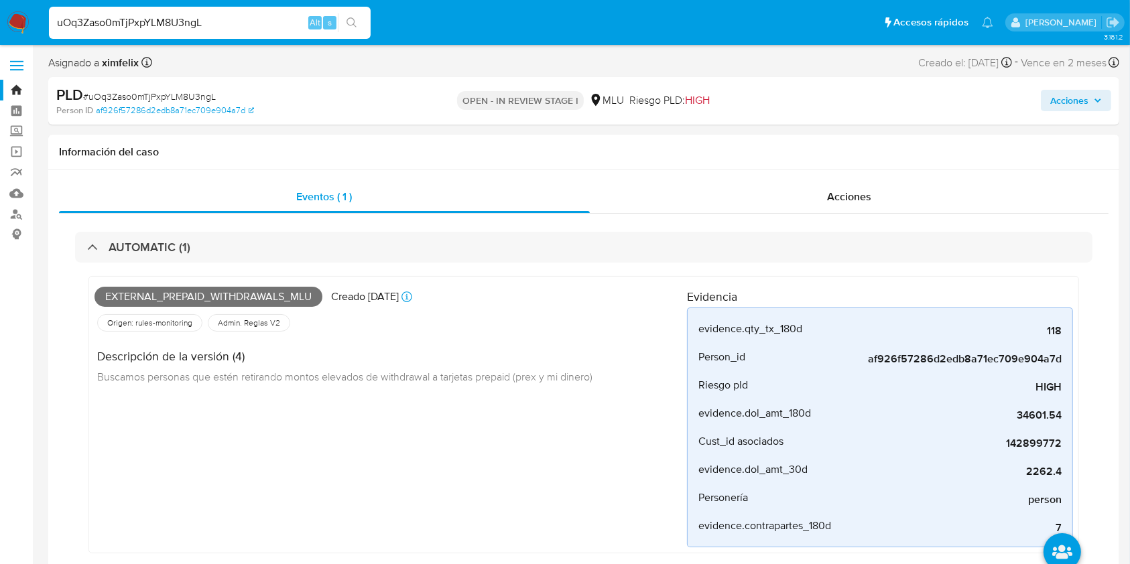
scroll to position [9, 0]
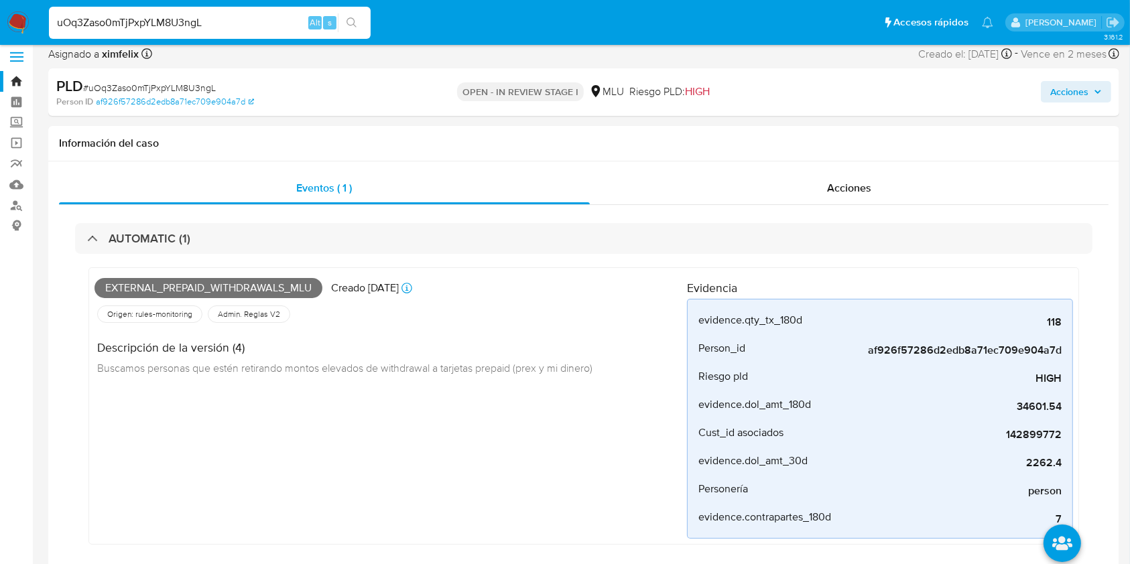
click at [14, 24] on img at bounding box center [18, 22] width 23 height 23
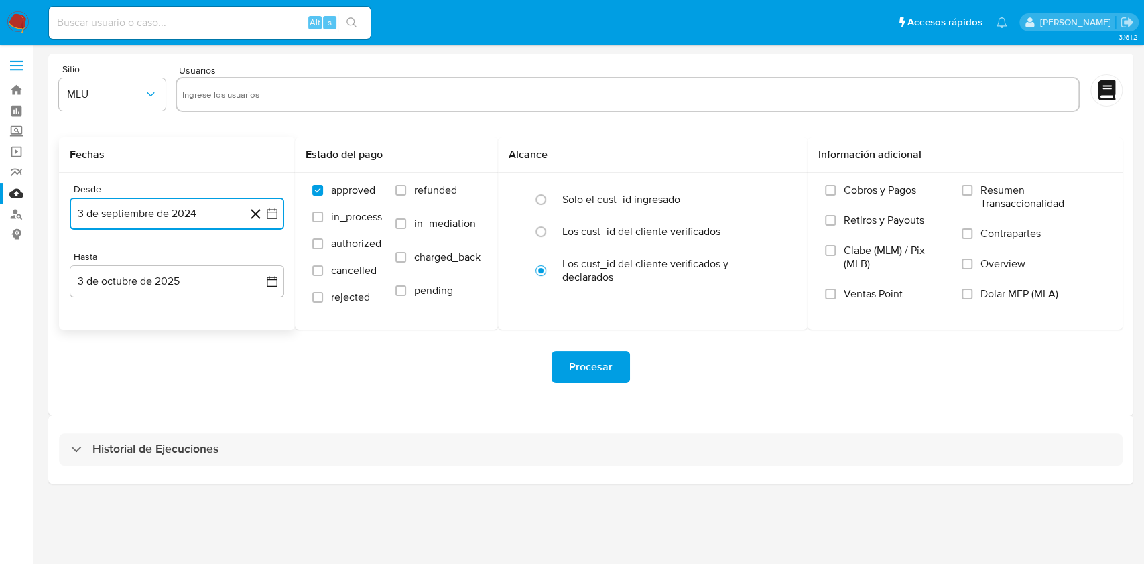
click at [198, 210] on button "3 de septiembre de 2024" at bounding box center [177, 214] width 214 height 32
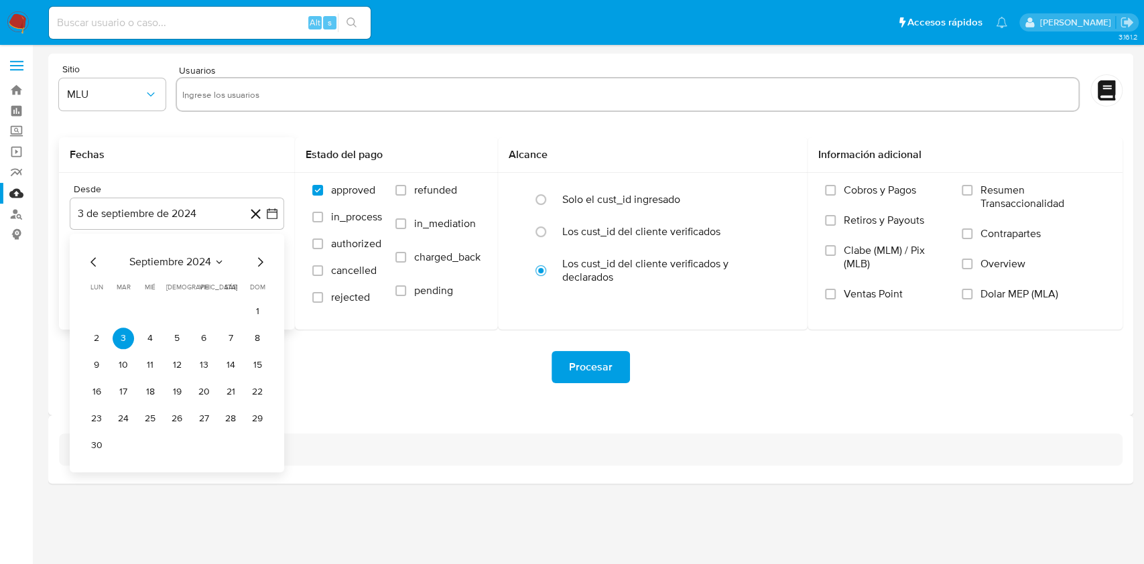
click at [267, 270] on div "septiembre 2024 septiembre 2024 lun lunes mar martes mié miércoles jue jueves v…" at bounding box center [177, 355] width 182 height 202
click at [119, 418] on button "24" at bounding box center [123, 418] width 21 height 21
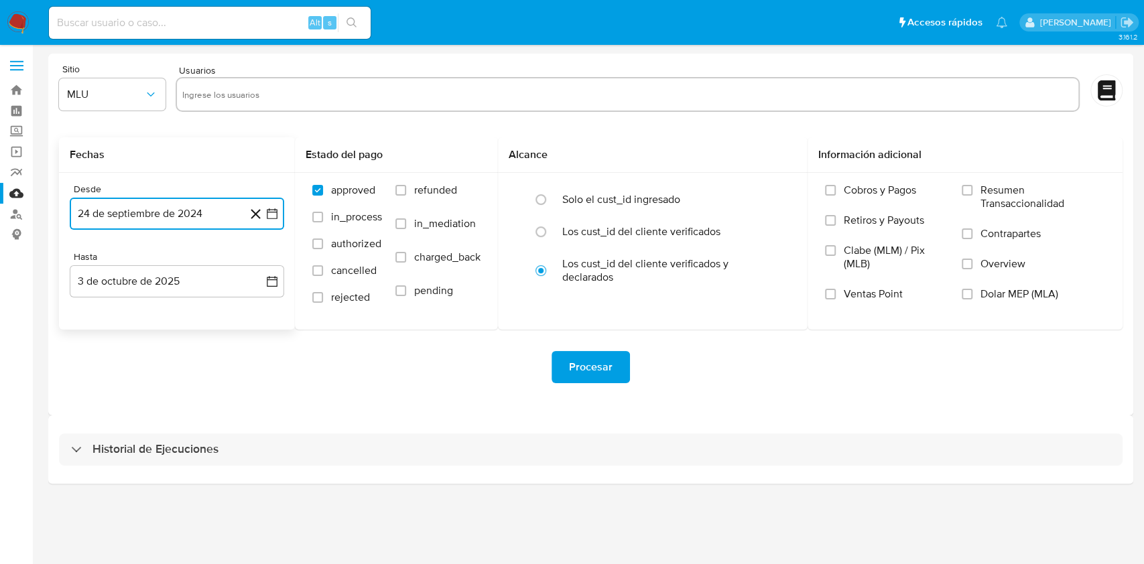
click at [200, 211] on button "24 de septiembre de 2024" at bounding box center [177, 214] width 214 height 32
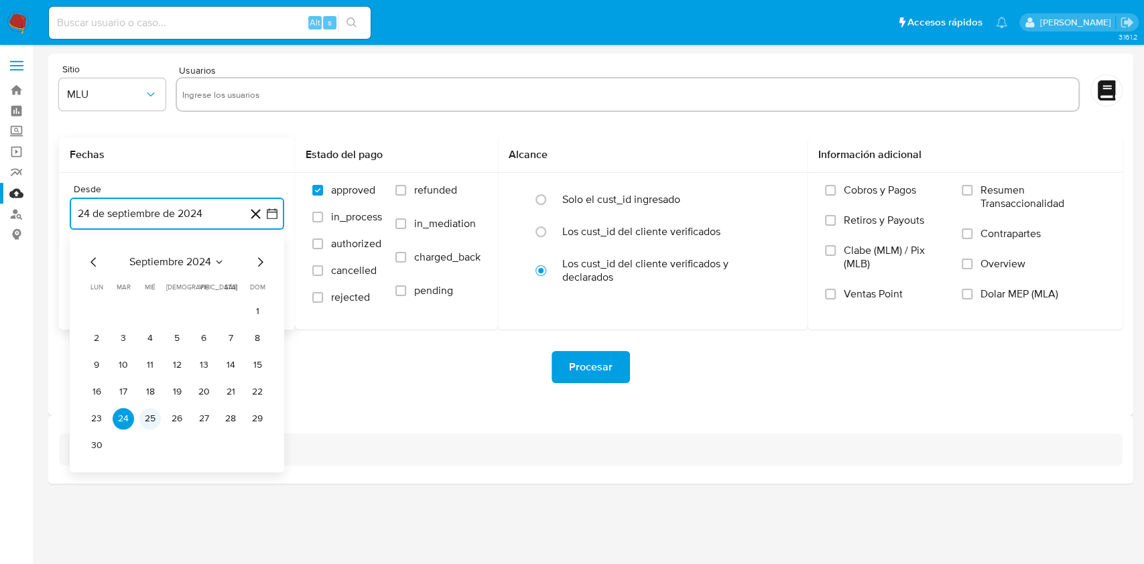
click at [152, 423] on button "25" at bounding box center [149, 418] width 21 height 21
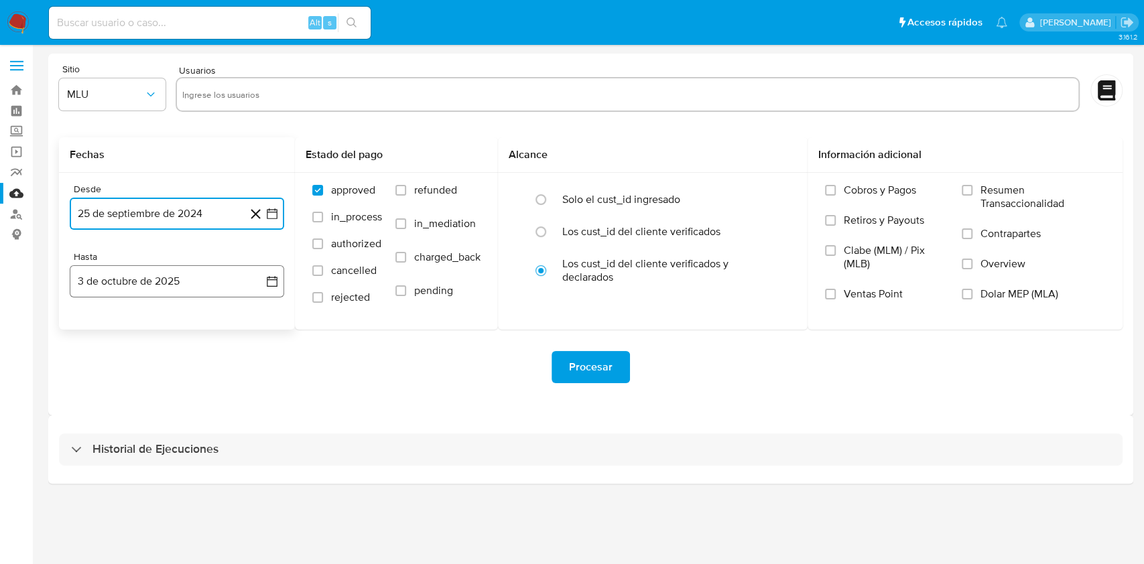
click at [225, 272] on button "3 de octubre de 2025" at bounding box center [177, 281] width 214 height 32
click at [91, 336] on icon "Mes anterior" at bounding box center [94, 330] width 16 height 16
click at [147, 455] on button "24" at bounding box center [149, 459] width 21 height 21
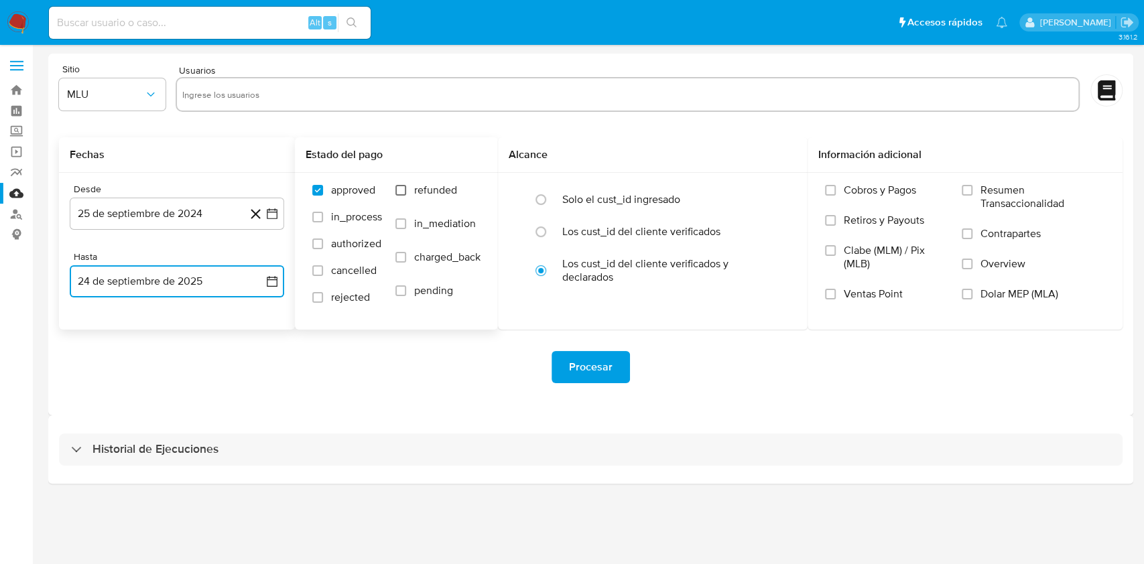
click at [406, 185] on input "refunded" at bounding box center [400, 190] width 11 height 11
checkbox input "true"
click at [422, 258] on span "charged_back" at bounding box center [447, 257] width 66 height 13
click at [406, 258] on input "charged_back" at bounding box center [400, 257] width 11 height 11
checkbox input "true"
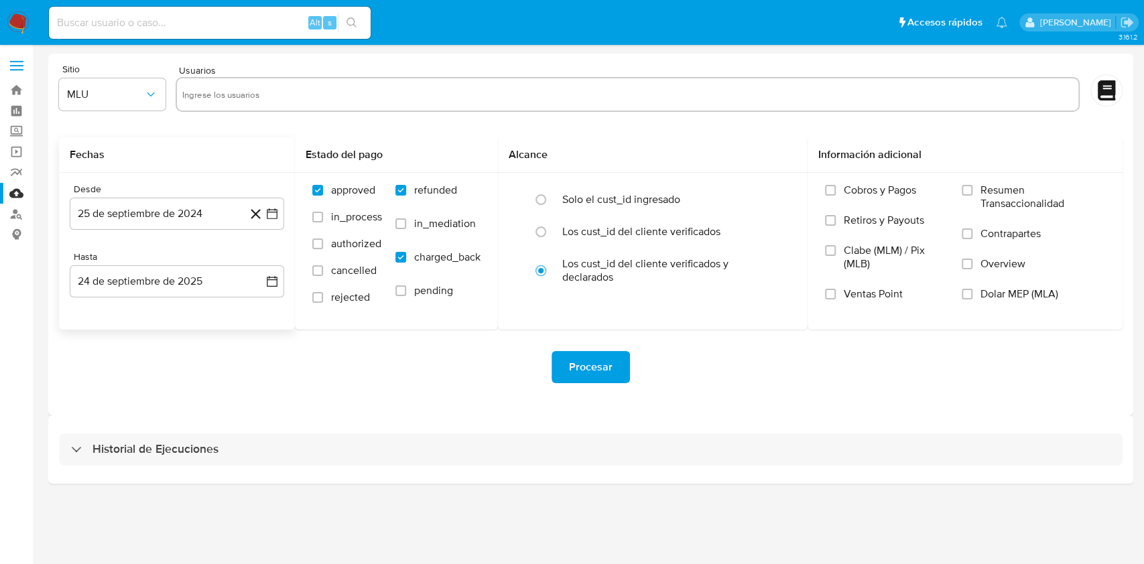
click at [336, 99] on input "text" at bounding box center [627, 94] width 891 height 21
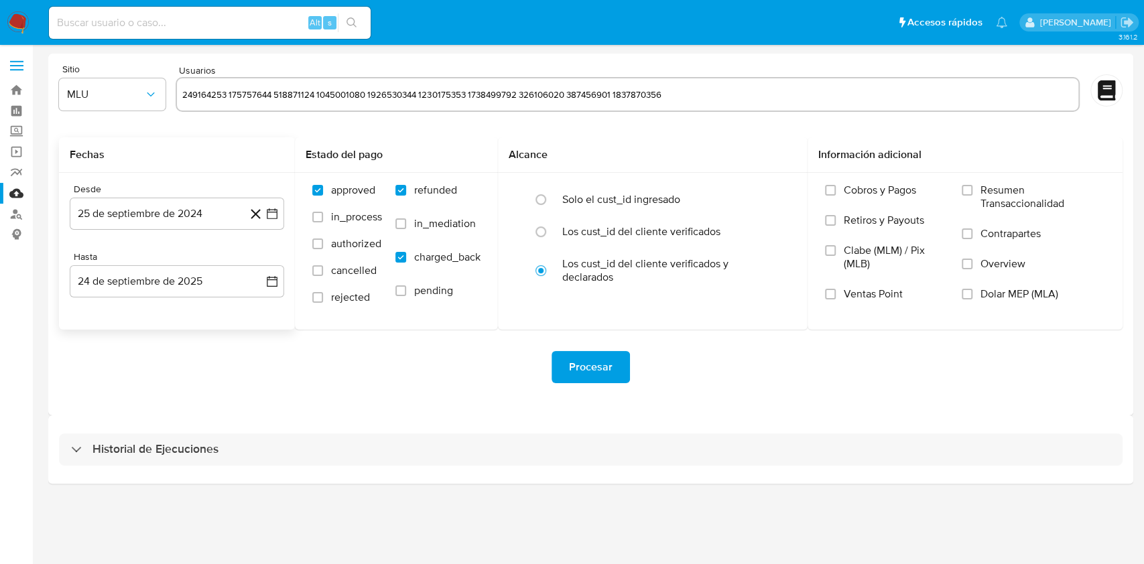
type input "249164253"
type input "175757644"
type input "518871124"
type input "1045001080"
type input "1926530344"
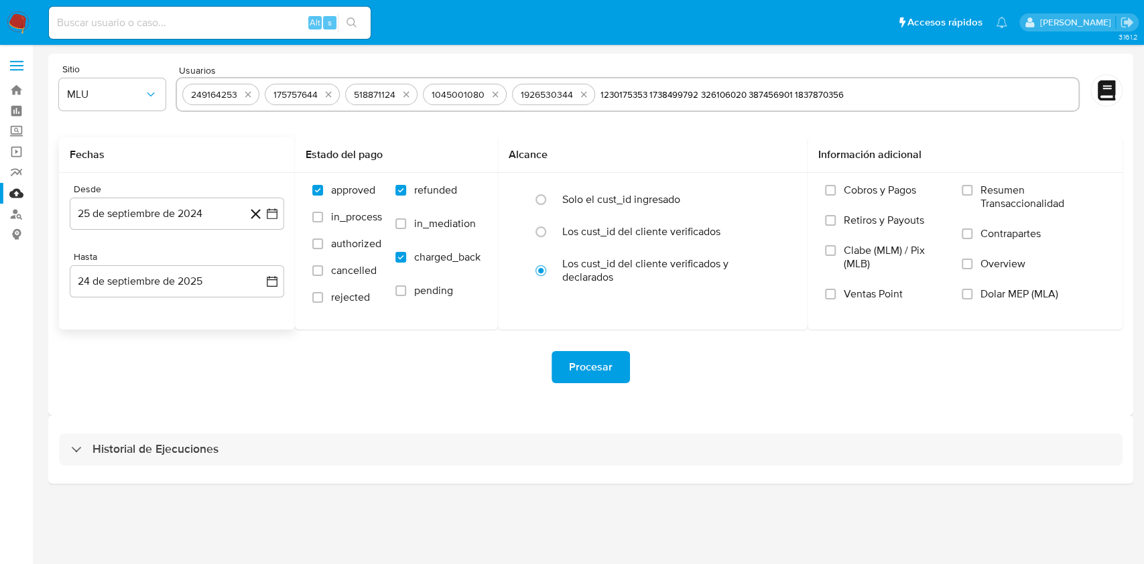
type input "1230175353"
type input "1738499792"
type input "326106020"
type input "387456901"
type input "1837870356"
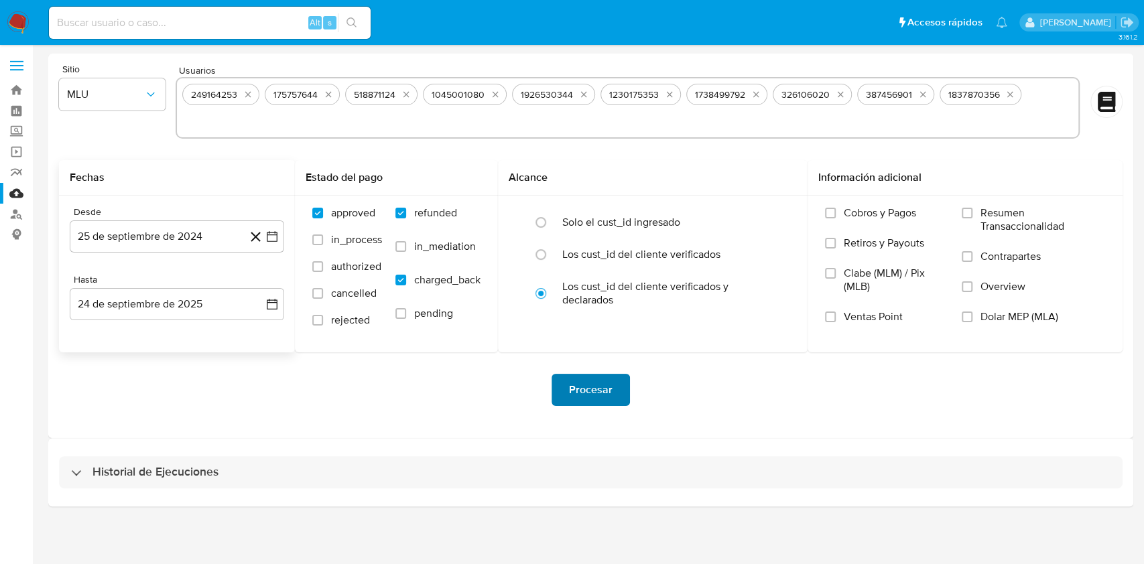
click at [599, 393] on span "Procesar" at bounding box center [591, 389] width 44 height 29
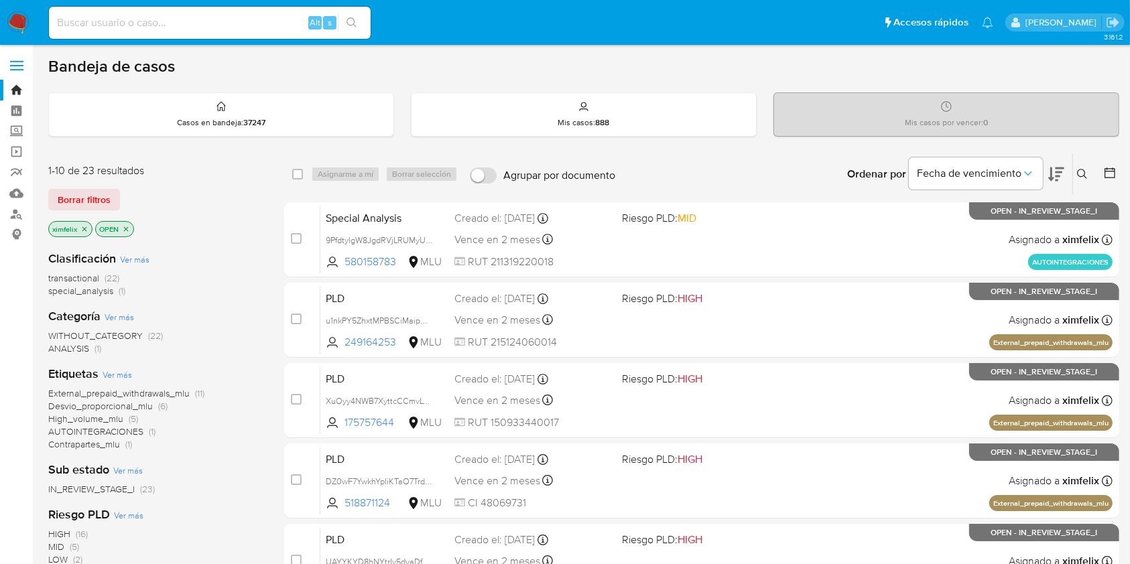
click at [208, 27] on input at bounding box center [210, 22] width 322 height 17
paste input "zsvOLtjyBtuwxEP7hESJm3E6"
type input "zsvOLtjyBtuwxEP7hESJm3E6"
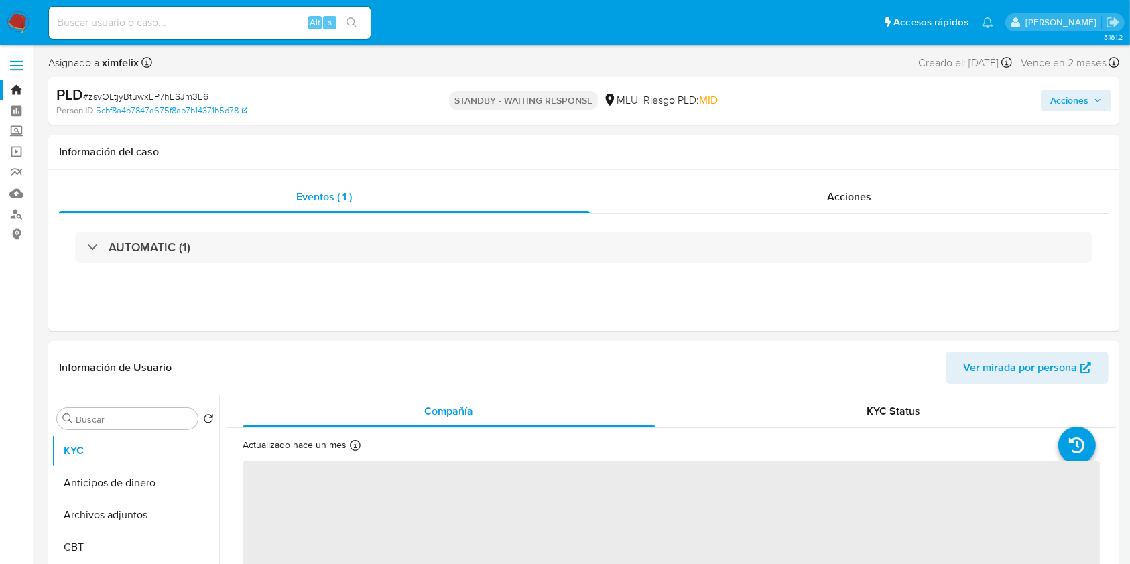
select select "10"
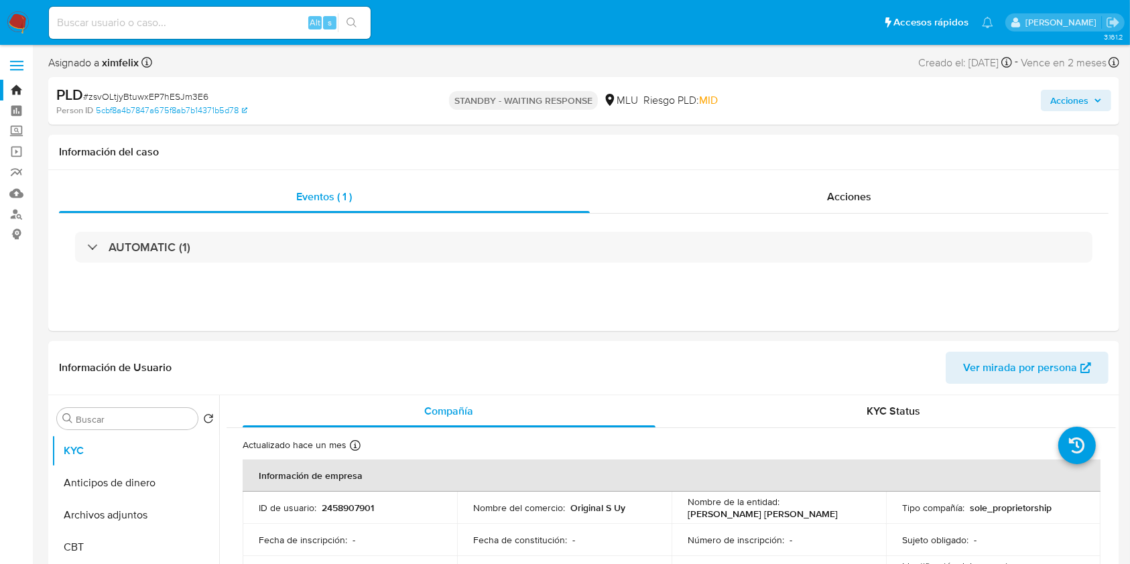
click at [226, 25] on input at bounding box center [210, 22] width 322 height 17
paste input "Hdb5qabocYICAnmaDfoXGdNN"
type input "Hdb5qabocYICAnmaDfoXGdNN"
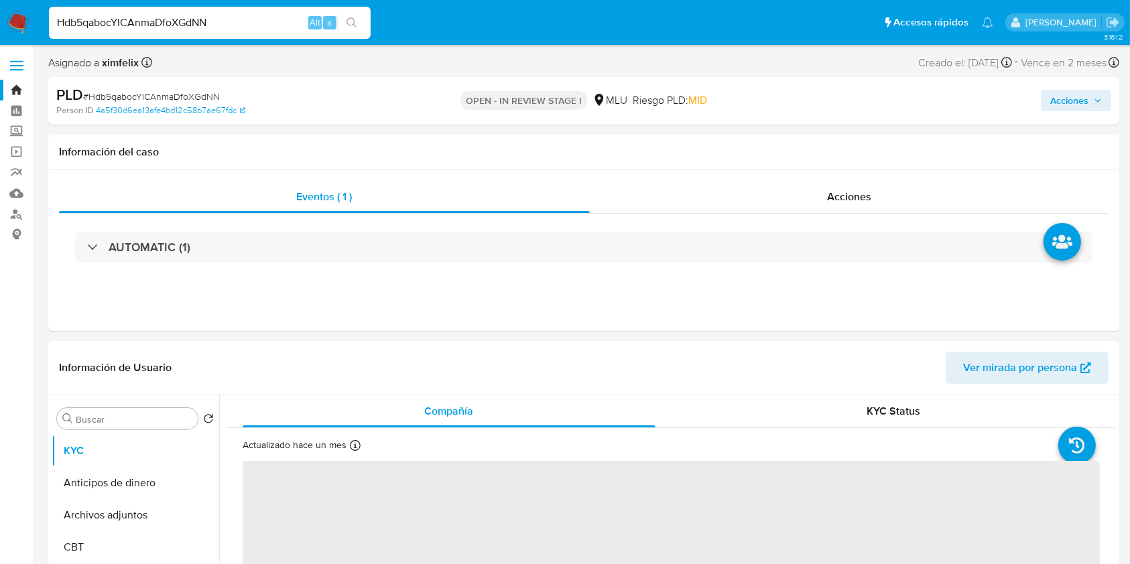
select select "10"
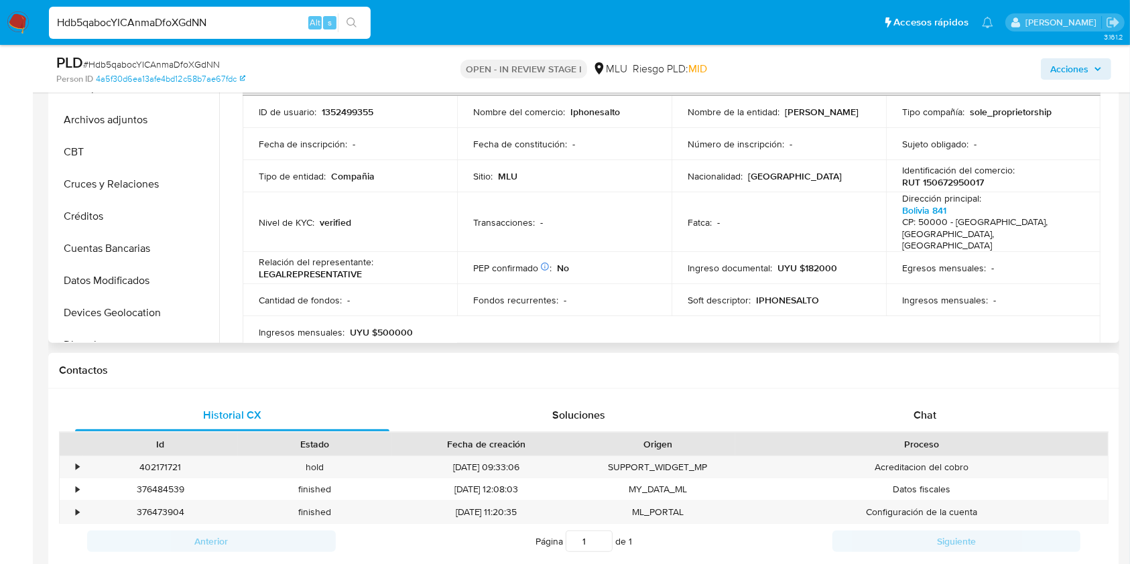
scroll to position [420, 0]
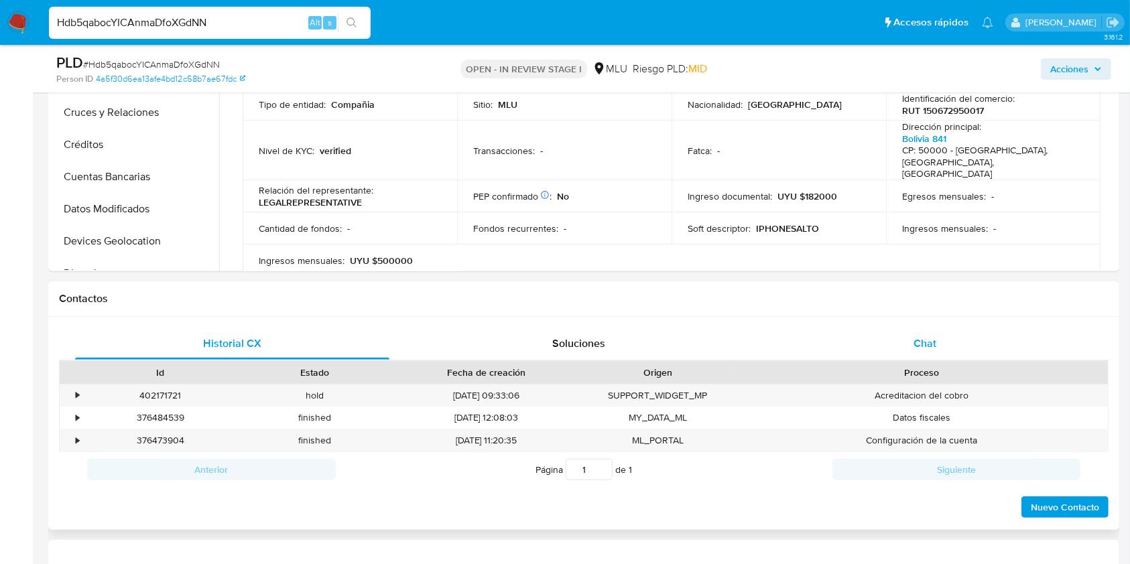
click at [938, 343] on div "Chat" at bounding box center [925, 344] width 314 height 32
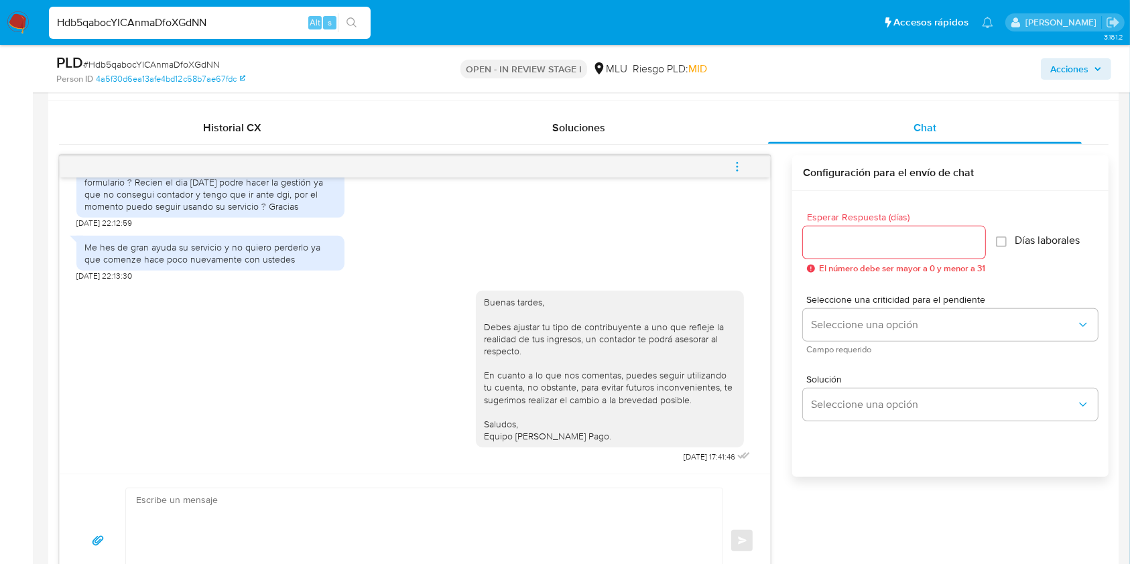
scroll to position [627, 0]
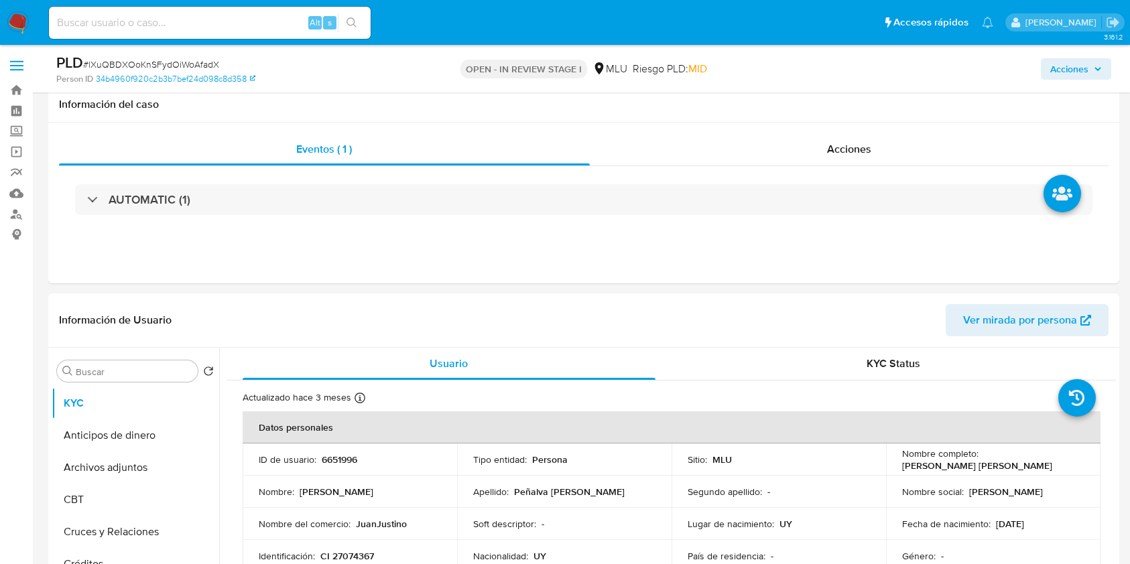
select select "10"
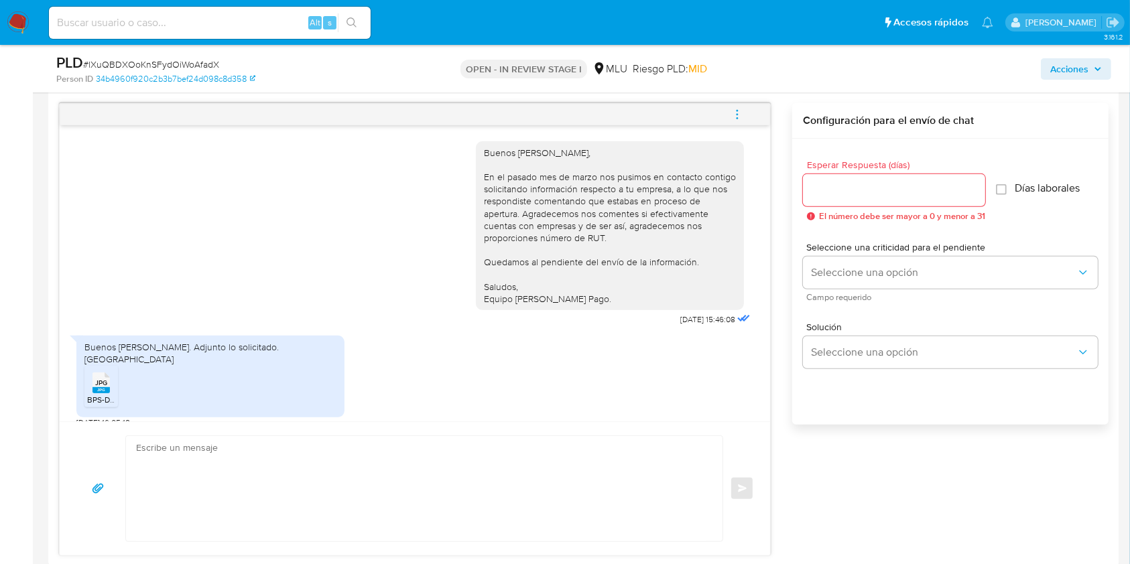
scroll to position [1, 0]
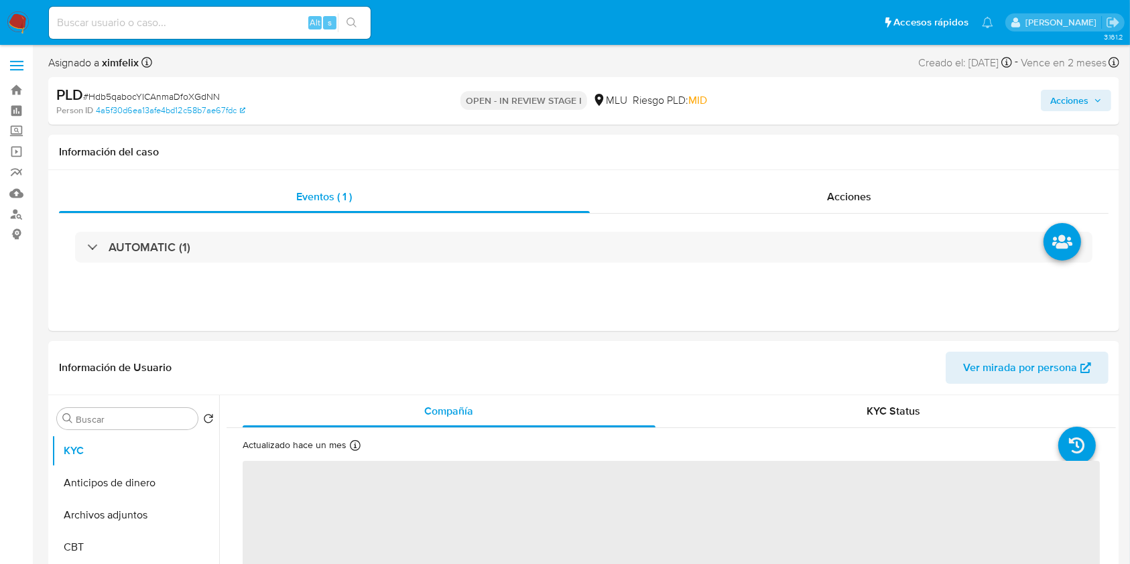
click at [204, 23] on input at bounding box center [210, 22] width 322 height 17
paste input "u1nkPY5ZhxtMPBSCiMaipMac"
type input "u1nkPY5ZhxtMPBSCiMaipMac"
select select "10"
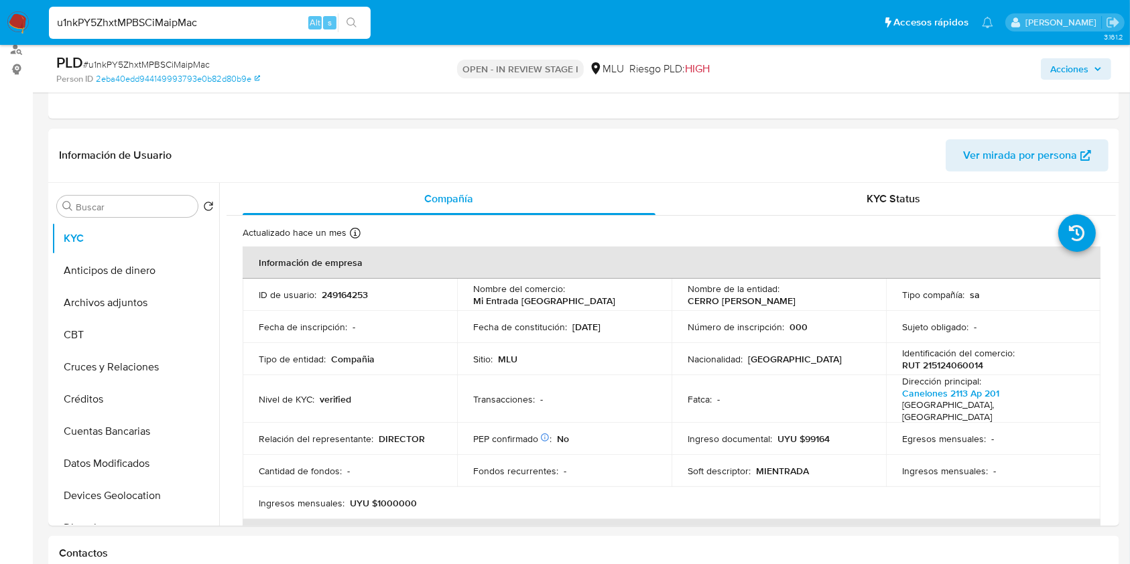
scroll to position [168, 0]
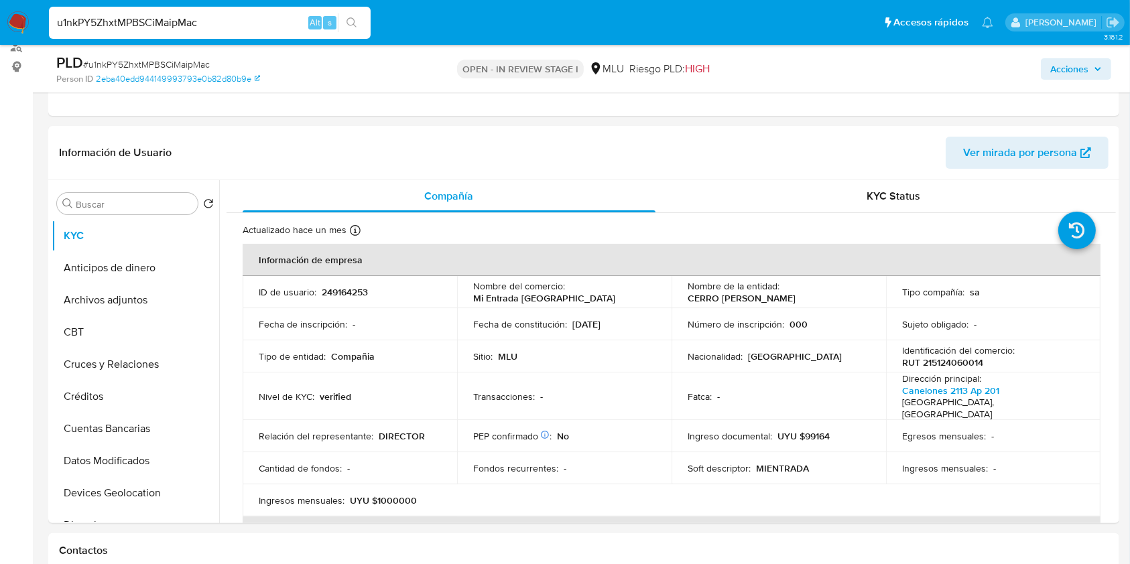
click at [184, 28] on input "u1nkPY5ZhxtMPBSCiMaipMac" at bounding box center [210, 22] width 322 height 17
paste input "Hdb5qabocYICAnmaDfoXGdNN"
type input "Hdb5qabocYICAnmaDfoXGdNN"
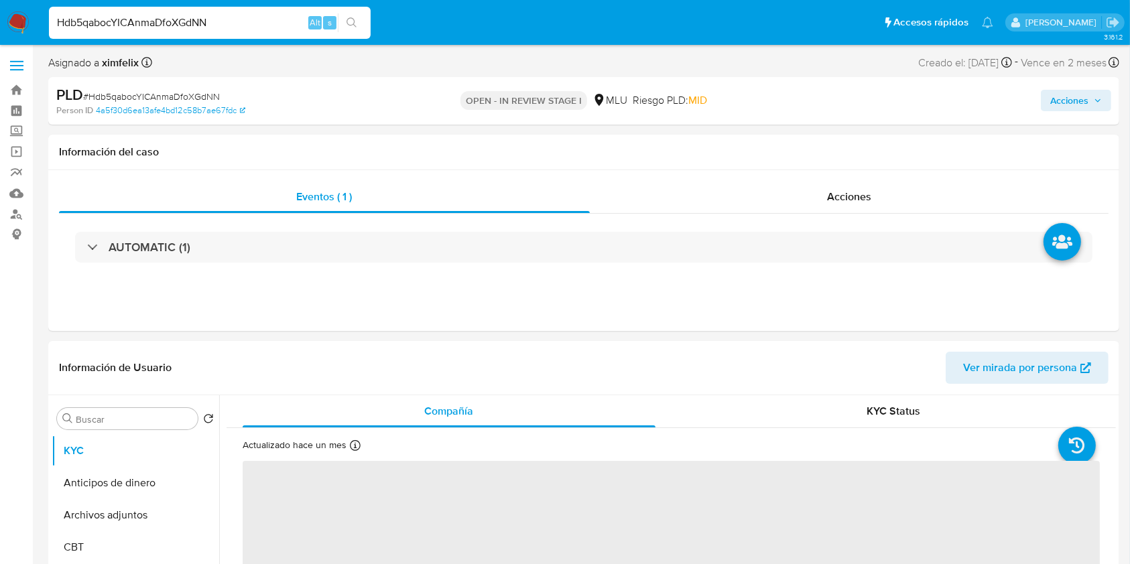
select select "10"
